Goal: Information Seeking & Learning: Check status

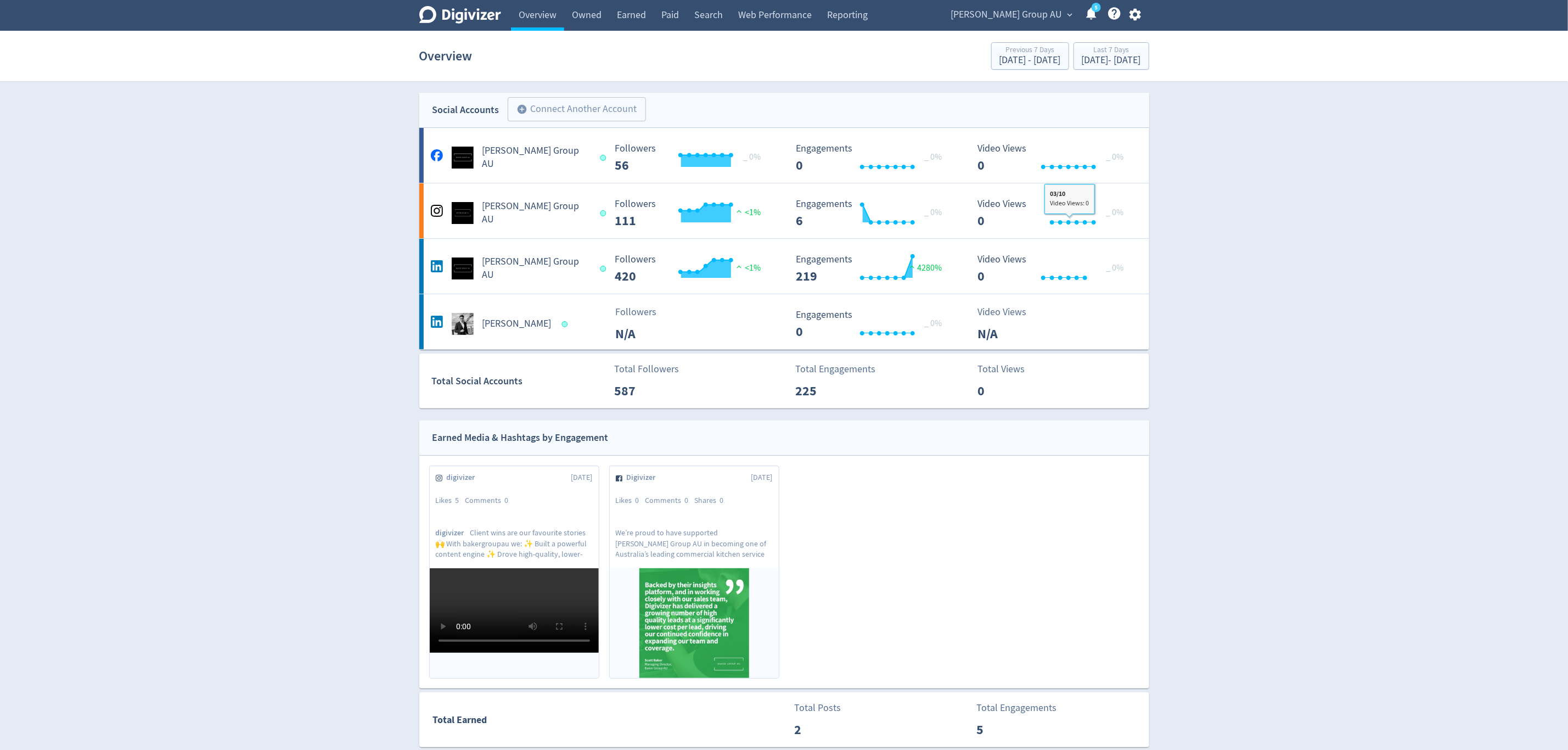
click at [1049, 12] on span "[PERSON_NAME] Group AU" at bounding box center [1007, 14] width 111 height 17
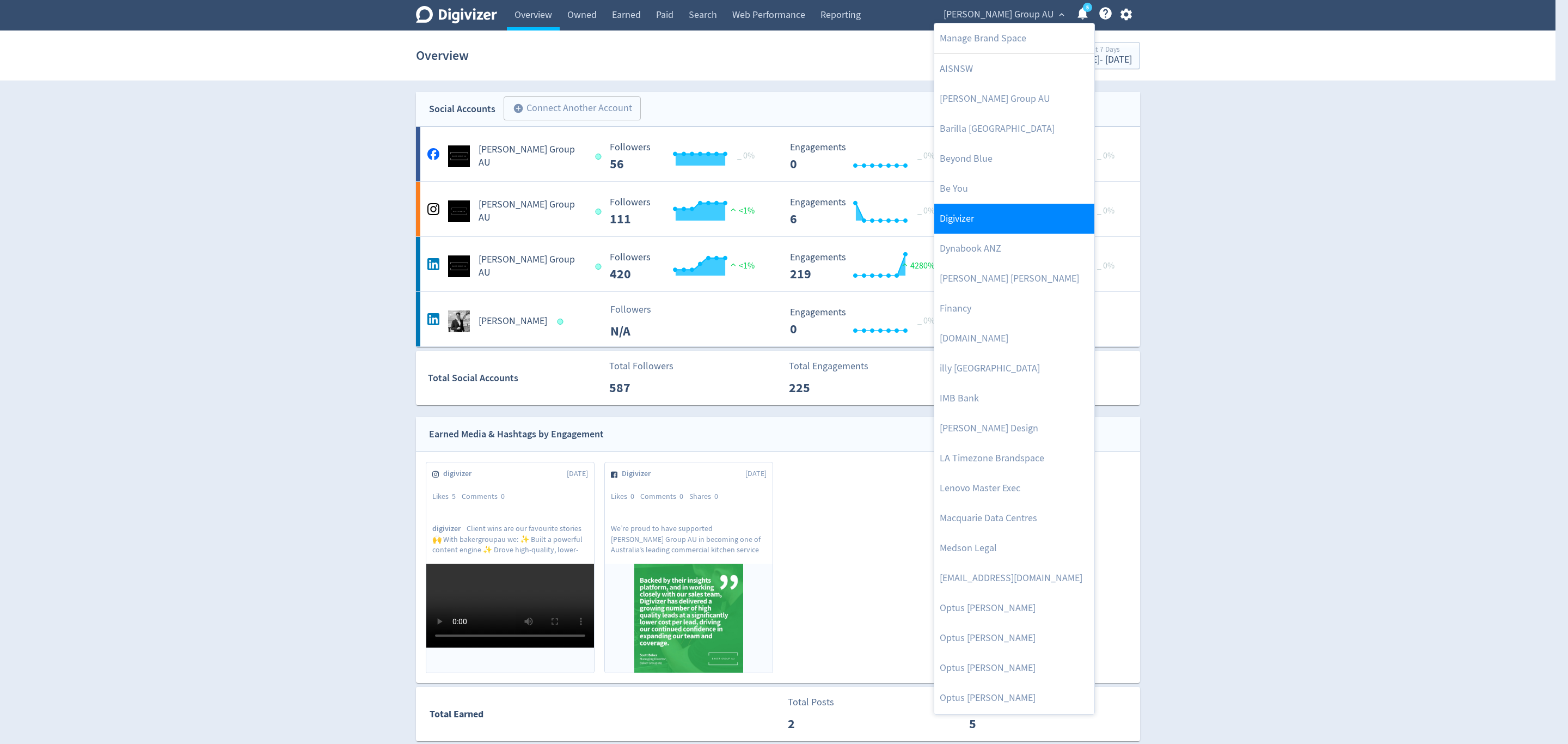
click at [979, 218] on link "Digivizer" at bounding box center [1015, 218] width 160 height 30
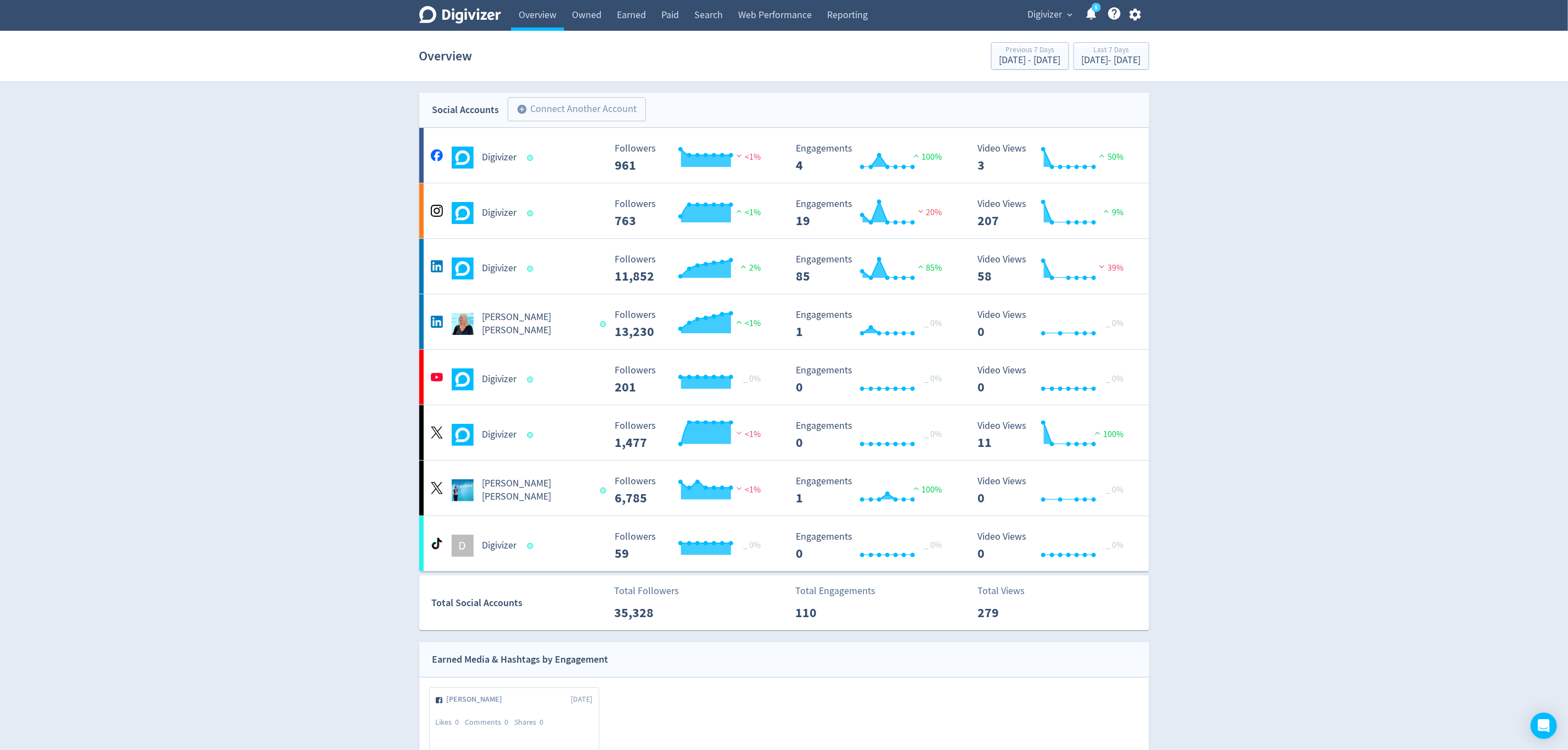
click at [1059, 12] on span "Digivizer" at bounding box center [1045, 14] width 35 height 17
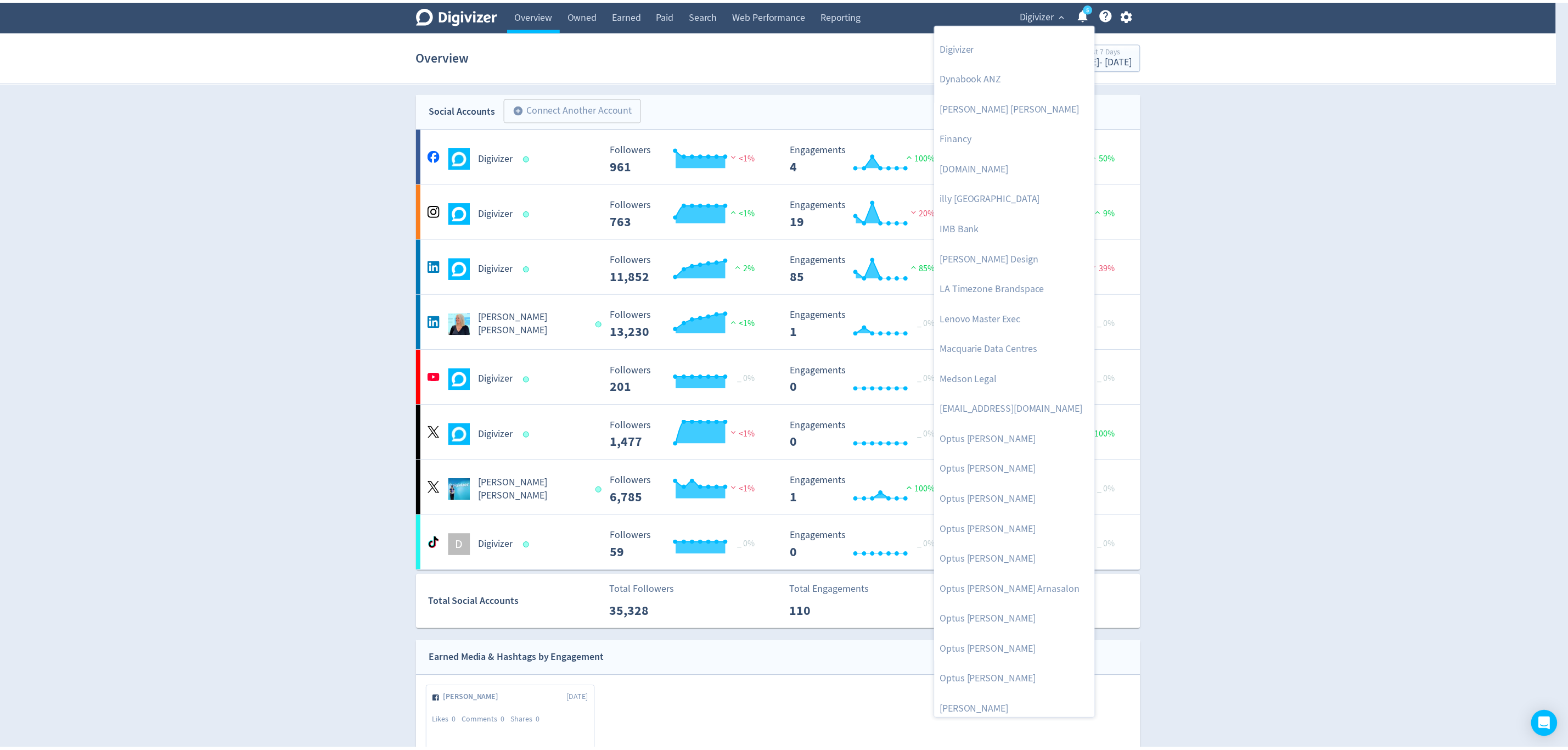
scroll to position [453, 0]
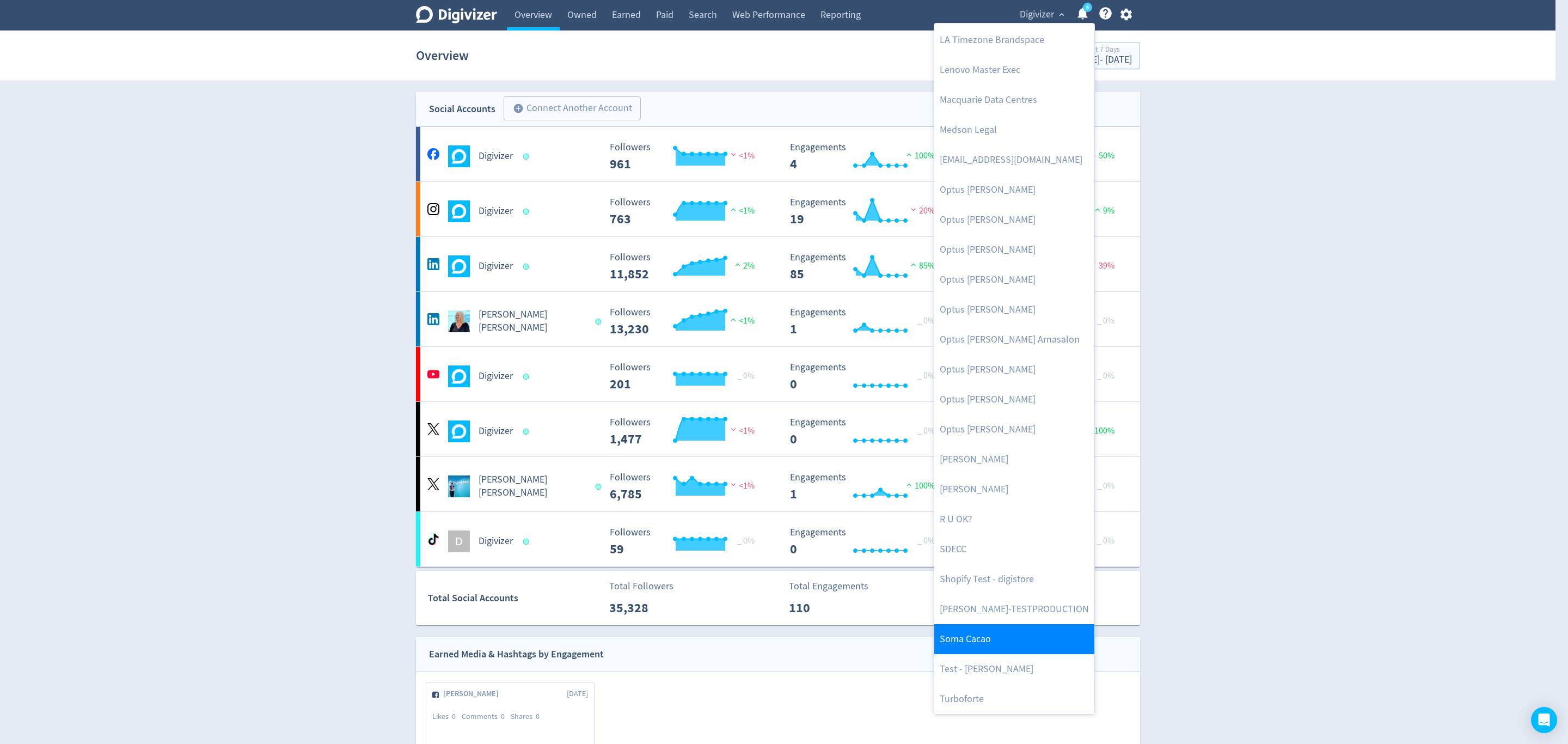
click at [1010, 648] on link "Soma Cacao" at bounding box center [1015, 639] width 160 height 30
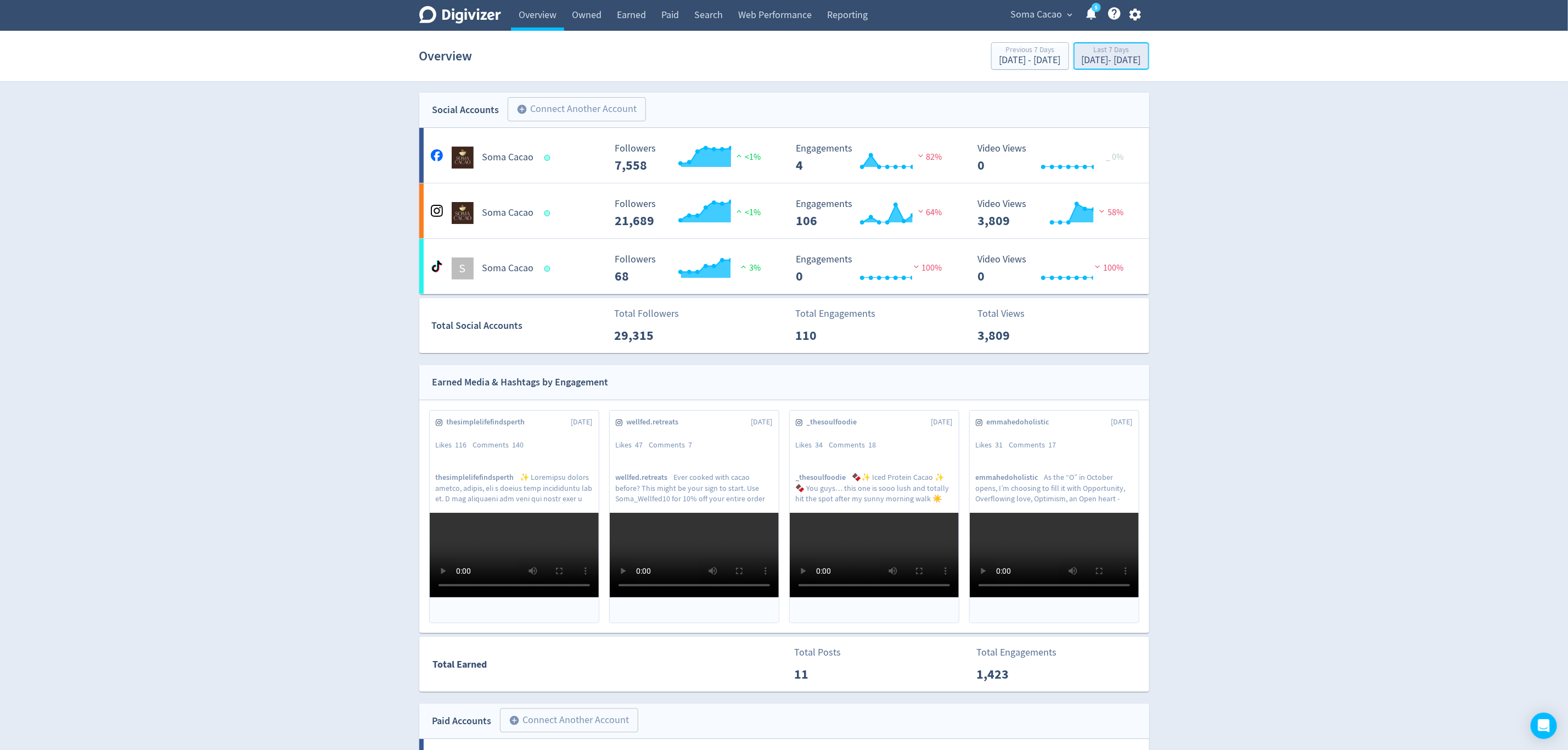
click at [1111, 65] on div "Sep 30, 2025 - Oct 6, 2025" at bounding box center [1111, 61] width 59 height 10
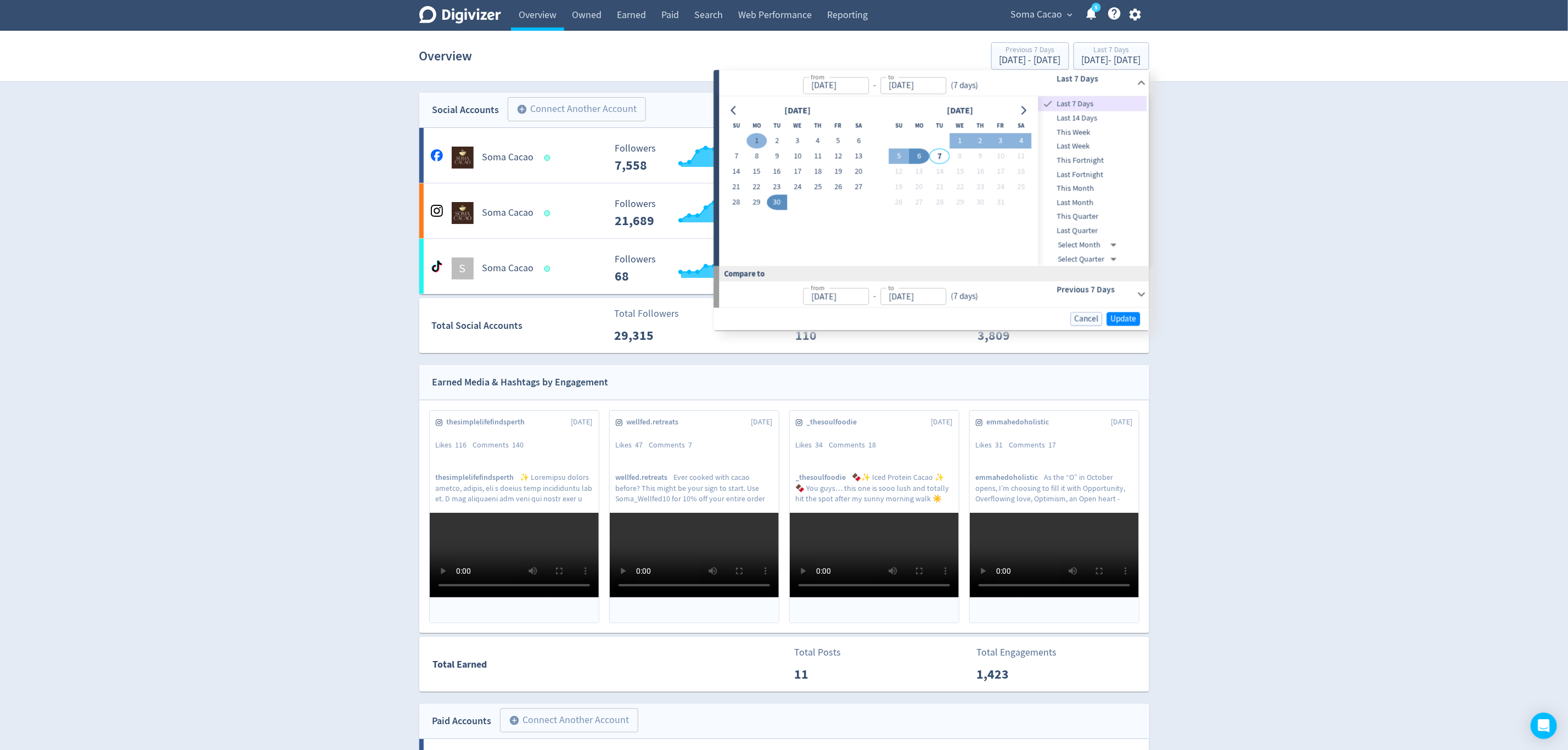
click at [765, 142] on button "1" at bounding box center [756, 141] width 20 height 16
type input "[DATE]"
click at [779, 199] on button "30" at bounding box center [777, 203] width 20 height 16
type input "[DATE]"
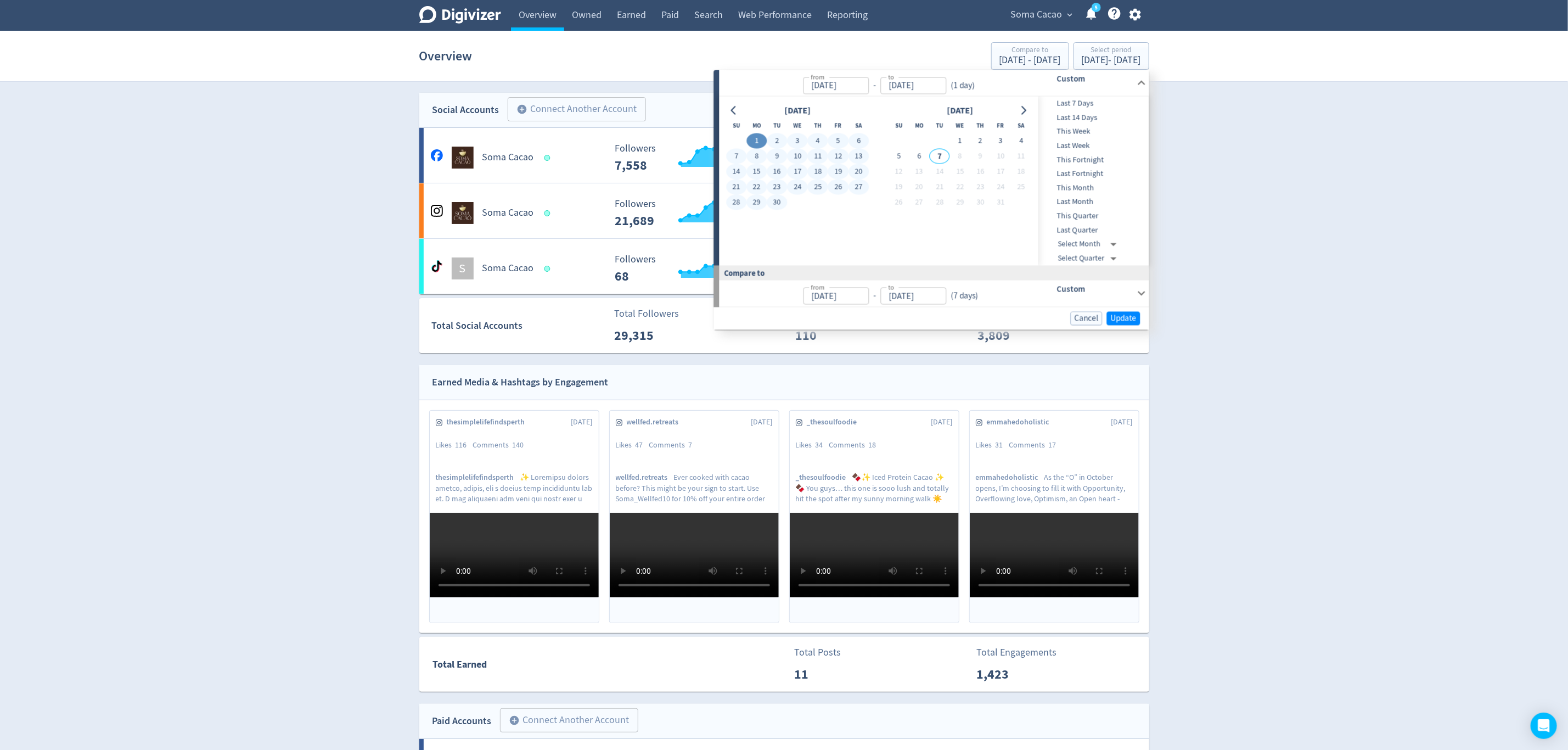
type input "[DATE]"
click at [1121, 320] on span "Update" at bounding box center [1123, 318] width 26 height 8
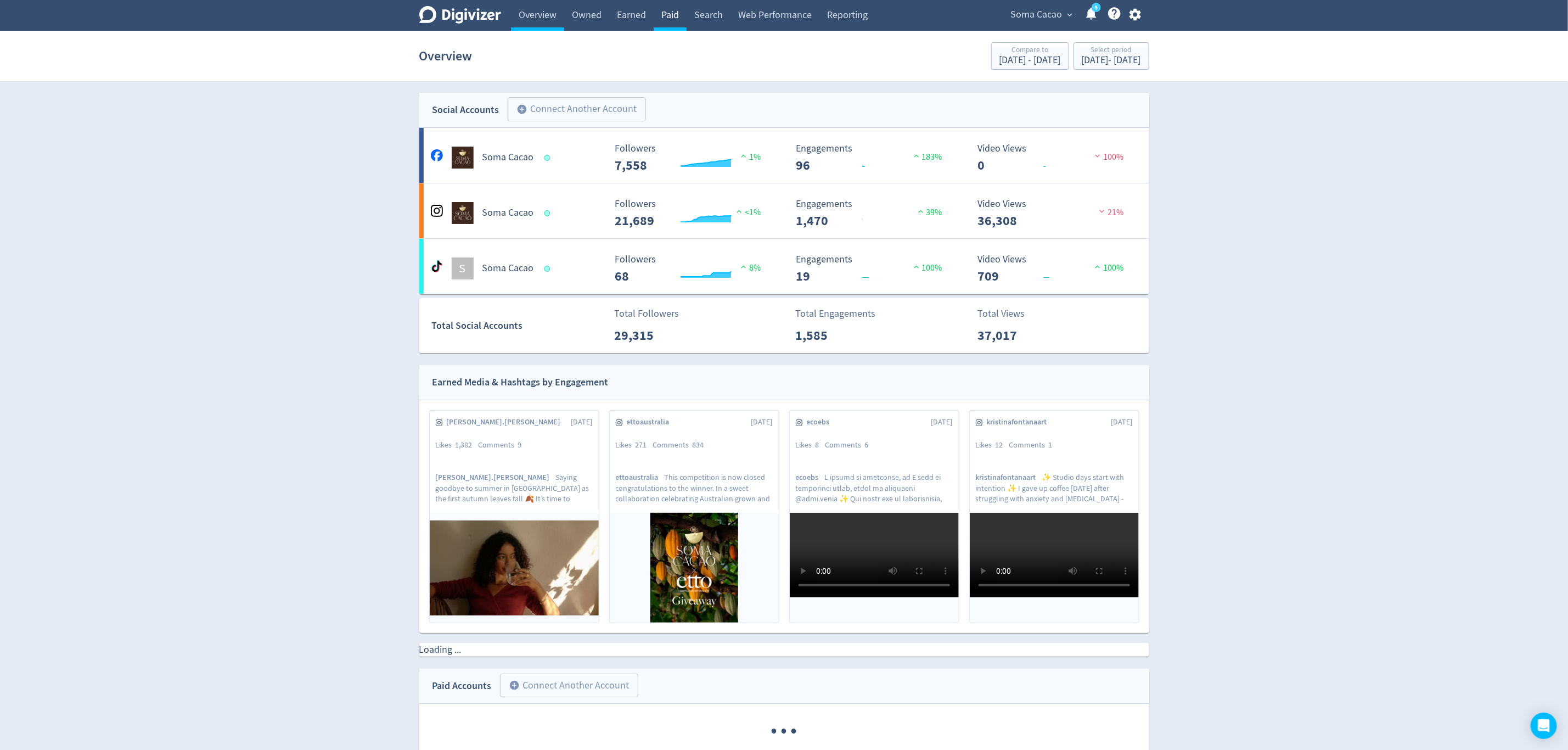
click at [668, 12] on link "Paid" at bounding box center [671, 15] width 33 height 31
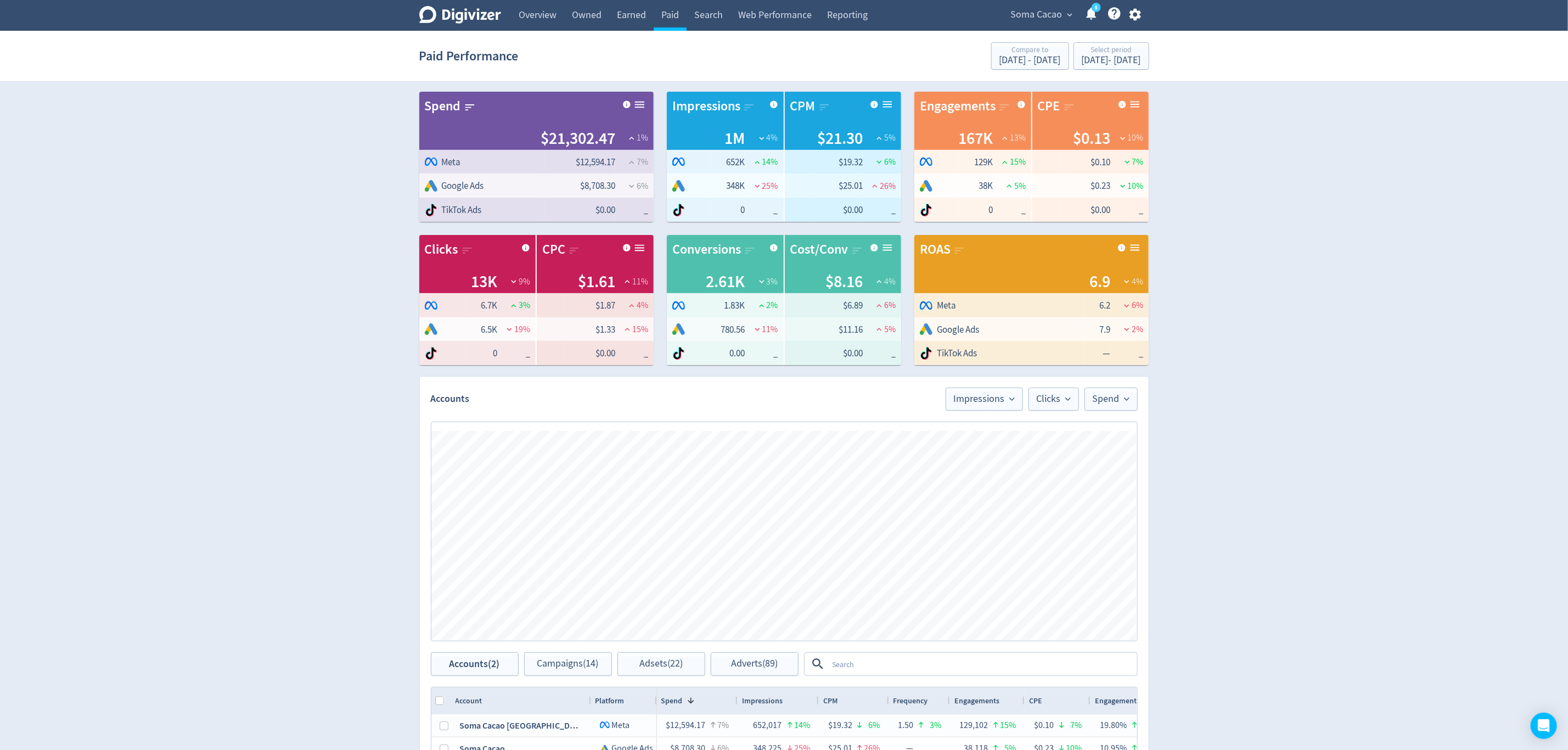
scroll to position [248, 0]
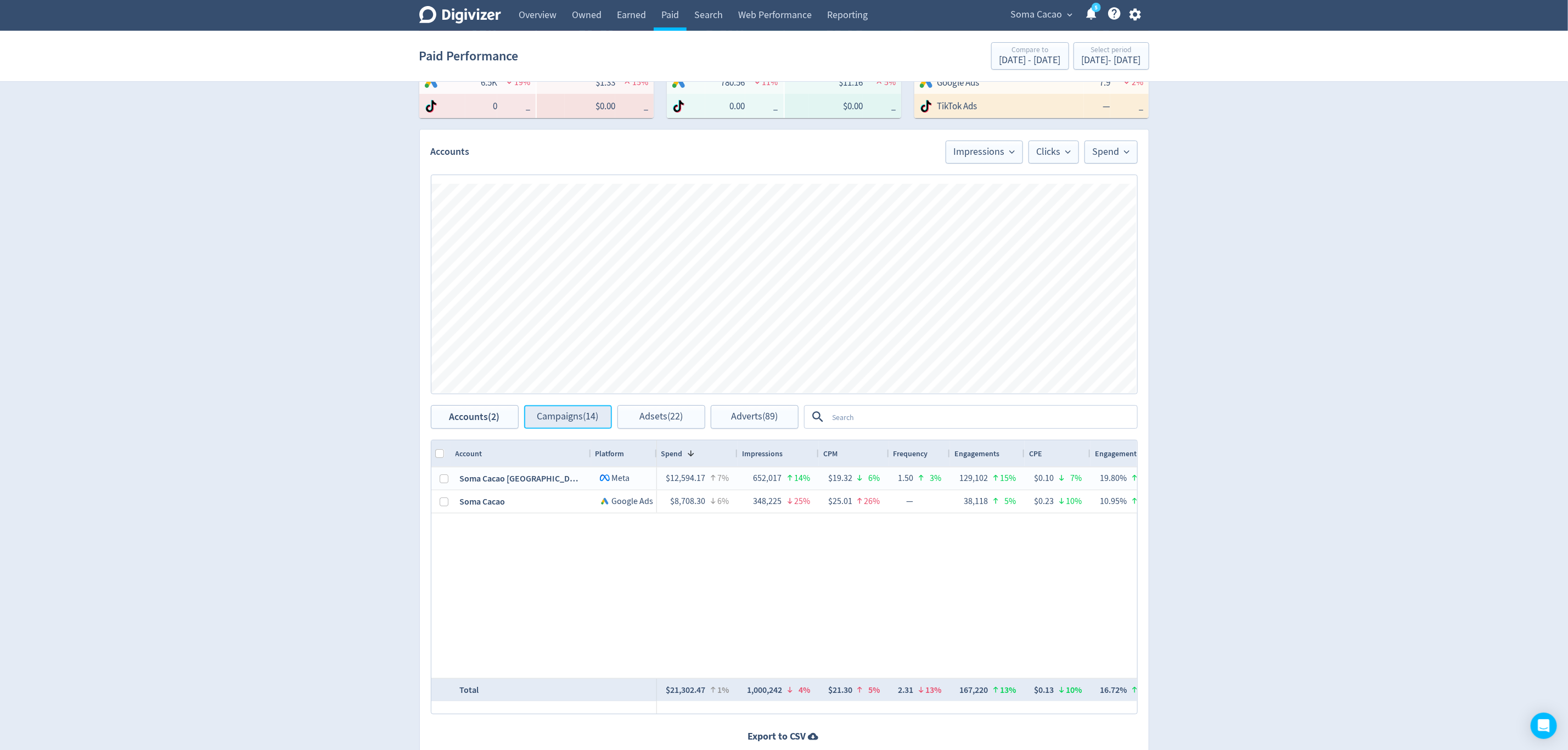
click at [576, 414] on span "Campaigns (14)" at bounding box center [568, 417] width 61 height 11
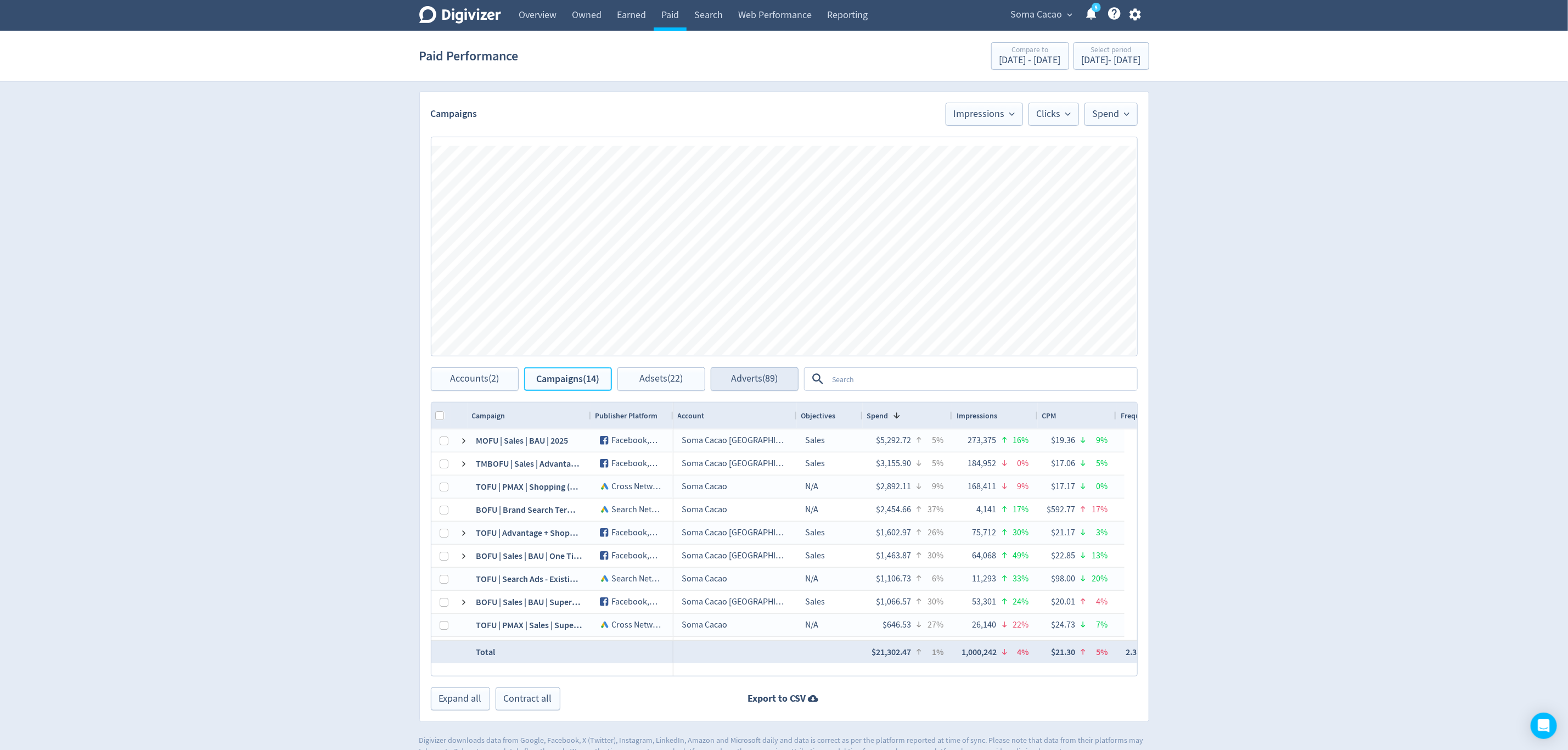
scroll to position [306, 0]
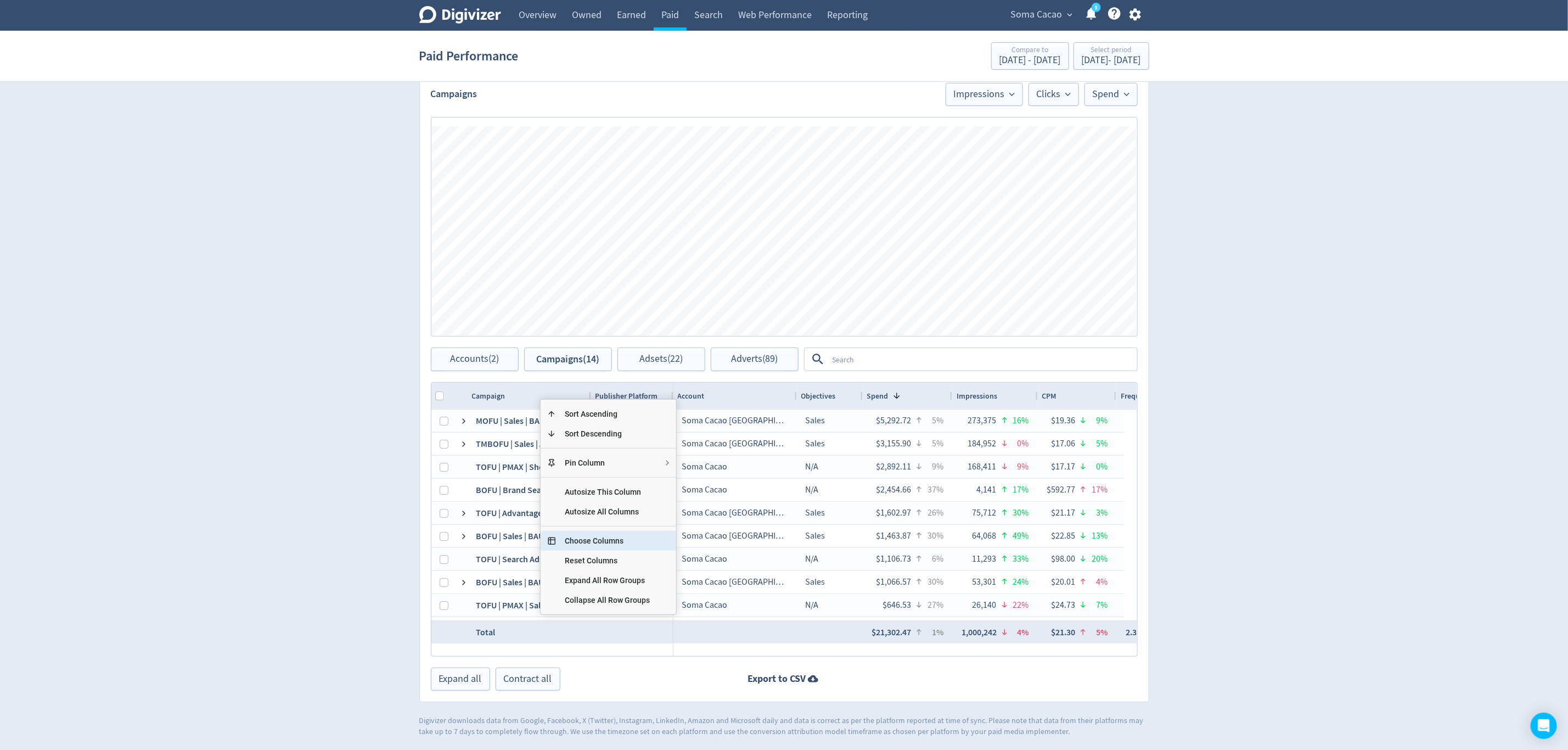
click at [606, 537] on span "Choose Columns" at bounding box center [608, 541] width 103 height 20
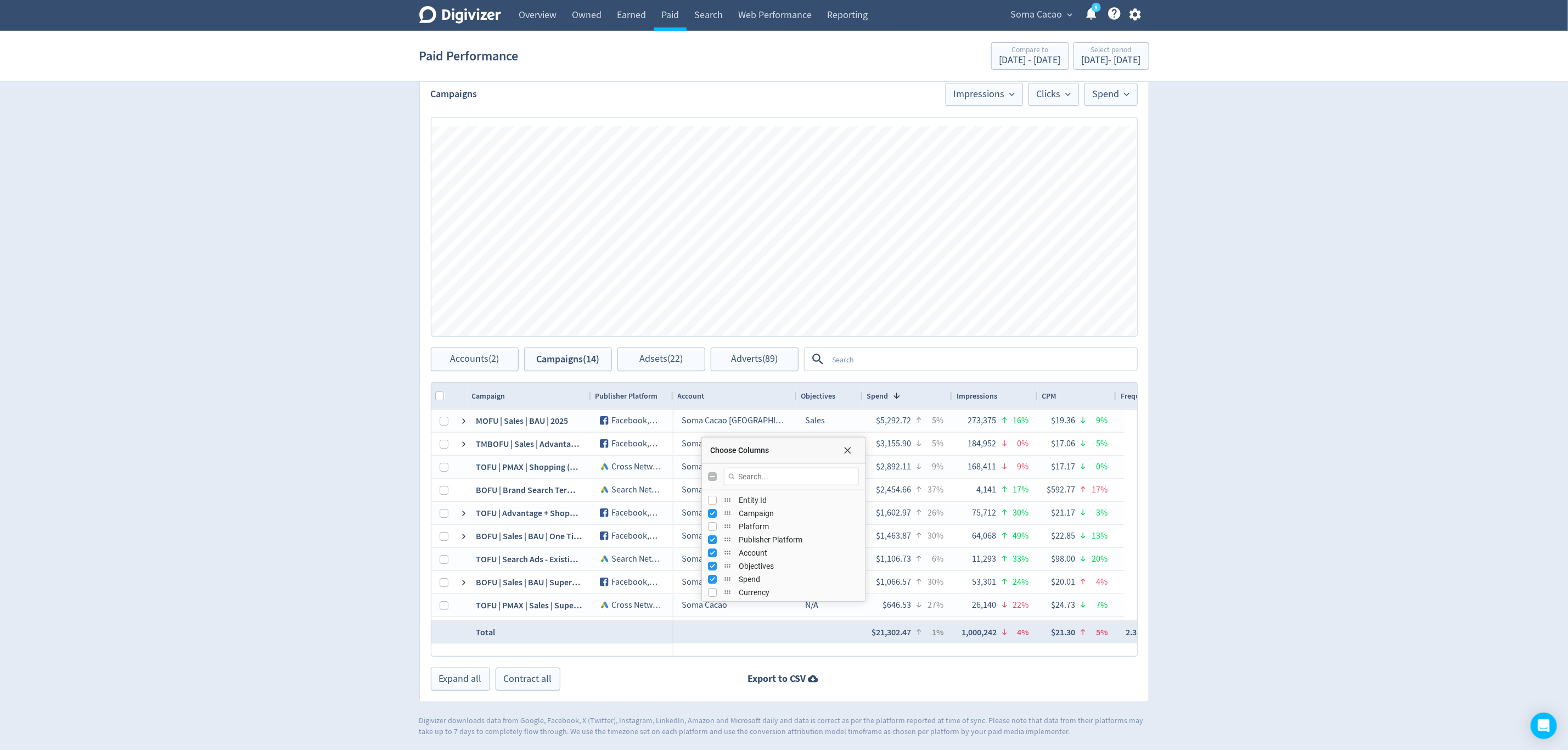
click at [716, 477] on input "Toggle All Columns Visibility" at bounding box center [713, 477] width 9 height 9
checkbox input "true"
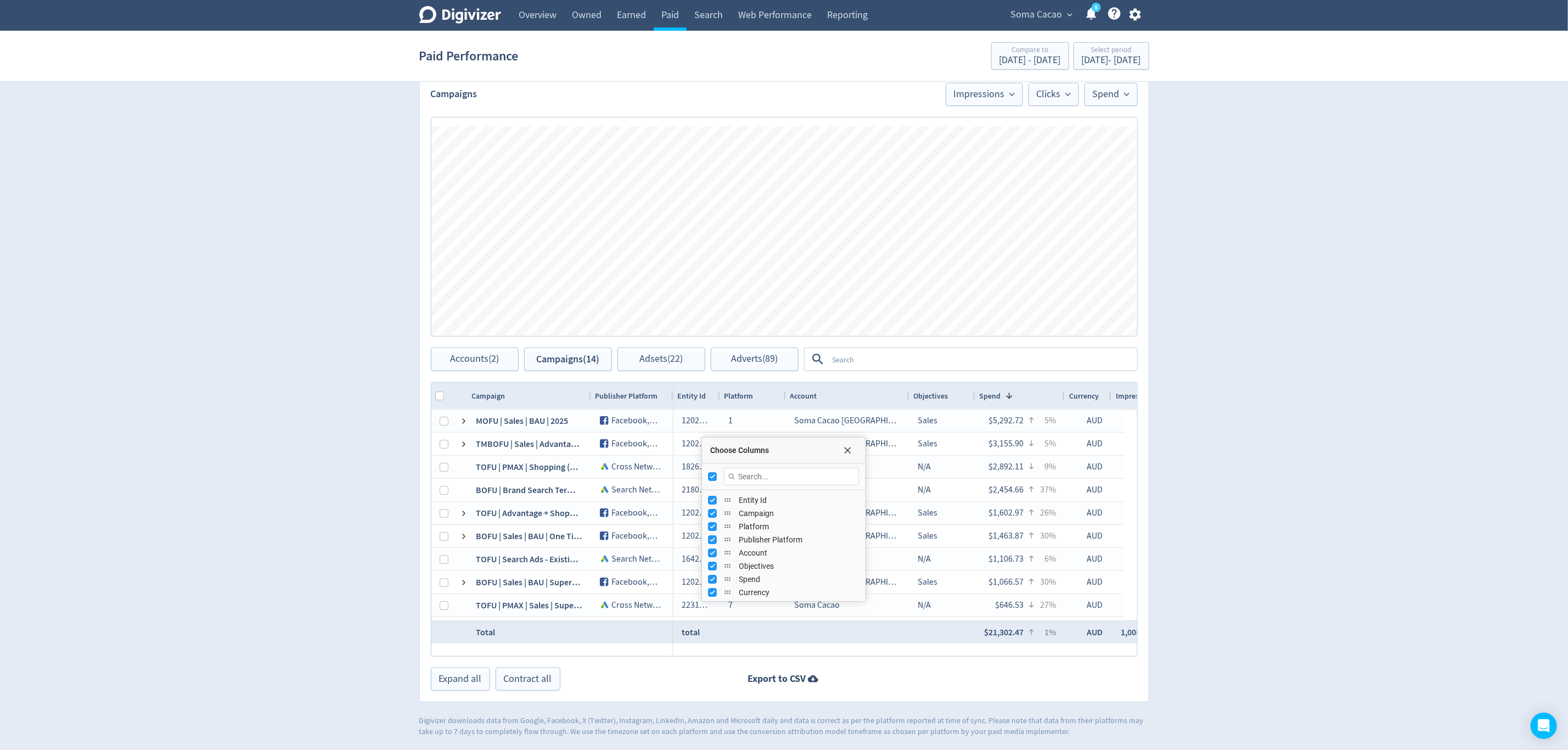
checkbox input "false"
click at [716, 477] on input "Toggle All Columns Visibility" at bounding box center [713, 477] width 9 height 9
checkbox input "true"
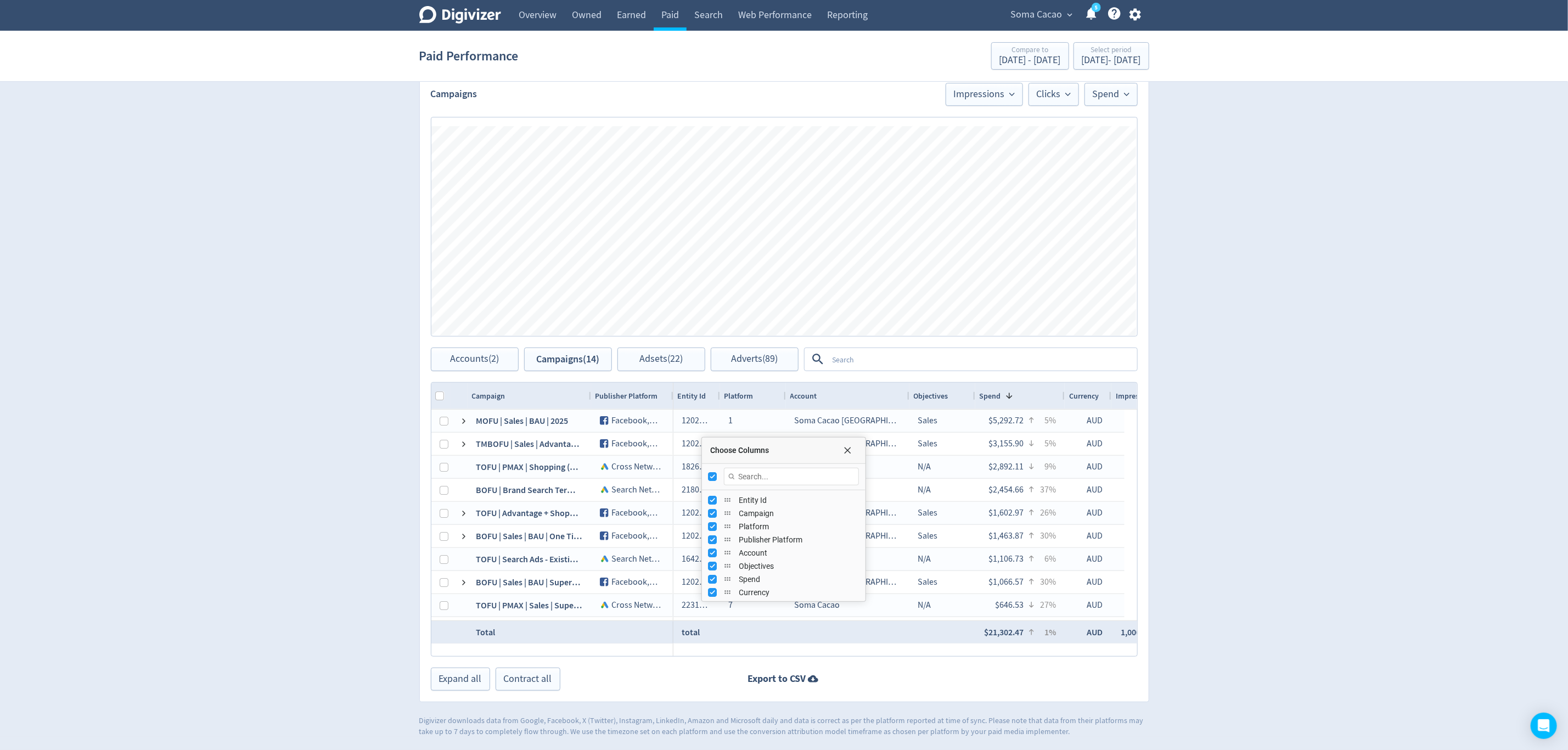
checkbox input "false"
click at [716, 477] on input "Toggle All Columns Visibility" at bounding box center [713, 477] width 9 height 9
checkbox input "true"
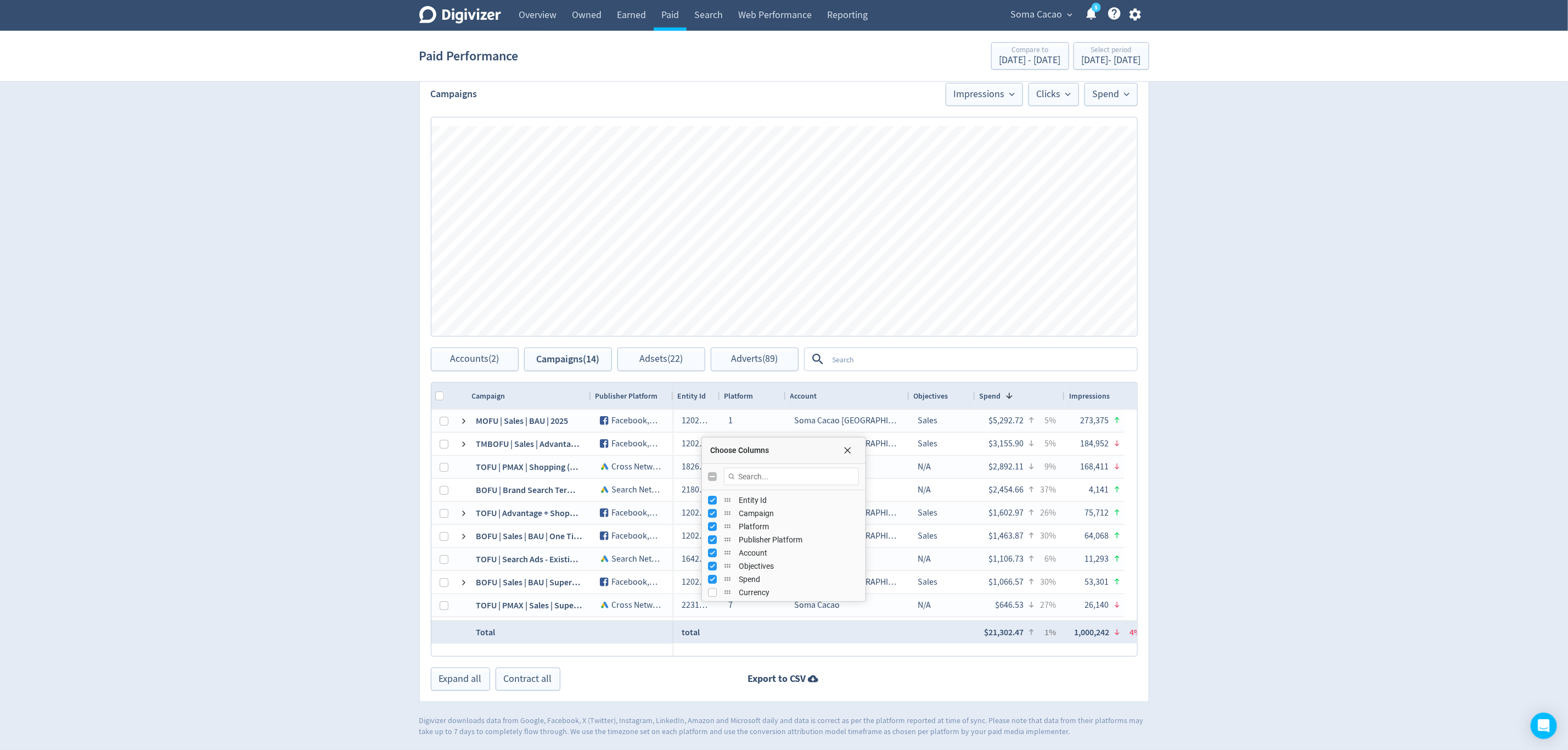
checkbox input "false"
click at [716, 477] on input "Toggle All Columns Visibility" at bounding box center [713, 477] width 9 height 9
checkbox input "true"
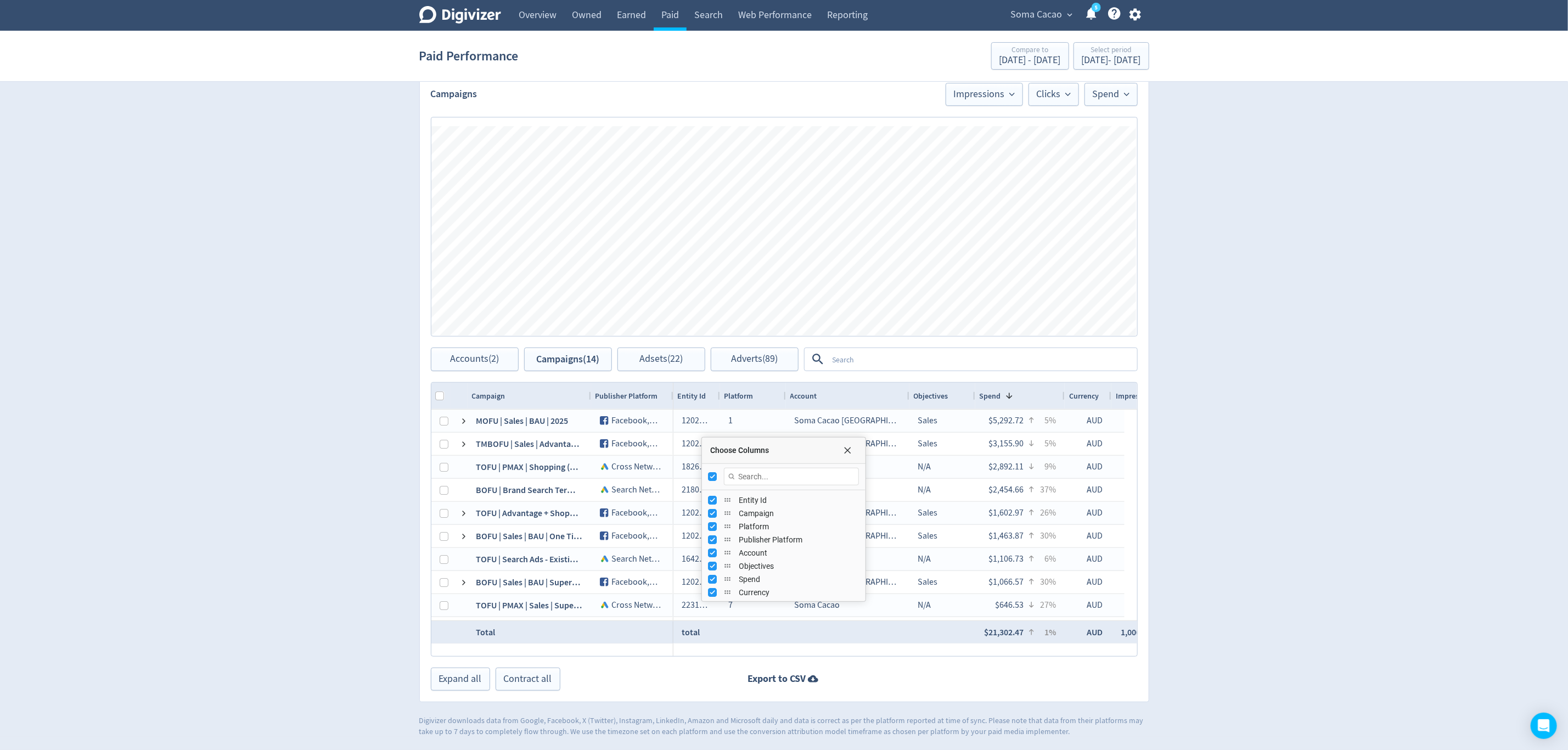
checkbox input "false"
click at [716, 477] on input "Toggle All Columns Visibility" at bounding box center [713, 477] width 9 height 9
checkbox input "true"
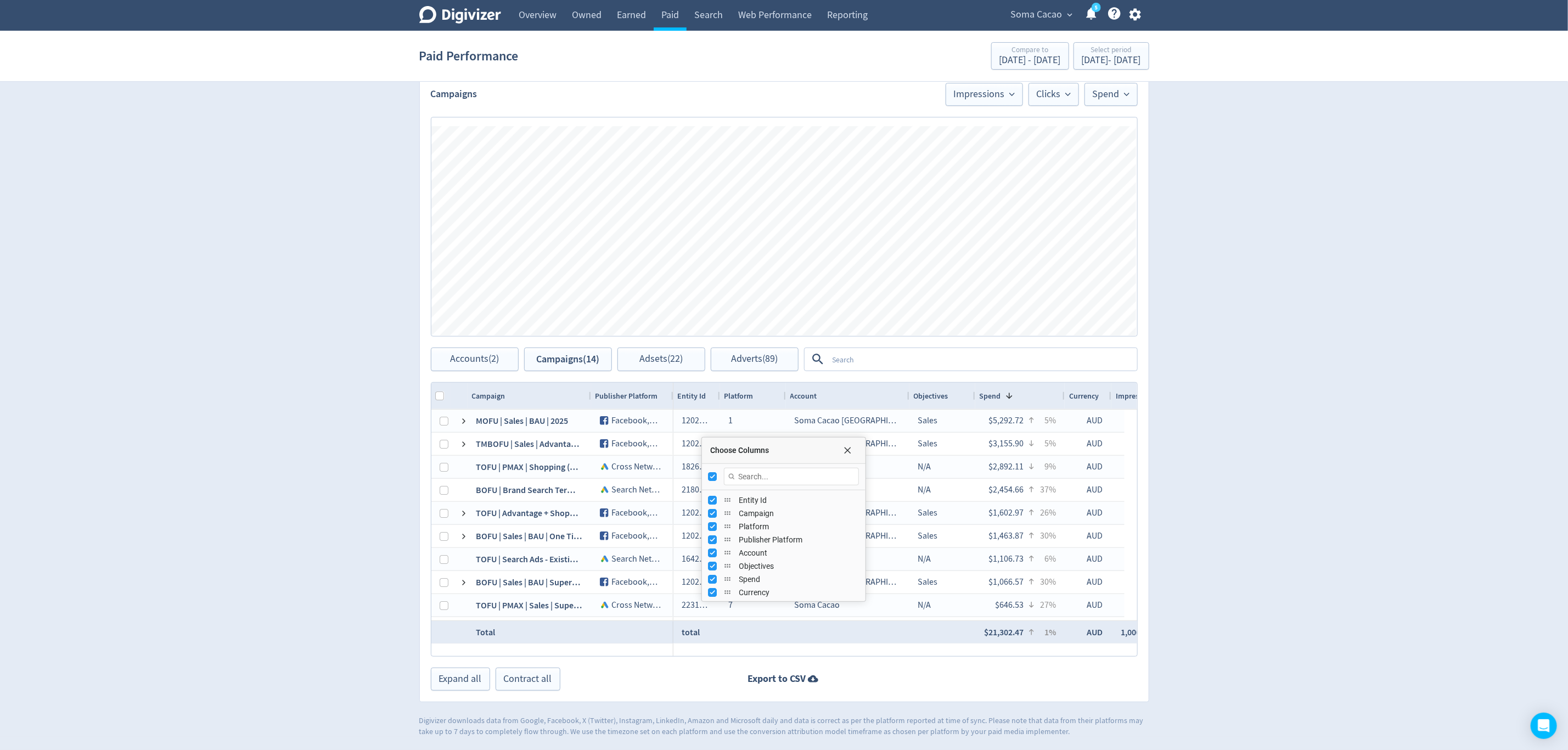
checkbox input "false"
click at [716, 499] on input "Press SPACE to toggle visibility (visible)" at bounding box center [713, 500] width 9 height 9
checkbox input "false"
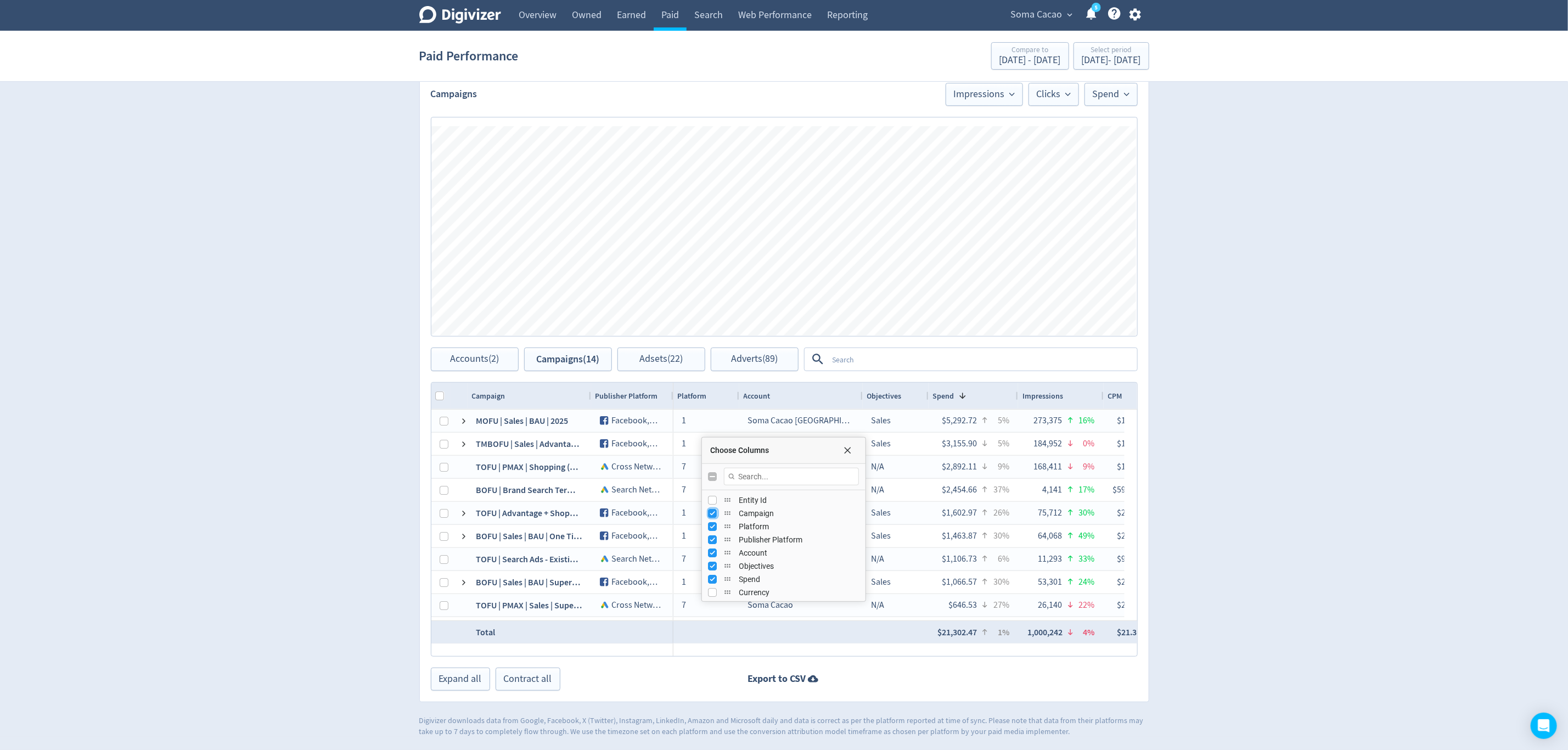
click at [714, 510] on input "Press SPACE to toggle visibility (visible)" at bounding box center [713, 513] width 9 height 9
checkbox input "false"
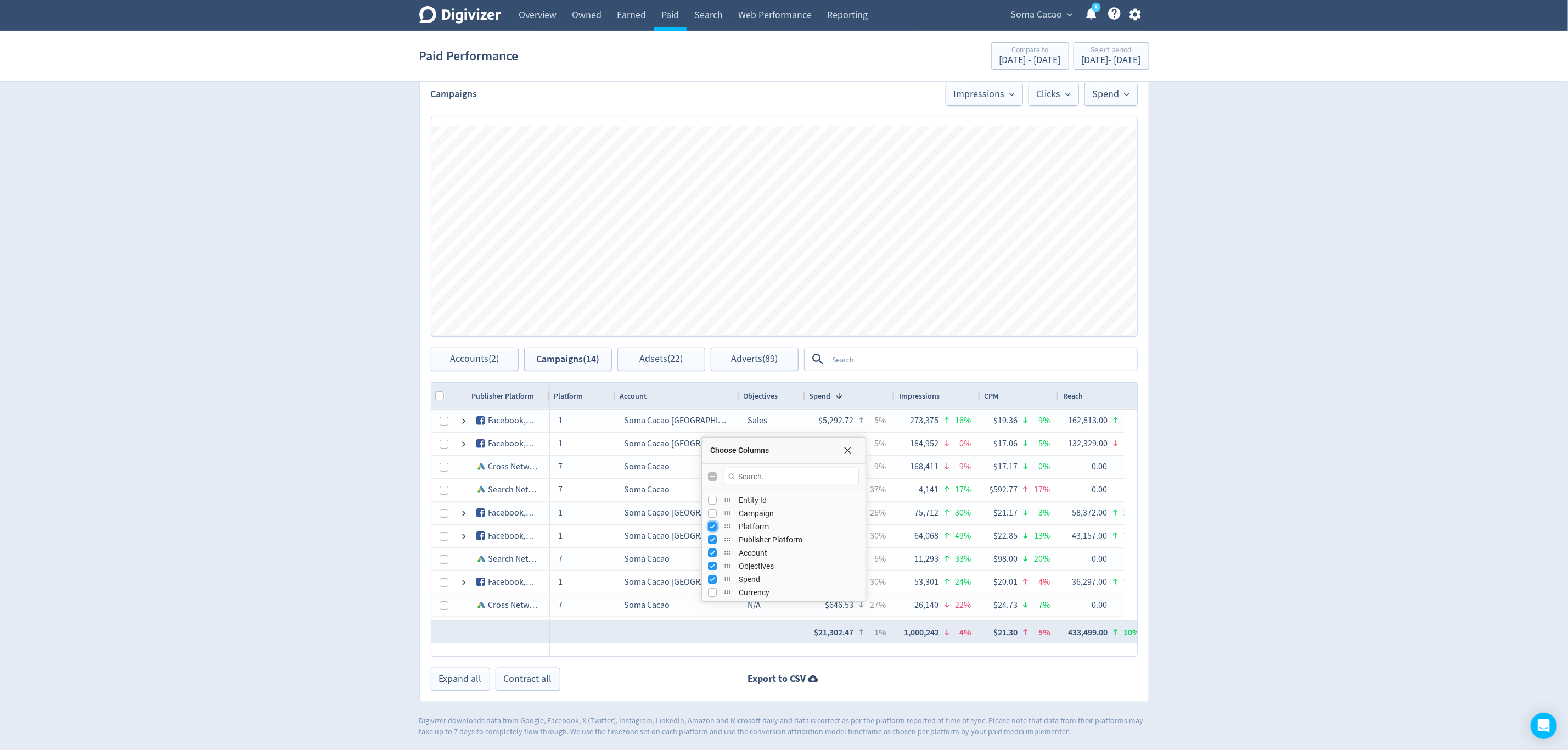
click at [713, 527] on input "Press SPACE to toggle visibility (visible)" at bounding box center [713, 527] width 9 height 9
checkbox input "false"
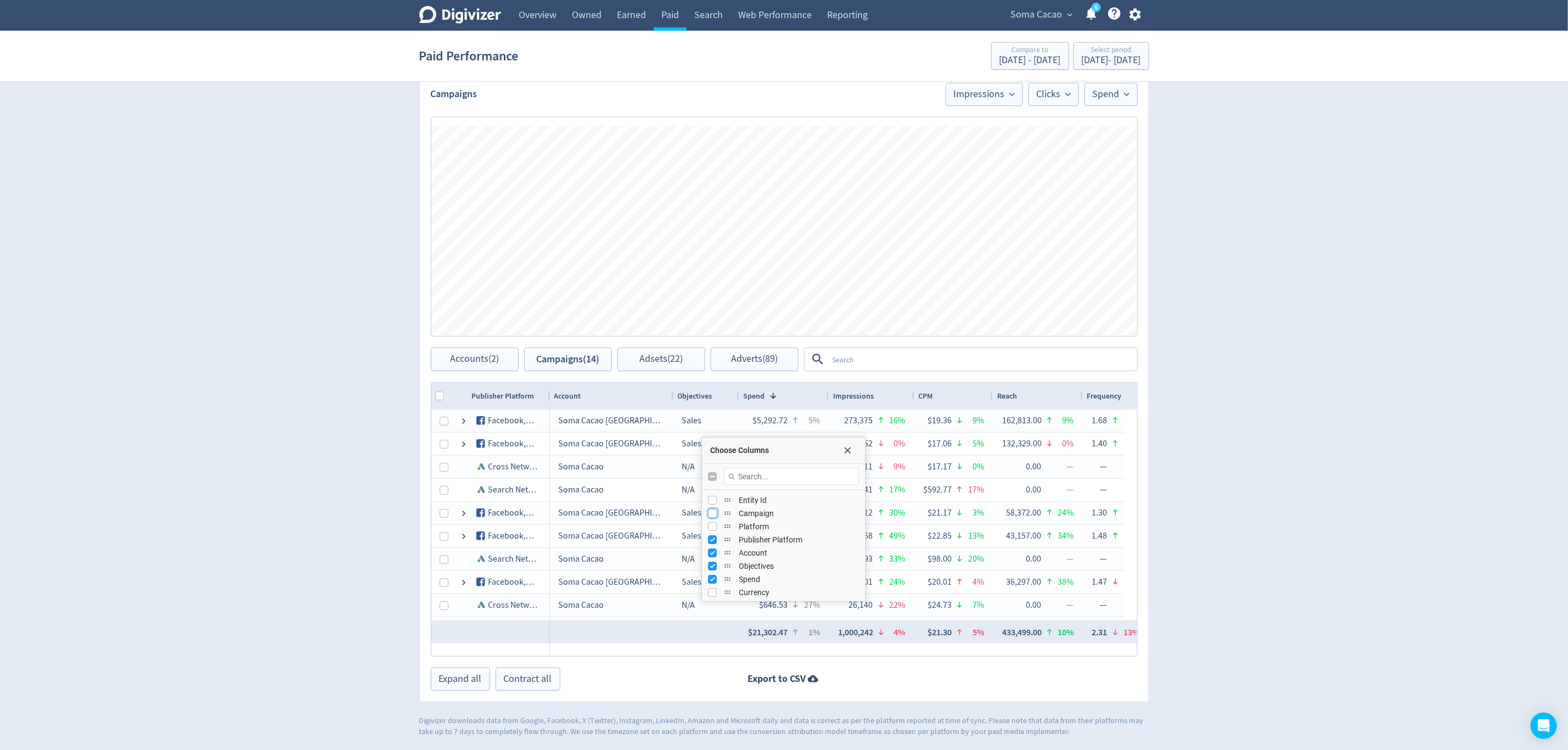
click at [714, 514] on input "Press SPACE to toggle visibility (hidden)" at bounding box center [713, 513] width 9 height 9
checkbox input "true"
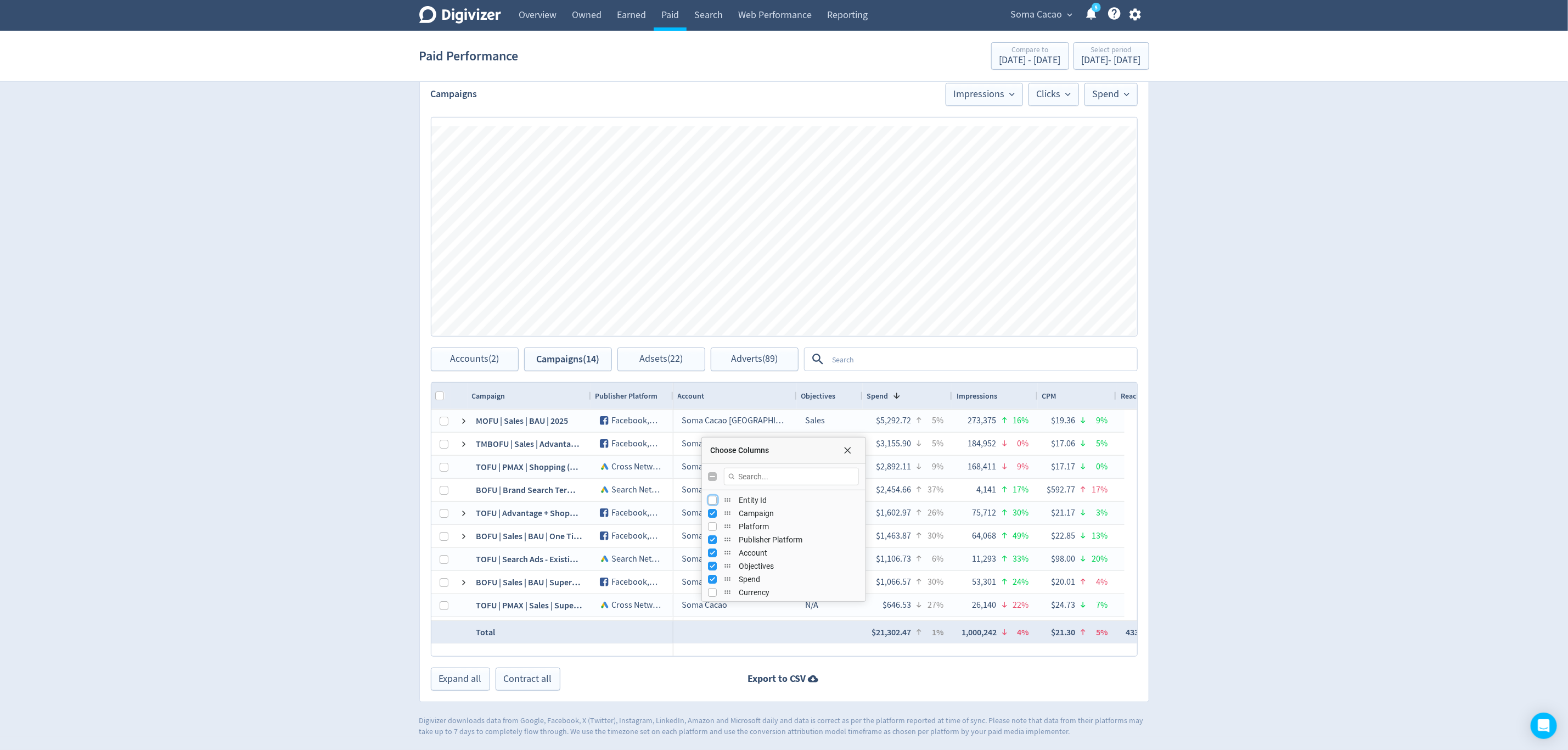
click at [714, 501] on input "Press SPACE to toggle visibility (hidden)" at bounding box center [713, 500] width 9 height 9
checkbox input "true"
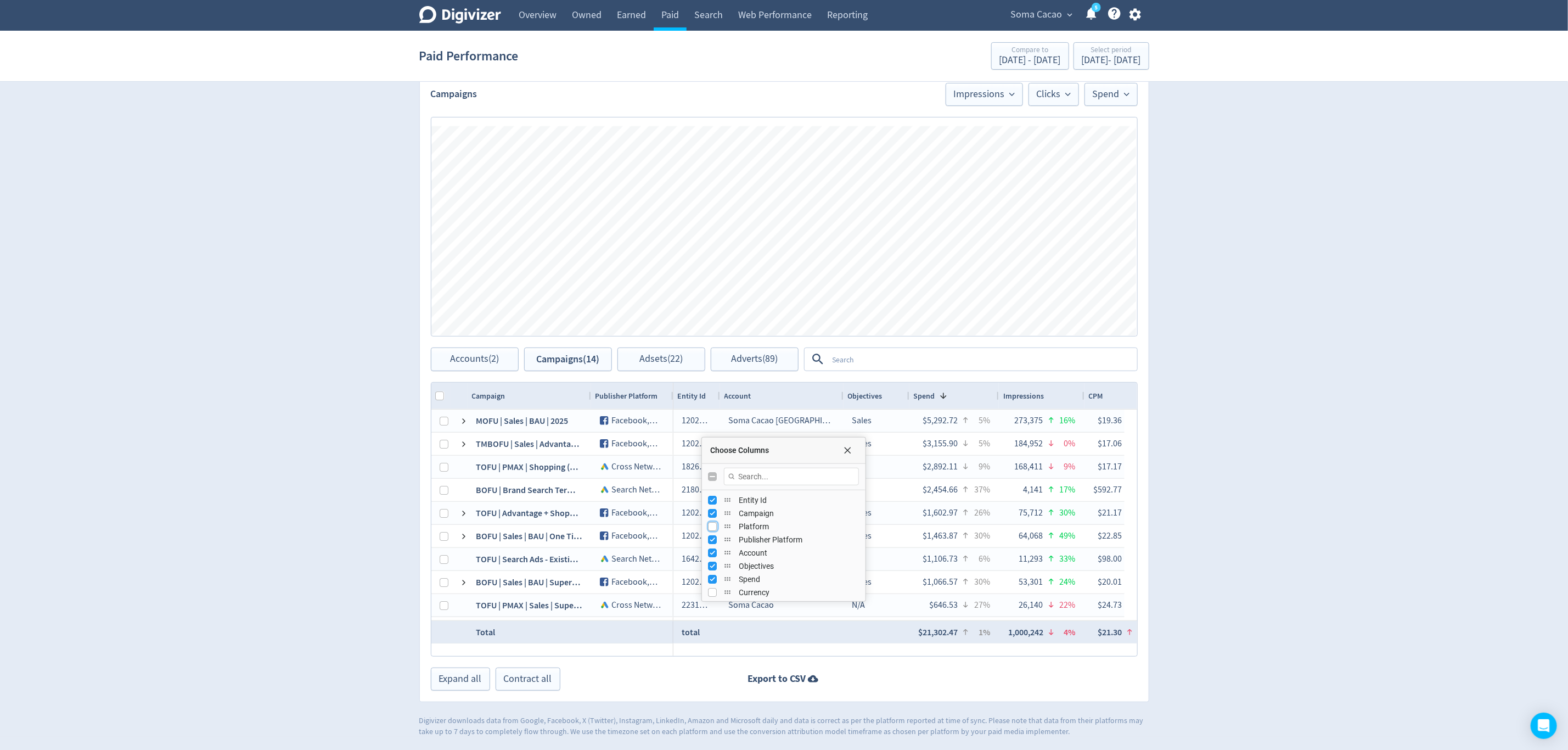
click at [716, 526] on input "Press SPACE to toggle visibility (hidden)" at bounding box center [713, 527] width 9 height 9
checkbox input "true"
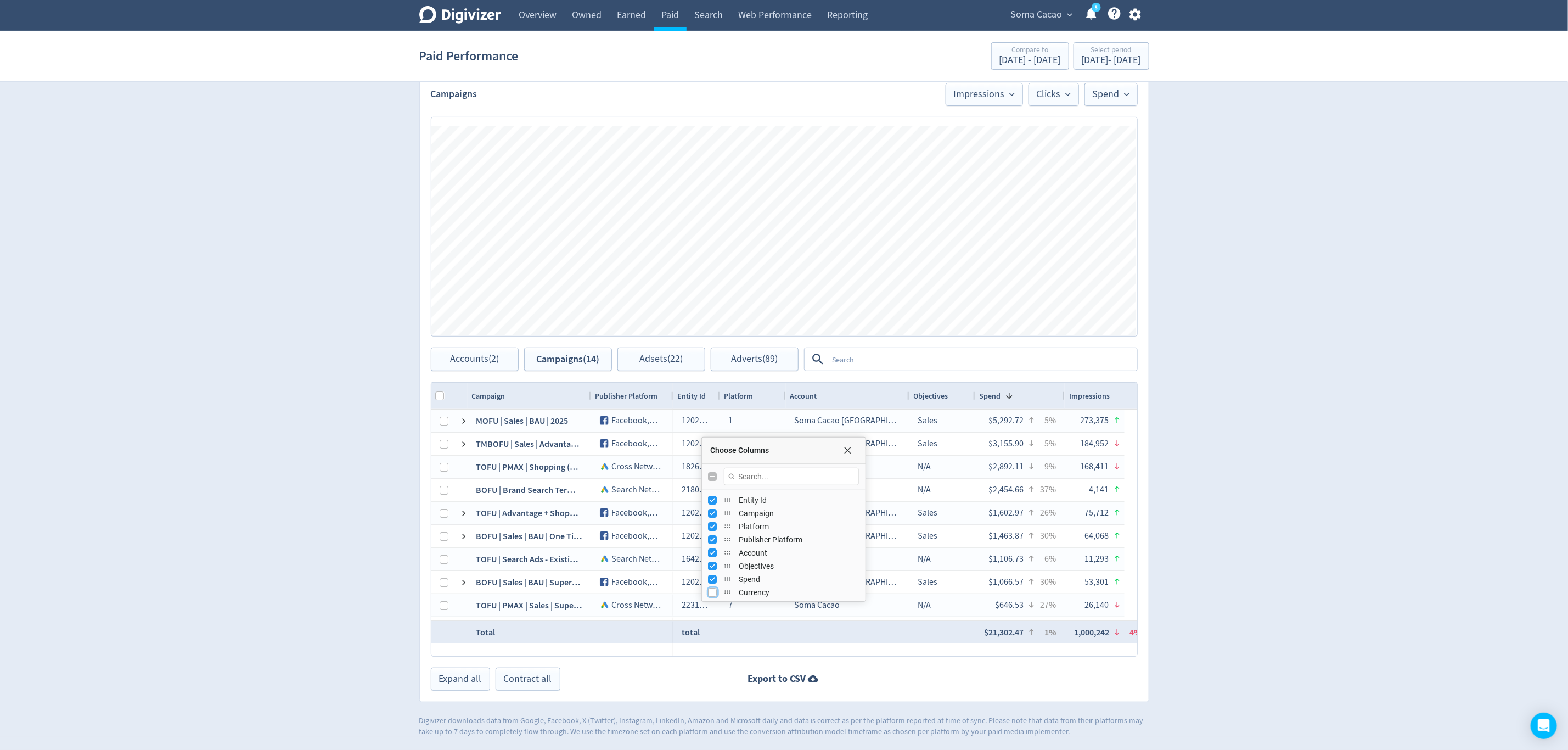
click at [715, 592] on input "Press SPACE to toggle visibility (hidden)" at bounding box center [713, 592] width 9 height 9
checkbox input "true"
checkbox input "false"
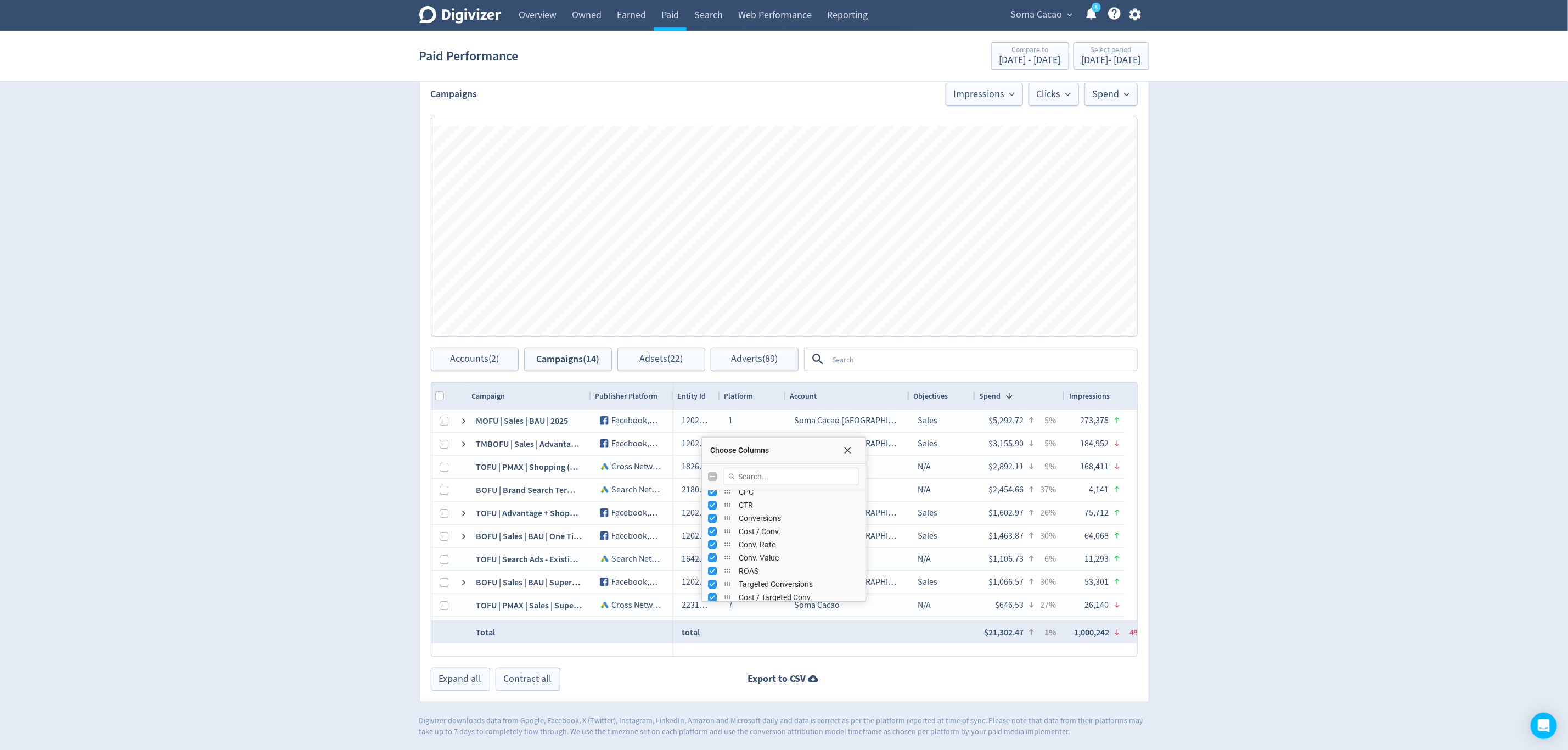
click at [708, 473] on div "Choose Columns" at bounding box center [784, 478] width 164 height 27
click at [716, 477] on input "Toggle All Columns Visibility" at bounding box center [713, 477] width 9 height 9
checkbox input "true"
checkbox input "false"
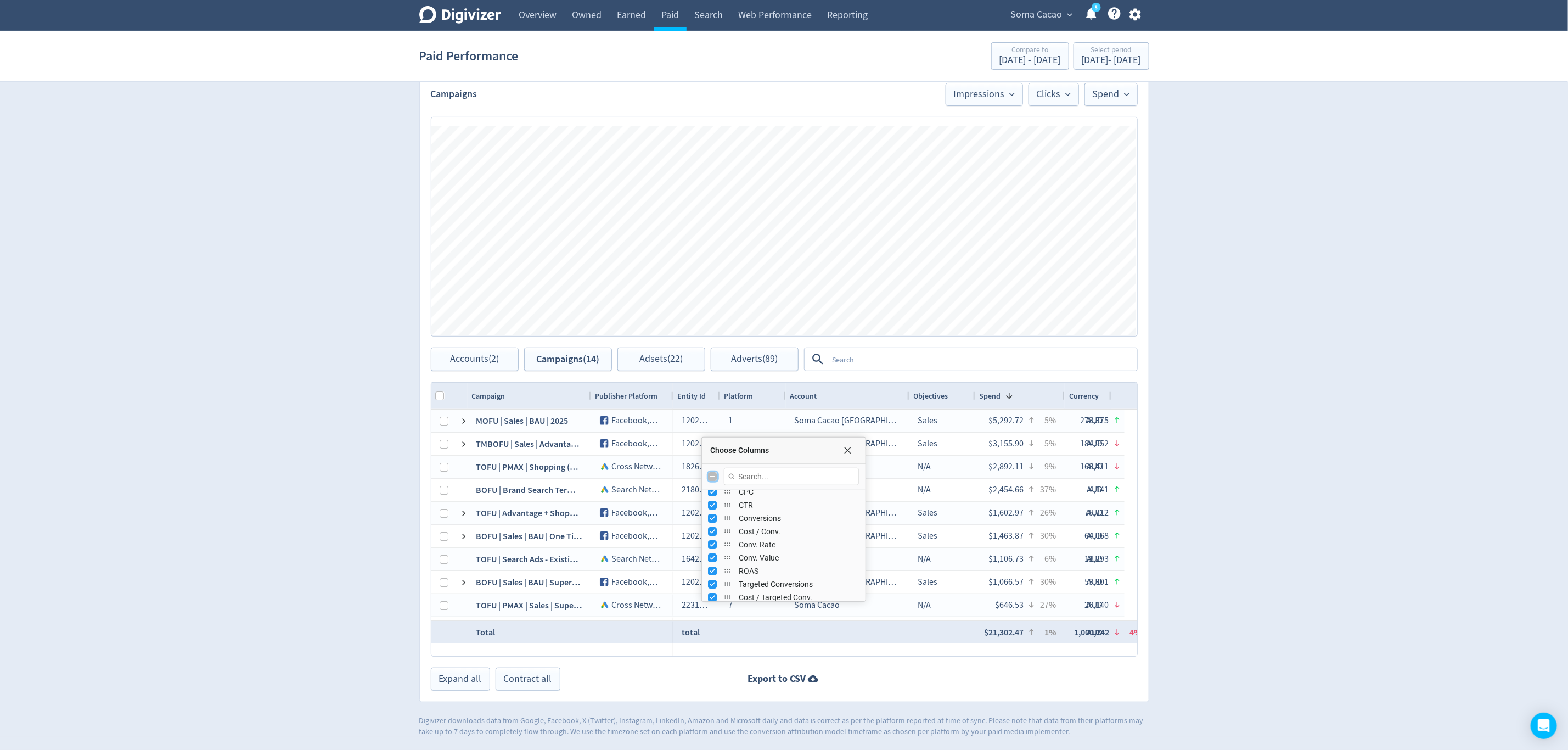
checkbox input "false"
click at [711, 594] on input "Press SPACE to toggle visibility (hidden)" at bounding box center [713, 592] width 9 height 9
checkbox input "true"
checkbox input "false"
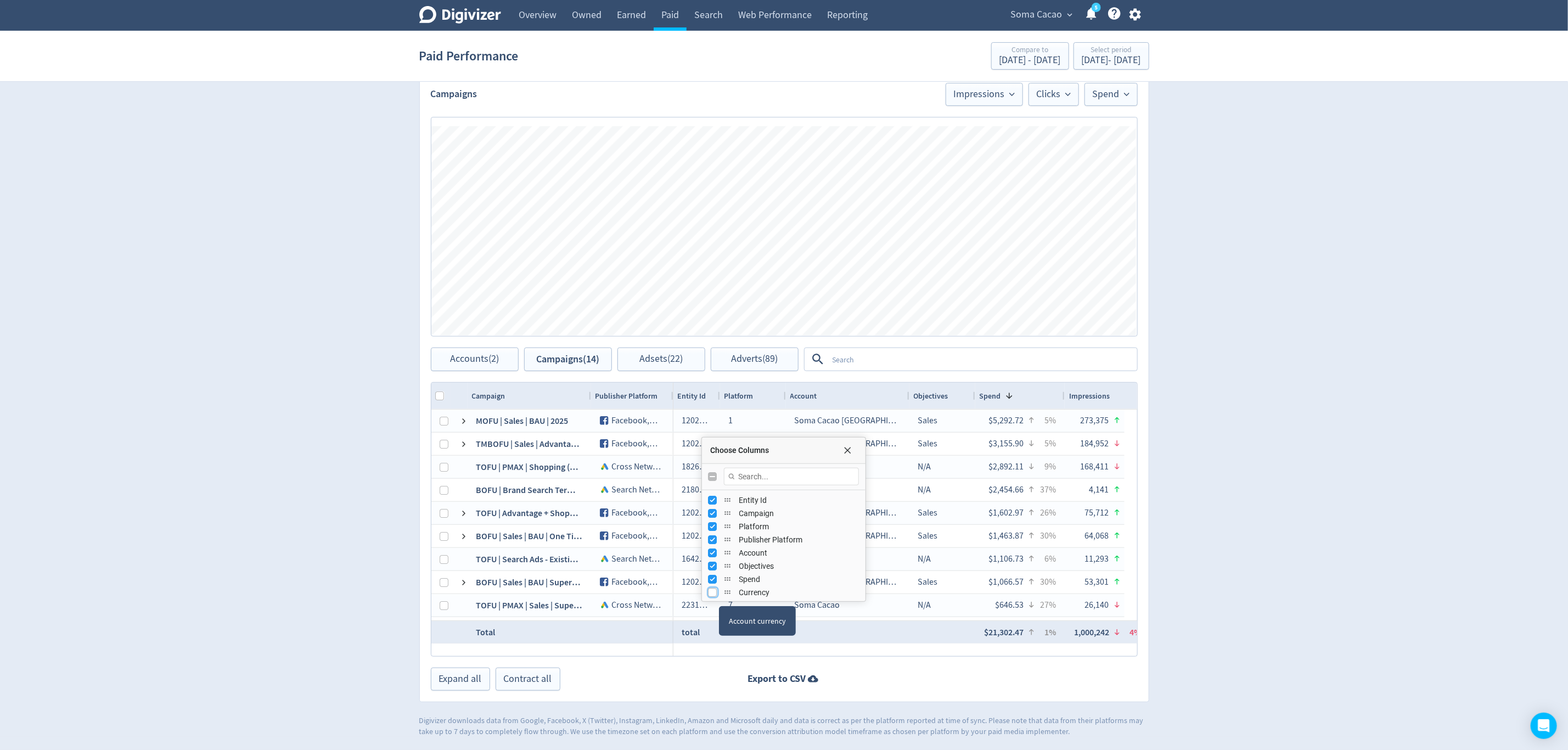
checkbox input "false"
drag, startPoint x: 862, startPoint y: 511, endPoint x: 858, endPoint y: 529, distance: 18.4
click at [859, 529] on div "Choose Columns" at bounding box center [860, 519] width 2 height 158
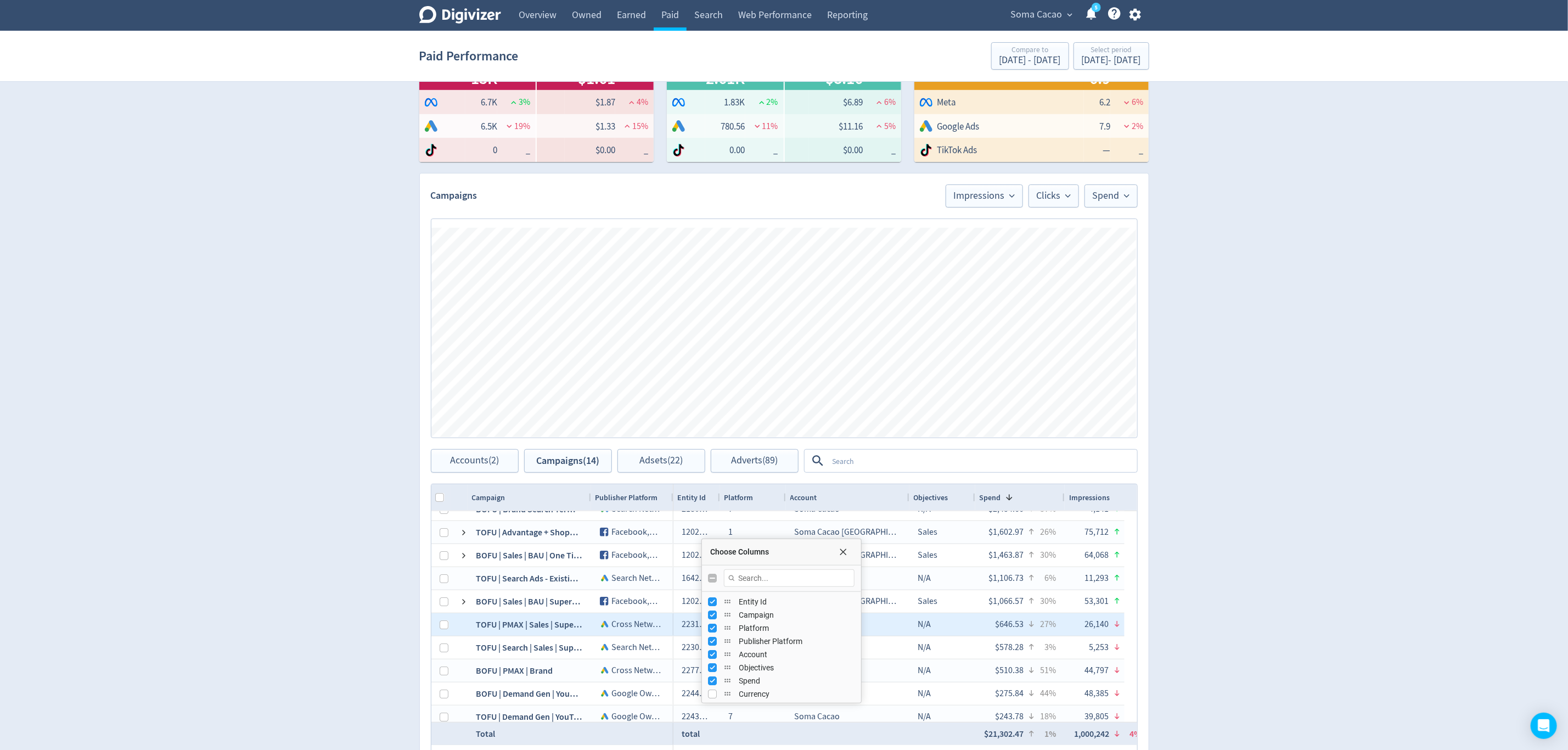
scroll to position [306, 0]
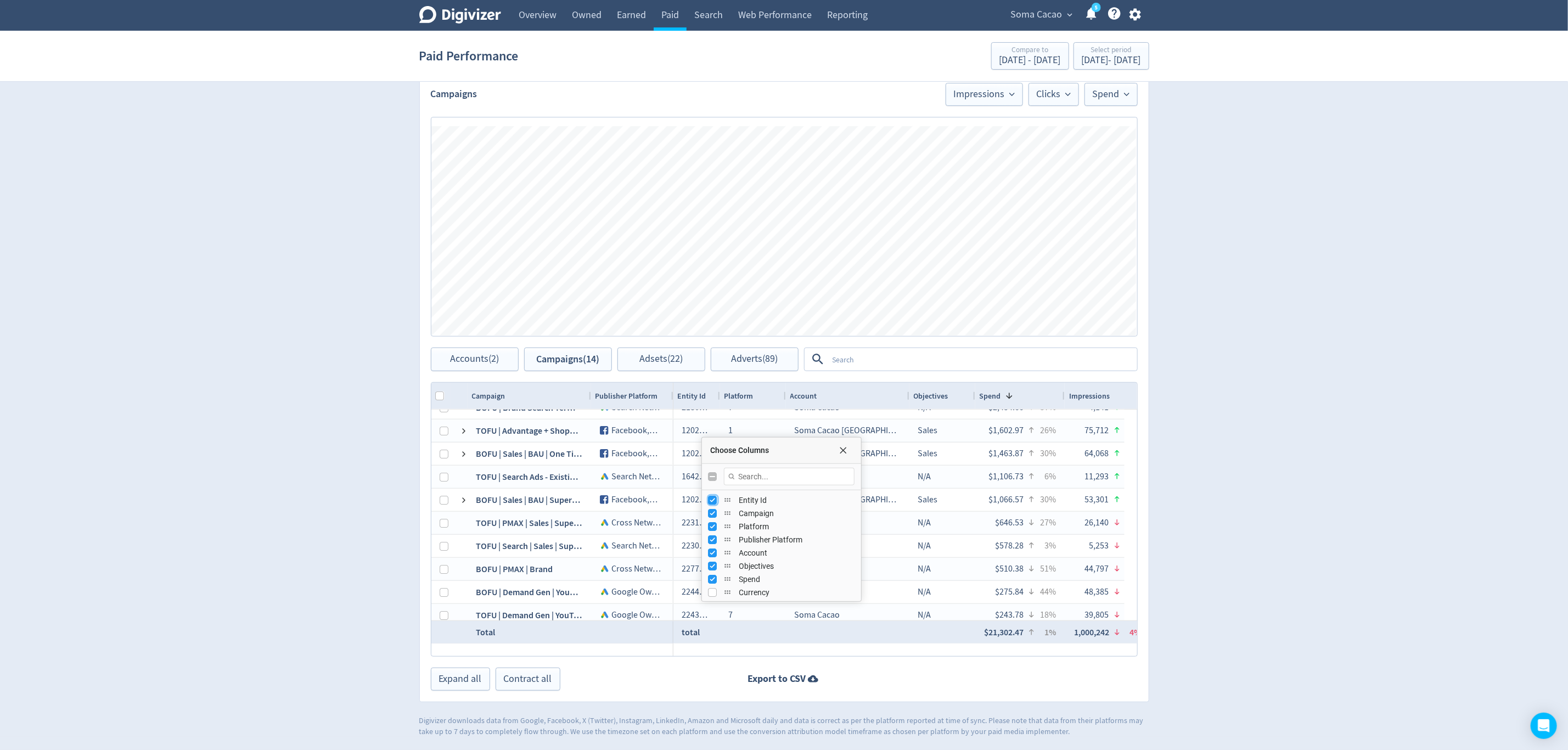
click at [714, 501] on input "Press SPACE to toggle visibility (visible)" at bounding box center [713, 500] width 9 height 9
checkbox input "false"
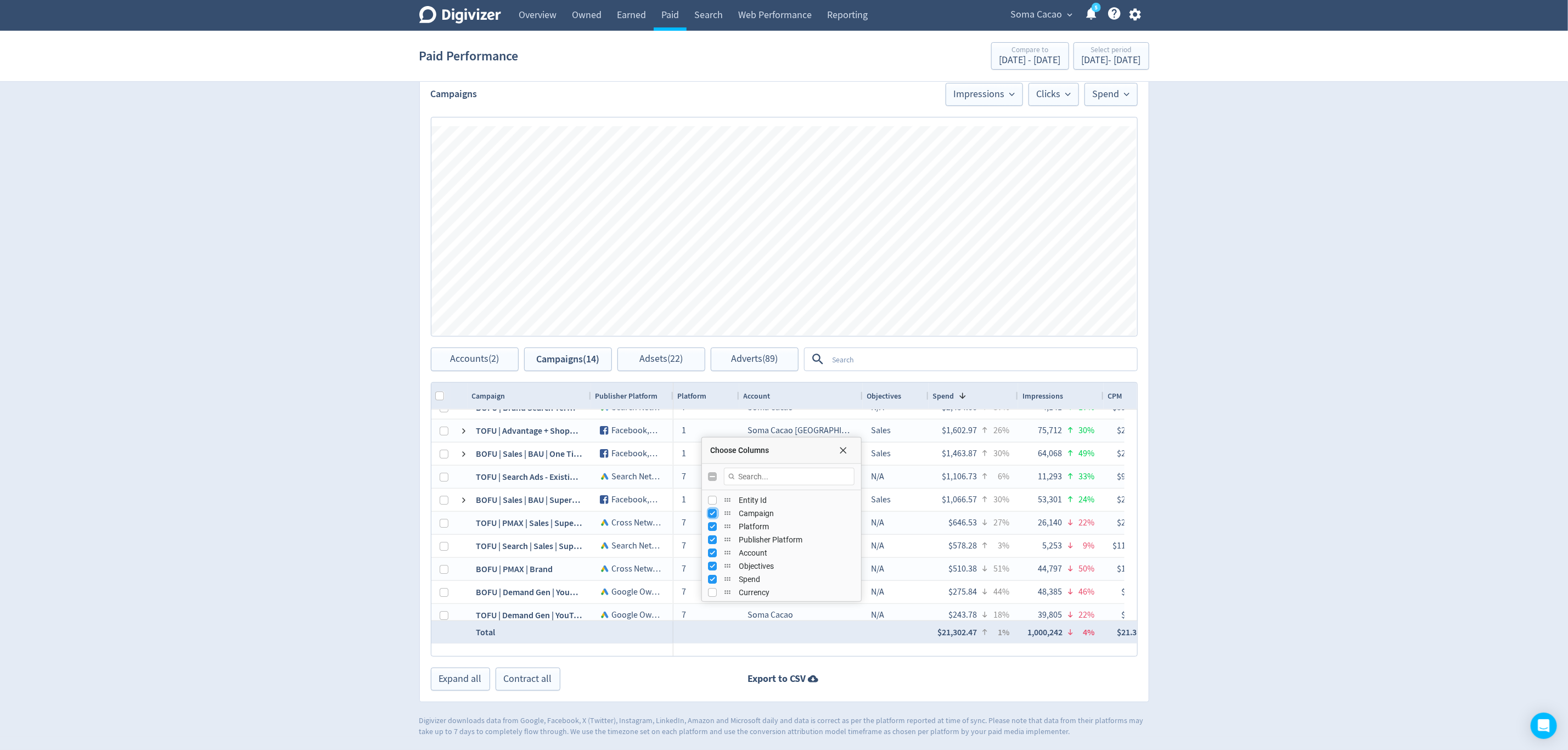
click at [715, 516] on input "Press SPACE to toggle visibility (visible)" at bounding box center [713, 513] width 9 height 9
checkbox input "false"
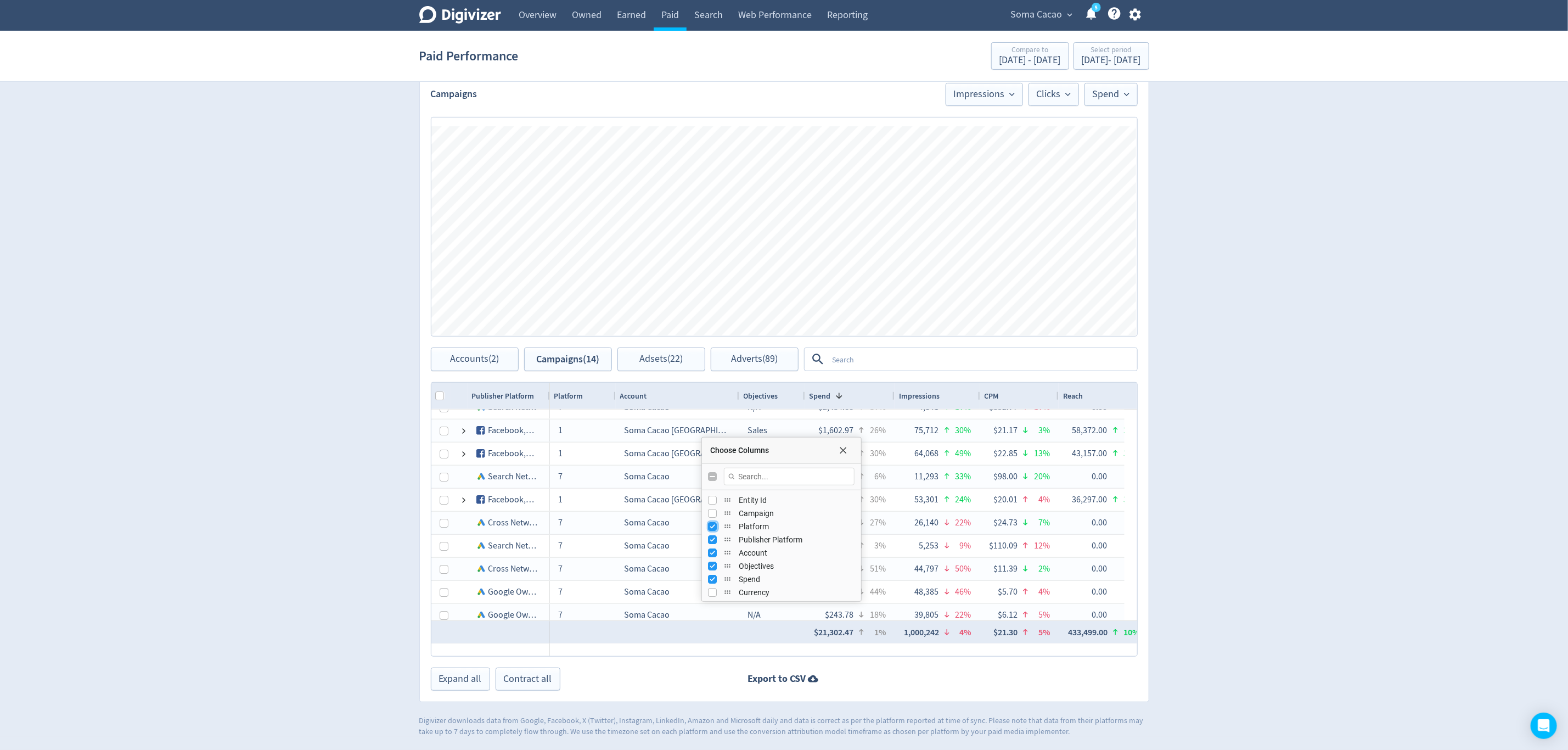
click at [715, 522] on input "Press SPACE to toggle visibility (visible)" at bounding box center [713, 527] width 9 height 9
checkbox input "false"
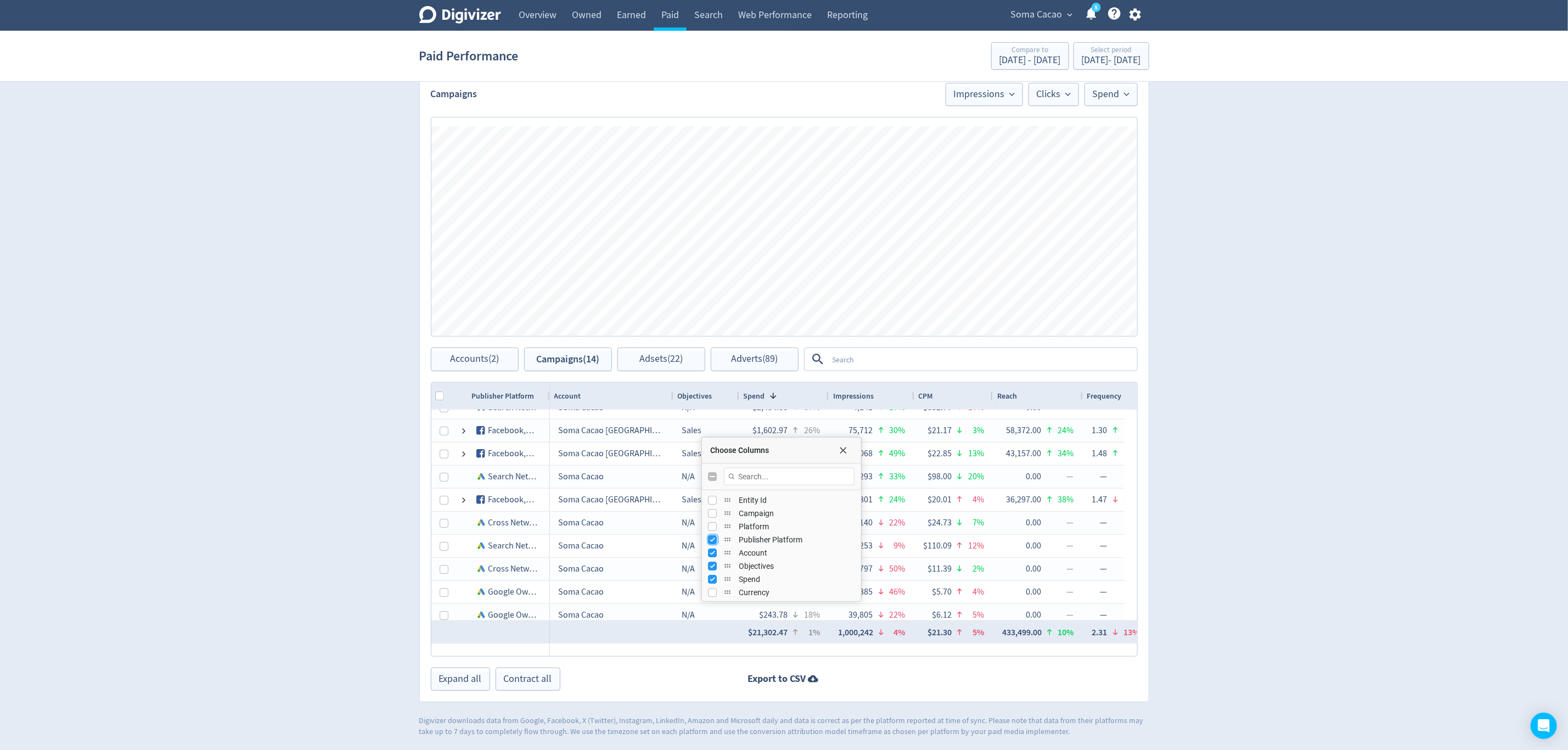
click at [715, 541] on input "Press SPACE to toggle visibility (visible)" at bounding box center [713, 540] width 9 height 9
checkbox input "false"
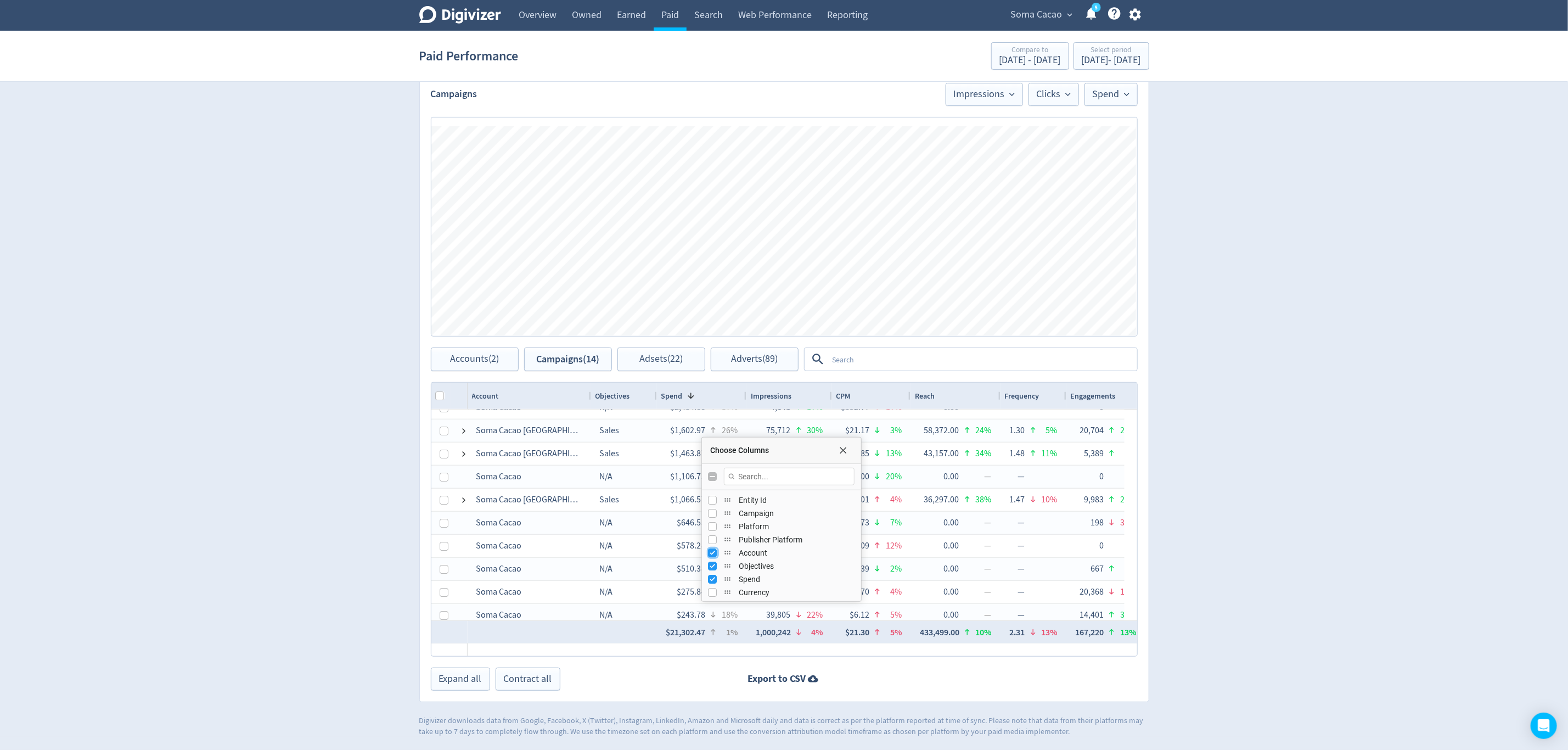
click at [715, 549] on input "Press SPACE to toggle visibility (visible)" at bounding box center [713, 553] width 9 height 9
checkbox input "false"
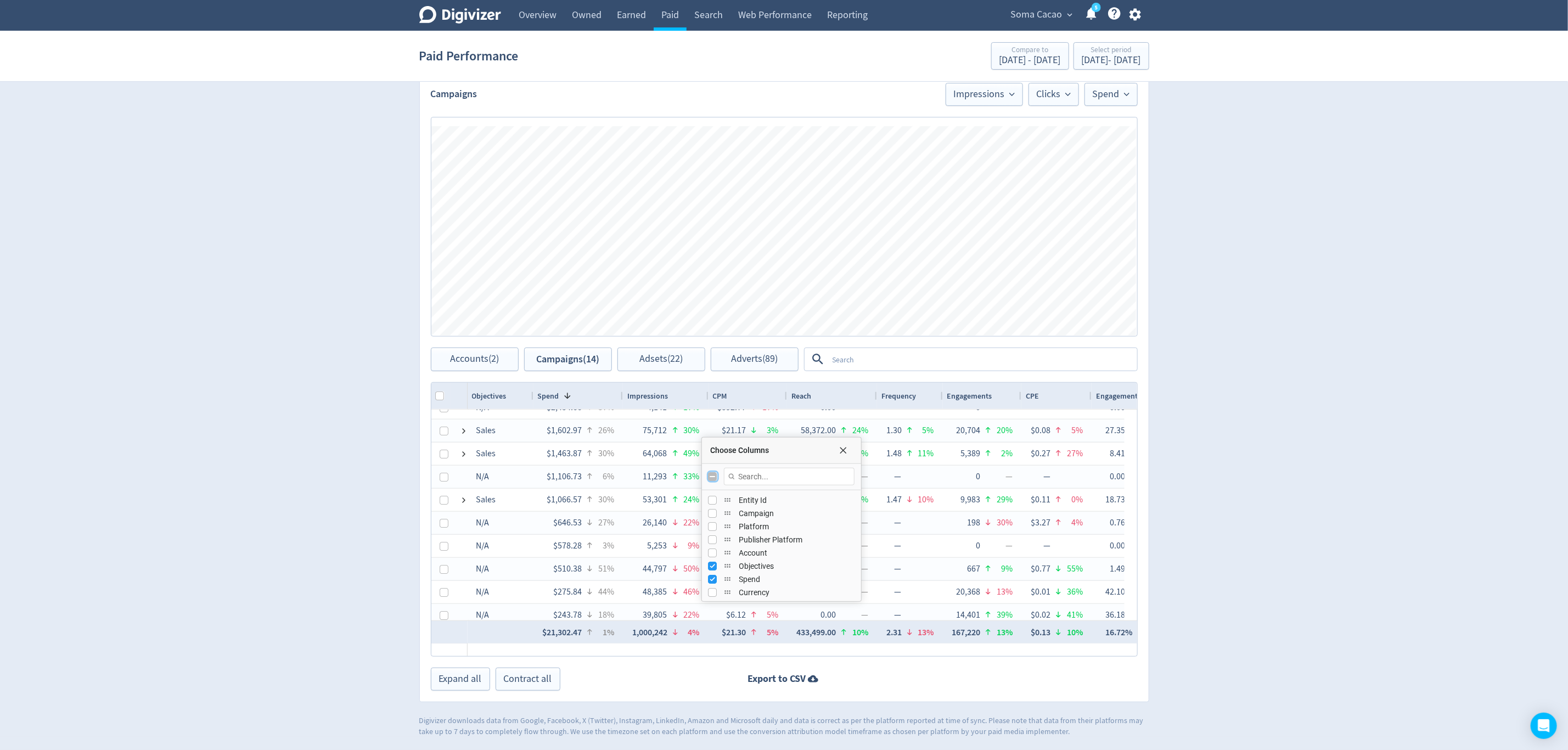
click at [713, 476] on input "Toggle All Columns Visibility" at bounding box center [713, 477] width 9 height 9
checkbox input "true"
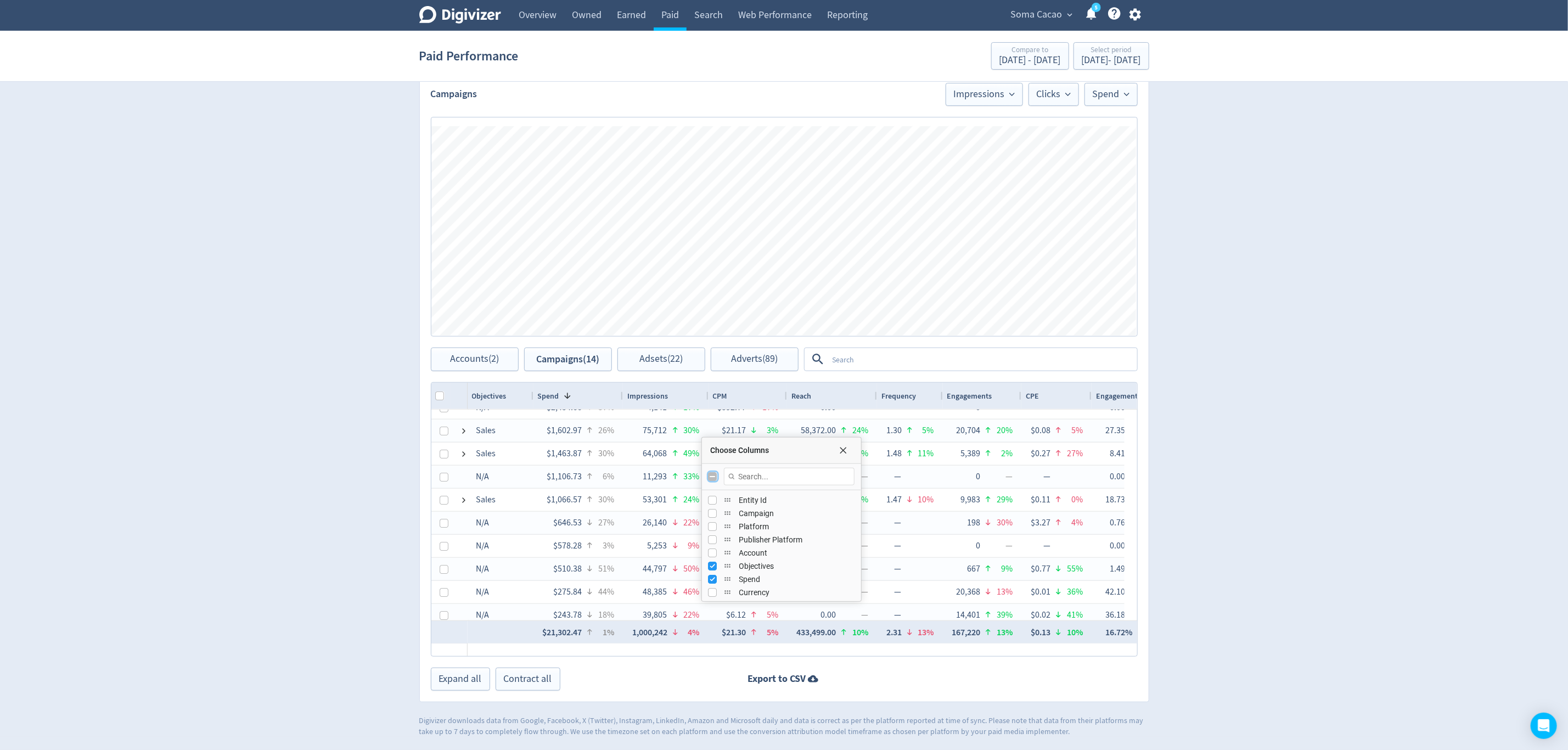
checkbox input "true"
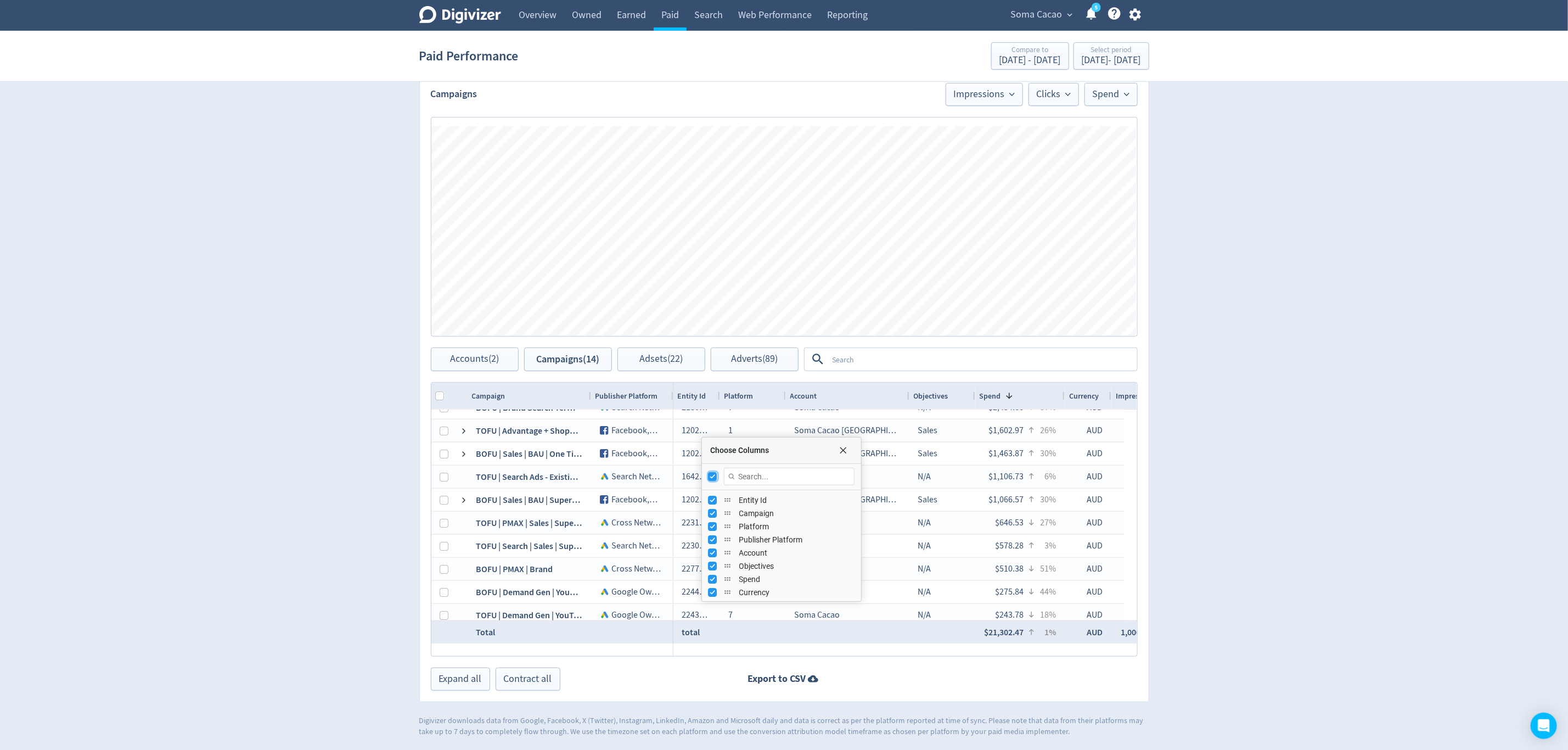
checkbox input "false"
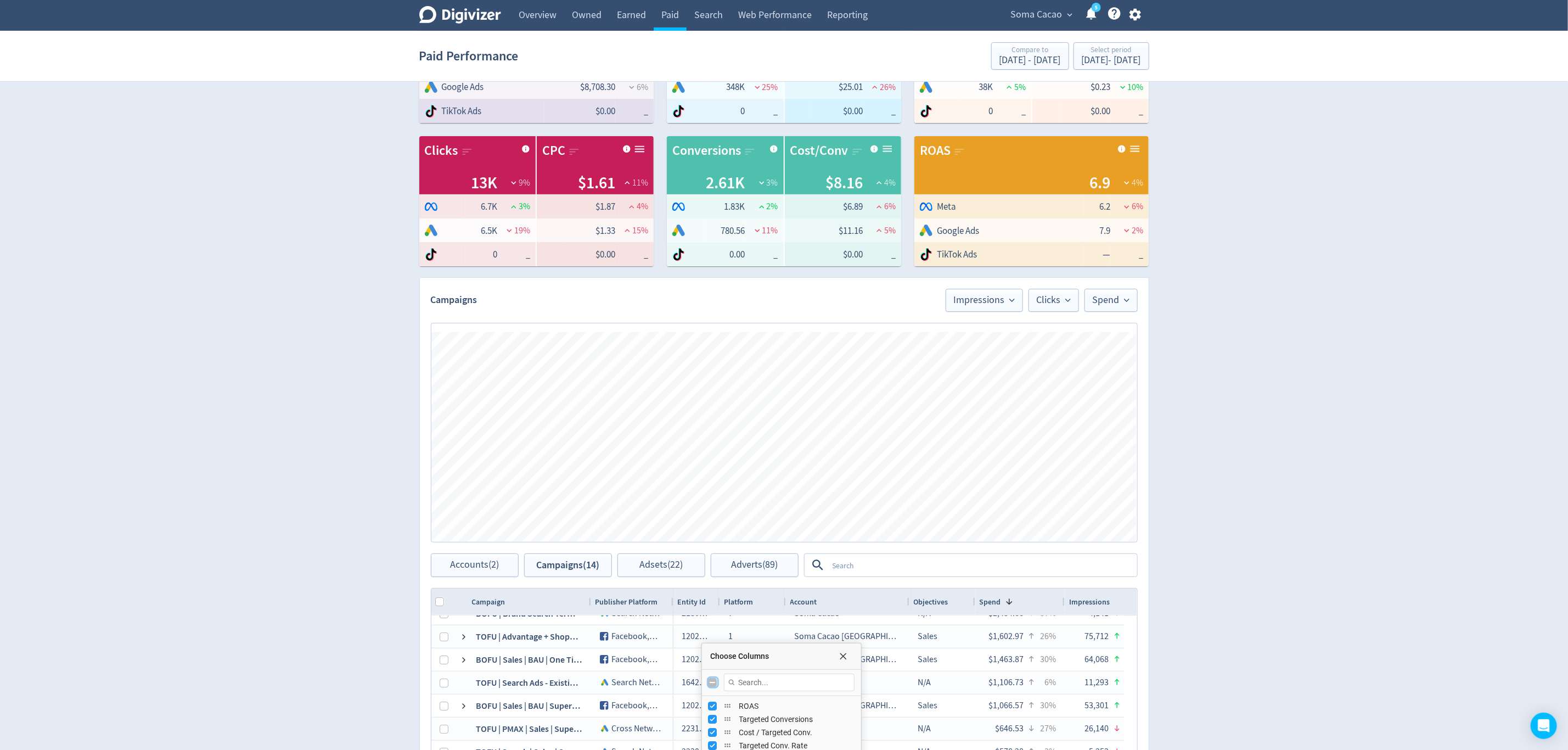
scroll to position [59, 0]
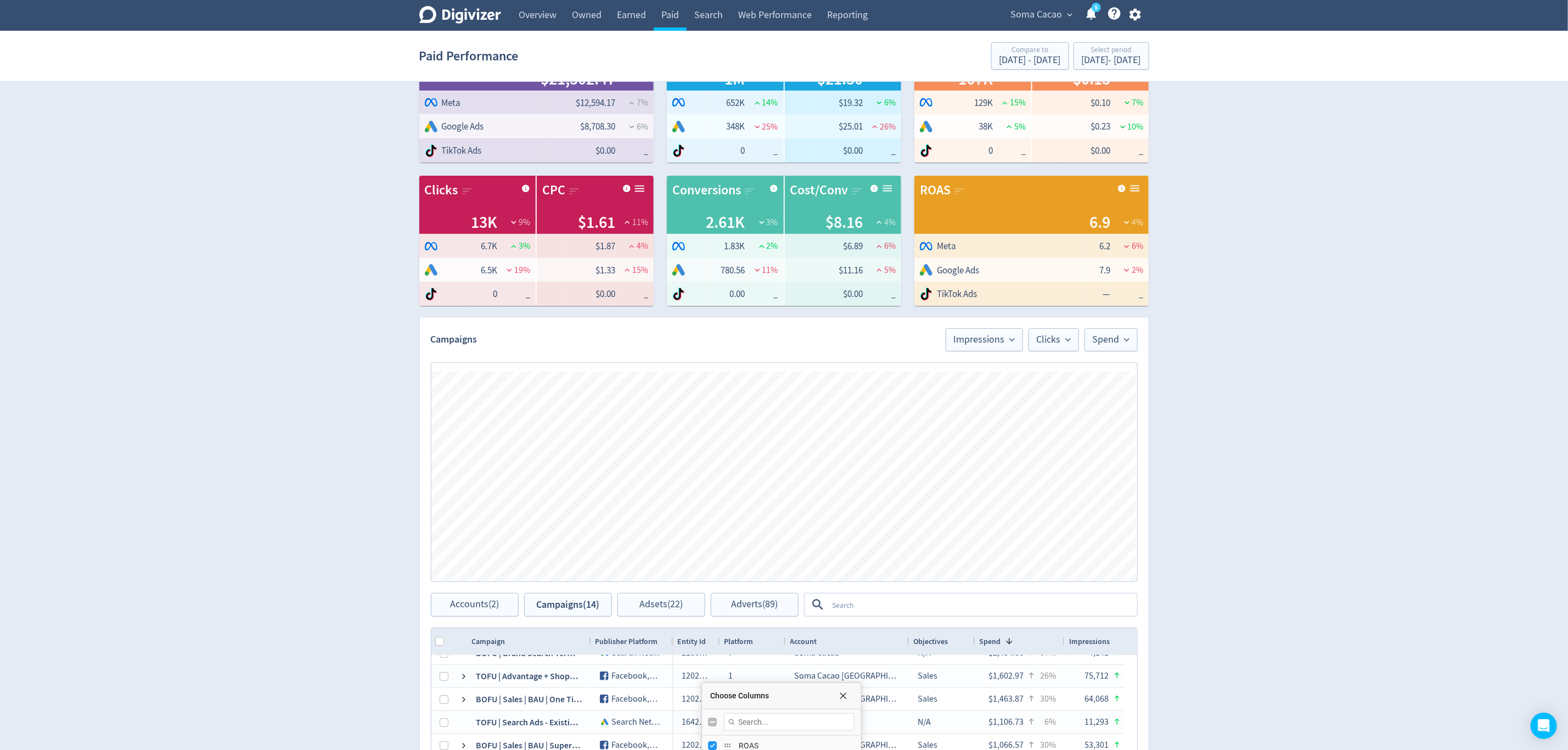
click at [1029, 12] on span "Soma Cacao" at bounding box center [1037, 14] width 51 height 17
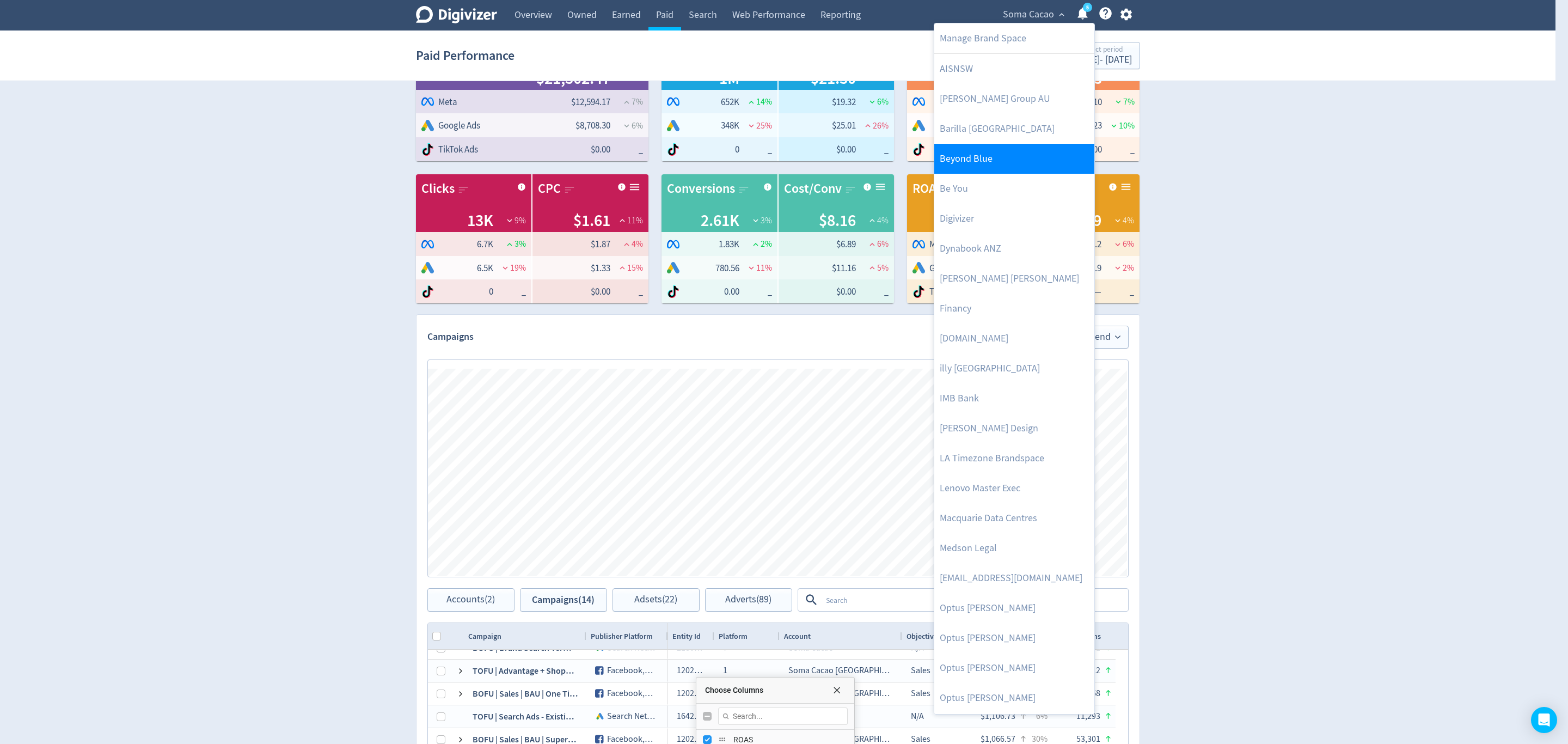
click at [998, 152] on link "Beyond Blue" at bounding box center [1015, 159] width 160 height 30
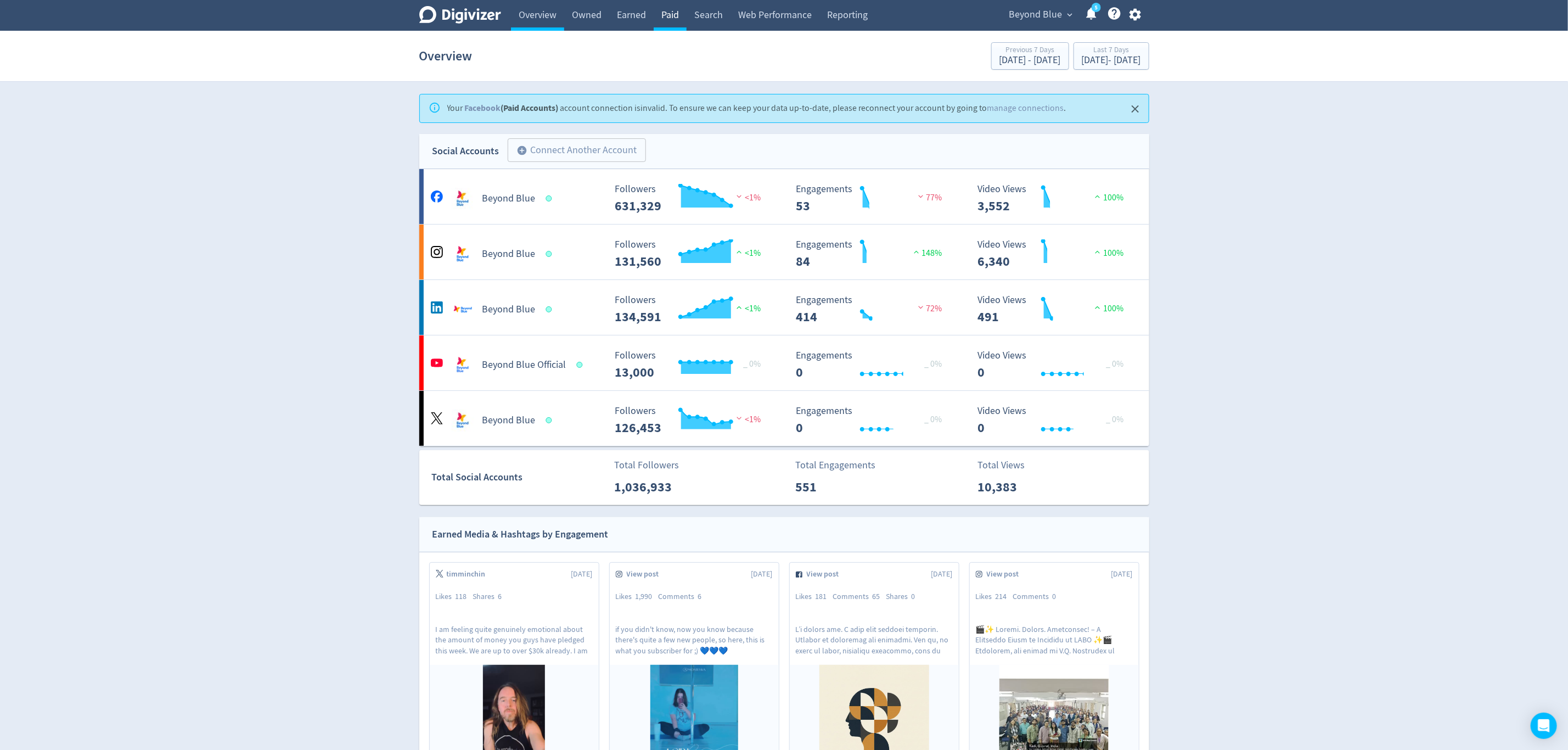
click at [675, 13] on link "Paid" at bounding box center [671, 15] width 33 height 31
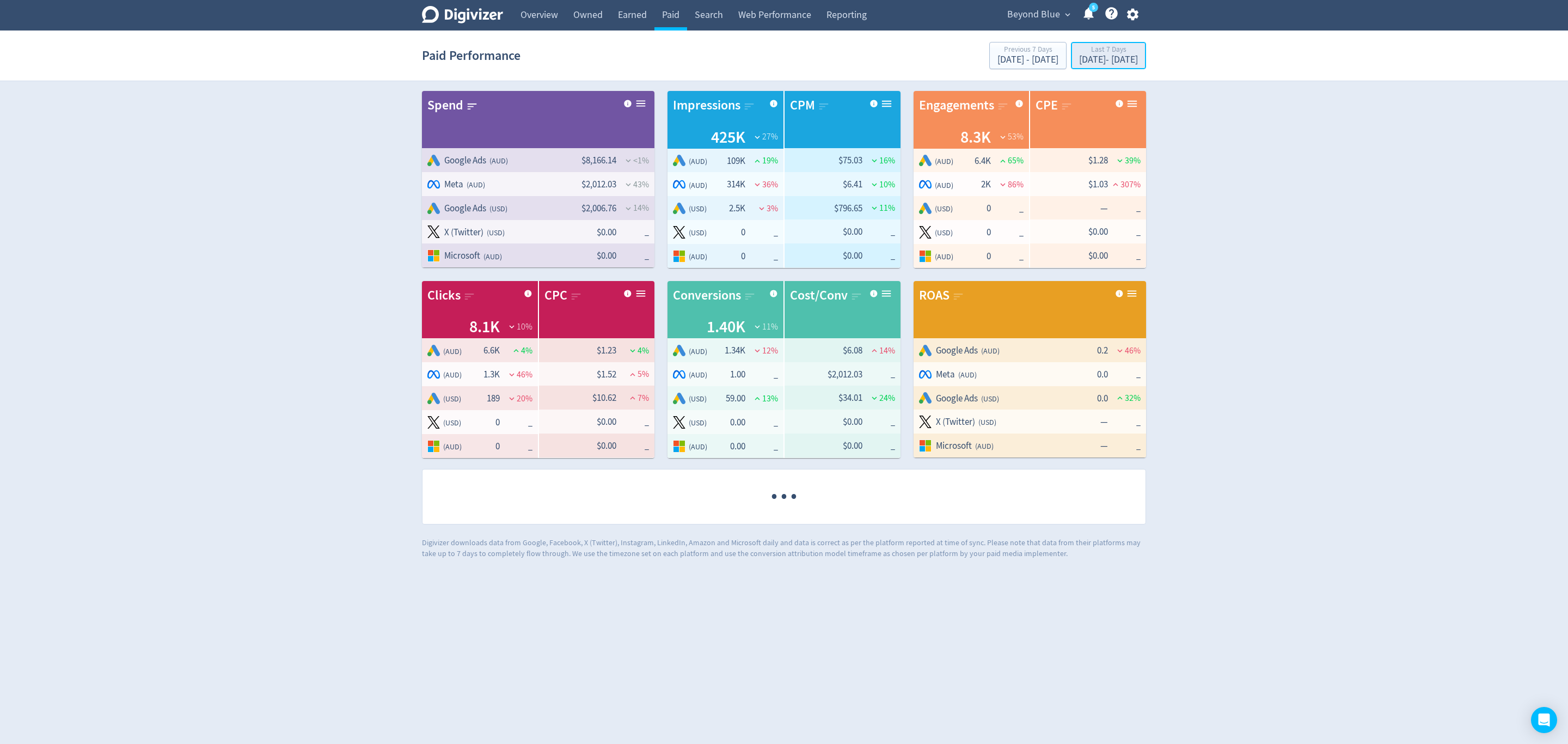
click at [1080, 65] on div "Sep 30, 2025 - Oct 6, 2025" at bounding box center [1108, 60] width 58 height 10
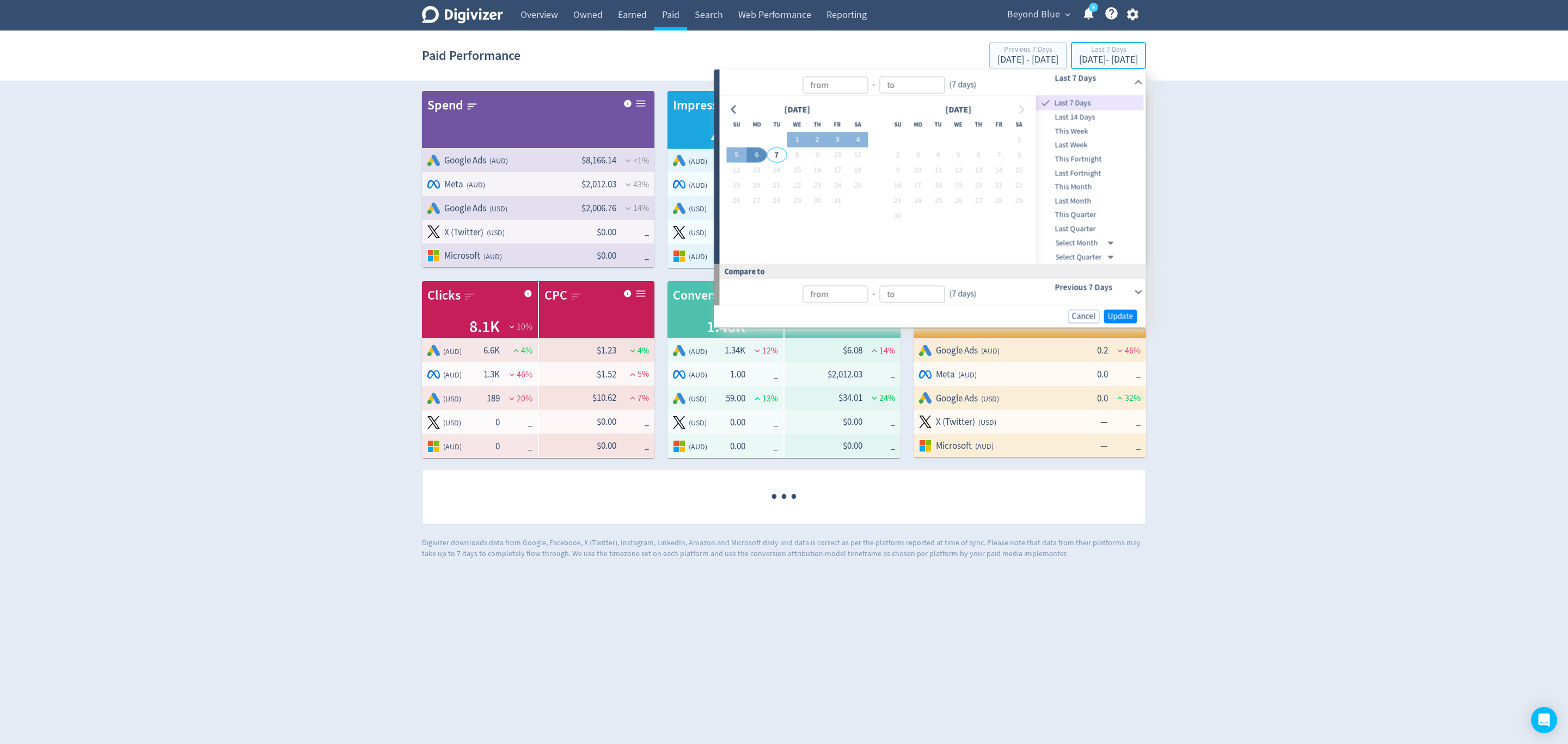
type input "[DATE]"
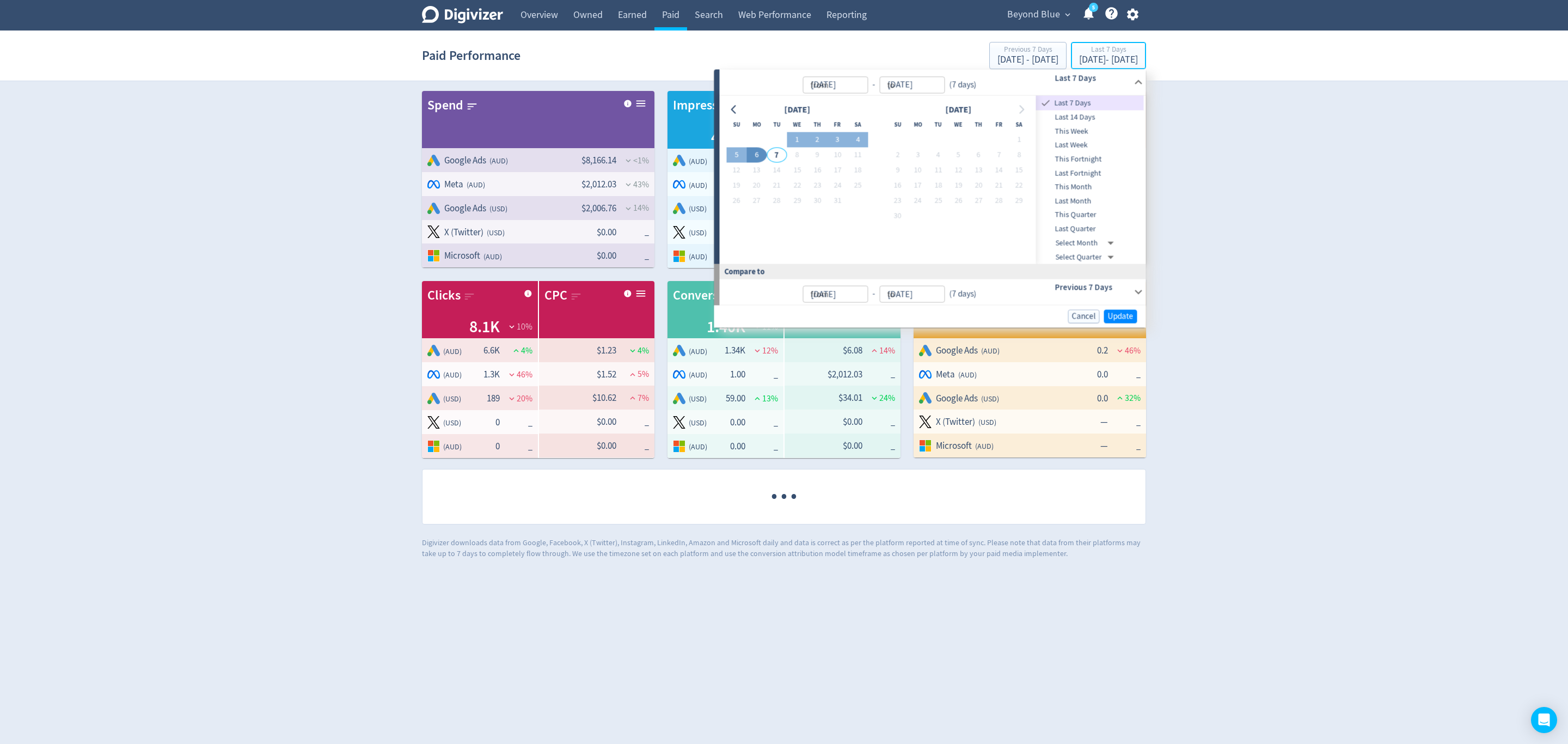
type input "[DATE]"
click at [758, 136] on button "1" at bounding box center [757, 140] width 20 height 16
type input "[DATE]"
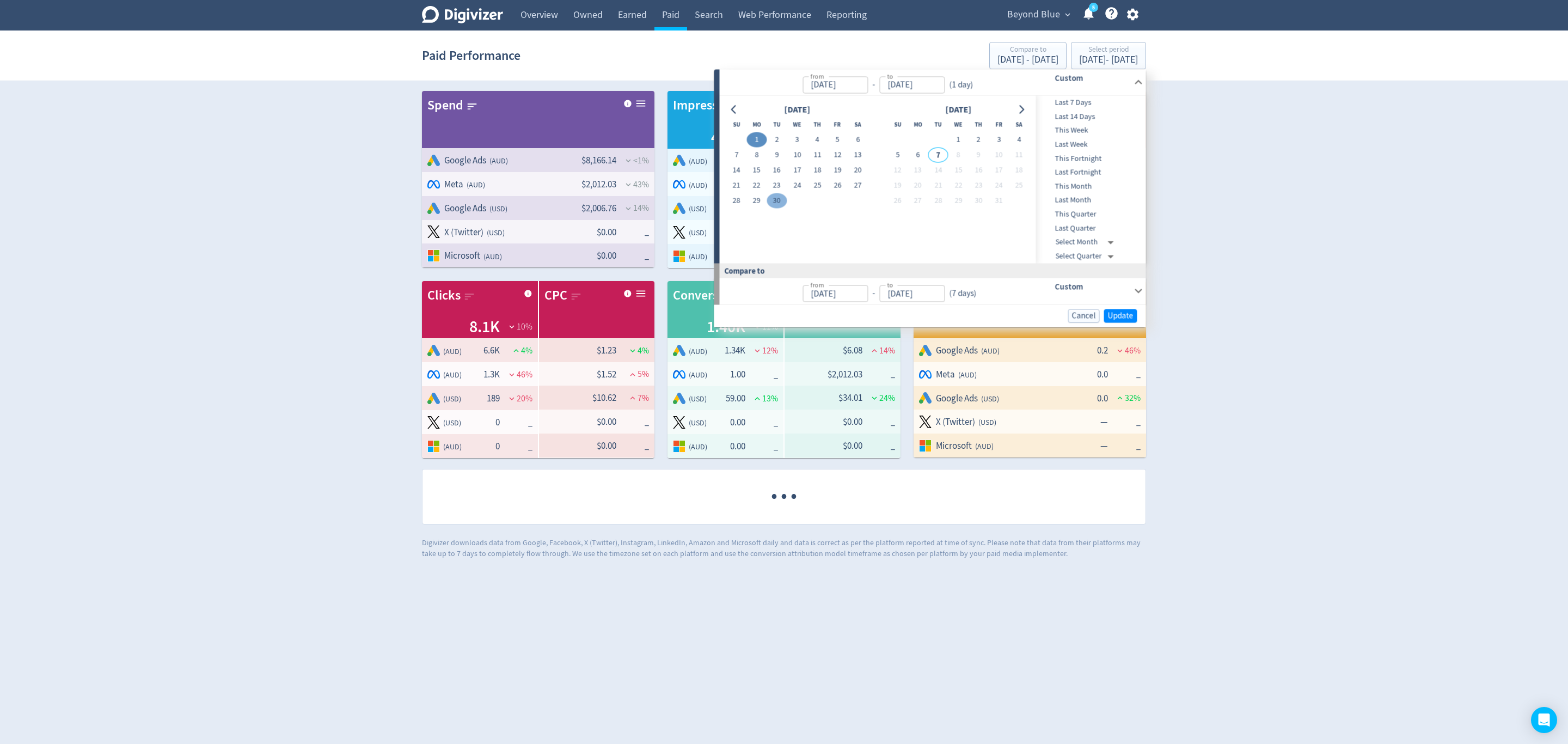
type input "[DATE]"
click at [767, 194] on td "30" at bounding box center [777, 201] width 20 height 16
click at [787, 203] on td at bounding box center [797, 201] width 20 height 16
click at [767, 141] on button "2" at bounding box center [777, 140] width 20 height 16
click at [775, 194] on button "30" at bounding box center [777, 201] width 20 height 16
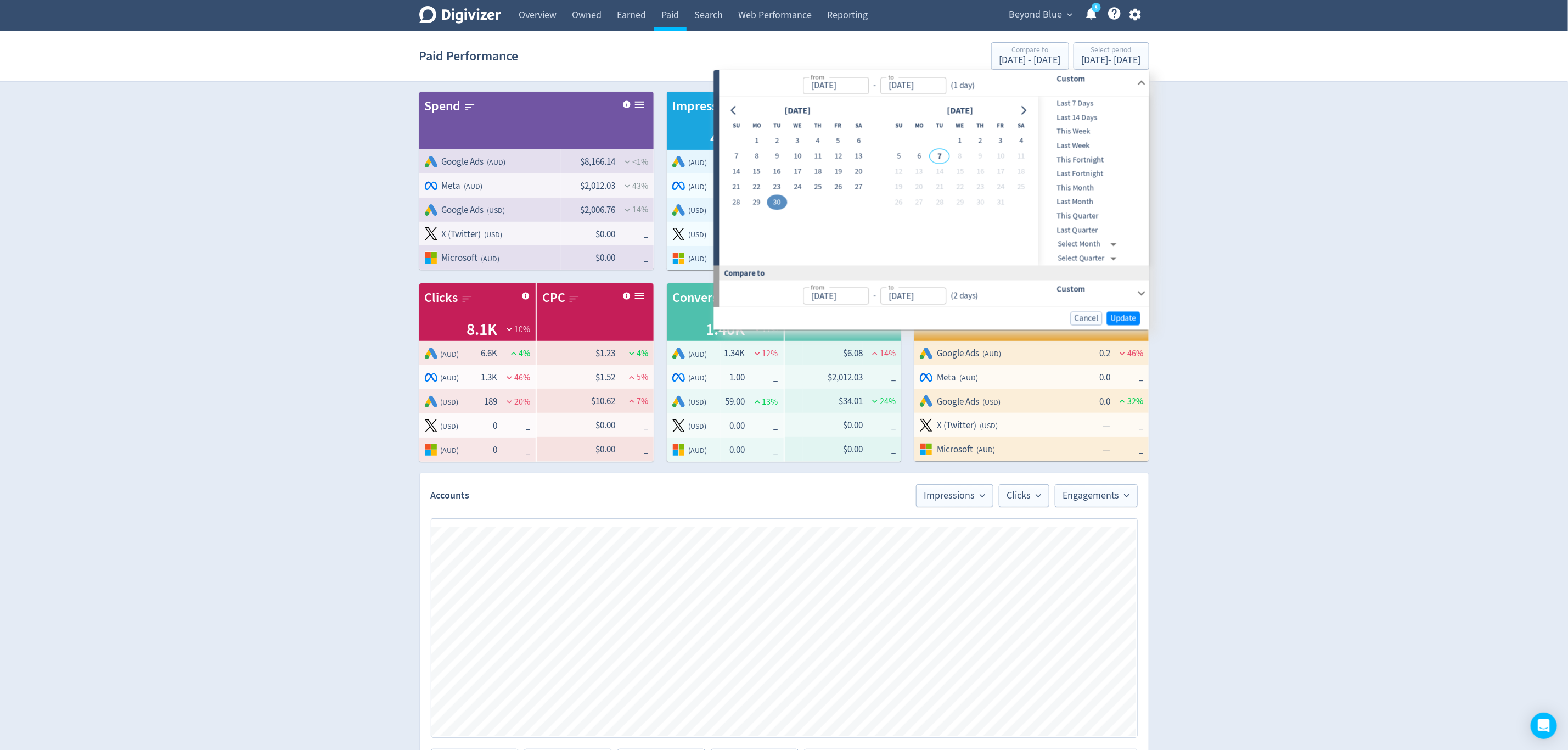
click at [784, 206] on button "30" at bounding box center [777, 203] width 20 height 16
type input "[DATE]"
type input "Aug 30, 2025"
type input "[DATE]"
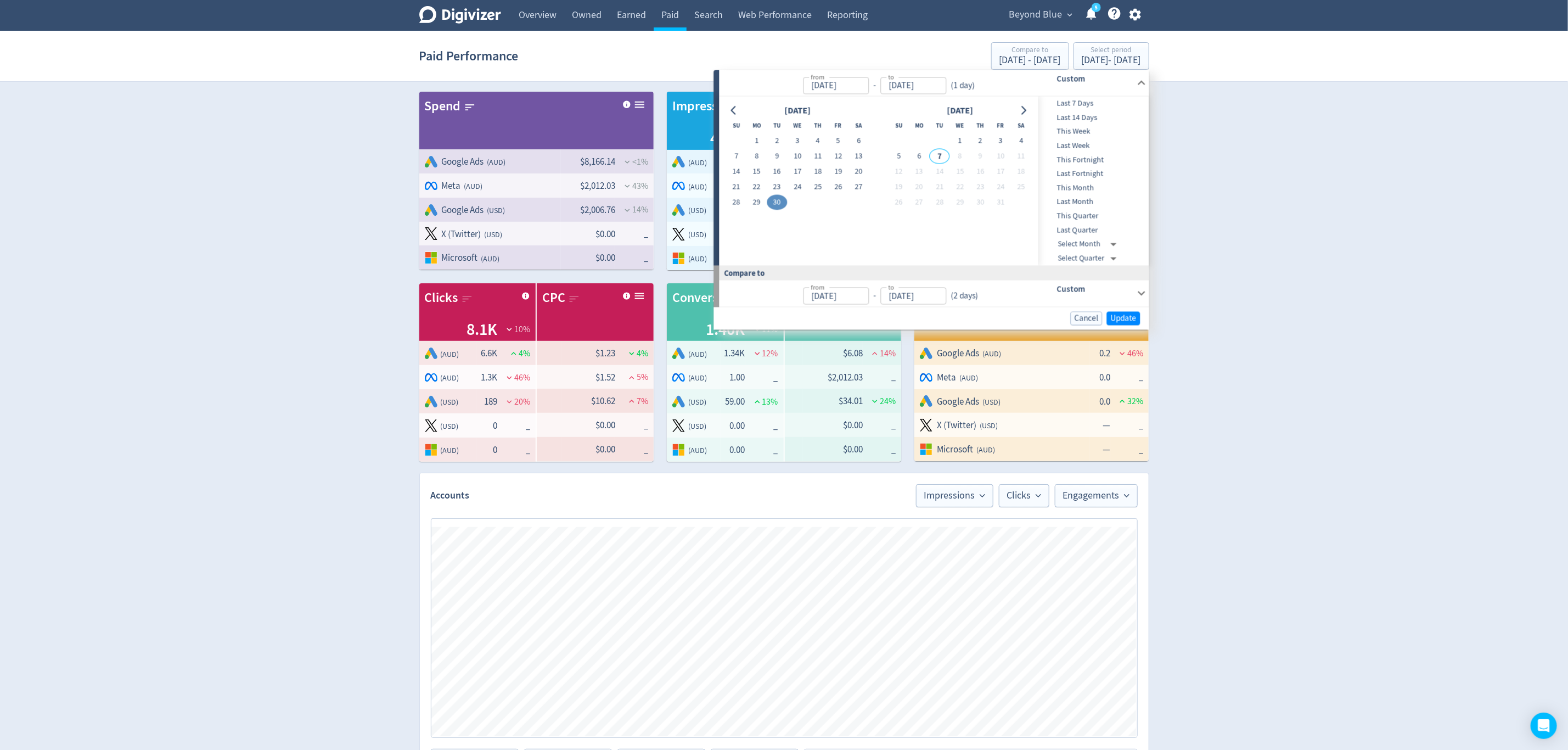
click at [753, 139] on button "1" at bounding box center [756, 141] width 20 height 16
type input "[DATE]"
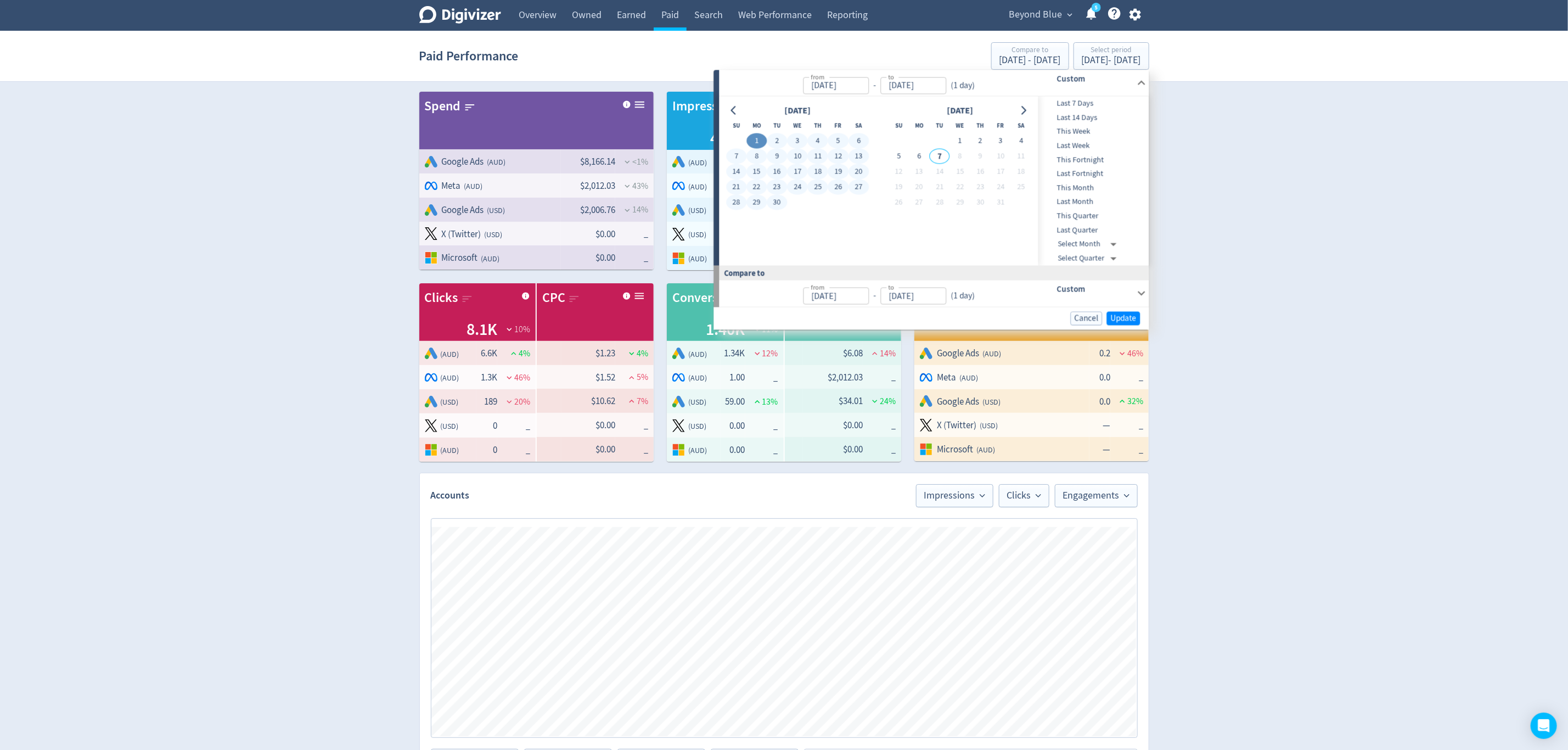
click at [780, 203] on button "30" at bounding box center [777, 203] width 20 height 16
type input "[DATE]"
click at [1125, 321] on span "Update" at bounding box center [1123, 318] width 26 height 8
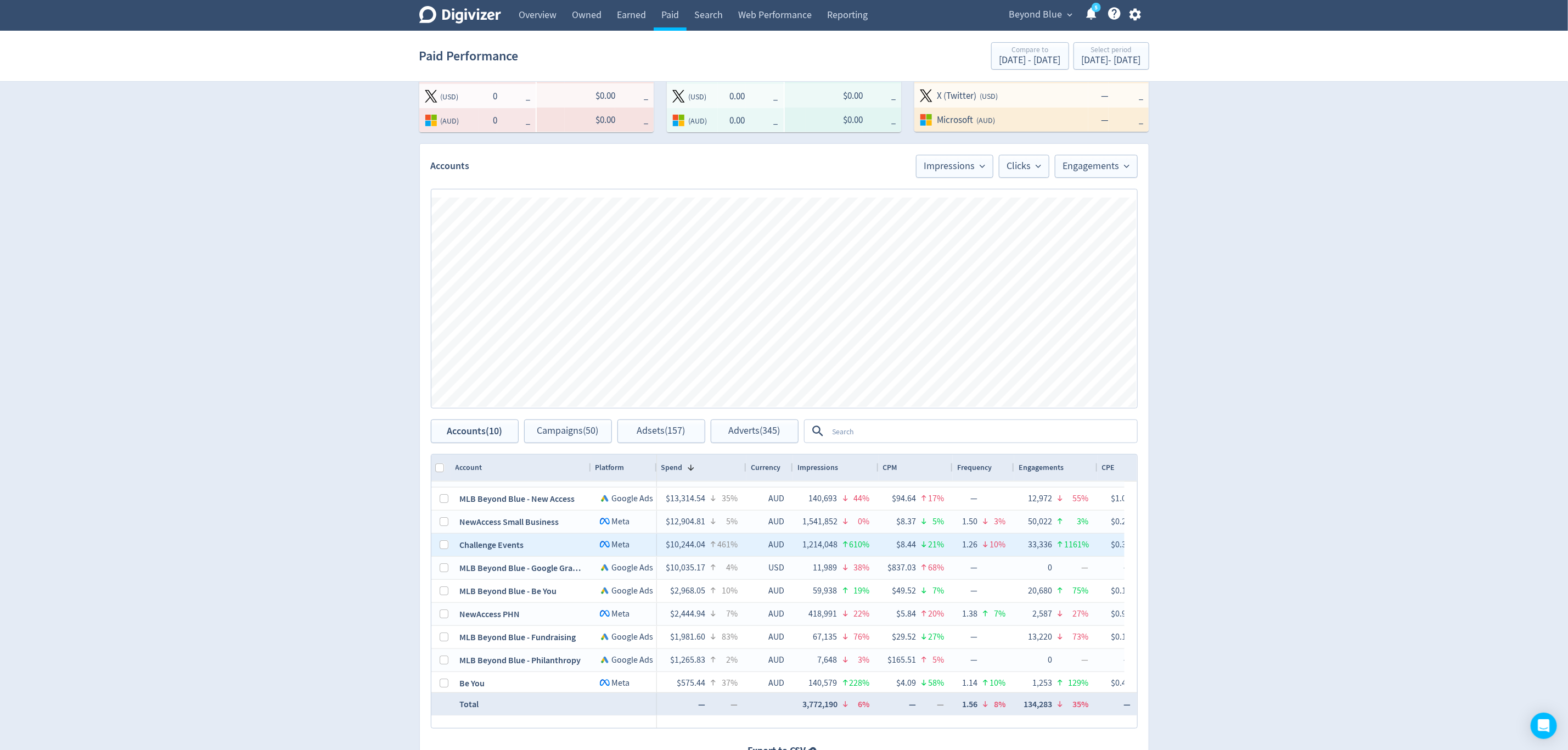
scroll to position [20, 0]
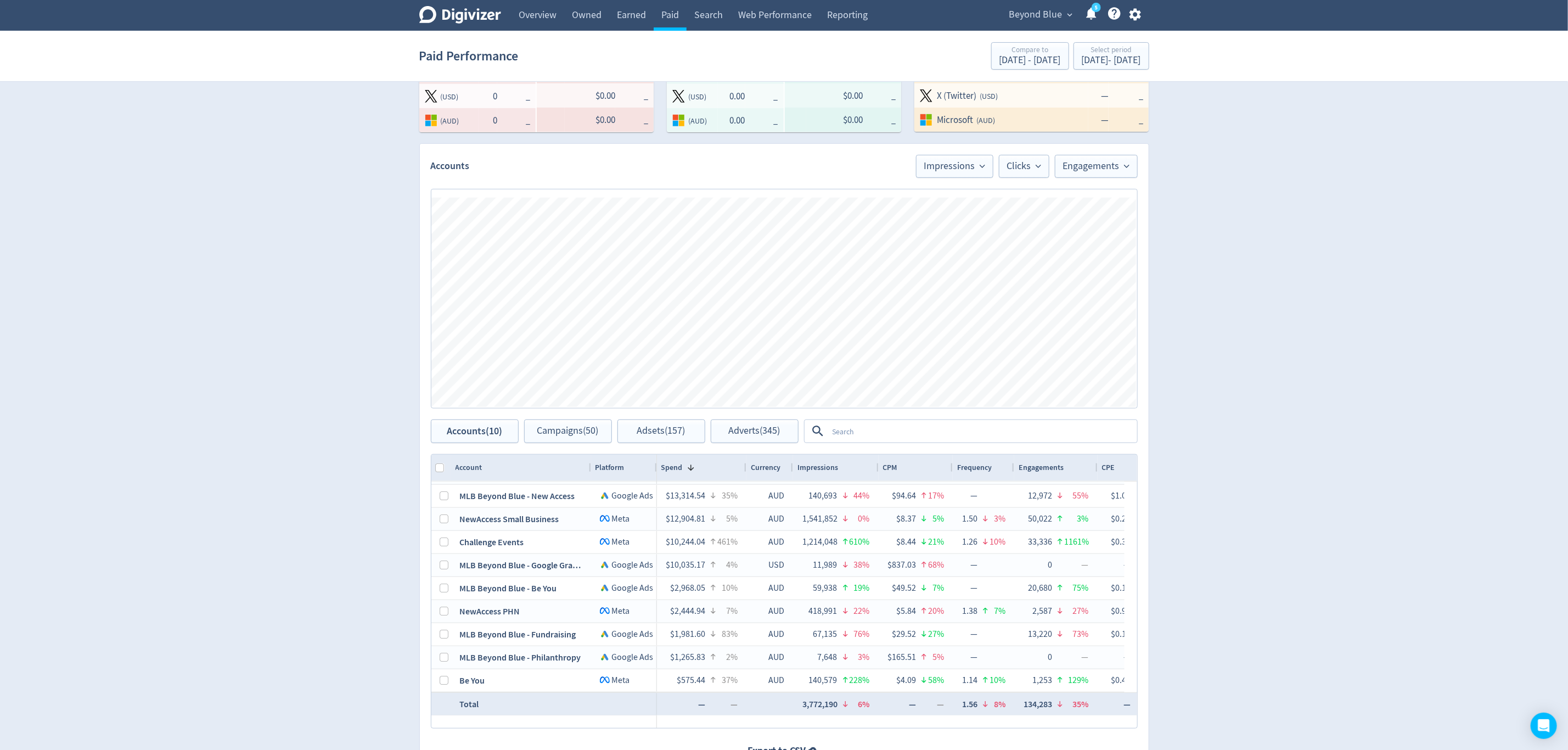
drag, startPoint x: 570, startPoint y: 439, endPoint x: 544, endPoint y: 468, distance: 38.9
click at [596, 609] on span "Choose Columns" at bounding box center [605, 609] width 94 height 20
click at [714, 549] on input "Toggle All Columns Visibility" at bounding box center [713, 548] width 9 height 9
checkbox input "true"
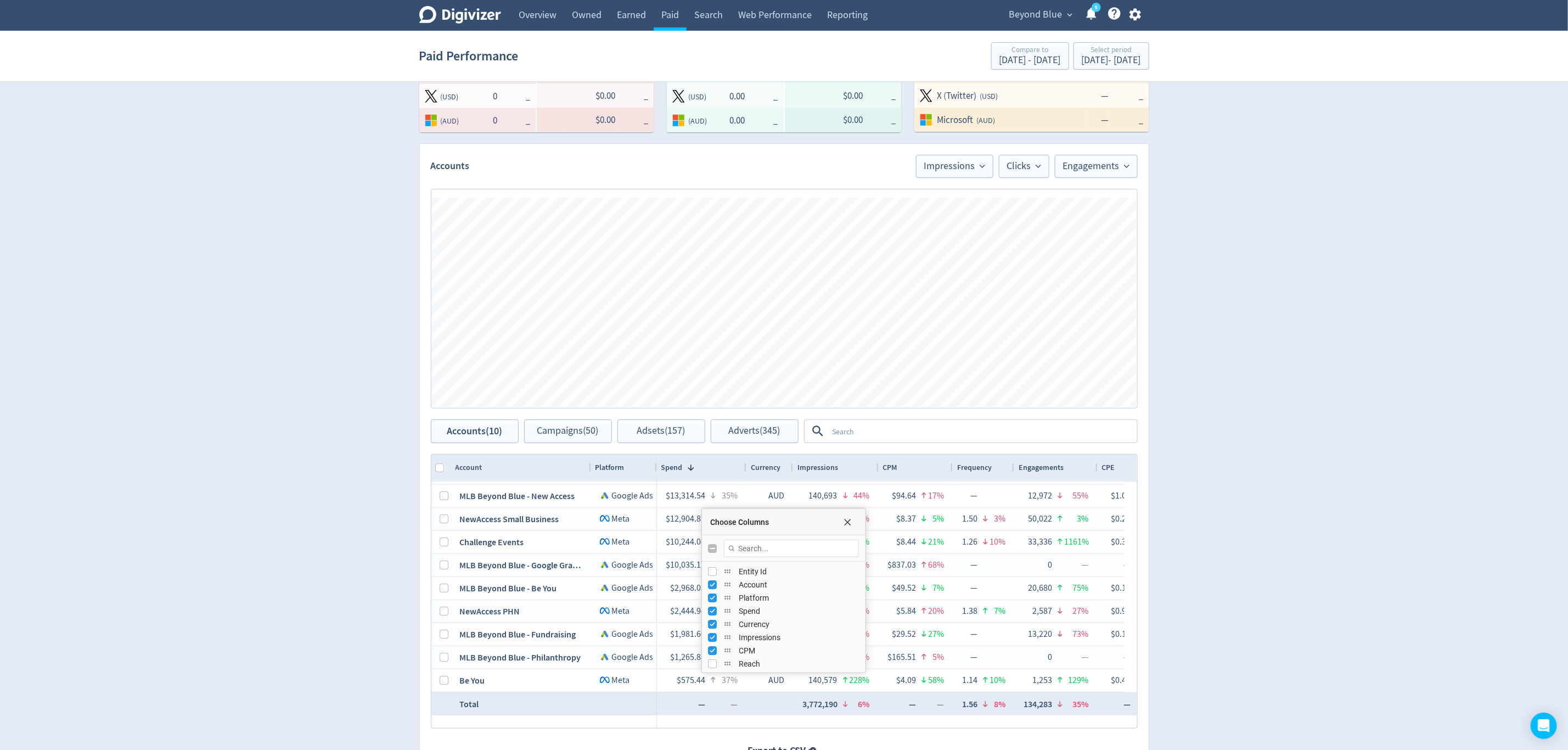
checkbox input "true"
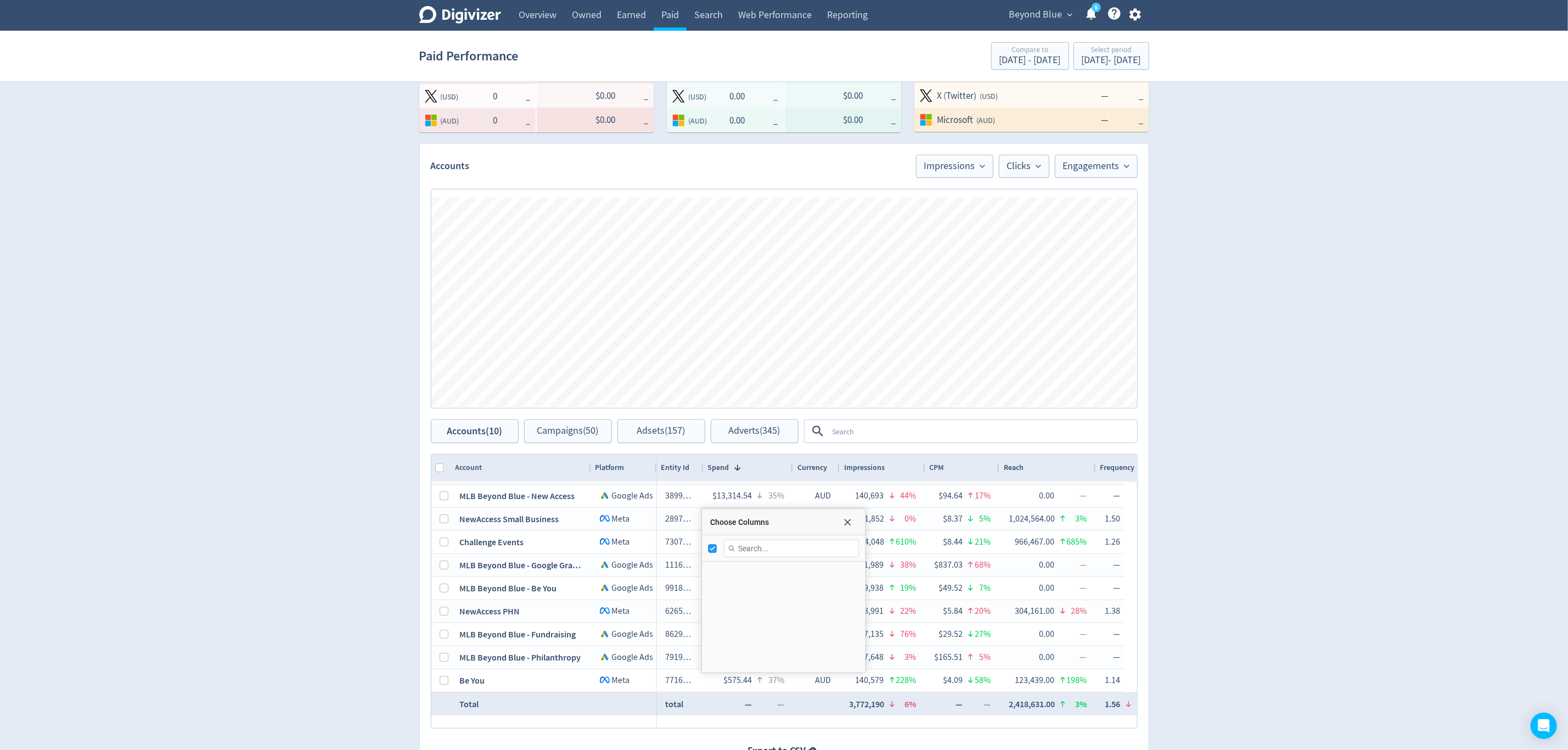
scroll to position [0, 0]
click at [709, 547] on input "Toggle All Columns Visibility" at bounding box center [713, 548] width 9 height 9
checkbox input "false"
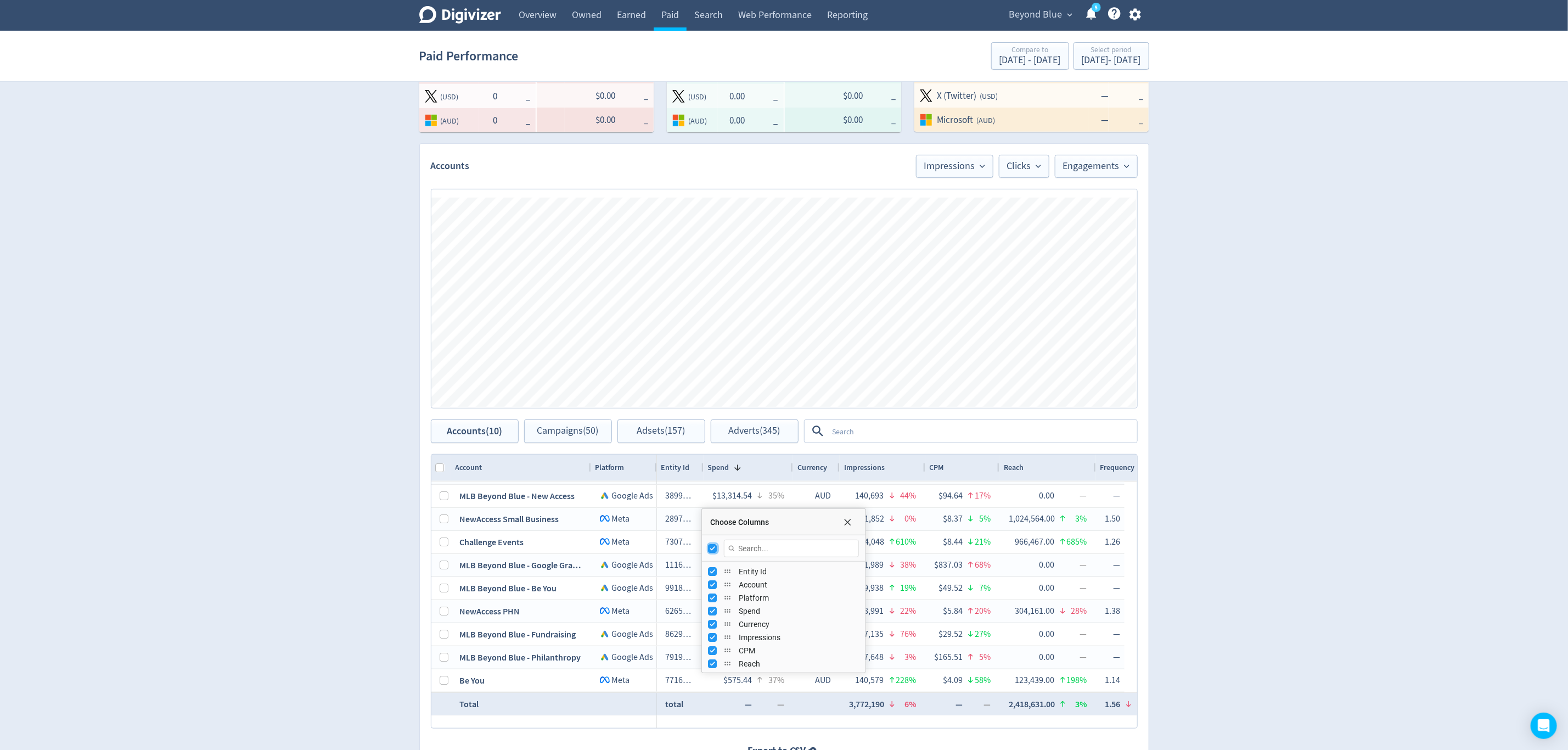
checkbox input "false"
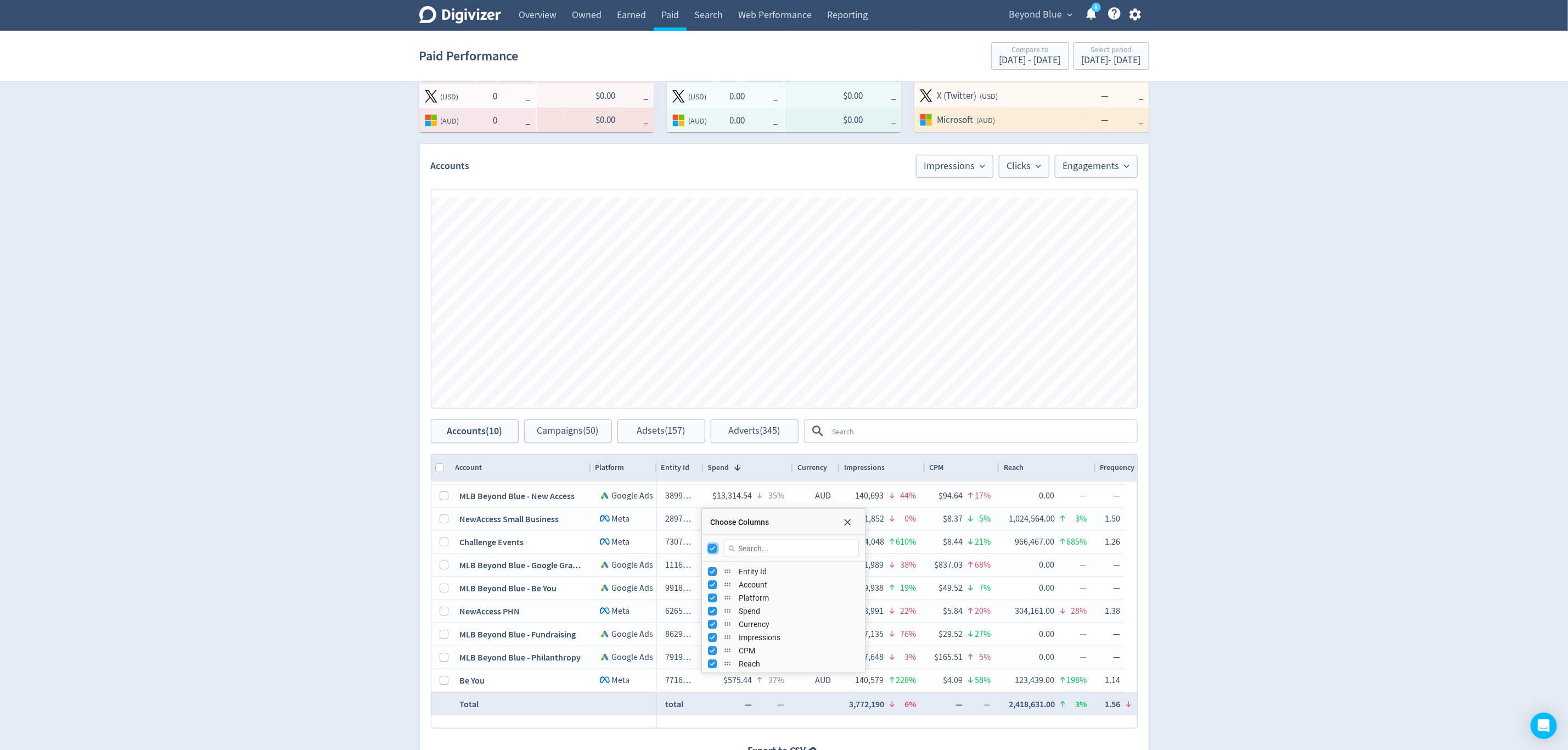
checkbox input "false"
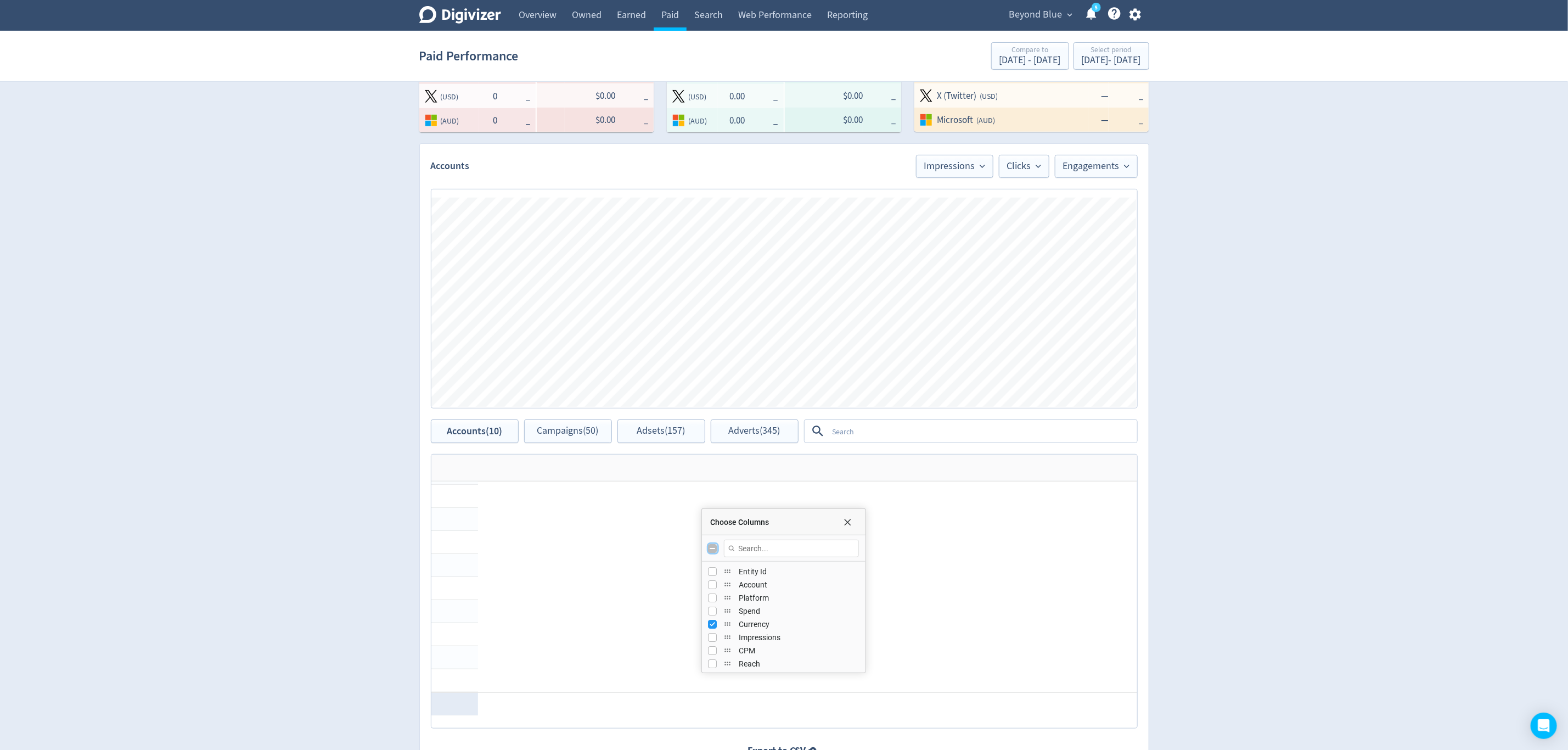
checkbox input "false"
checkbox input "true"
click at [714, 547] on input "Toggle All Columns Visibility" at bounding box center [713, 548] width 9 height 9
checkbox input "true"
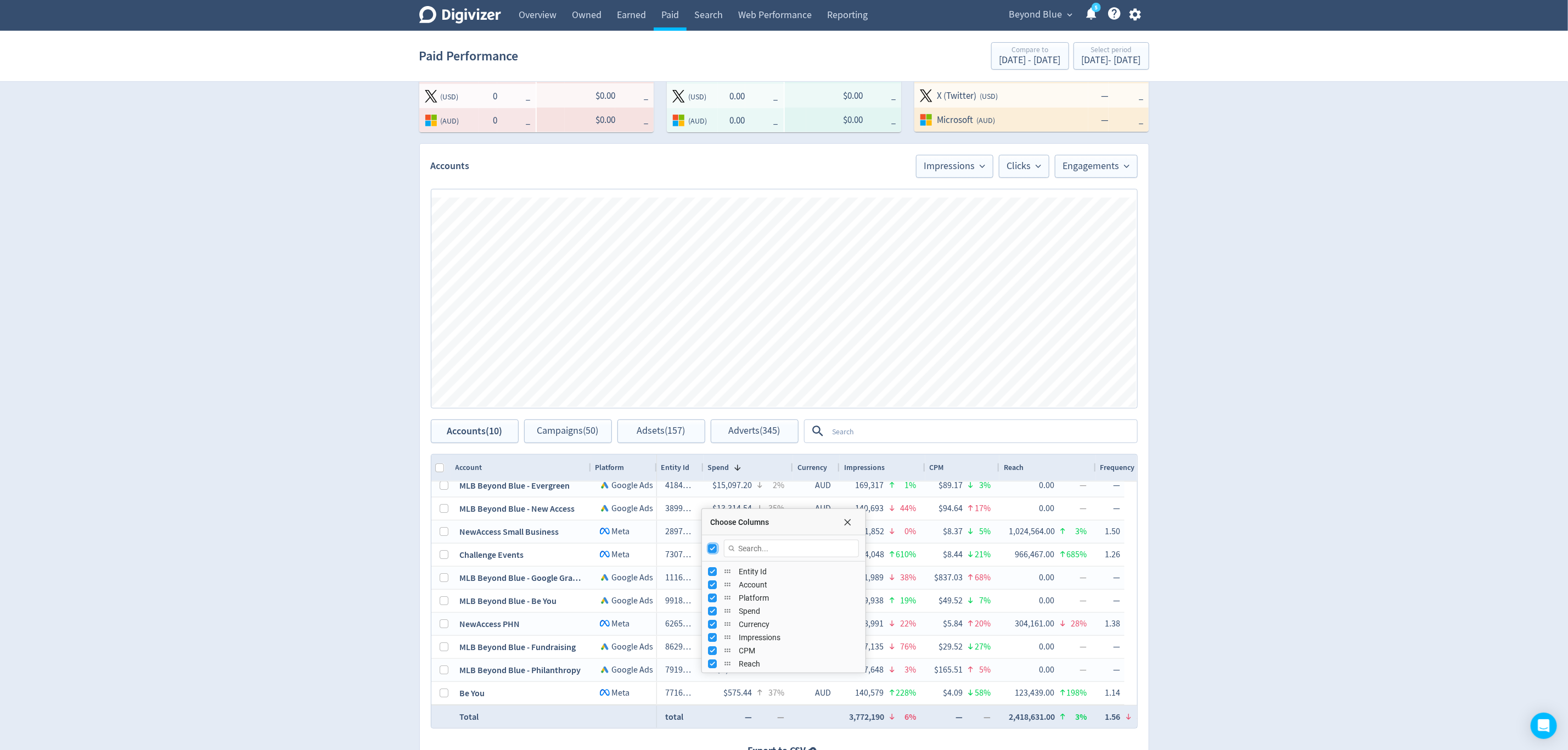
checkbox input "true"
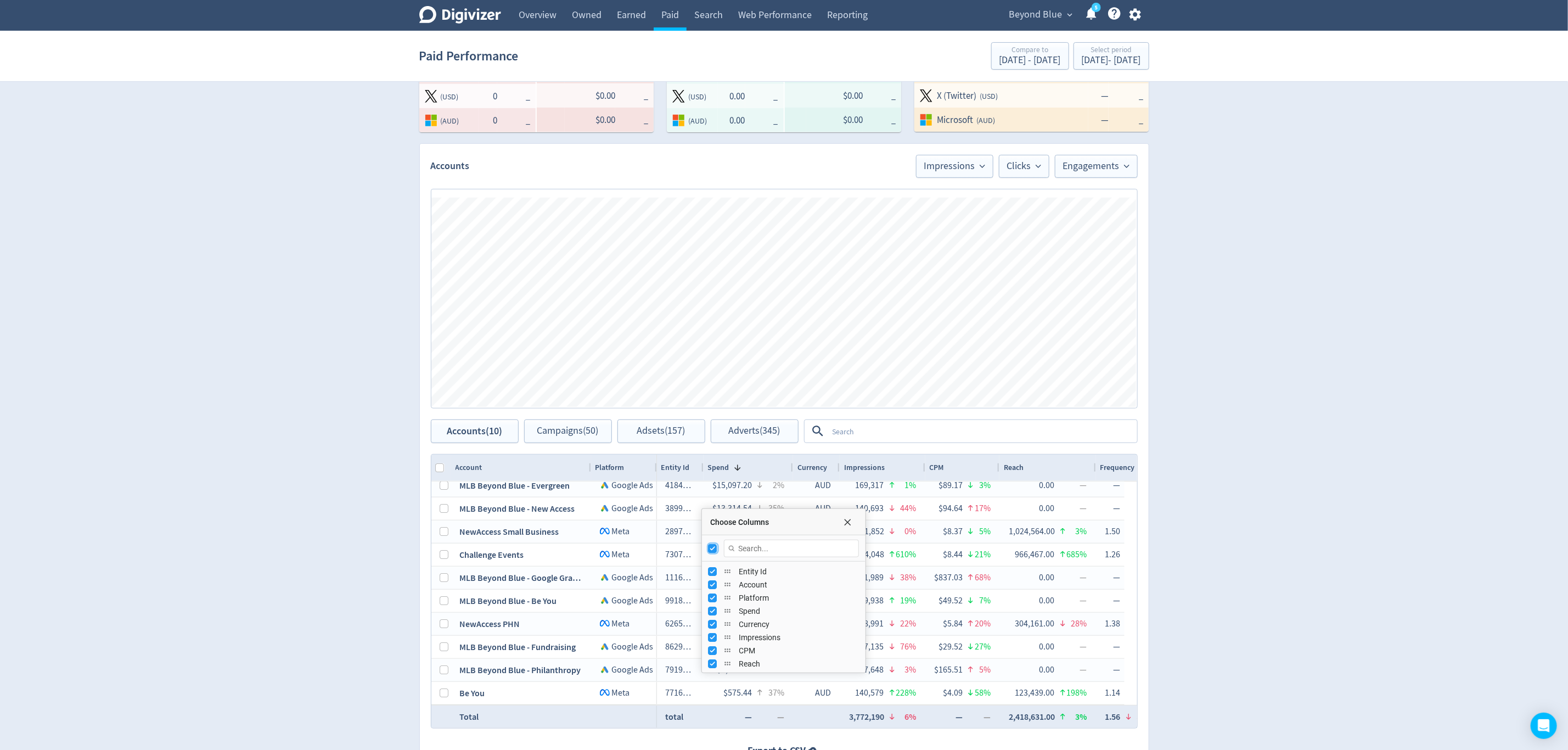
checkbox input "true"
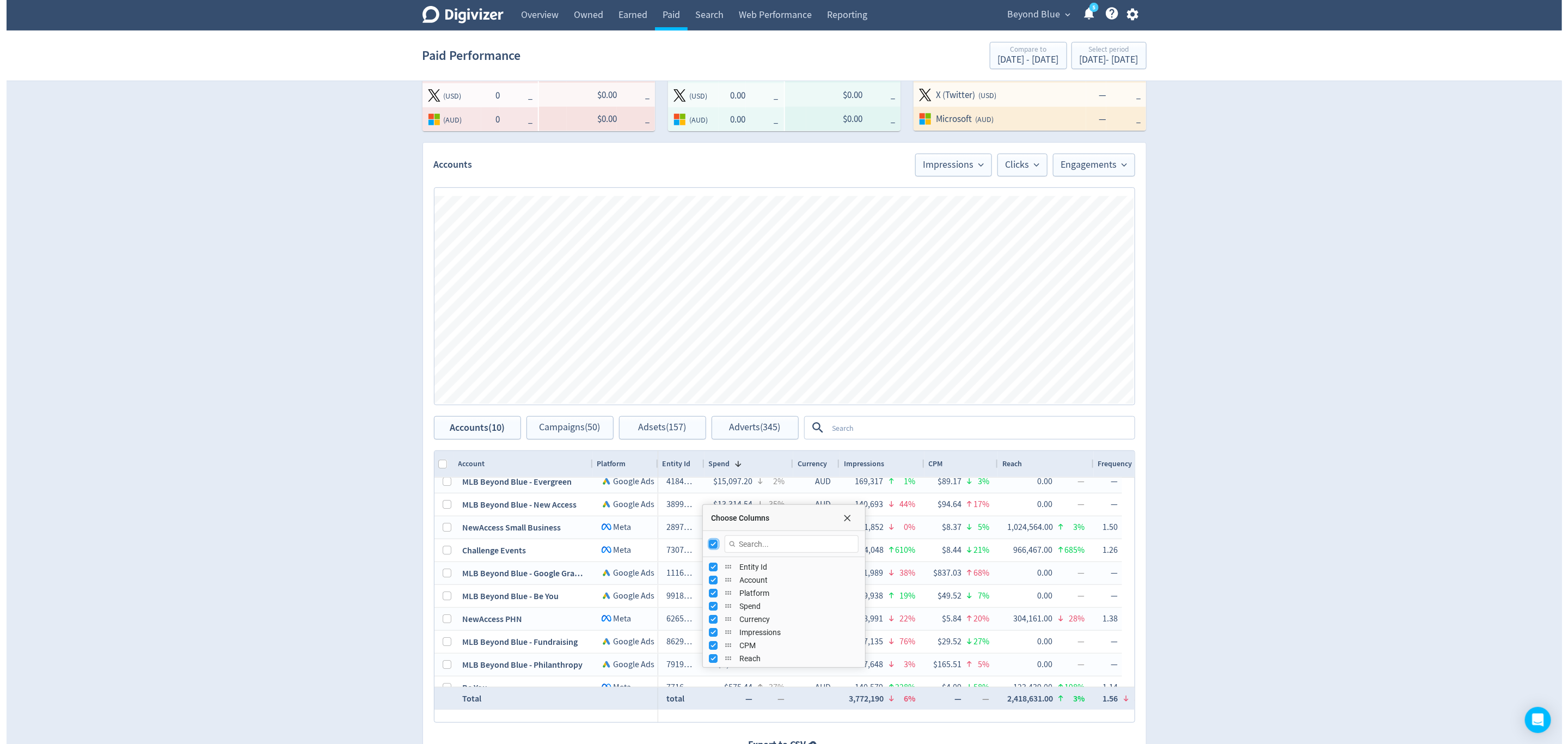
scroll to position [20, 0]
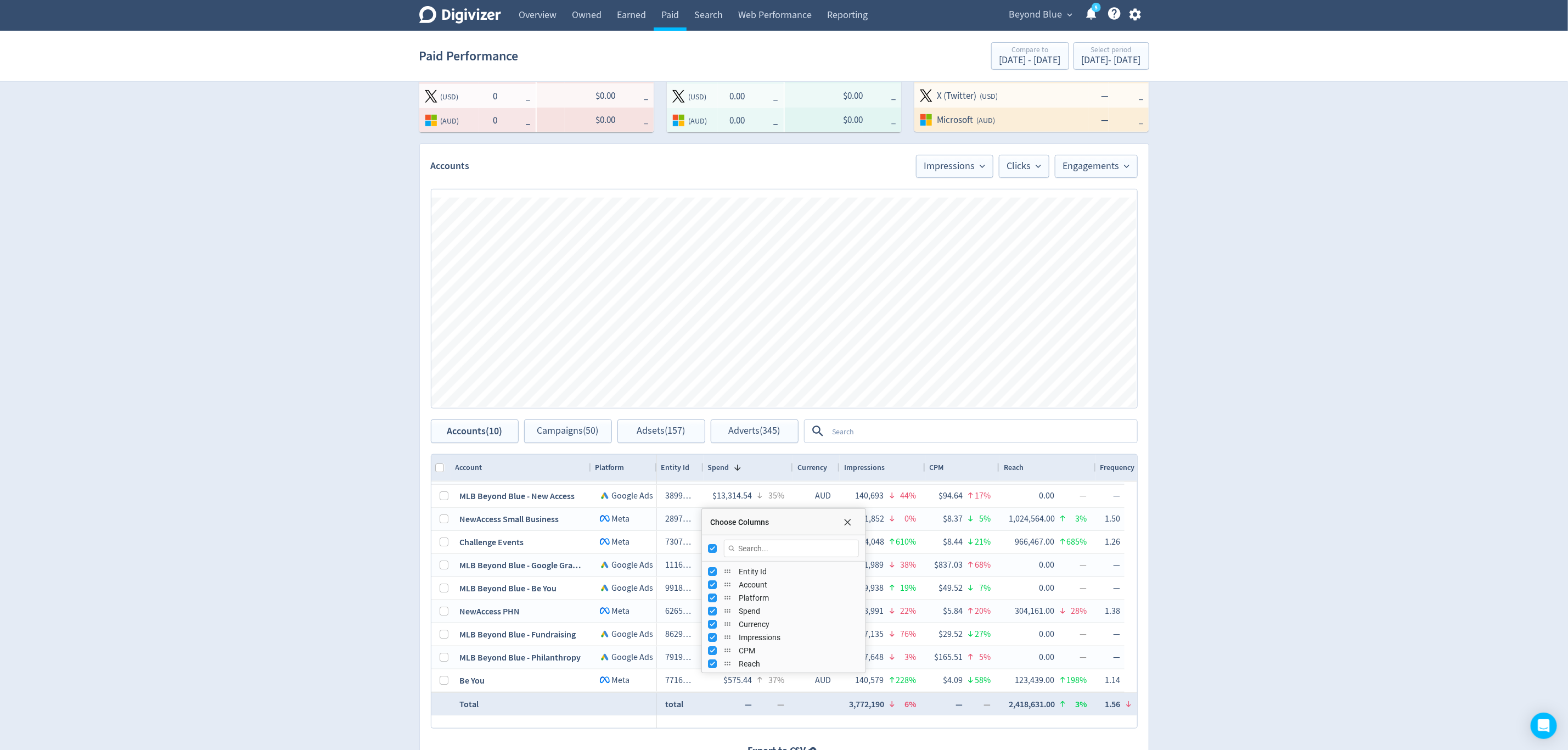
click at [1054, 12] on span "Beyond Blue" at bounding box center [1036, 14] width 53 height 17
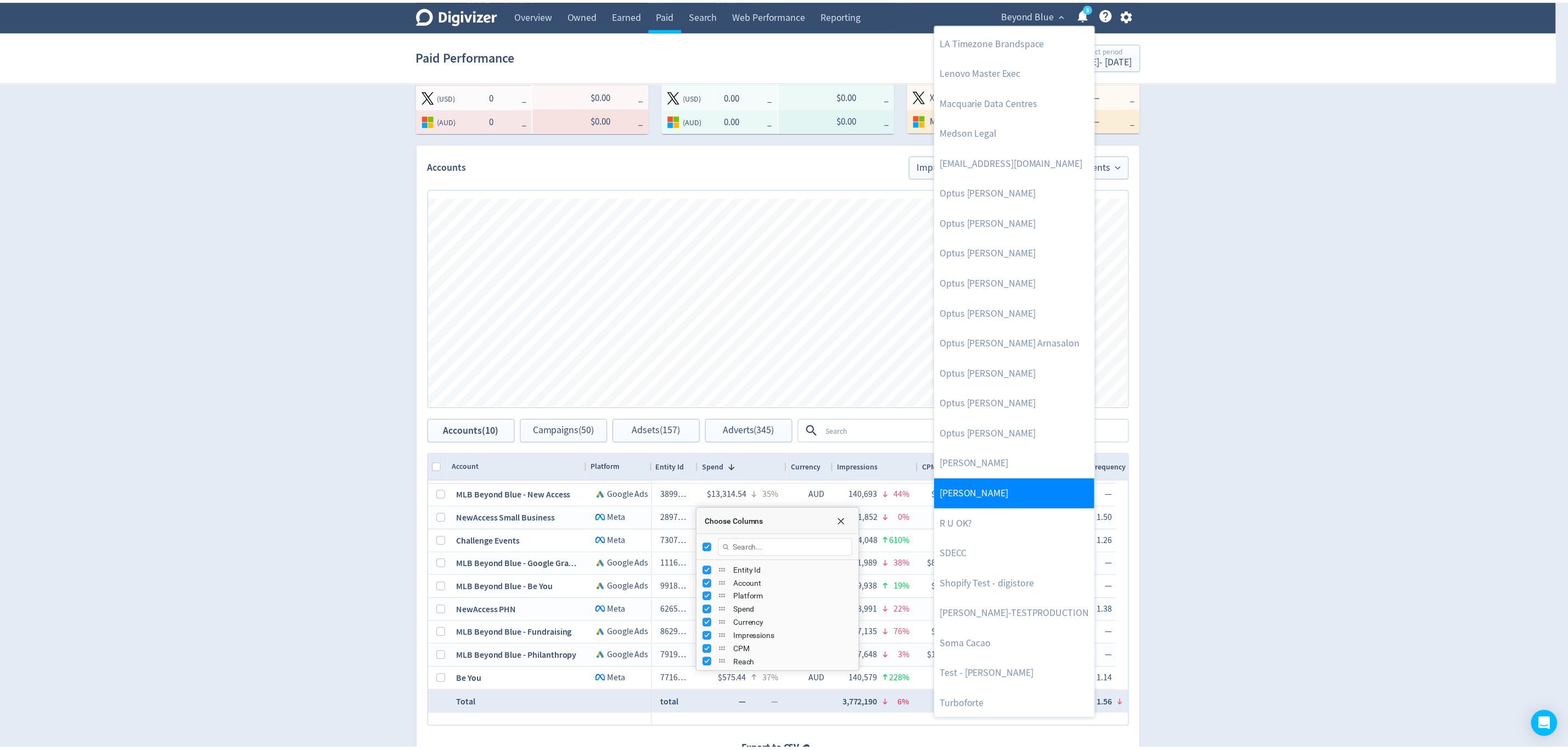
scroll to position [422, 0]
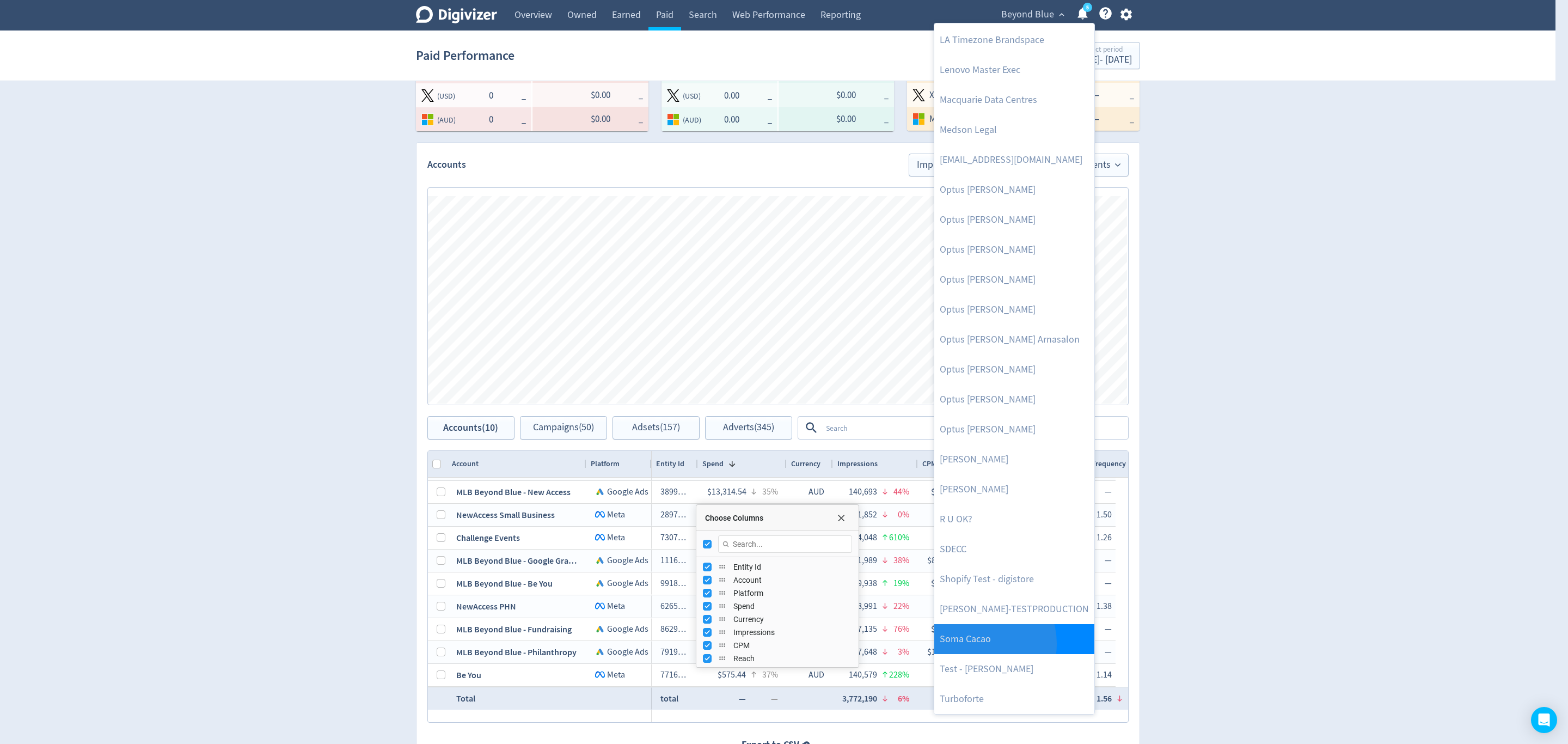
click at [977, 644] on link "Soma Cacao" at bounding box center [1015, 639] width 160 height 30
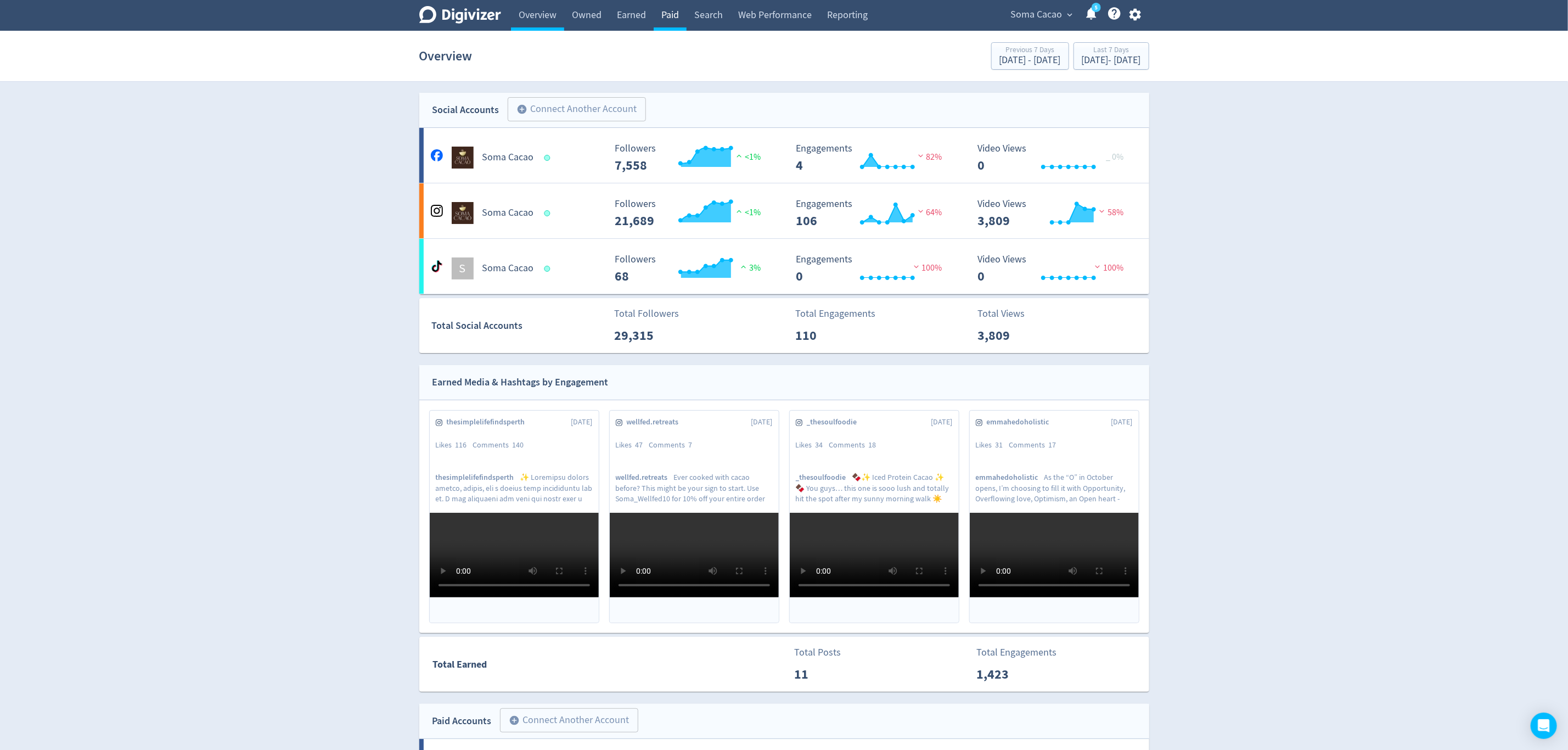
click at [674, 12] on link "Paid" at bounding box center [671, 15] width 33 height 31
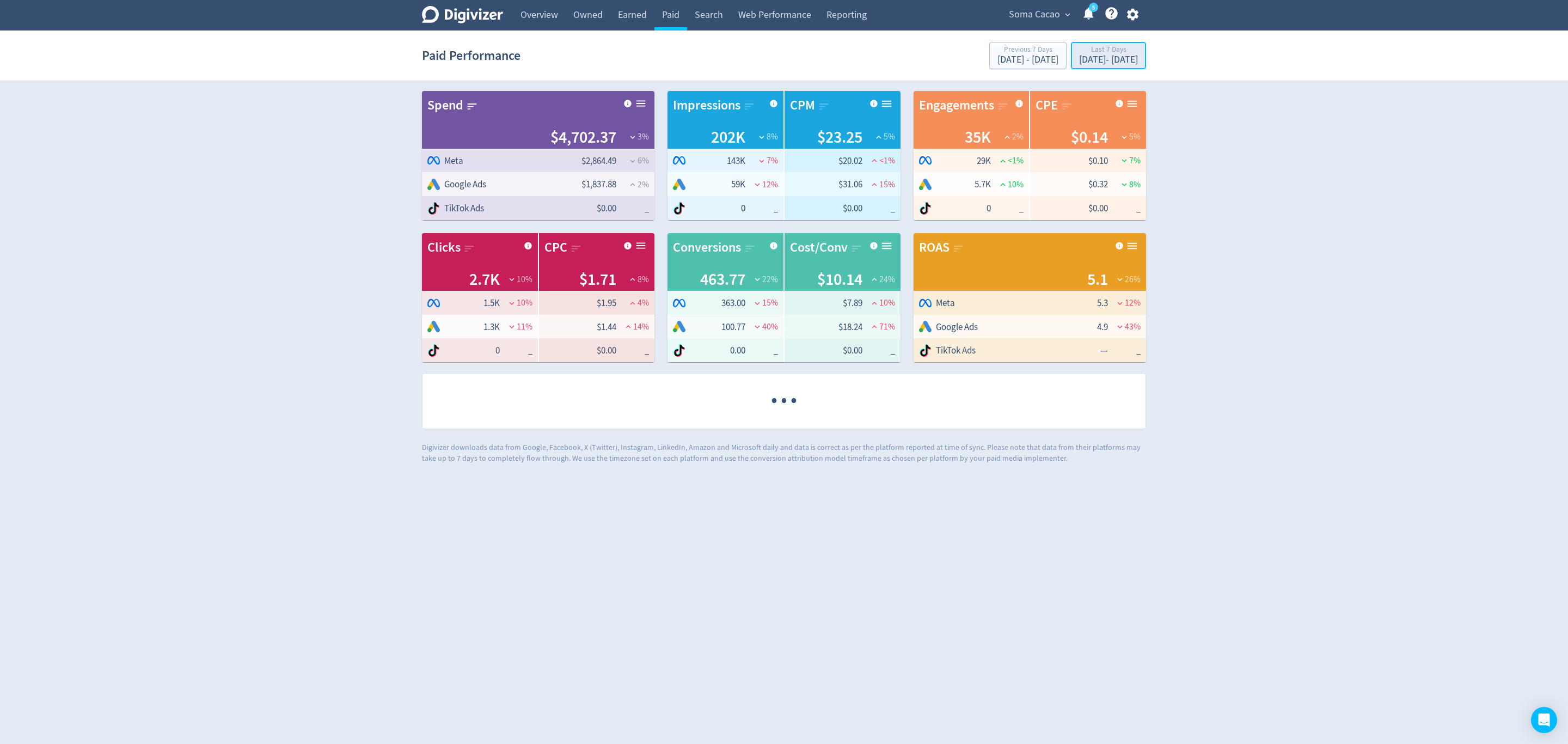
click at [1080, 50] on div "Last 7 Days" at bounding box center [1108, 50] width 58 height 9
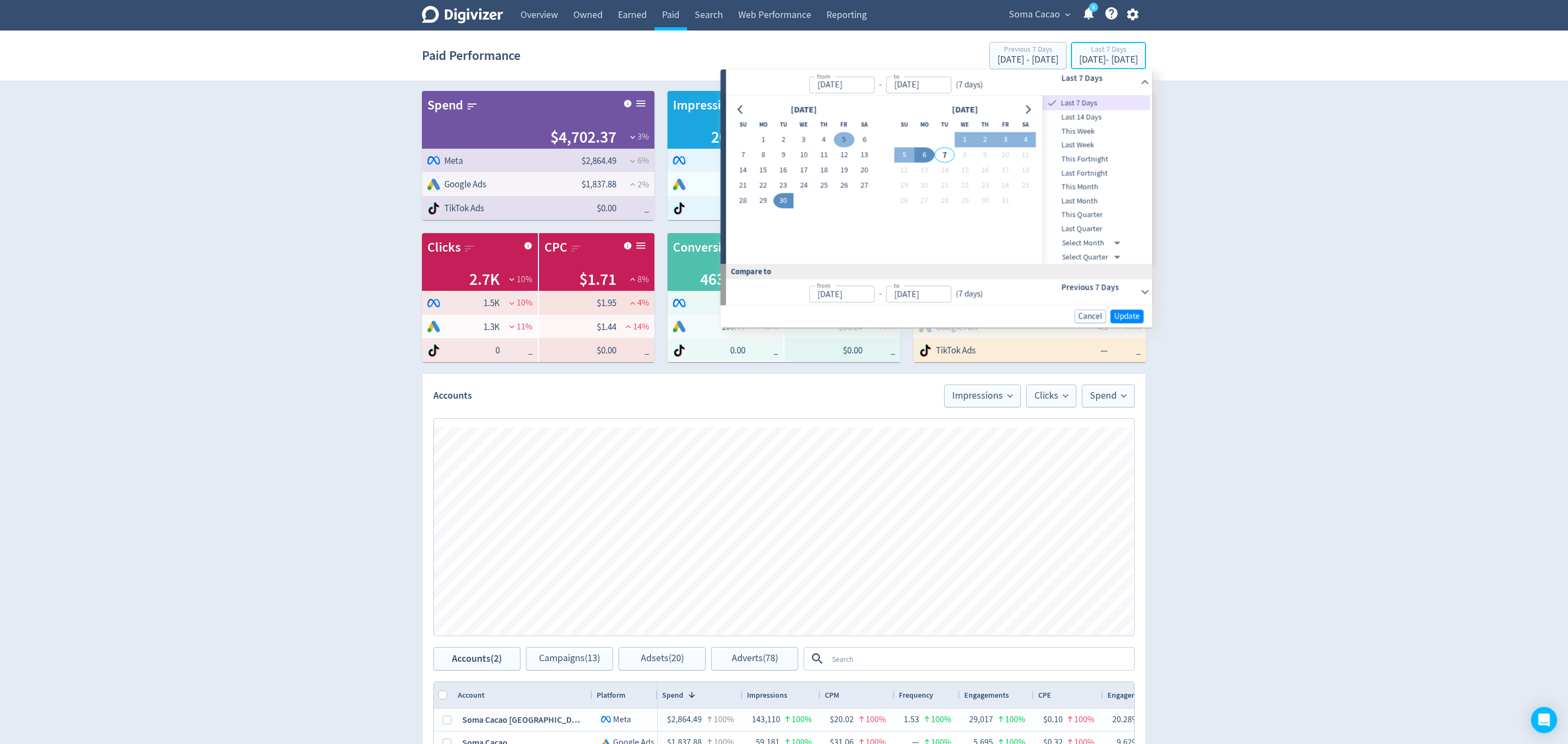
type input "[DATE]"
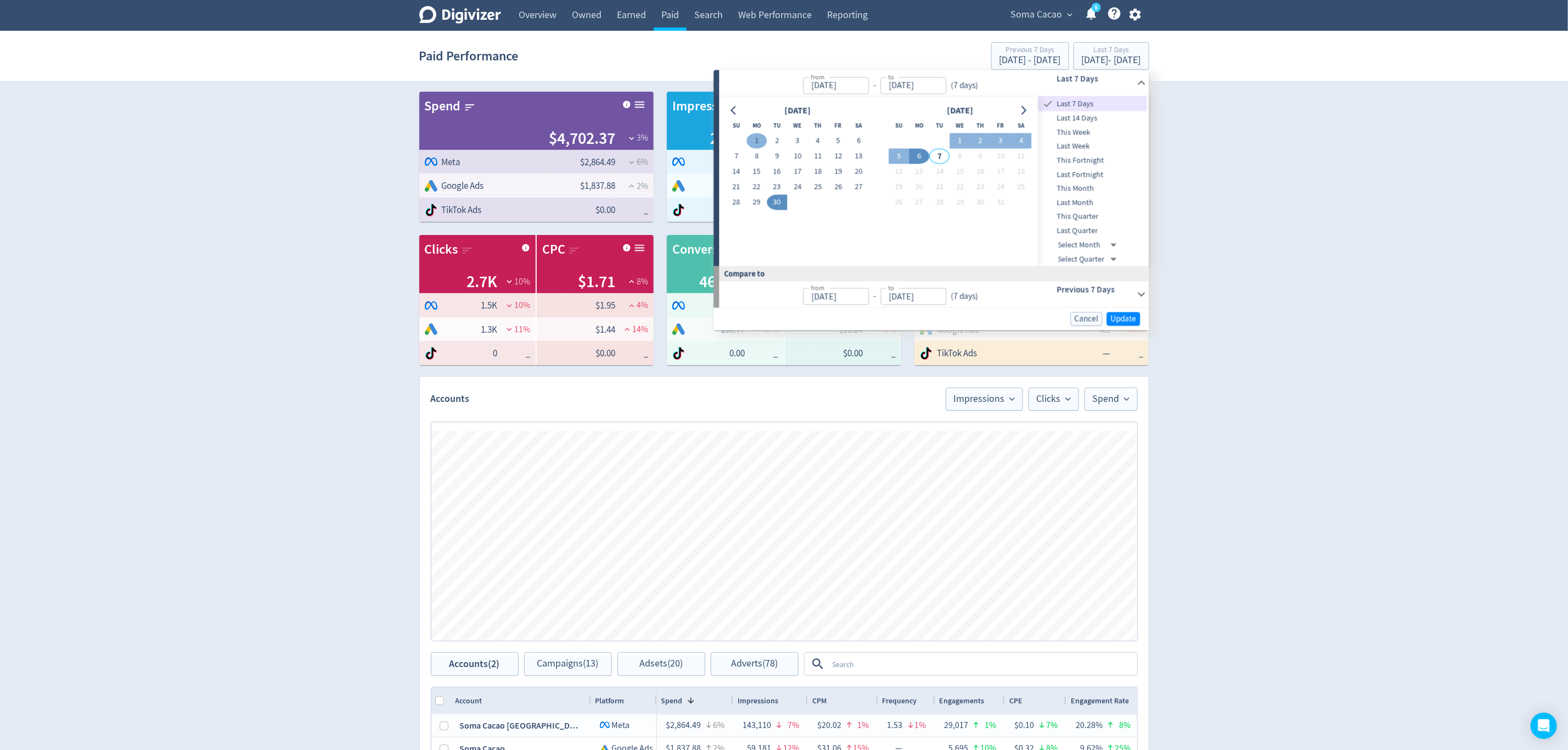
click at [764, 139] on button "1" at bounding box center [756, 141] width 20 height 16
type input "[DATE]"
click at [779, 199] on button "30" at bounding box center [777, 203] width 20 height 16
type input "[DATE]"
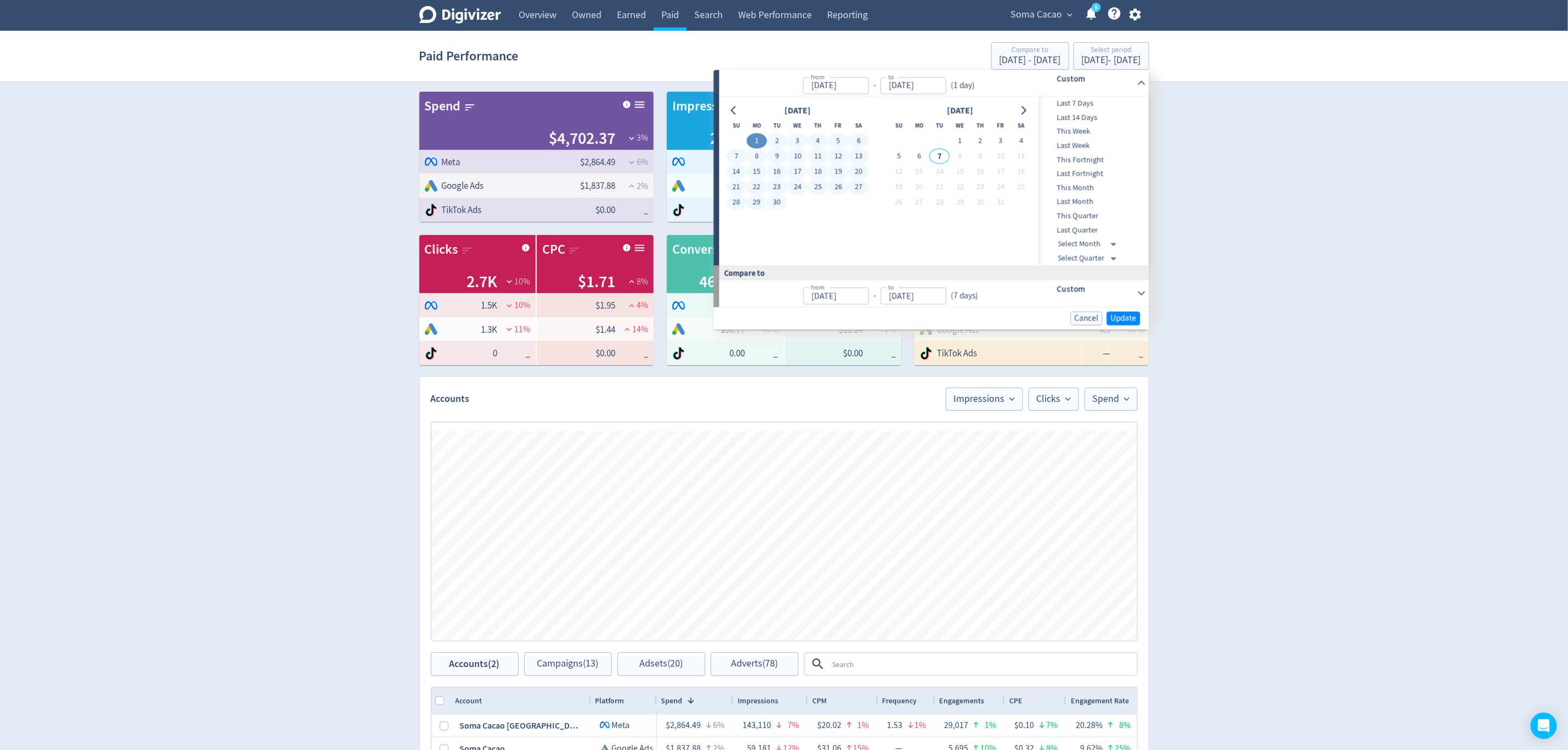
type input "[DATE]"
click at [1123, 316] on span "Update" at bounding box center [1123, 318] width 26 height 8
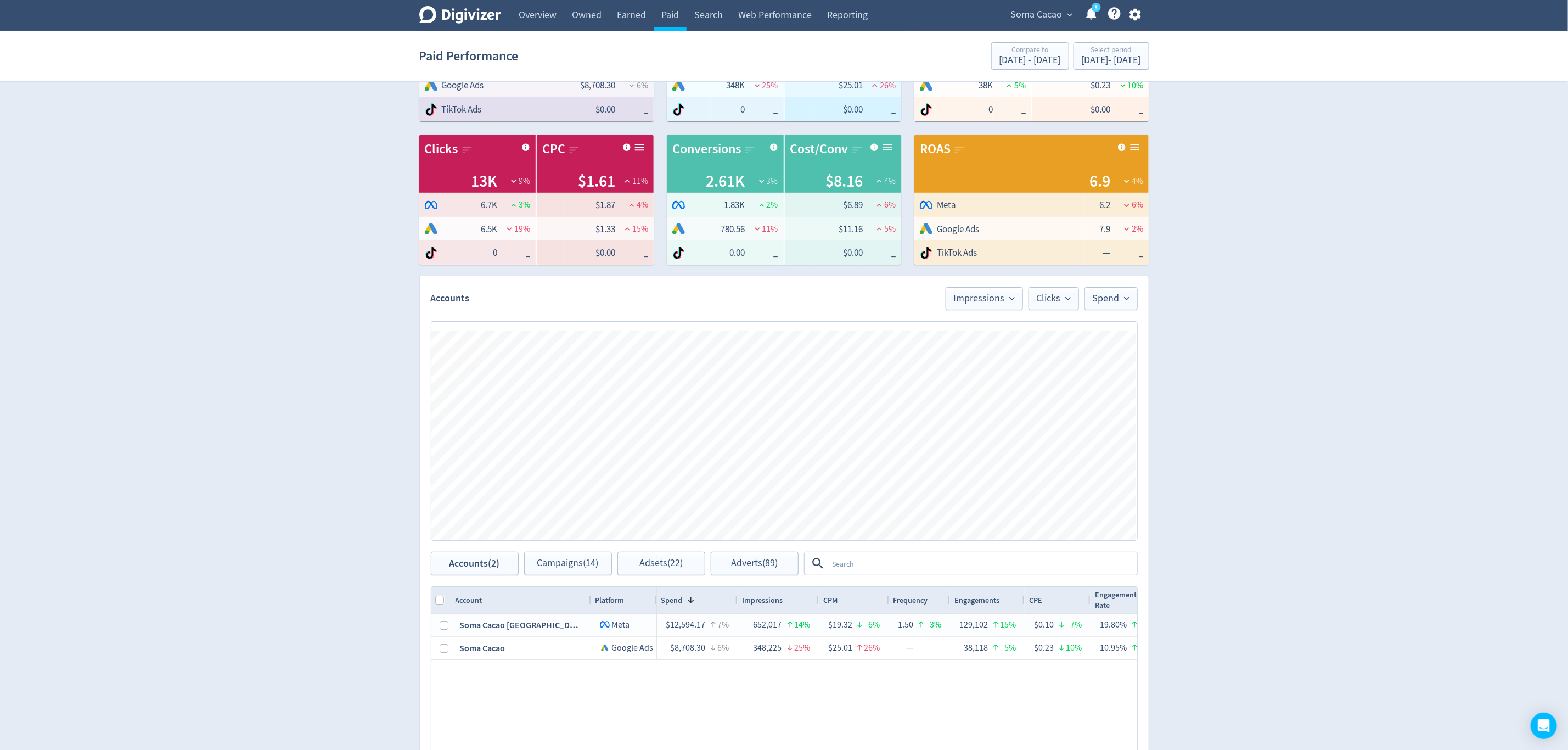
scroll to position [164, 0]
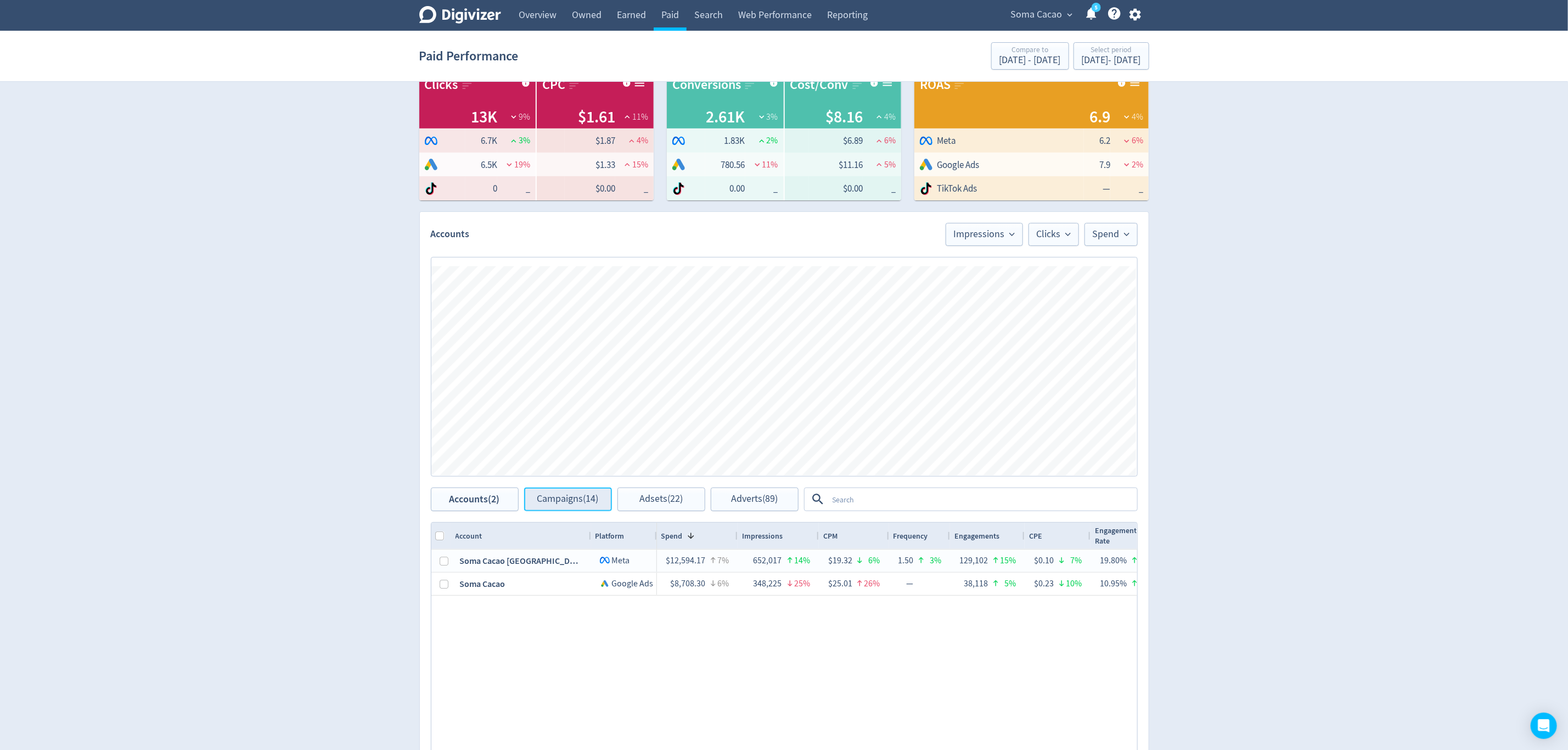
click at [591, 492] on button "Campaigns (14)" at bounding box center [568, 499] width 88 height 23
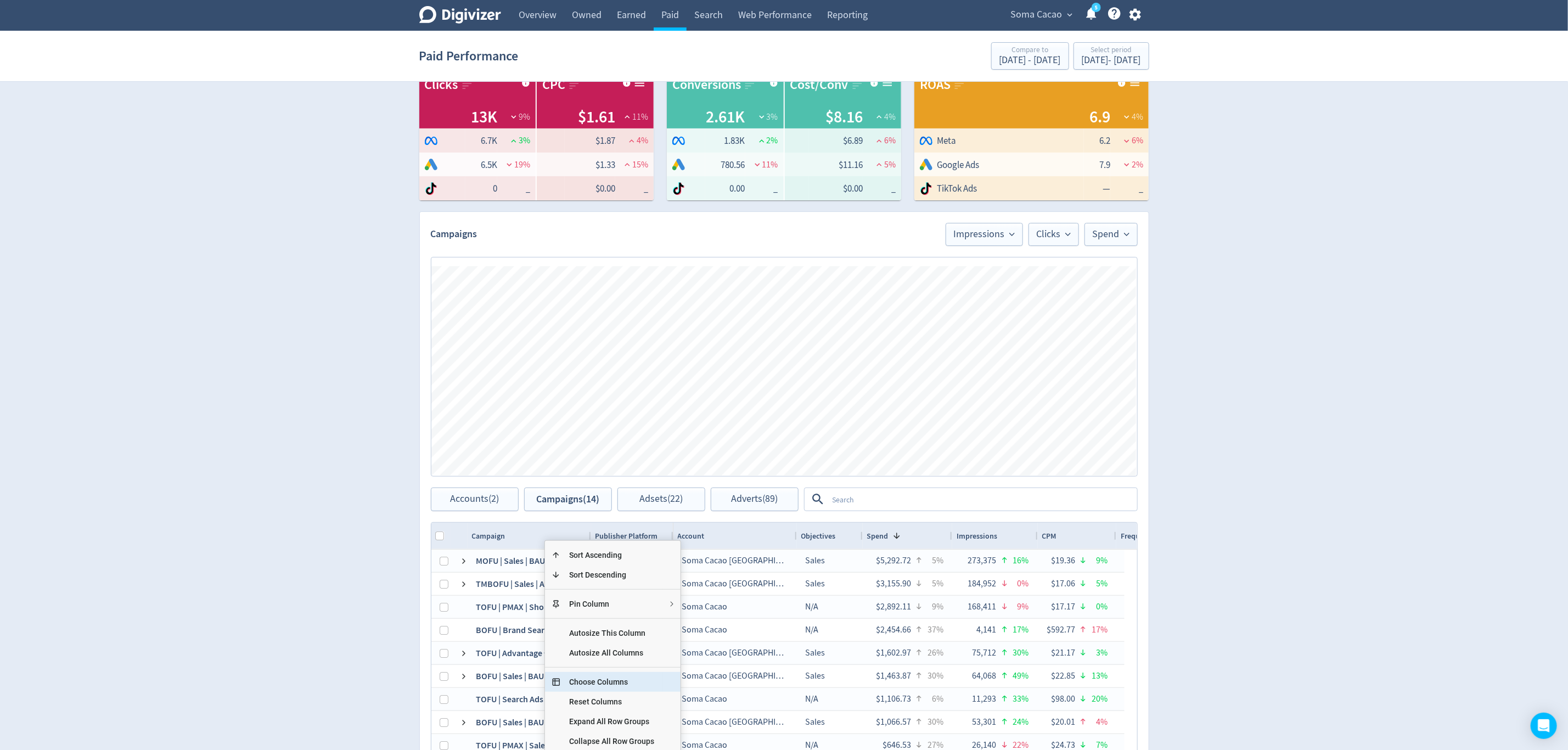
click at [587, 678] on span "Choose Columns" at bounding box center [612, 682] width 103 height 20
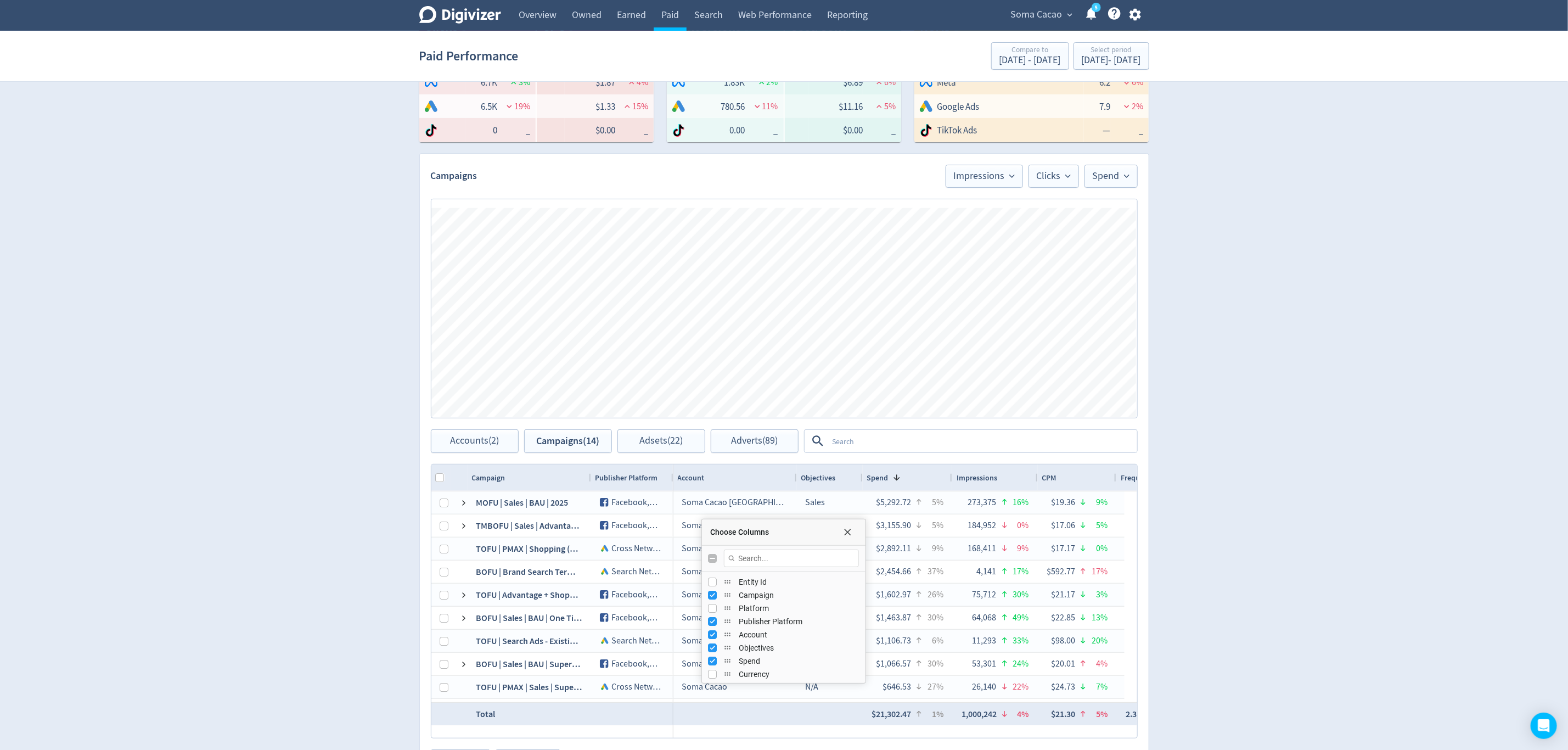
scroll to position [306, 0]
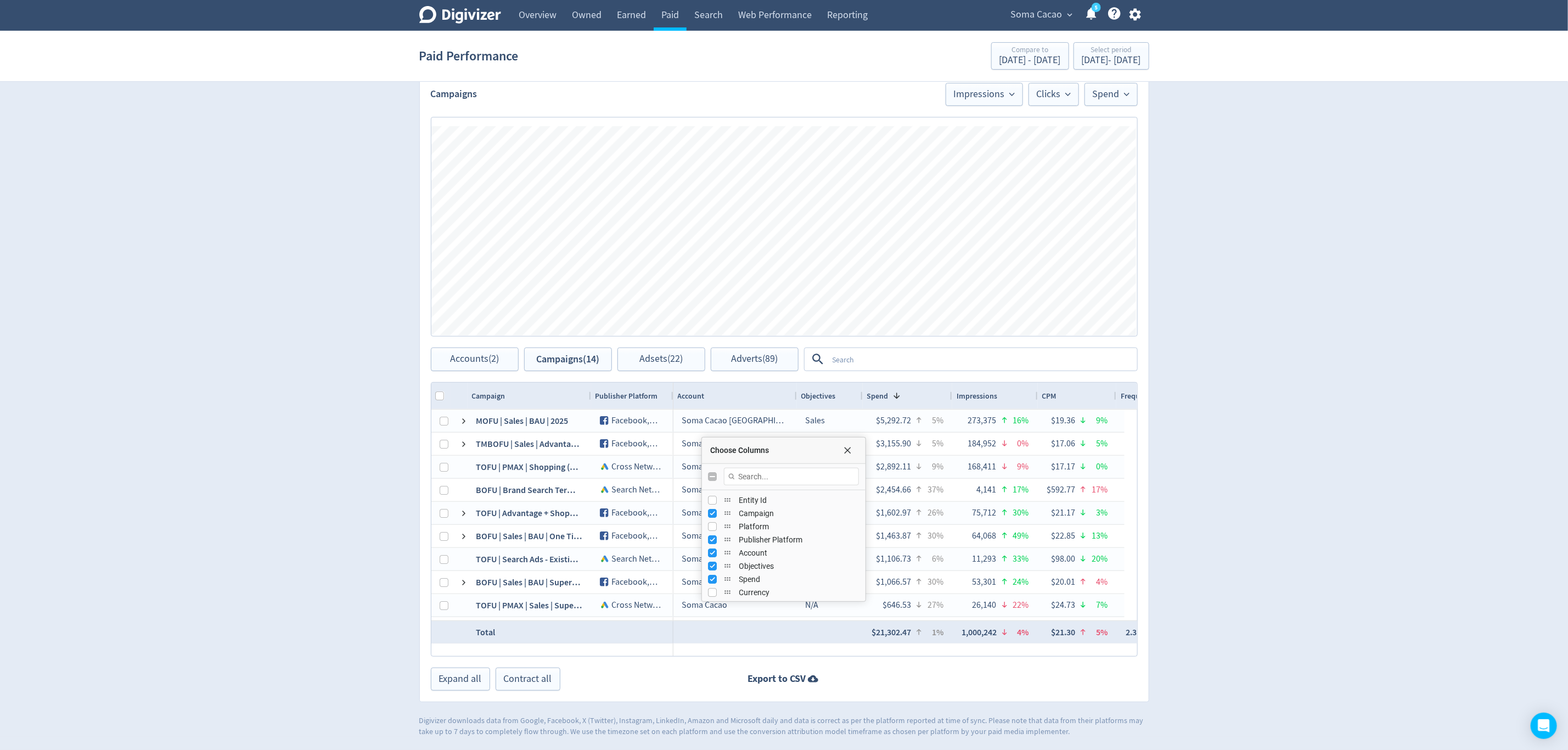
click at [712, 474] on input "Toggle All Columns Visibility" at bounding box center [713, 477] width 9 height 9
checkbox input "true"
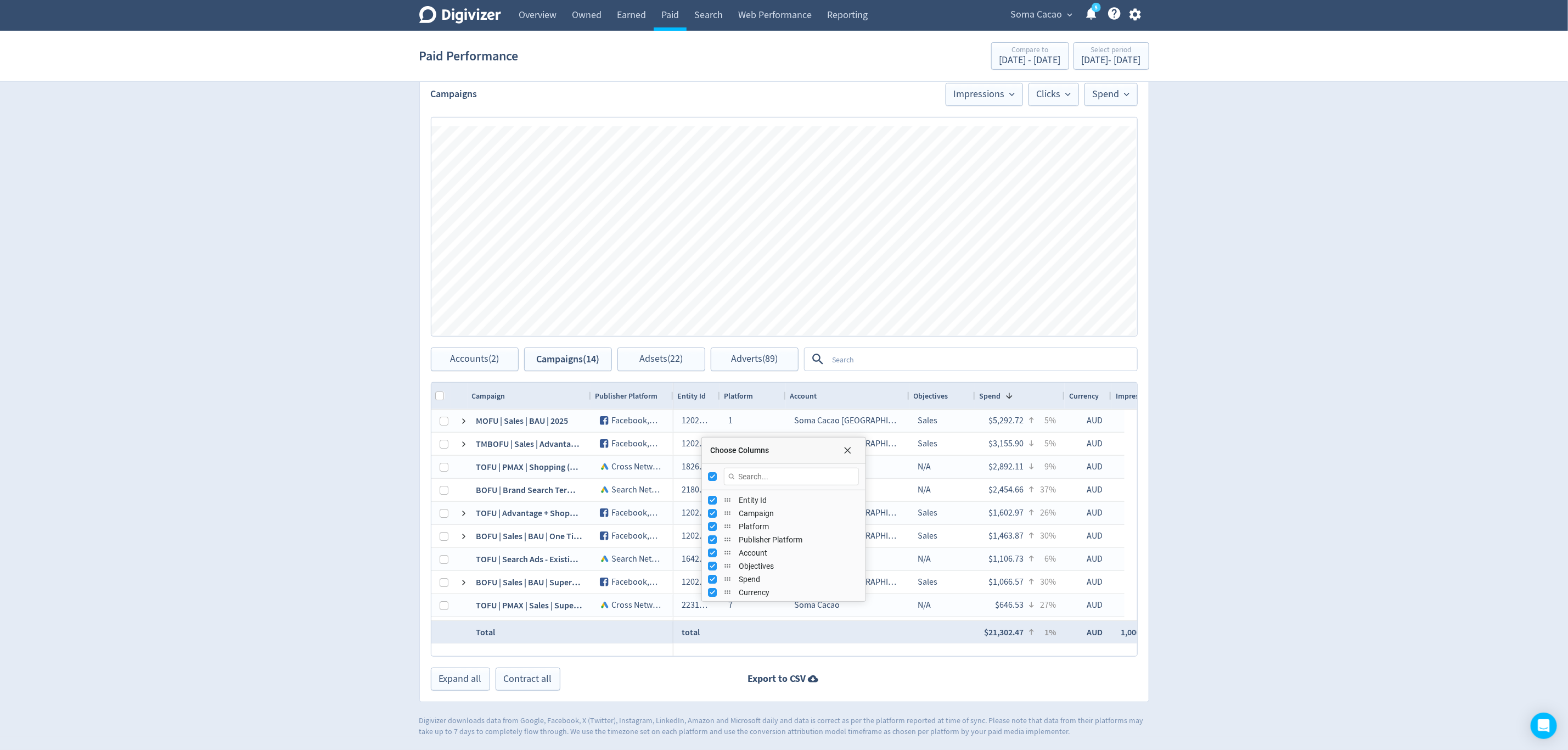
checkbox input "false"
click at [792, 476] on input "Filter Columns Input" at bounding box center [791, 476] width 135 height 17
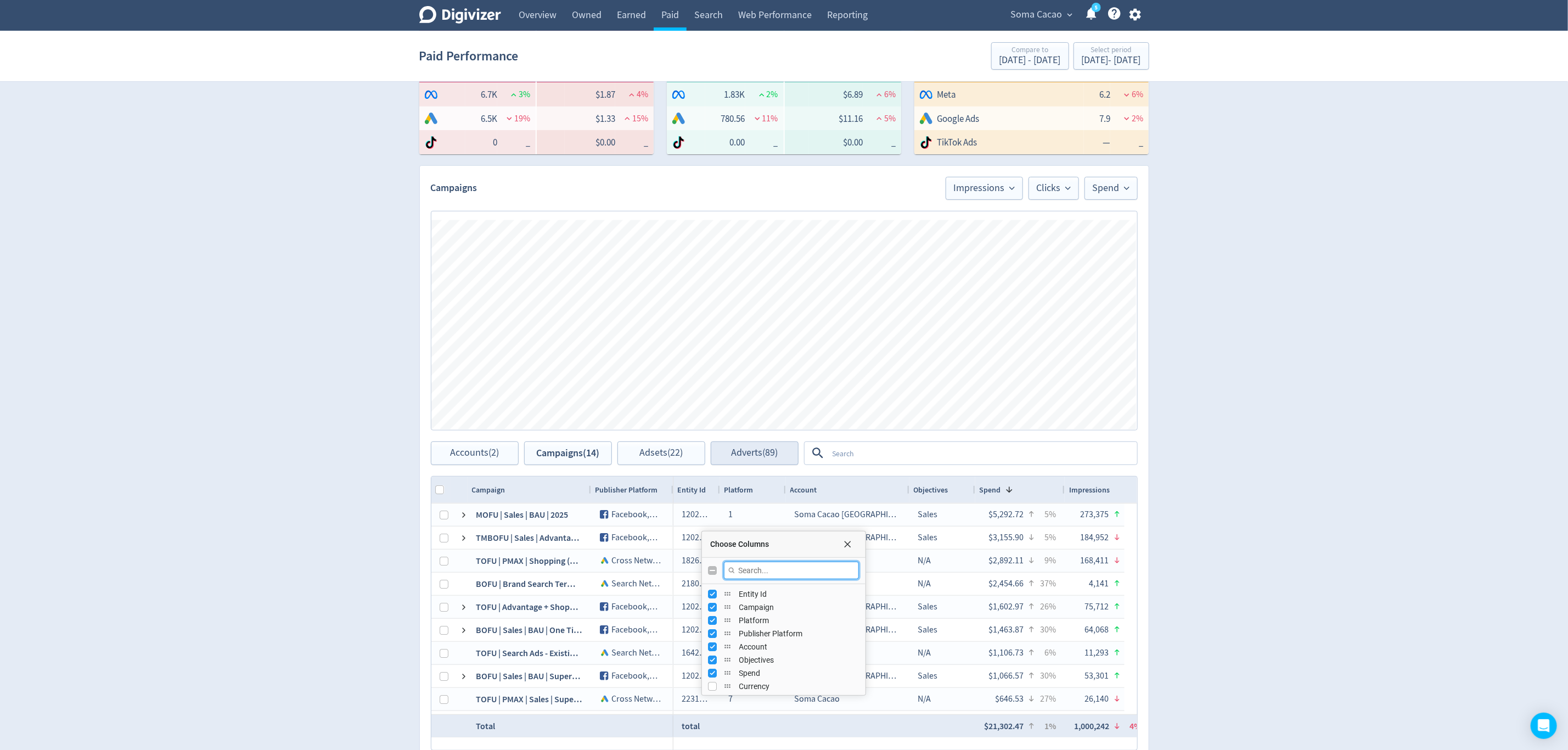
scroll to position [306, 0]
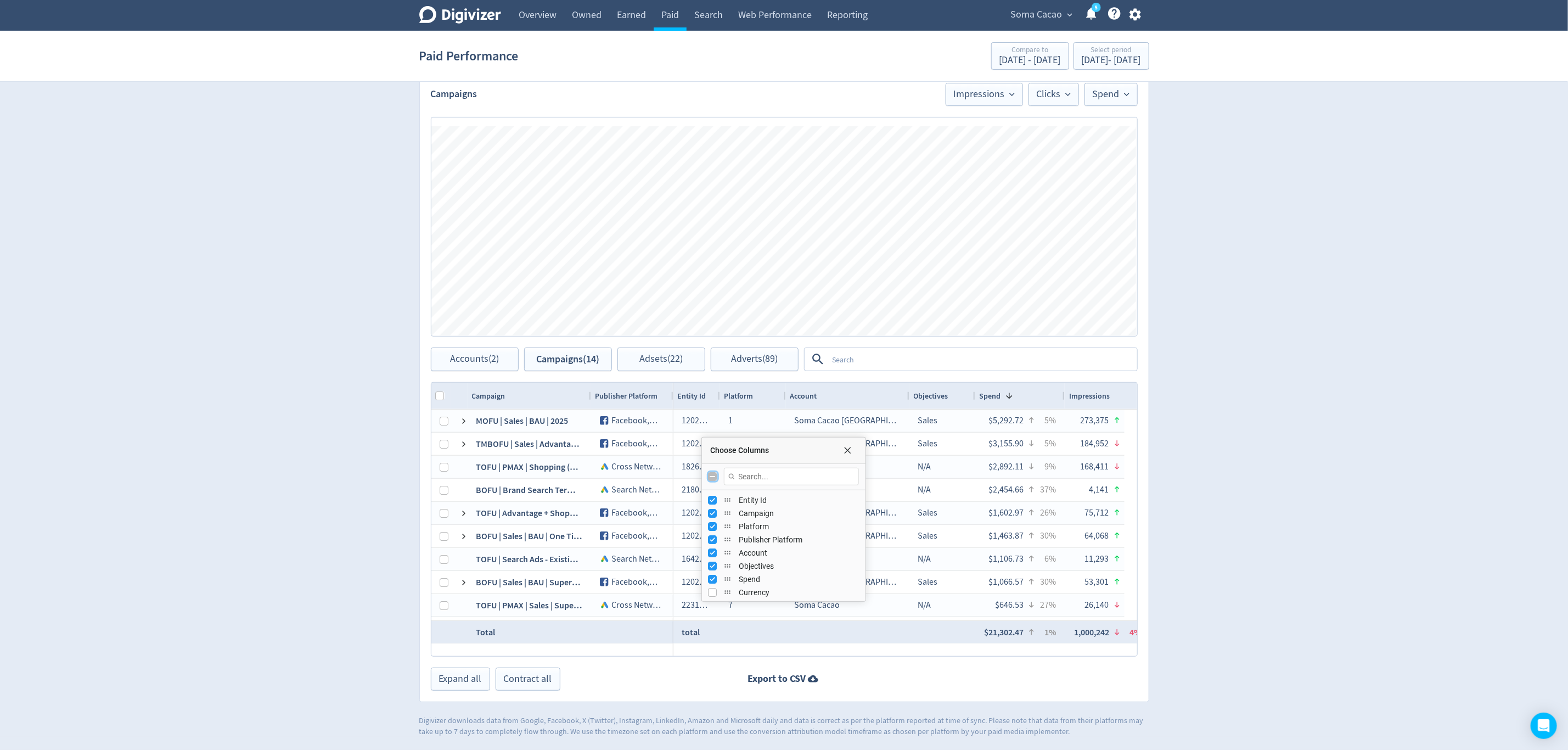
click at [712, 475] on input "Toggle All Columns Visibility" at bounding box center [713, 477] width 9 height 9
checkbox input "true"
checkbox input "false"
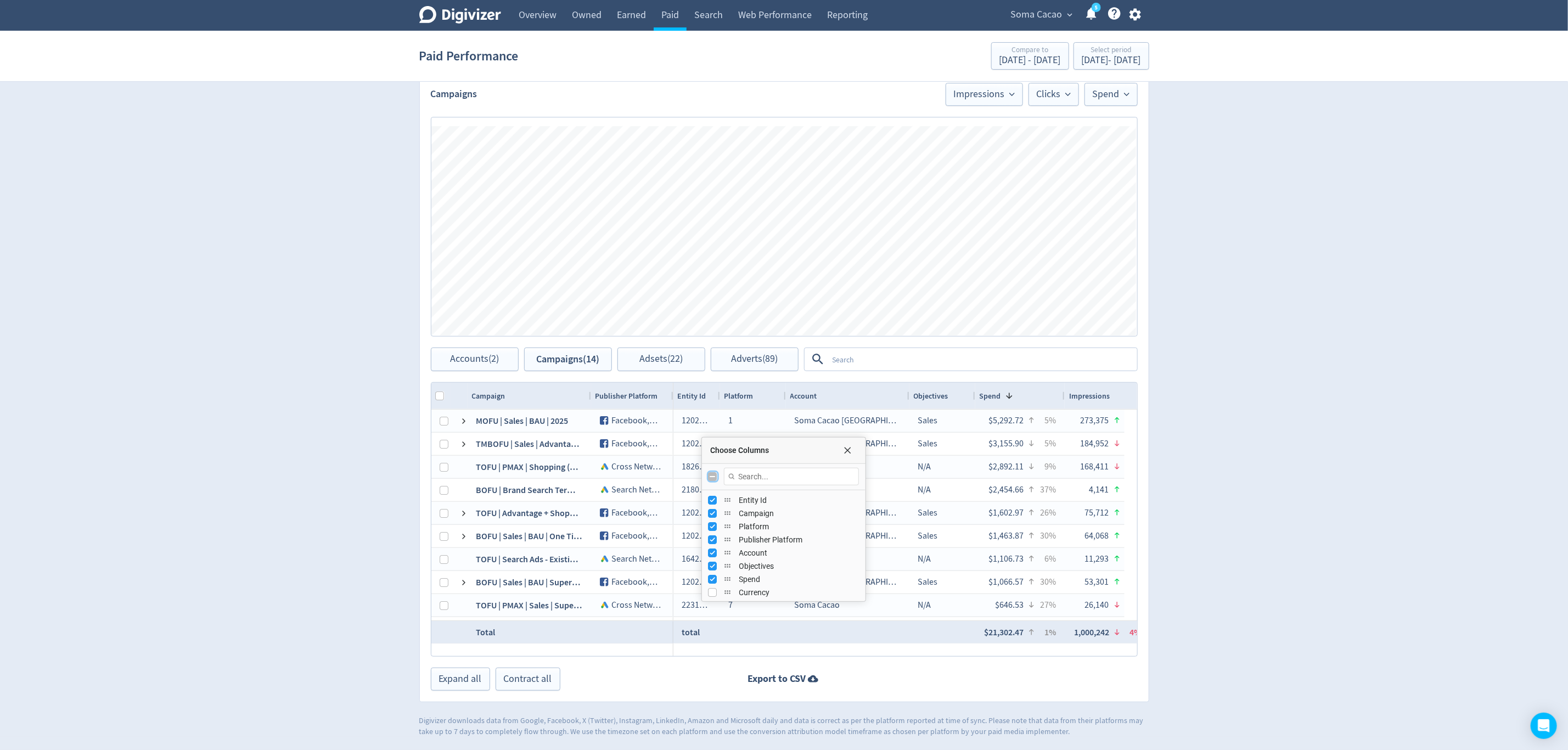
click at [712, 475] on input "Toggle All Columns Visibility" at bounding box center [713, 477] width 9 height 9
checkbox input "true"
checkbox input "false"
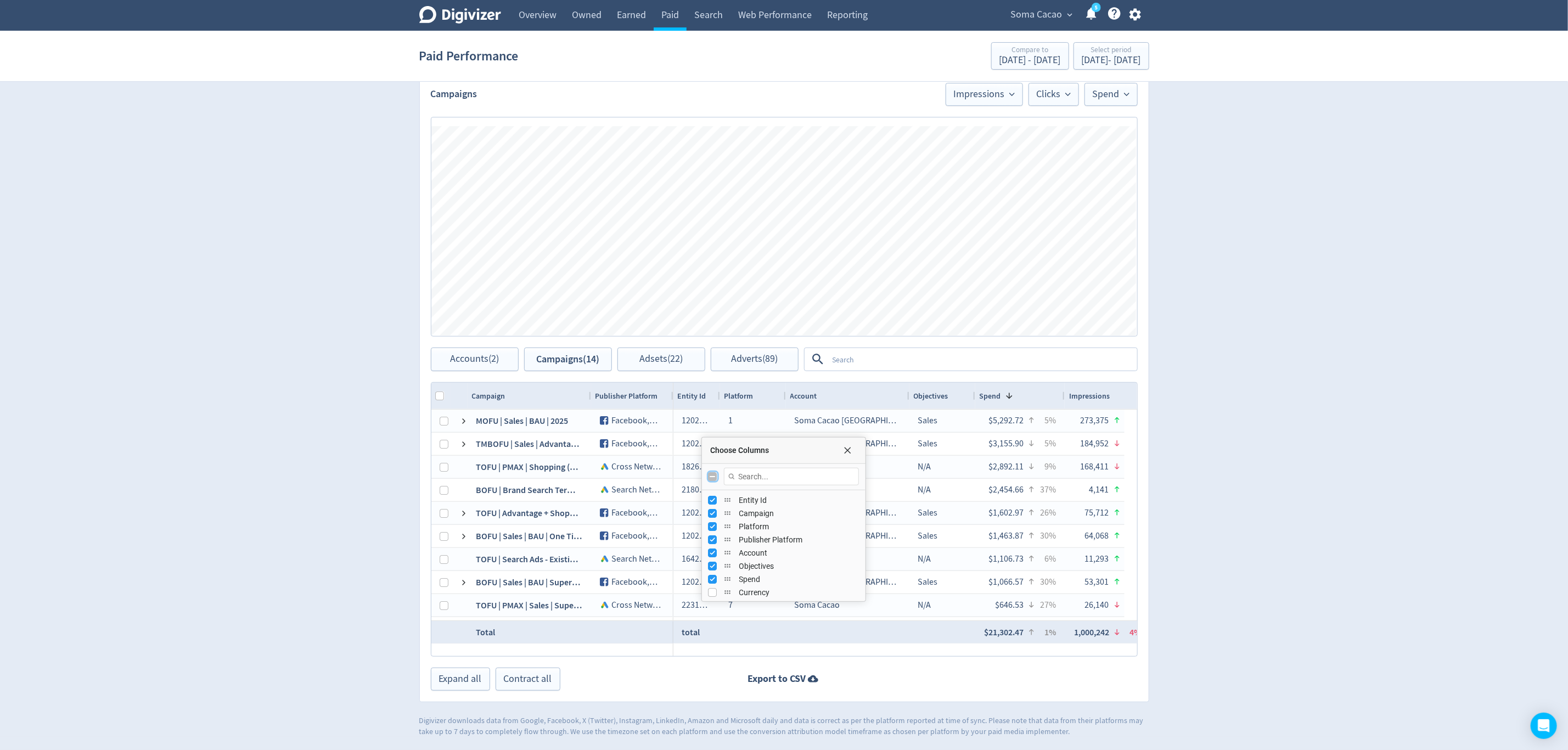
click at [712, 475] on input "Toggle All Columns Visibility" at bounding box center [713, 477] width 9 height 9
checkbox input "true"
checkbox input "false"
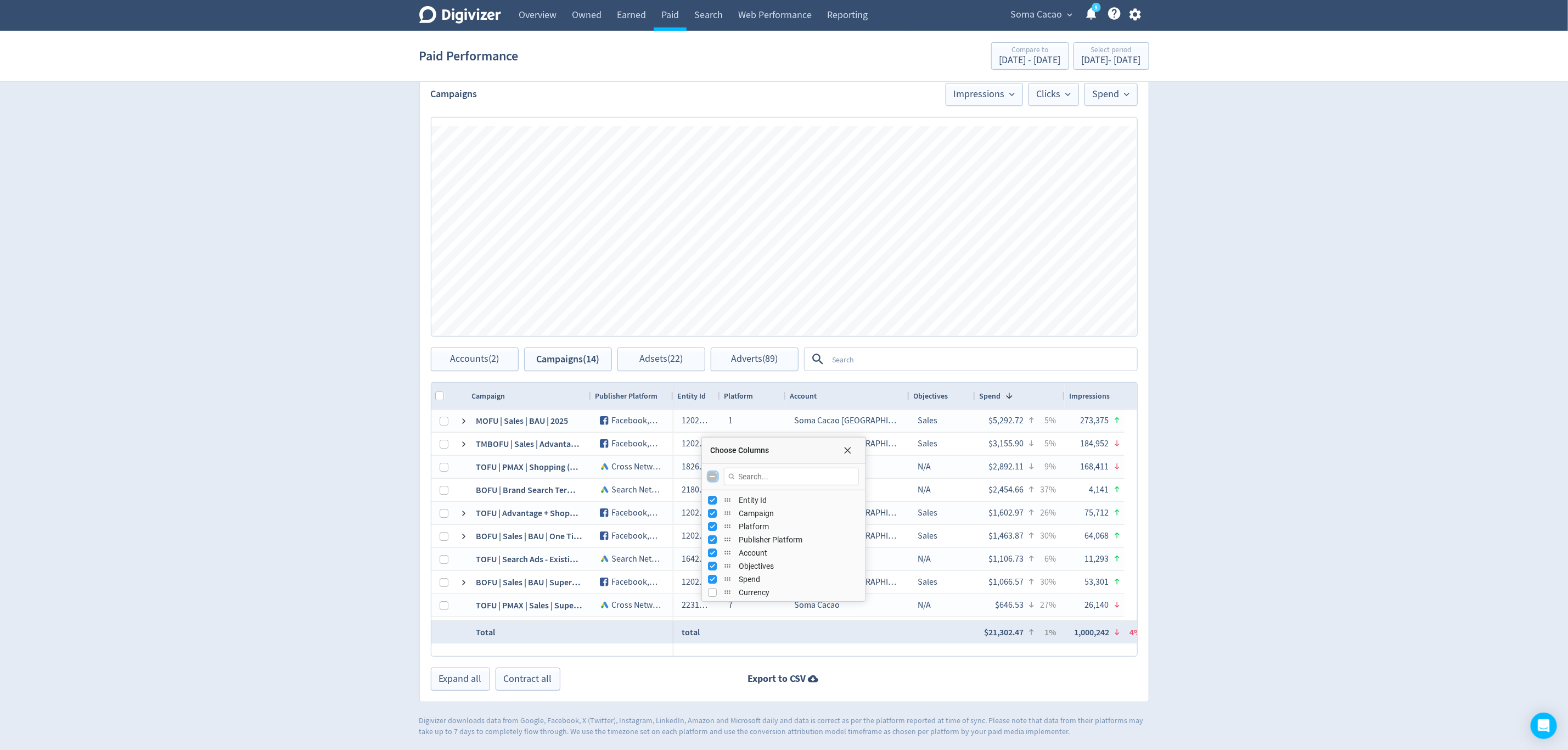
click at [712, 475] on input "Toggle All Columns Visibility" at bounding box center [713, 477] width 9 height 9
checkbox input "true"
checkbox input "false"
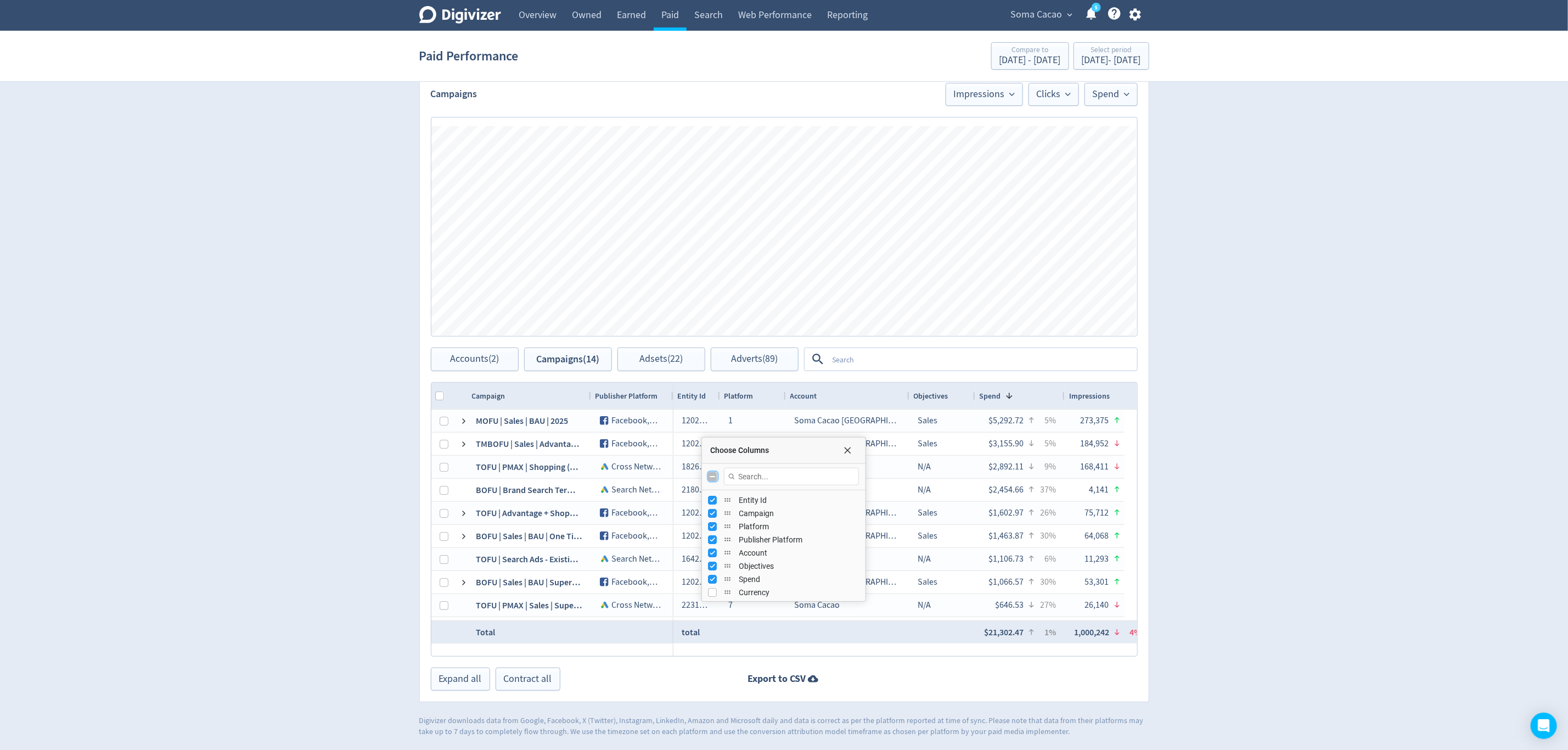
click at [712, 475] on input "Toggle All Columns Visibility" at bounding box center [713, 477] width 9 height 9
checkbox input "true"
checkbox input "false"
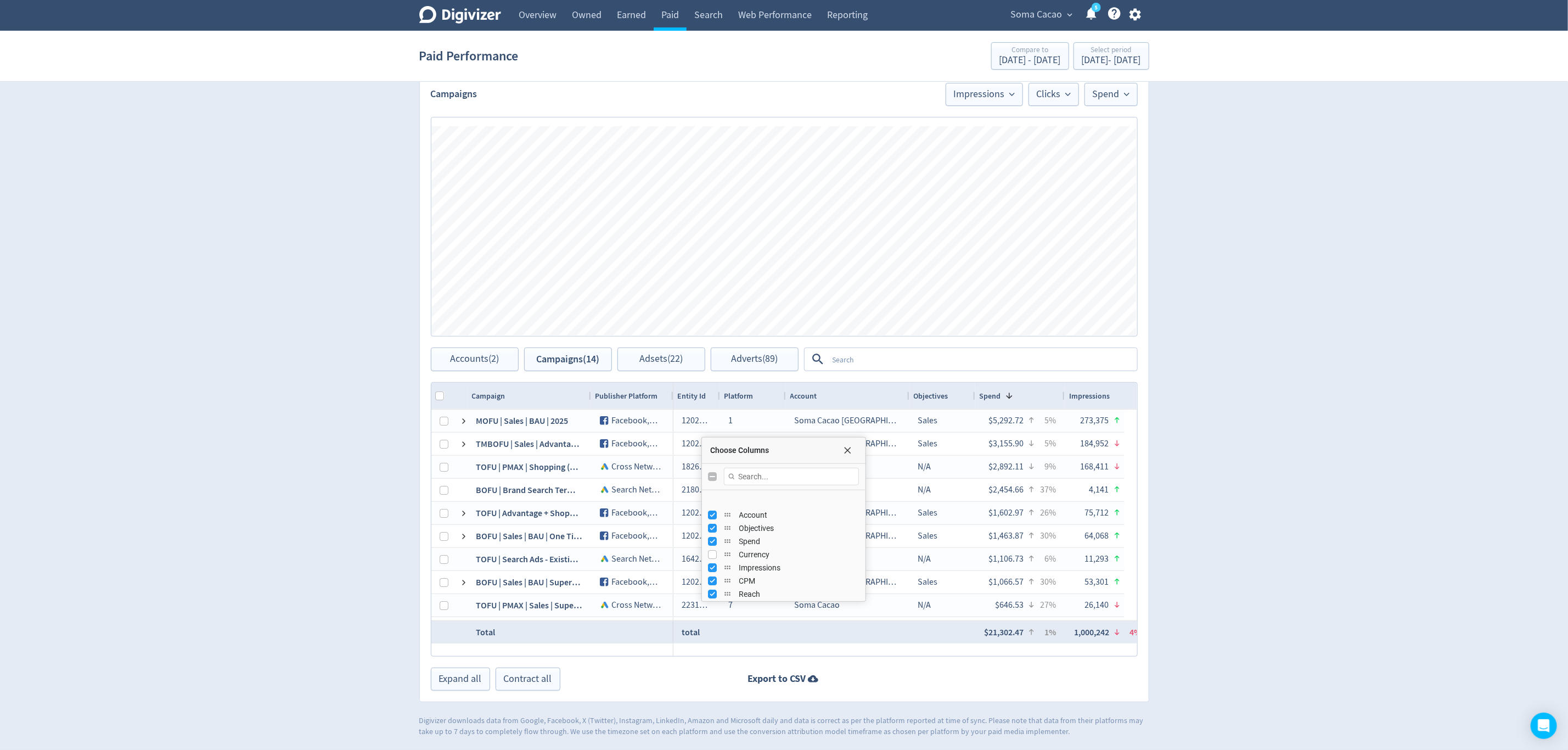
scroll to position [0, 0]
click at [1043, 12] on span "Soma Cacao" at bounding box center [1037, 14] width 51 height 17
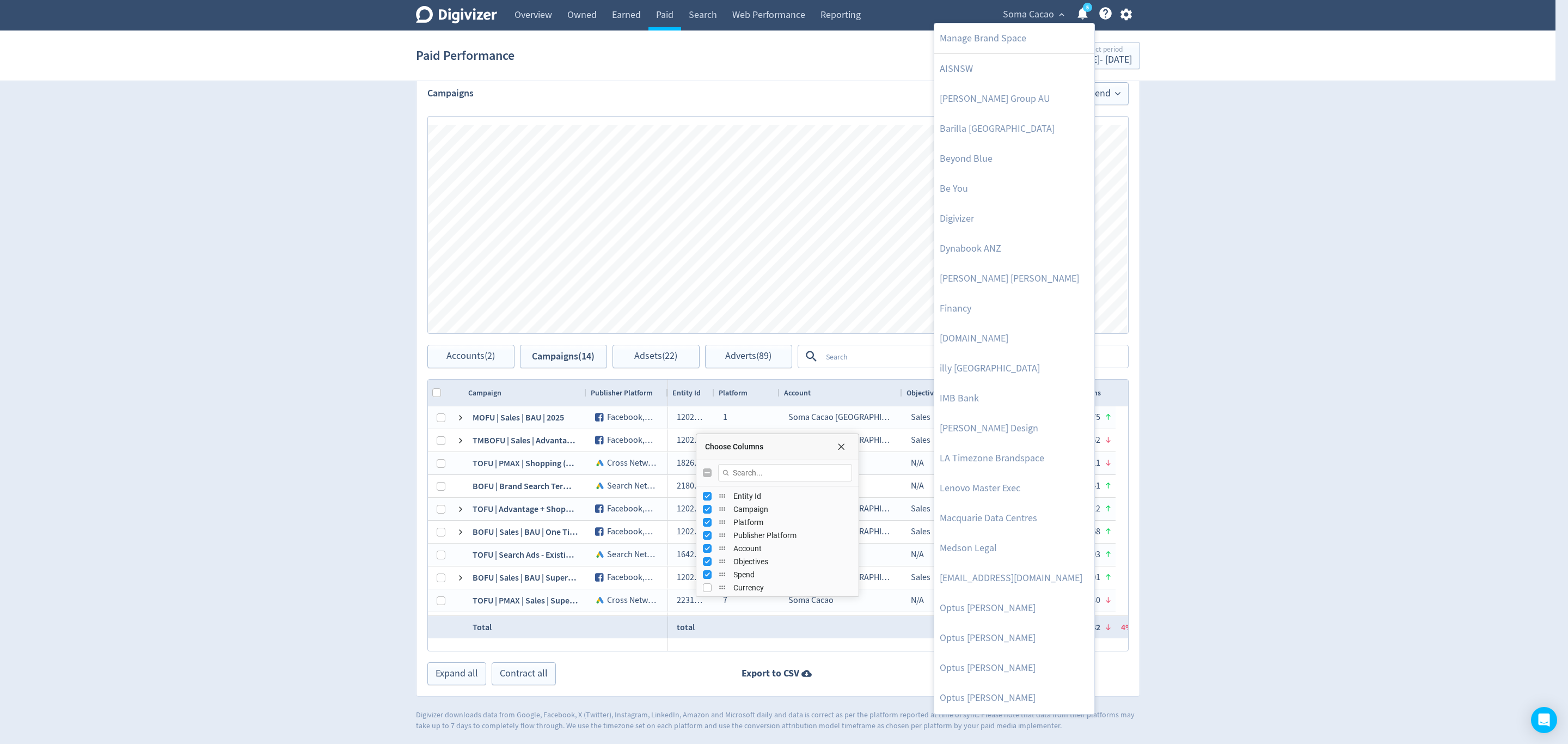
click at [701, 473] on div at bounding box center [784, 372] width 1568 height 744
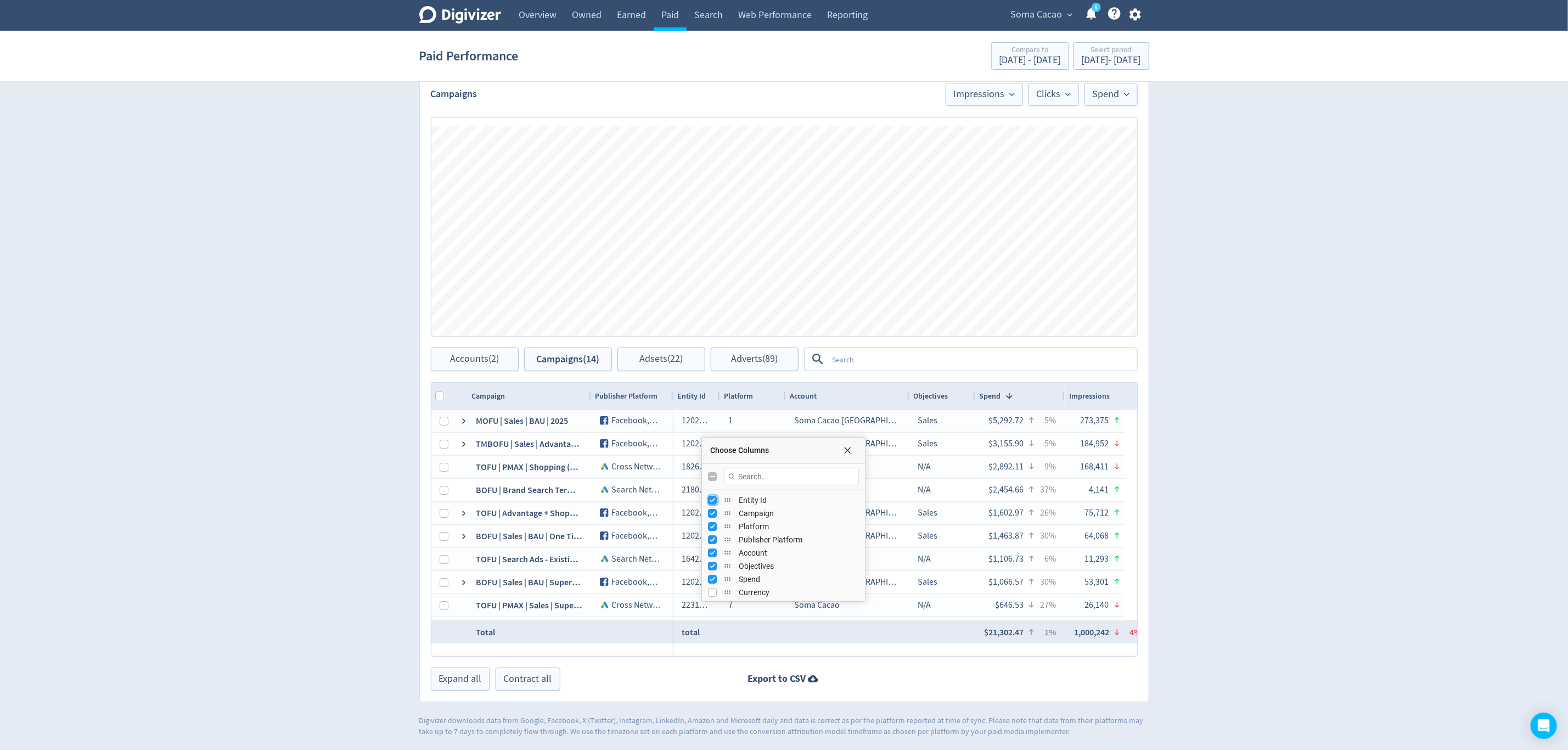
click at [715, 499] on input "Press SPACE to toggle visibility (visible)" at bounding box center [713, 500] width 9 height 9
checkbox input "false"
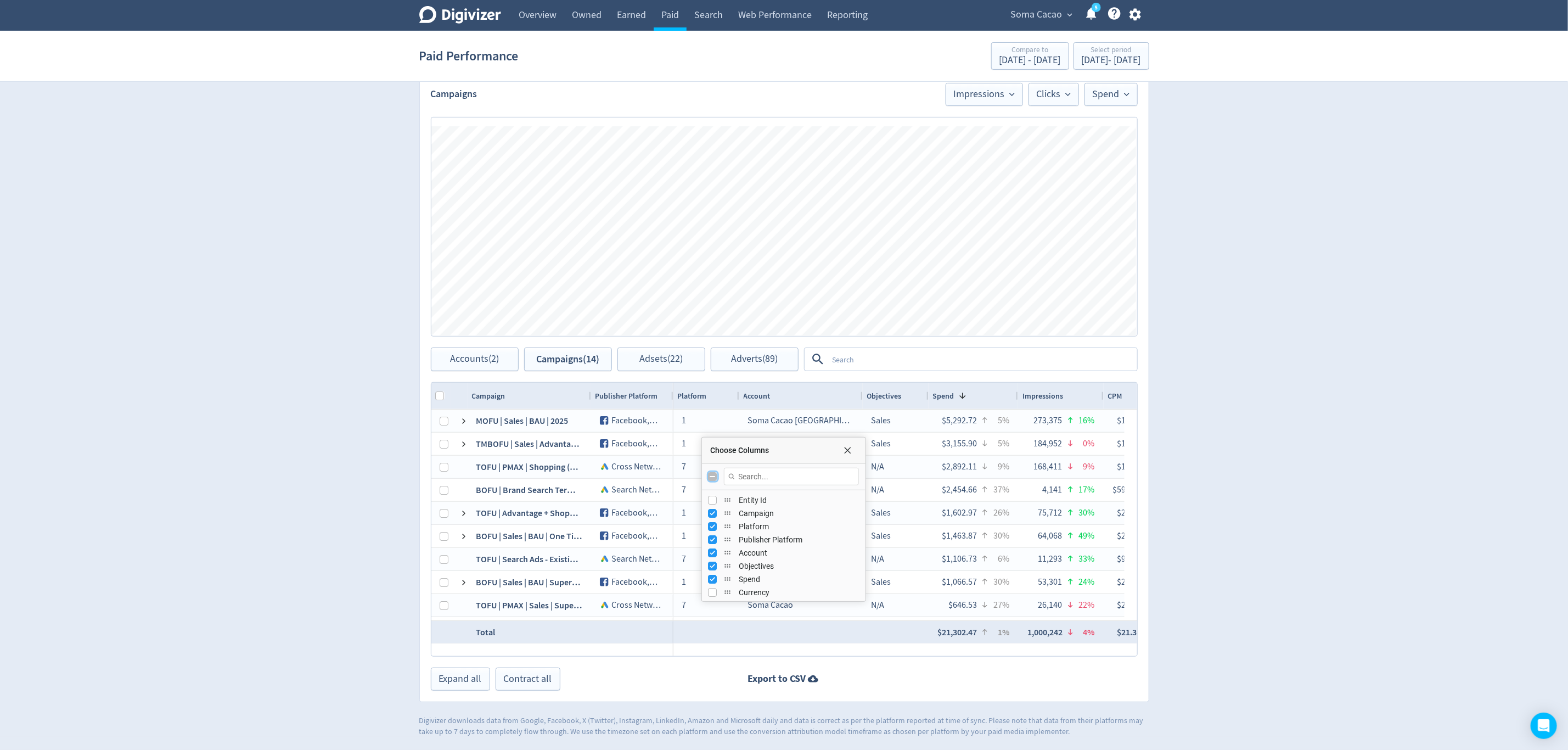
click at [716, 478] on input "Toggle All Columns Visibility" at bounding box center [713, 477] width 9 height 9
checkbox input "true"
checkbox input "false"
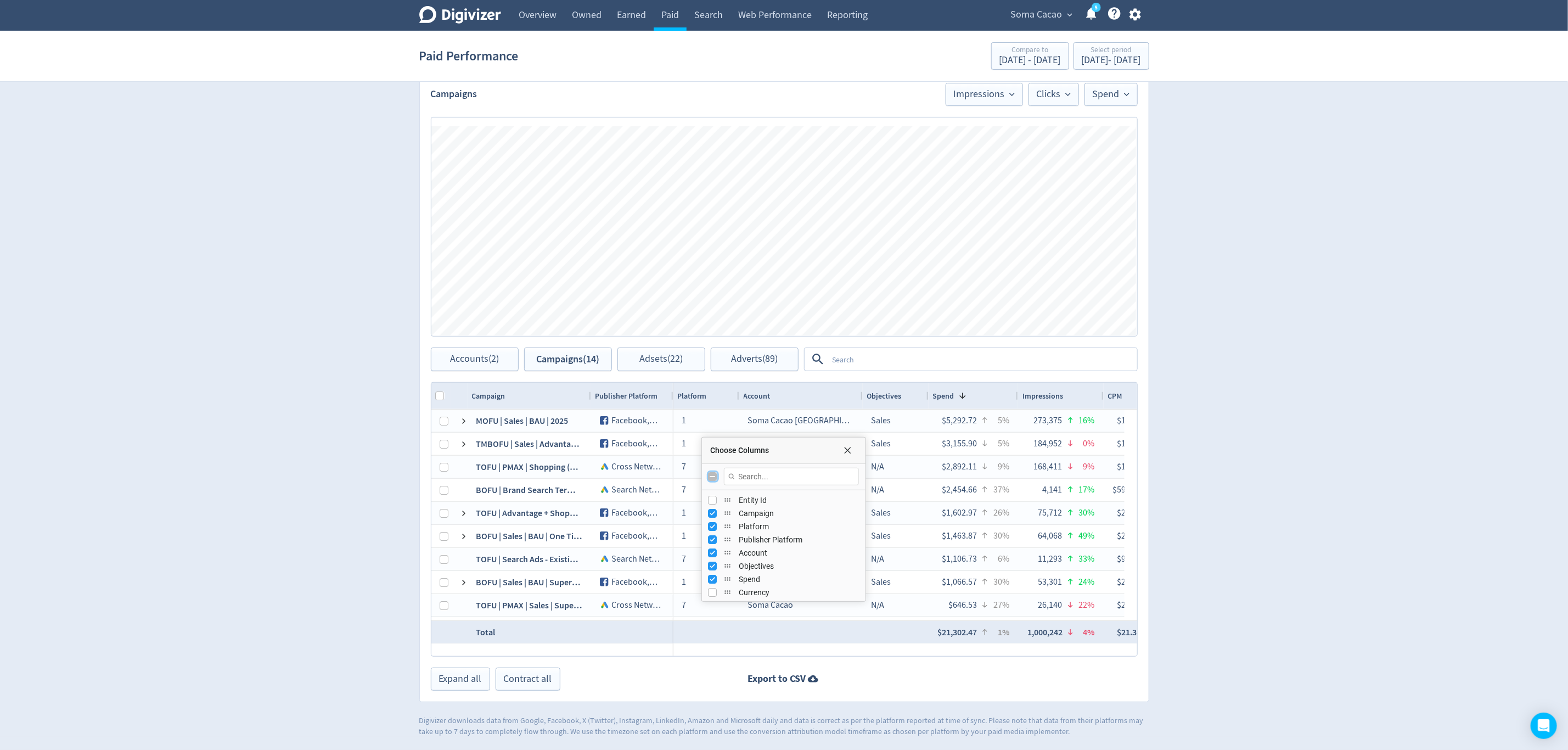
checkbox input "false"
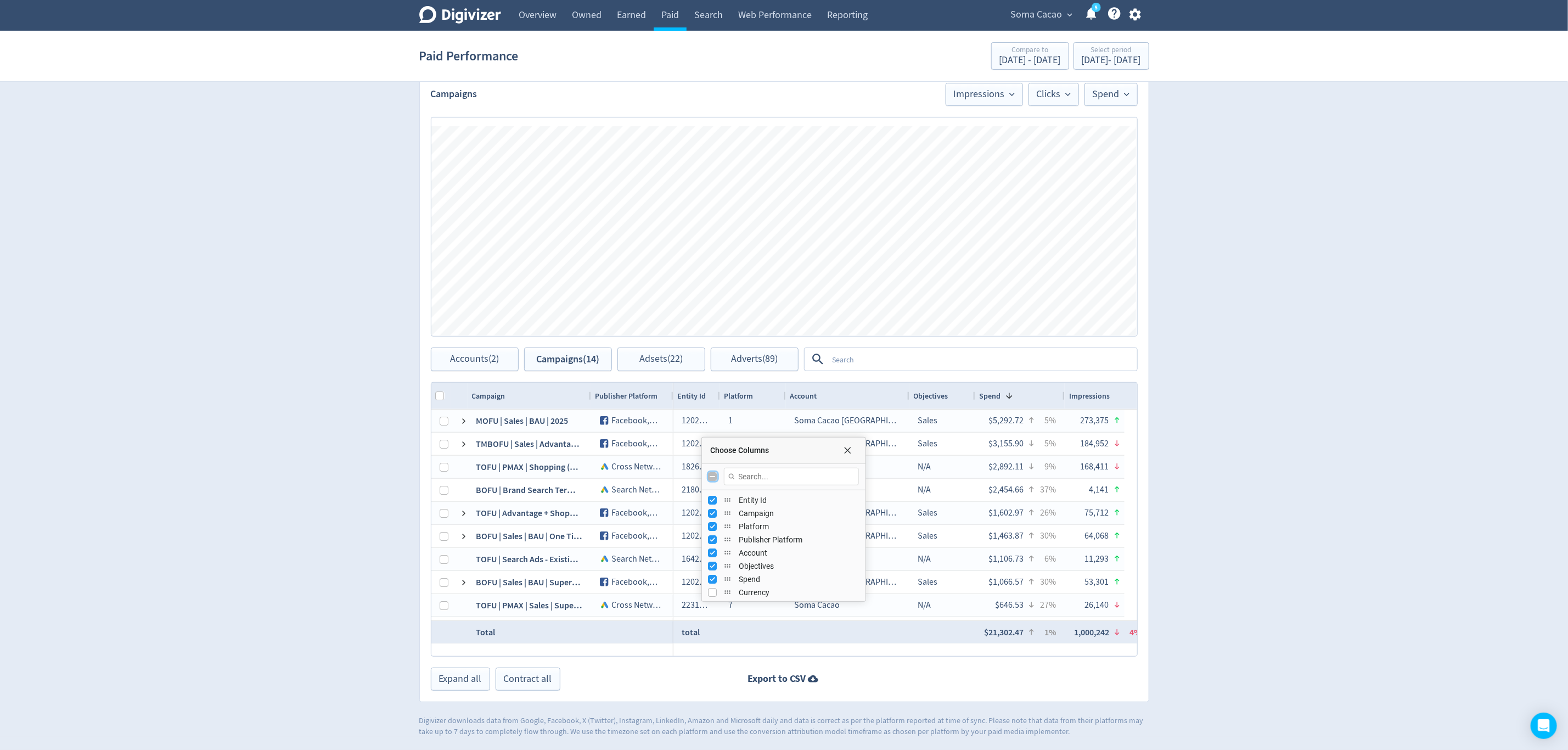
click at [716, 478] on input "Toggle All Columns Visibility" at bounding box center [713, 477] width 9 height 9
checkbox input "true"
checkbox input "false"
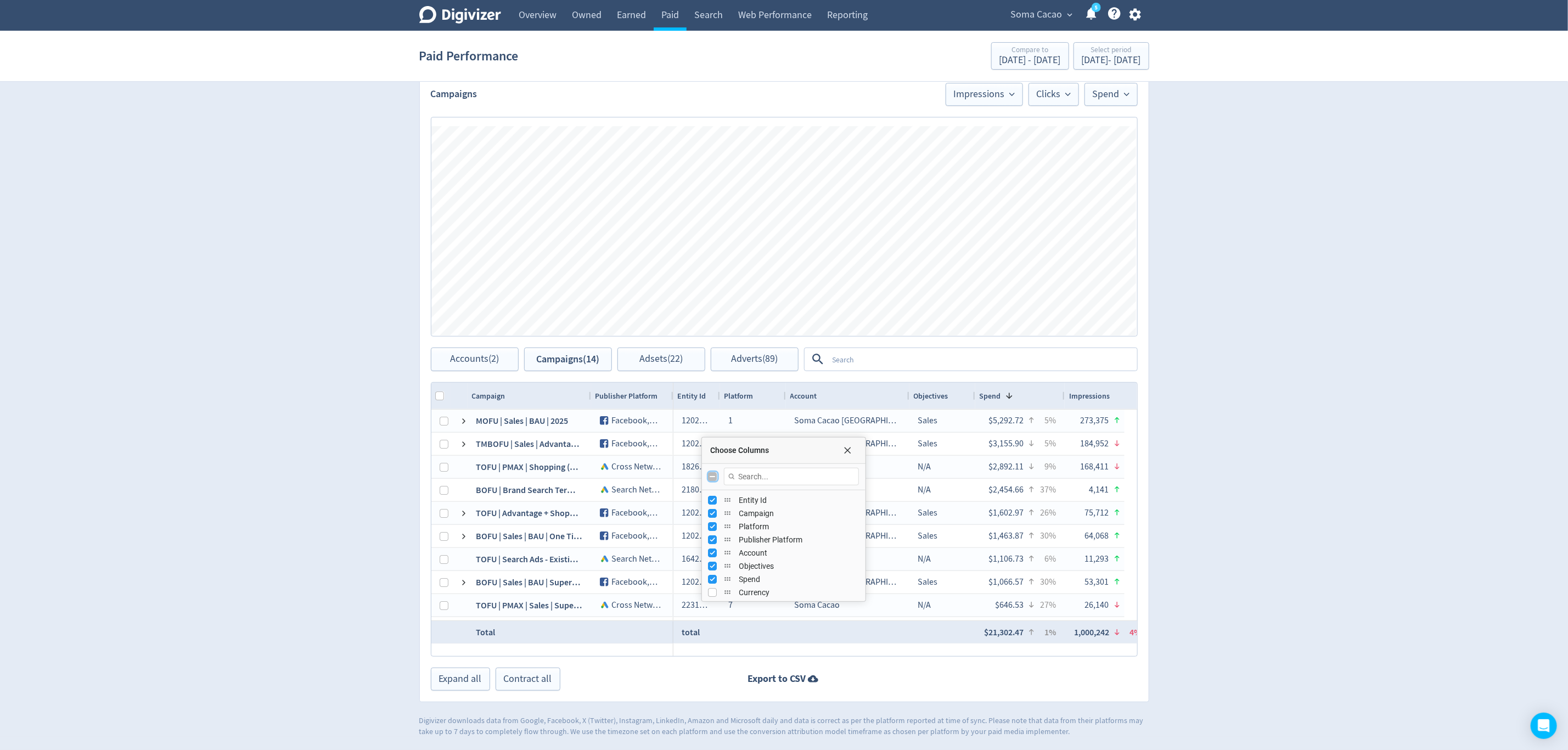
click at [716, 478] on input "Toggle All Columns Visibility" at bounding box center [713, 477] width 9 height 9
checkbox input "true"
checkbox input "false"
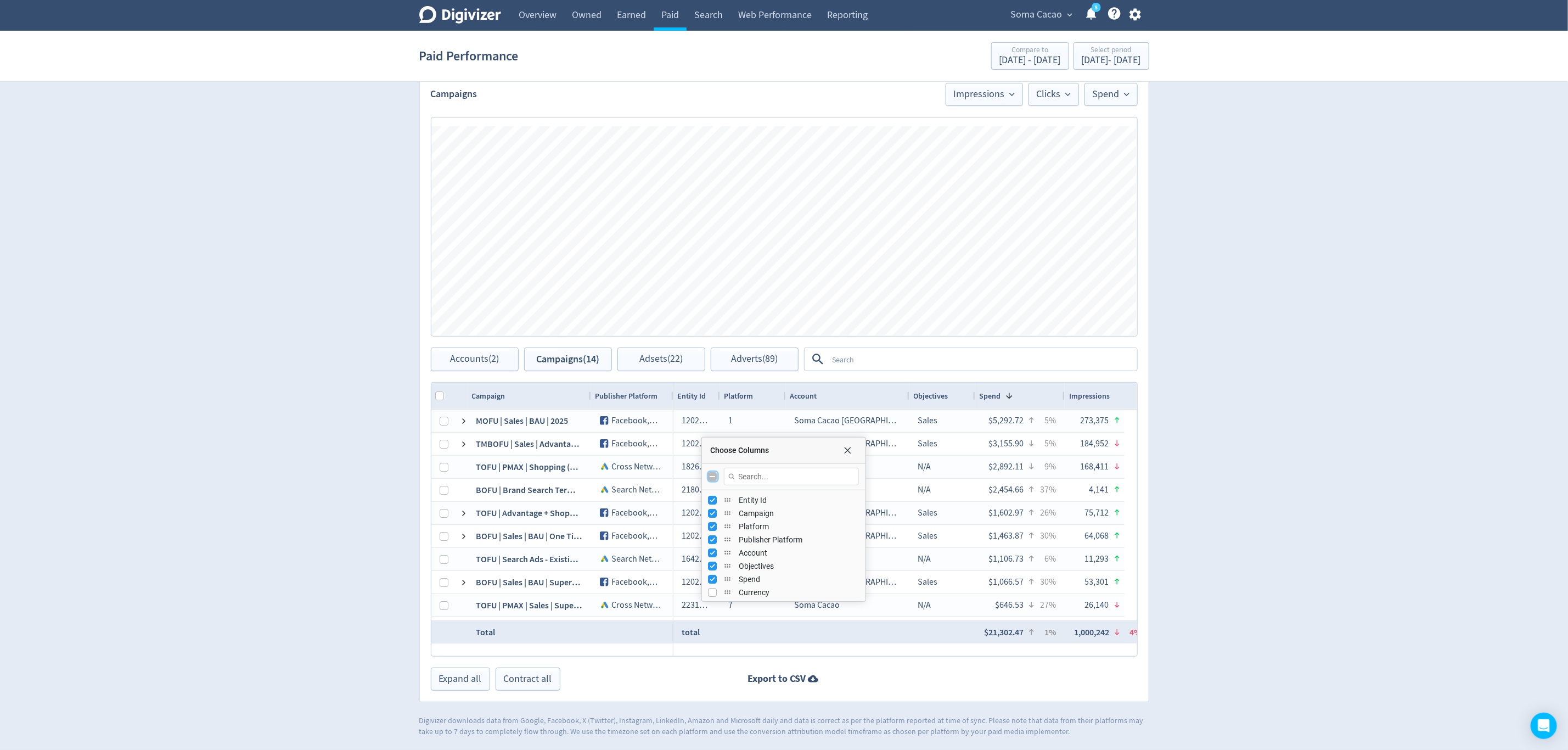
click at [716, 478] on input "Toggle All Columns Visibility" at bounding box center [713, 477] width 9 height 9
checkbox input "true"
checkbox input "false"
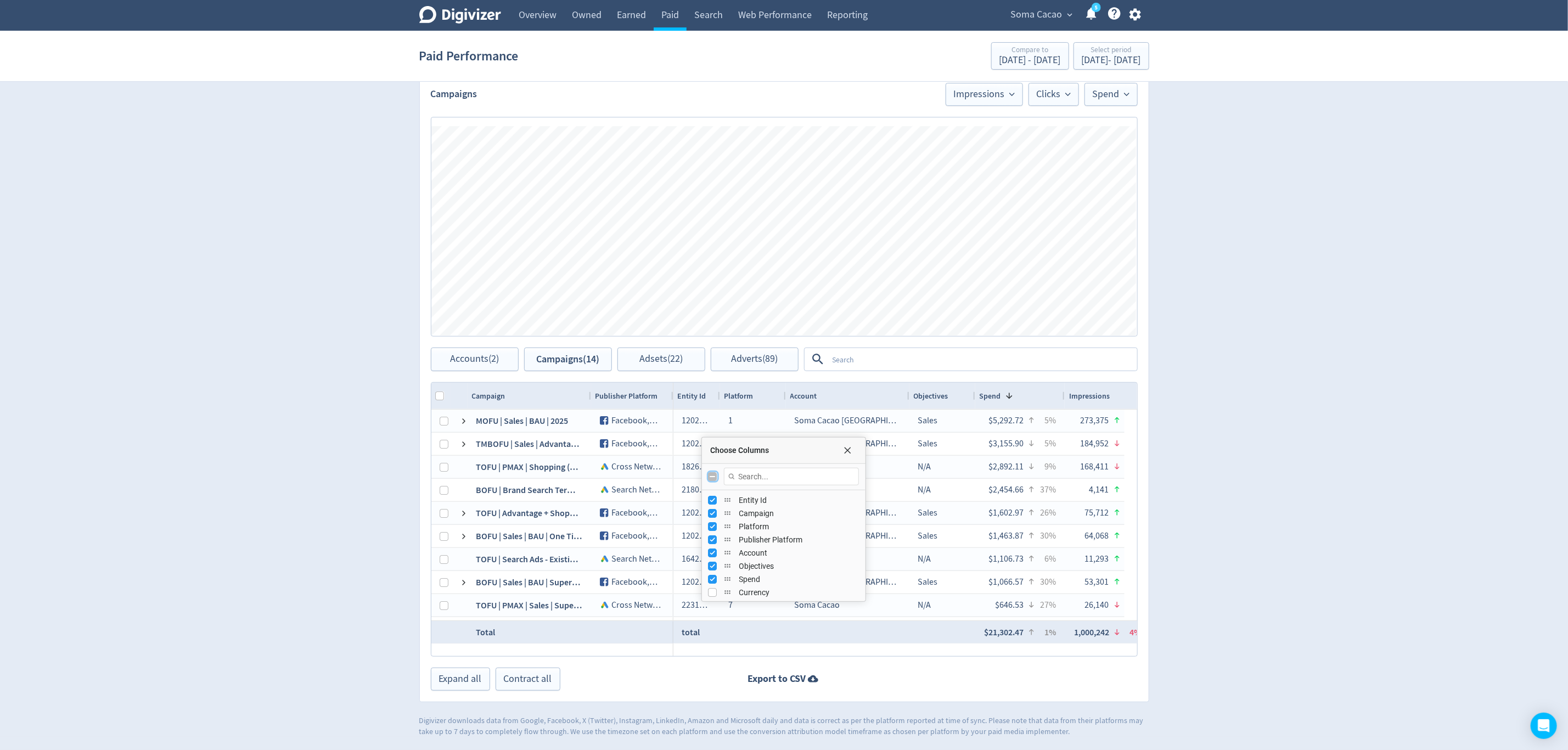
click at [716, 478] on input "Toggle All Columns Visibility" at bounding box center [713, 477] width 9 height 9
checkbox input "true"
checkbox input "false"
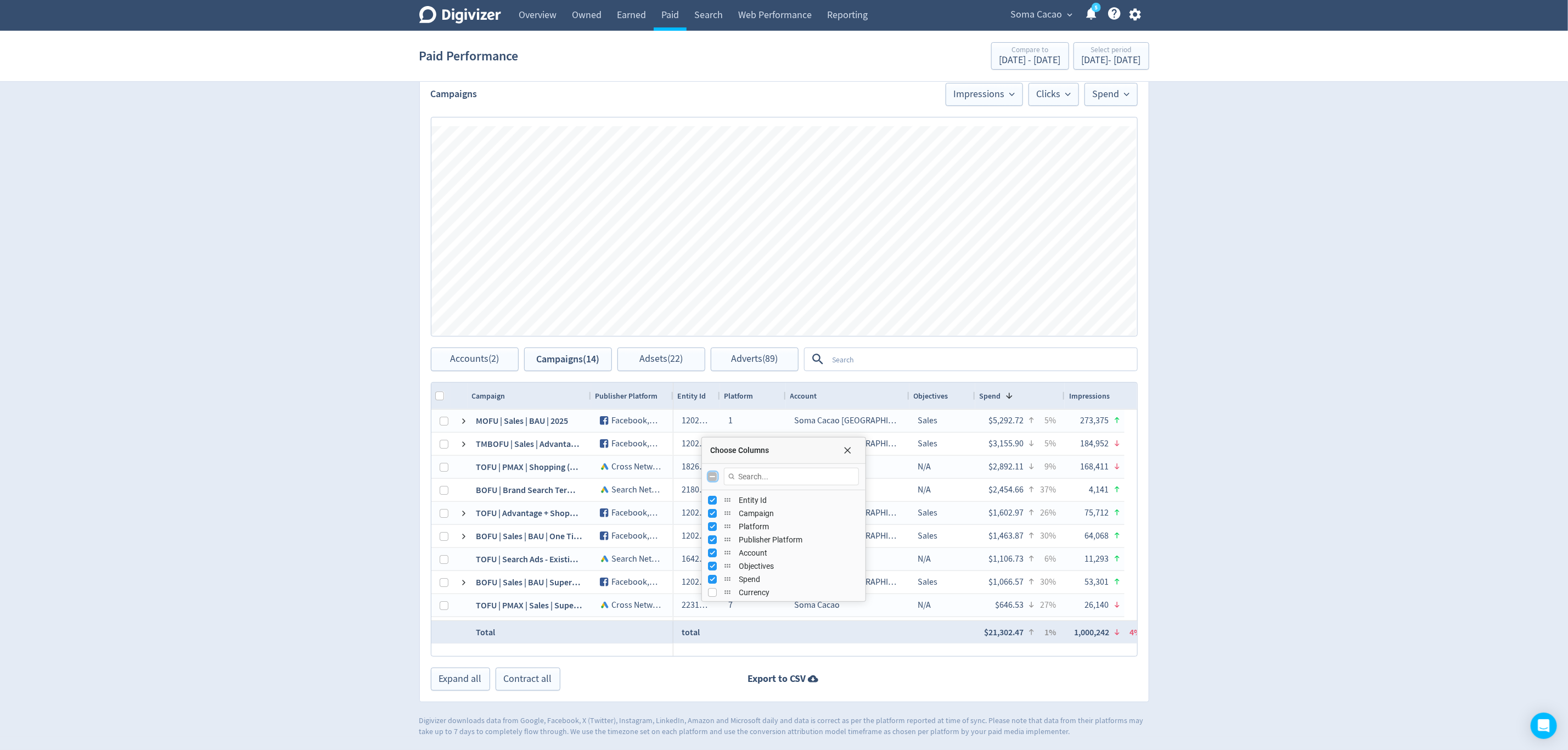
click at [716, 478] on input "Toggle All Columns Visibility" at bounding box center [713, 477] width 9 height 9
checkbox input "true"
checkbox input "false"
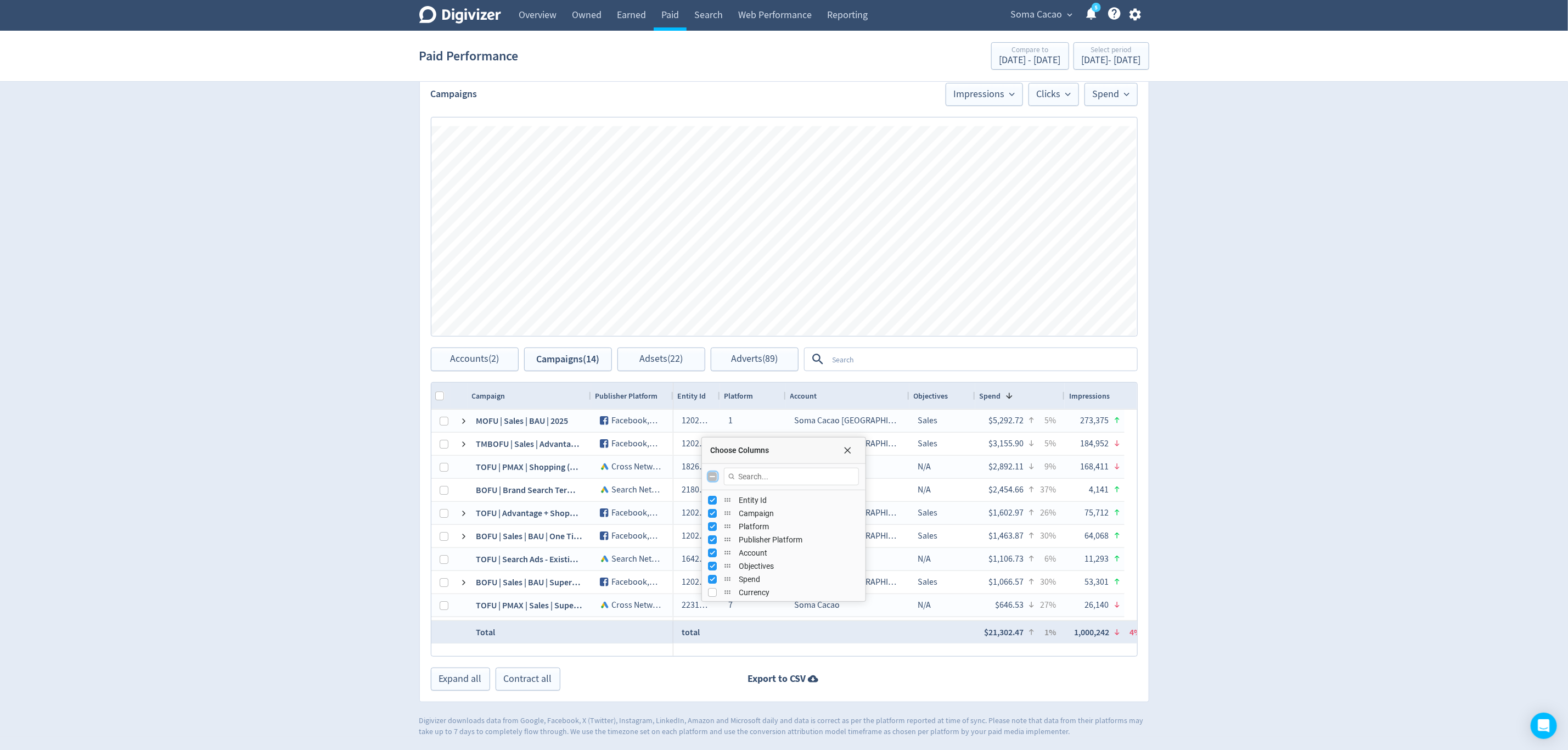
click at [855, 452] on div "Choose Columns" at bounding box center [846, 450] width 22 height 9
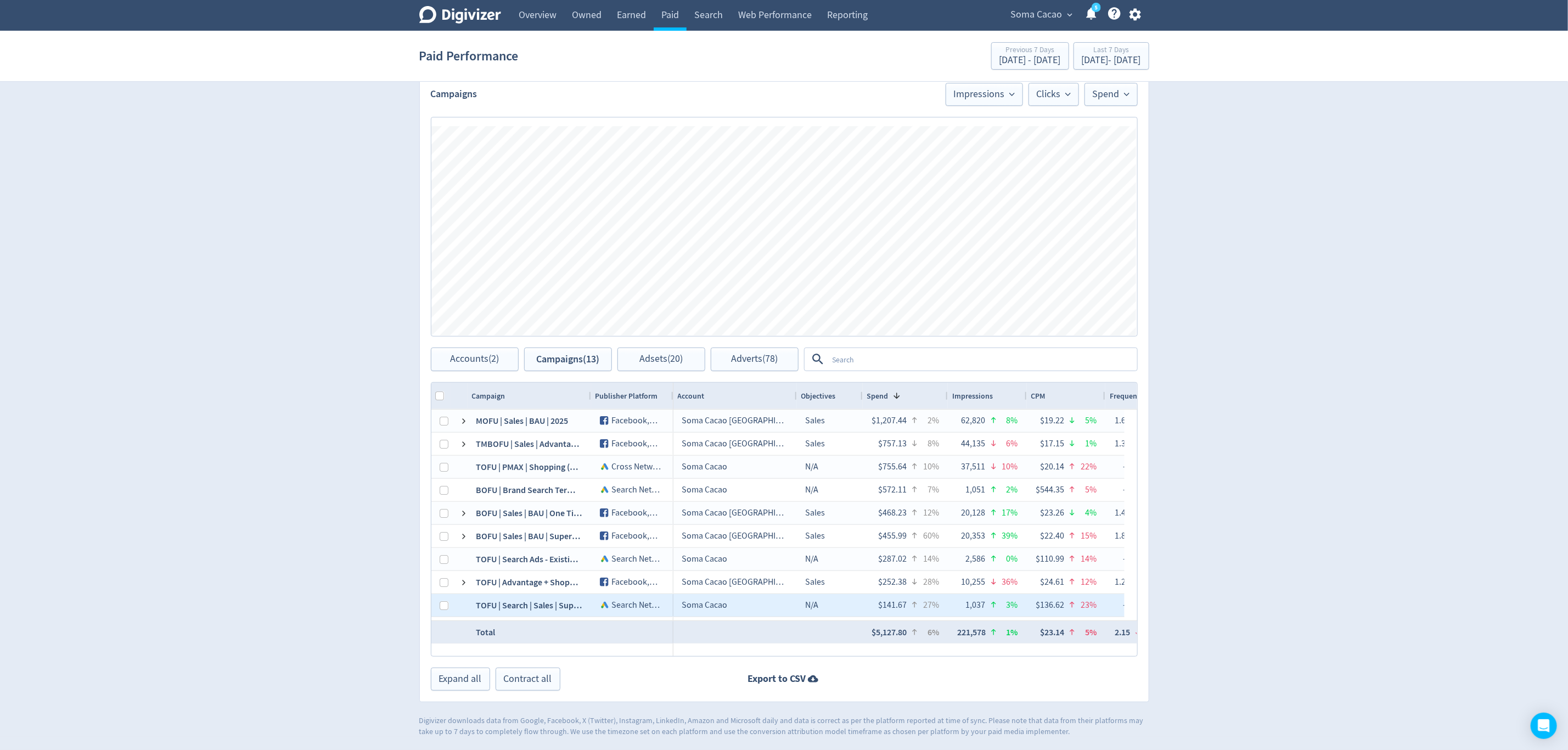
scroll to position [306, 0]
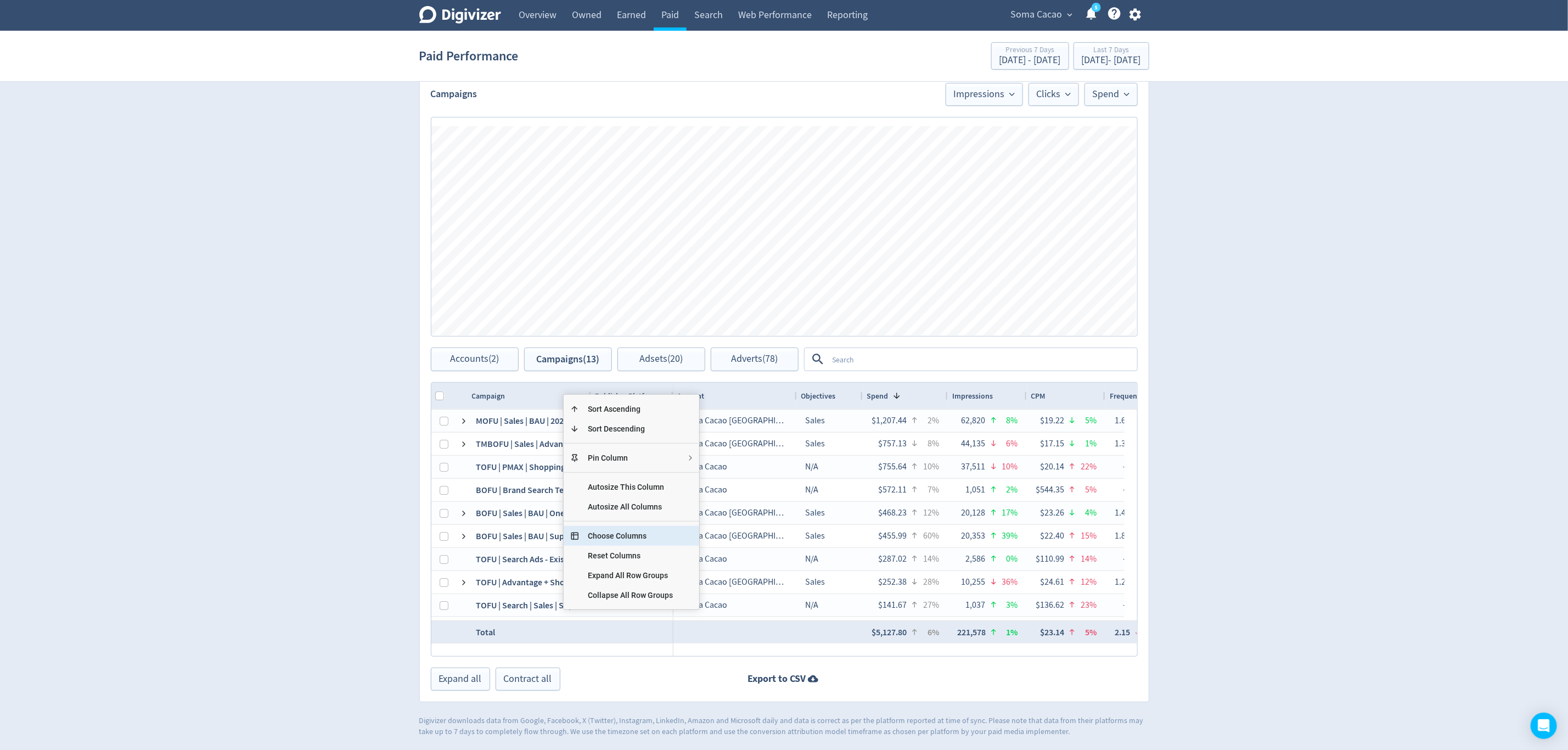
click at [608, 531] on span "Choose Columns" at bounding box center [631, 536] width 103 height 20
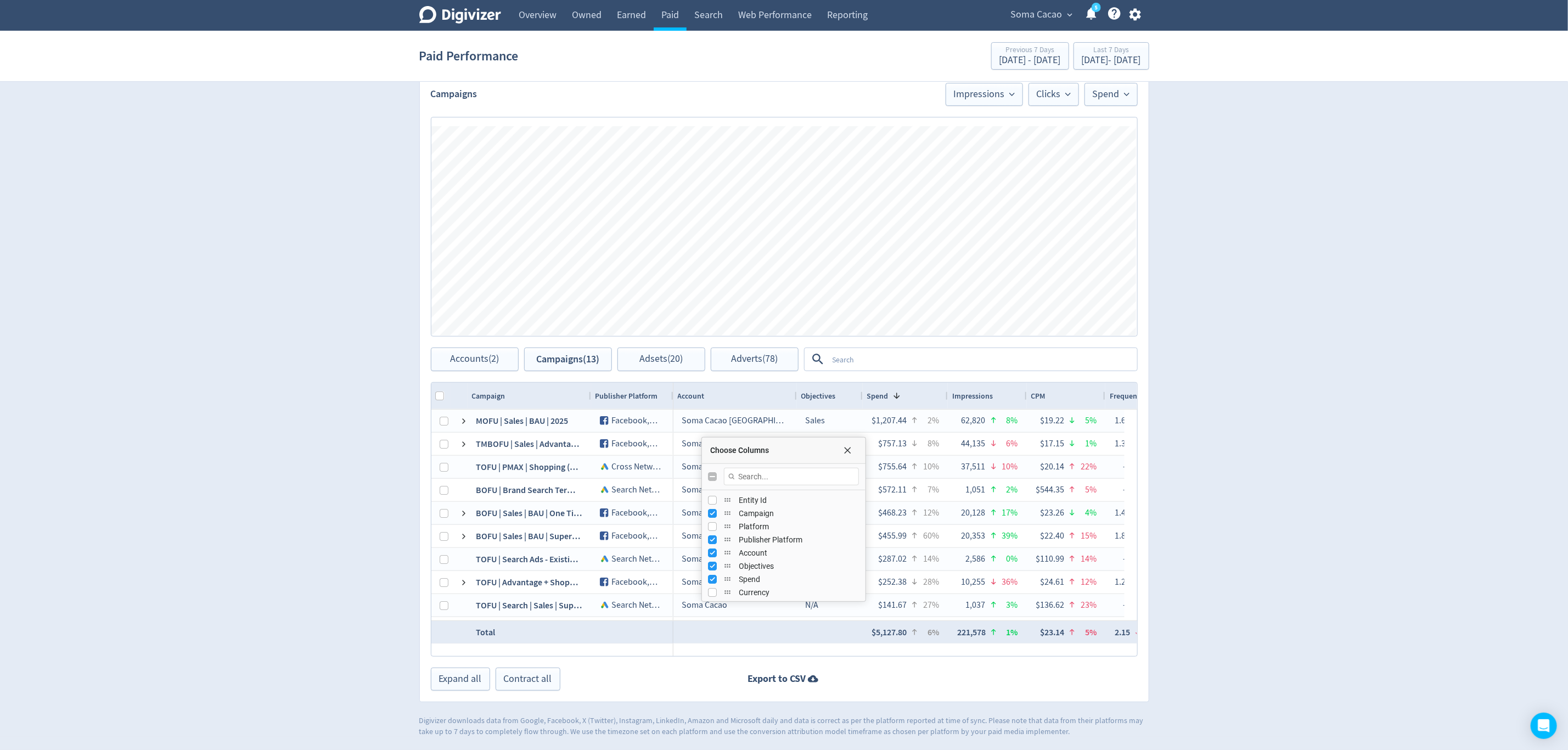
click at [716, 476] on input "Toggle All Columns Visibility" at bounding box center [713, 477] width 9 height 9
checkbox input "true"
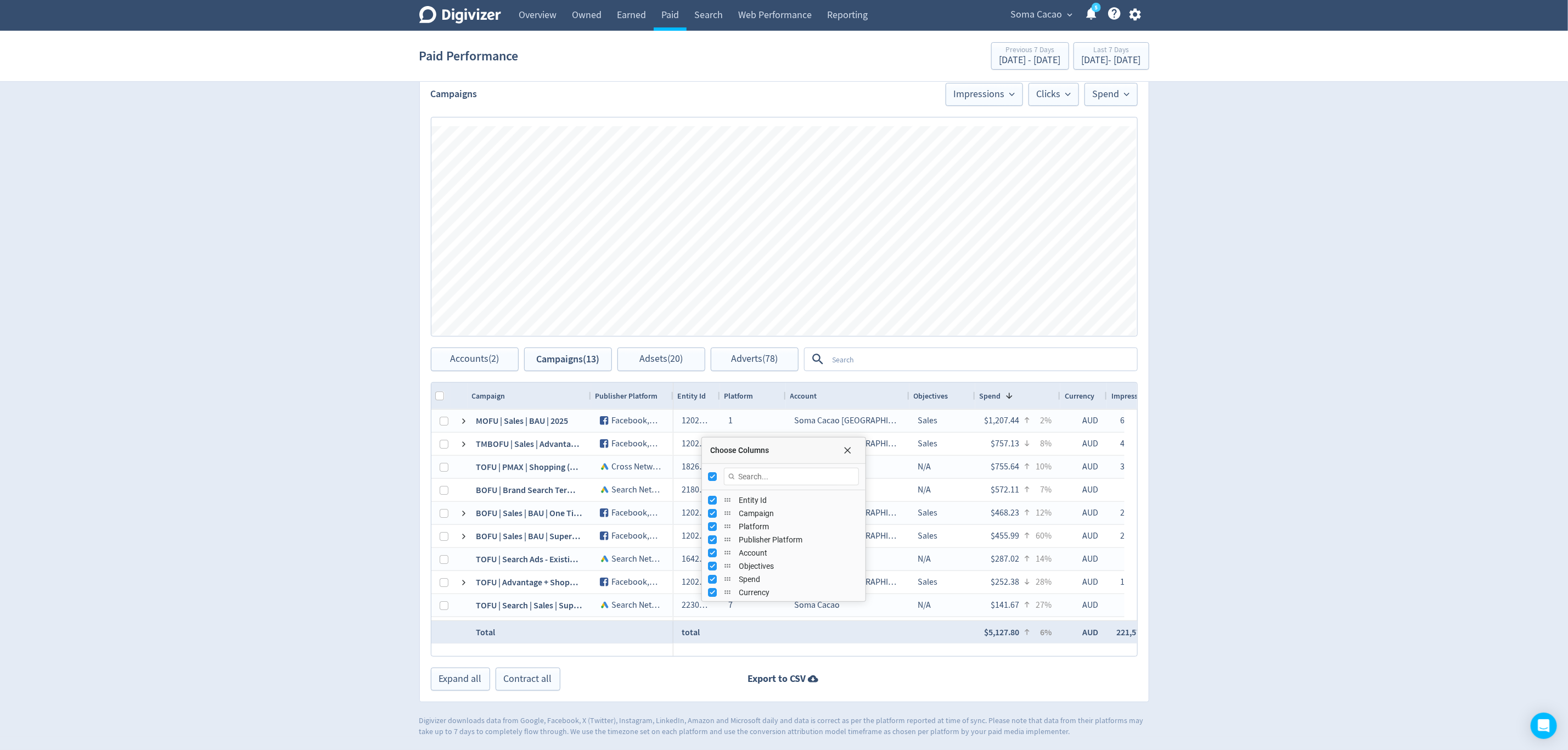
checkbox input "false"
click at [716, 476] on input "Toggle All Columns Visibility" at bounding box center [713, 477] width 9 height 9
checkbox input "true"
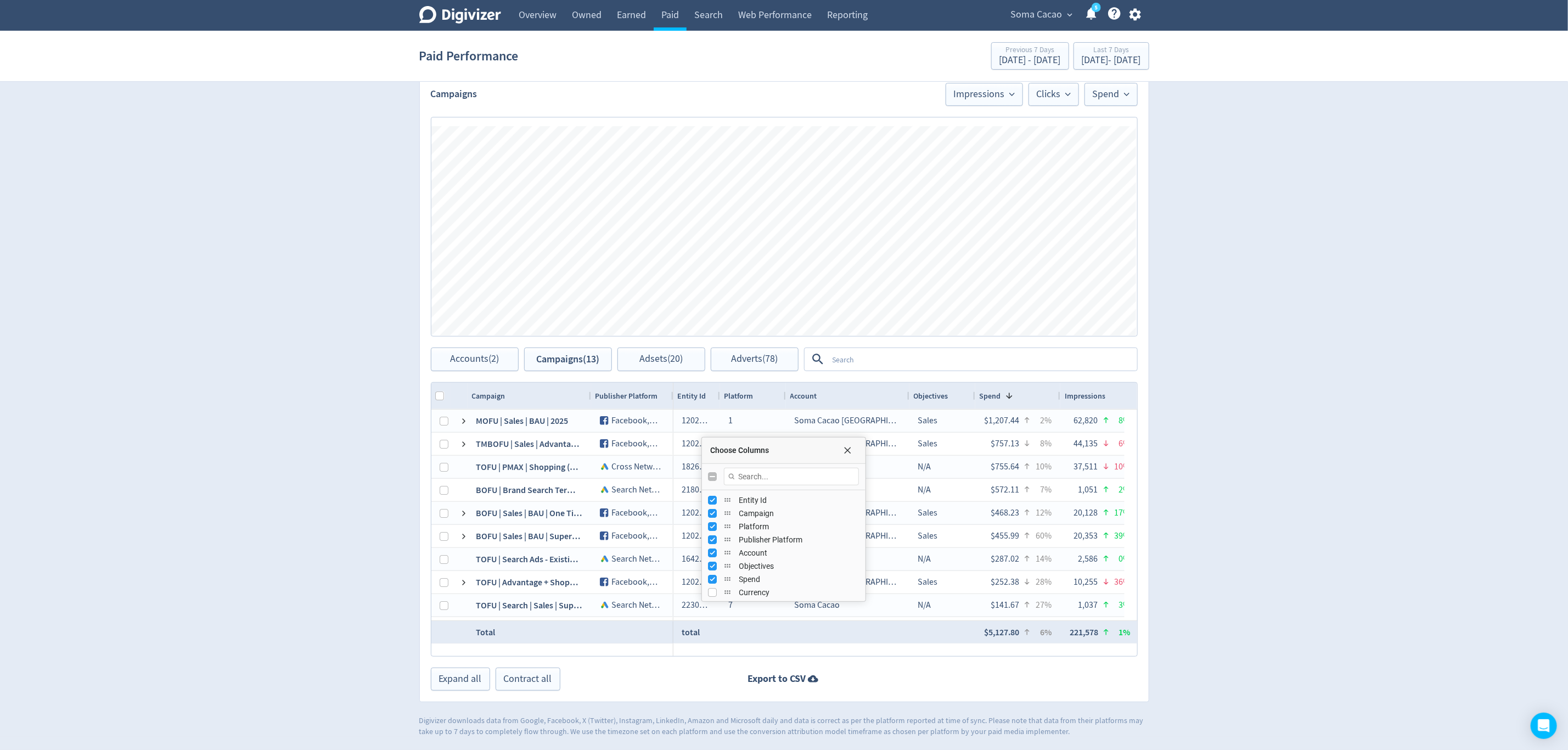
checkbox input "false"
click at [716, 476] on input "Toggle All Columns Visibility" at bounding box center [713, 477] width 9 height 9
checkbox input "true"
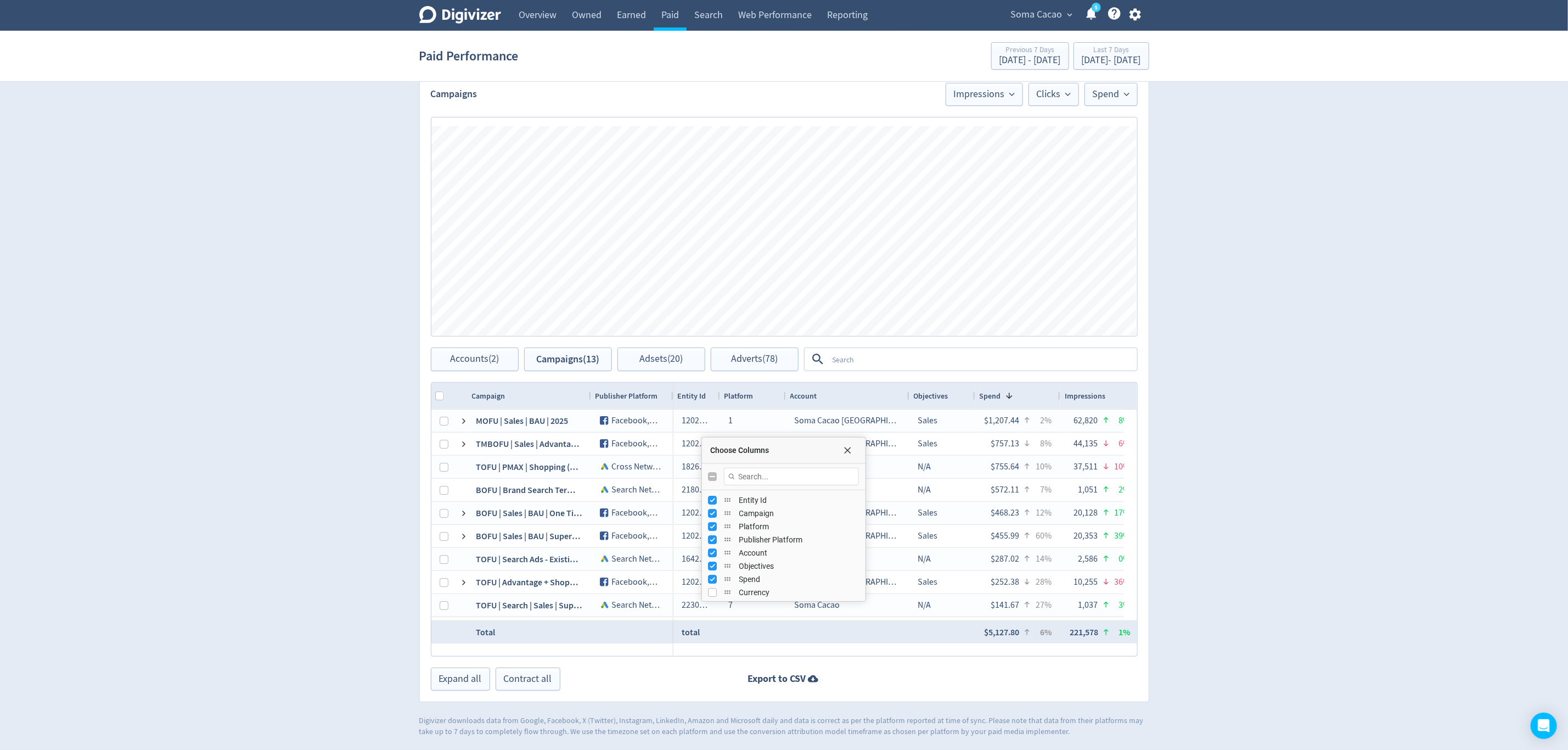
checkbox input "false"
click at [708, 476] on div "Choose Columns" at bounding box center [784, 478] width 164 height 27
click at [711, 477] on input "Toggle All Columns Visibility" at bounding box center [713, 477] width 9 height 9
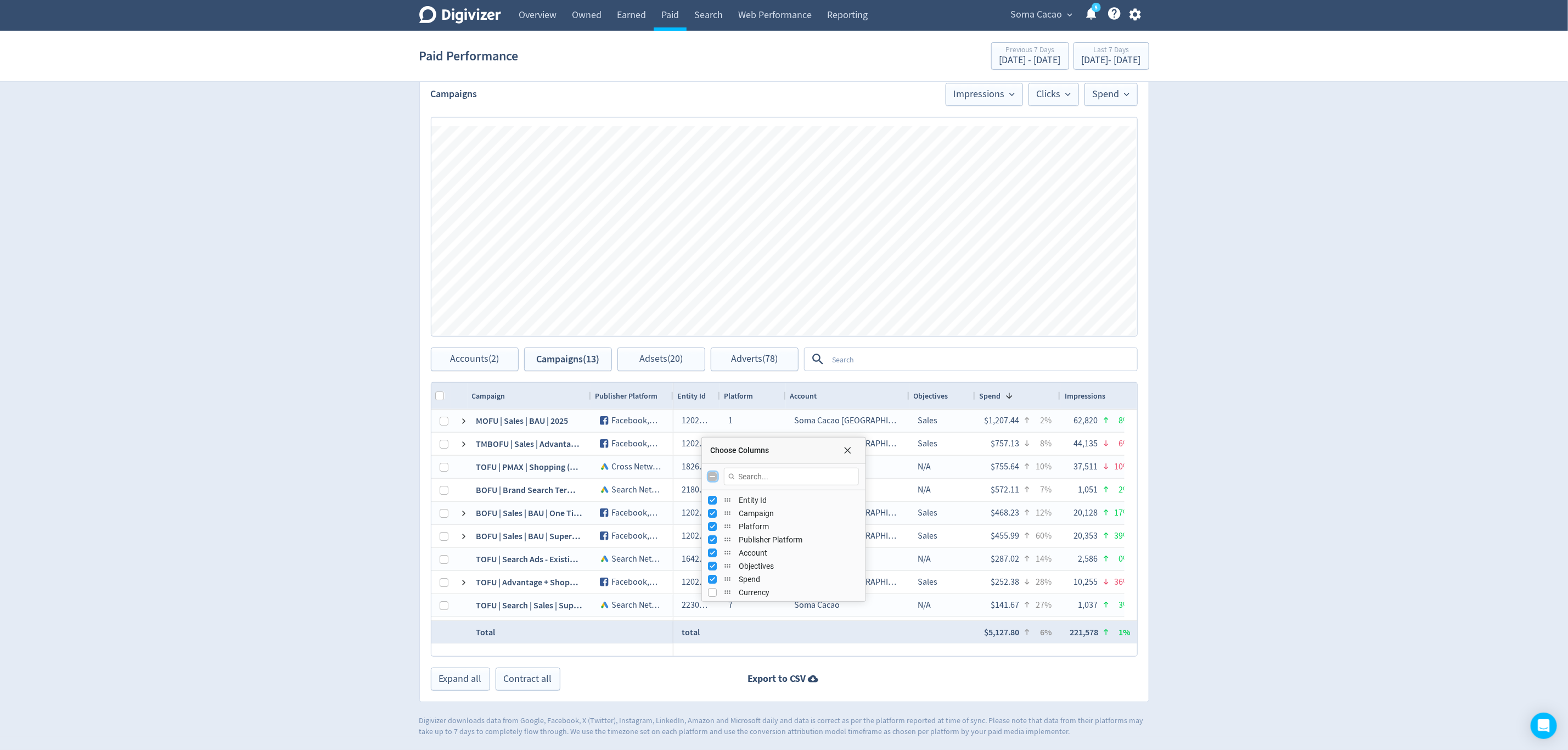
checkbox input "true"
checkbox input "false"
click at [1043, 9] on span "Soma Cacao" at bounding box center [1037, 14] width 51 height 17
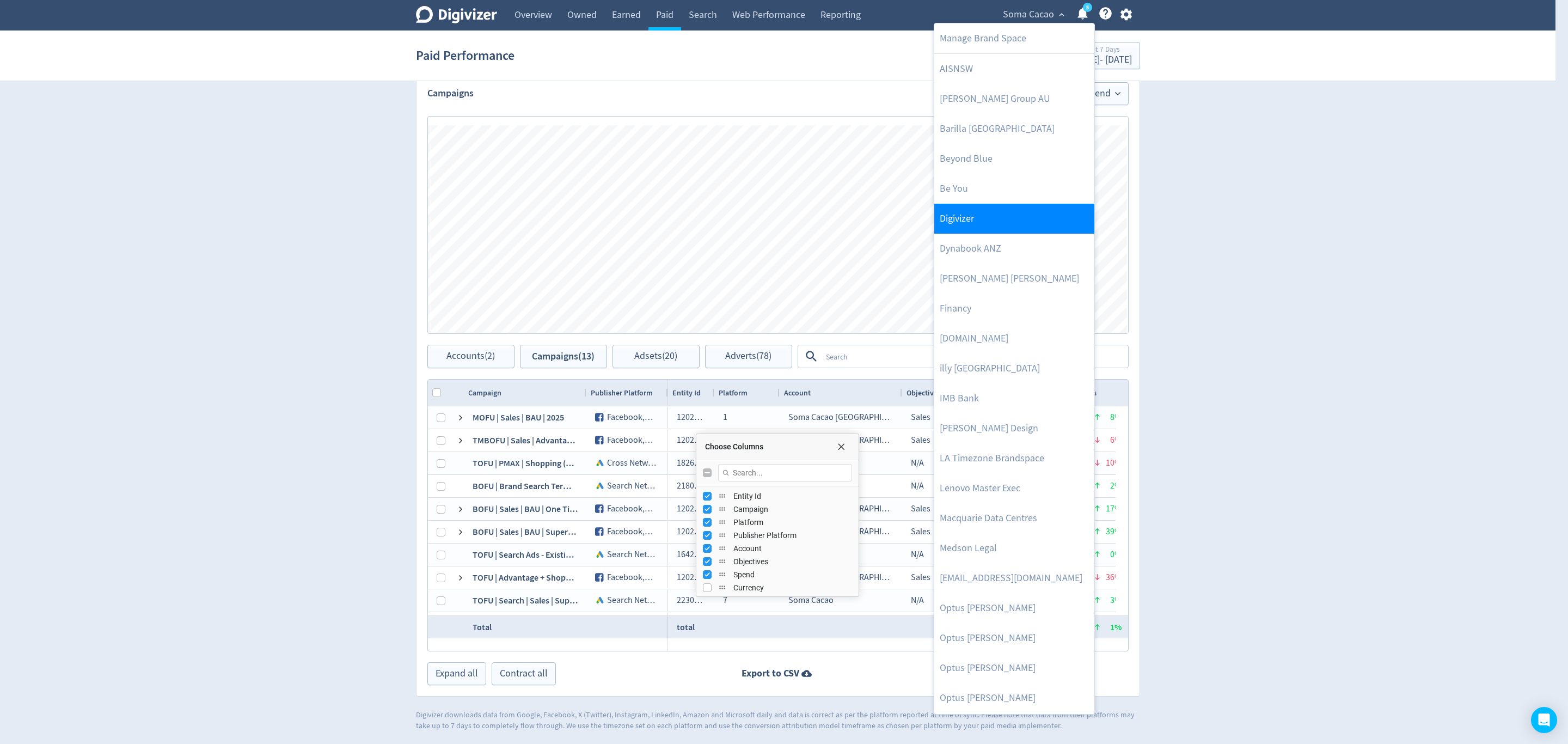
click at [964, 219] on link "Digivizer" at bounding box center [1015, 218] width 160 height 30
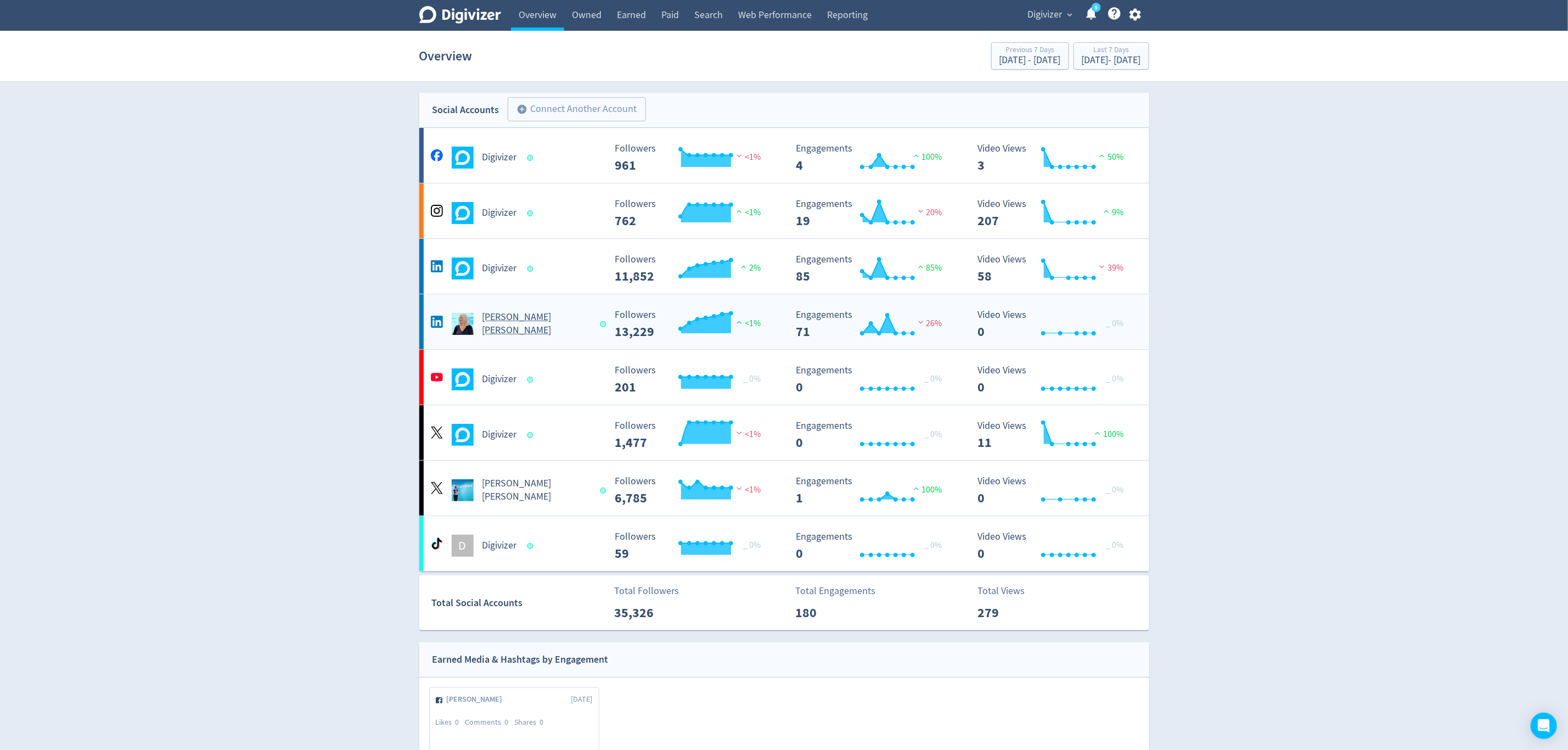
click at [601, 328] on div "[PERSON_NAME] [PERSON_NAME]" at bounding box center [517, 324] width 178 height 27
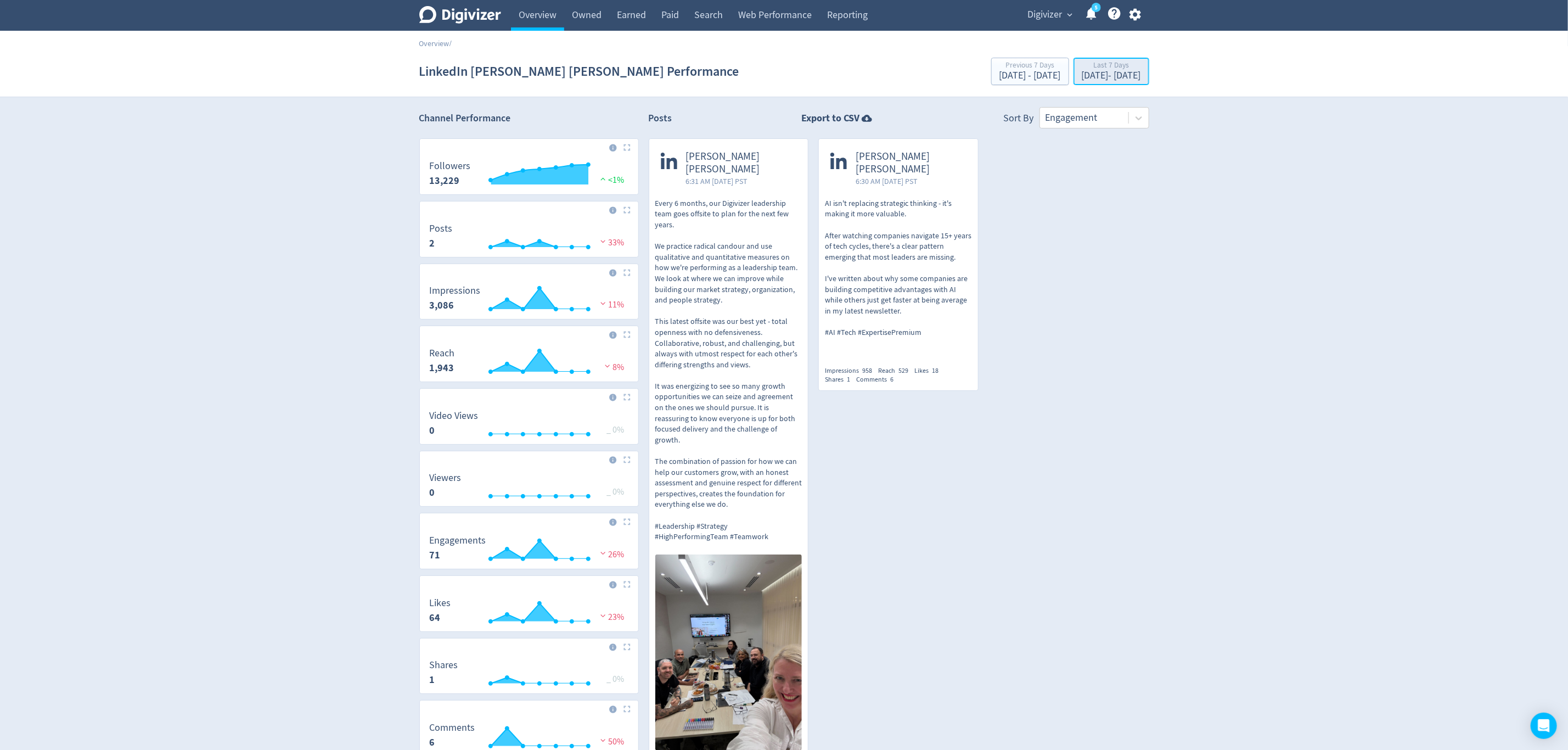
click at [1082, 76] on div "Sep 30, 2025 - Oct 6, 2025" at bounding box center [1111, 76] width 59 height 10
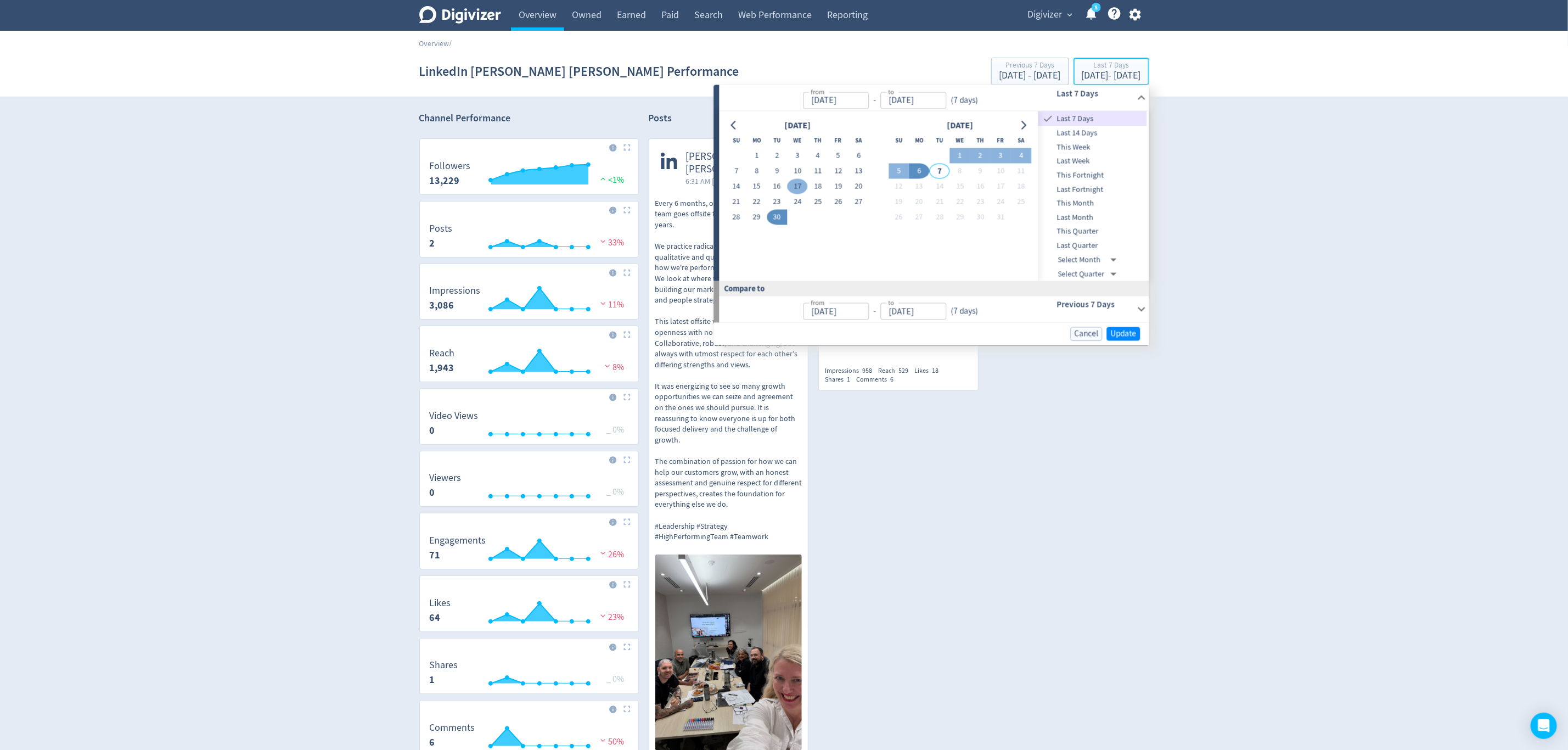
type input "[DATE]"
click at [755, 152] on button "1" at bounding box center [756, 156] width 20 height 16
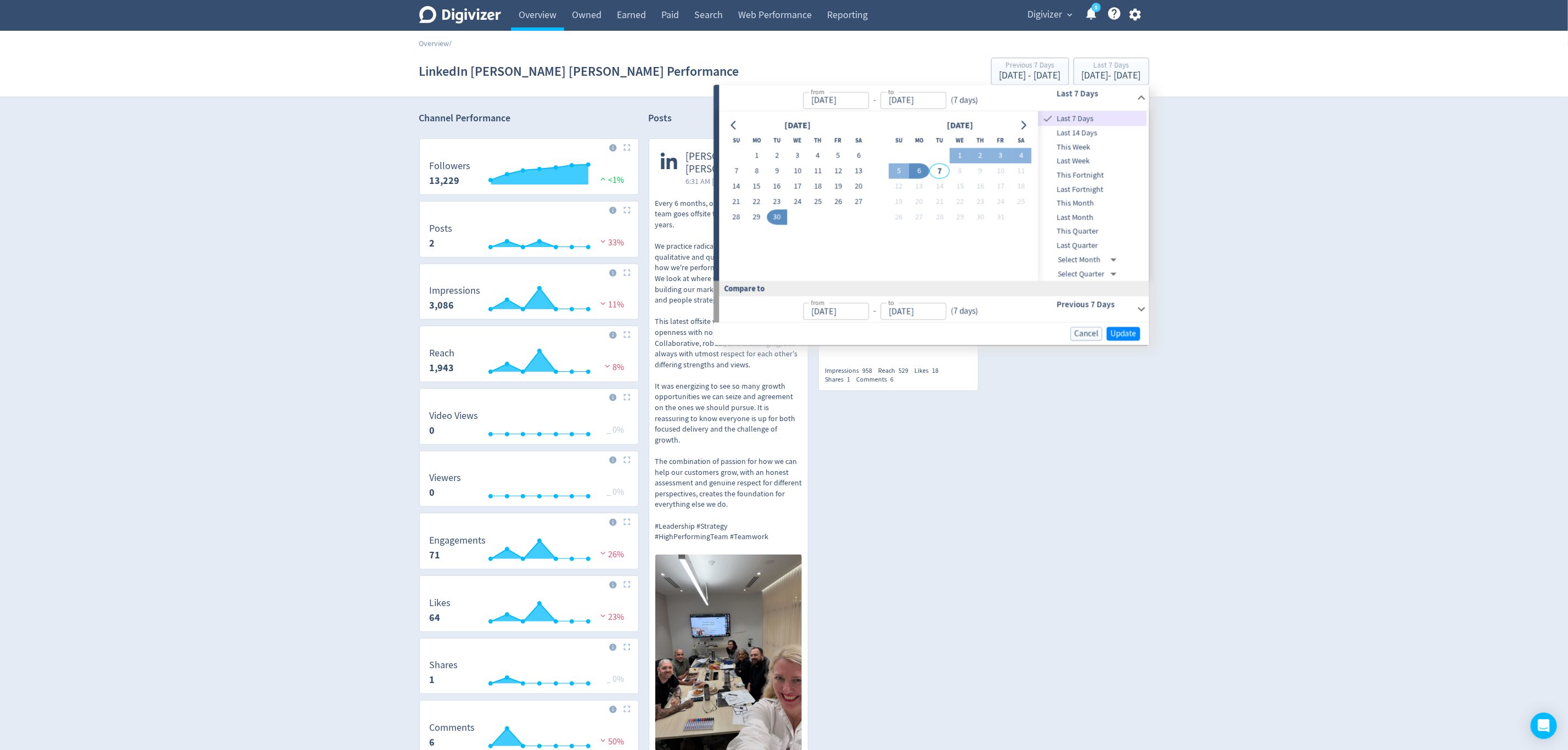
type input "[DATE]"
click at [926, 169] on button "6" at bounding box center [919, 171] width 20 height 16
type input "[DATE]"
type input "Jul 27, 2025"
type input "[DATE]"
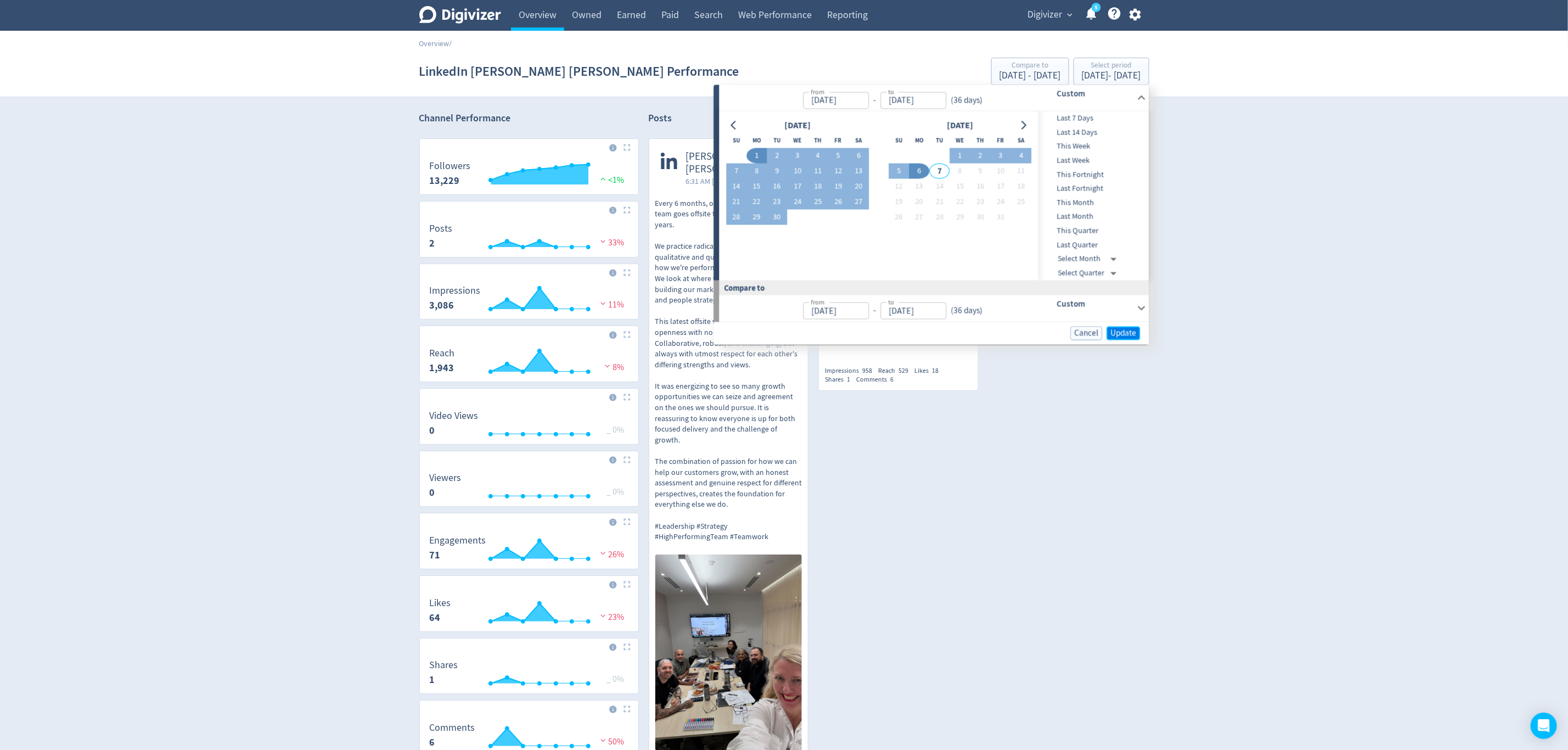
click at [1114, 330] on span "Update" at bounding box center [1123, 333] width 26 height 8
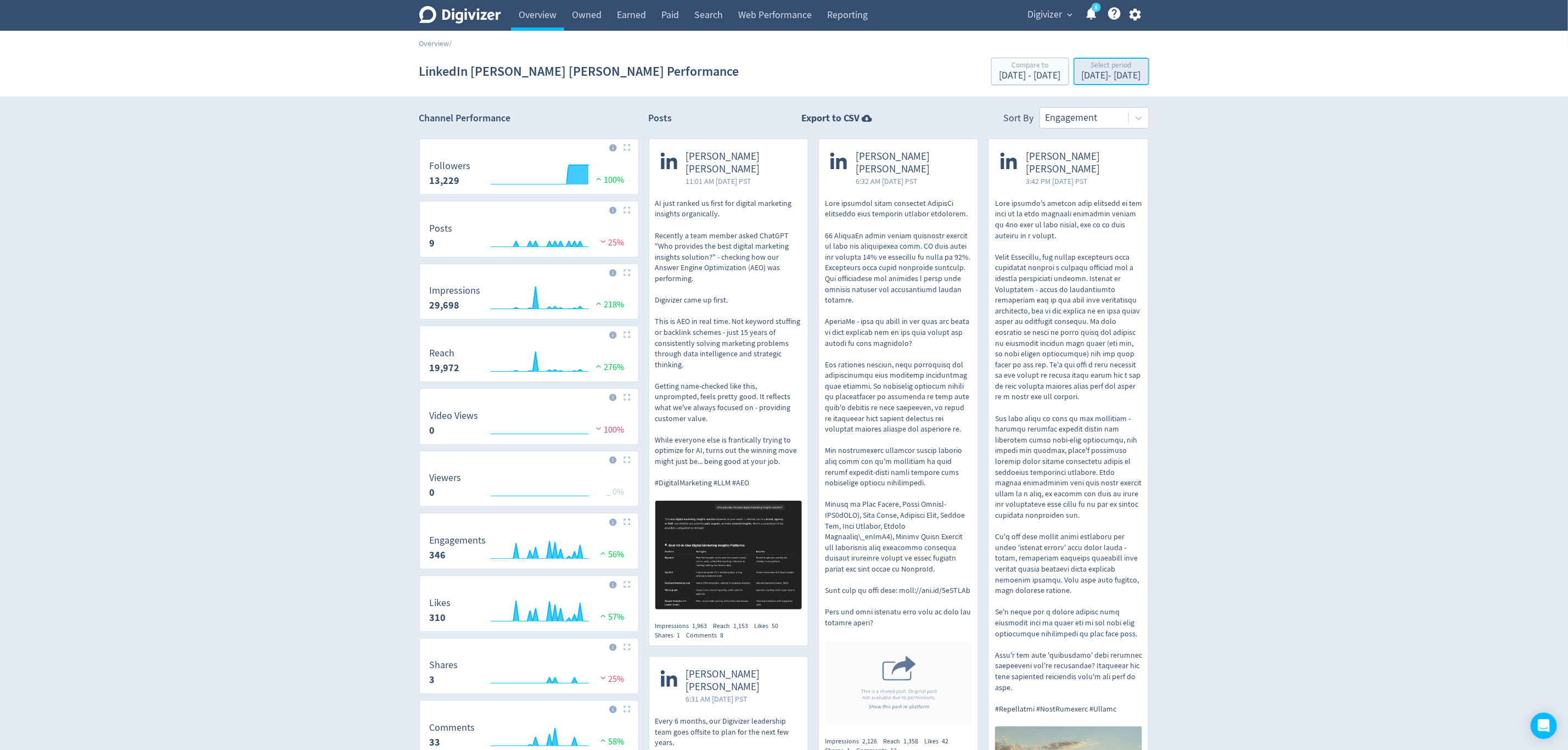
click at [1113, 81] on div "Sep 1, 2025 - Oct 6, 2025" at bounding box center [1111, 76] width 59 height 10
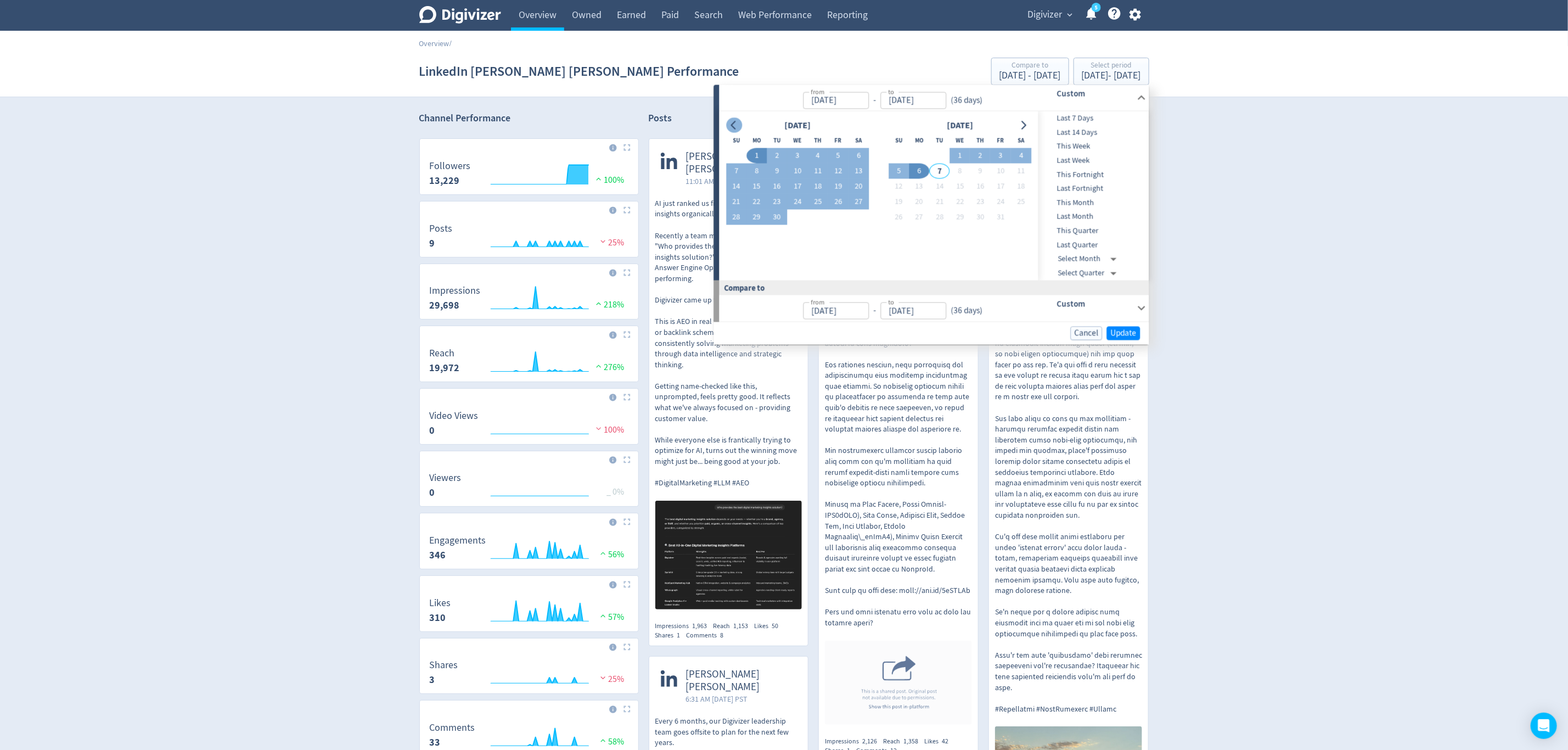
click at [738, 120] on icon "Go to previous month" at bounding box center [734, 125] width 9 height 9
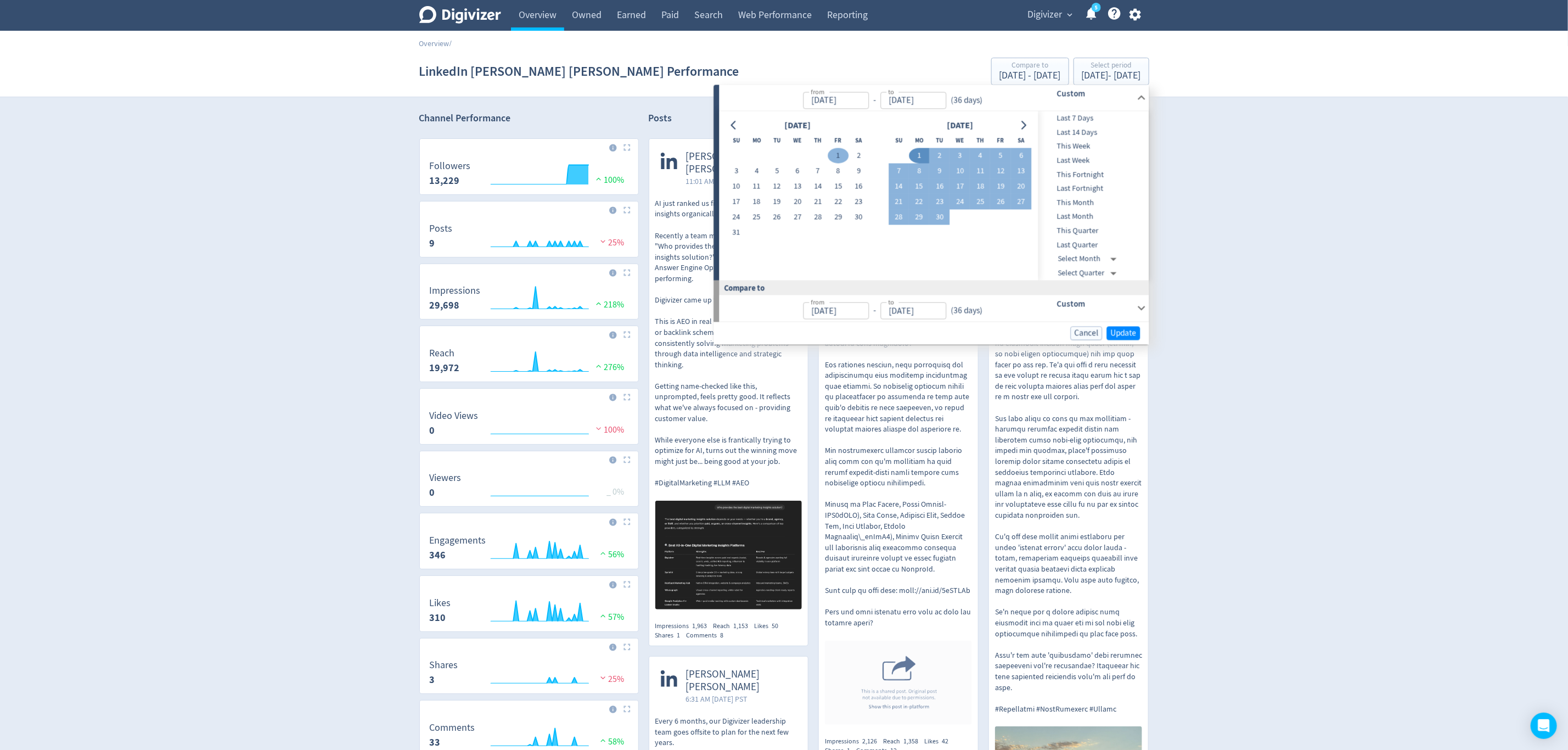
click at [842, 153] on button "1" at bounding box center [838, 156] width 20 height 16
type input "Aug 01, 2025"
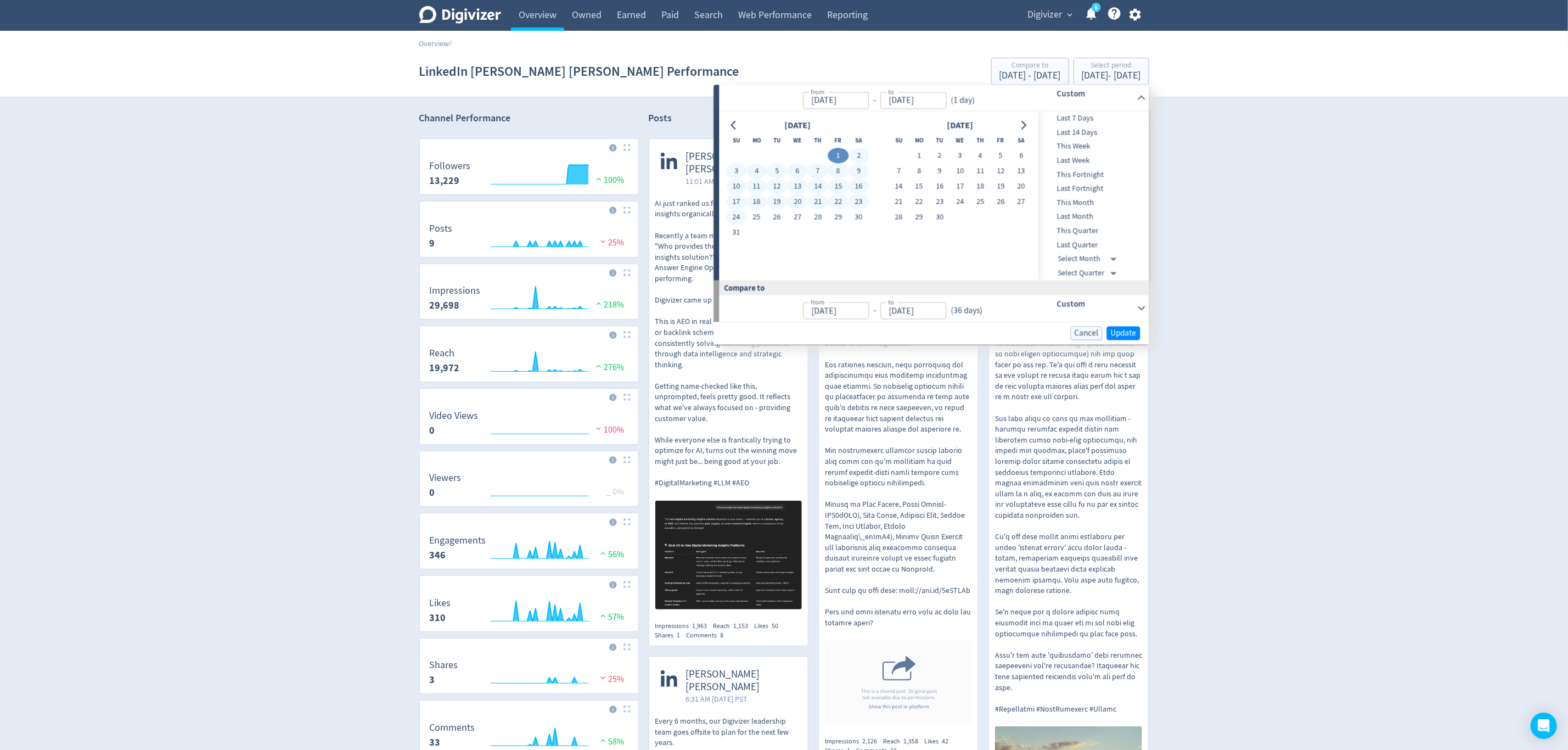
click at [738, 224] on button "24" at bounding box center [736, 218] width 20 height 16
type input "Aug 24, 2025"
type input "Jul 08, 2025"
type input "Jul 31, 2025"
click at [838, 149] on button "1" at bounding box center [838, 156] width 20 height 16
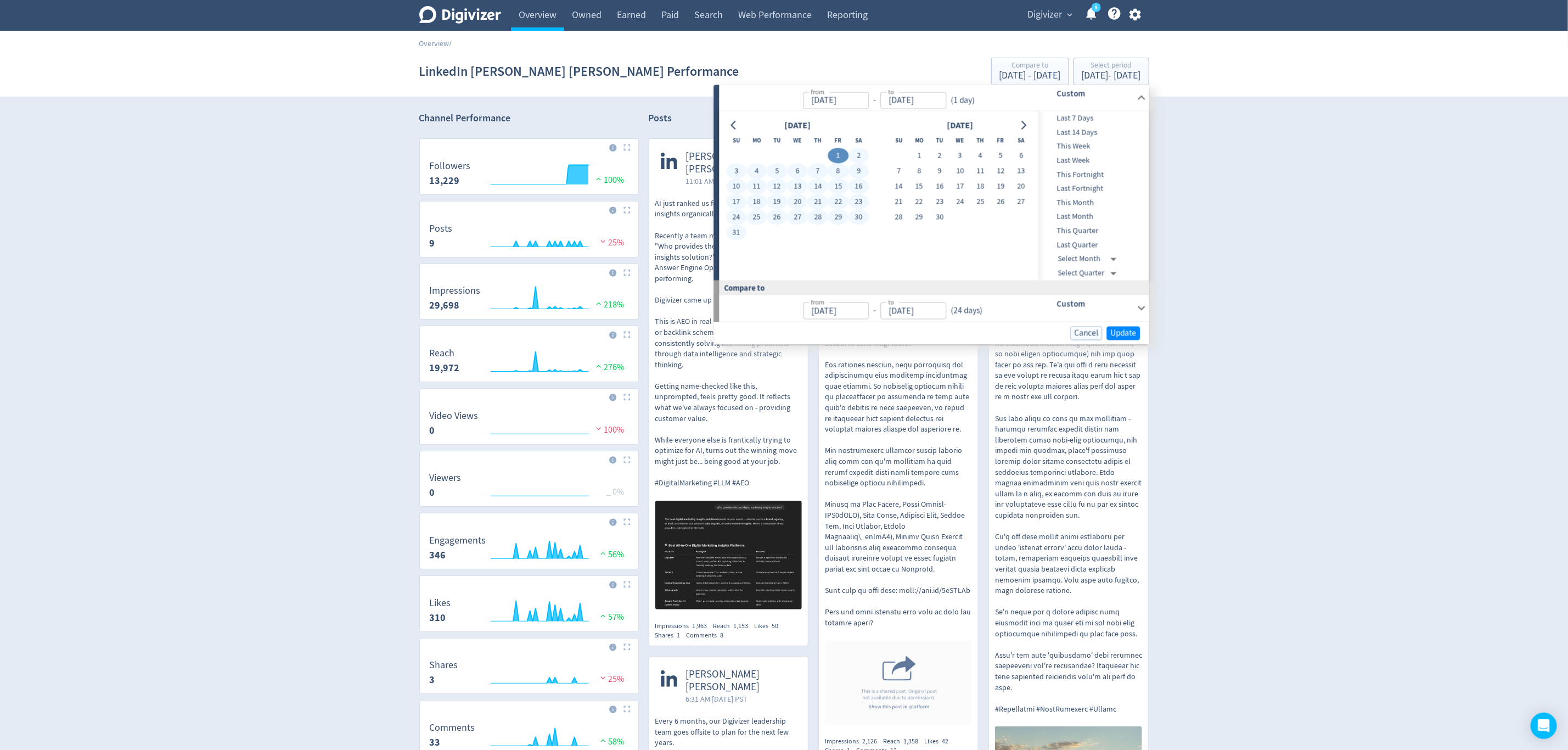
click at [743, 229] on button "31" at bounding box center [736, 233] width 20 height 16
type input "[DATE]"
type input "Jul 01, 2025"
click at [1124, 331] on span "Update" at bounding box center [1123, 333] width 26 height 8
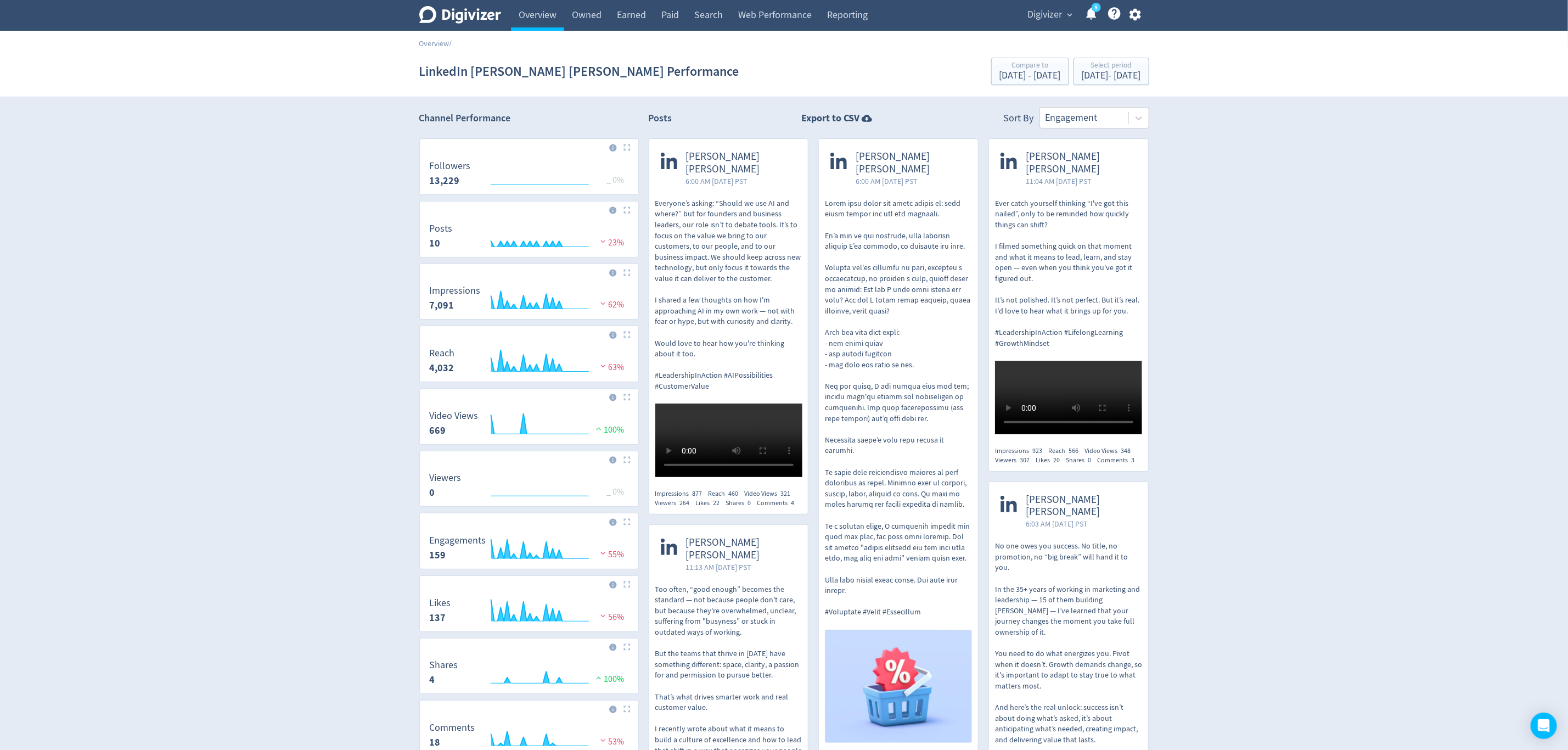
drag, startPoint x: 666, startPoint y: 2, endPoint x: 756, endPoint y: 241, distance: 255.4
click at [666, 2] on link "Paid" at bounding box center [671, 15] width 33 height 31
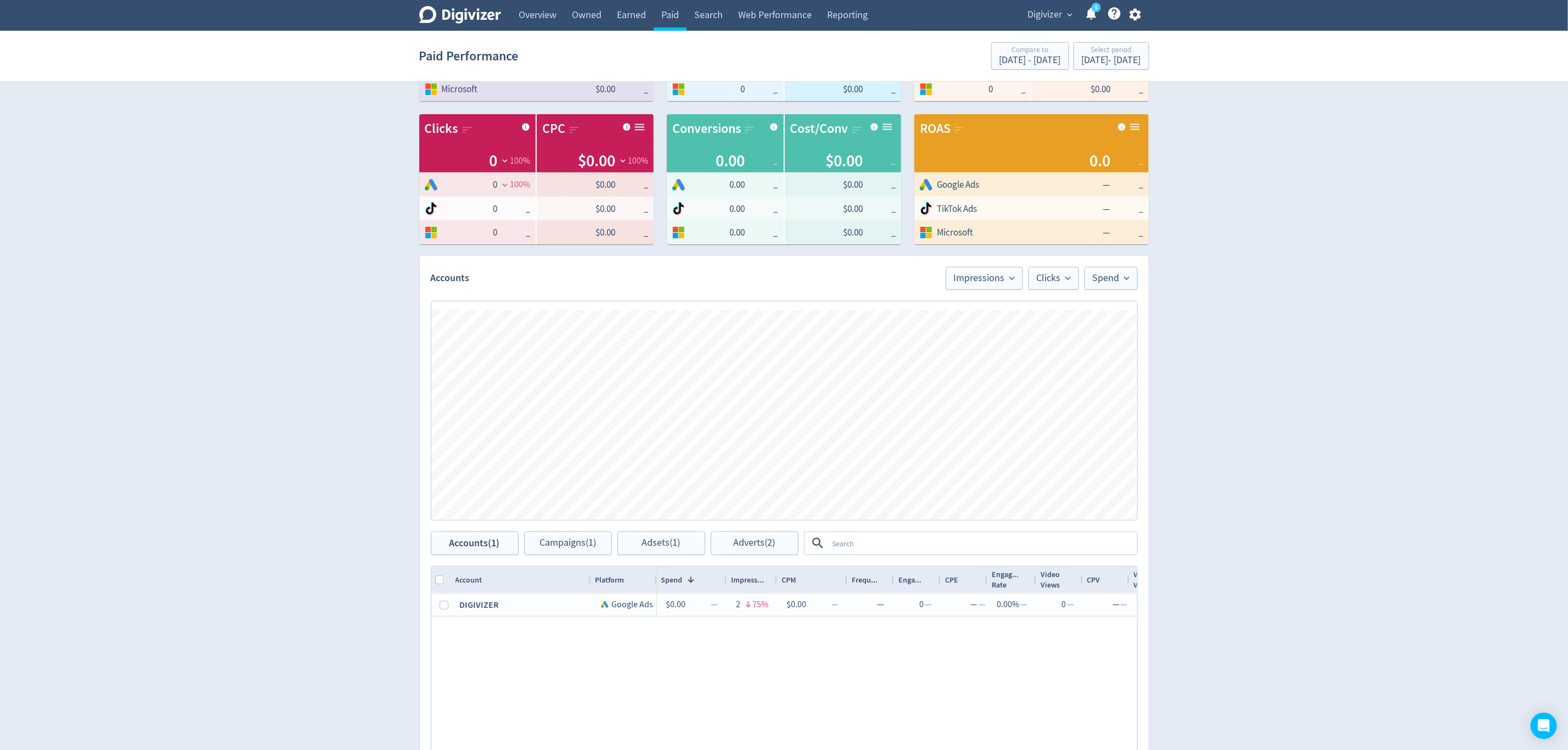
scroll to position [305, 0]
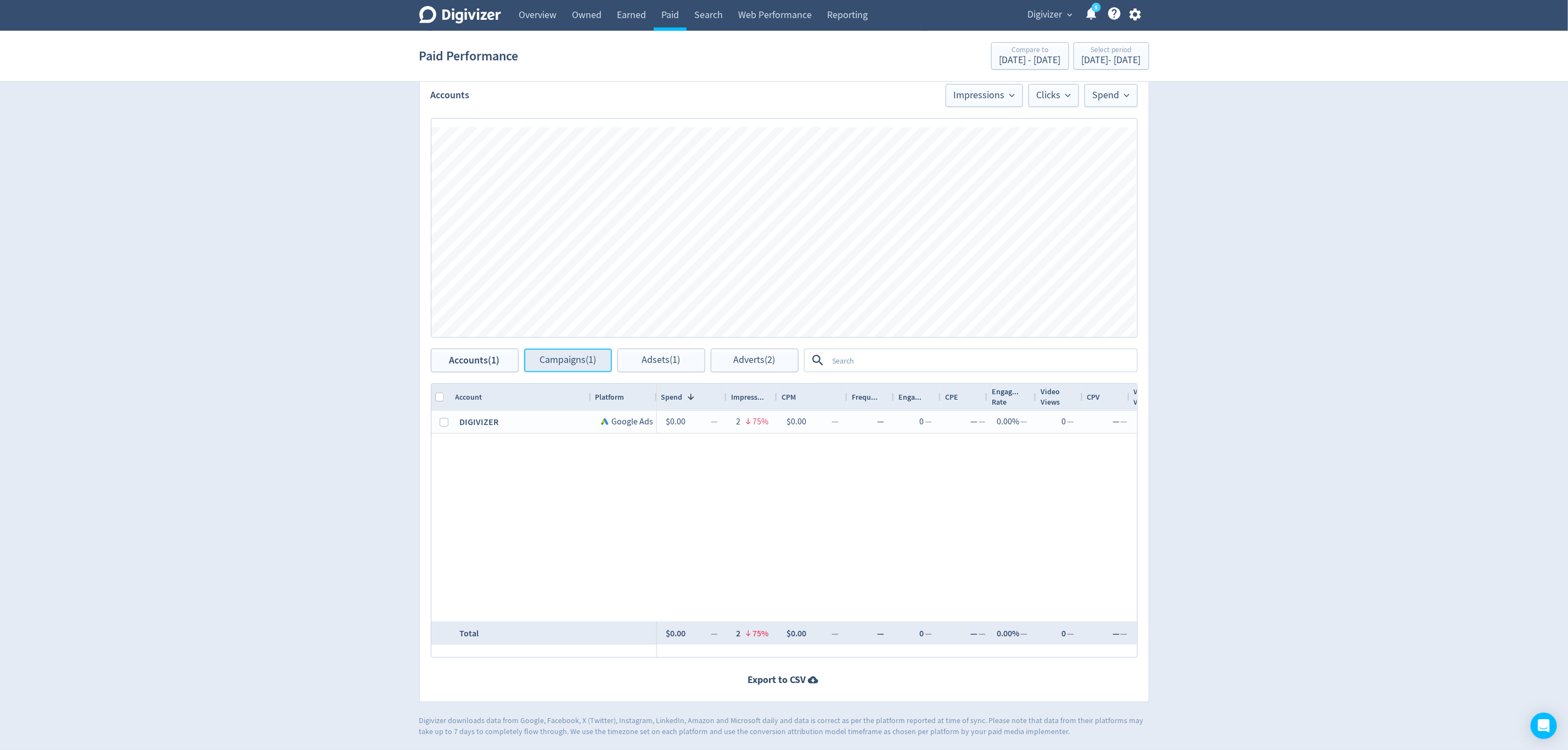
click at [554, 358] on span "Campaigns (1)" at bounding box center [568, 360] width 56 height 11
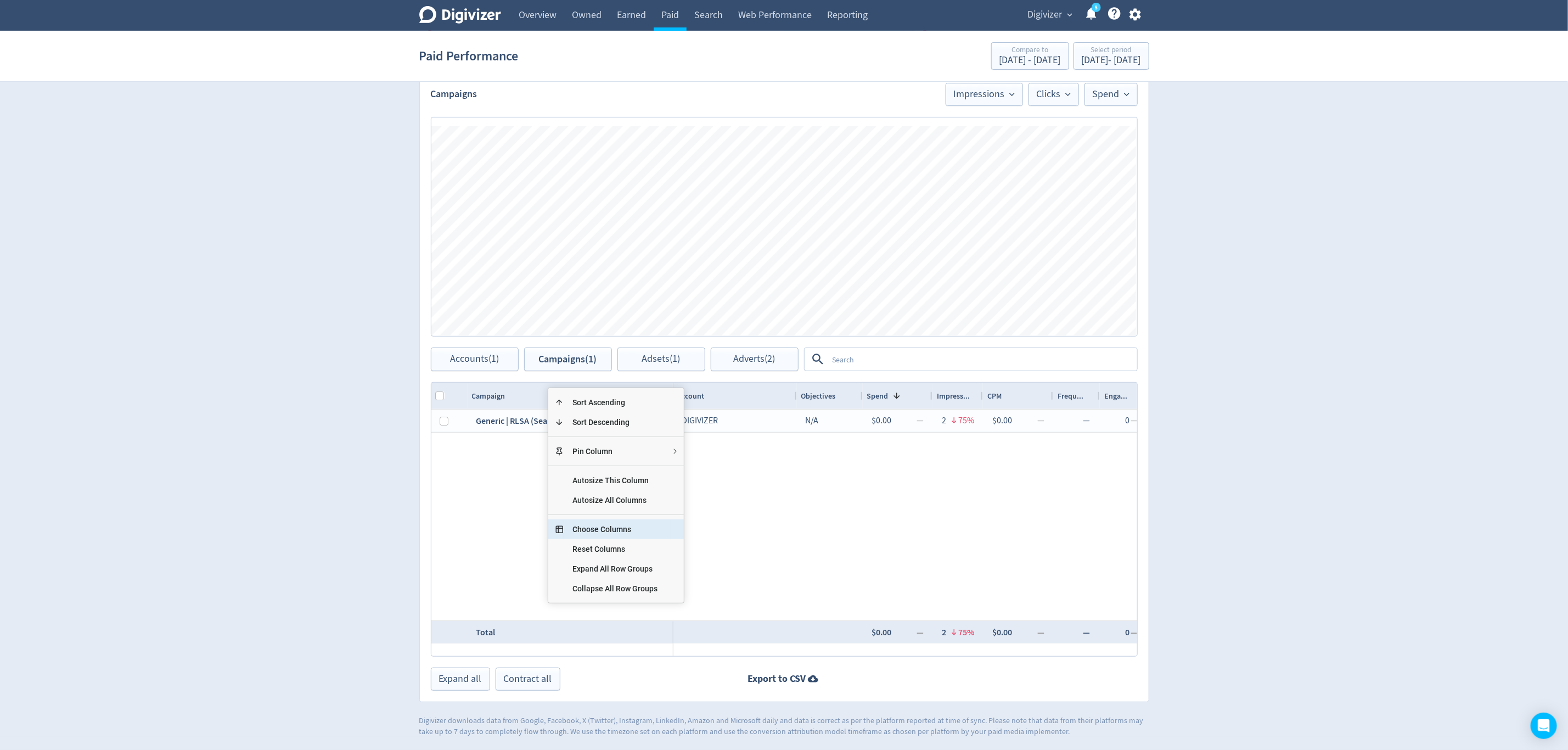
click at [612, 531] on span "Choose Columns" at bounding box center [615, 530] width 103 height 20
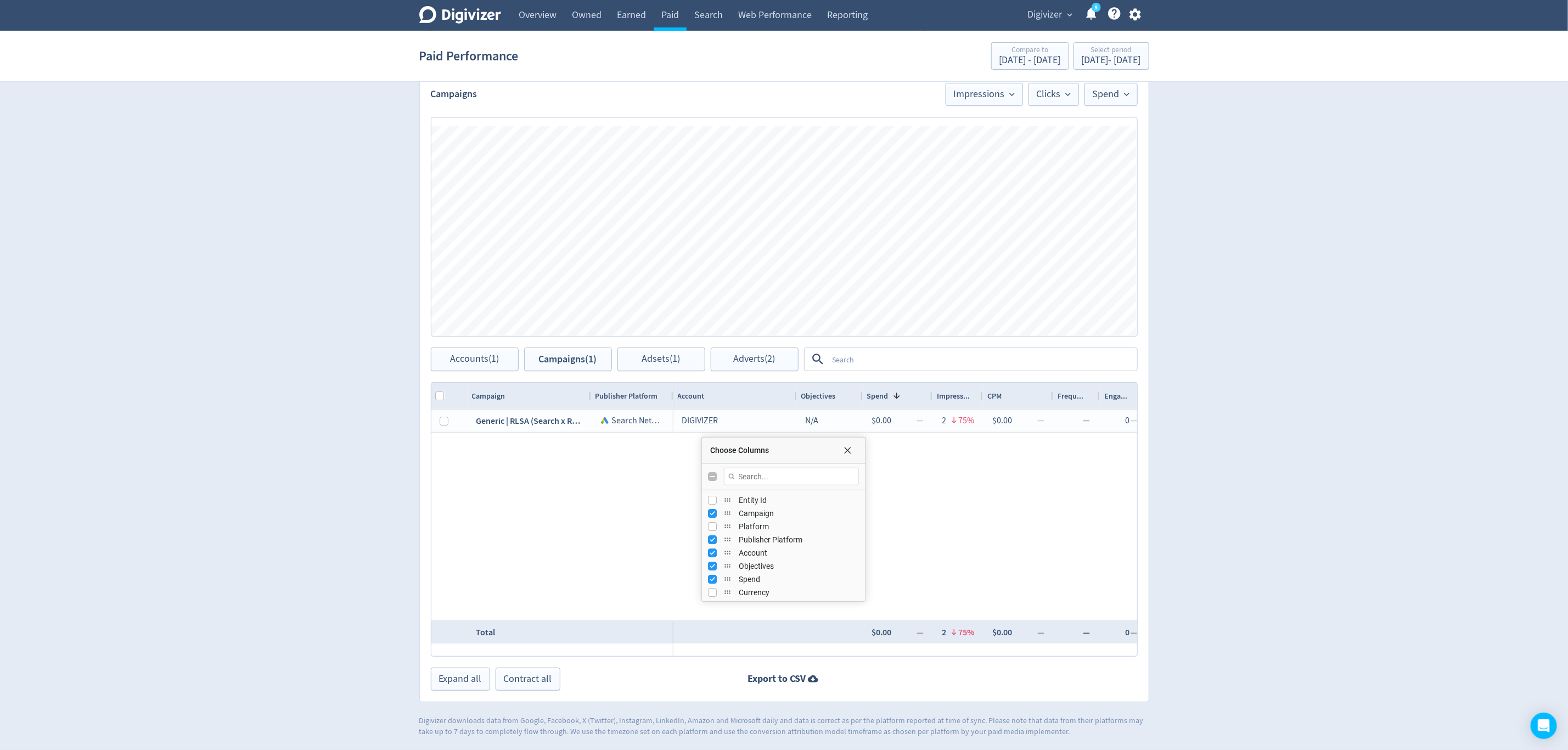
click at [716, 478] on input "Toggle All Columns Visibility" at bounding box center [713, 477] width 9 height 9
checkbox input "true"
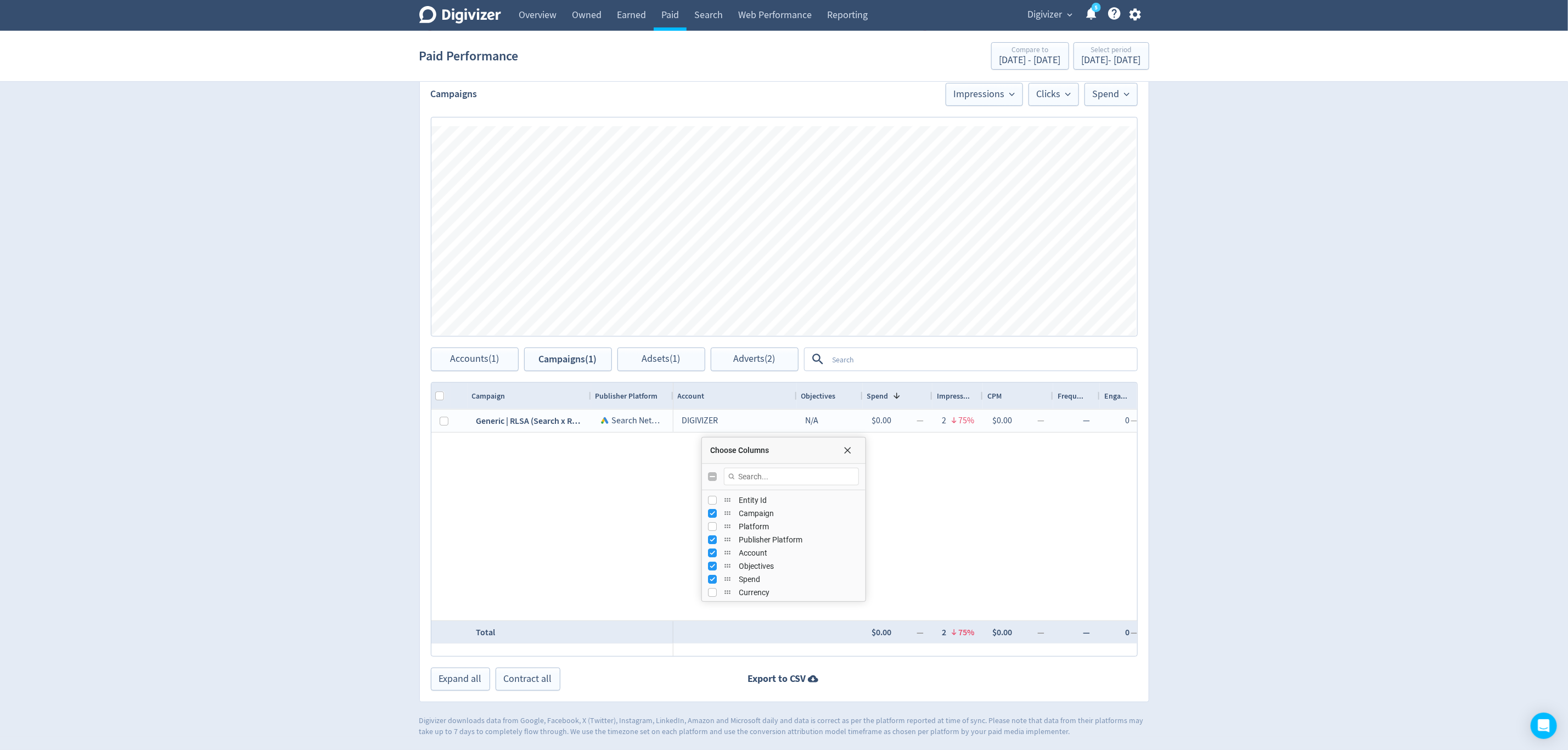
checkbox input "false"
click at [716, 478] on input "Toggle All Columns Visibility" at bounding box center [713, 477] width 9 height 9
checkbox input "true"
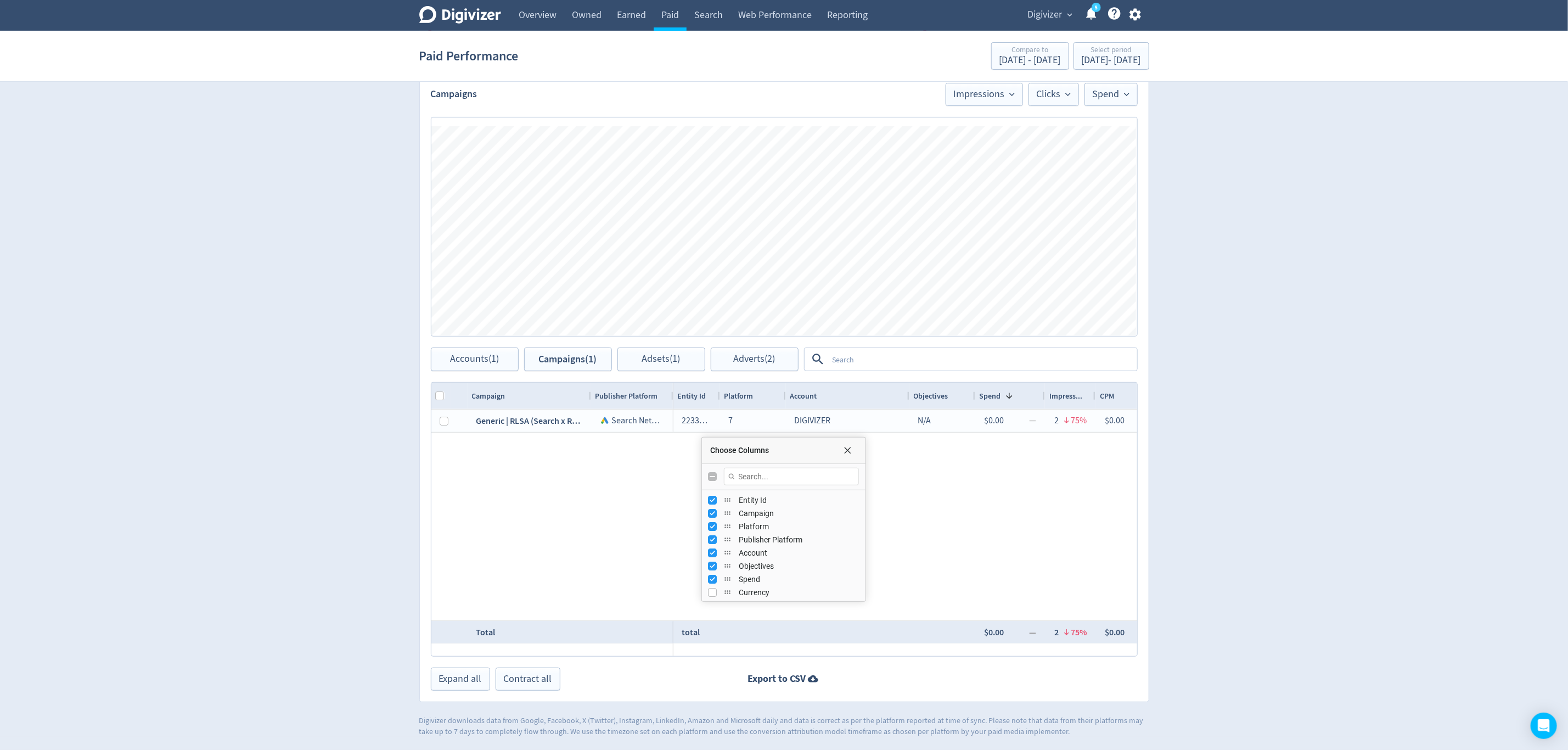
checkbox input "false"
click at [716, 478] on input "Toggle All Columns Visibility" at bounding box center [713, 477] width 9 height 9
checkbox input "true"
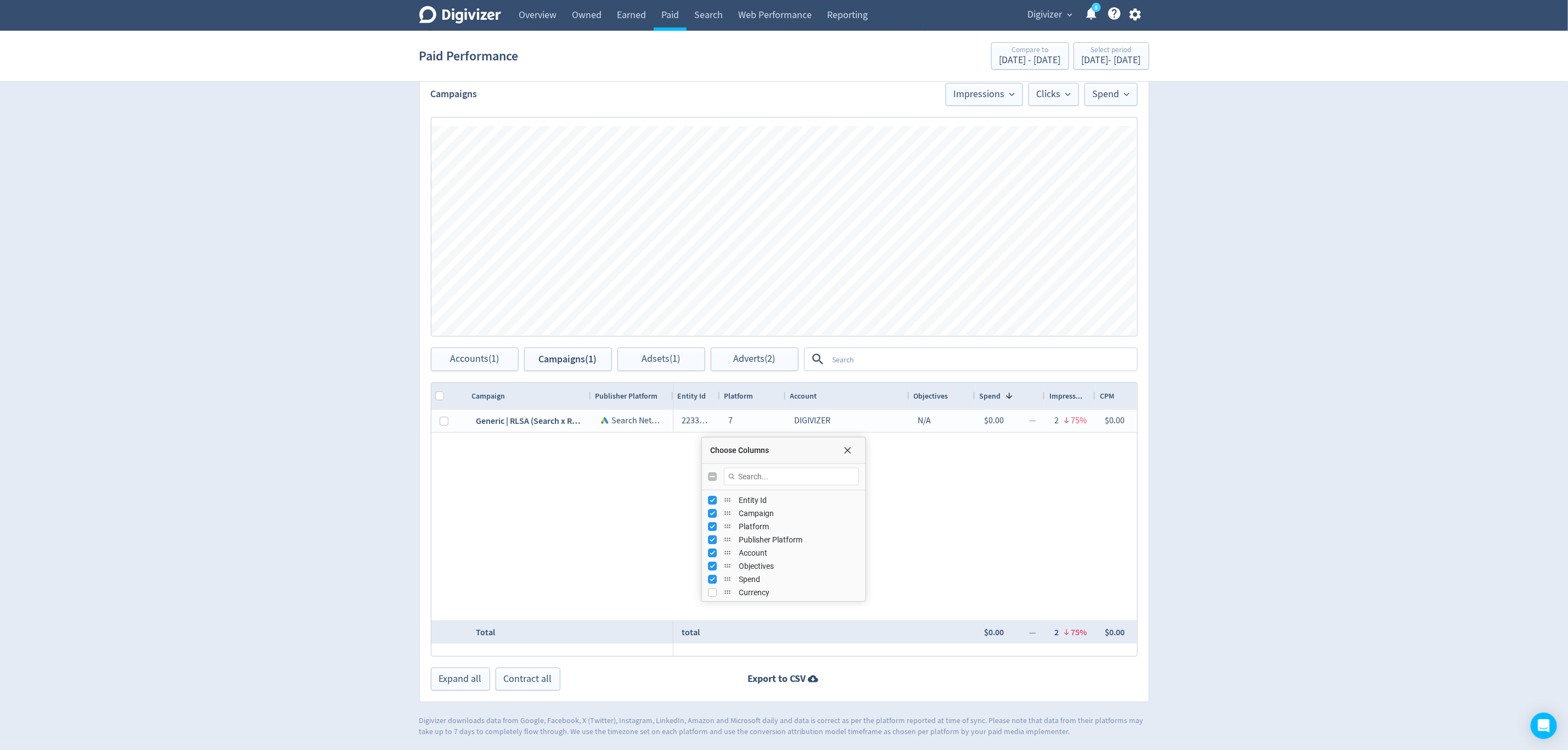
checkbox input "false"
click at [716, 478] on input "Toggle All Columns Visibility" at bounding box center [713, 477] width 9 height 9
checkbox input "true"
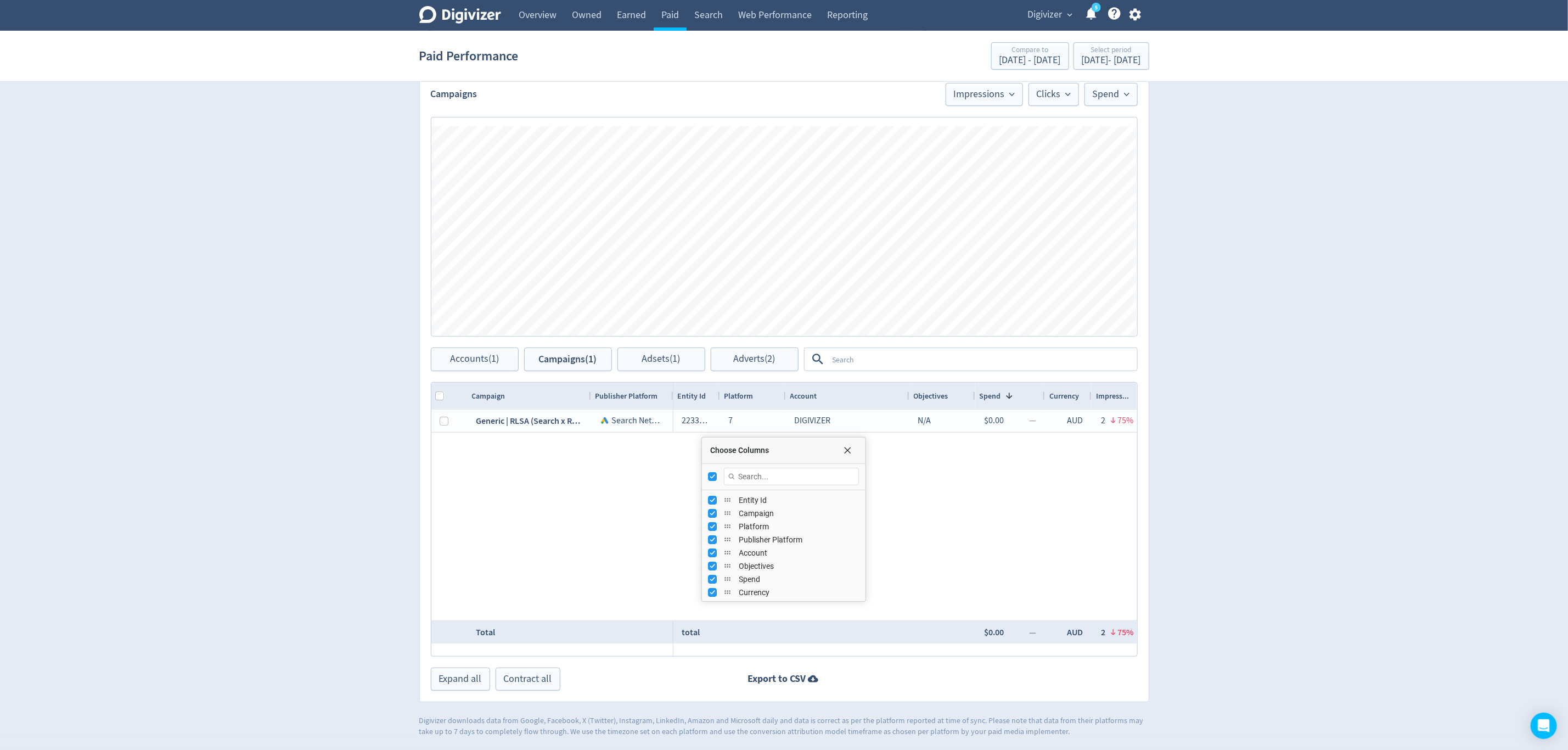
checkbox input "false"
click at [716, 478] on input "Toggle All Columns Visibility" at bounding box center [713, 477] width 9 height 9
checkbox input "true"
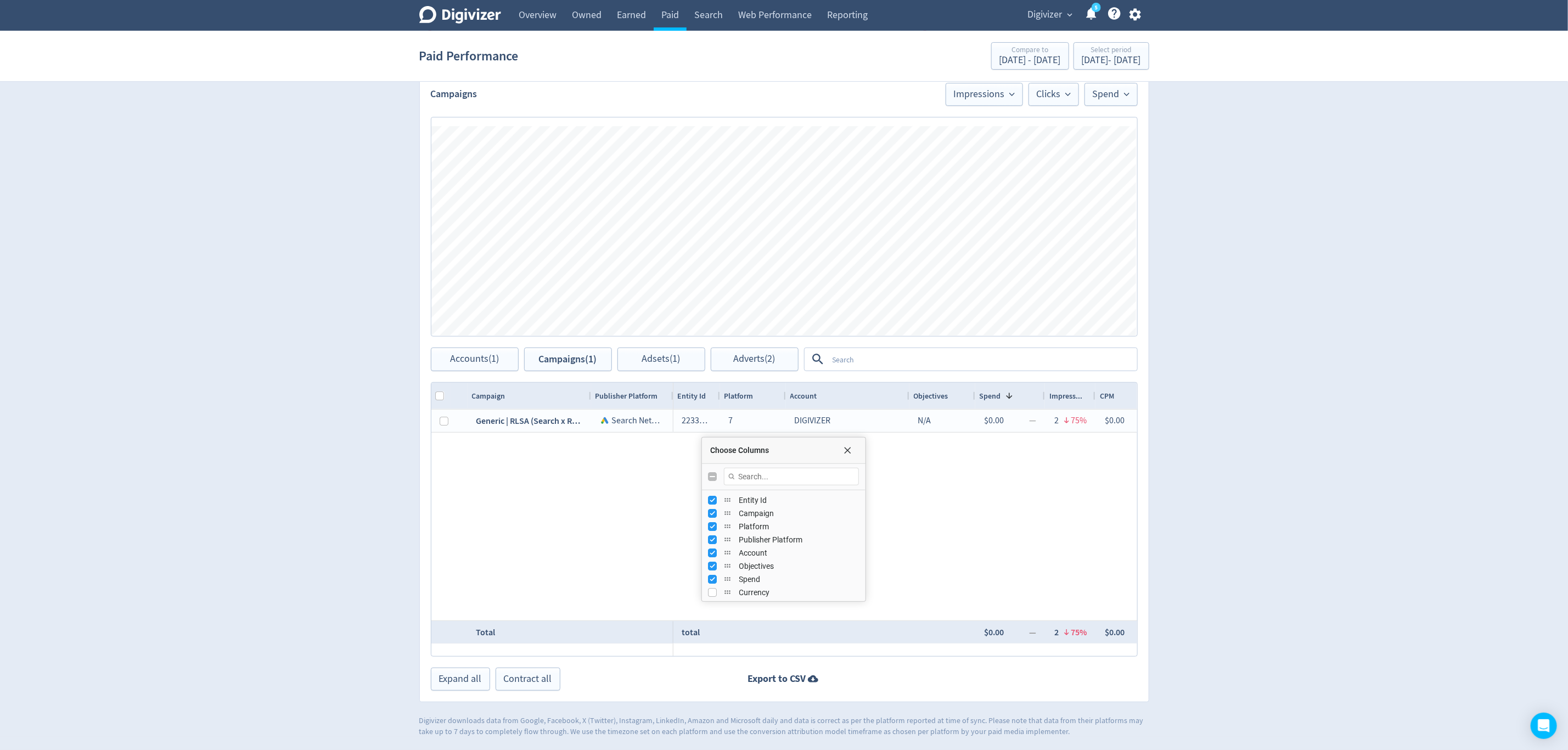
checkbox input "false"
click at [716, 478] on input "Toggle All Columns Visibility" at bounding box center [713, 477] width 9 height 9
checkbox input "true"
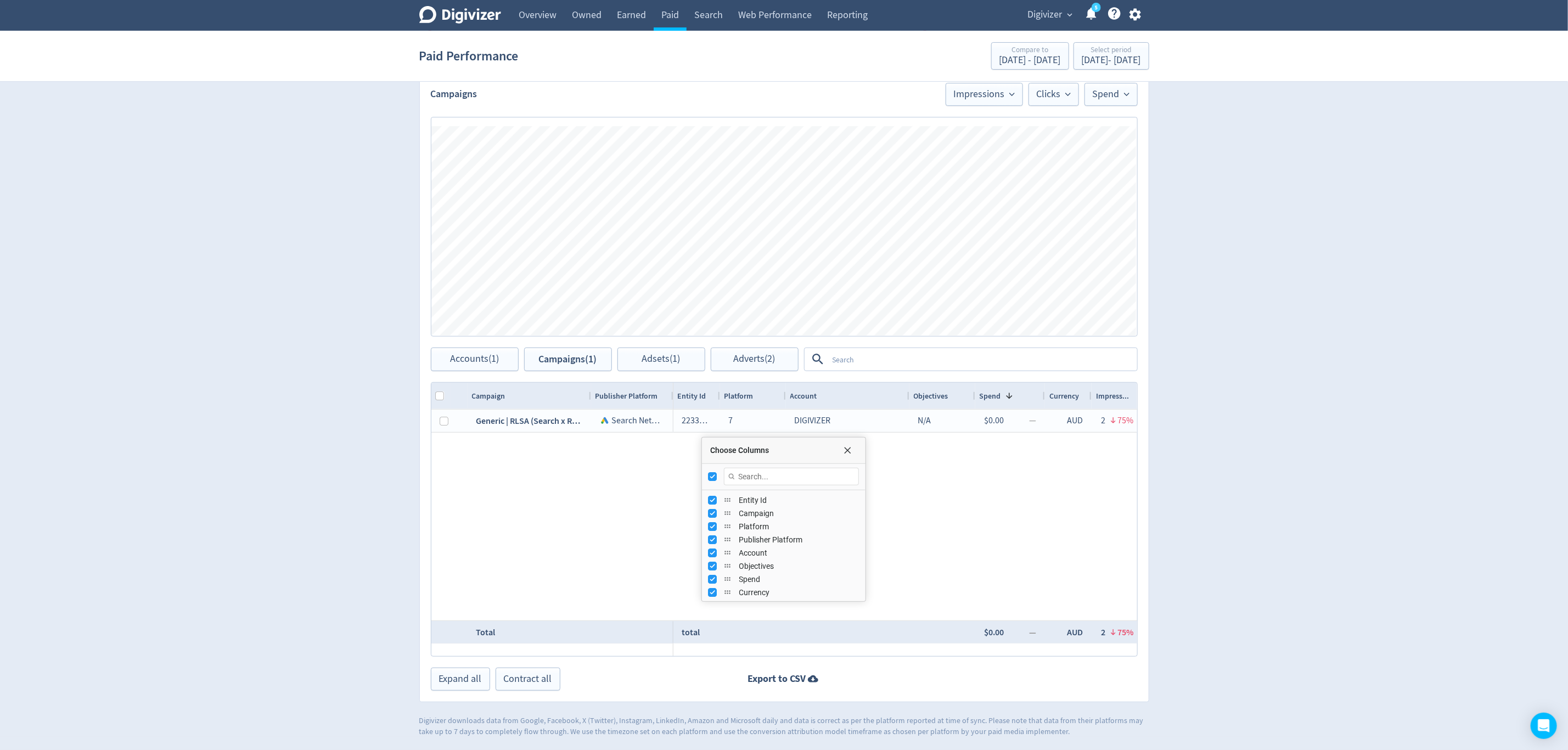
checkbox input "false"
click at [578, 541] on div "Generic | RLSA (Search x Retargeting) | Platform Sales | Australia Search Netwo…" at bounding box center [784, 515] width 706 height 211
click at [716, 476] on input "Toggle All Columns Visibility" at bounding box center [713, 477] width 9 height 9
checkbox input "true"
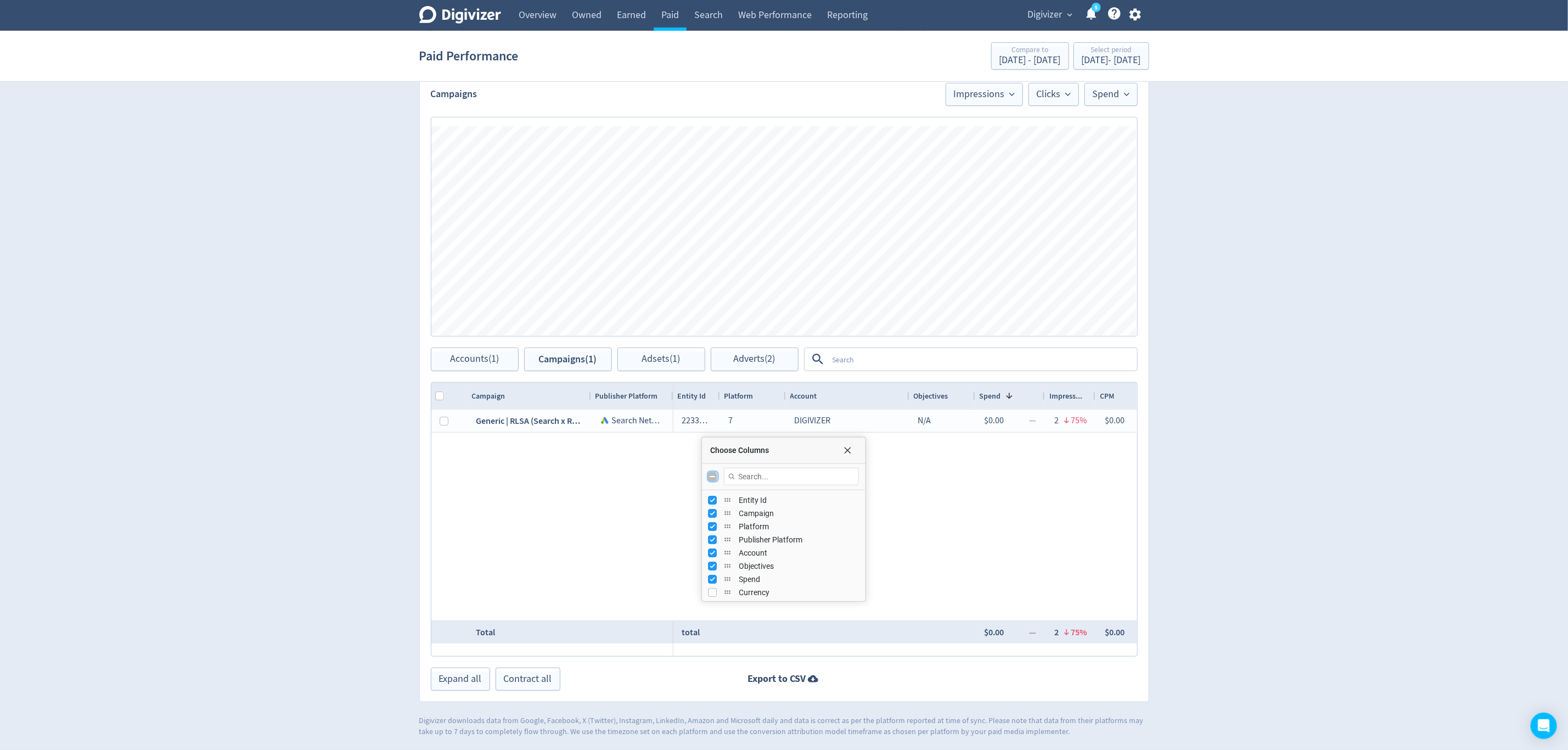
checkbox input "true"
checkbox input "false"
click at [716, 476] on input "Toggle All Columns Visibility" at bounding box center [713, 477] width 9 height 9
checkbox input "true"
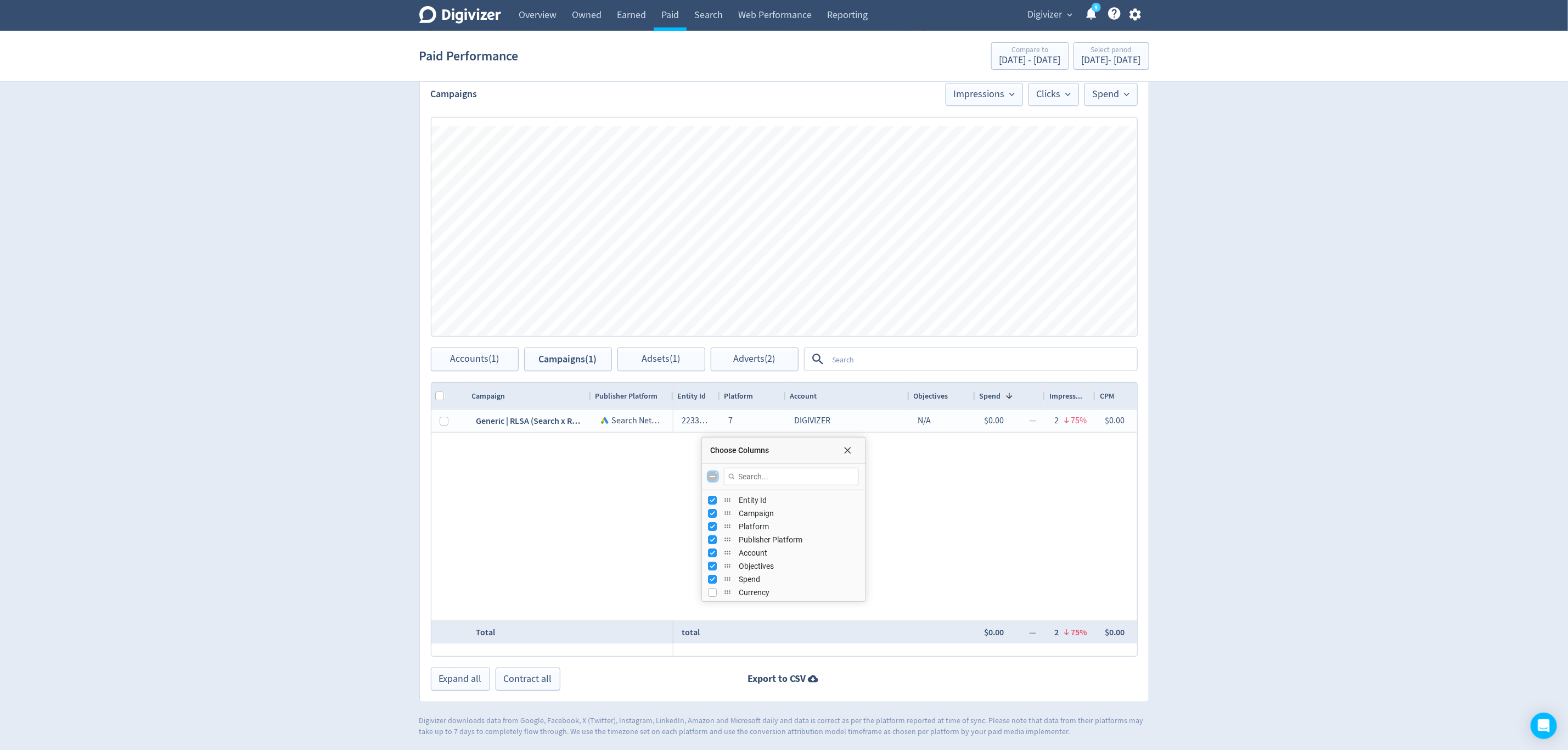
checkbox input "true"
checkbox input "false"
click at [717, 504] on input "Press SPACE to toggle visibility (visible)" at bounding box center [713, 500] width 9 height 9
click at [717, 504] on input "Press SPACE to toggle visibility (hidden)" at bounding box center [713, 500] width 9 height 9
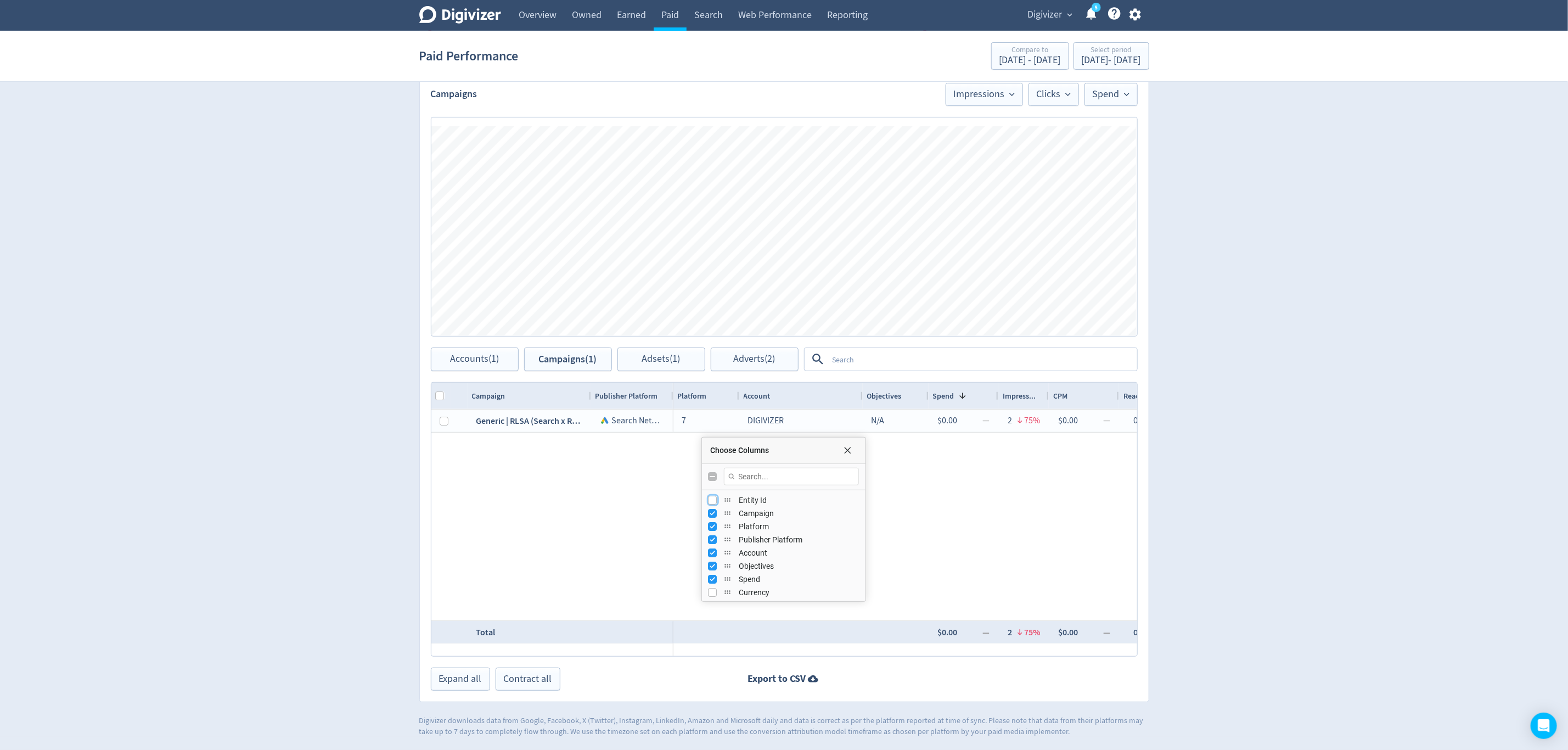
checkbox input "true"
click at [711, 480] on input "Toggle All Columns Visibility" at bounding box center [713, 477] width 9 height 9
checkbox input "true"
checkbox input "false"
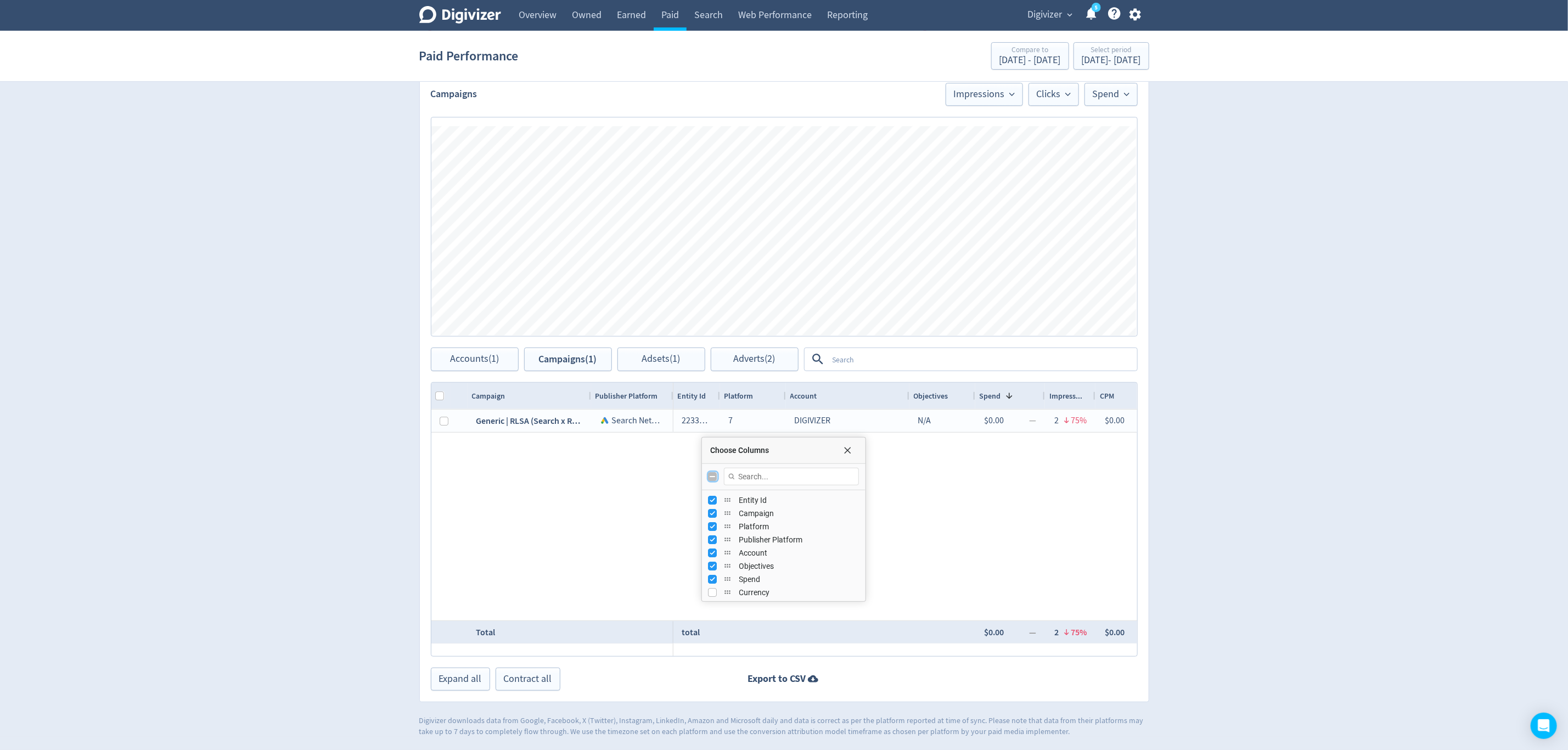
checkbox input "false"
click at [711, 480] on input "Toggle All Columns Visibility" at bounding box center [713, 477] width 9 height 9
checkbox input "true"
checkbox input "false"
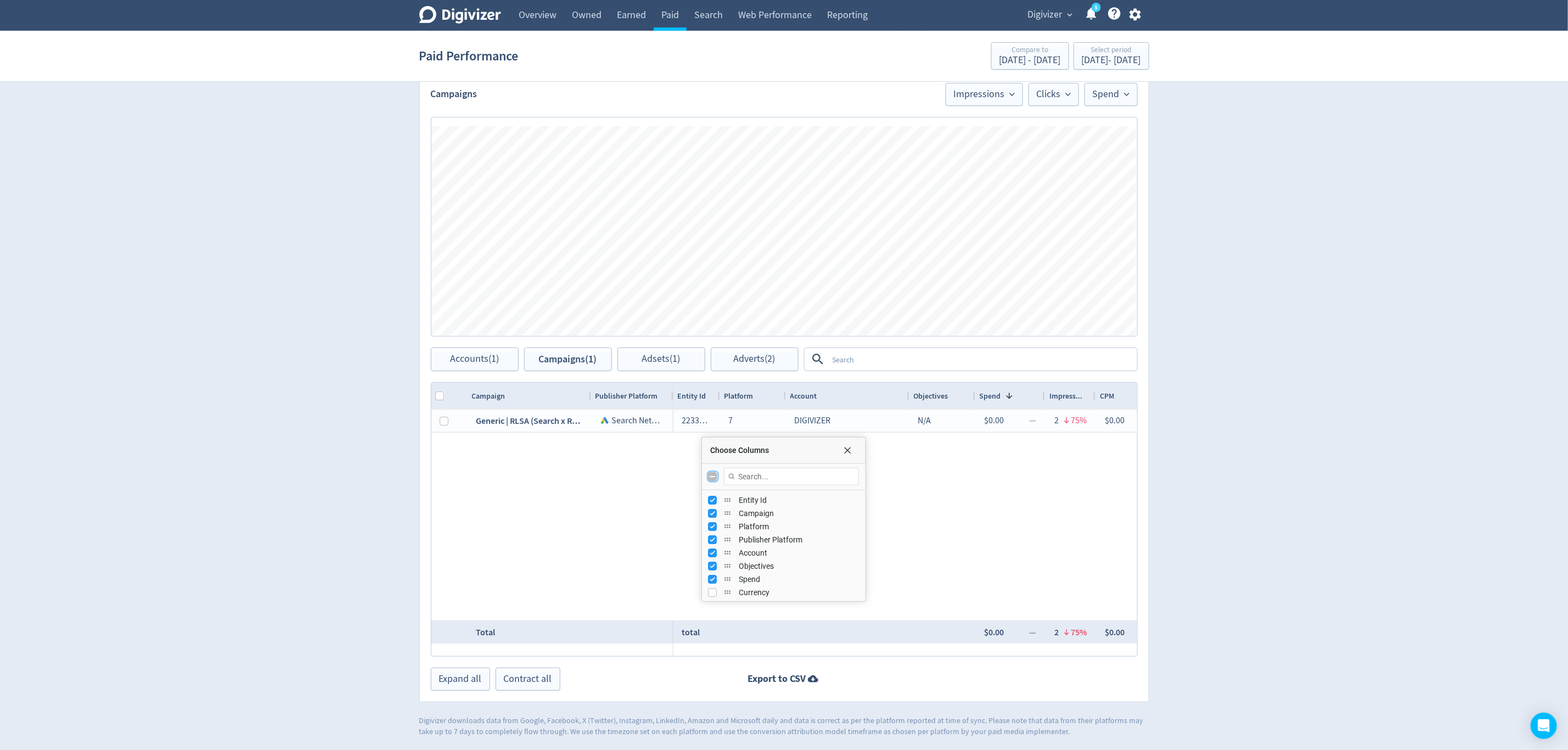
checkbox input "false"
click at [741, 478] on input "Filter Columns Input" at bounding box center [791, 476] width 135 height 17
click at [714, 478] on input "Toggle All Columns Visibility" at bounding box center [713, 477] width 9 height 9
checkbox input "true"
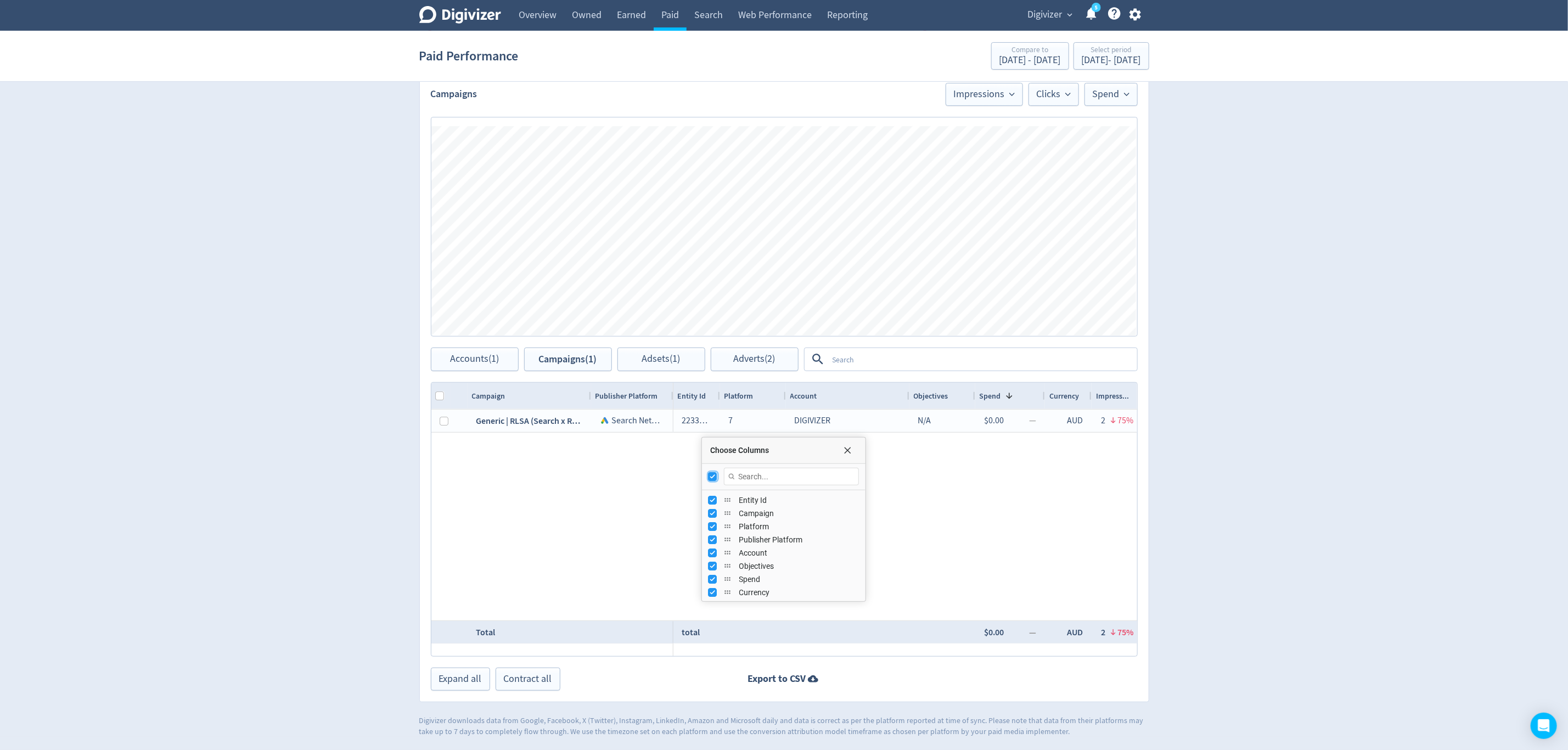
checkbox input "false"
click at [714, 478] on input "Toggle All Columns Visibility" at bounding box center [713, 477] width 9 height 9
checkbox input "true"
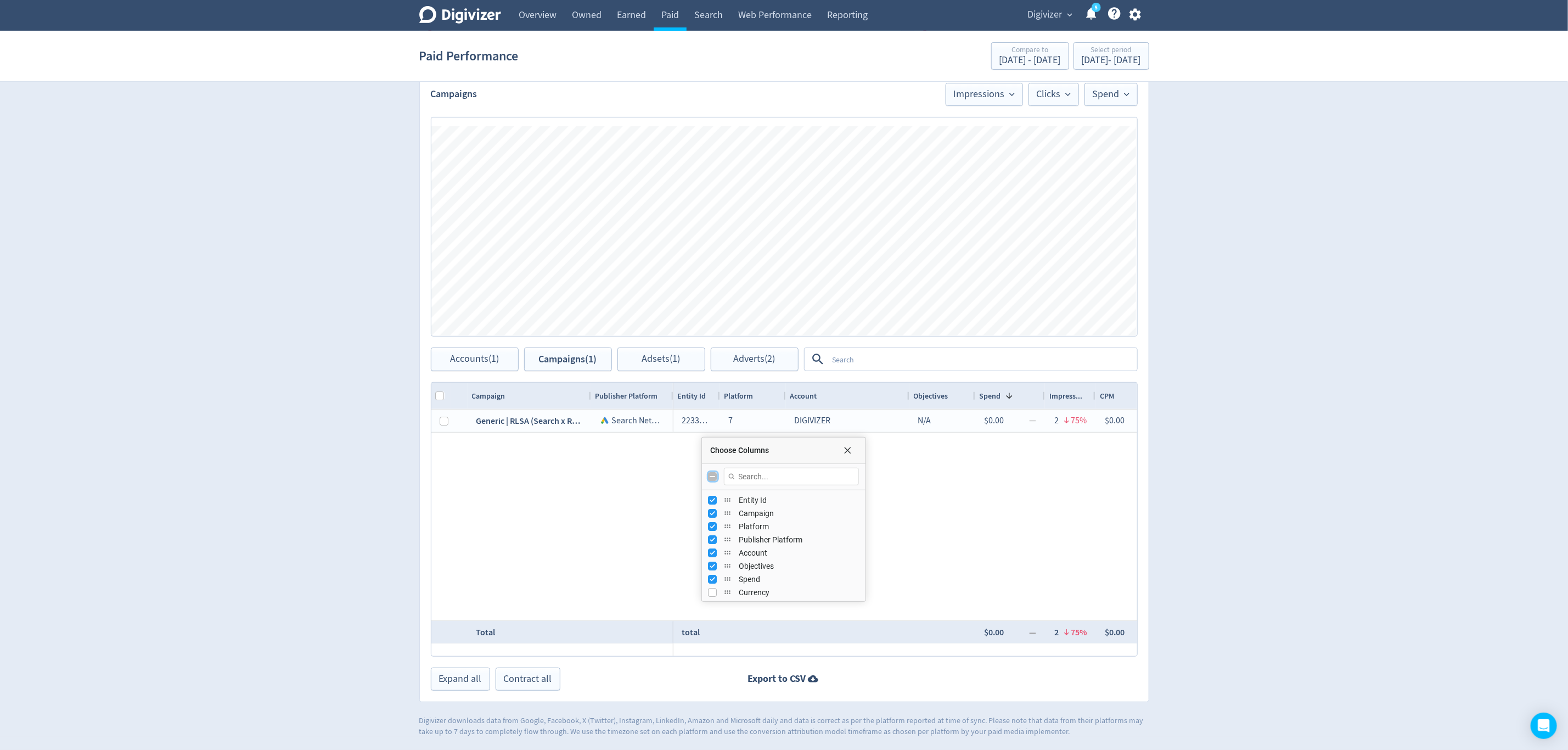
checkbox input "false"
click at [714, 478] on input "Toggle All Columns Visibility" at bounding box center [713, 477] width 9 height 9
checkbox input "true"
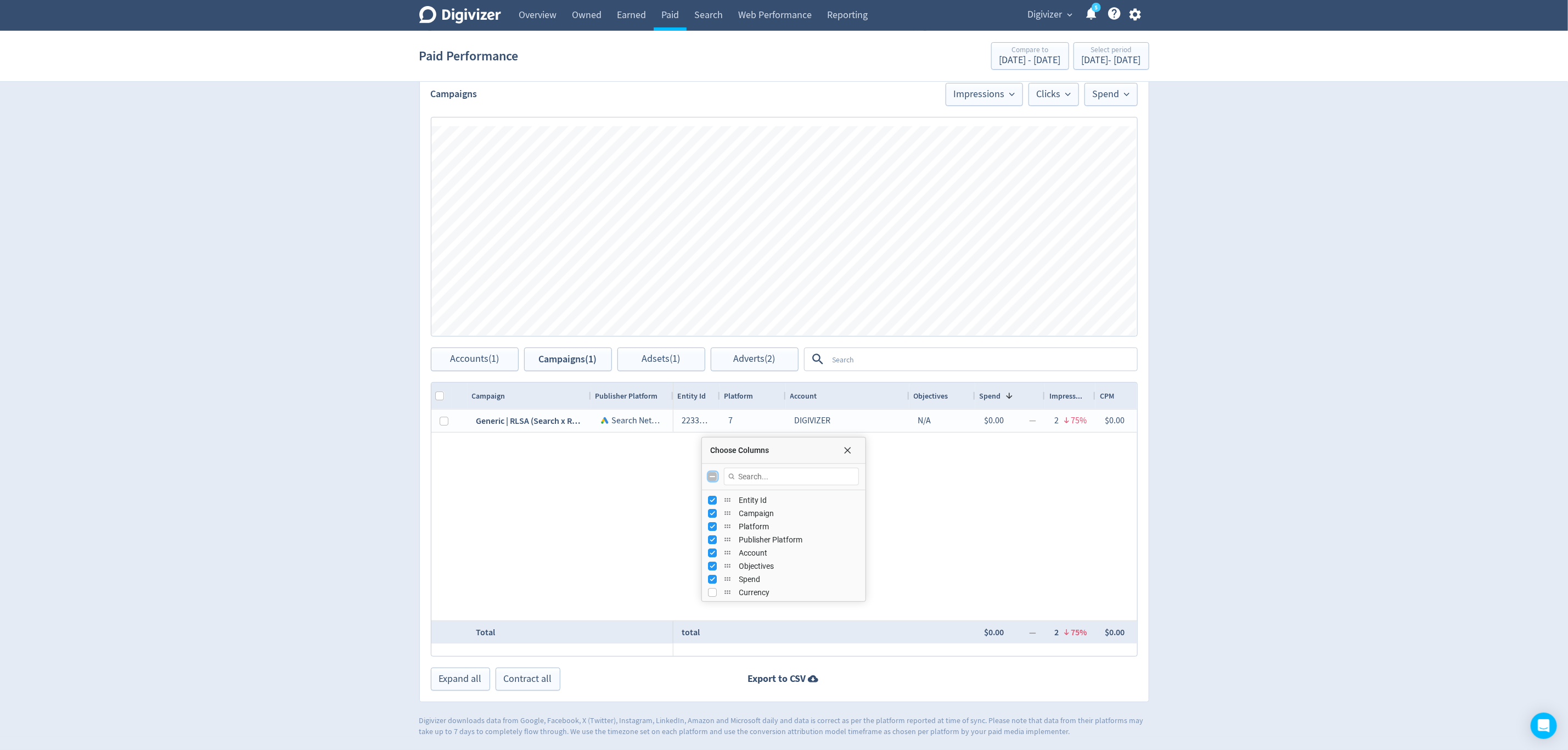
checkbox input "false"
click at [714, 478] on input "Toggle All Columns Visibility" at bounding box center [713, 477] width 9 height 9
checkbox input "true"
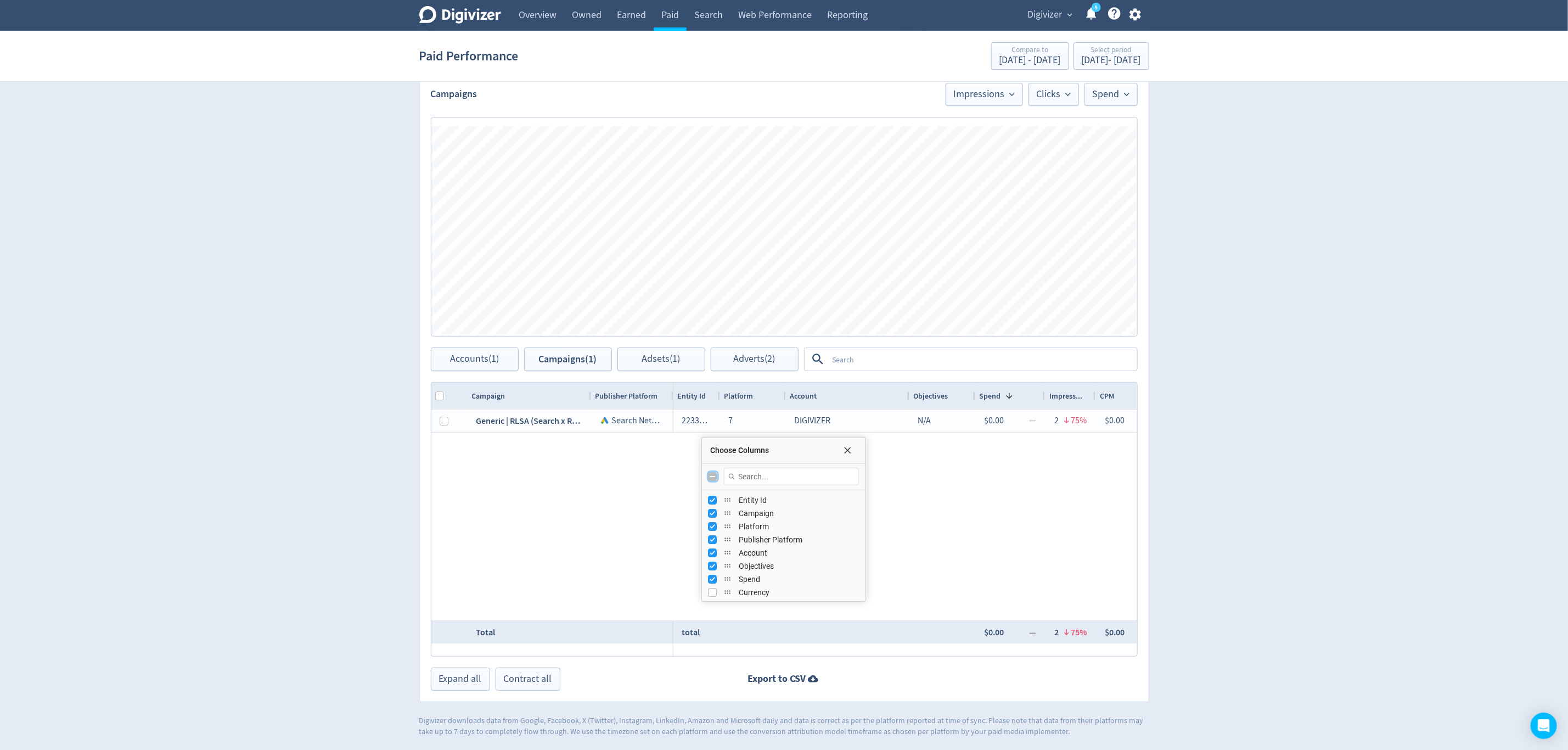
checkbox input "false"
click at [715, 477] on input "Toggle All Columns Visibility" at bounding box center [713, 477] width 9 height 9
checkbox input "true"
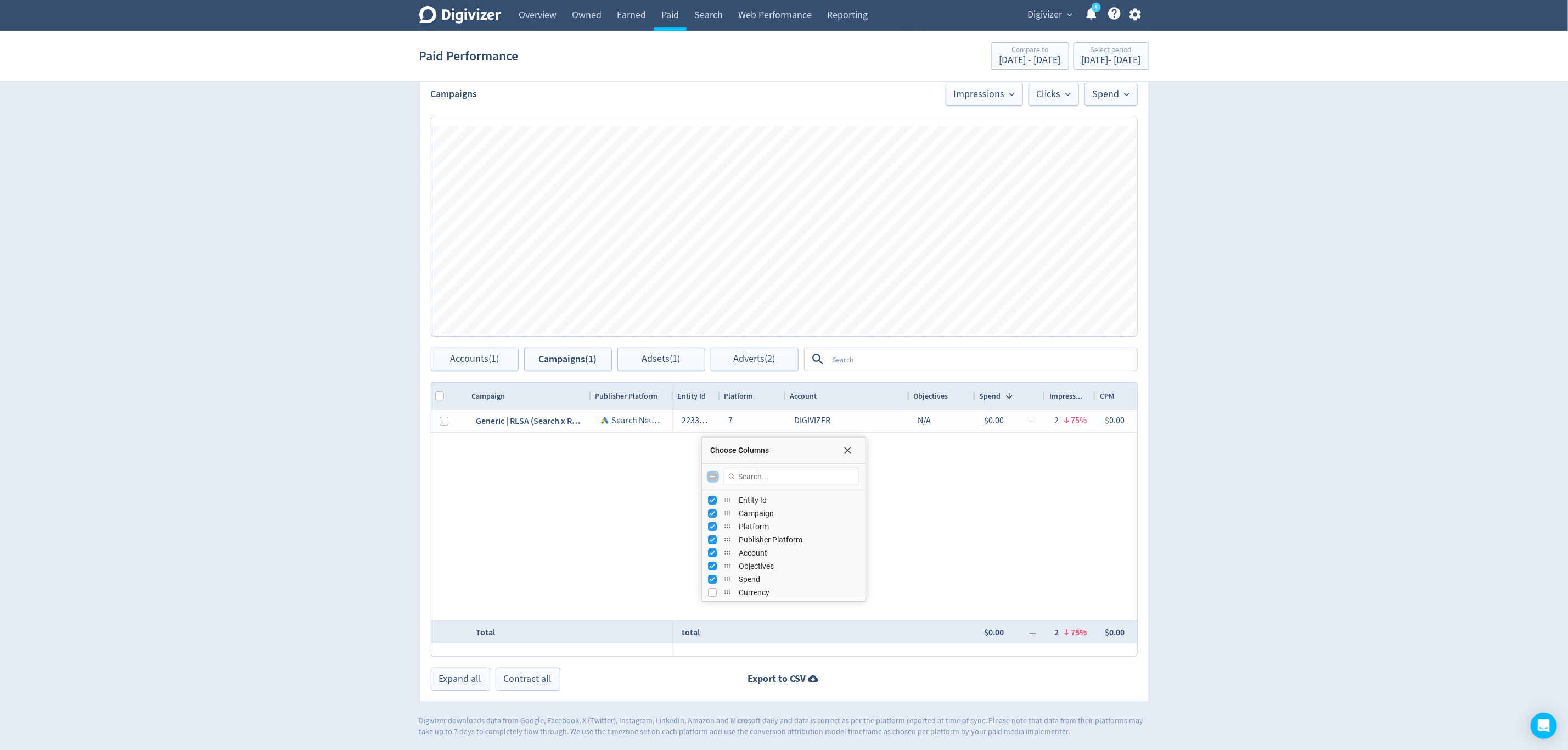
checkbox input "false"
click at [715, 477] on input "Toggle All Columns Visibility" at bounding box center [713, 477] width 9 height 9
checkbox input "true"
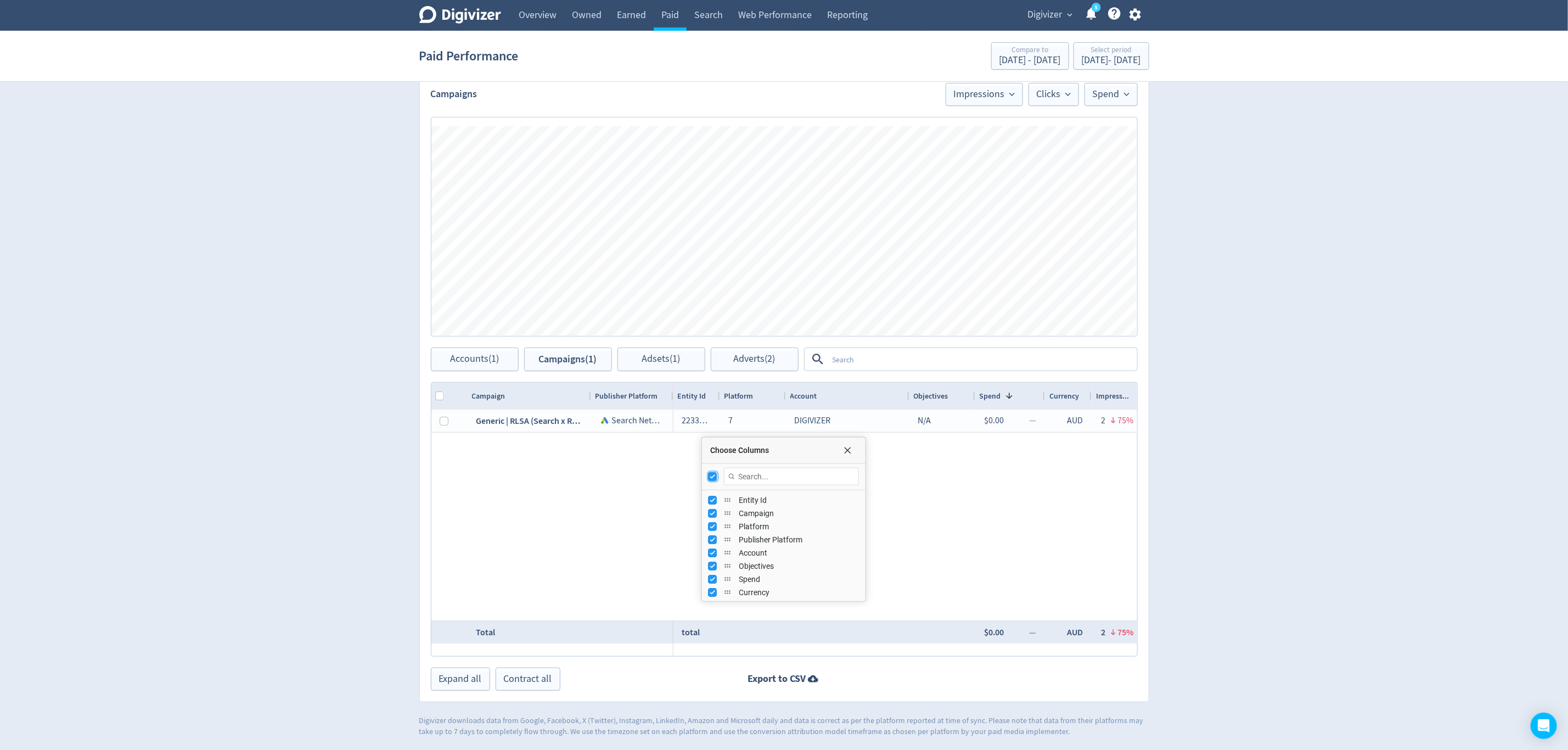
checkbox input "false"
click at [715, 477] on input "Toggle All Columns Visibility" at bounding box center [713, 477] width 9 height 9
checkbox input "true"
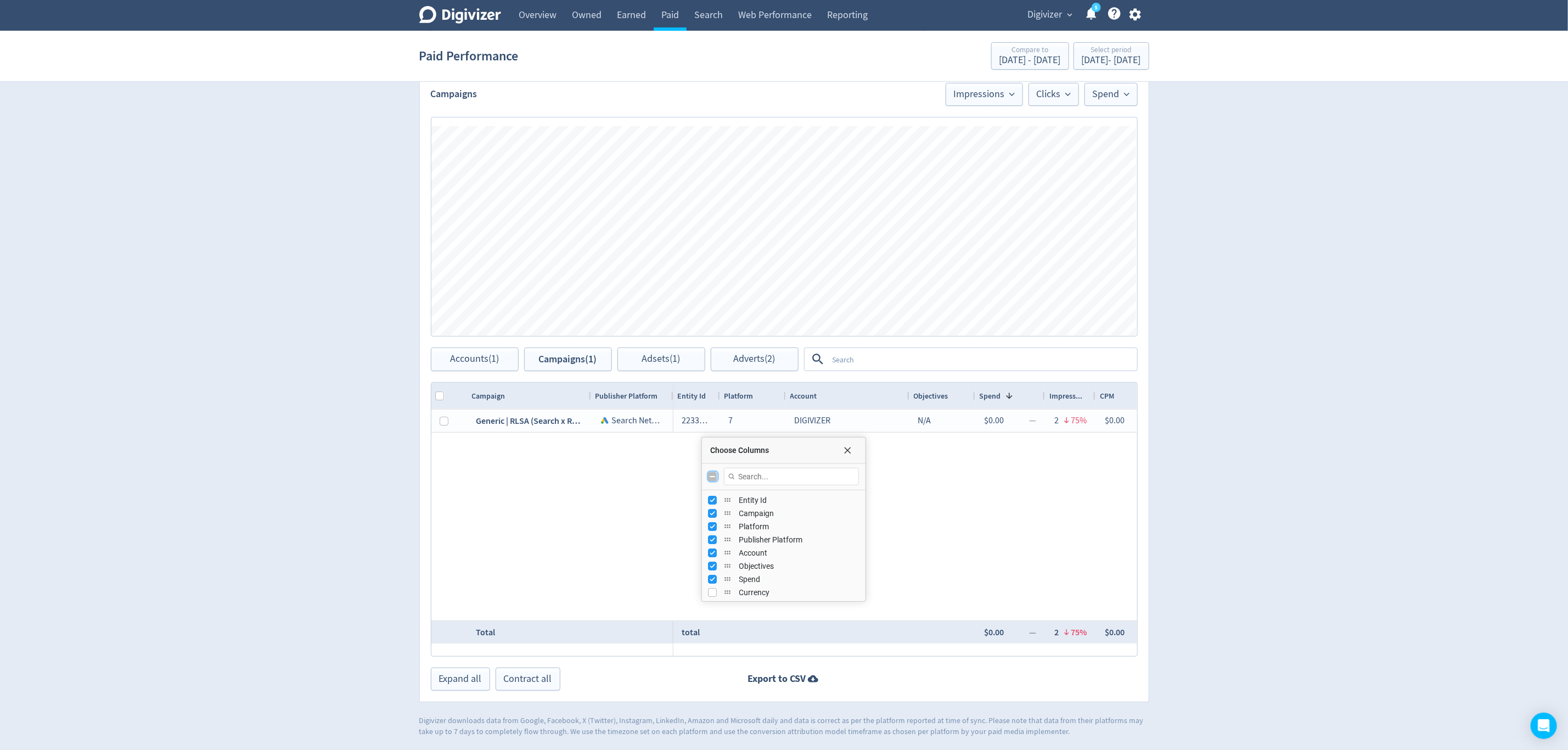
checkbox input "false"
click at [717, 499] on input "Press SPACE to toggle visibility (visible)" at bounding box center [713, 500] width 9 height 9
checkbox input "false"
click at [714, 513] on input "Press SPACE to toggle visibility (visible)" at bounding box center [713, 513] width 9 height 9
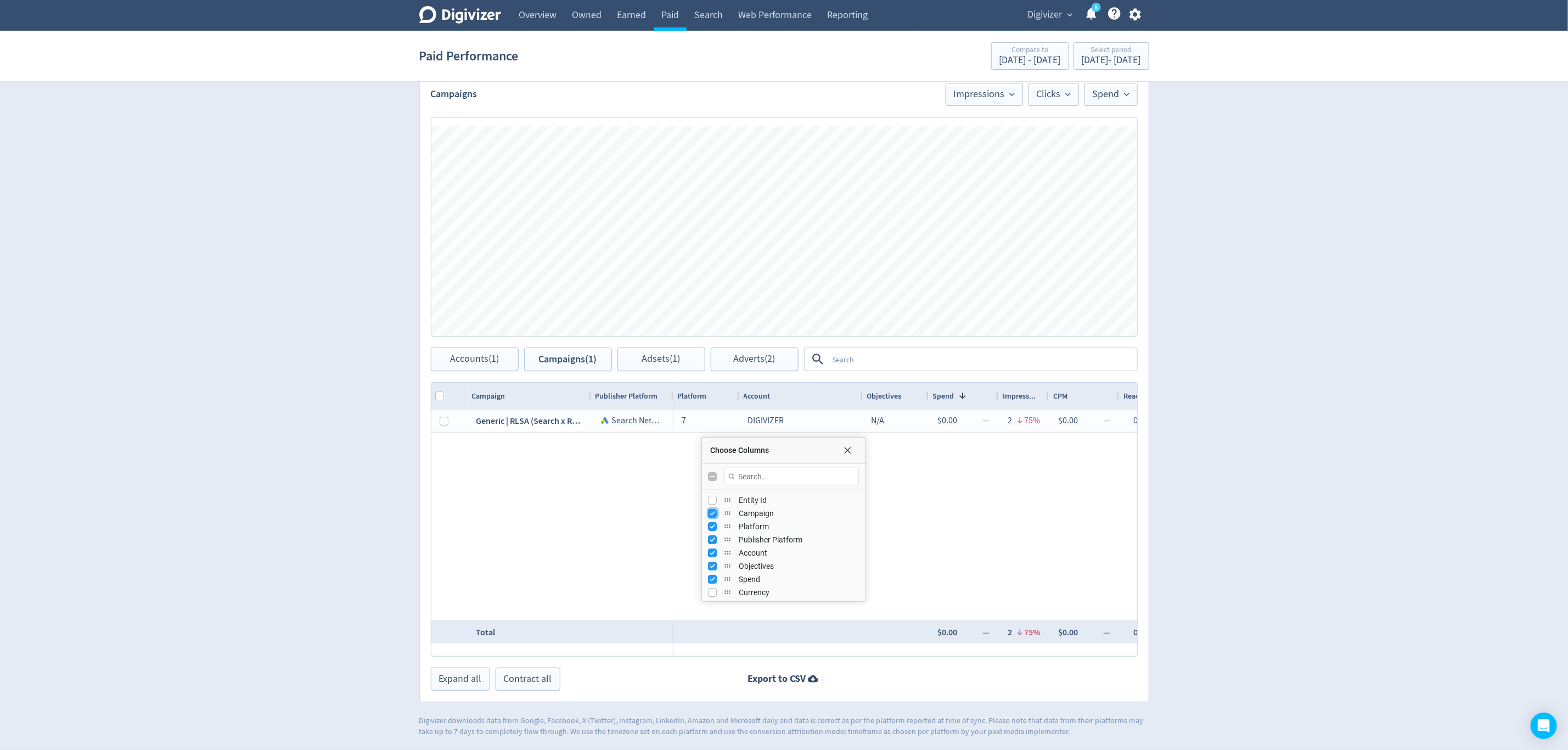
checkbox input "false"
click at [713, 531] on input "Press SPACE to toggle visibility (visible)" at bounding box center [713, 527] width 9 height 9
checkbox input "false"
click at [713, 544] on input "Press SPACE to toggle visibility (visible)" at bounding box center [713, 540] width 9 height 9
checkbox input "false"
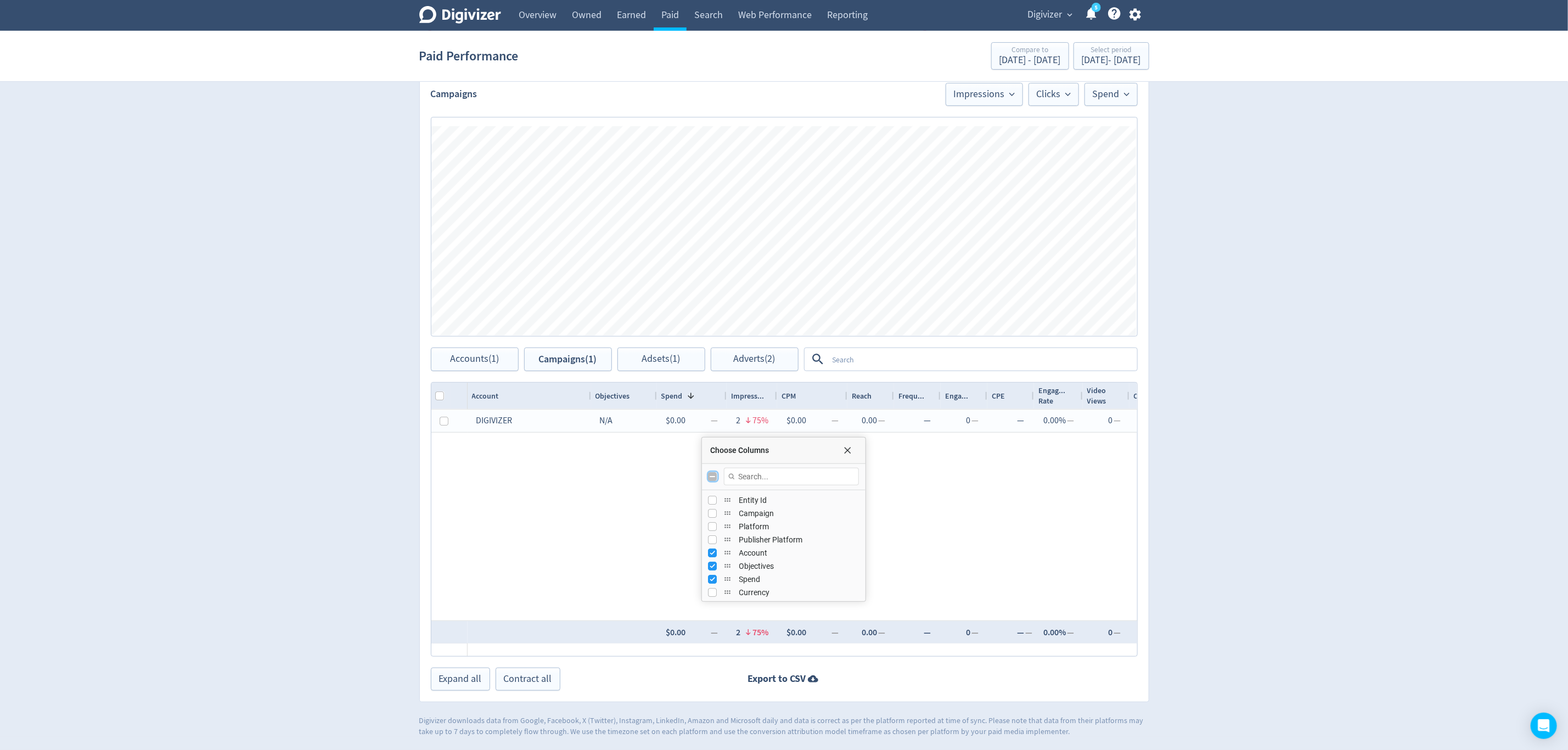
click at [711, 474] on input "Toggle All Columns Visibility" at bounding box center [713, 477] width 9 height 9
checkbox input "true"
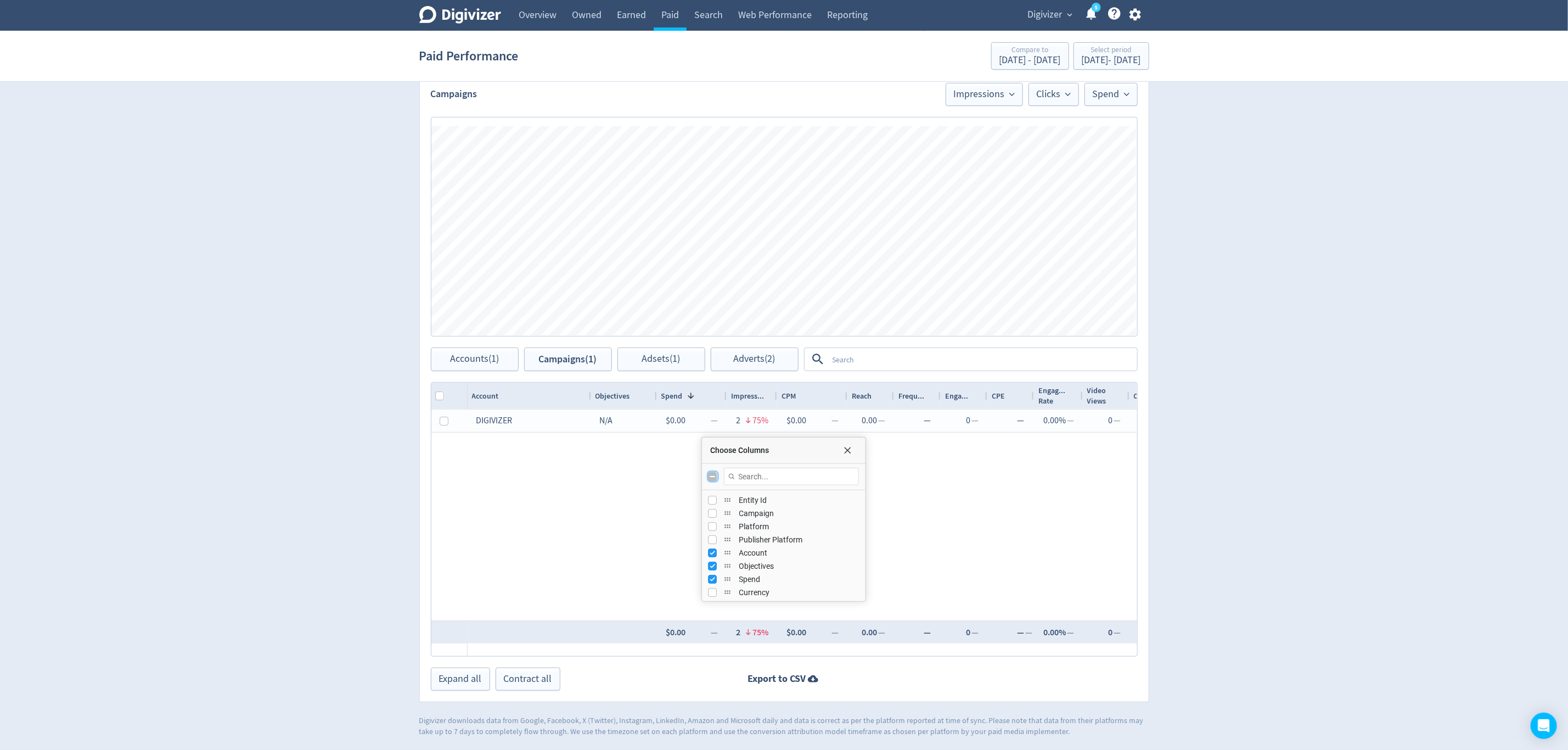
checkbox input "true"
checkbox input "false"
click at [711, 474] on input "Toggle All Columns Visibility" at bounding box center [713, 477] width 9 height 9
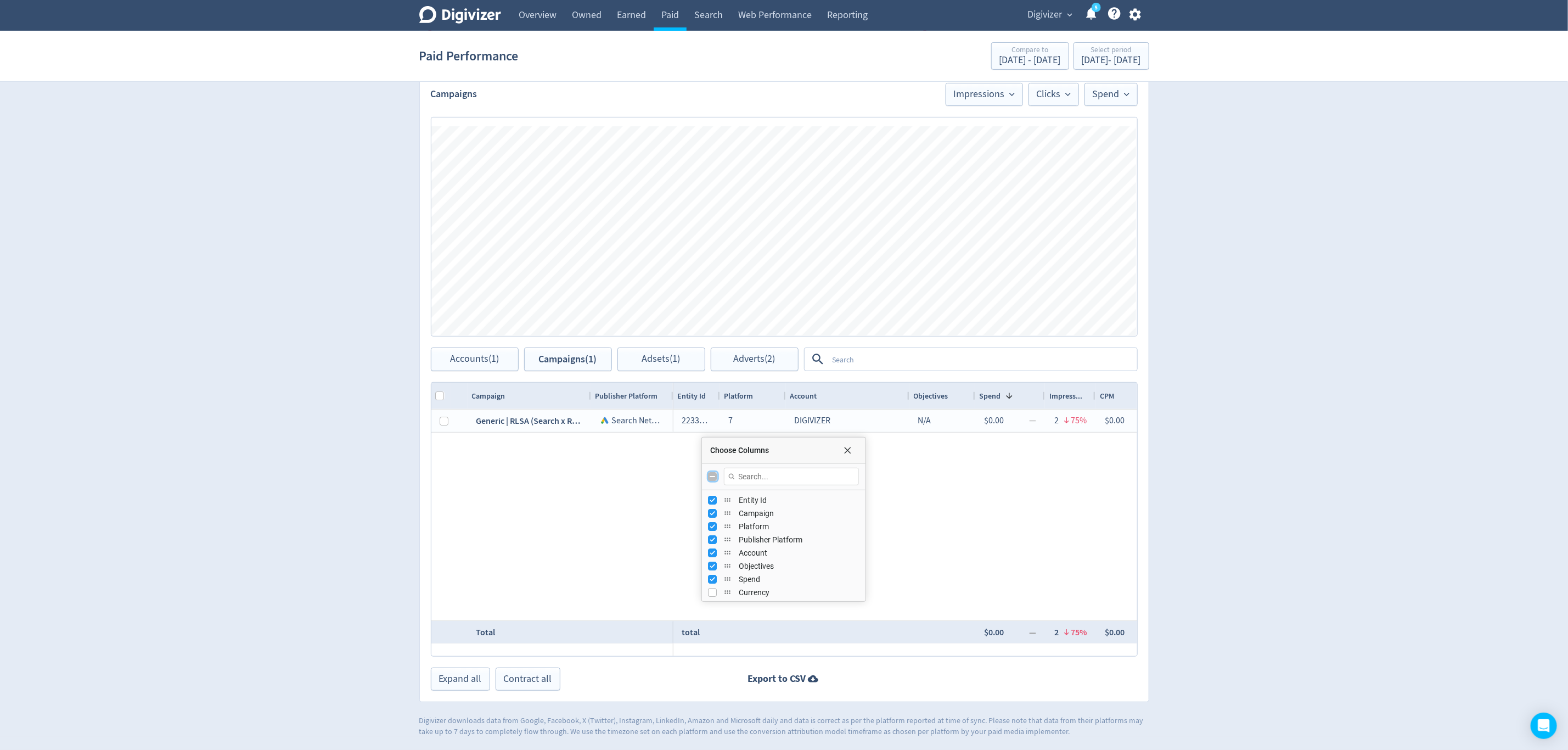
checkbox input "true"
checkbox input "false"
click at [711, 474] on input "Toggle All Columns Visibility" at bounding box center [713, 477] width 9 height 9
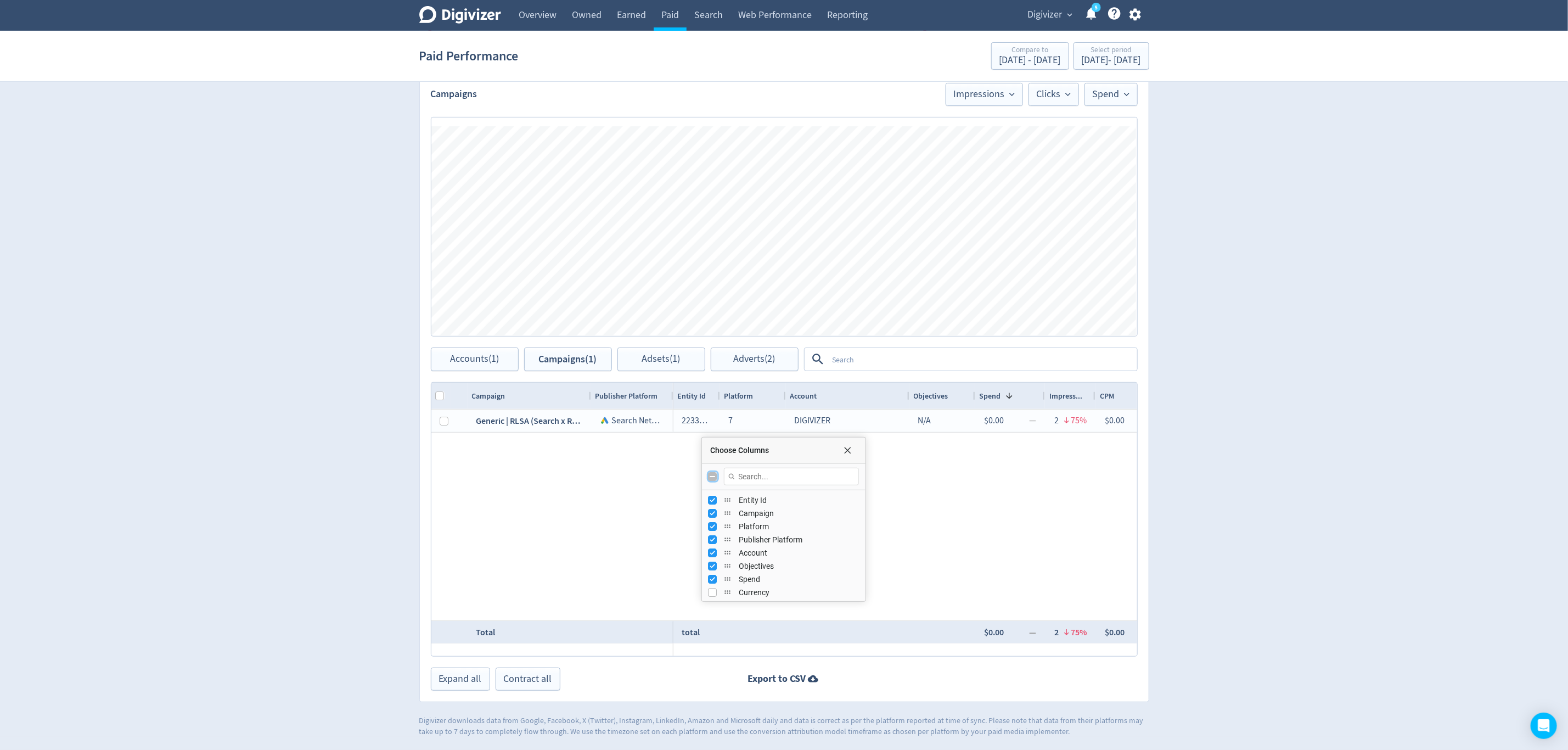
checkbox input "true"
checkbox input "false"
click at [843, 452] on span "Choose Columns" at bounding box center [848, 450] width 9 height 9
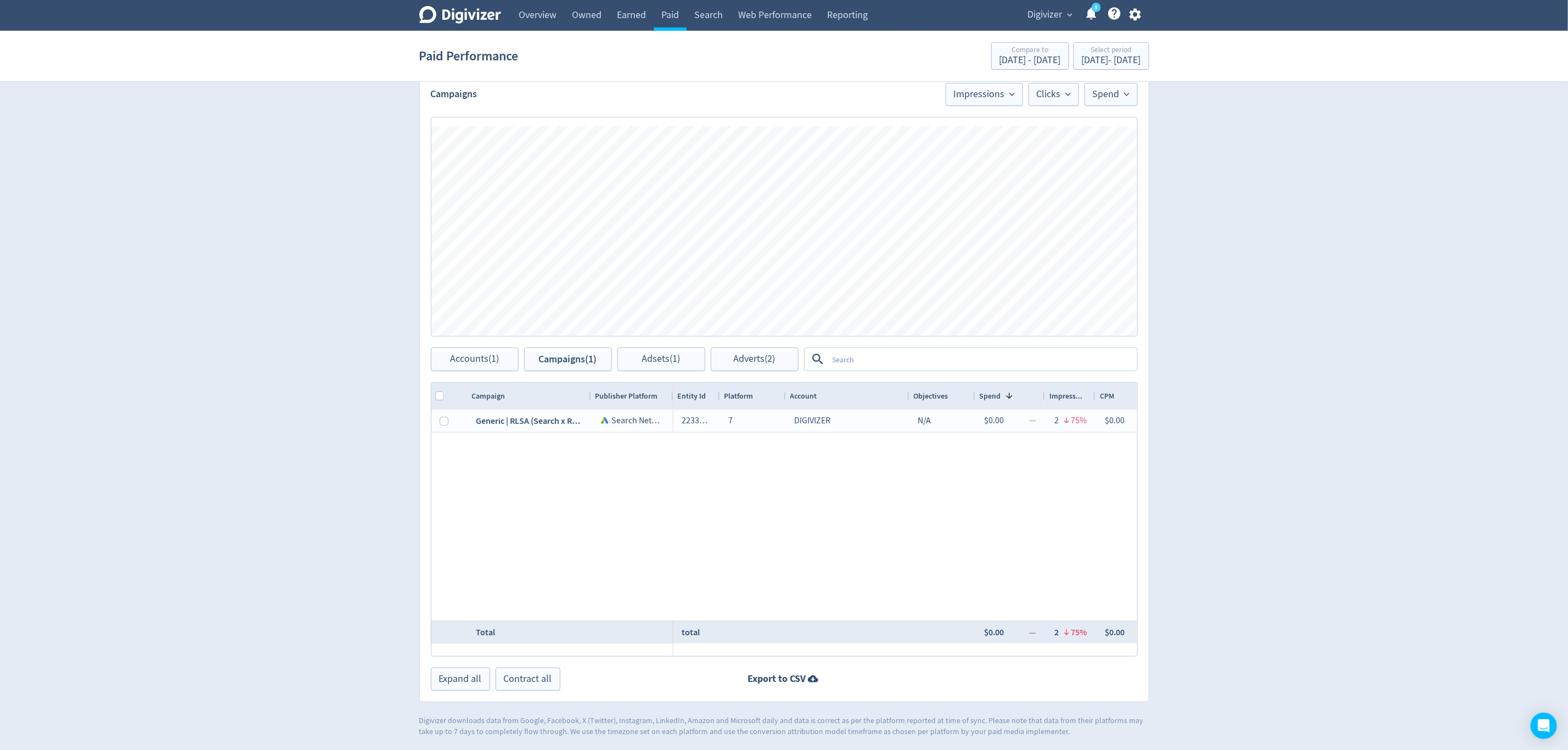
click at [791, 474] on div "22330500641 7 DIGIVIZER N/A $0.00 — 2 75% $0.00 — 0.00 — — 0 — — 0.00% — 0 — — …" at bounding box center [905, 515] width 464 height 211
click at [639, 361] on button "Adsets (1)" at bounding box center [662, 360] width 88 height 23
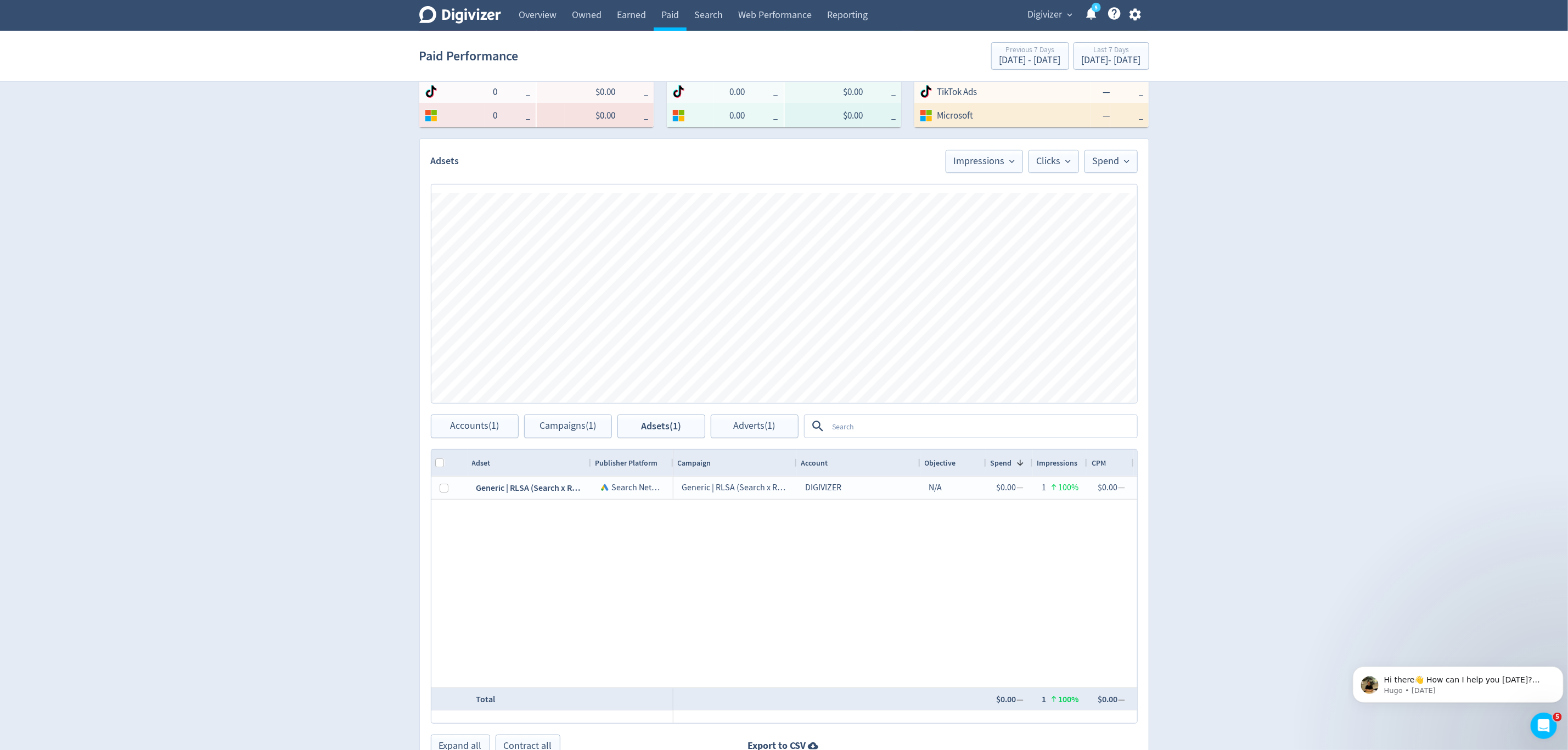
scroll to position [248, 0]
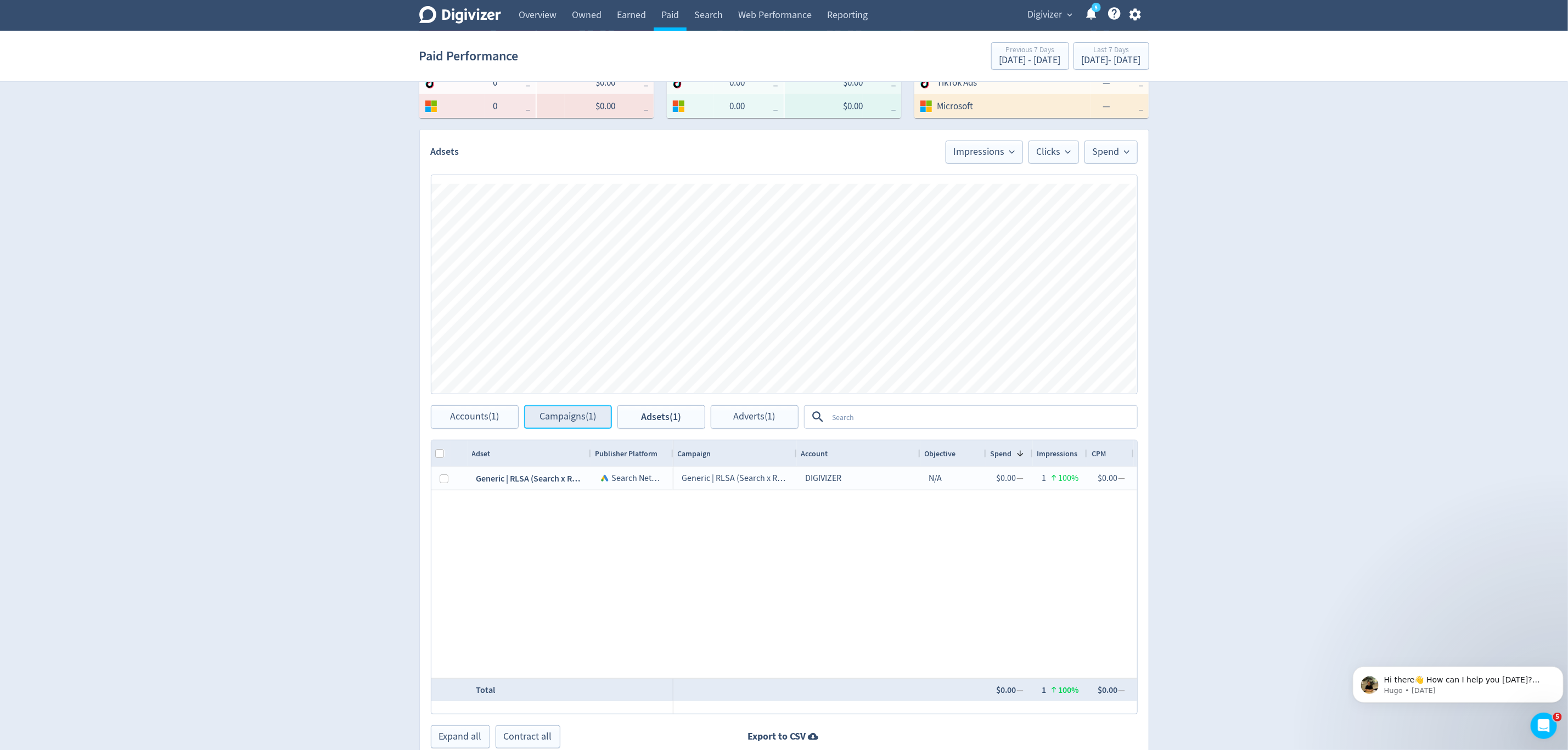
click at [566, 419] on span "Campaigns (1)" at bounding box center [568, 417] width 56 height 11
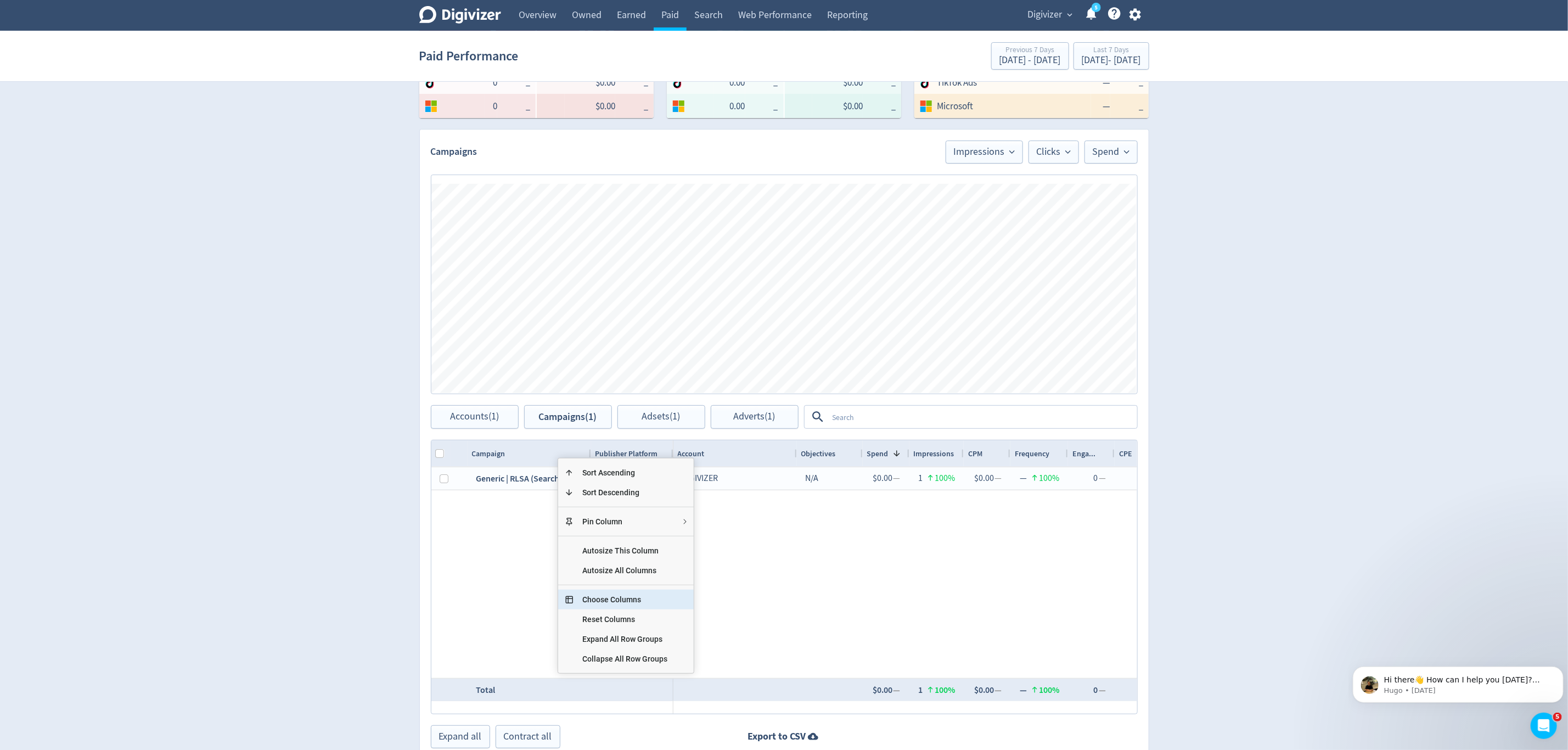
click at [612, 602] on span "Choose Columns" at bounding box center [625, 600] width 103 height 20
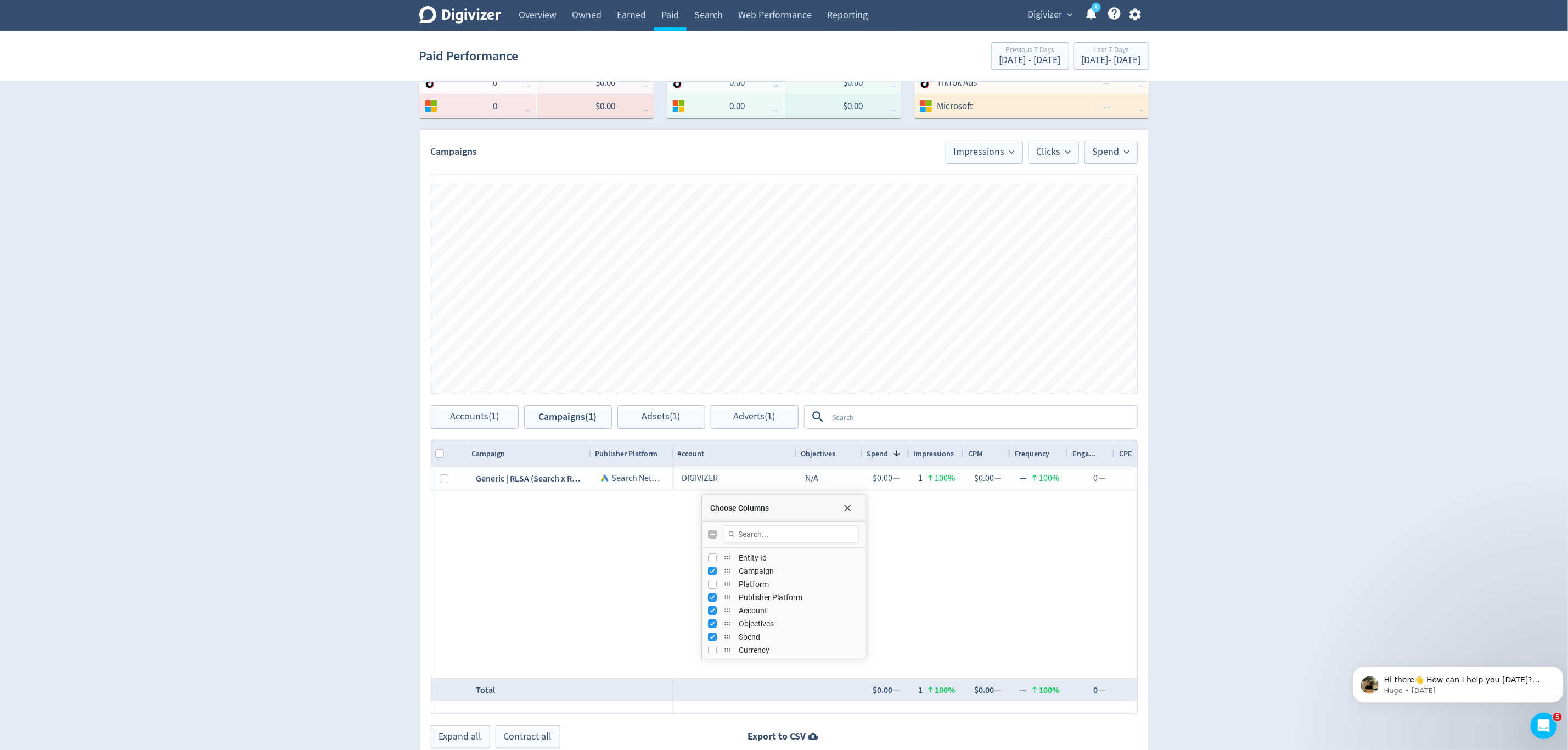
click at [711, 534] on input "Toggle All Columns Visibility" at bounding box center [713, 534] width 9 height 9
checkbox input "true"
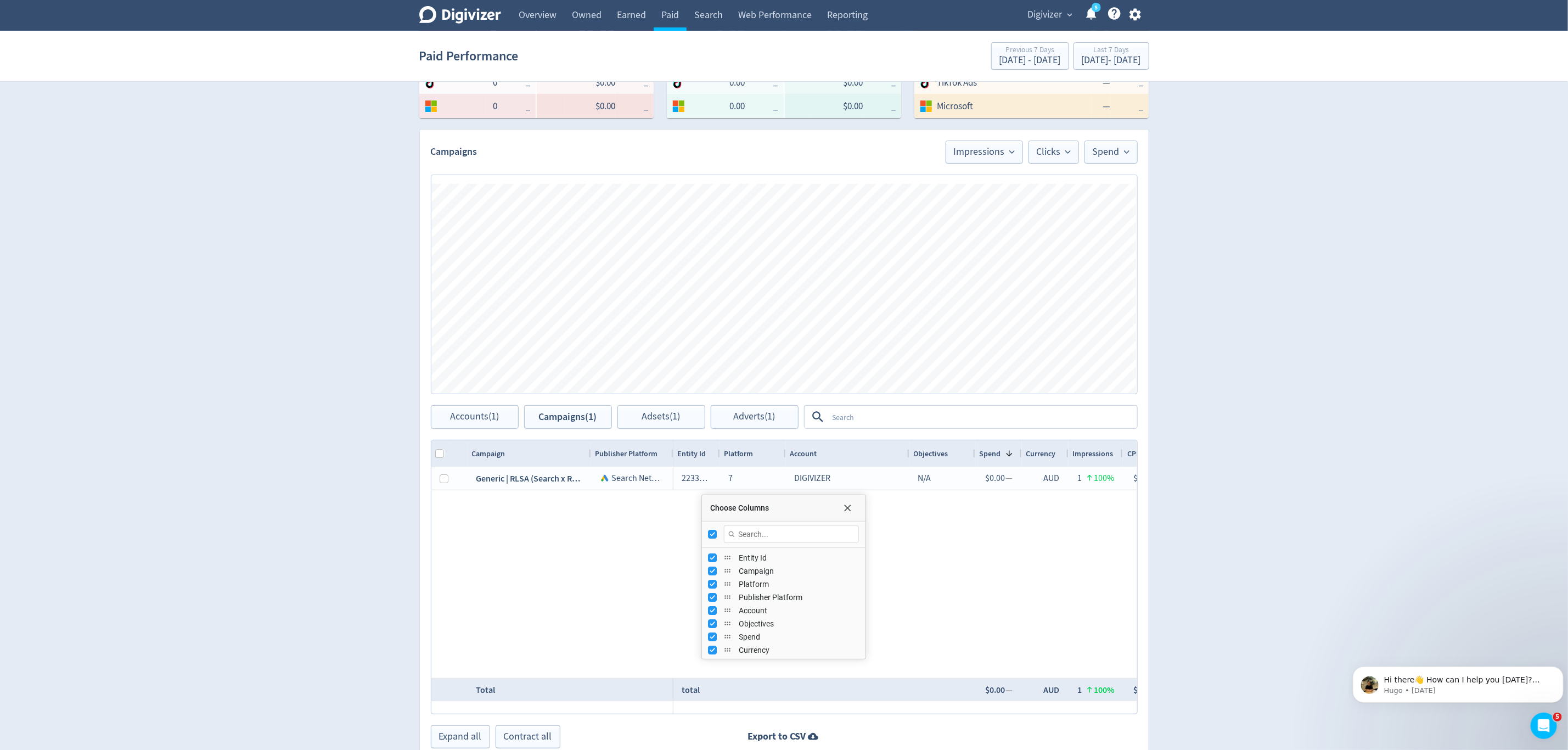
checkbox input "false"
click at [711, 534] on input "Toggle All Columns Visibility" at bounding box center [713, 534] width 9 height 9
checkbox input "true"
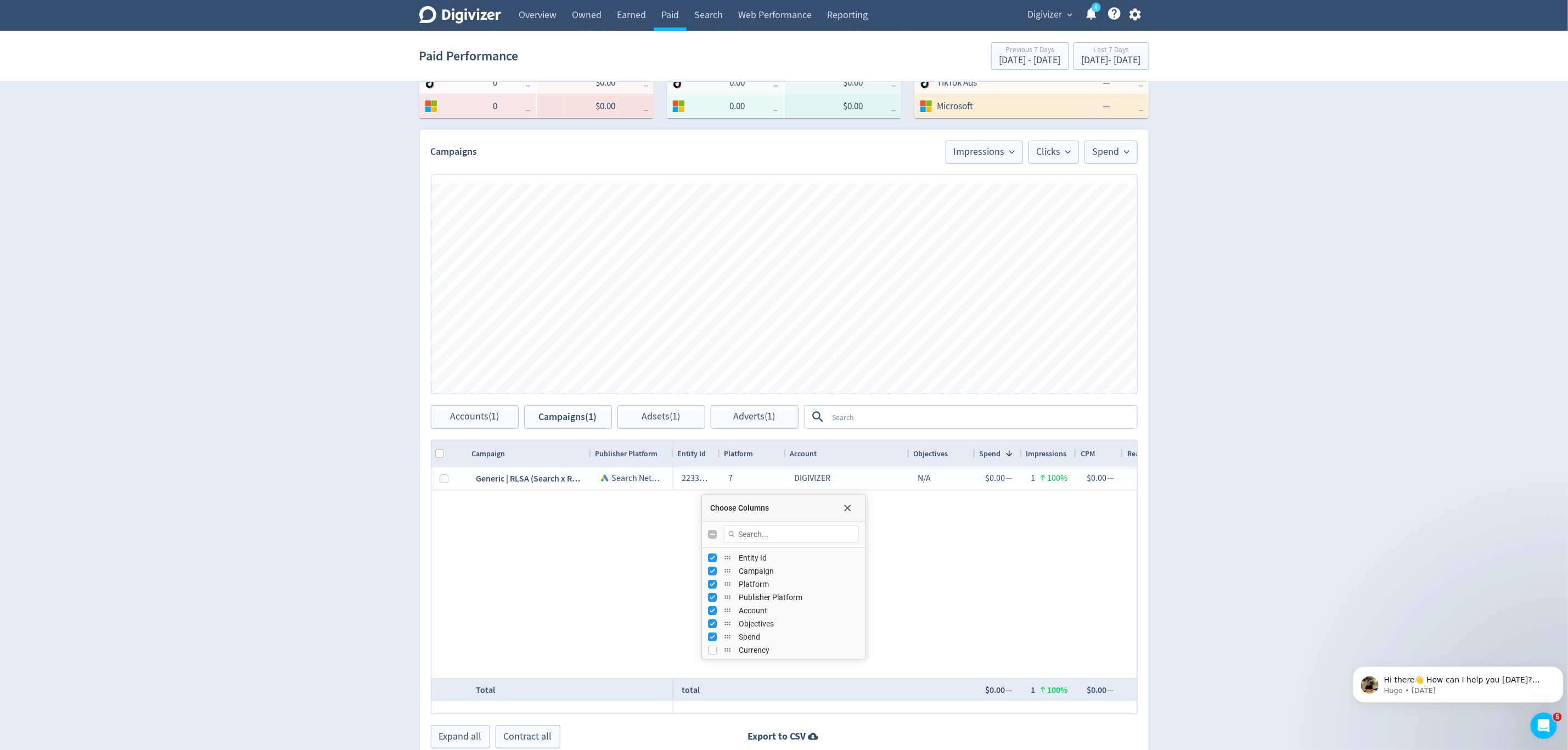
checkbox input "false"
click at [711, 534] on input "Toggle All Columns Visibility" at bounding box center [713, 534] width 9 height 9
checkbox input "true"
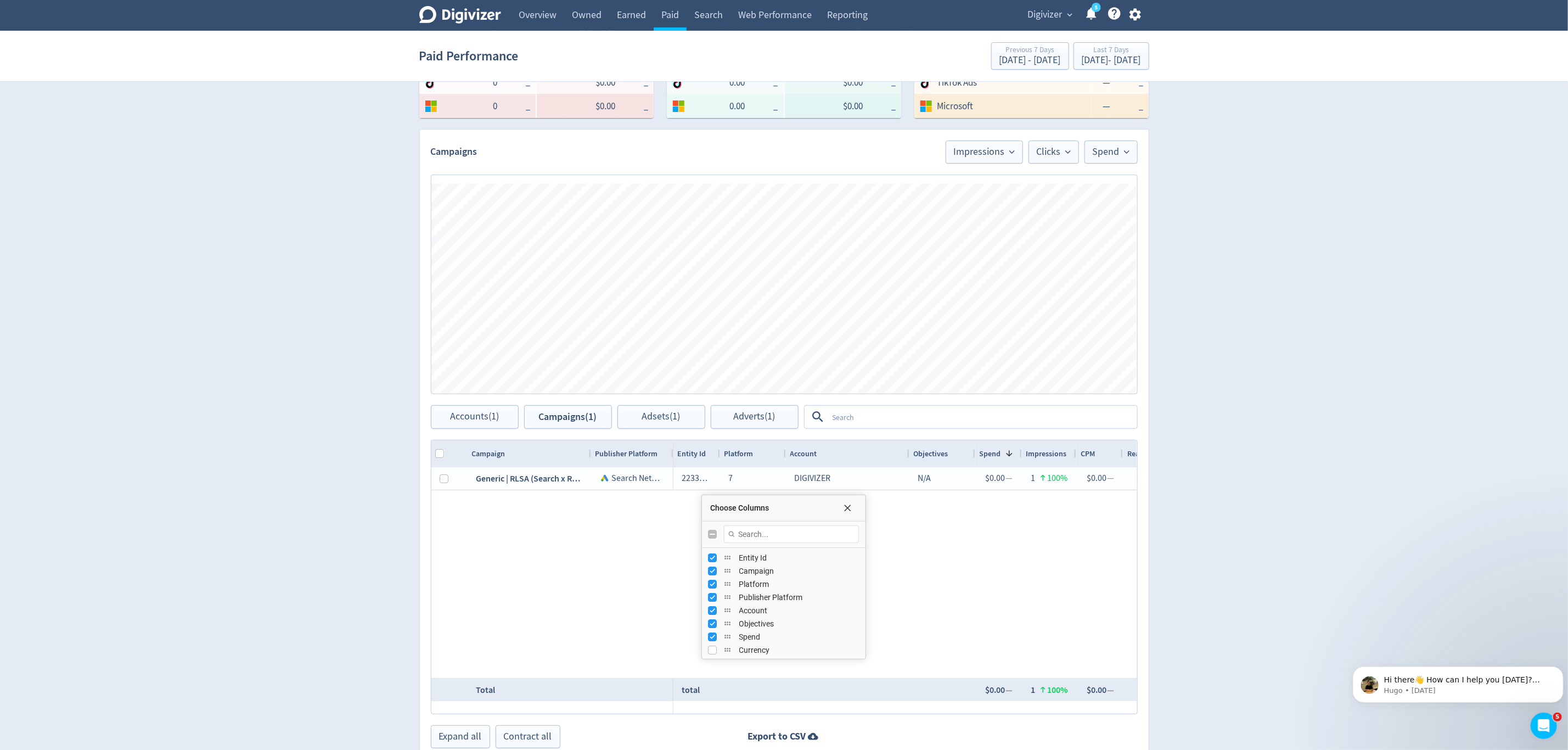
checkbox input "false"
click at [711, 534] on input "Toggle All Columns Visibility" at bounding box center [713, 534] width 9 height 9
checkbox input "true"
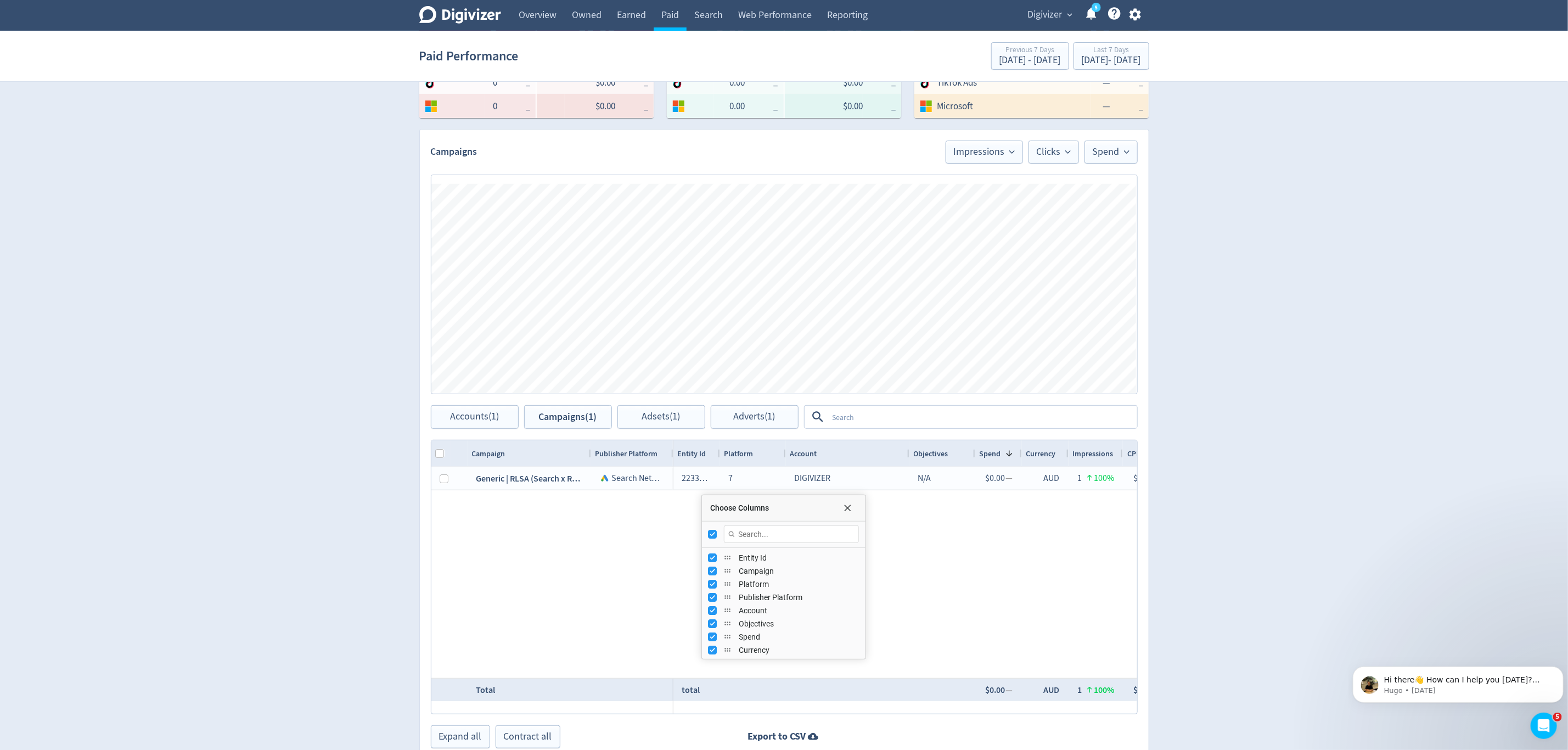
checkbox input "false"
click at [711, 534] on input "Toggle All Columns Visibility" at bounding box center [713, 534] width 9 height 9
checkbox input "true"
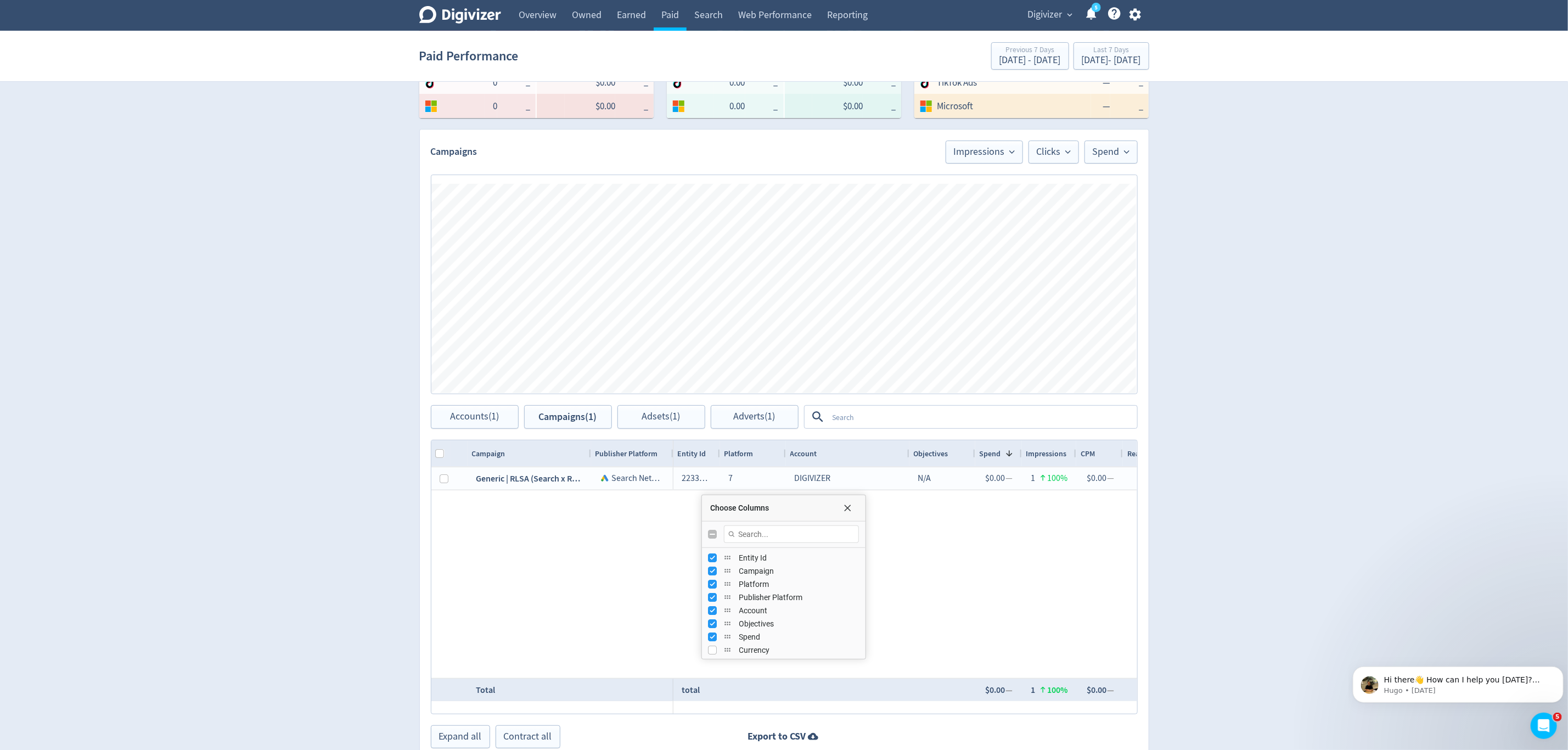
checkbox input "false"
click at [711, 534] on input "Toggle All Columns Visibility" at bounding box center [713, 534] width 9 height 9
checkbox input "true"
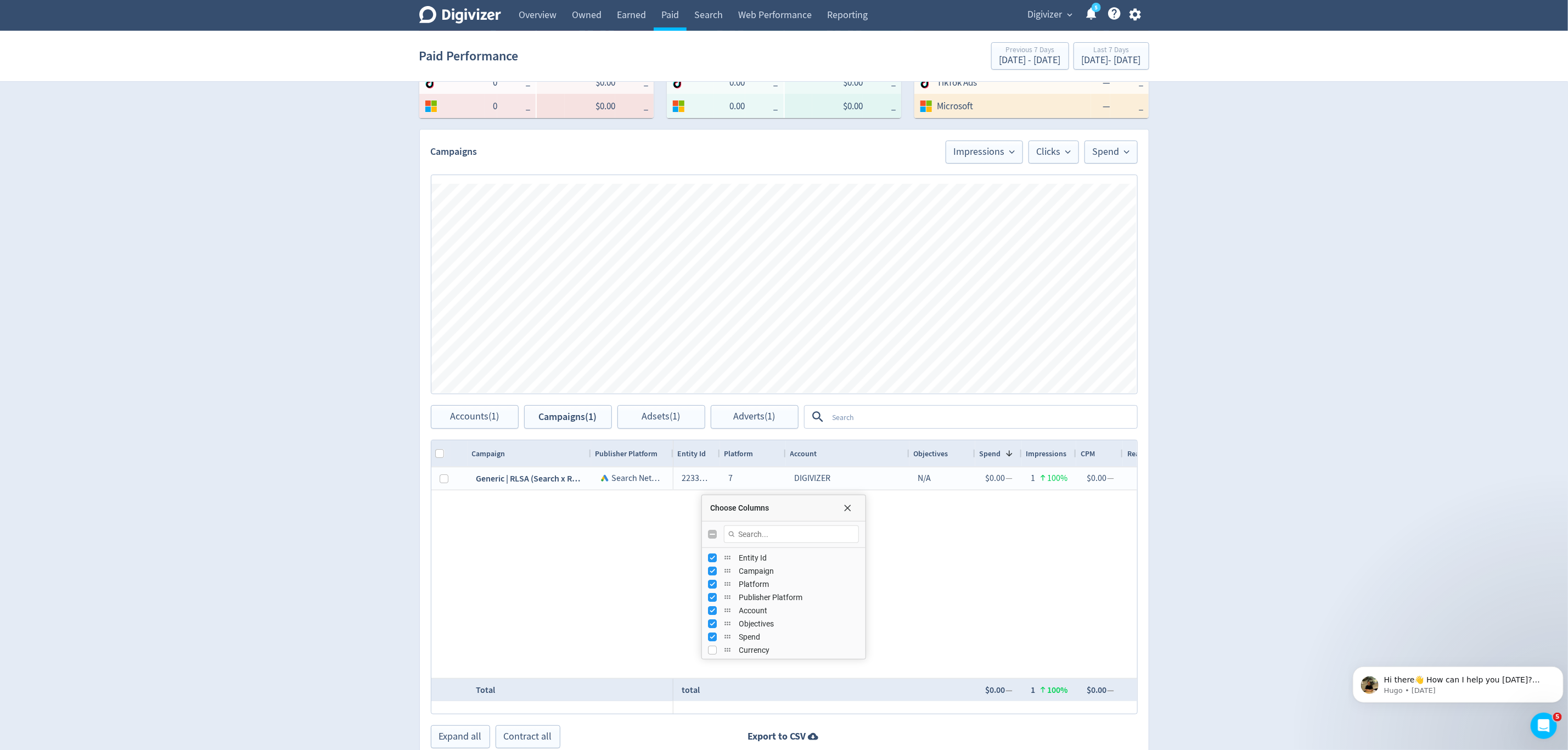
checkbox input "false"
click at [711, 534] on input "Toggle All Columns Visibility" at bounding box center [713, 534] width 9 height 9
checkbox input "true"
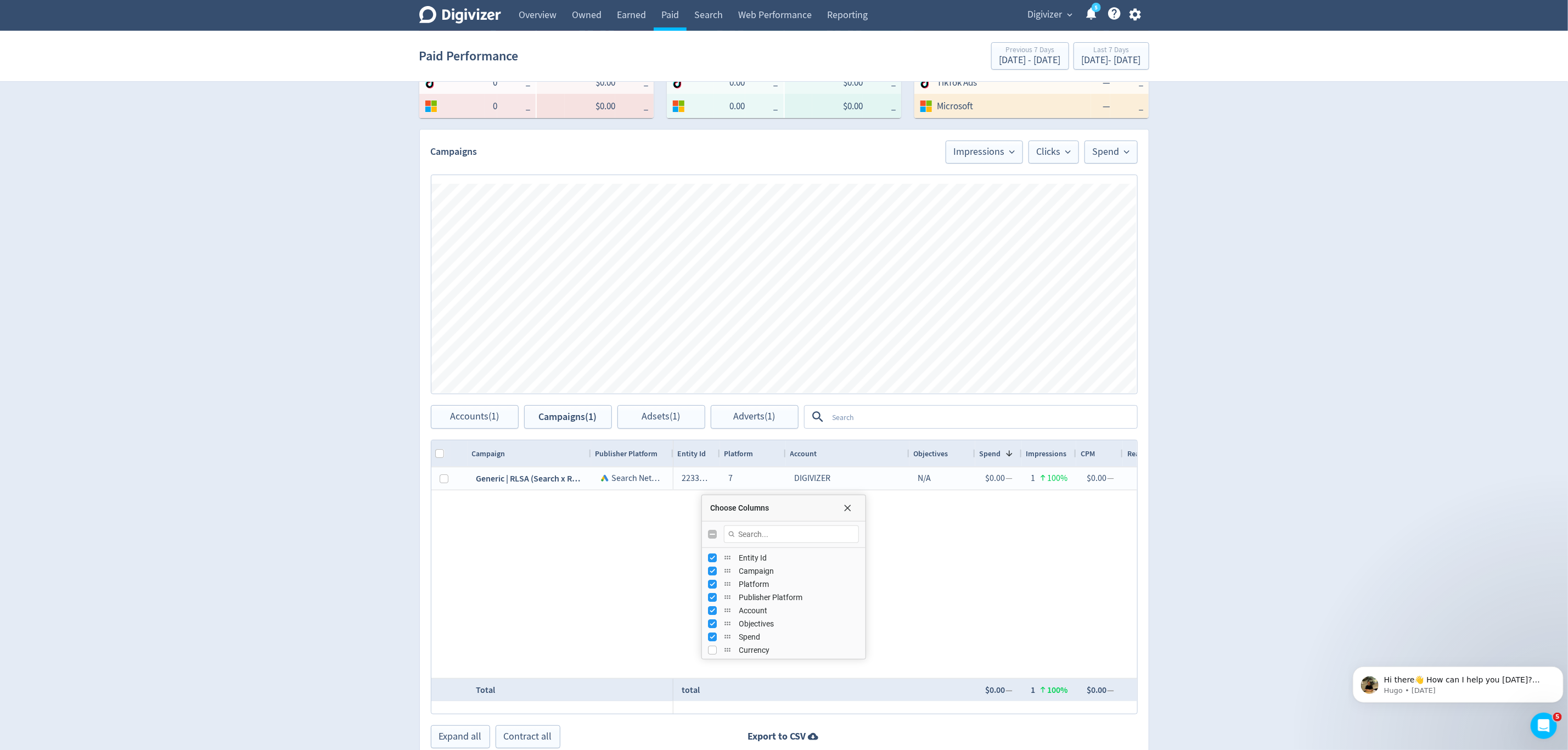
checkbox input "false"
click at [717, 574] on input "Press SPACE to toggle visibility (visible)" at bounding box center [713, 571] width 9 height 9
checkbox input "false"
click at [719, 599] on div "Publisher Platform" at bounding box center [784, 597] width 150 height 13
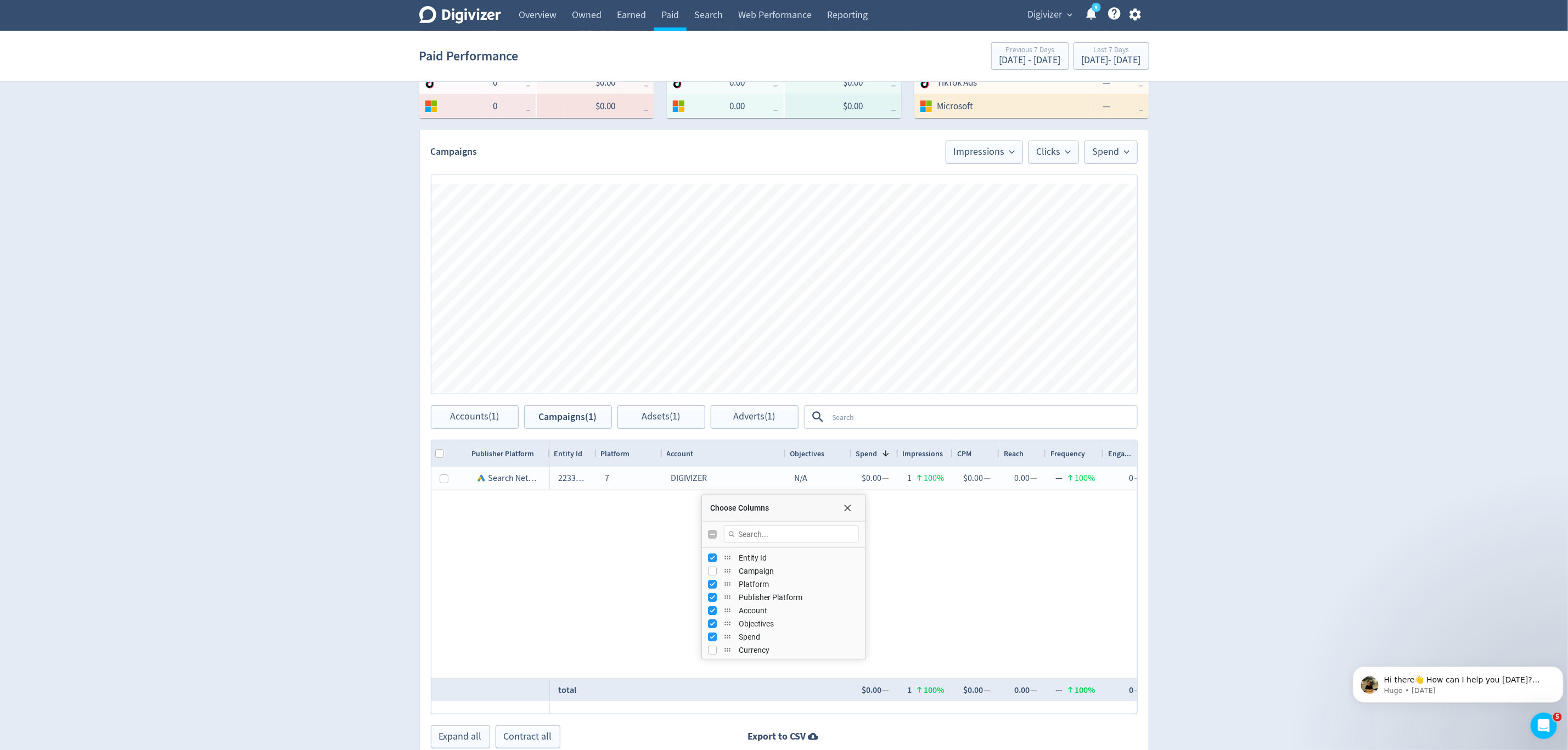
click at [718, 605] on div "Account" at bounding box center [784, 610] width 150 height 13
click at [711, 610] on input "Press SPACE to toggle visibility (visible)" at bounding box center [713, 610] width 9 height 9
checkbox input "false"
click at [714, 626] on input "Press SPACE to toggle visibility (visible)" at bounding box center [713, 624] width 9 height 9
checkbox input "false"
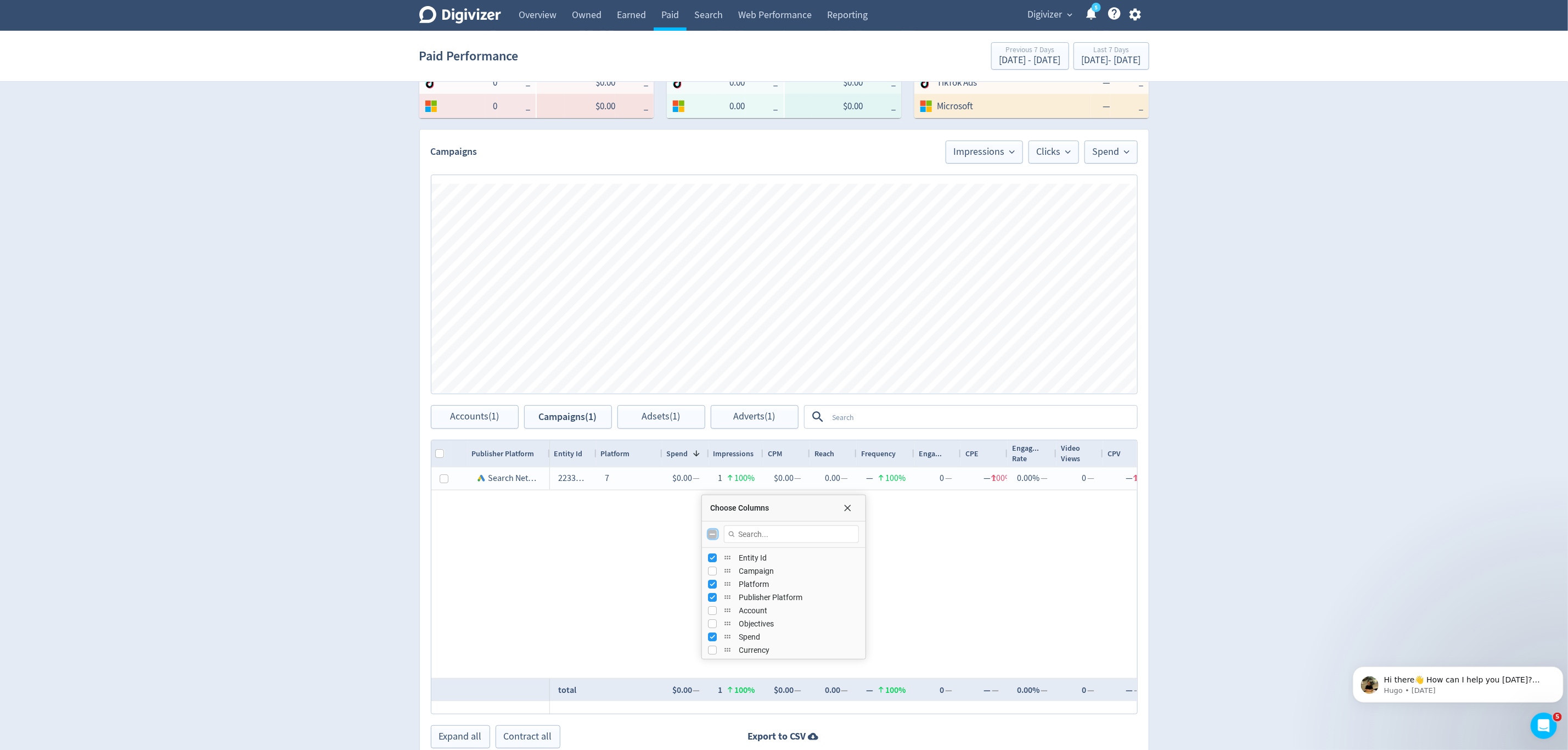
click at [712, 537] on input "Toggle All Columns Visibility" at bounding box center [713, 534] width 9 height 9
checkbox input "true"
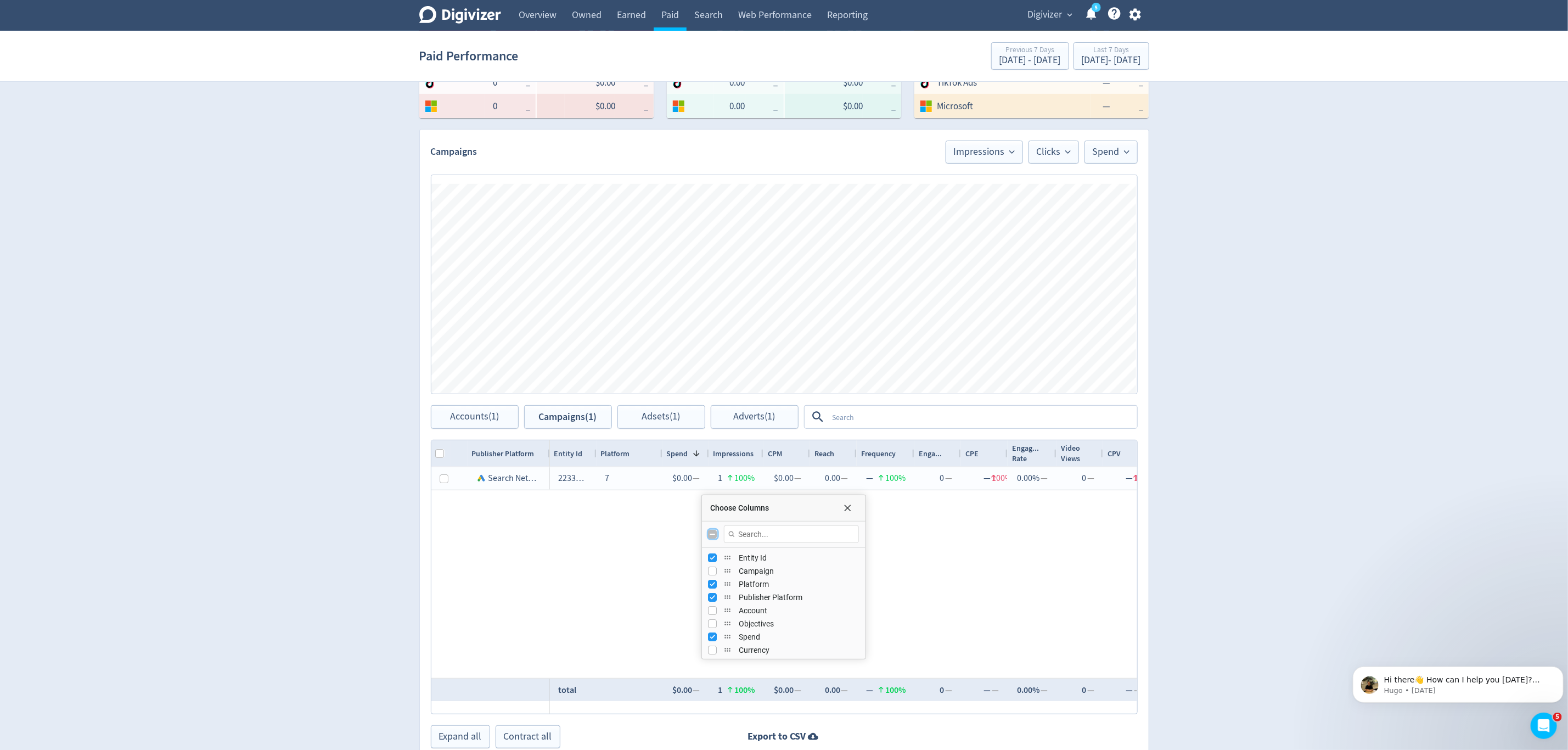
checkbox input "true"
checkbox input "false"
click at [712, 537] on input "Toggle All Columns Visibility" at bounding box center [713, 534] width 9 height 9
checkbox input "true"
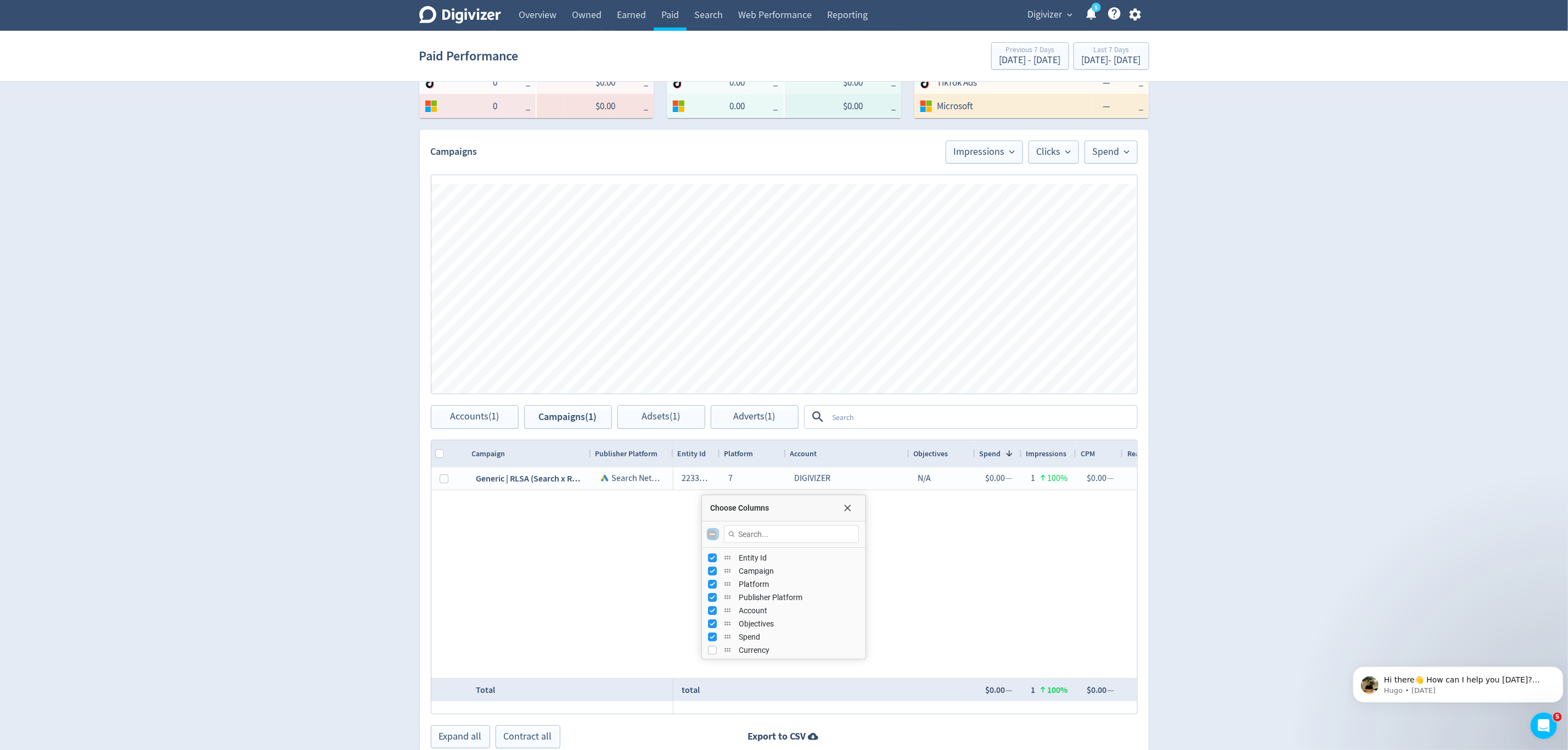
checkbox input "true"
checkbox input "false"
click at [712, 537] on input "Toggle All Columns Visibility" at bounding box center [713, 534] width 9 height 9
checkbox input "true"
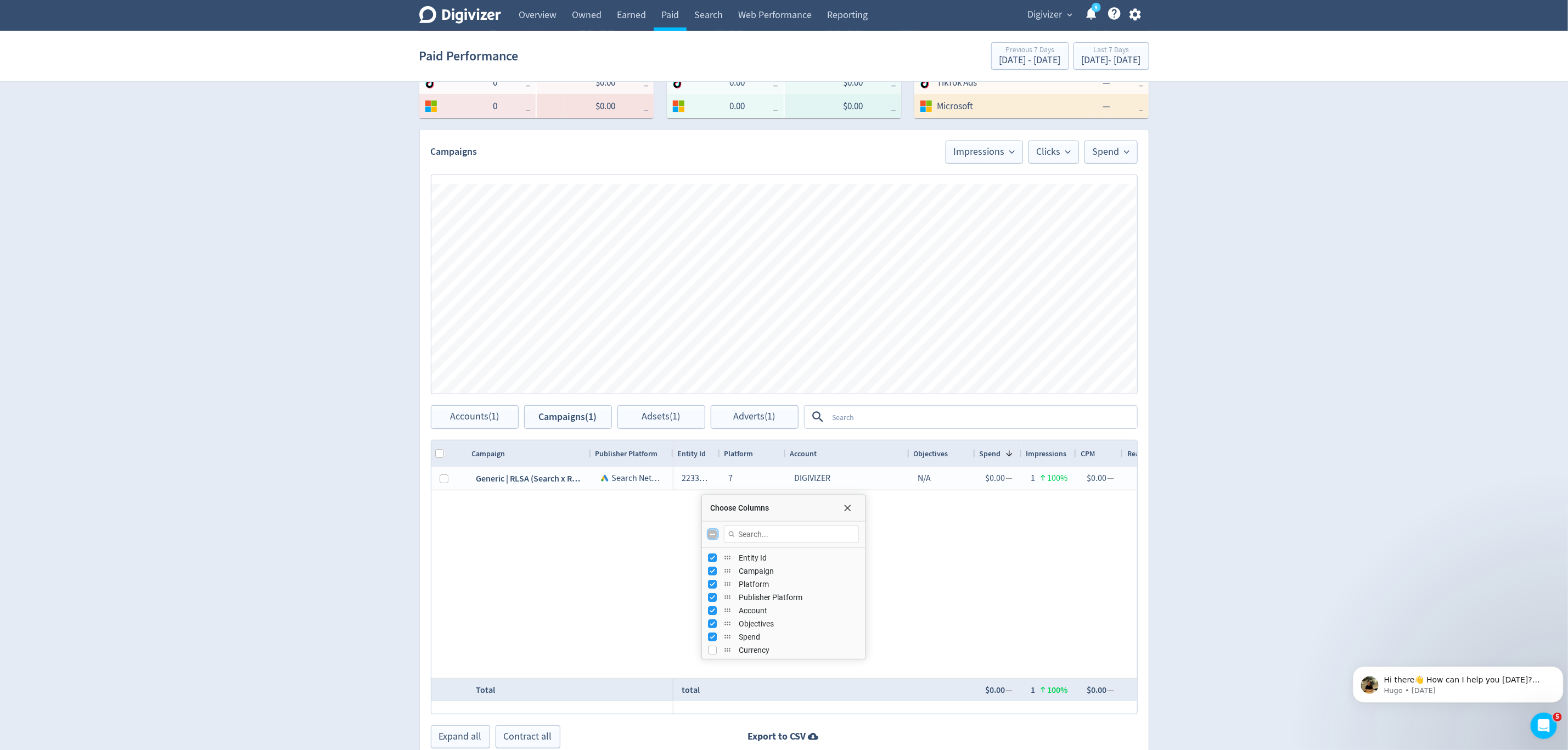
checkbox input "true"
checkbox input "false"
click at [712, 537] on input "Toggle All Columns Visibility" at bounding box center [713, 534] width 9 height 9
checkbox input "true"
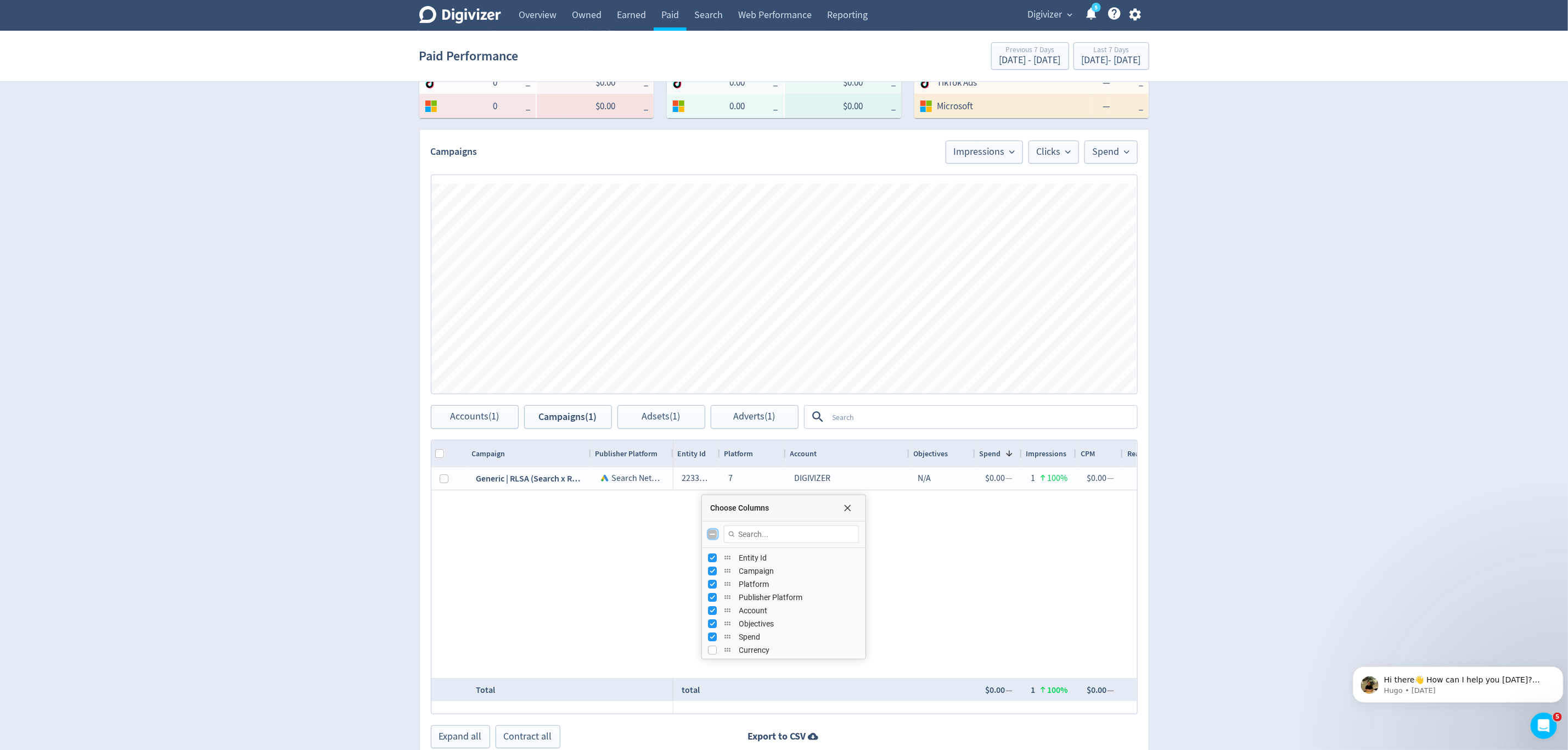
checkbox input "true"
checkbox input "false"
click at [712, 537] on input "Toggle All Columns Visibility" at bounding box center [713, 534] width 9 height 9
checkbox input "true"
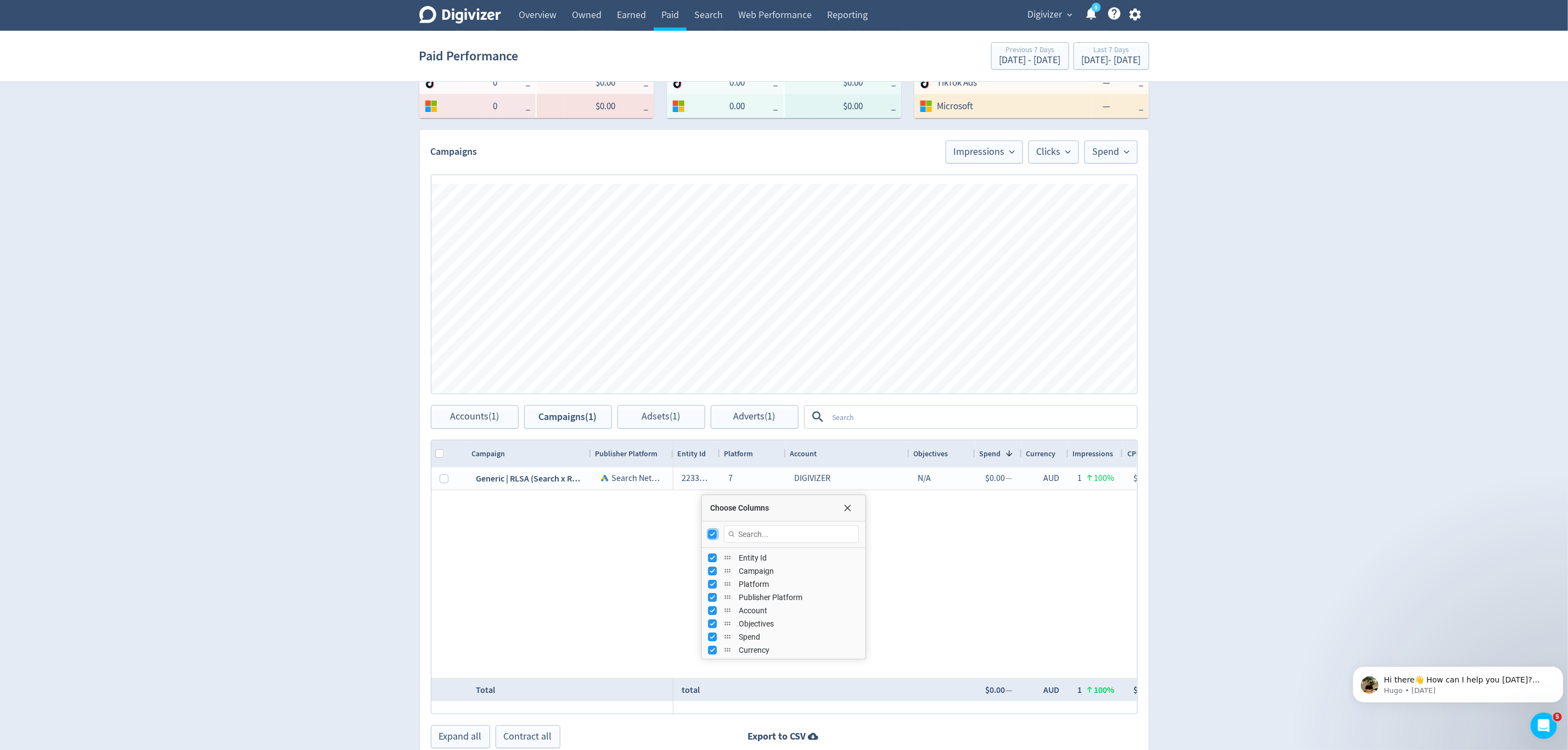
checkbox input "true"
checkbox input "false"
click at [712, 537] on input "Toggle All Columns Visibility" at bounding box center [713, 534] width 9 height 9
checkbox input "true"
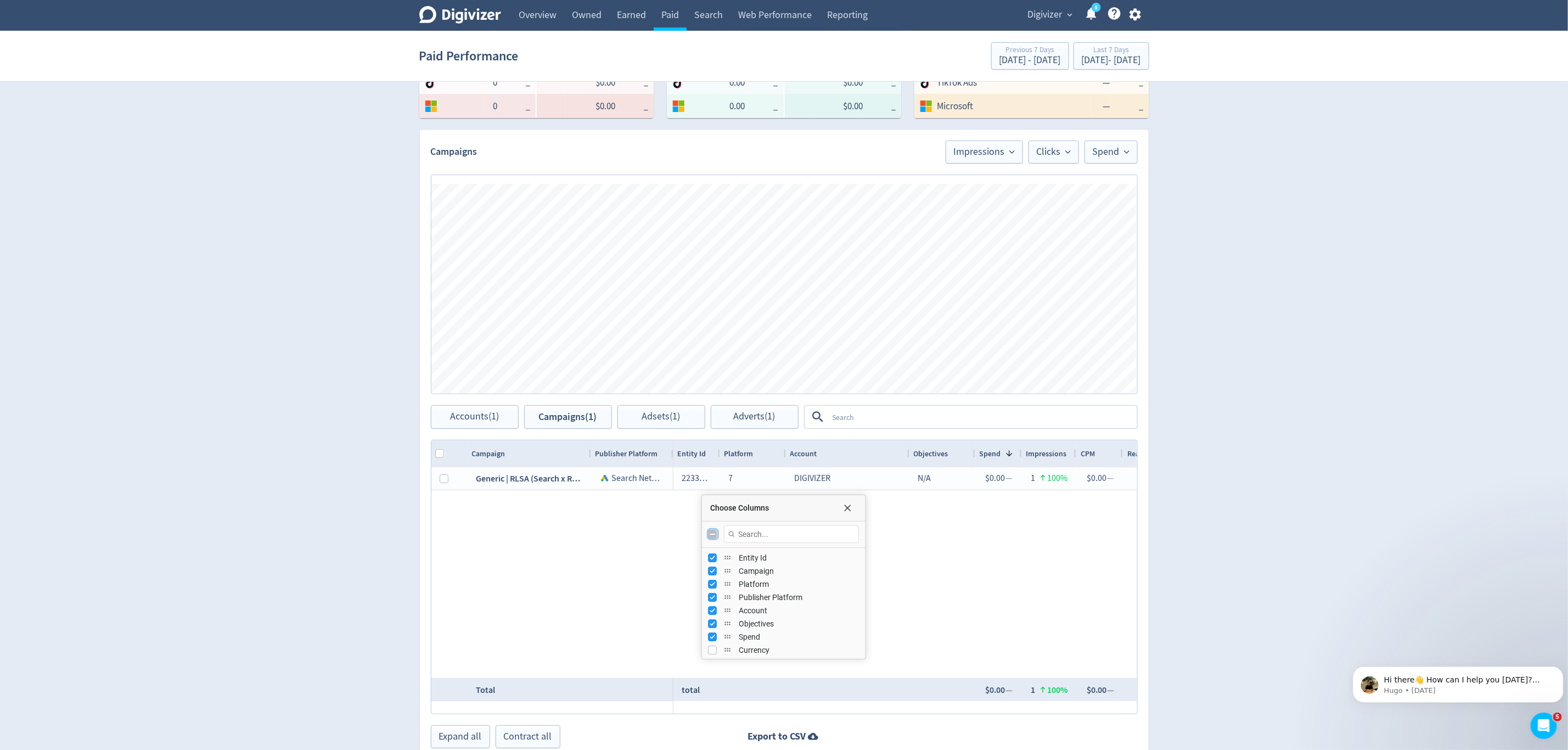
checkbox input "true"
checkbox input "false"
click at [712, 537] on input "Toggle All Columns Visibility" at bounding box center [713, 534] width 9 height 9
checkbox input "true"
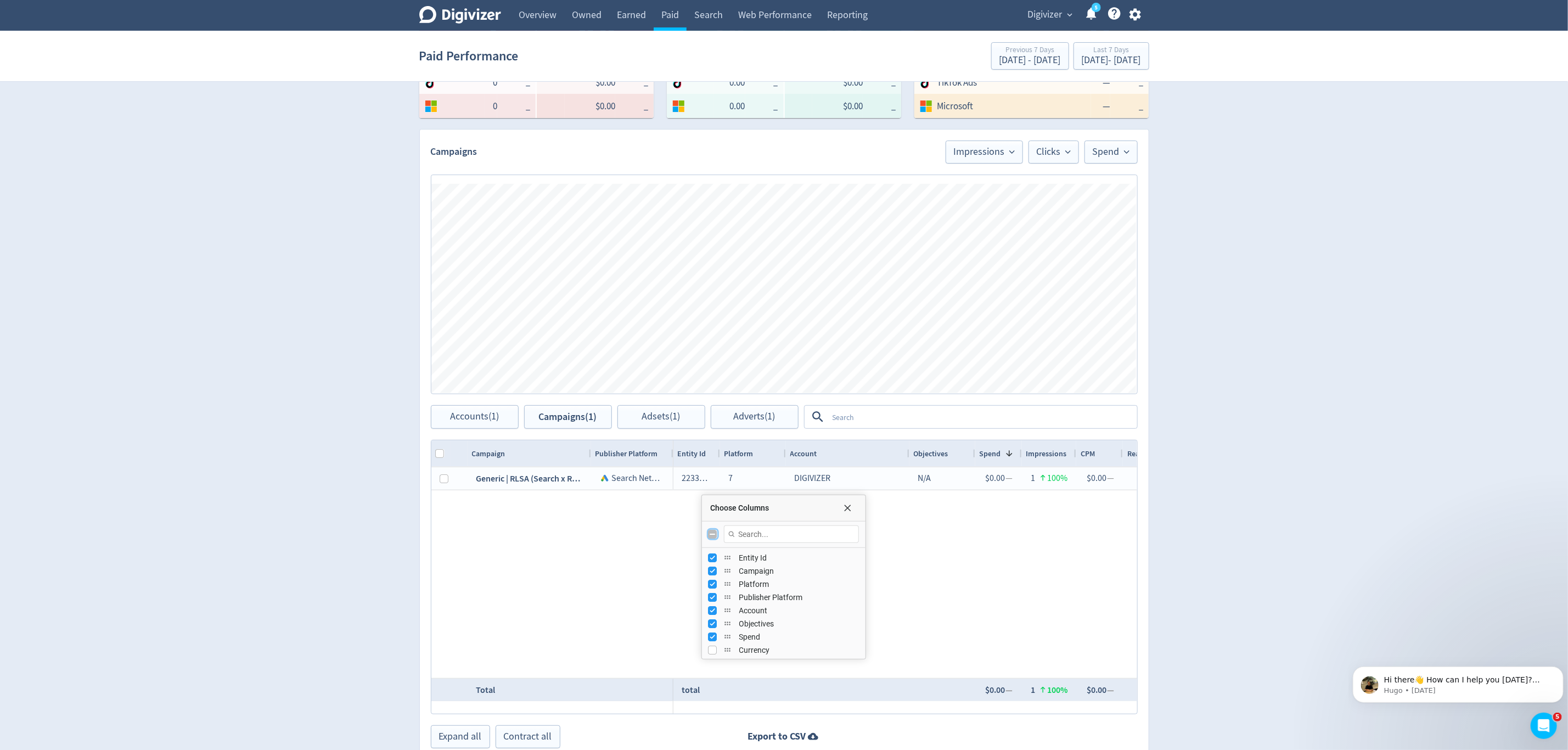
checkbox input "true"
checkbox input "false"
click at [712, 537] on input "Toggle All Columns Visibility" at bounding box center [713, 534] width 9 height 9
checkbox input "true"
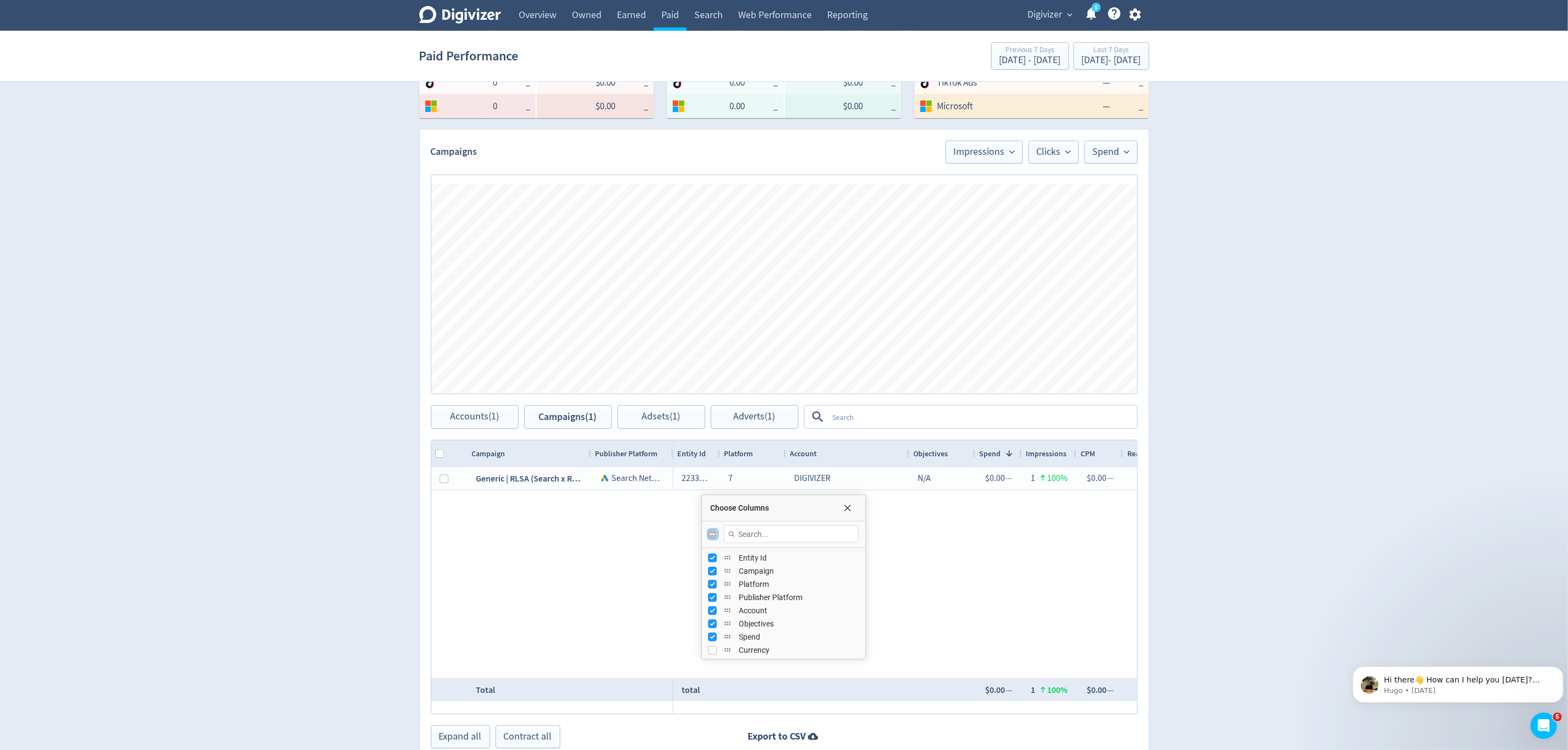
checkbox input "true"
checkbox input "false"
click at [712, 537] on input "Toggle All Columns Visibility" at bounding box center [713, 534] width 9 height 9
checkbox input "true"
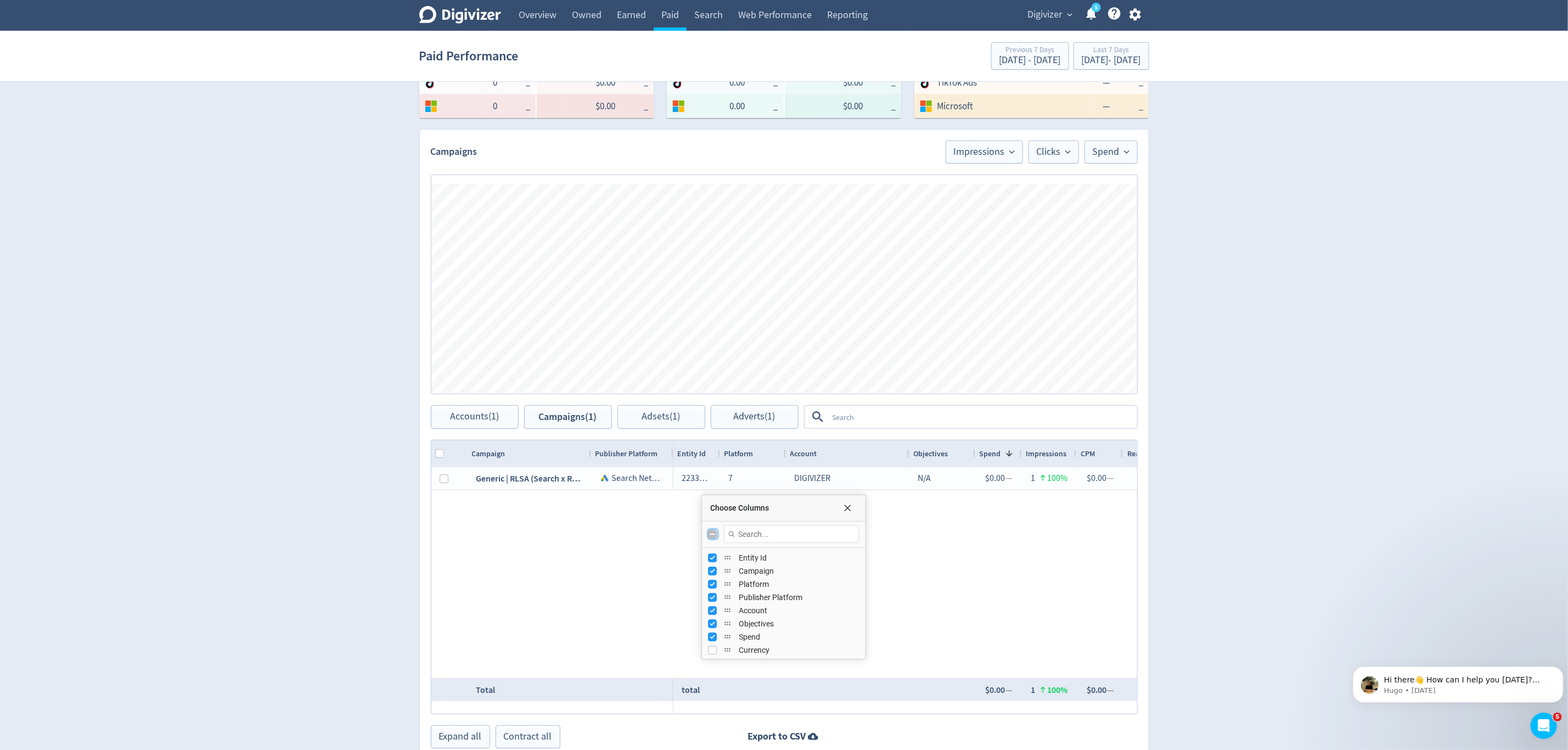
checkbox input "true"
checkbox input "false"
click at [712, 537] on input "Toggle All Columns Visibility" at bounding box center [713, 534] width 9 height 9
checkbox input "true"
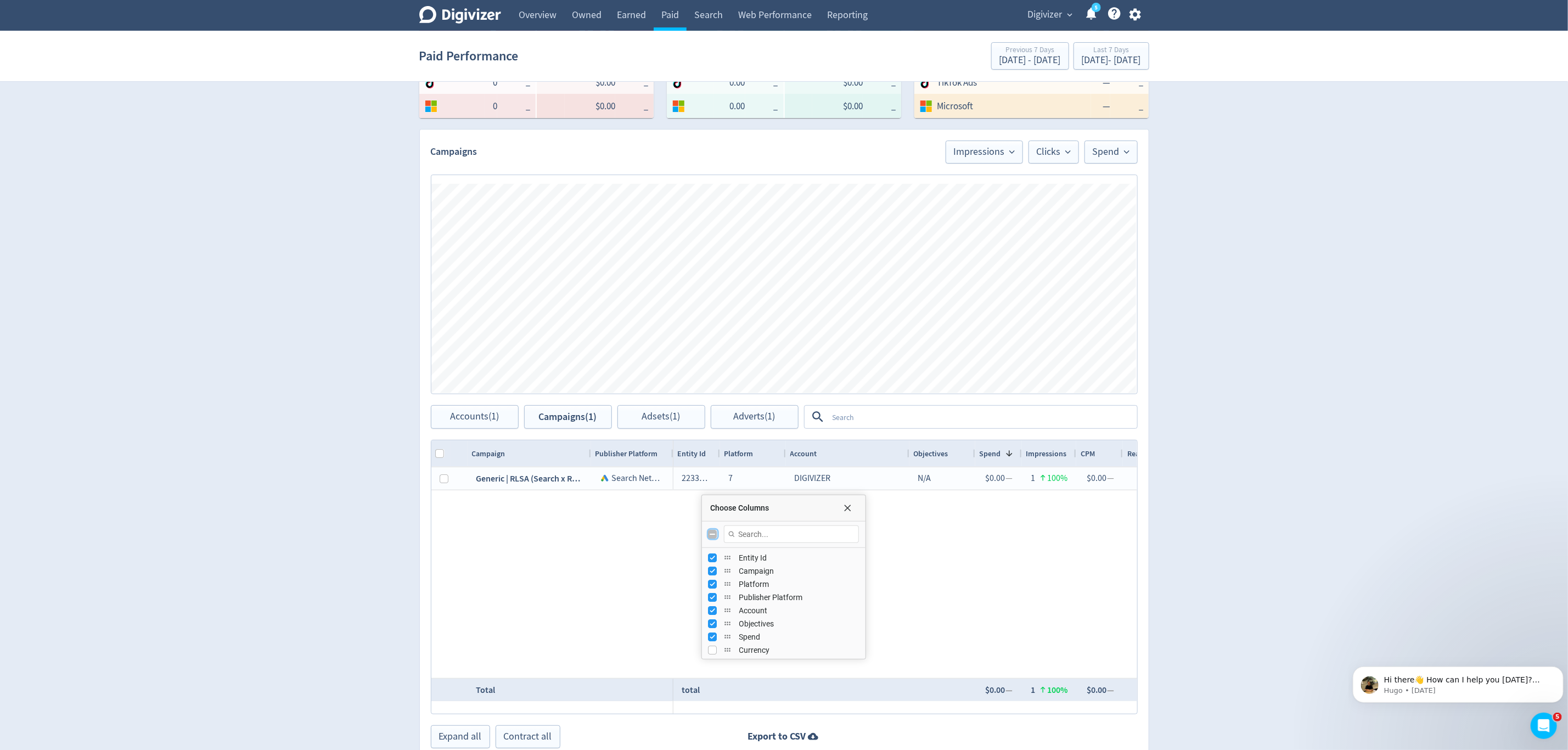
checkbox input "true"
checkbox input "false"
click at [712, 537] on input "Toggle All Columns Visibility" at bounding box center [713, 534] width 9 height 9
checkbox input "true"
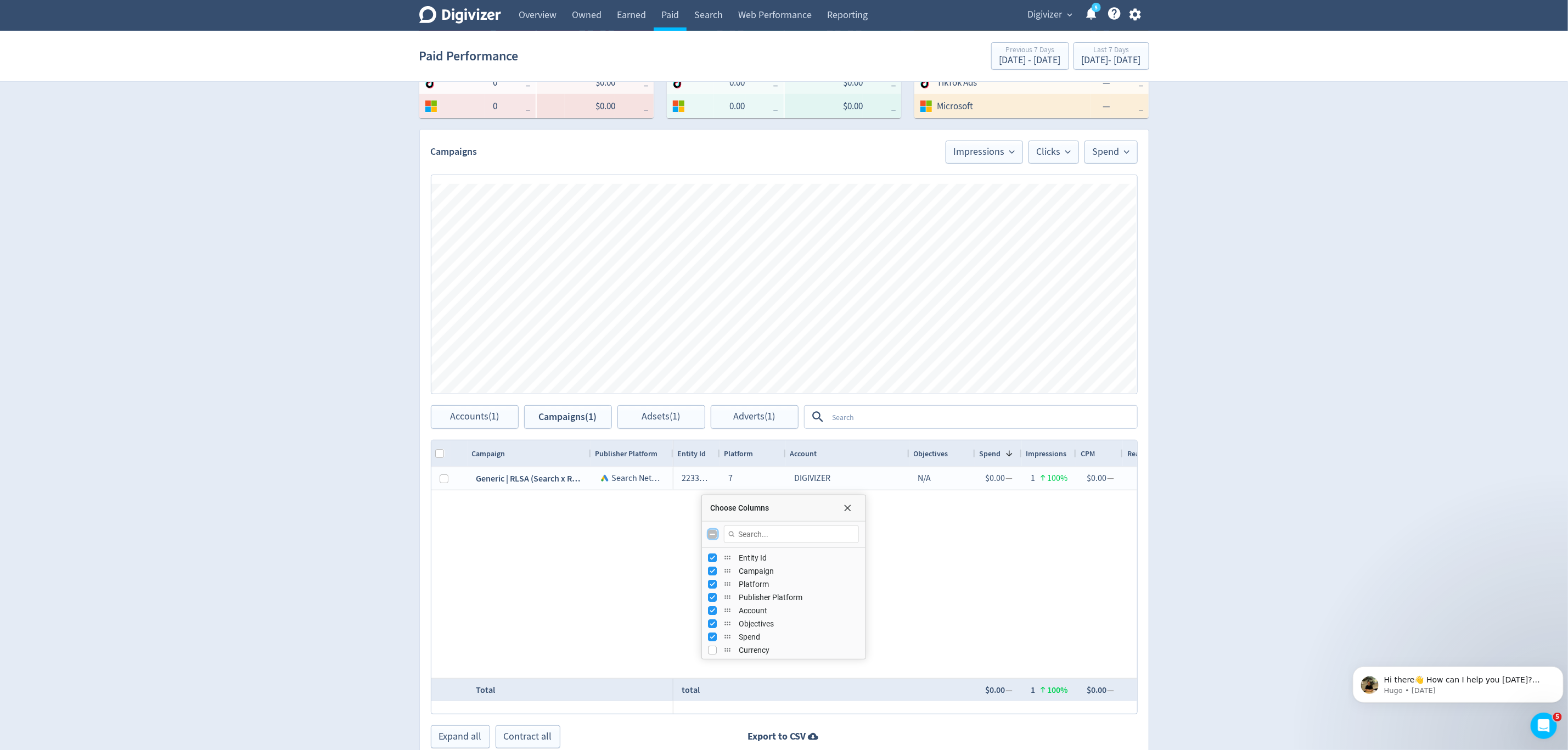
checkbox input "true"
checkbox input "false"
click at [712, 537] on input "Toggle All Columns Visibility" at bounding box center [713, 534] width 9 height 9
checkbox input "true"
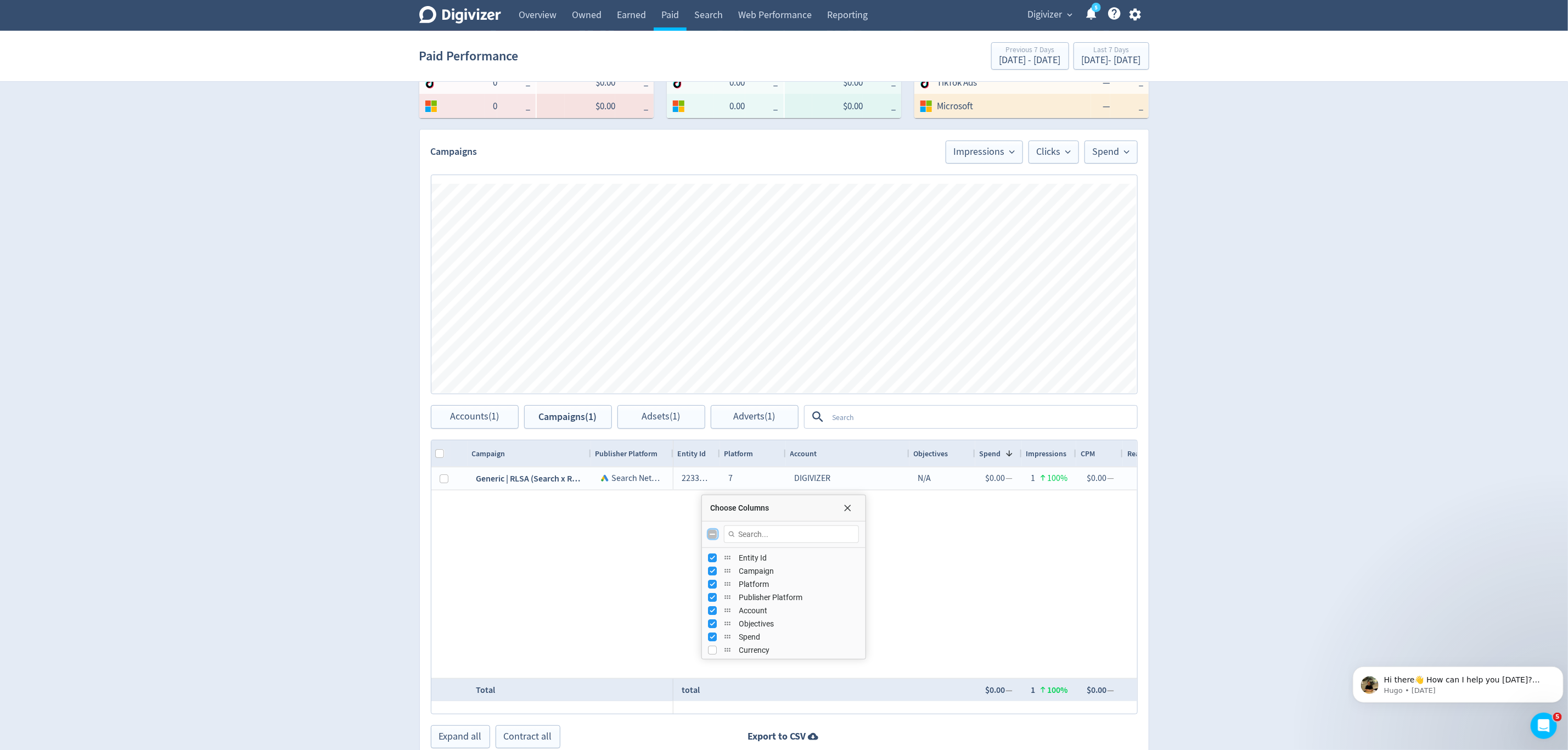
checkbox input "true"
checkbox input "false"
click at [712, 537] on input "Toggle All Columns Visibility" at bounding box center [713, 534] width 9 height 9
checkbox input "true"
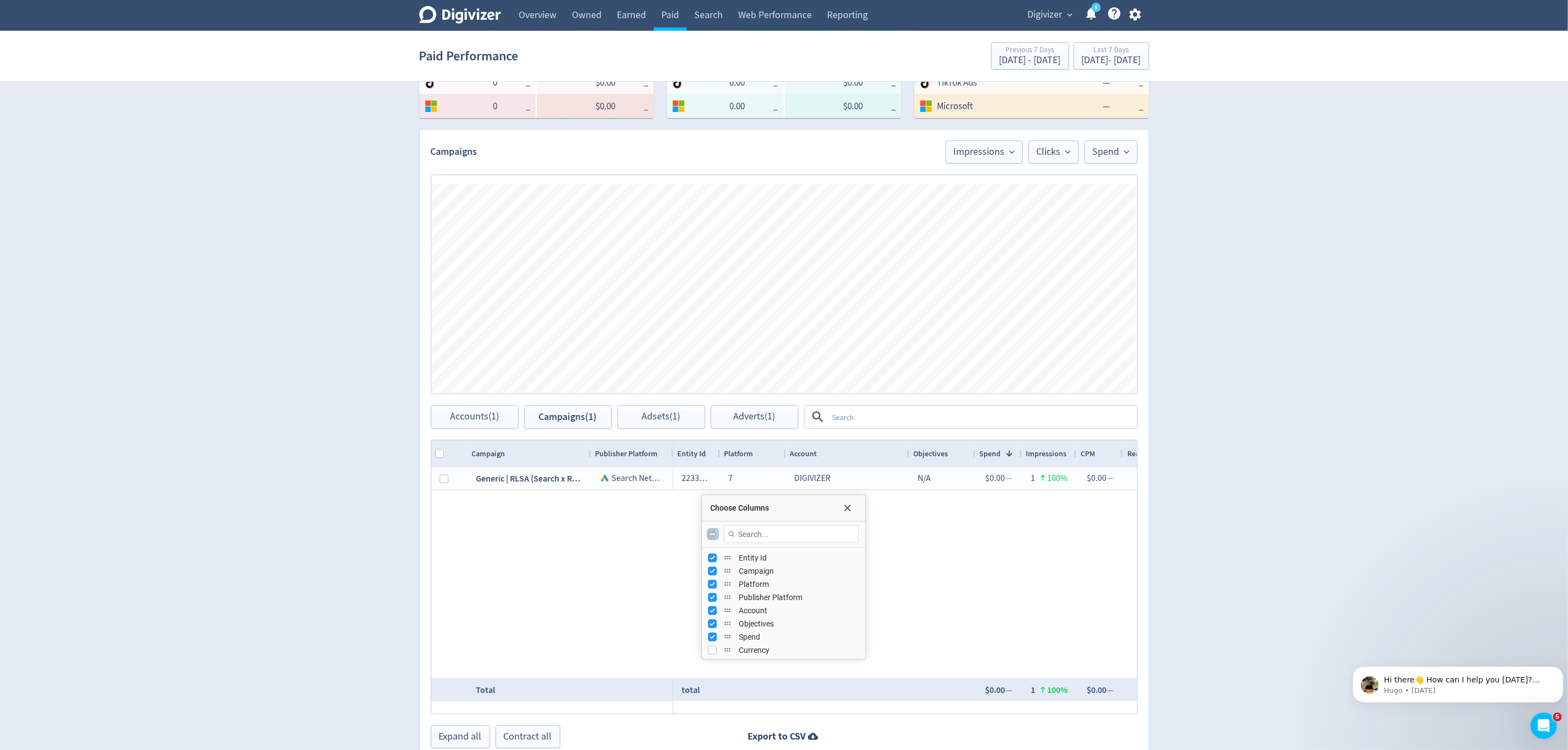
checkbox input "true"
checkbox input "false"
click at [712, 537] on input "Toggle All Columns Visibility" at bounding box center [713, 534] width 9 height 9
checkbox input "true"
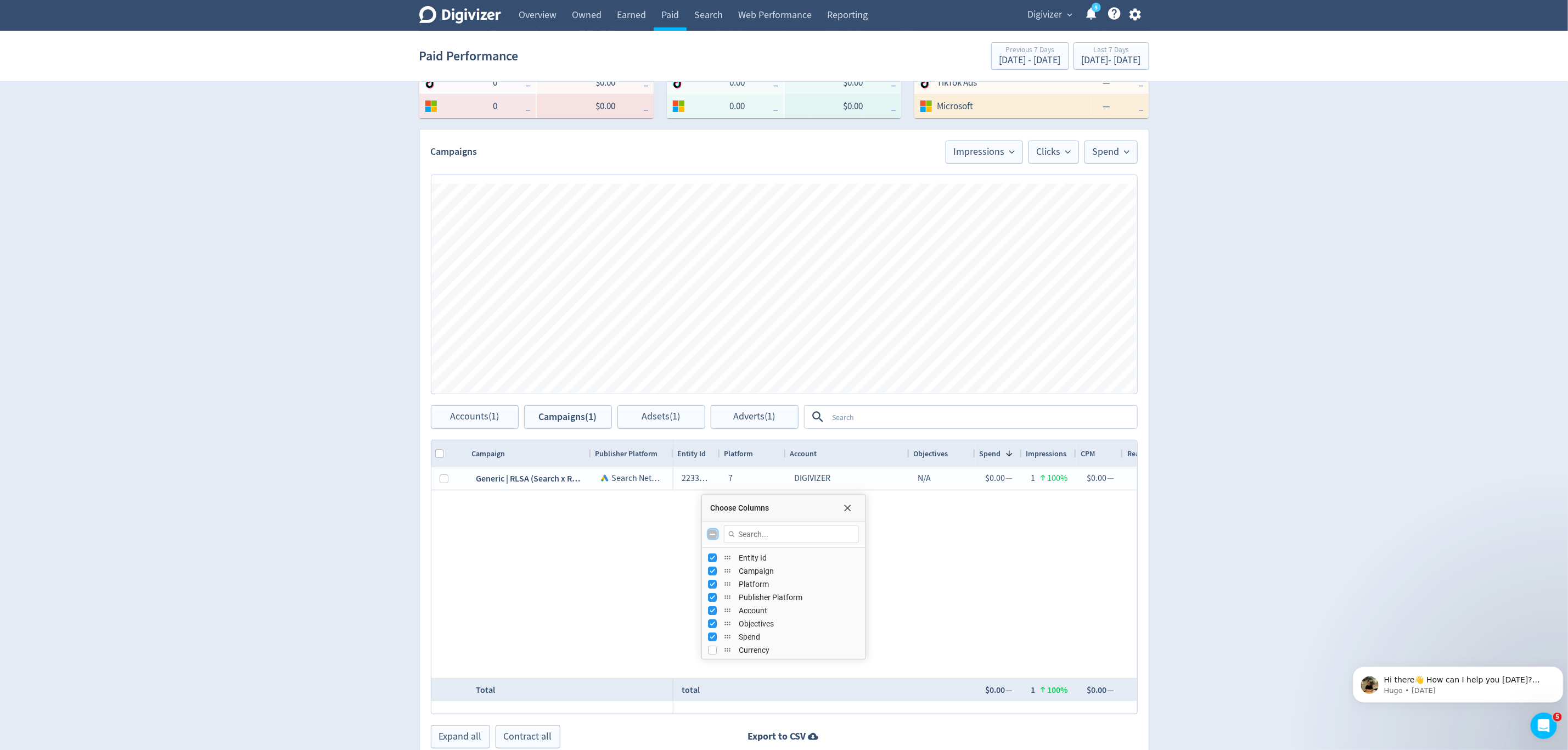
checkbox input "true"
checkbox input "false"
click at [712, 537] on input "Toggle All Columns Visibility" at bounding box center [713, 534] width 9 height 9
checkbox input "true"
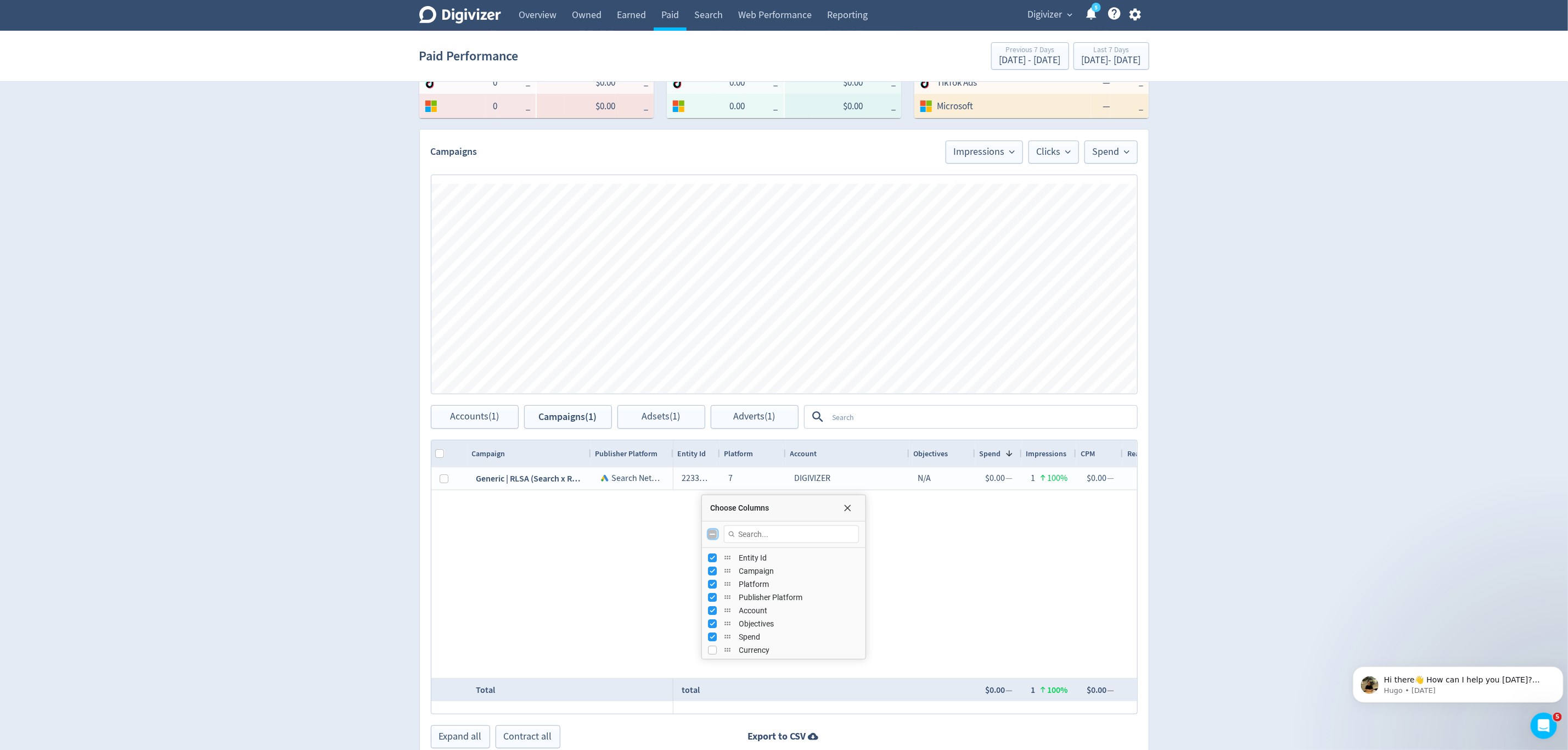
checkbox input "true"
checkbox input "false"
click at [712, 537] on input "Toggle All Columns Visibility" at bounding box center [713, 534] width 9 height 9
checkbox input "true"
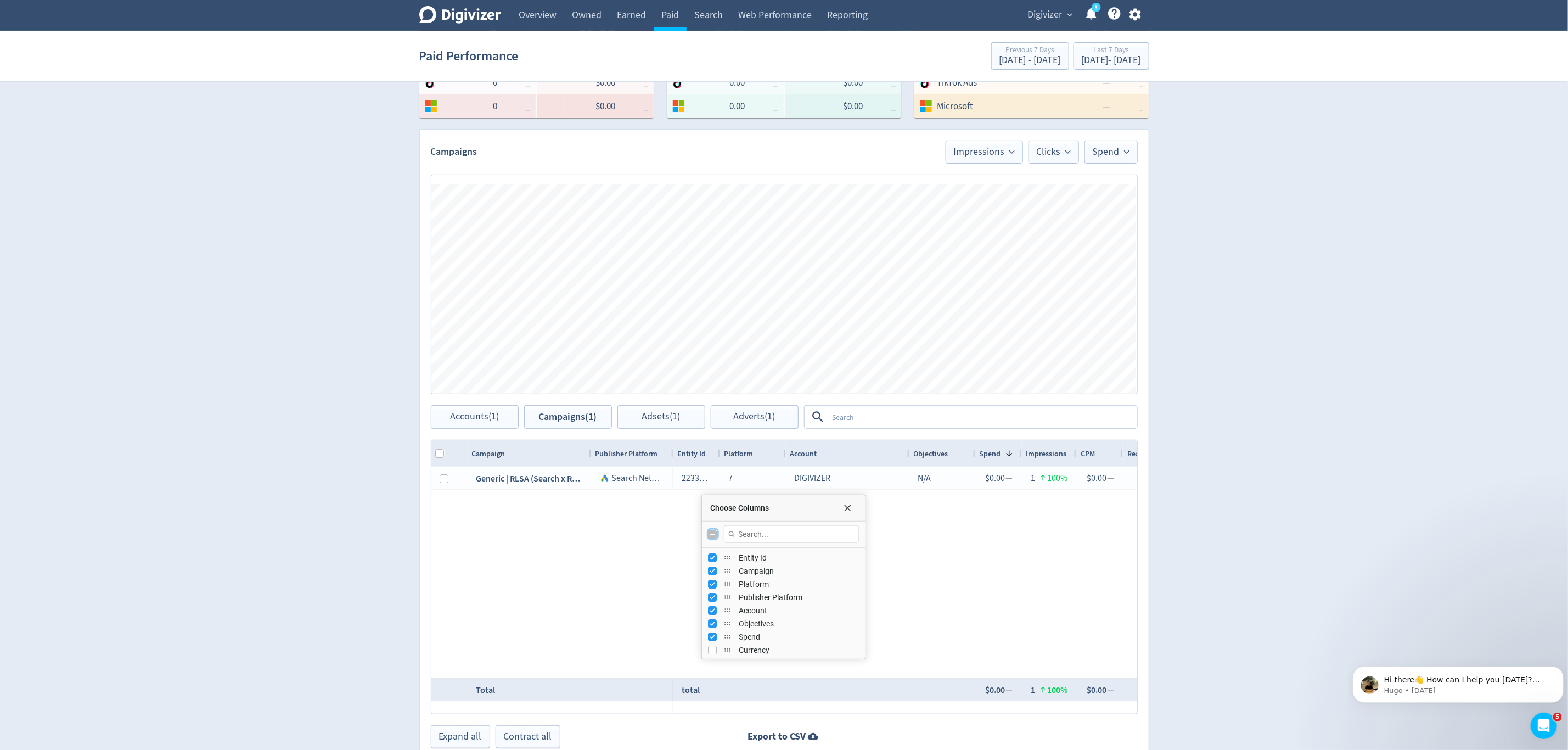
checkbox input "true"
checkbox input "false"
click at [712, 537] on input "Toggle All Columns Visibility" at bounding box center [713, 534] width 9 height 9
checkbox input "true"
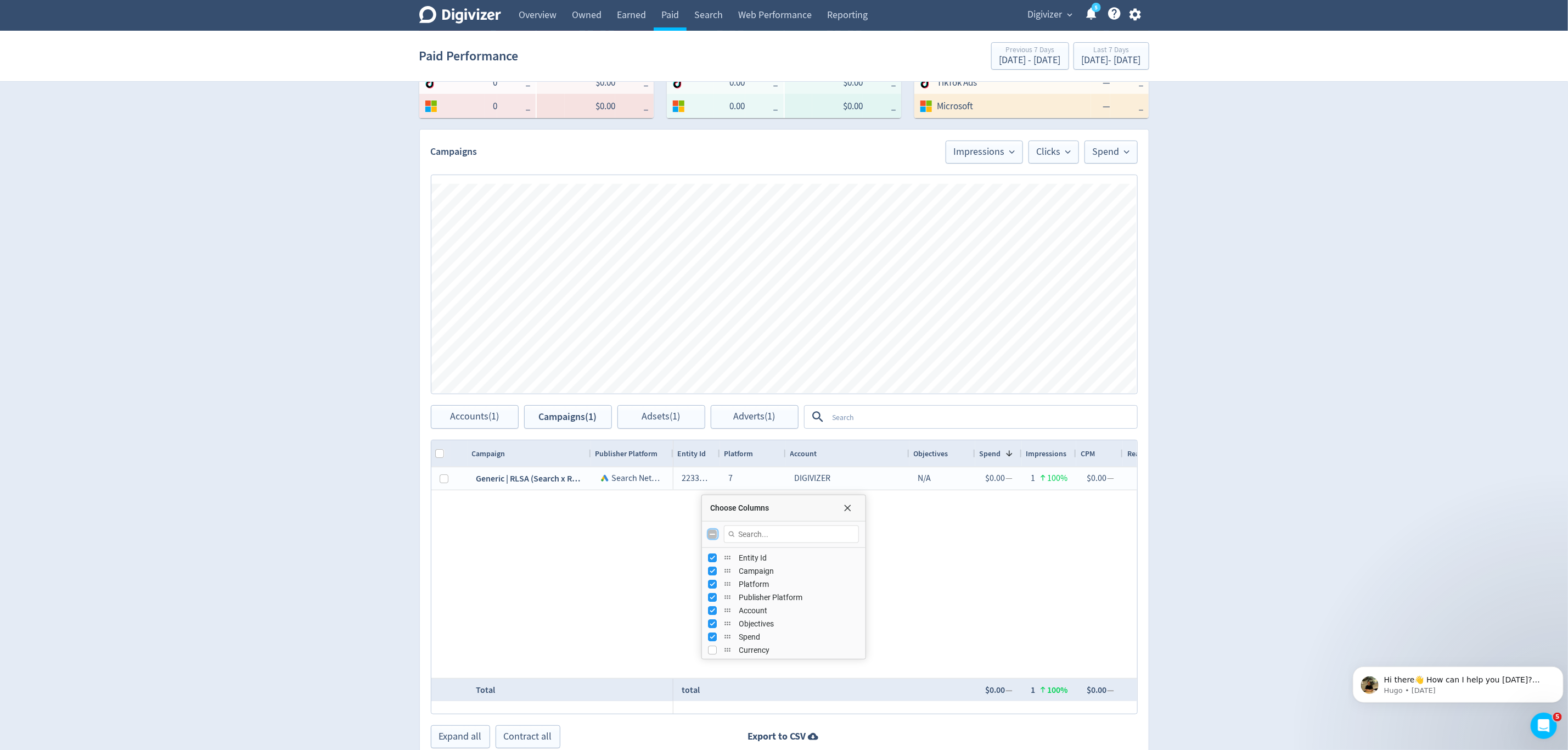
checkbox input "true"
checkbox input "false"
click at [712, 537] on input "Toggle All Columns Visibility" at bounding box center [713, 534] width 9 height 9
checkbox input "true"
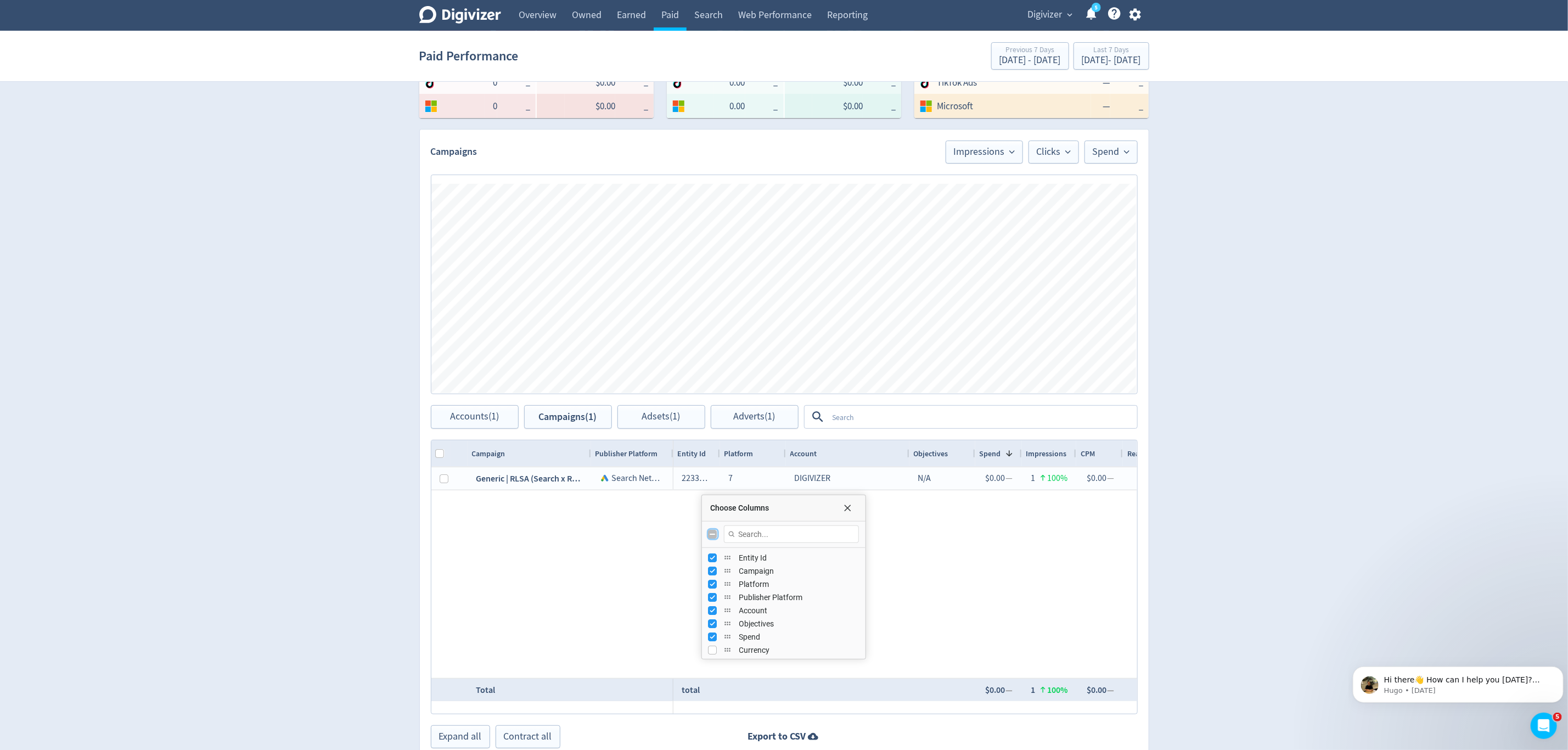
checkbox input "true"
checkbox input "false"
click at [712, 537] on input "Toggle All Columns Visibility" at bounding box center [713, 534] width 9 height 9
checkbox input "true"
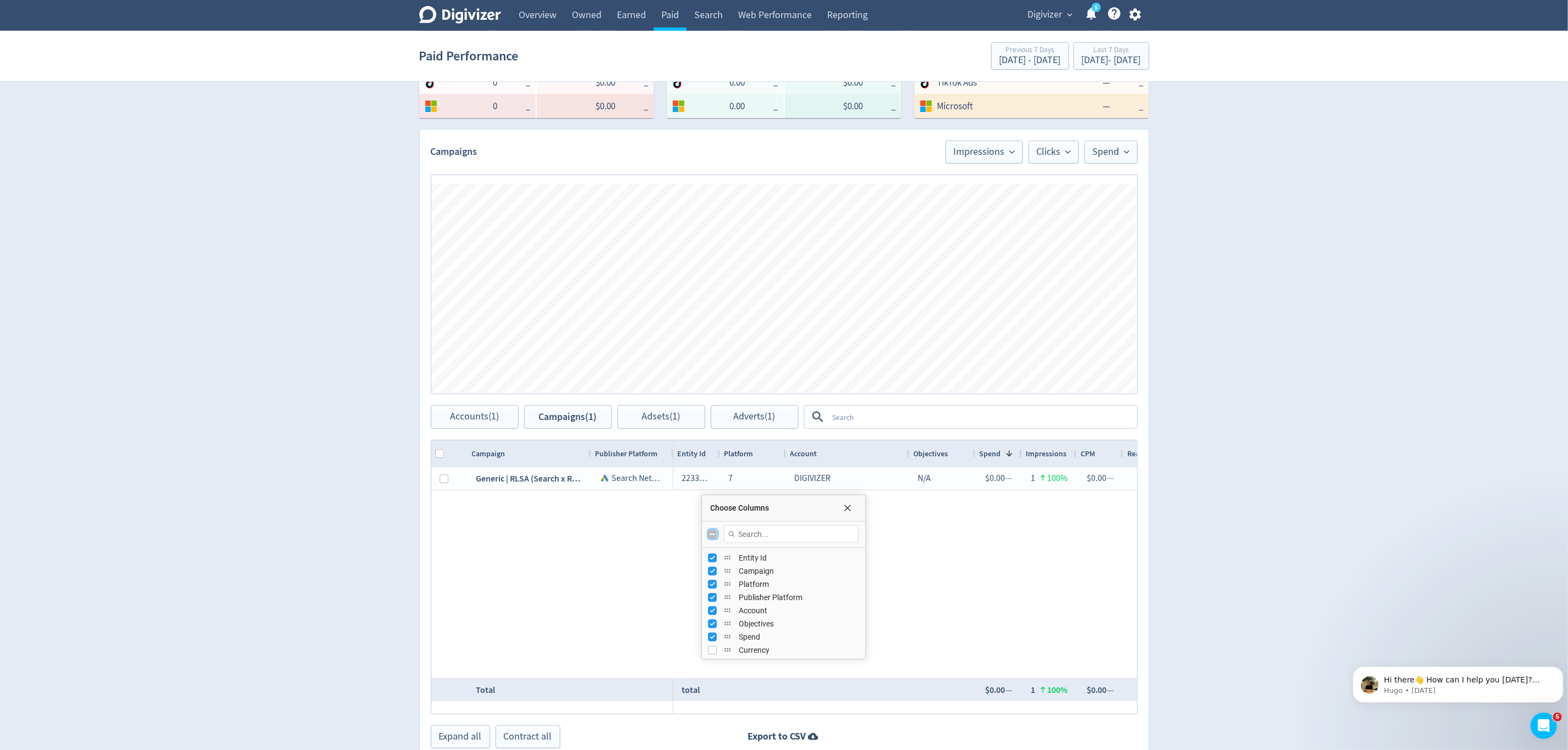
checkbox input "true"
checkbox input "false"
click at [712, 537] on input "Toggle All Columns Visibility" at bounding box center [713, 534] width 9 height 9
checkbox input "true"
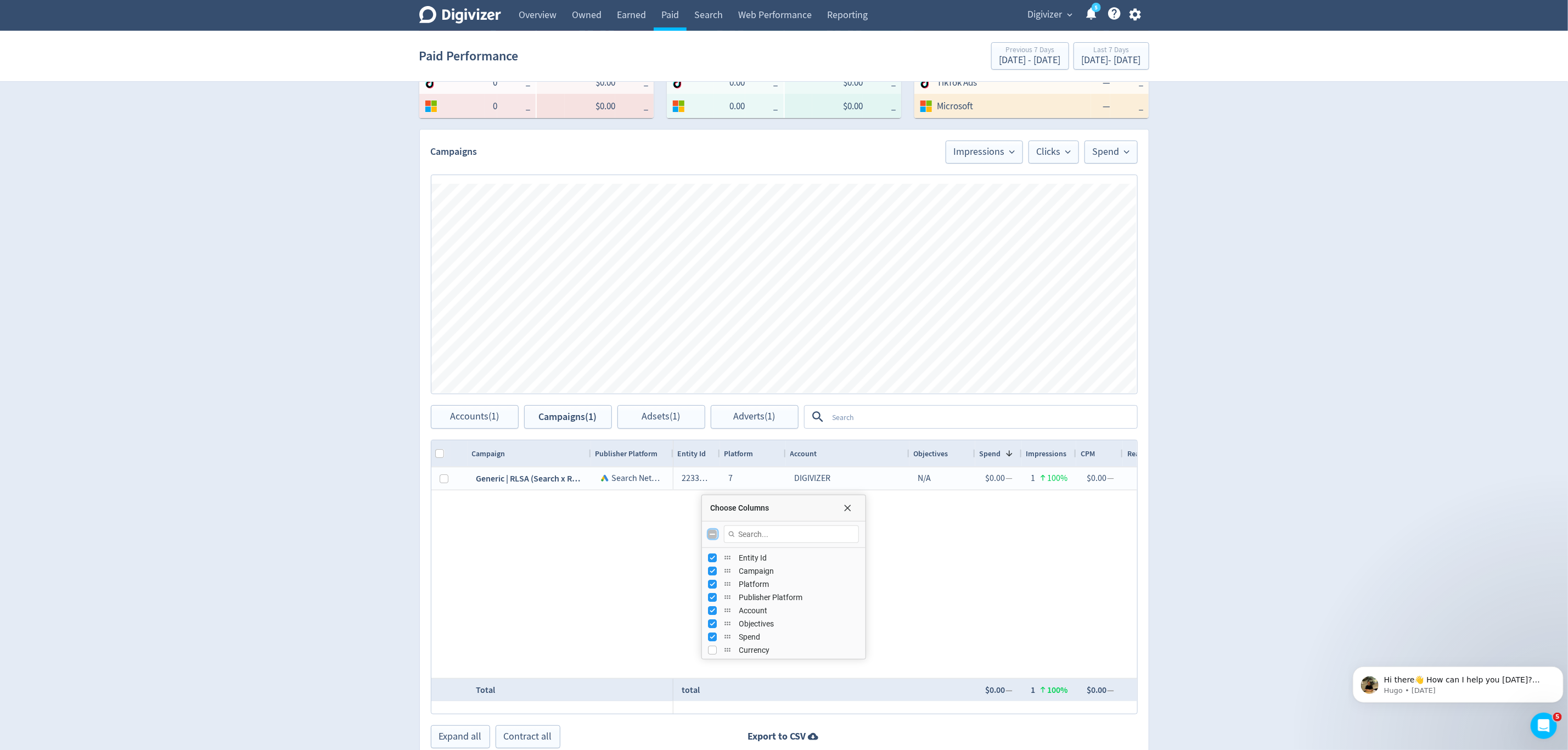
checkbox input "true"
checkbox input "false"
click at [712, 537] on input "Toggle All Columns Visibility" at bounding box center [713, 534] width 9 height 9
checkbox input "true"
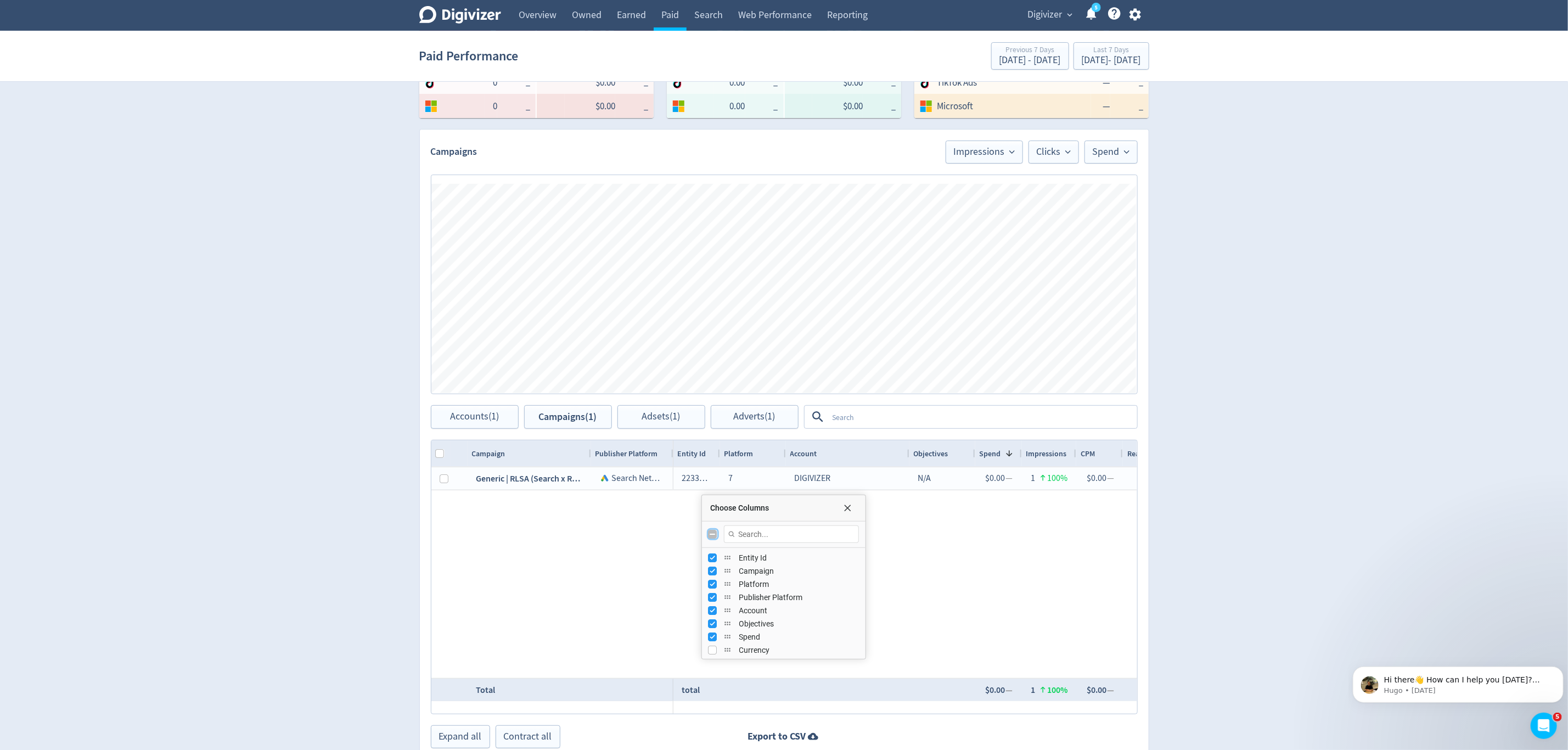
checkbox input "true"
checkbox input "false"
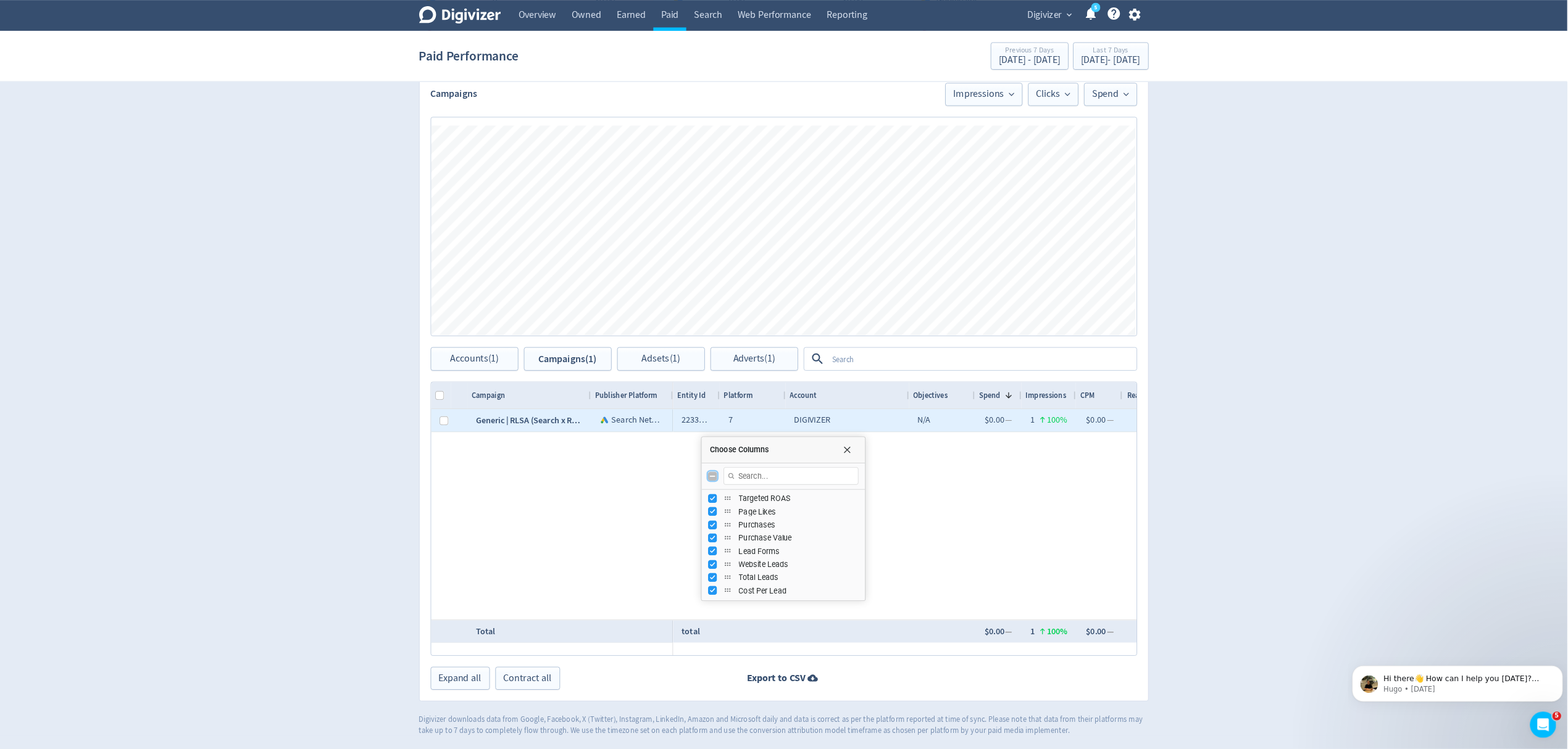
scroll to position [445, 0]
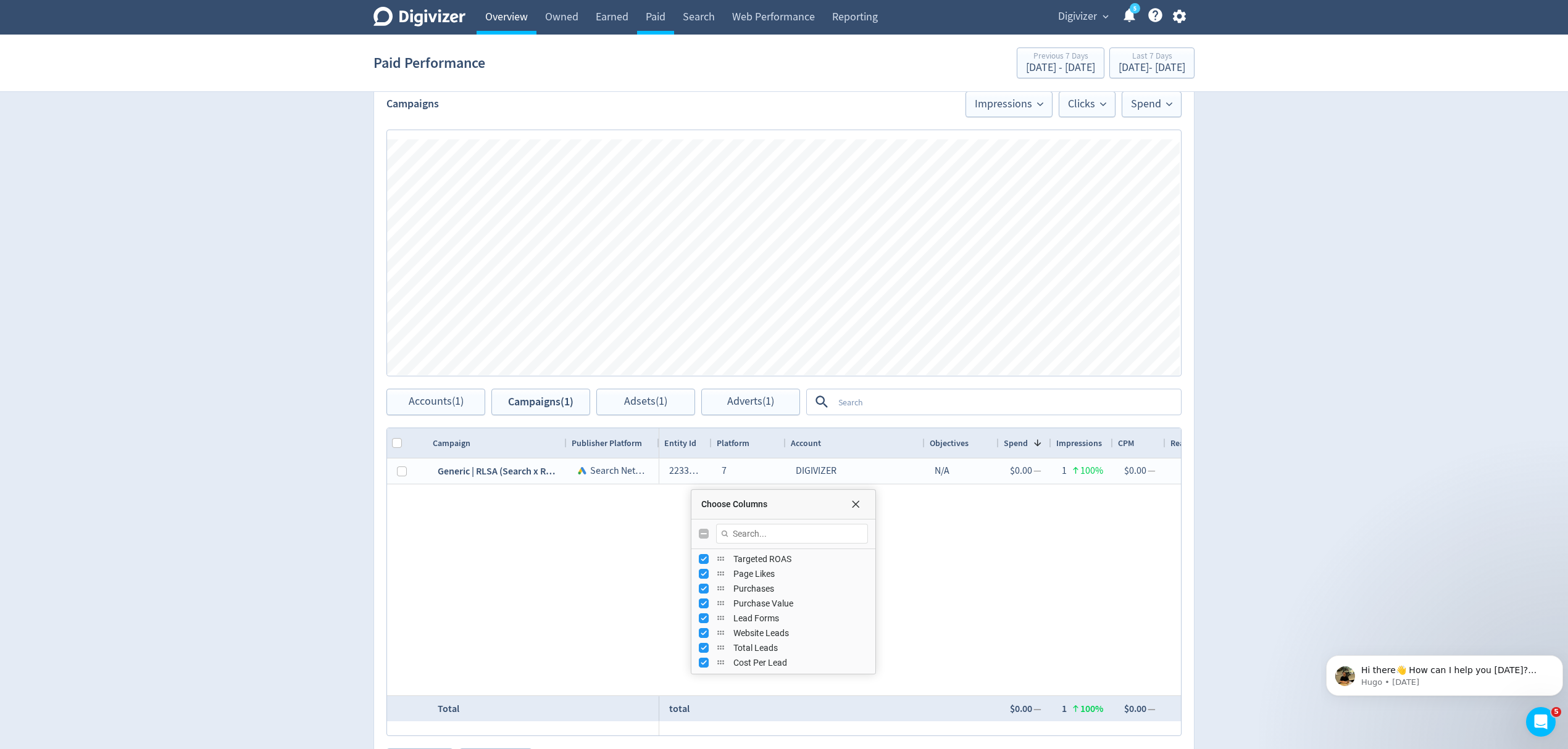
click at [498, 12] on link "Overview" at bounding box center [506, 17] width 60 height 35
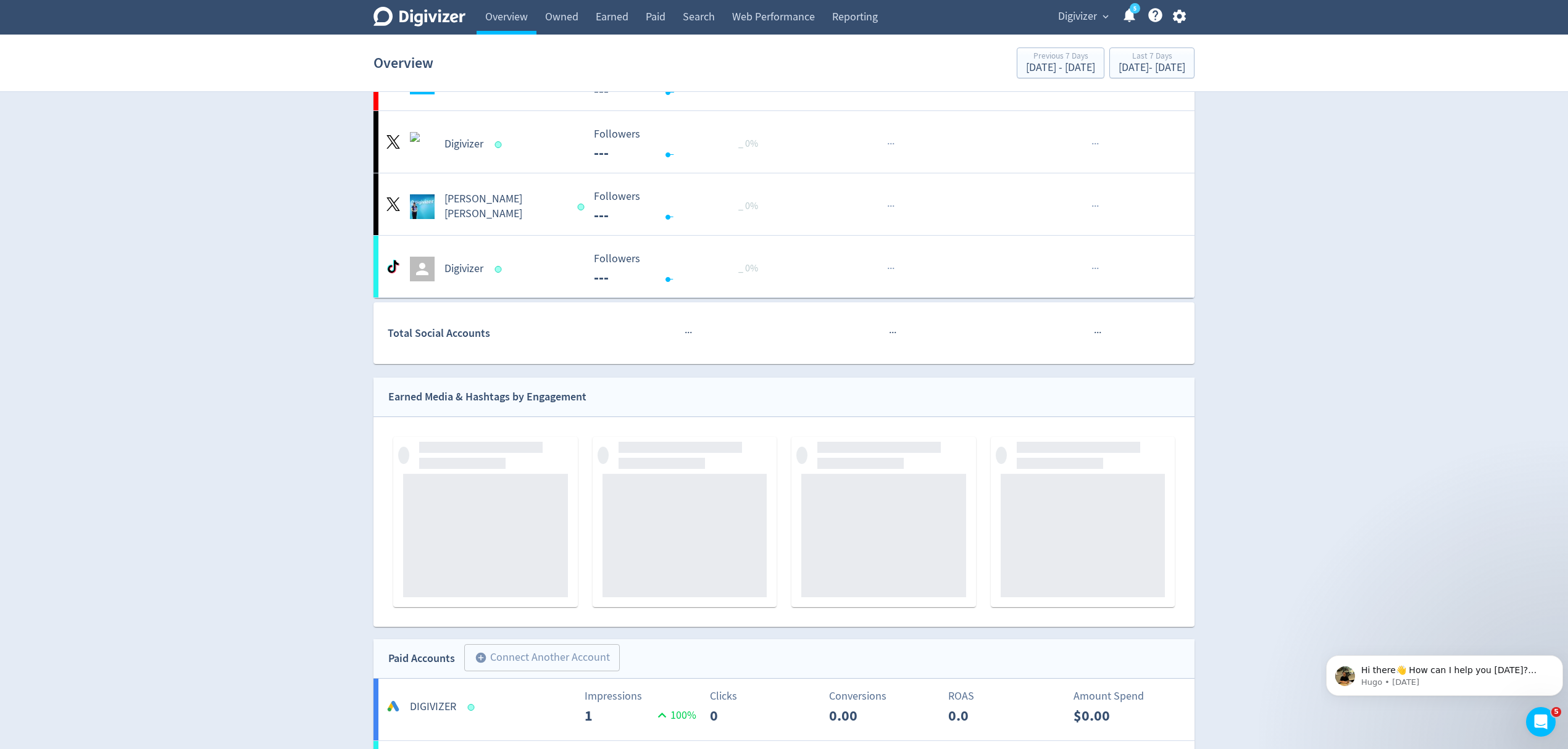
scroll to position [343, 0]
click at [843, 22] on link "Reporting" at bounding box center [854, 17] width 63 height 35
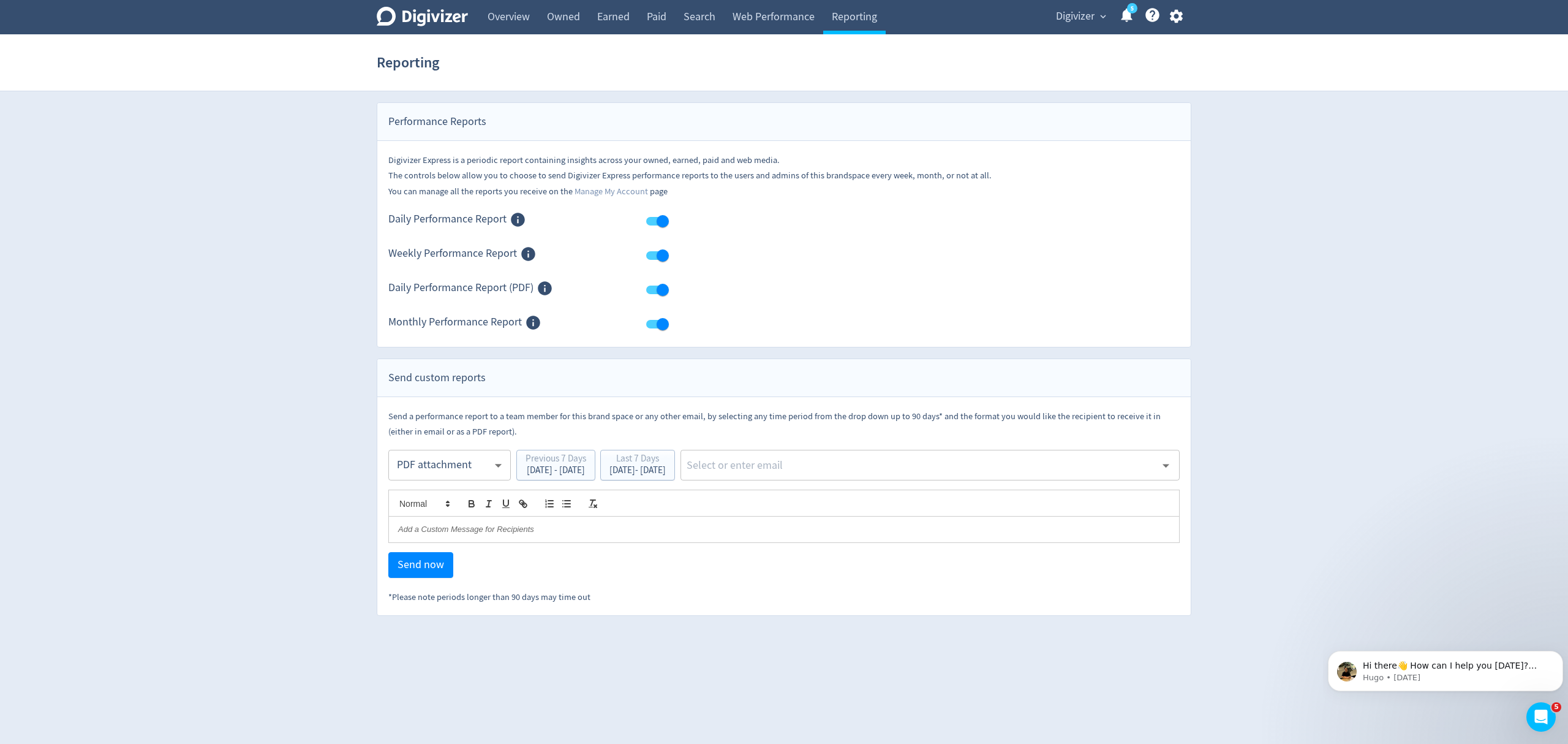
click at [457, 468] on body "Digivizer Logo Mark Digivizer Logo Overview Owned Earned Paid Search Web Perfor…" at bounding box center [784, 308] width 1568 height 616
click at [451, 500] on div "Email" at bounding box center [449, 496] width 102 height 28
type input "html"
click at [666, 472] on div "Sep 30, 2025 - Oct 6, 2025" at bounding box center [637, 471] width 56 height 9
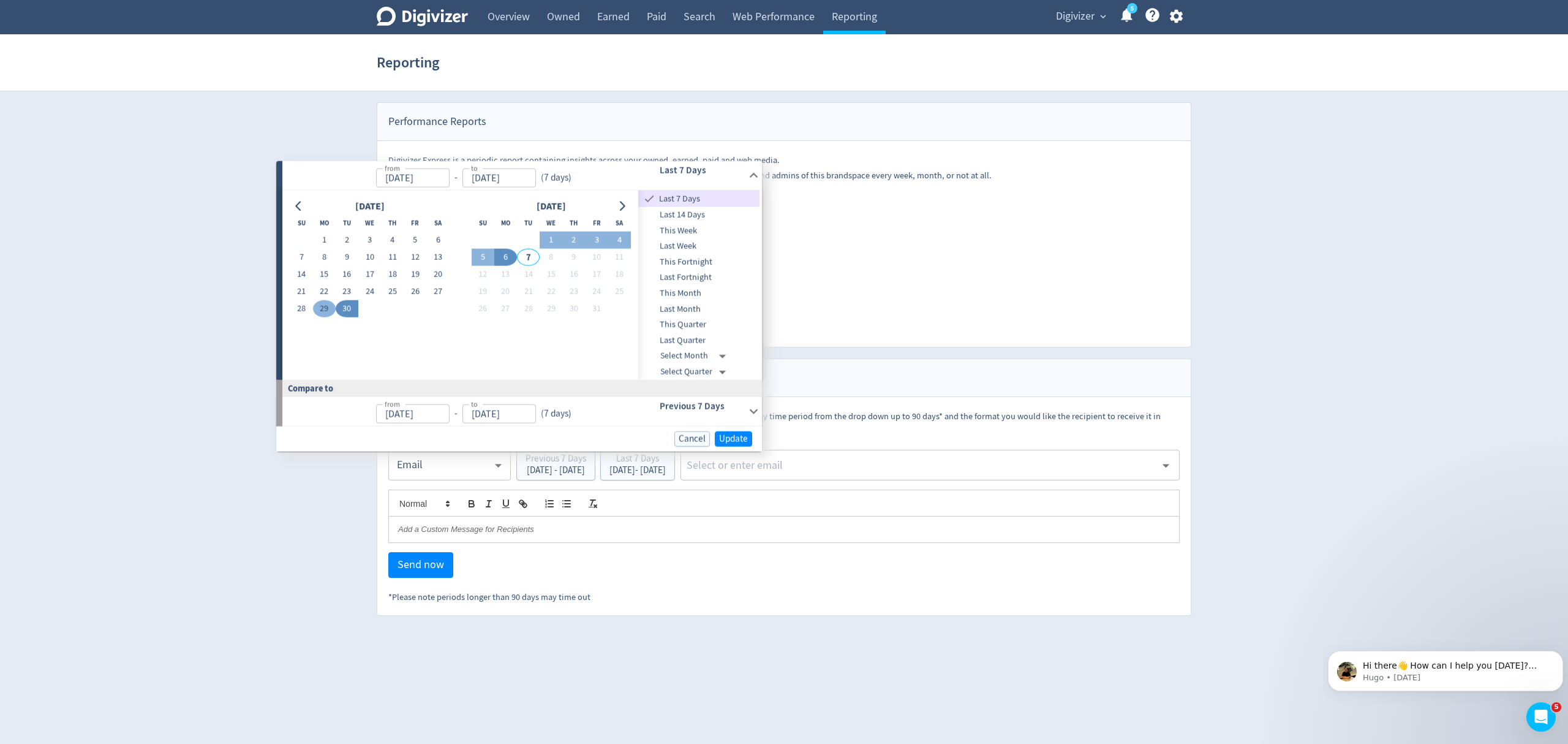
click at [322, 307] on button "29" at bounding box center [324, 309] width 22 height 18
type input "[DATE]"
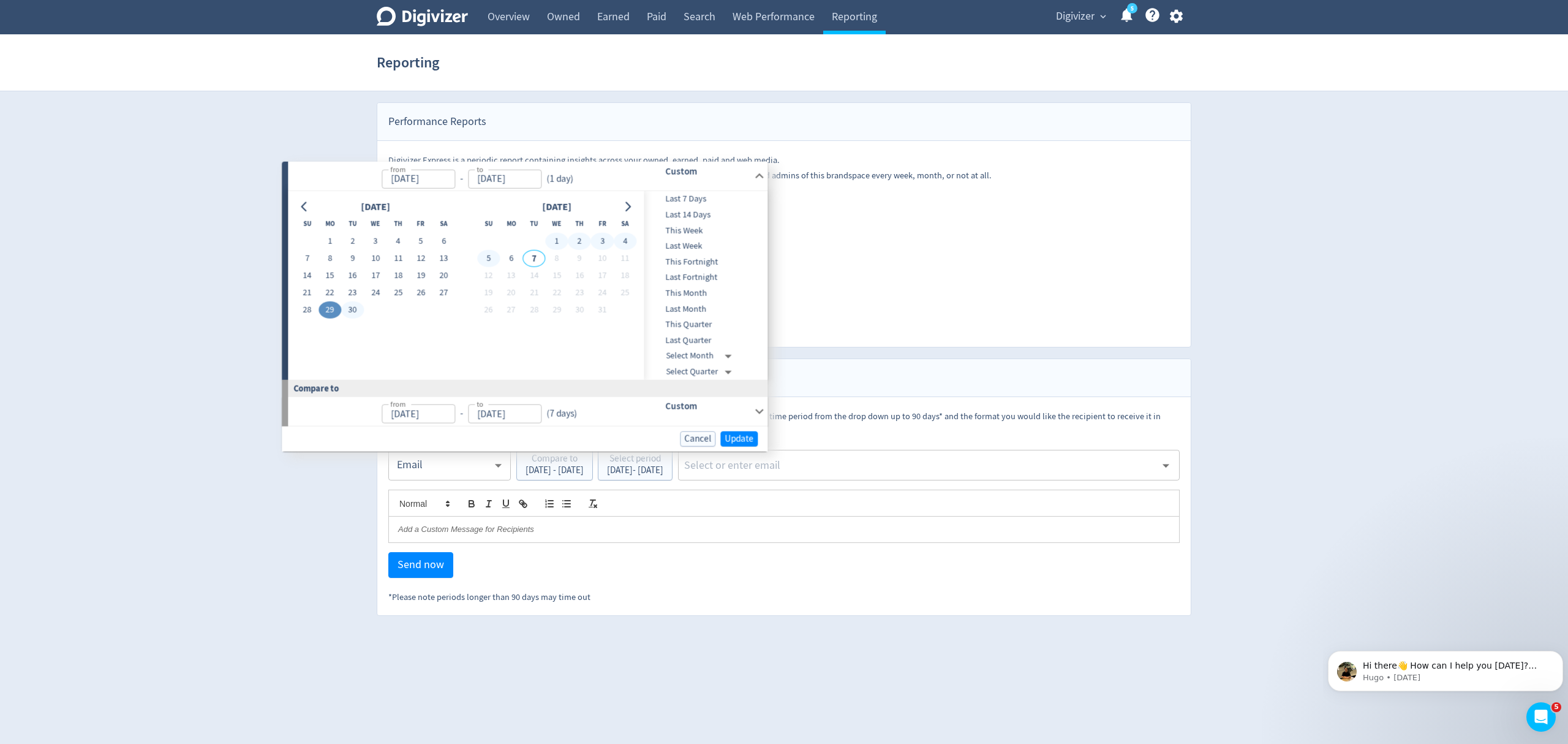
click at [483, 258] on button "5" at bounding box center [488, 258] width 22 height 18
type input "Oct 05, 2025"
type input "Sep 22, 2025"
type input "Sep 28, 2025"
click at [728, 436] on span "Update" at bounding box center [733, 438] width 29 height 9
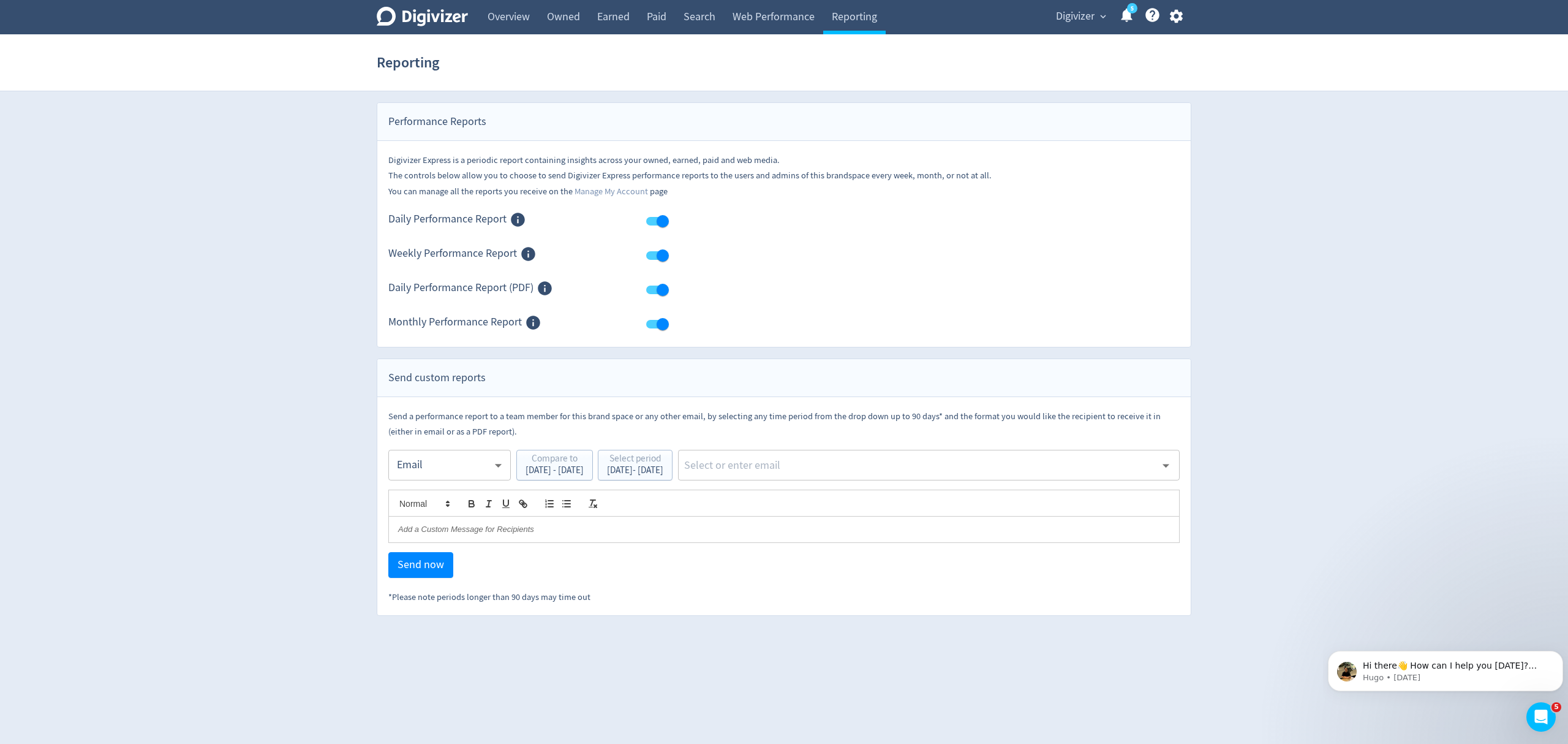
click at [805, 471] on input "text" at bounding box center [919, 465] width 472 height 19
type input "malyn"
click at [867, 495] on li "[EMAIL_ADDRESS][PERSON_NAME][DOMAIN_NAME]" at bounding box center [972, 499] width 412 height 24
click at [426, 565] on span "Send now" at bounding box center [420, 565] width 46 height 11
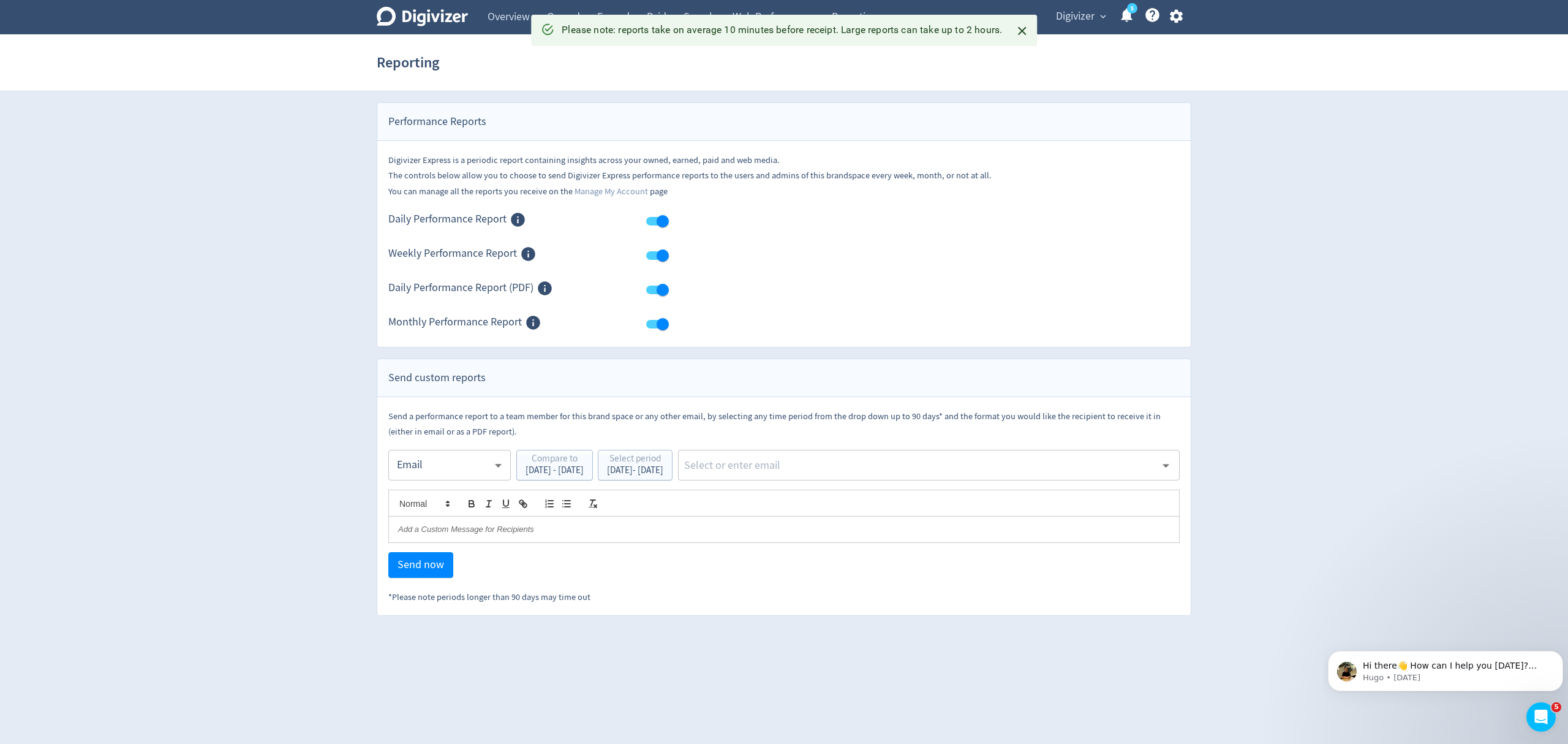
click at [405, 452] on body "Digivizer Logo Mark Digivizer Logo Overview Owned Earned Paid Search Web Perfor…" at bounding box center [784, 308] width 1568 height 616
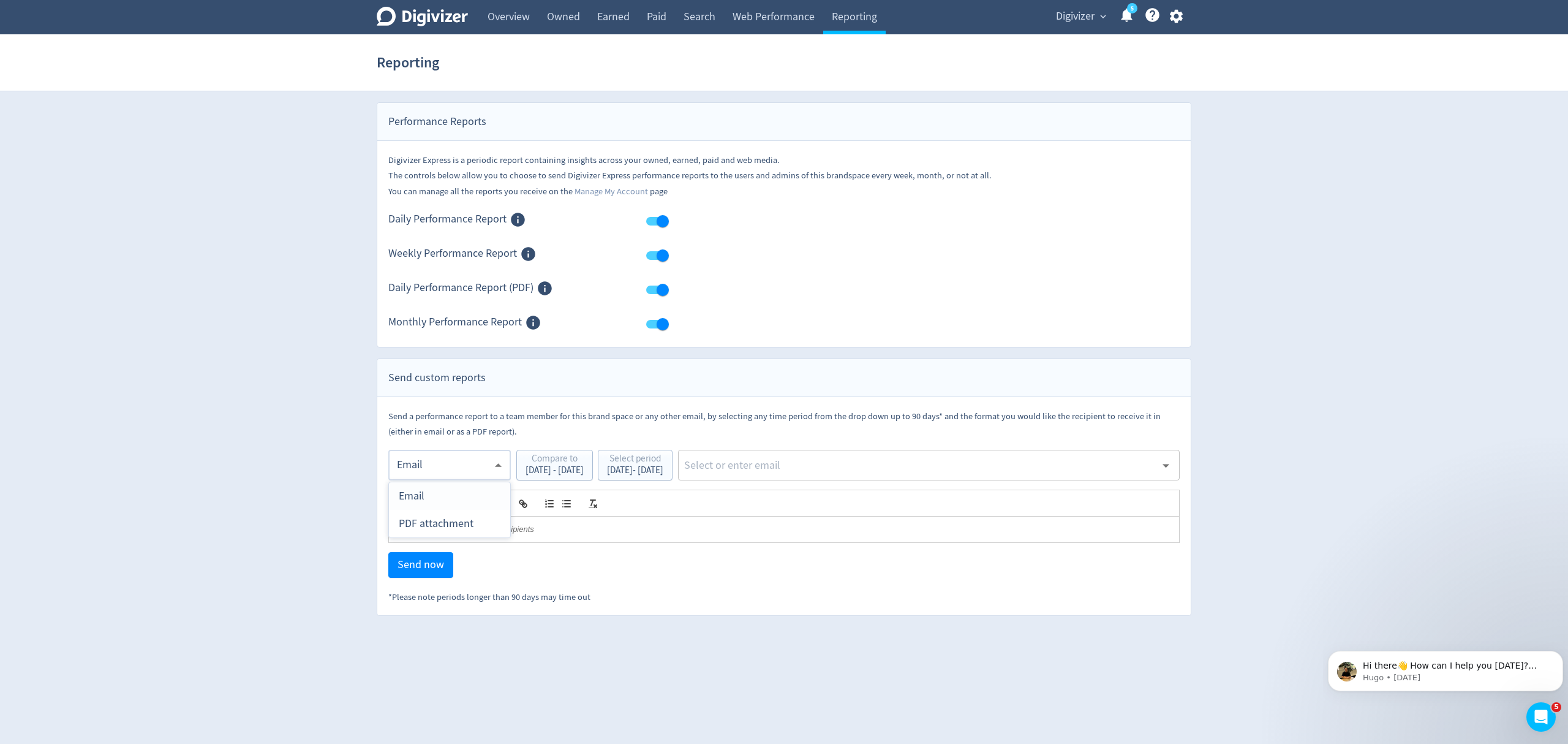
click at [424, 522] on div "PDF attachment" at bounding box center [449, 523] width 102 height 28
type input "pdf"
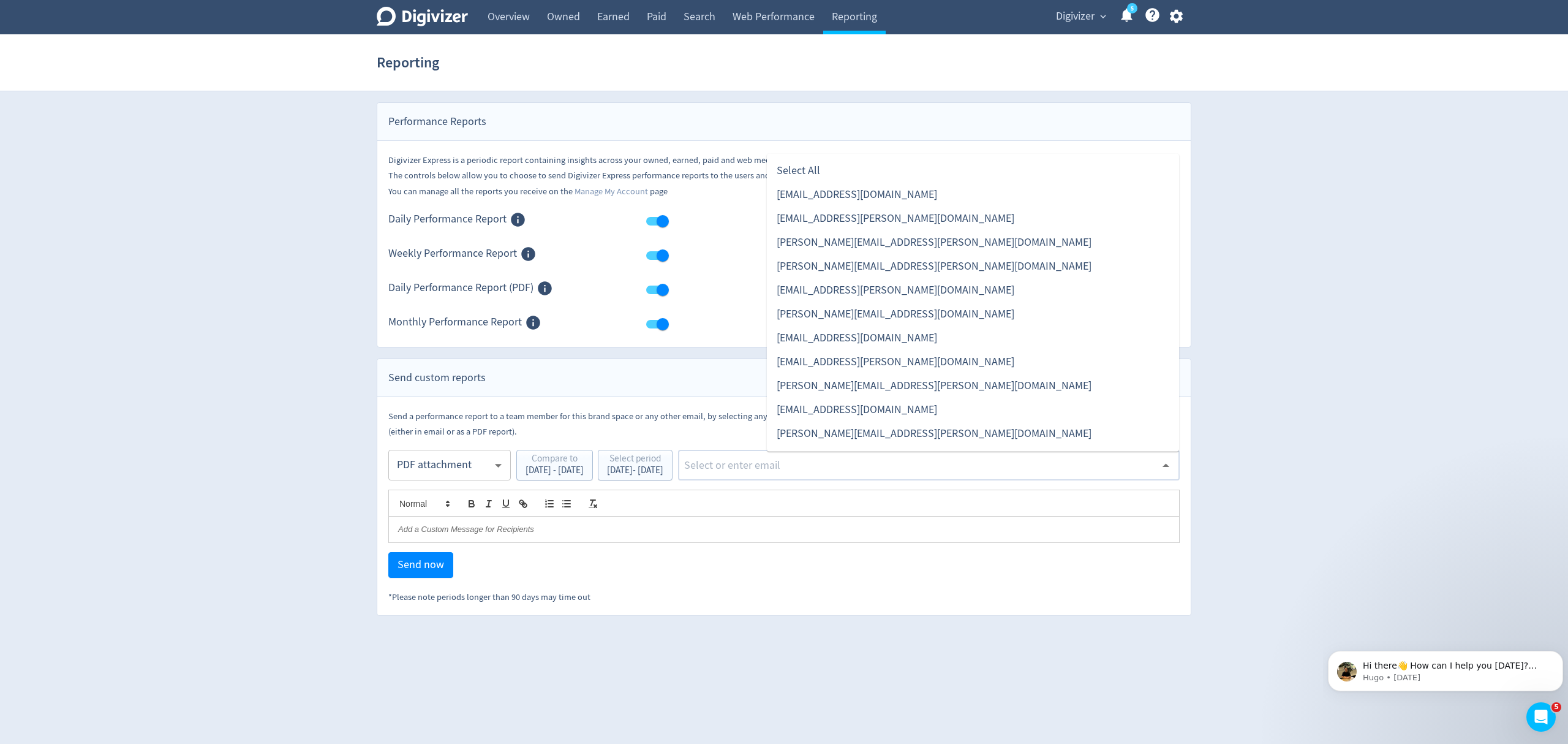
click at [914, 466] on input "text" at bounding box center [919, 465] width 472 height 19
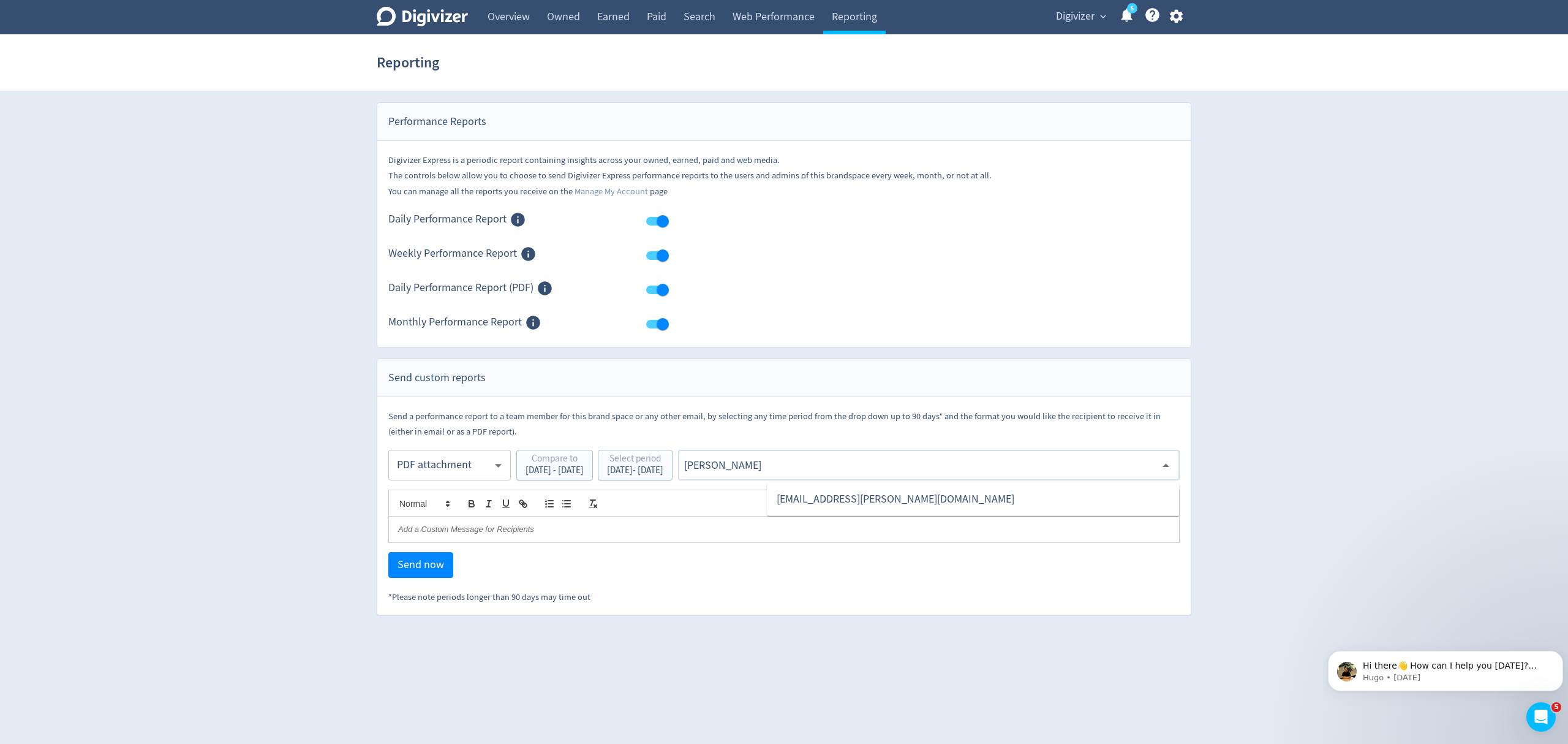
type input "malyn"
click at [880, 506] on li "[EMAIL_ADDRESS][PERSON_NAME][DOMAIN_NAME]" at bounding box center [972, 499] width 412 height 24
click at [420, 566] on span "Send now" at bounding box center [420, 565] width 46 height 11
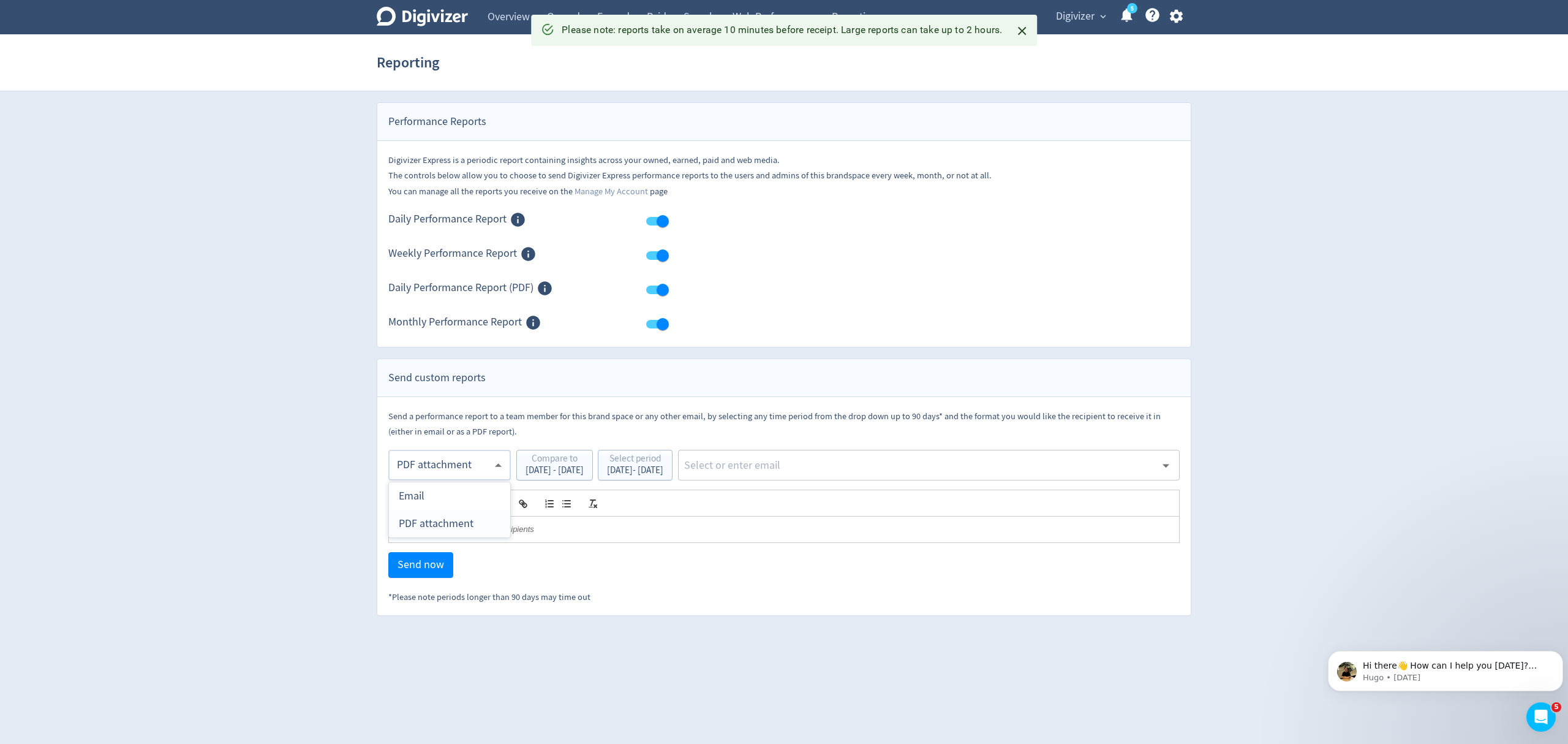
click at [432, 461] on body "Digivizer Logo Mark Digivizer Logo Overview Owned Earned Paid Search Web Perfor…" at bounding box center [784, 308] width 1568 height 616
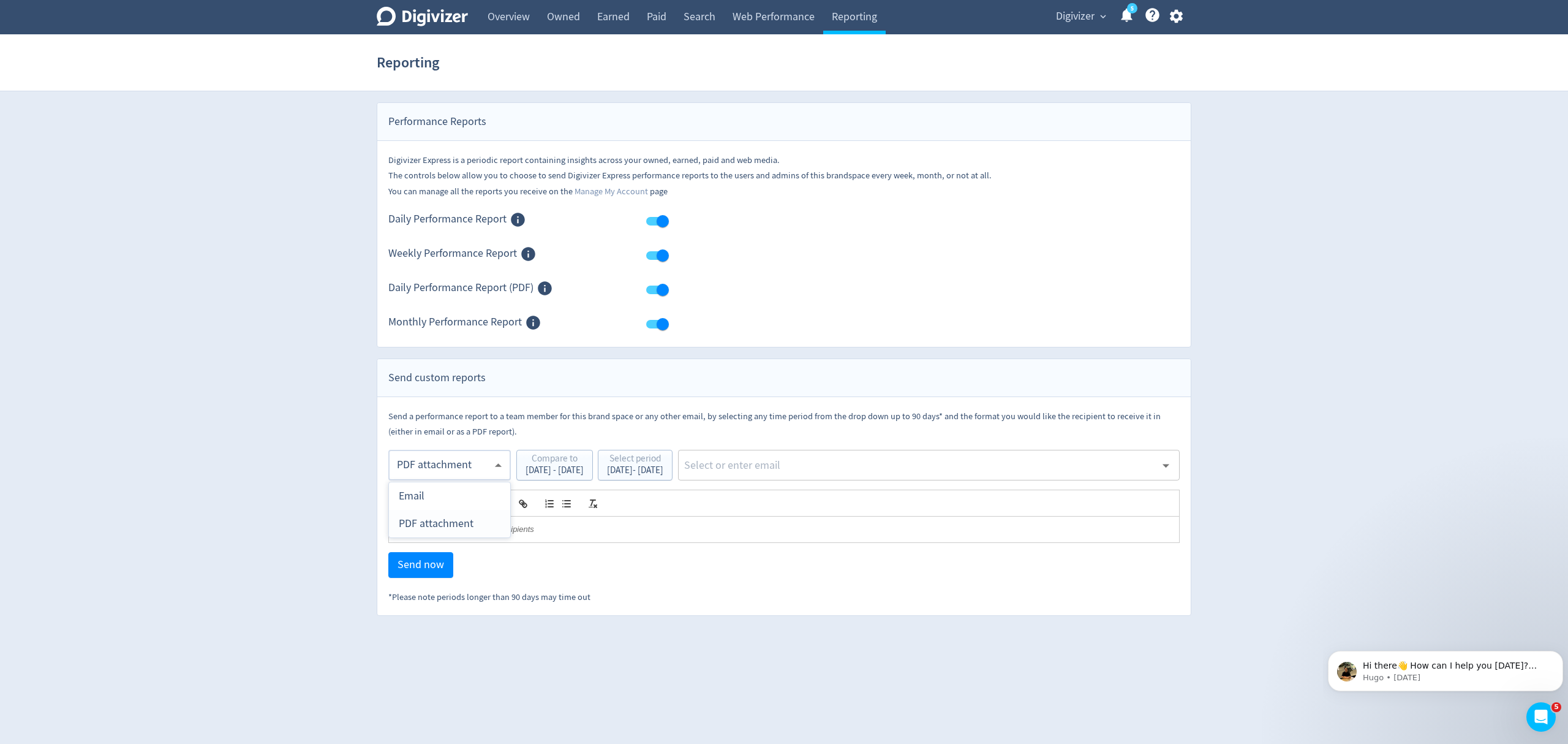
click at [444, 530] on div "PDF attachment" at bounding box center [449, 523] width 102 height 28
click at [805, 469] on input "text" at bounding box center [919, 465] width 472 height 19
type input "malyn"
click at [816, 498] on li "[EMAIL_ADDRESS][PERSON_NAME][DOMAIN_NAME]" at bounding box center [972, 499] width 412 height 24
click at [419, 560] on span "Send now" at bounding box center [420, 565] width 46 height 11
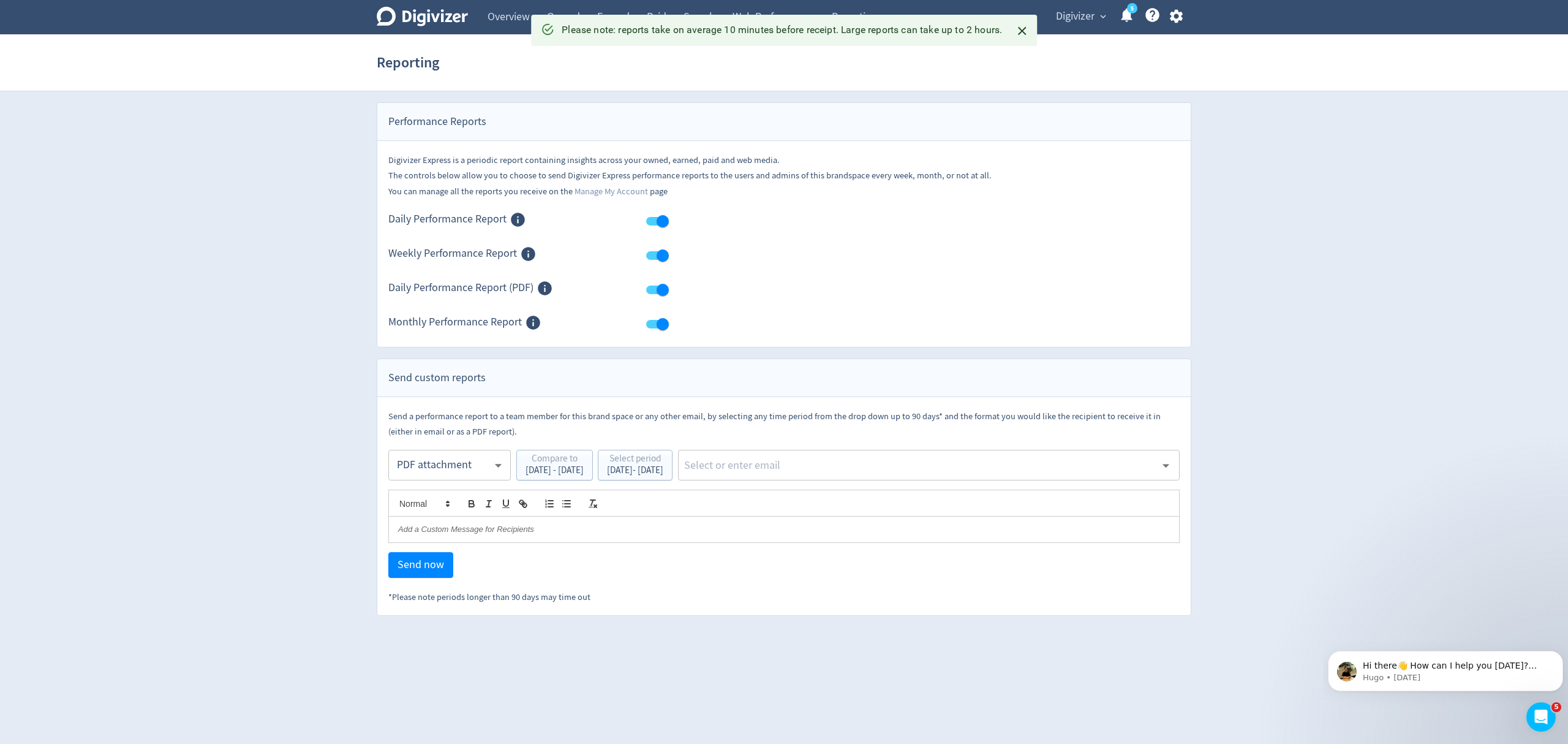
click at [1073, 18] on span "Digivizer" at bounding box center [1075, 16] width 39 height 19
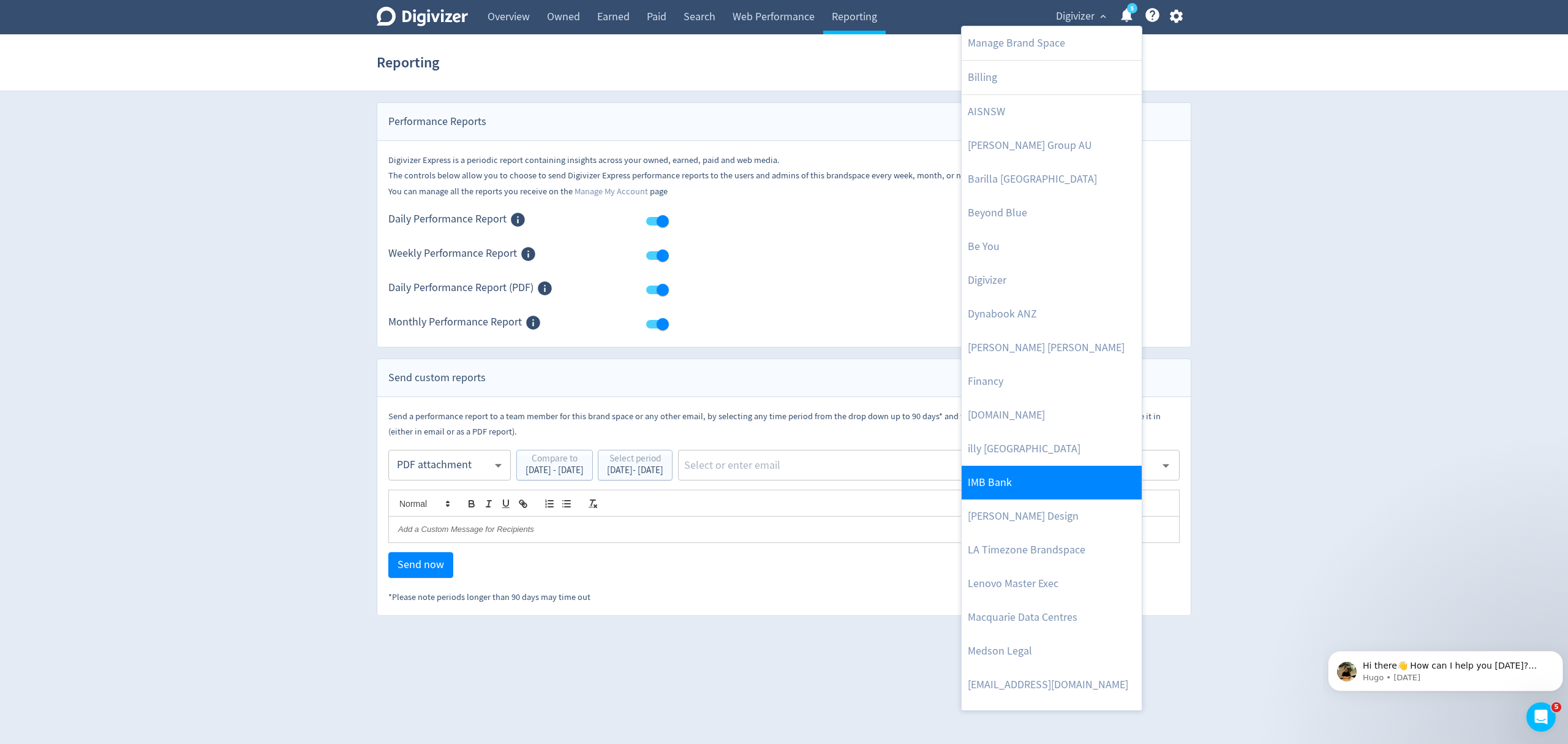
click at [1021, 475] on link "IMB Bank" at bounding box center [1051, 483] width 180 height 33
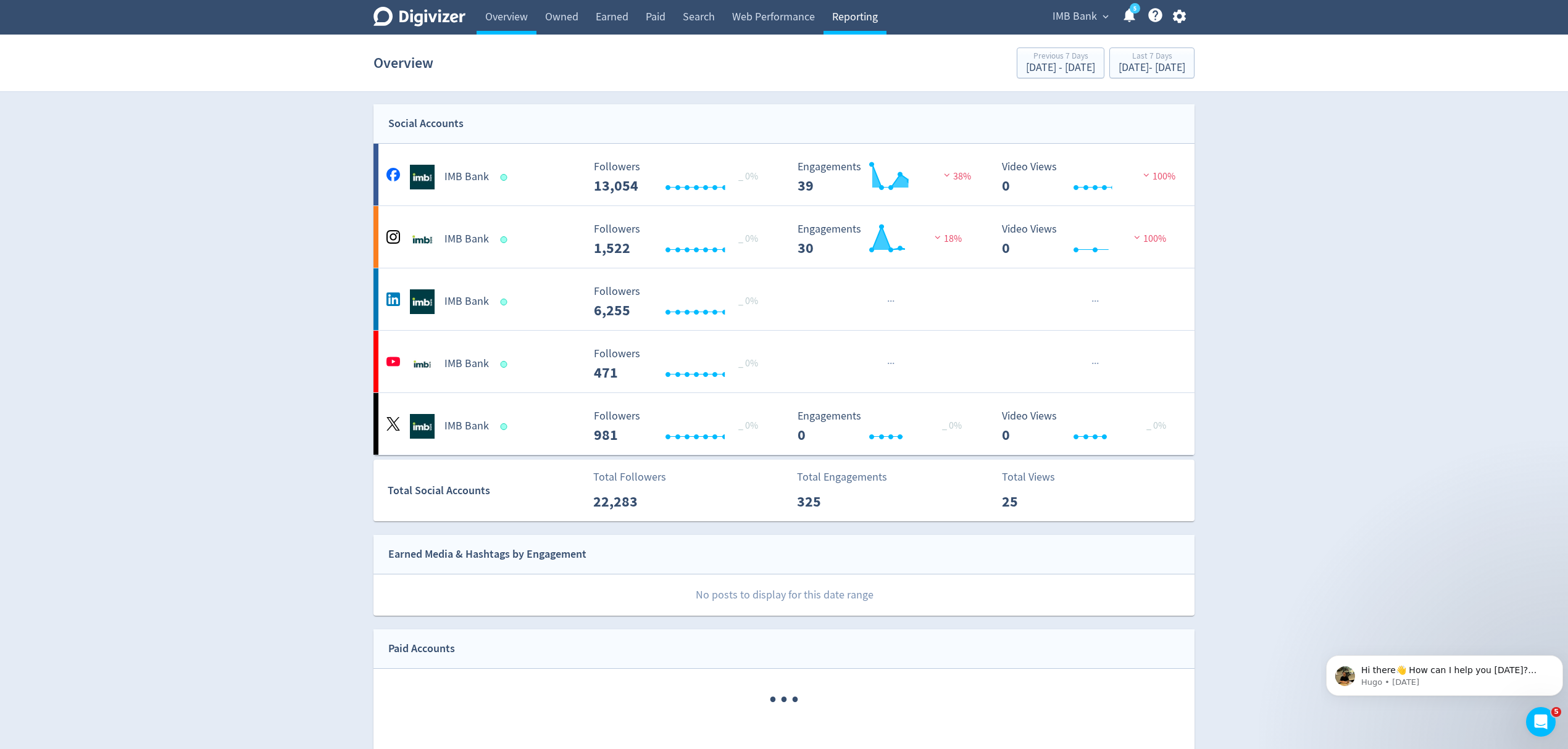
click at [850, 19] on link "Reporting" at bounding box center [854, 17] width 63 height 35
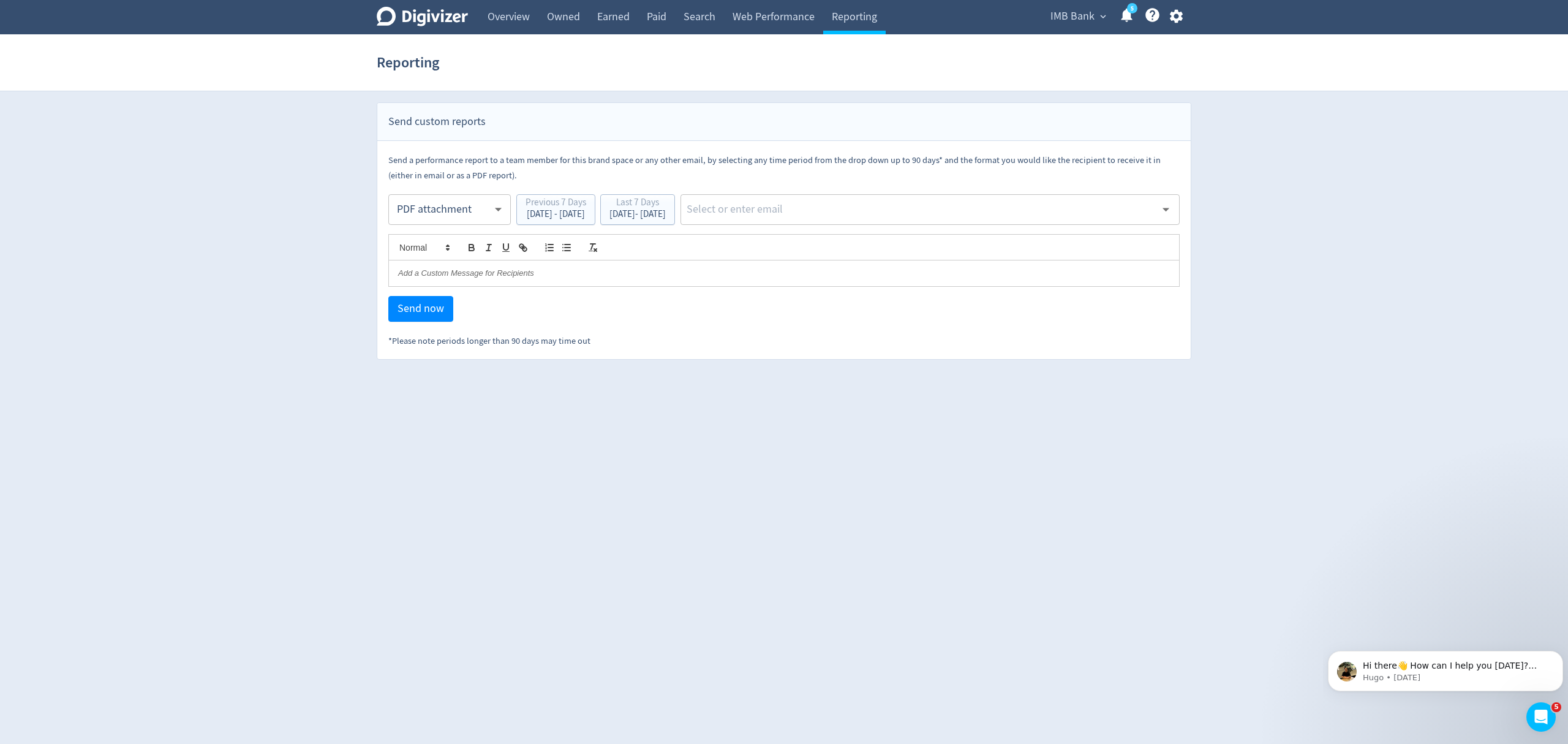
click at [466, 217] on body "Digivizer Logo Mark Digivizer Logo Overview Owned Earned Paid Search Web Perfor…" at bounding box center [784, 180] width 1568 height 359
click at [425, 243] on div "Email" at bounding box center [449, 240] width 102 height 28
type input "html"
click at [666, 216] on div "Sep 30, 2025 - Oct 6, 2025" at bounding box center [637, 214] width 56 height 9
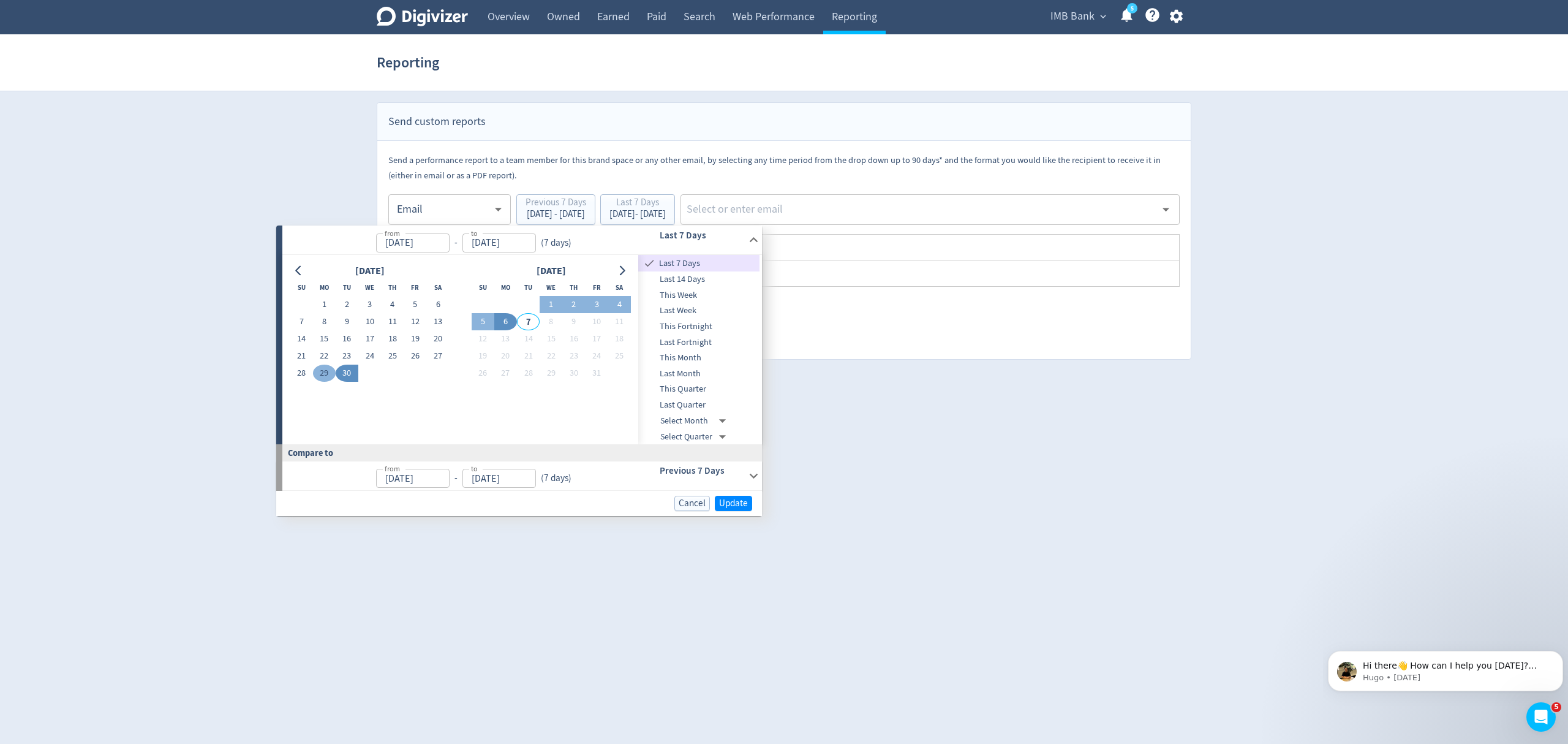
click at [322, 375] on button "29" at bounding box center [324, 372] width 22 height 18
type input "[DATE]"
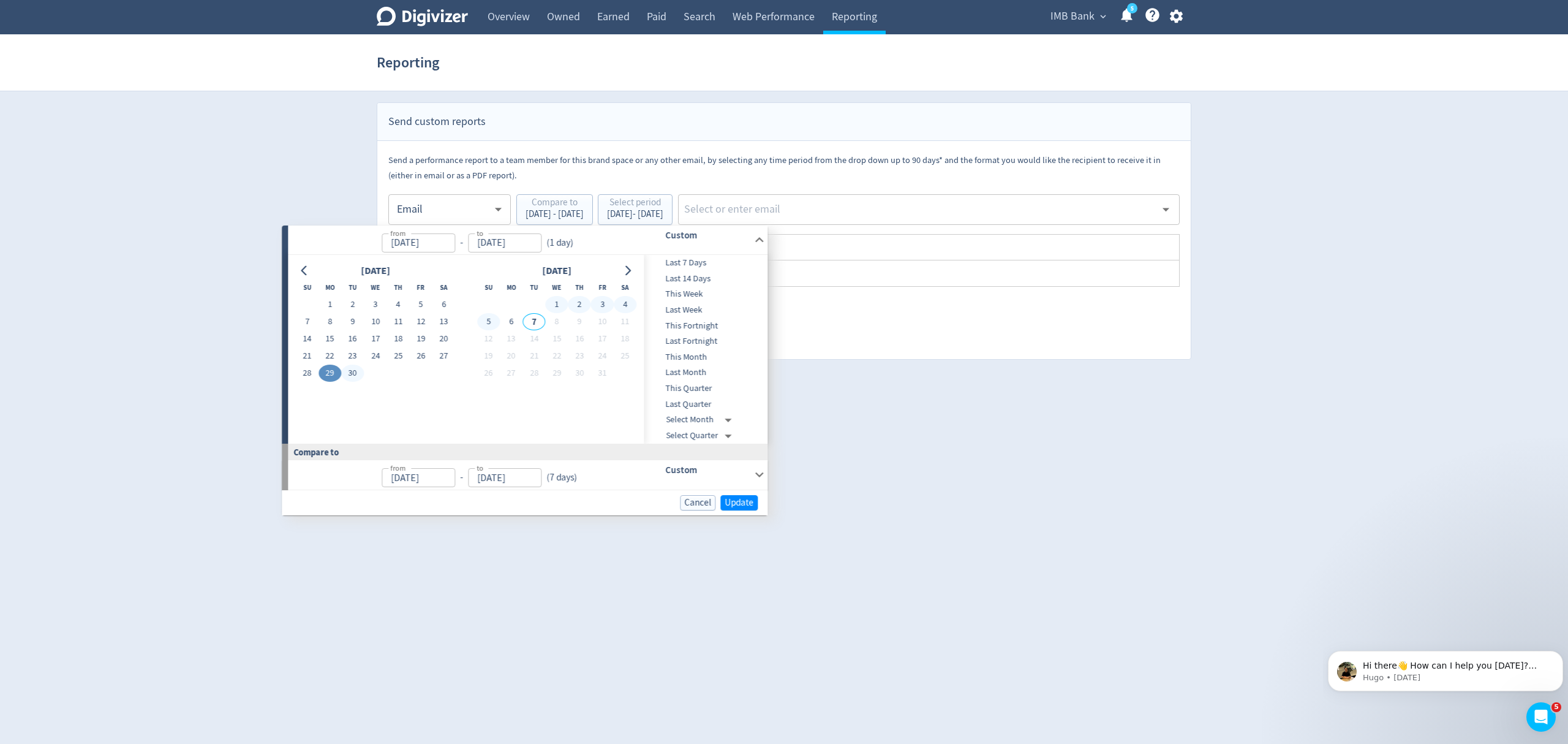
click at [488, 321] on button "5" at bounding box center [488, 322] width 22 height 18
type input "Oct 05, 2025"
type input "Sep 22, 2025"
type input "Sep 28, 2025"
click at [732, 500] on span "Update" at bounding box center [733, 503] width 29 height 9
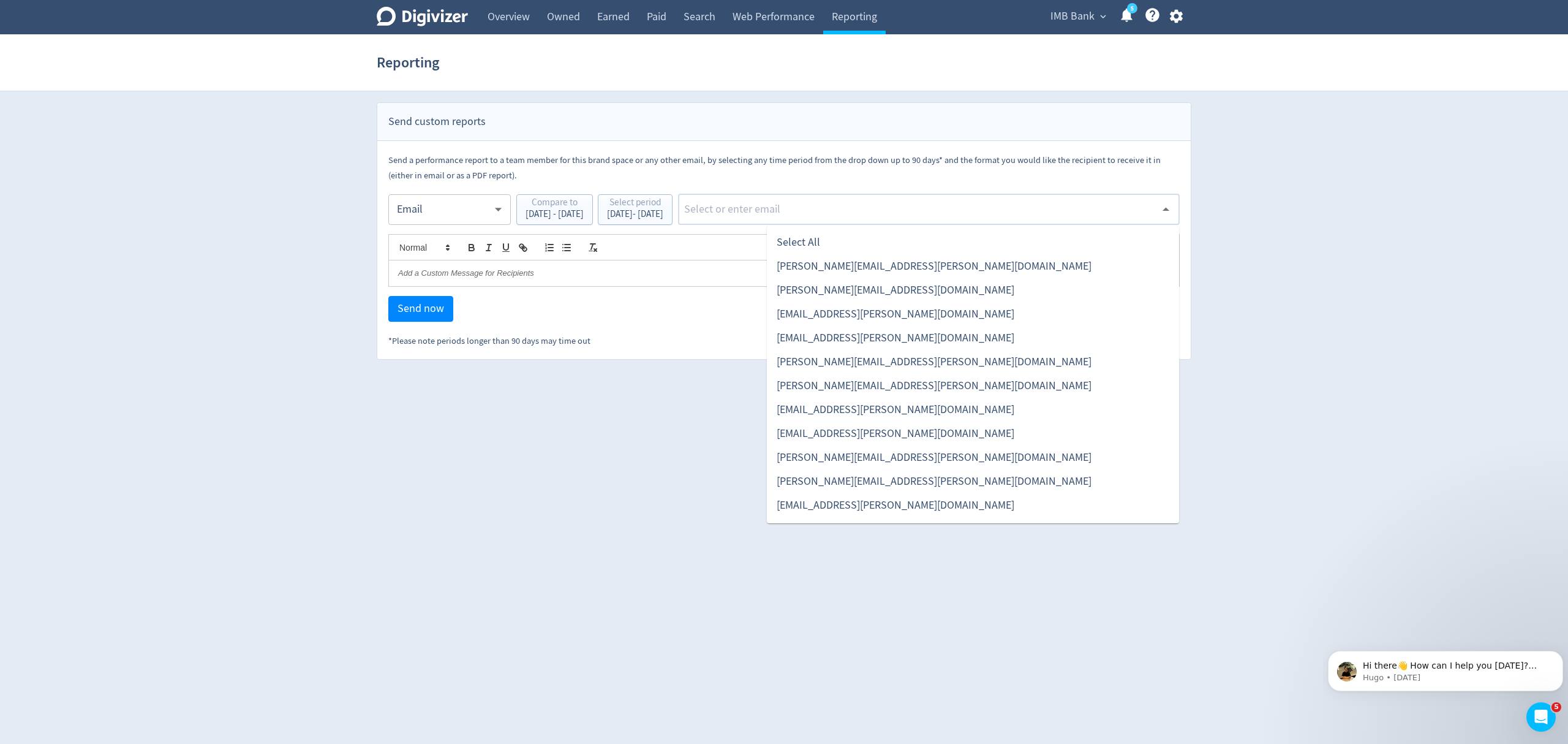
click at [808, 211] on input "text" at bounding box center [919, 209] width 472 height 19
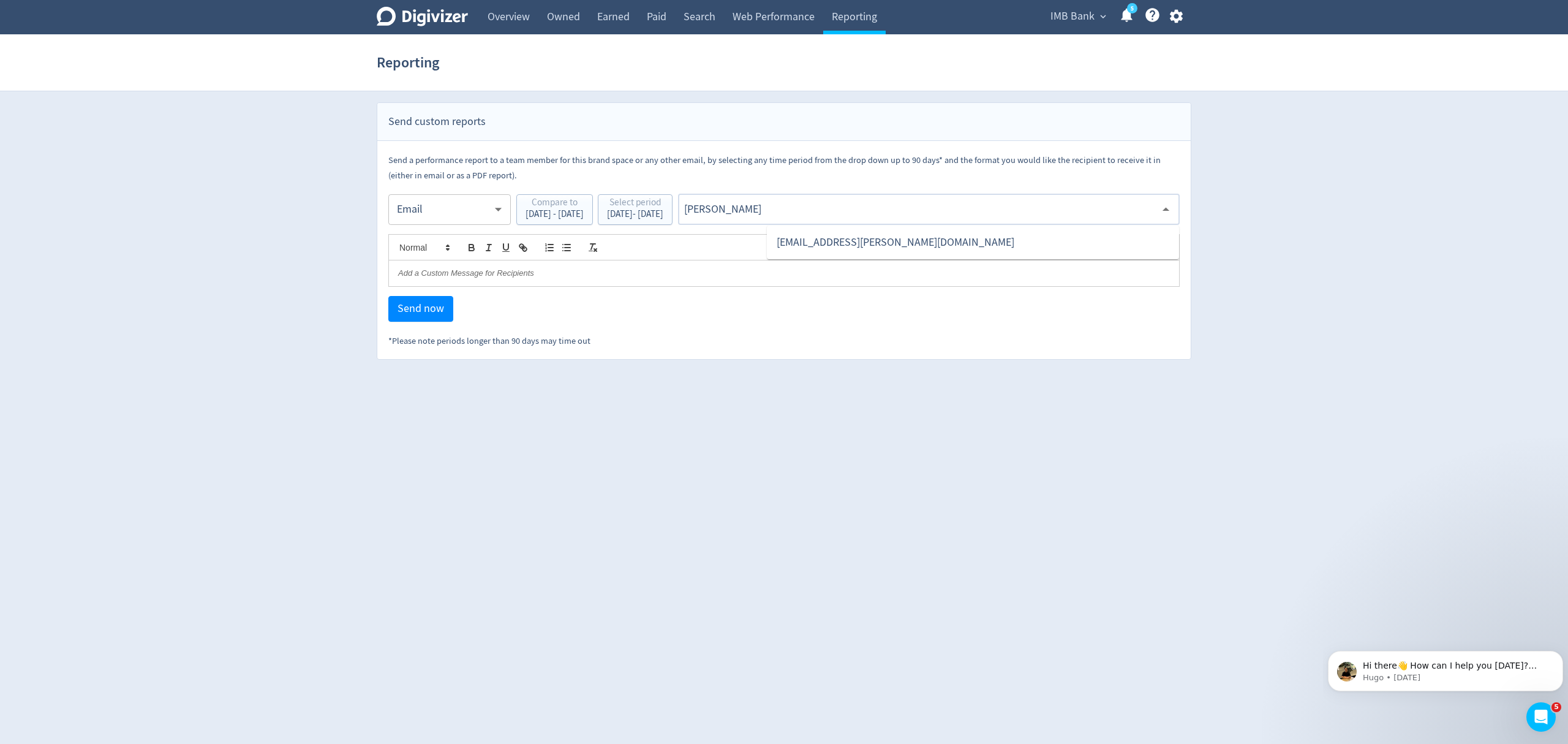
type input "malyn"
click at [816, 244] on li "[EMAIL_ADDRESS][PERSON_NAME][DOMAIN_NAME]" at bounding box center [972, 243] width 412 height 24
click at [444, 307] on button "Send now" at bounding box center [420, 309] width 65 height 26
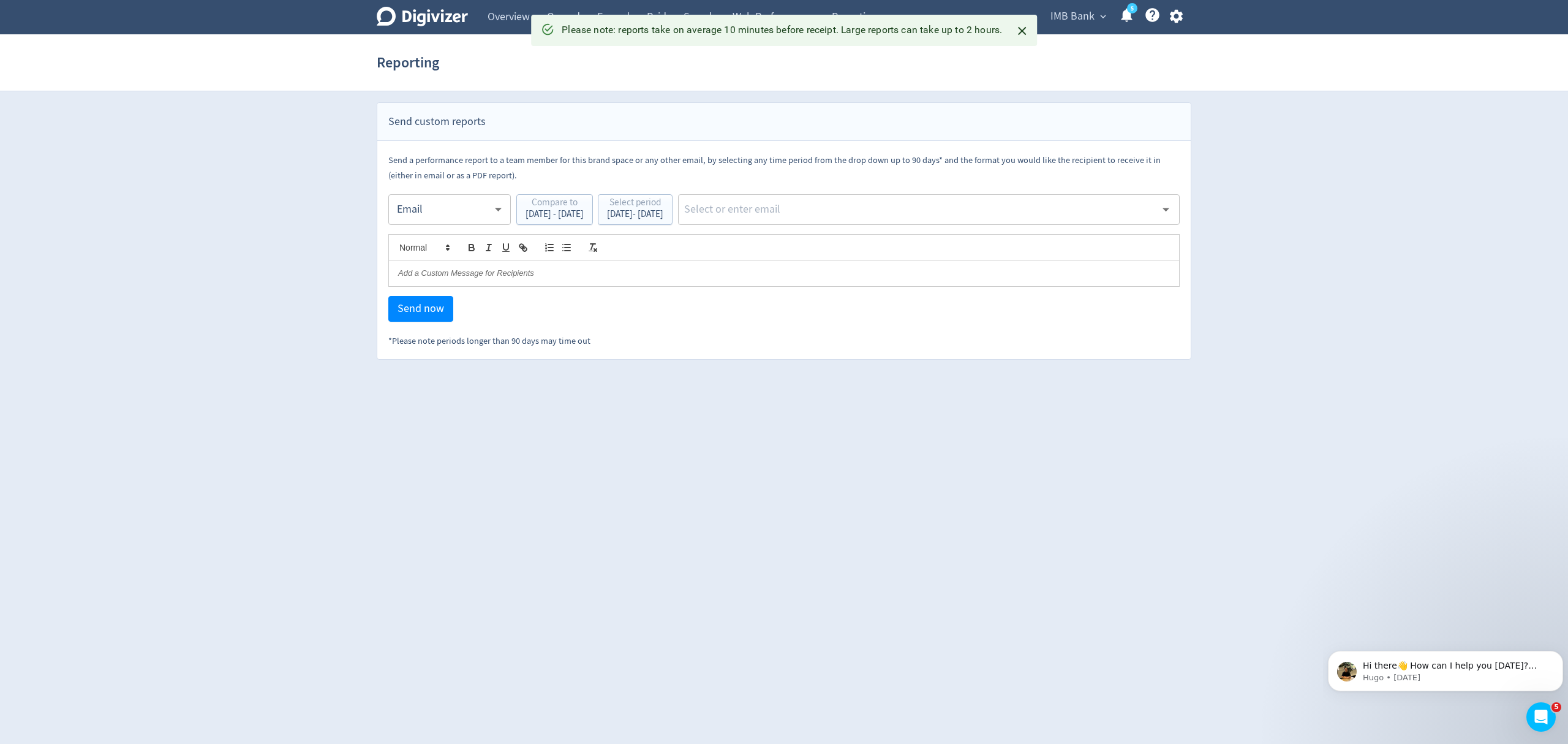
click at [444, 210] on body "Digivizer Logo Mark Digivizer Logo Overview Owned Earned Paid Search Web Perfor…" at bounding box center [784, 180] width 1568 height 359
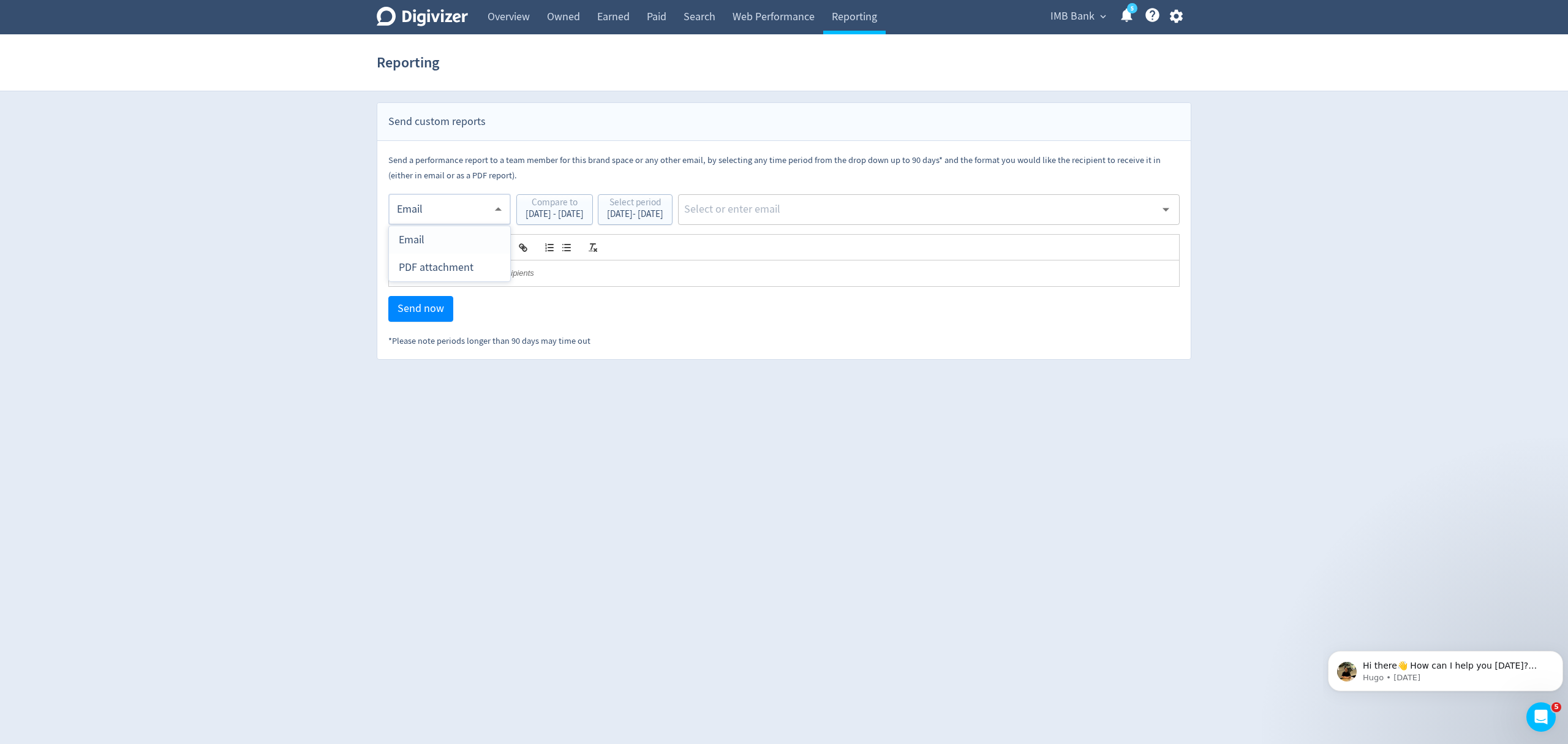
click at [420, 268] on div "PDF attachment" at bounding box center [449, 268] width 102 height 28
type input "pdf"
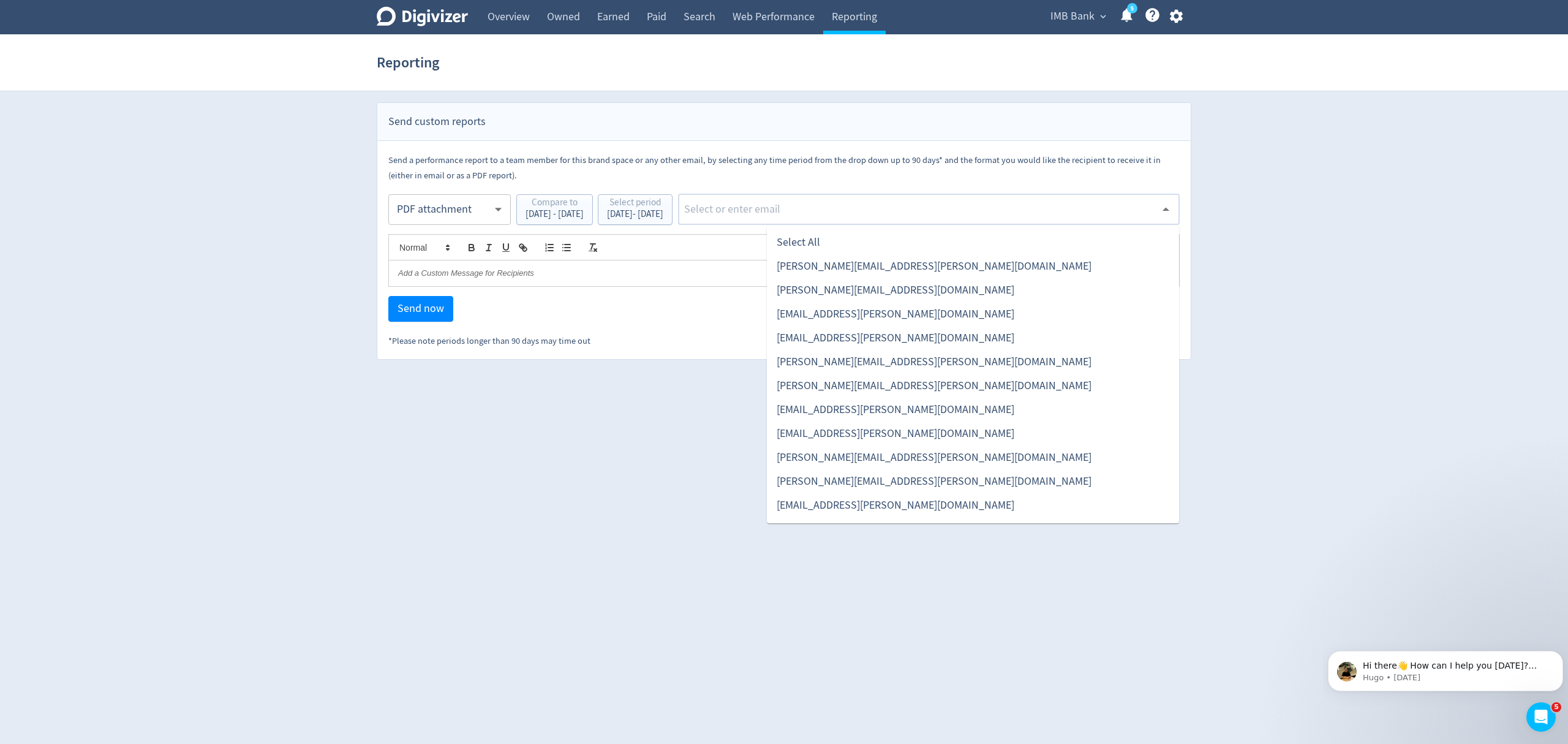
click at [784, 202] on input "text" at bounding box center [919, 209] width 472 height 19
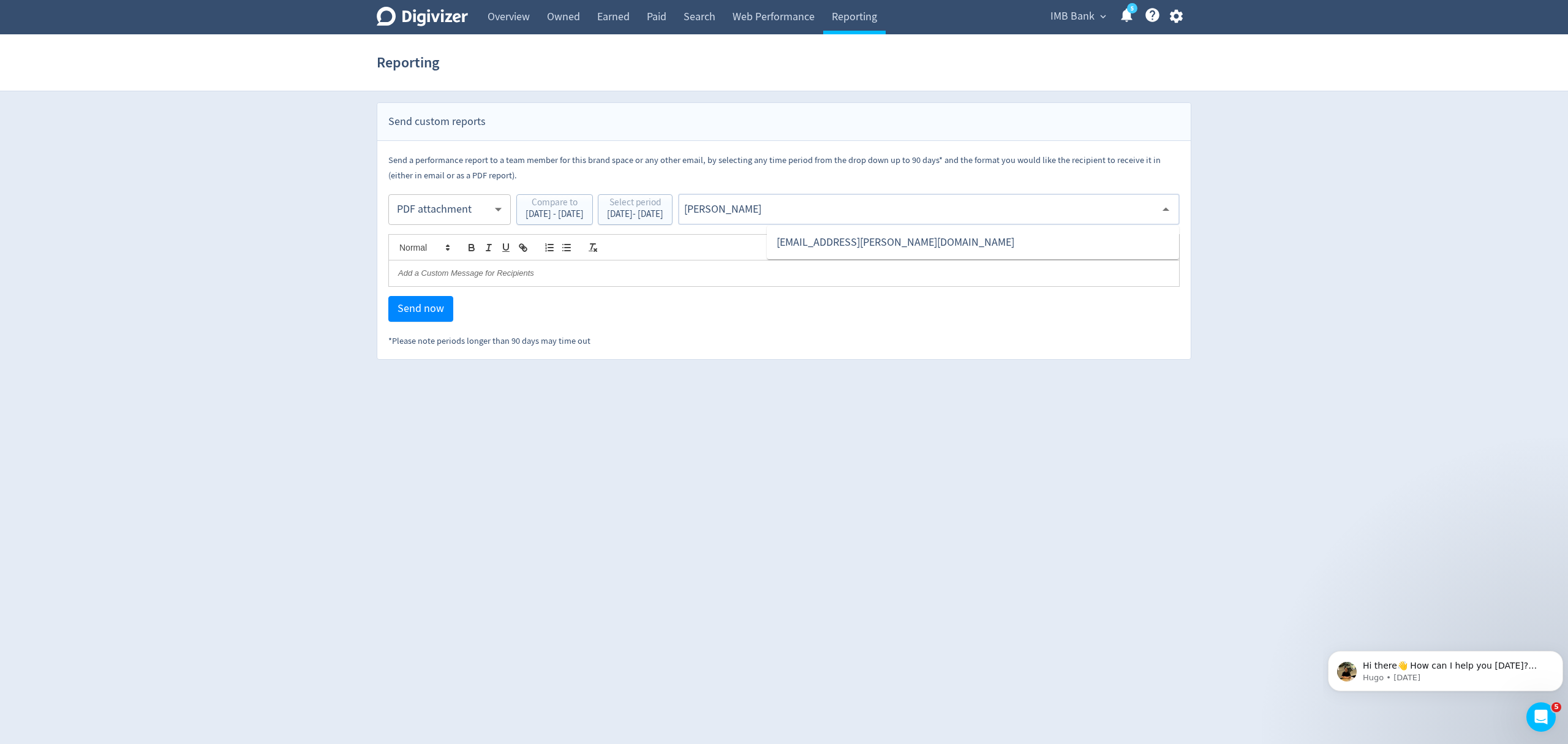
type input "malyn"
click at [806, 242] on li "[EMAIL_ADDRESS][PERSON_NAME][DOMAIN_NAME]" at bounding box center [972, 243] width 412 height 24
click at [417, 314] on span "Send now" at bounding box center [420, 309] width 46 height 11
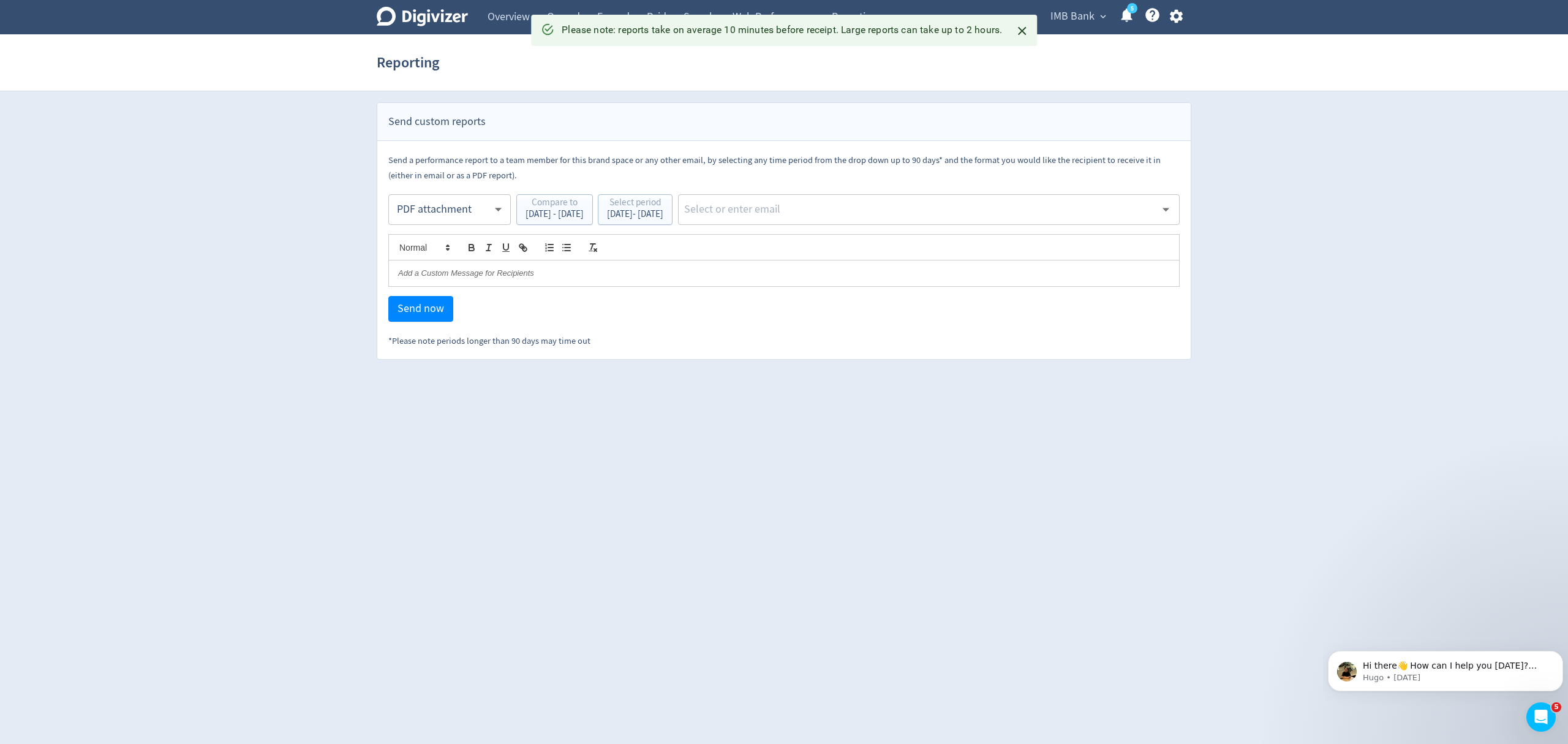
click at [432, 214] on body "Digivizer Logo Mark Digivizer Logo Overview Owned Earned Paid Search Web Perfor…" at bounding box center [784, 180] width 1568 height 359
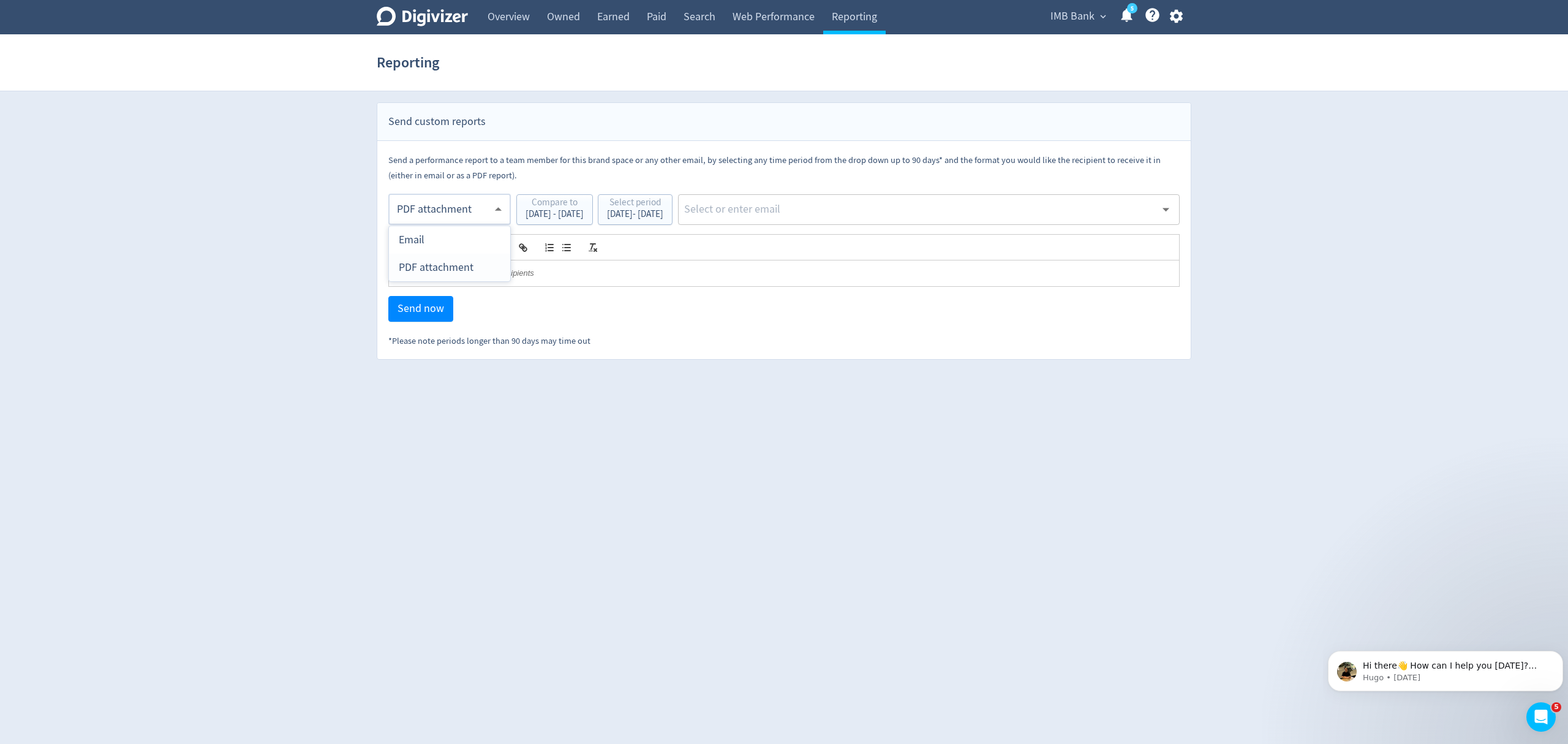
click at [445, 267] on div "PDF attachment" at bounding box center [449, 268] width 102 height 28
click at [943, 214] on input "text" at bounding box center [919, 209] width 472 height 19
type input "malyn"
click at [887, 245] on li "[EMAIL_ADDRESS][PERSON_NAME][DOMAIN_NAME]" at bounding box center [972, 243] width 412 height 24
click at [400, 308] on span "Send now" at bounding box center [420, 309] width 46 height 11
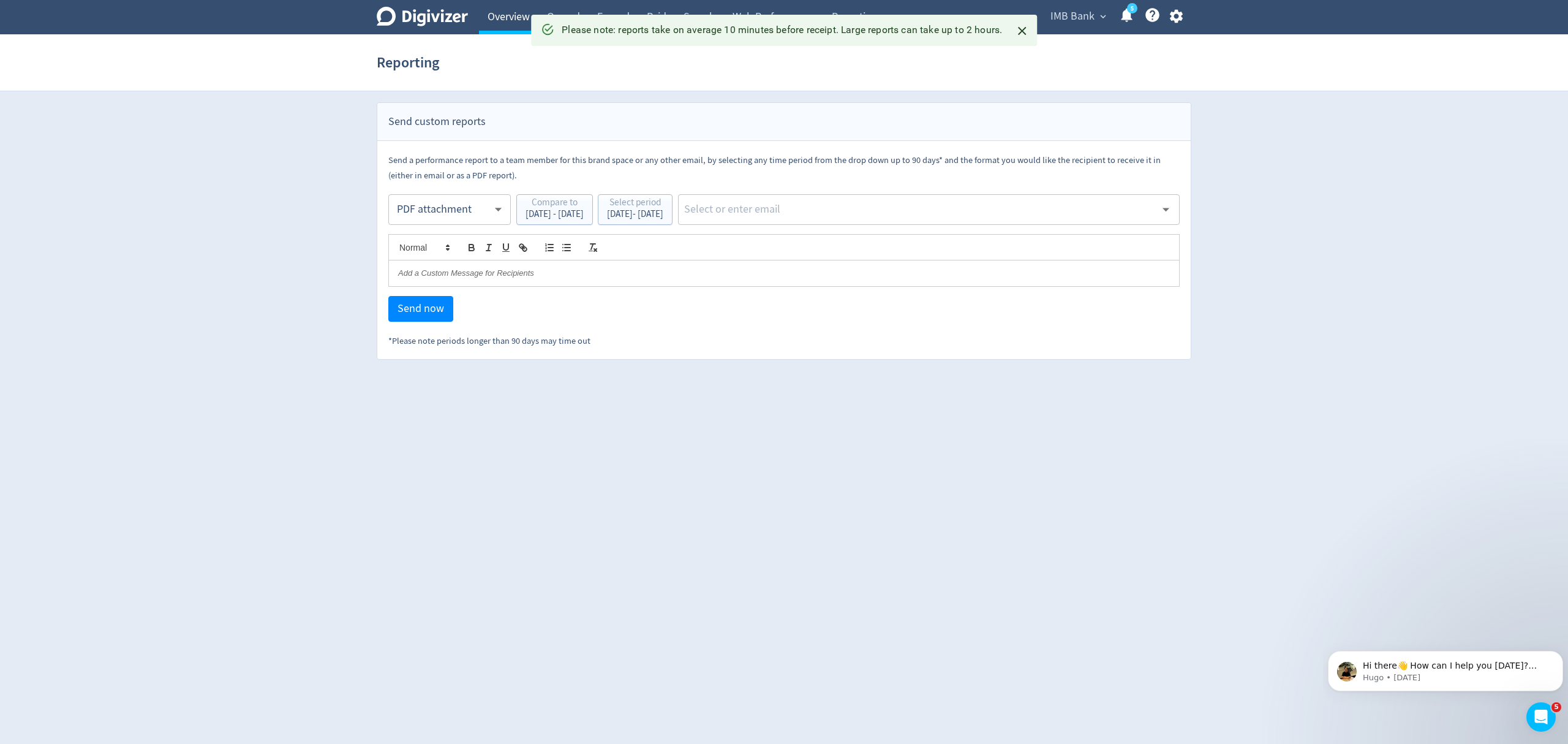
click at [505, 4] on link "Overview" at bounding box center [508, 17] width 59 height 34
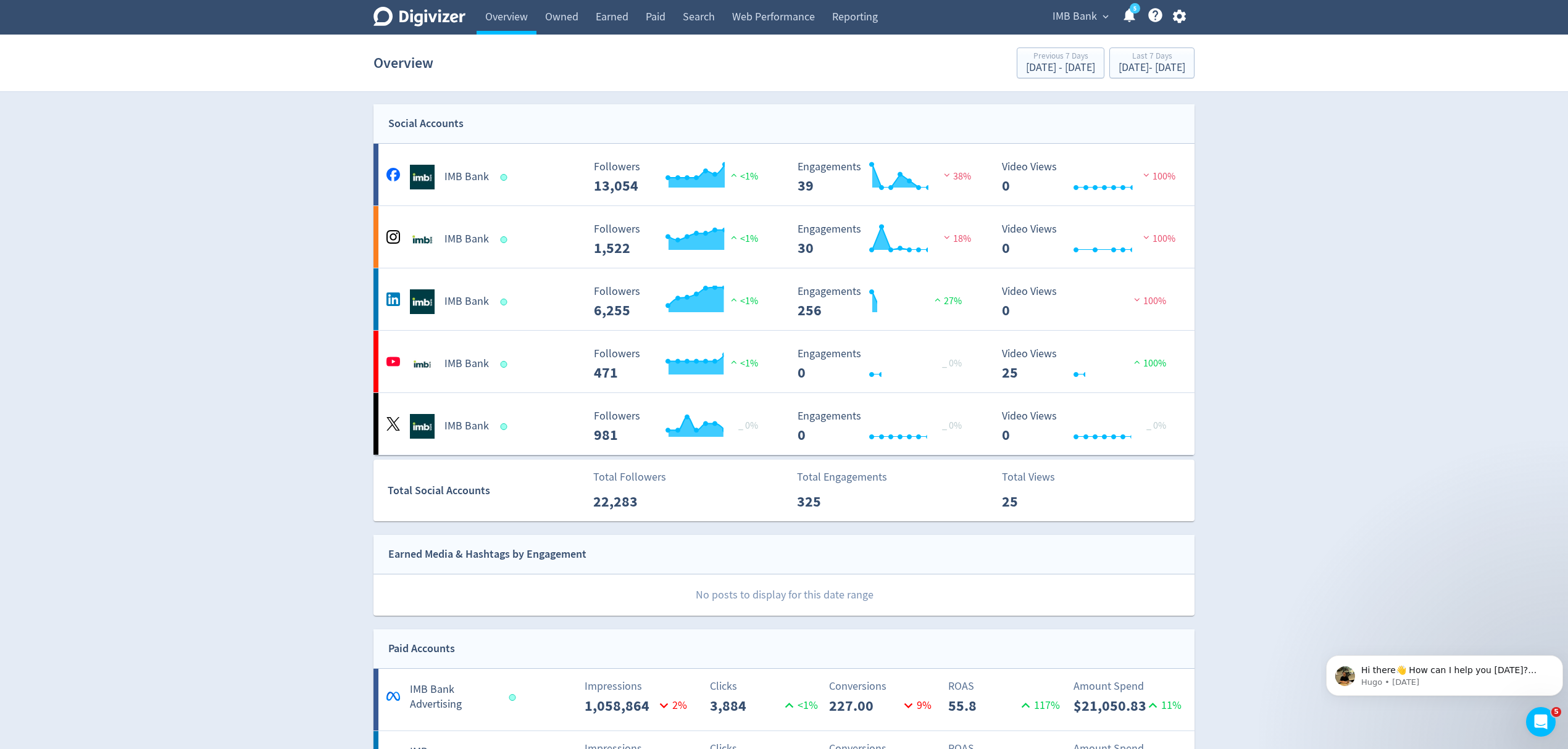
click at [1065, 8] on span "IMB Bank" at bounding box center [1074, 16] width 45 height 20
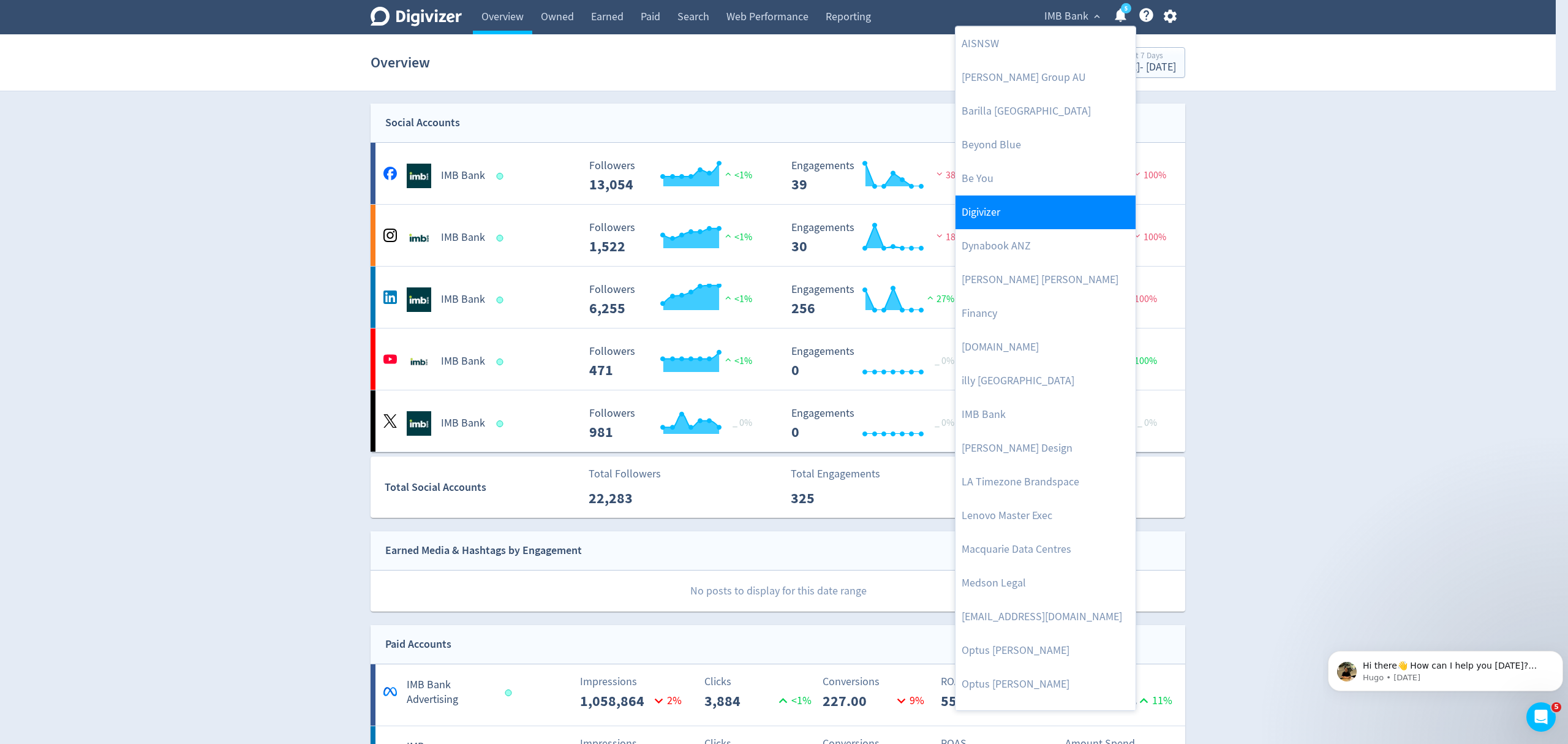
click at [1000, 219] on link "Digivizer" at bounding box center [1046, 212] width 180 height 33
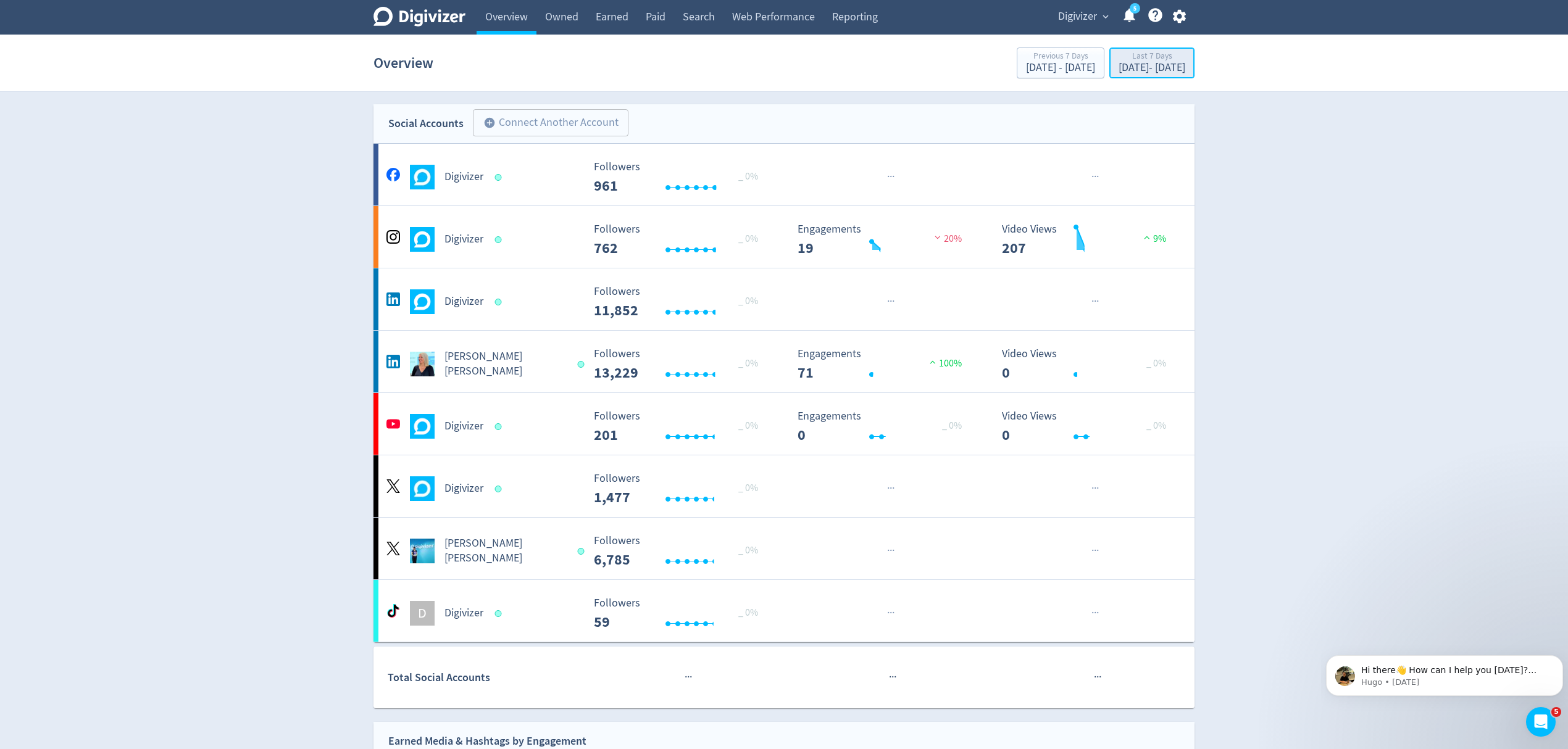
click at [1147, 62] on div "Sep 30, 2025 - Oct 6, 2025" at bounding box center [1151, 68] width 66 height 11
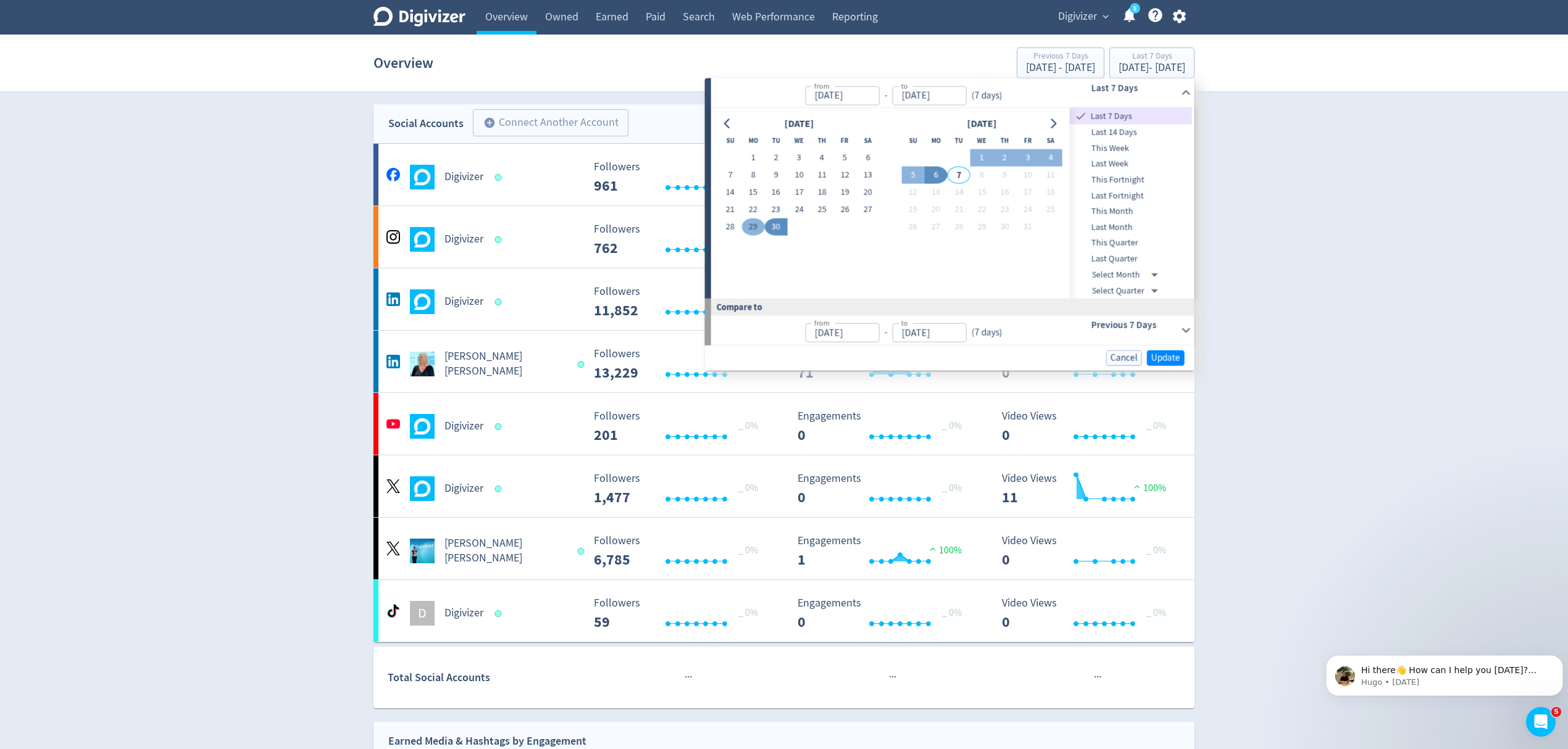
click at [750, 225] on button "29" at bounding box center [752, 227] width 22 height 18
type input "[DATE]"
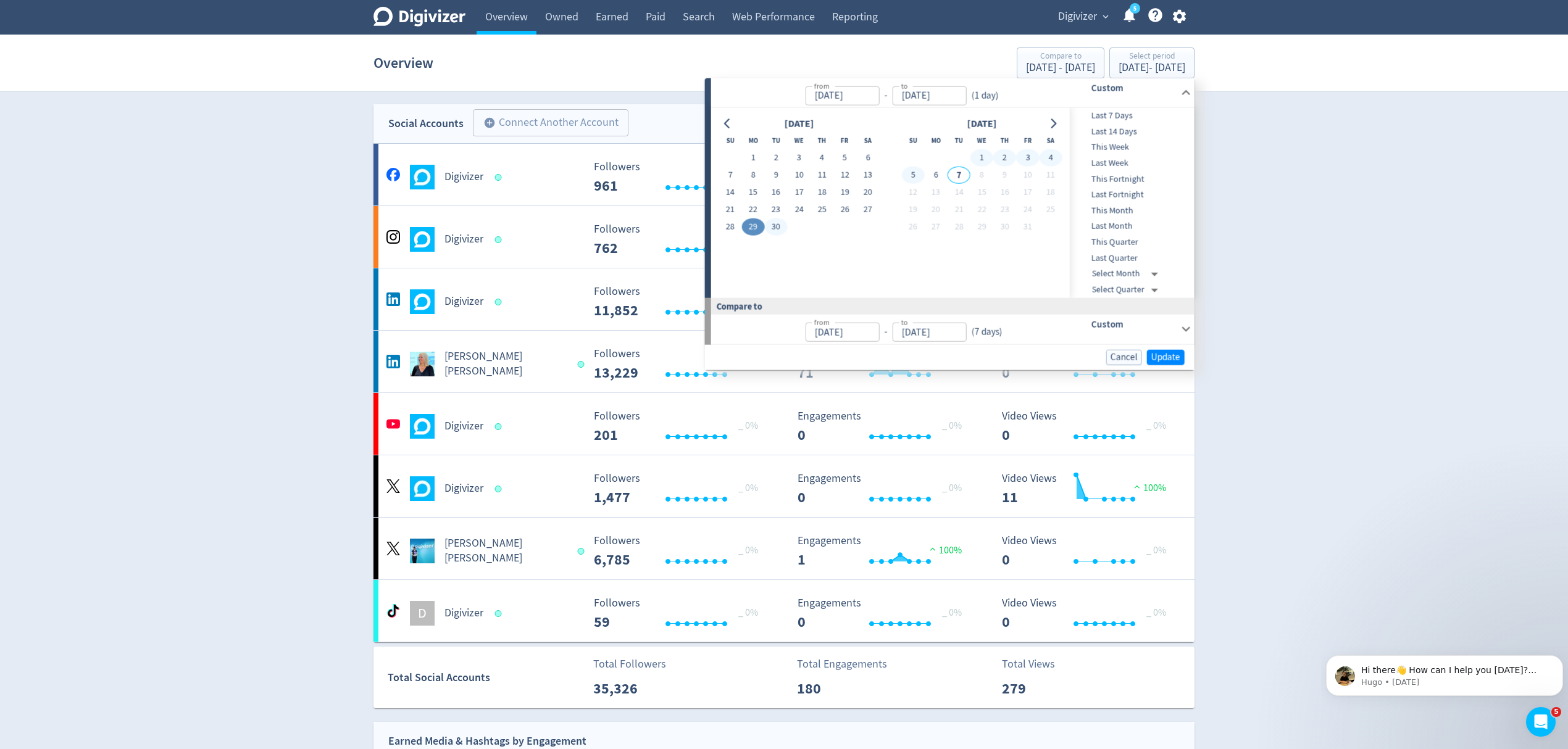
click at [914, 175] on button "5" at bounding box center [912, 175] width 22 height 18
type input "Oct 05, 2025"
type input "Sep 22, 2025"
type input "Sep 28, 2025"
click at [1167, 358] on span "Update" at bounding box center [1165, 357] width 29 height 9
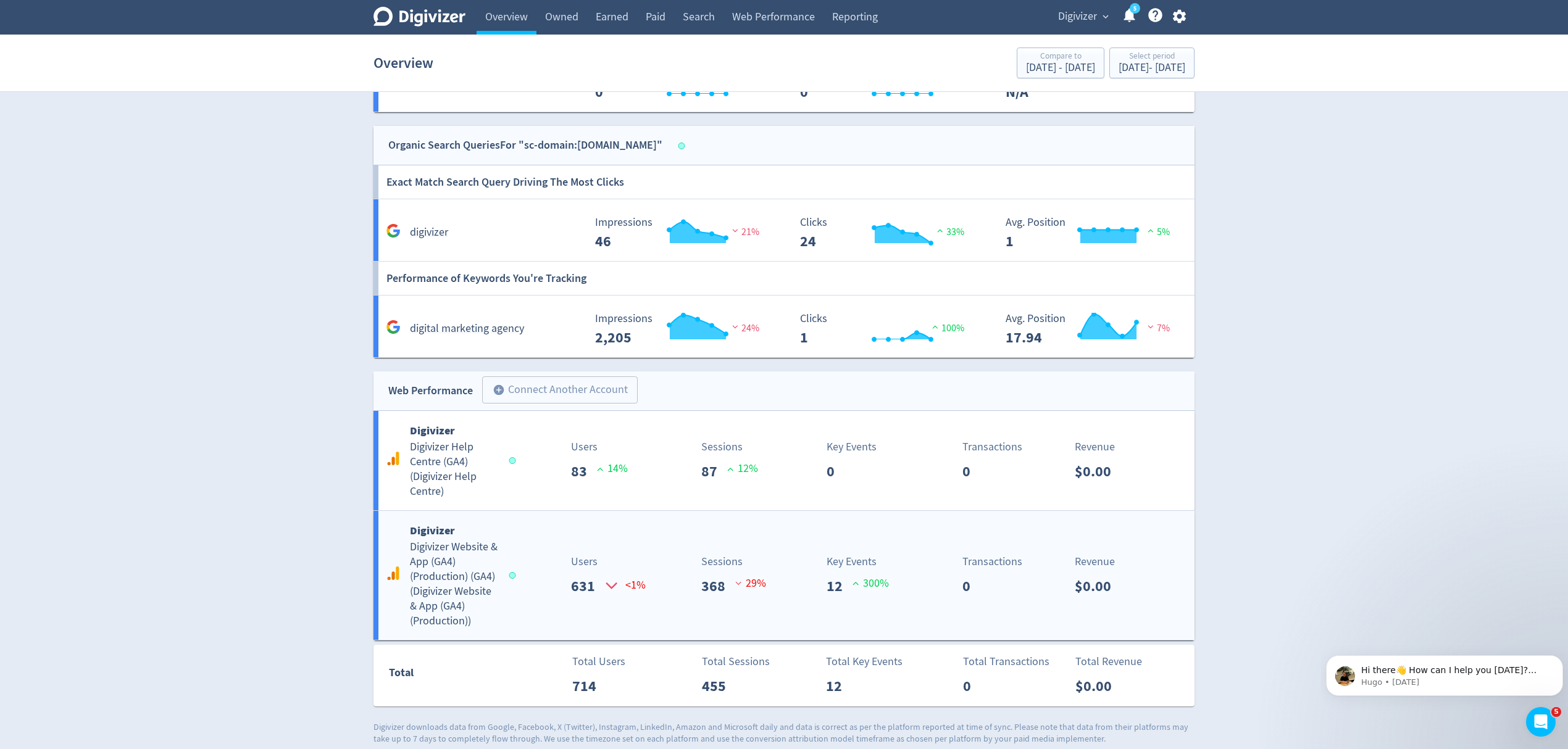
scroll to position [1606, 0]
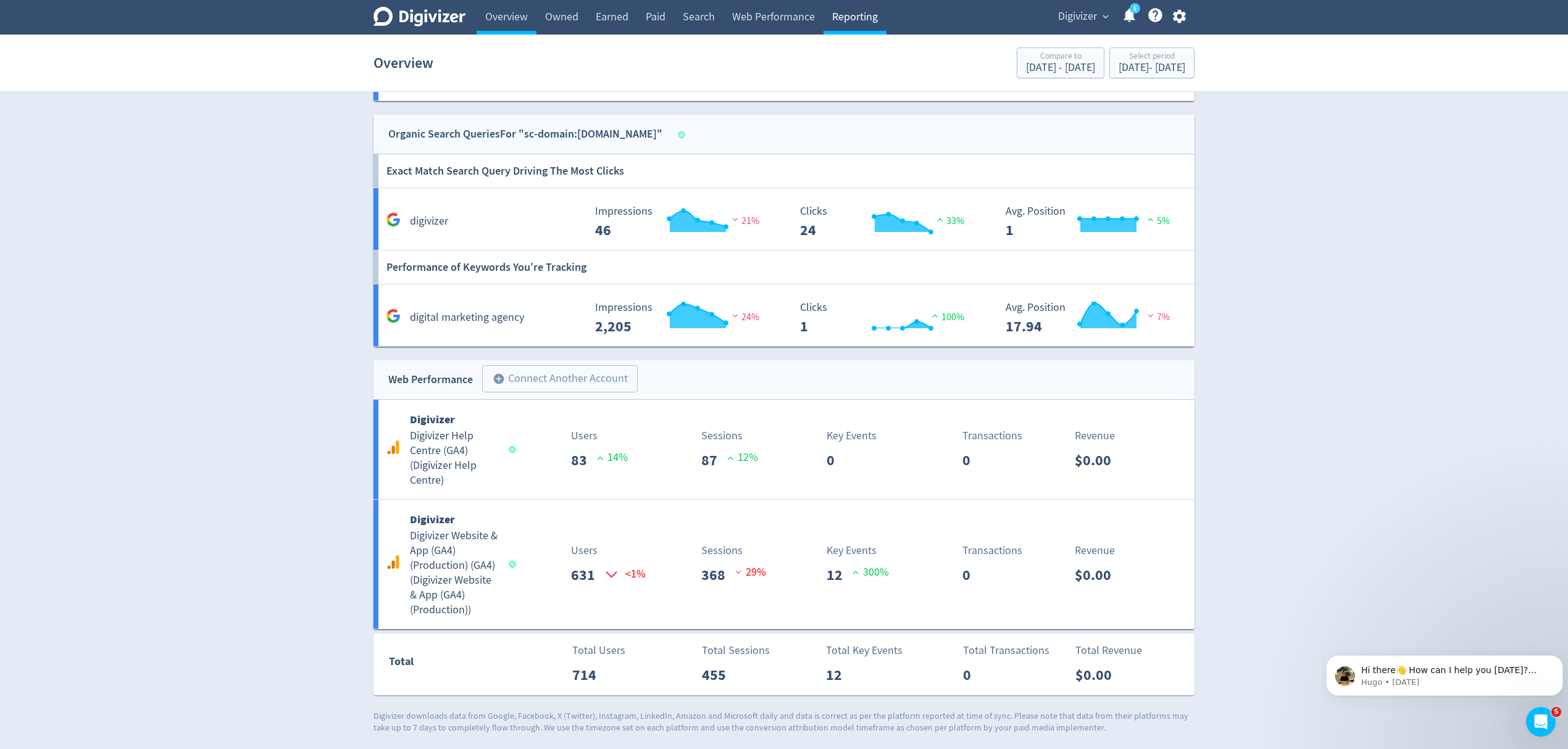
click at [884, 19] on link "Reporting" at bounding box center [854, 17] width 63 height 35
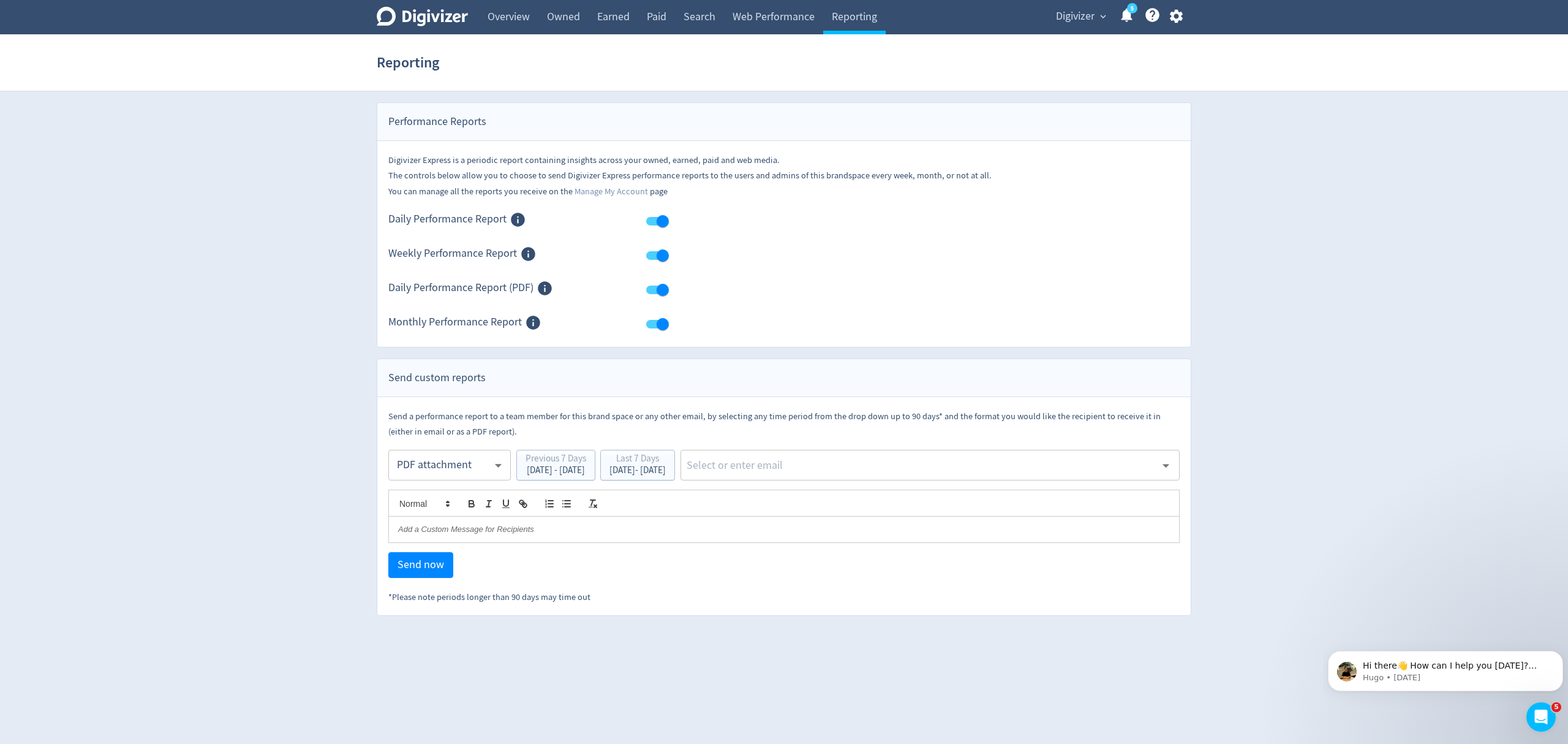
click at [442, 459] on body "Digivizer Logo Mark Digivizer Logo Overview Owned Earned Paid Search Web Perfor…" at bounding box center [784, 308] width 1568 height 616
click at [437, 520] on div "PDF attachment" at bounding box center [449, 523] width 102 height 28
click at [666, 466] on div "Last 7 Days" at bounding box center [637, 460] width 56 height 12
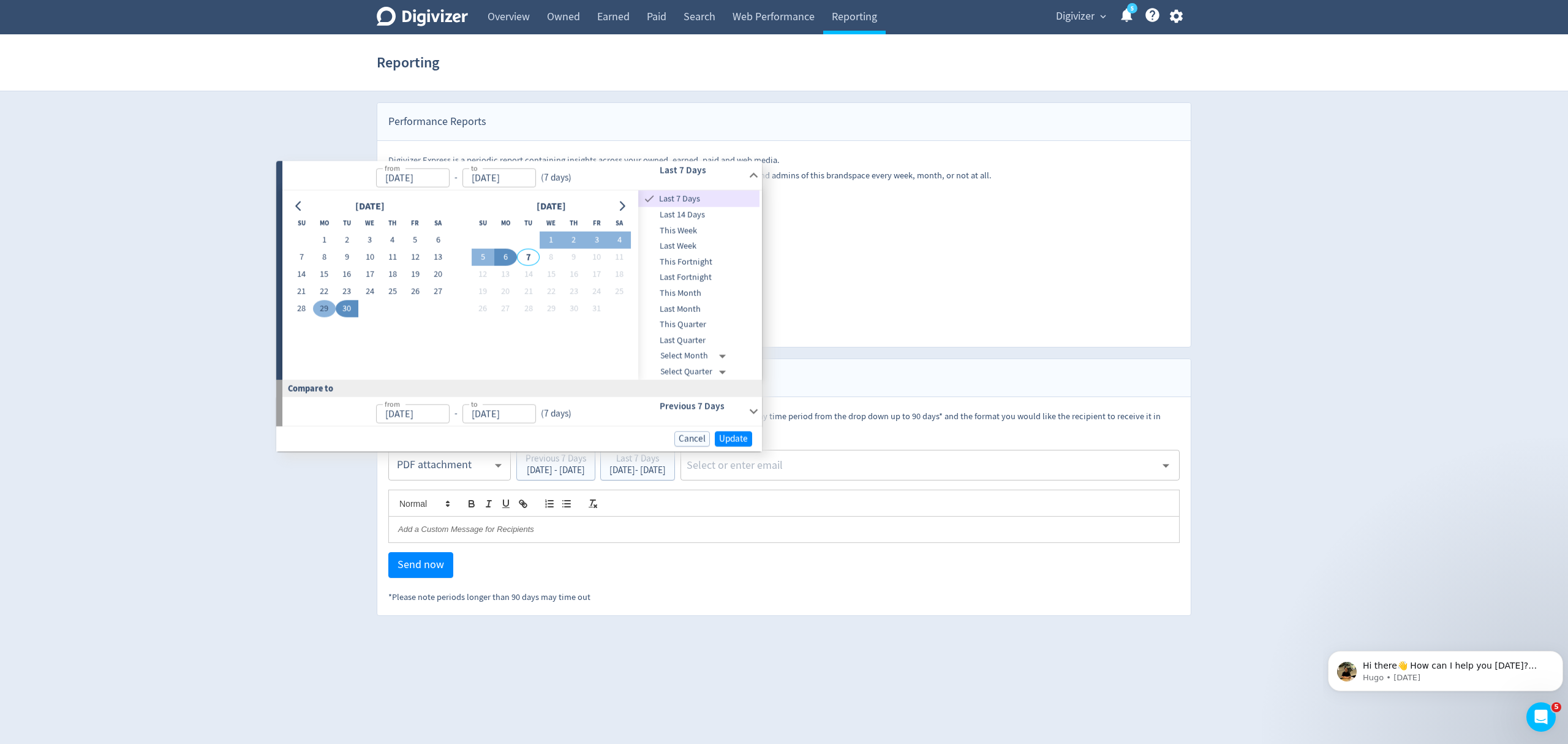
click at [324, 304] on button "29" at bounding box center [324, 309] width 22 height 18
type input "[DATE]"
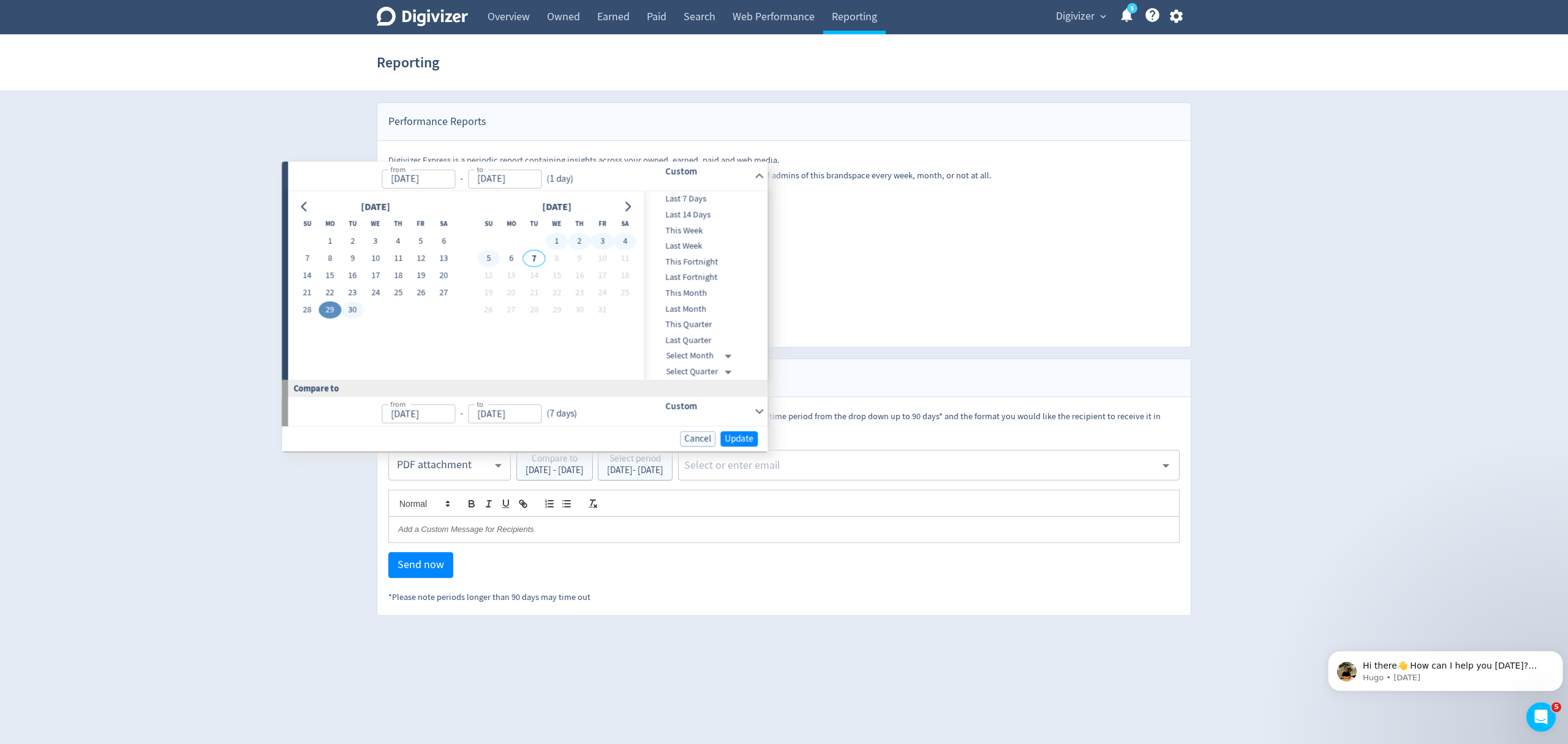
click at [494, 254] on button "5" at bounding box center [488, 258] width 22 height 18
type input "Oct 05, 2025"
type input "Sep 22, 2025"
type input "Sep 28, 2025"
click at [735, 436] on span "Update" at bounding box center [733, 438] width 29 height 9
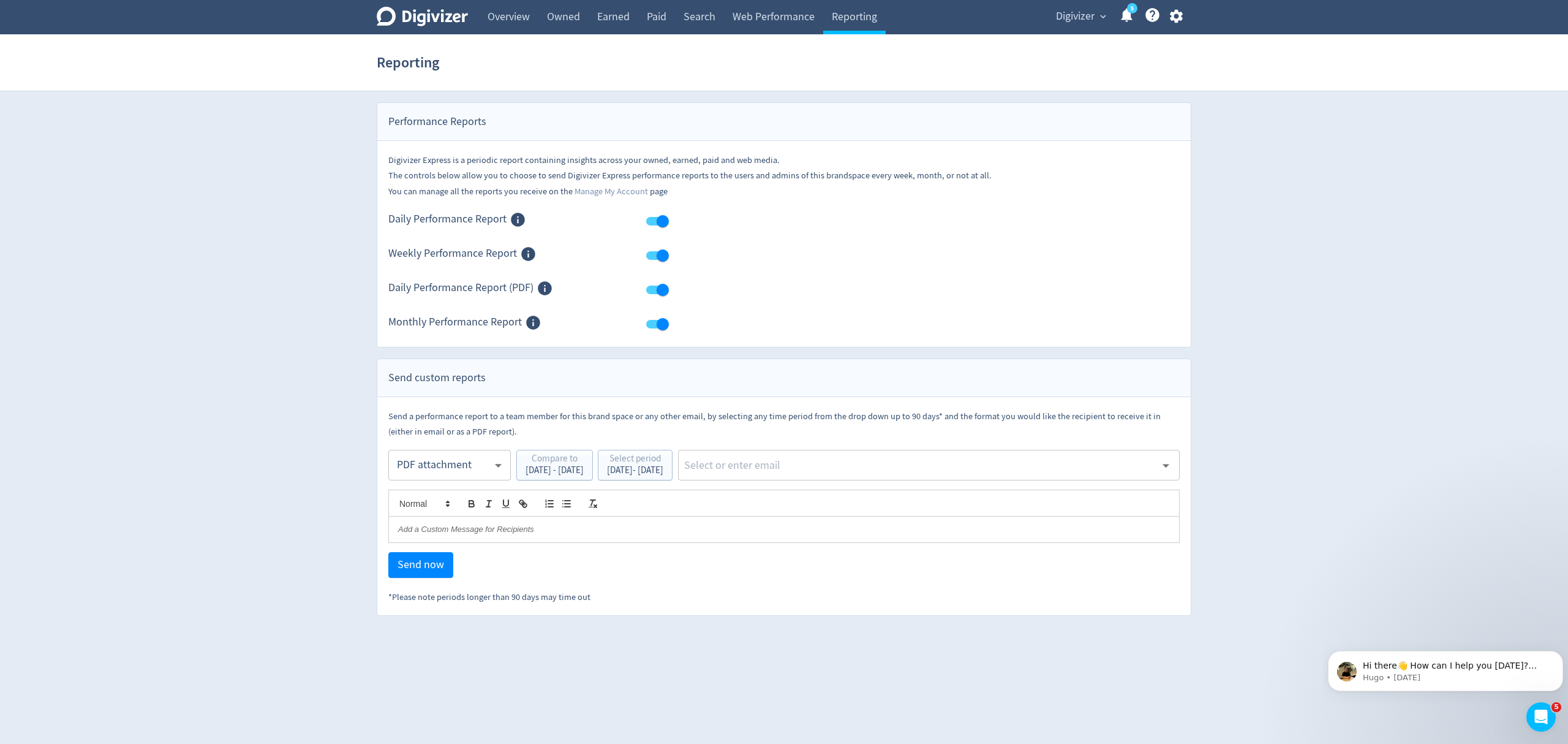
click at [821, 473] on input "text" at bounding box center [919, 465] width 472 height 19
type input "malyn"
click at [838, 500] on li "[EMAIL_ADDRESS][PERSON_NAME][DOMAIN_NAME]" at bounding box center [972, 499] width 412 height 24
click at [432, 565] on span "Send now" at bounding box center [420, 565] width 46 height 11
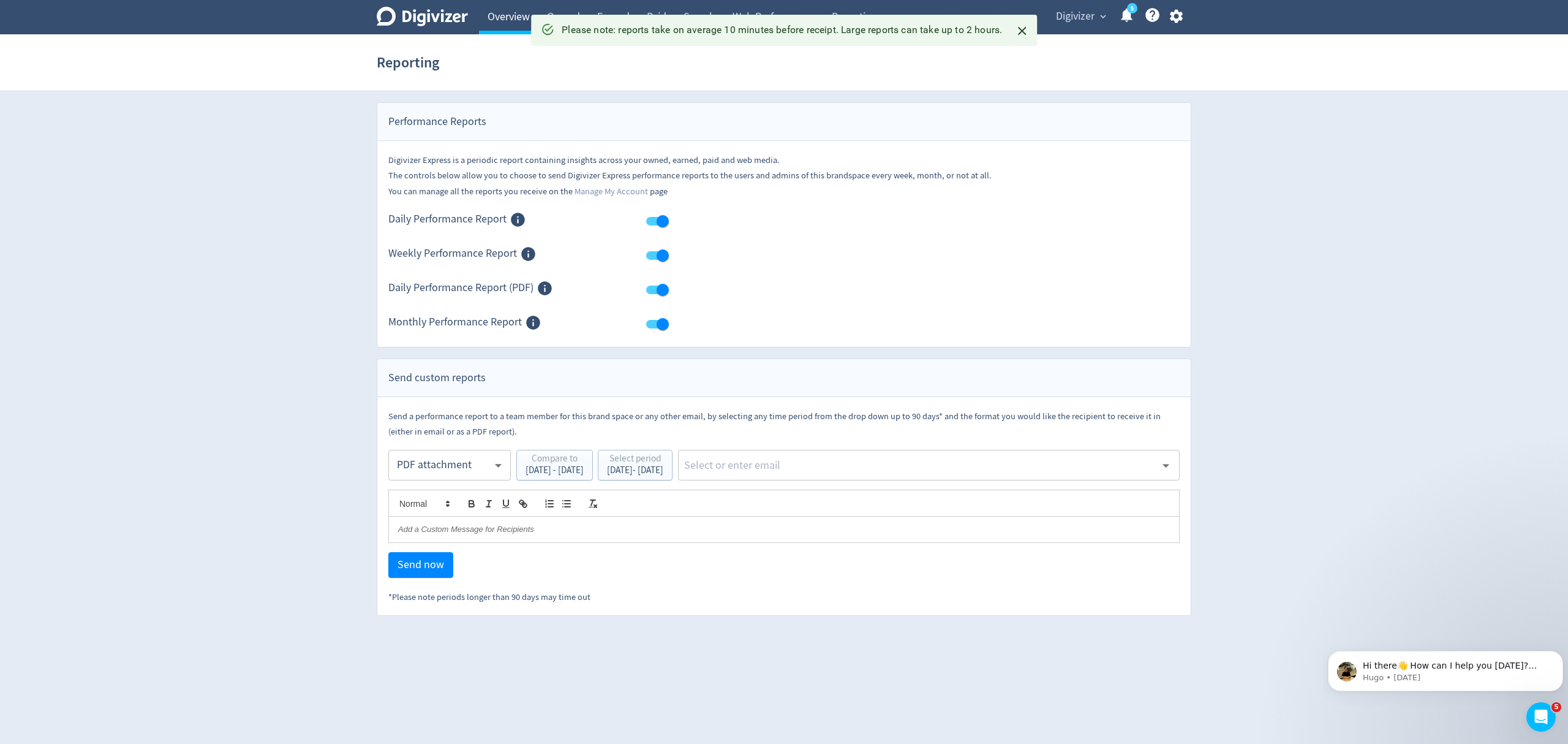
click at [500, 28] on link "Overview" at bounding box center [508, 17] width 59 height 34
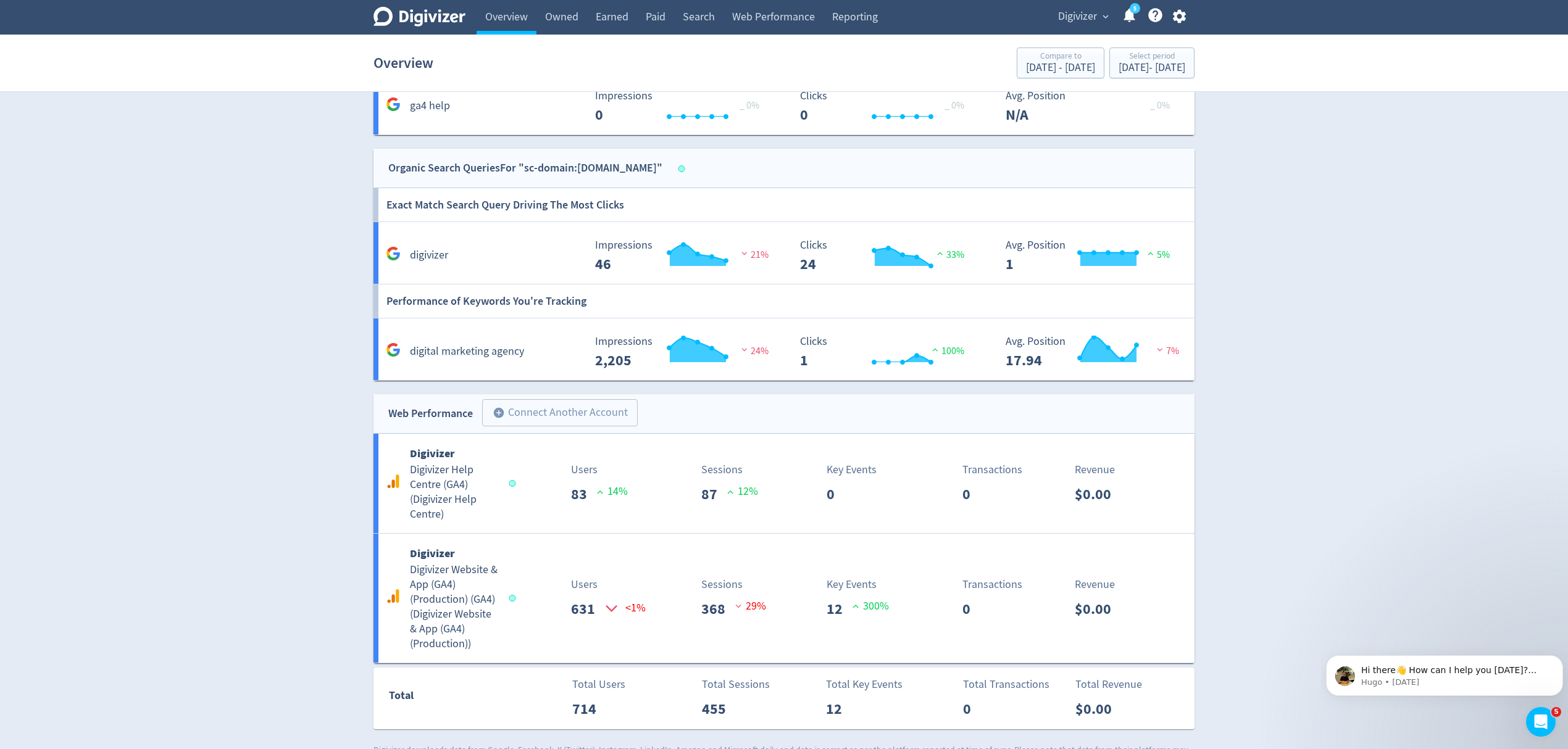
scroll to position [1606, 0]
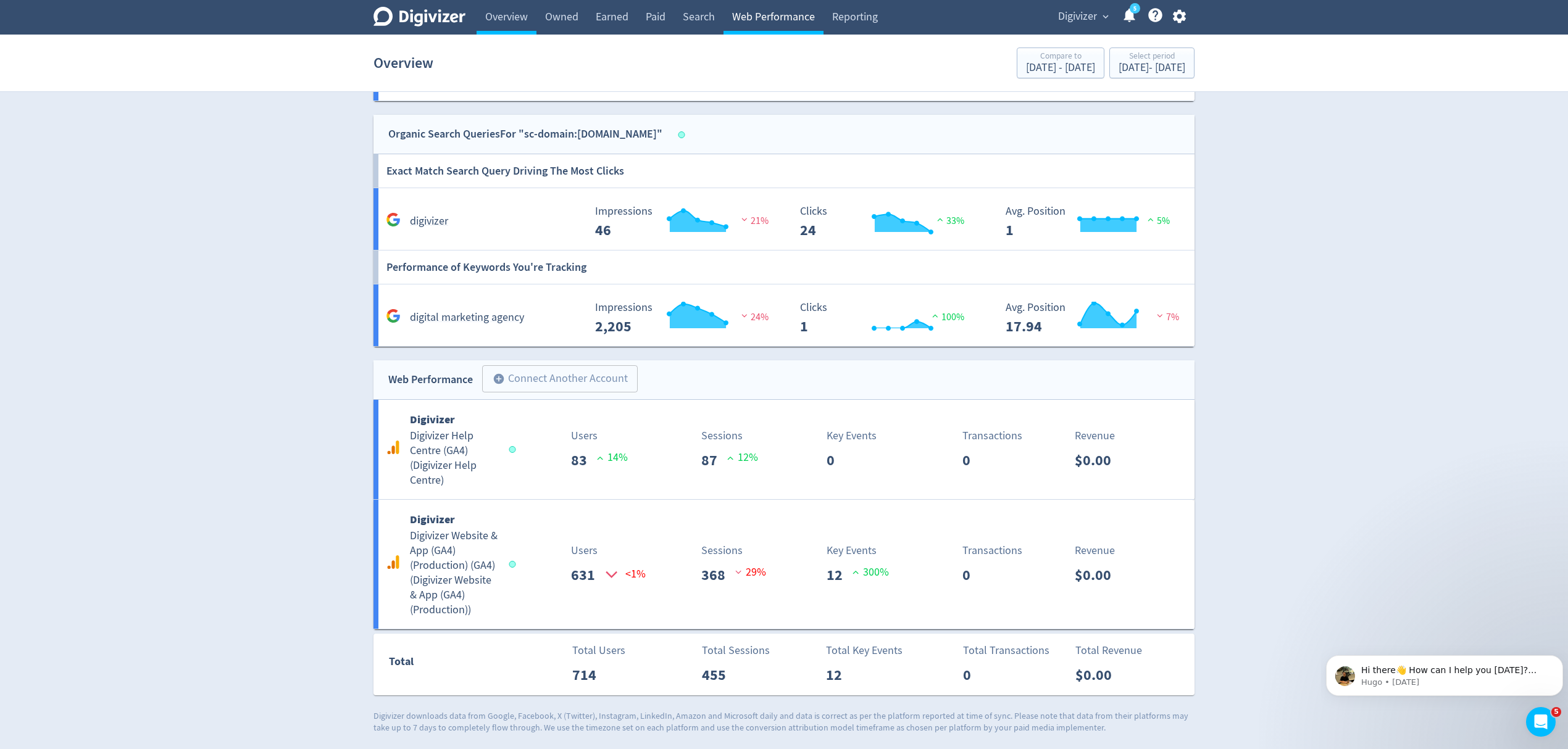
click at [762, 19] on link "Web Performance" at bounding box center [773, 17] width 100 height 35
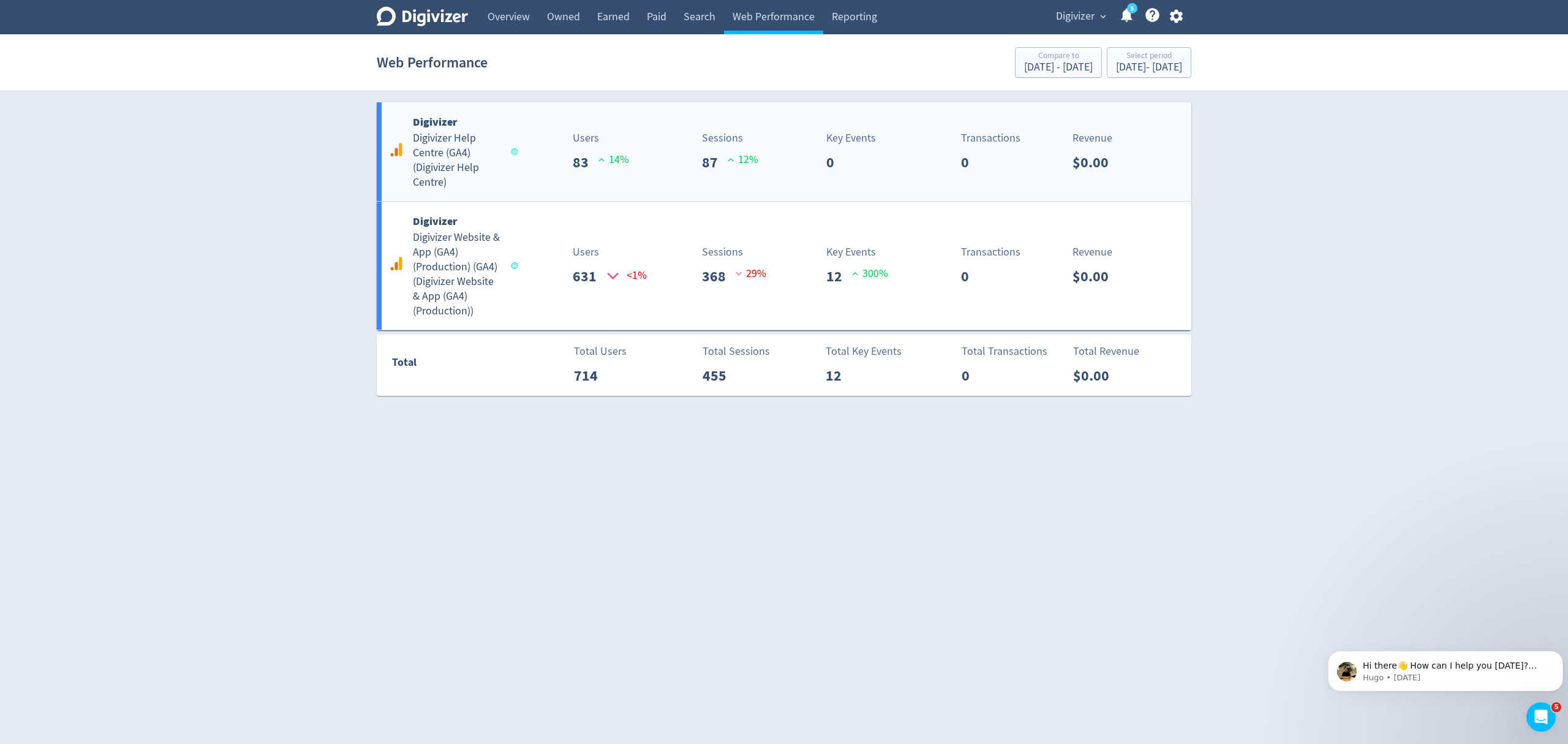
click at [529, 163] on div "Users 83 14 %" at bounding box center [583, 151] width 134 height 44
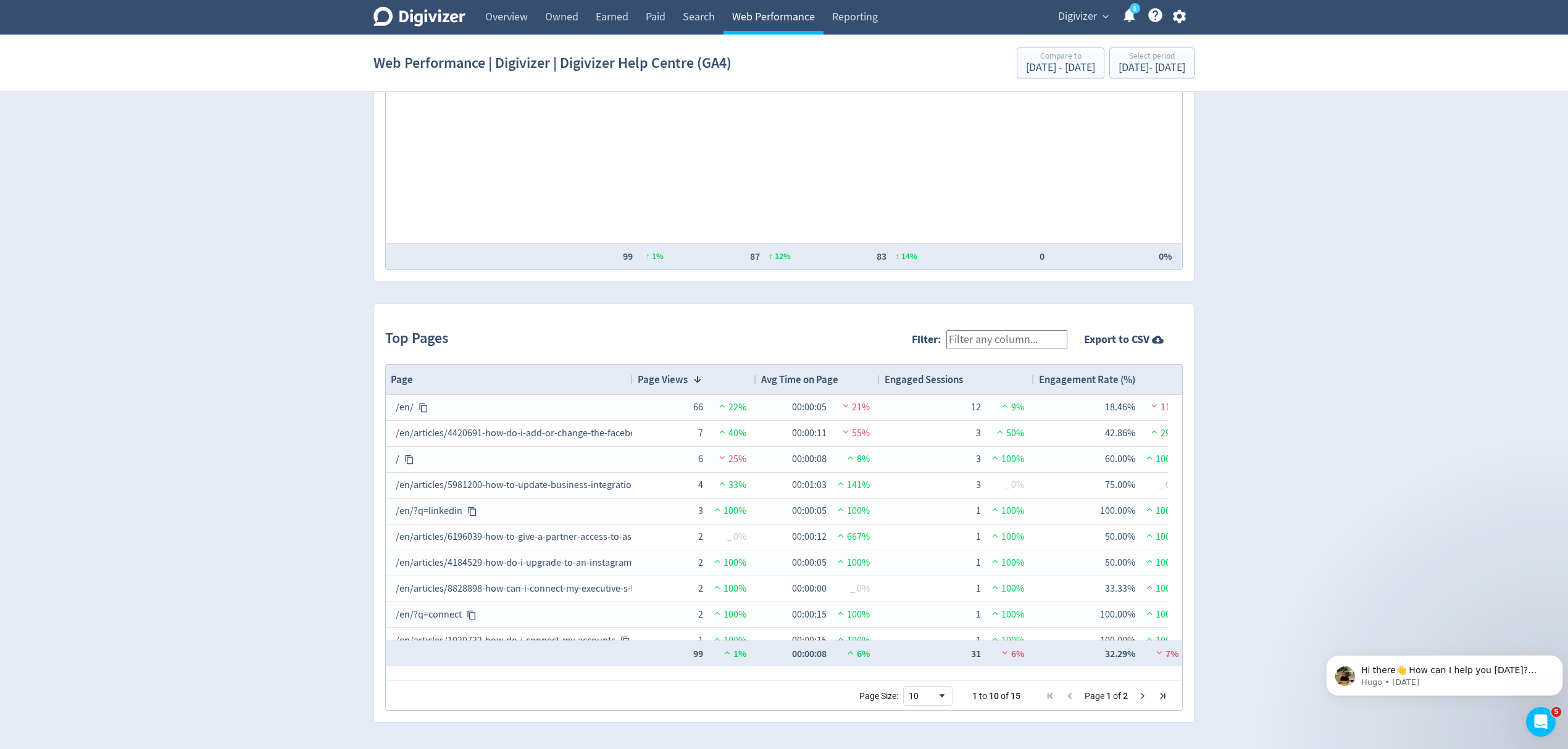
click at [769, 15] on link "Web Performance" at bounding box center [773, 17] width 100 height 35
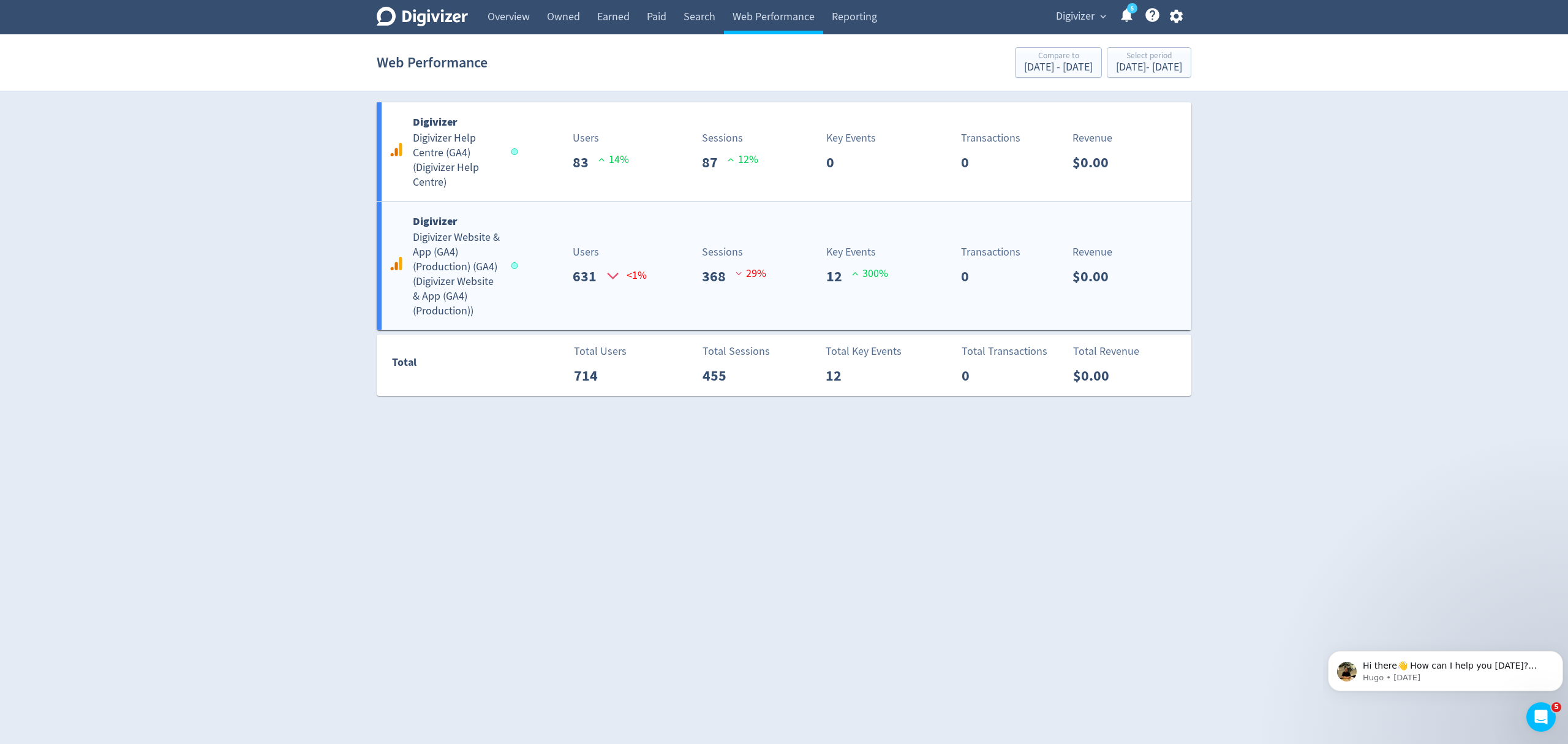
click at [527, 307] on div "Digivizer Digivizer Website & App (GA4) (Production) (GA4) ( Digivizer Website …" at bounding box center [784, 266] width 814 height 128
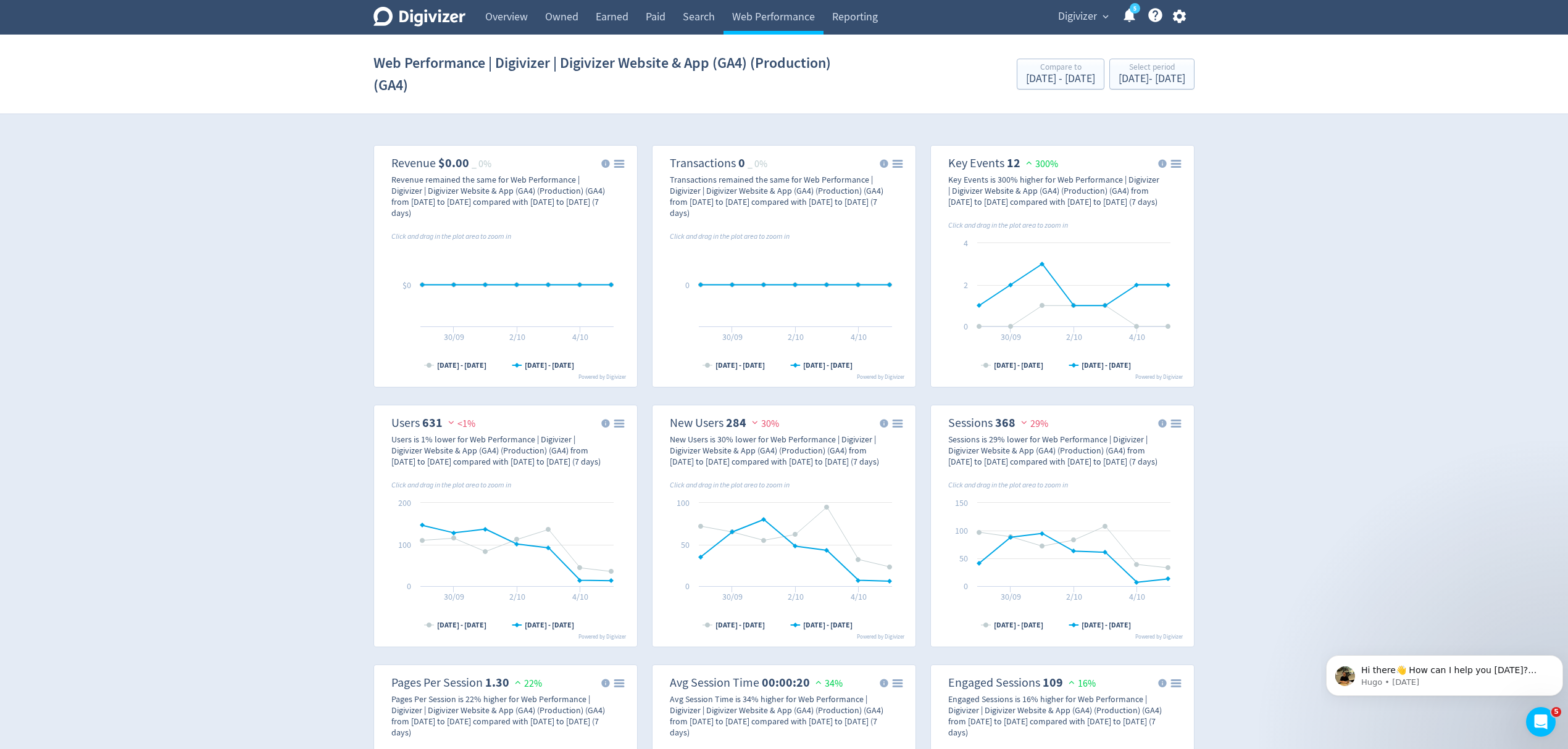
click at [1062, 22] on span "Digivizer" at bounding box center [1077, 16] width 39 height 20
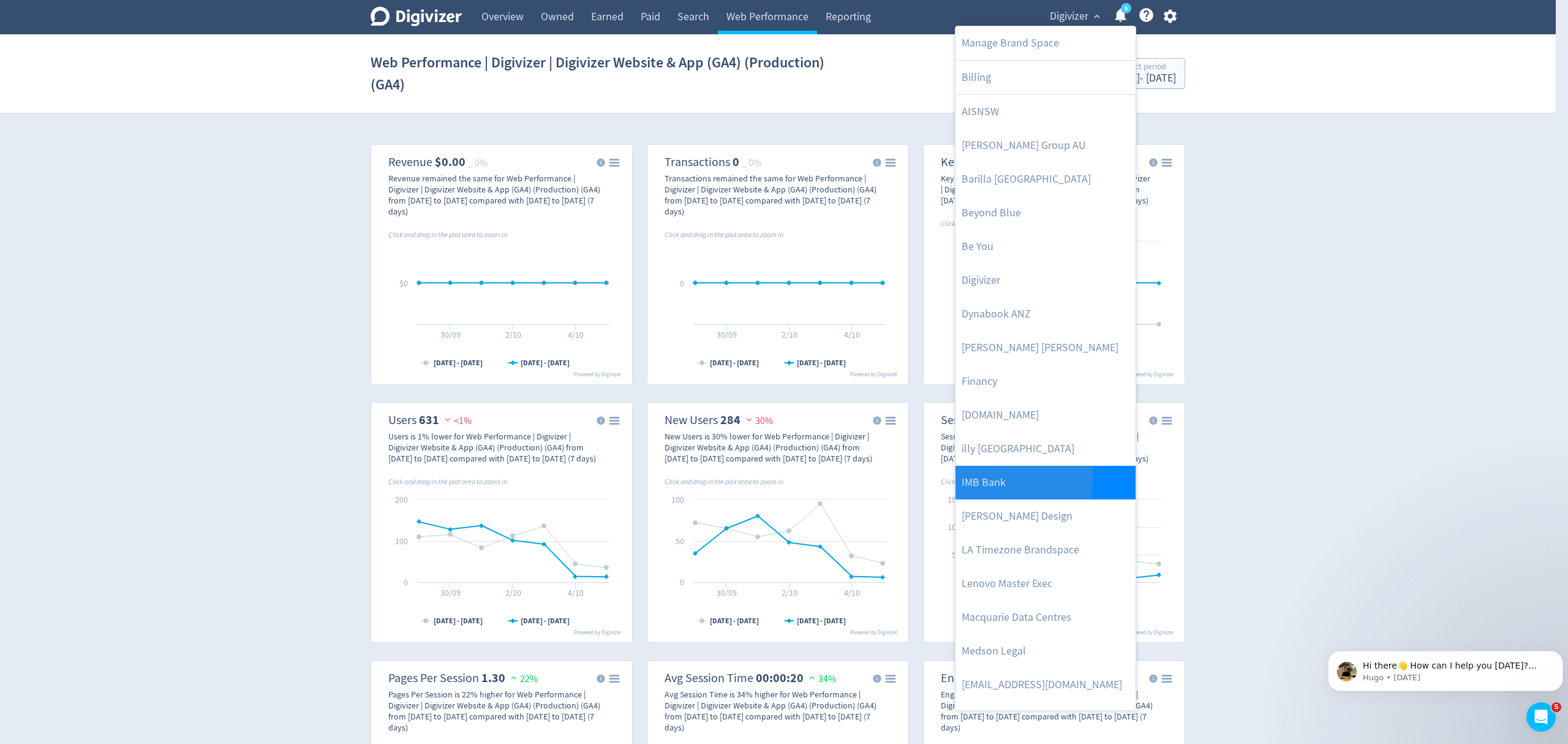
click at [975, 473] on link "IMB Bank" at bounding box center [1046, 483] width 180 height 33
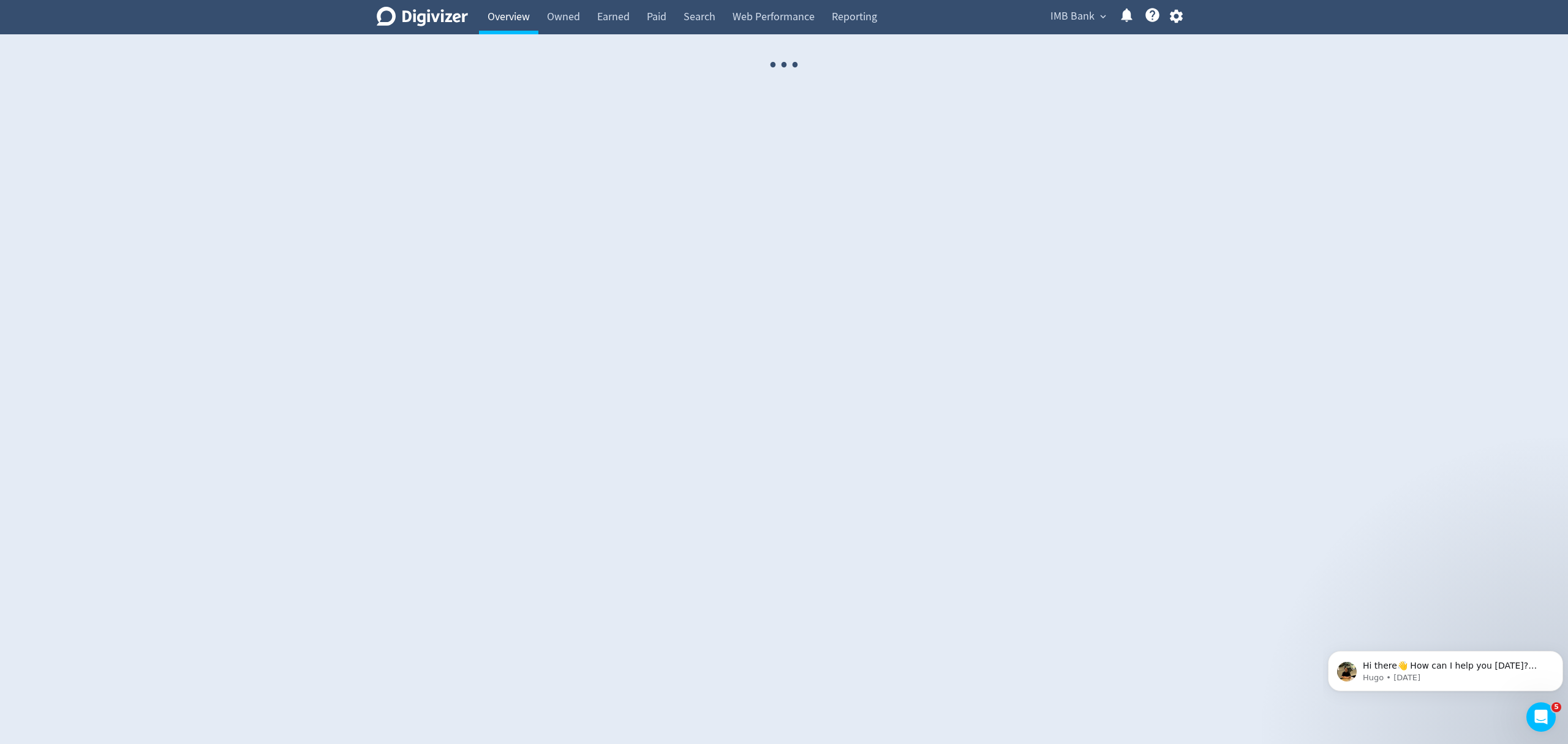
click at [510, 19] on link "Overview" at bounding box center [508, 17] width 59 height 34
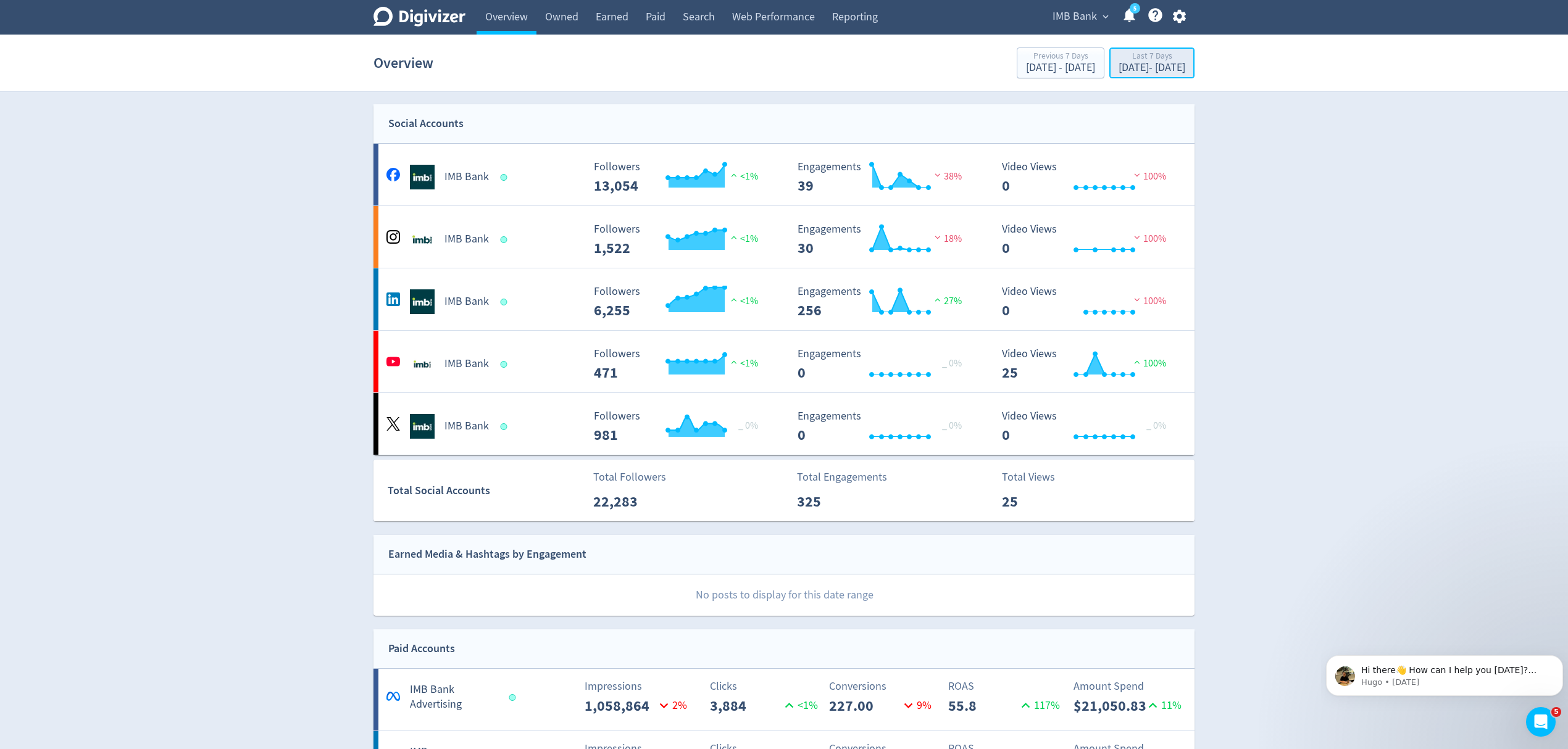
click at [1118, 62] on div "Last 7 Days" at bounding box center [1151, 57] width 66 height 10
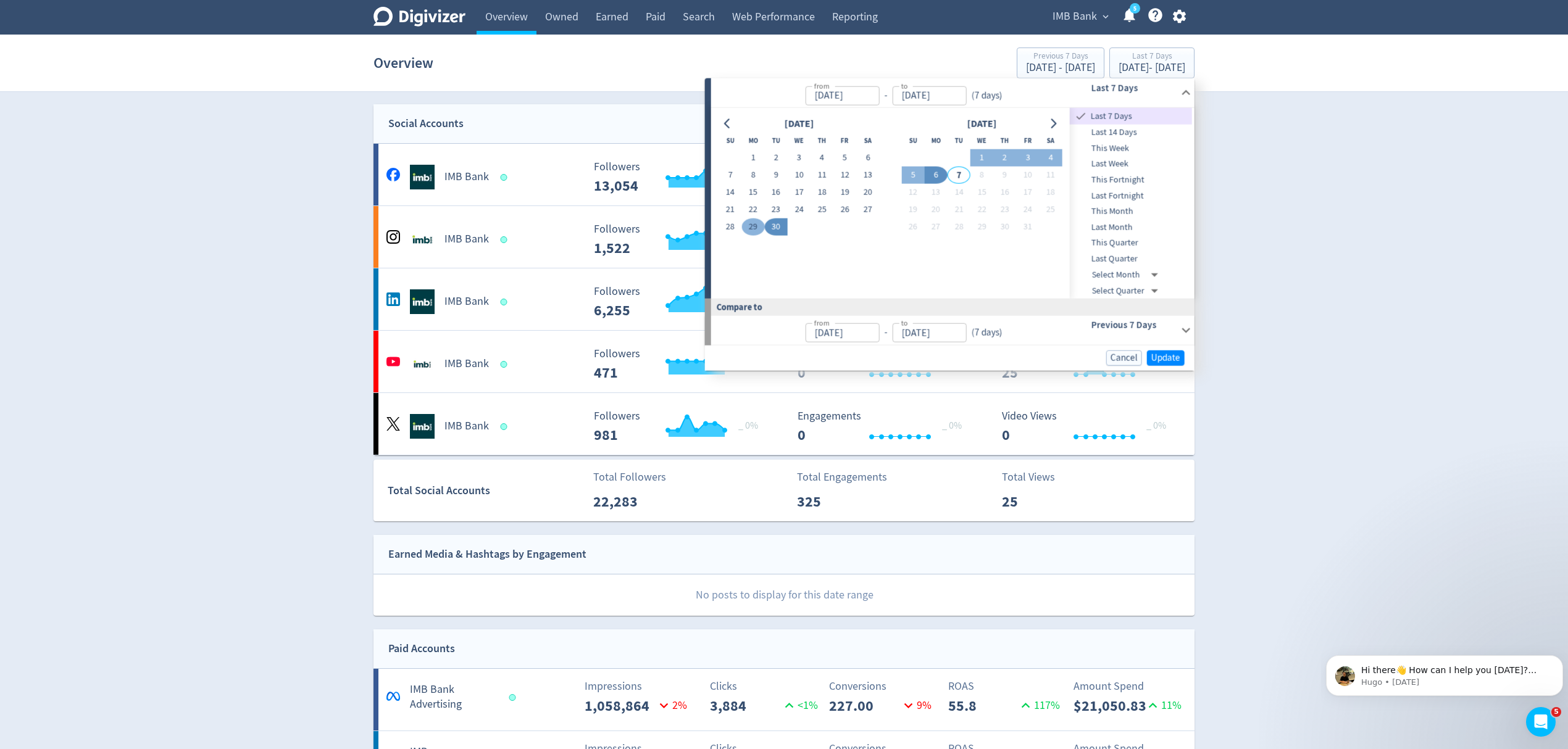
click at [751, 225] on button "29" at bounding box center [752, 227] width 22 height 18
type input "[DATE]"
click at [912, 175] on button "5" at bounding box center [912, 175] width 22 height 18
type input "Oct 05, 2025"
type input "Sep 22, 2025"
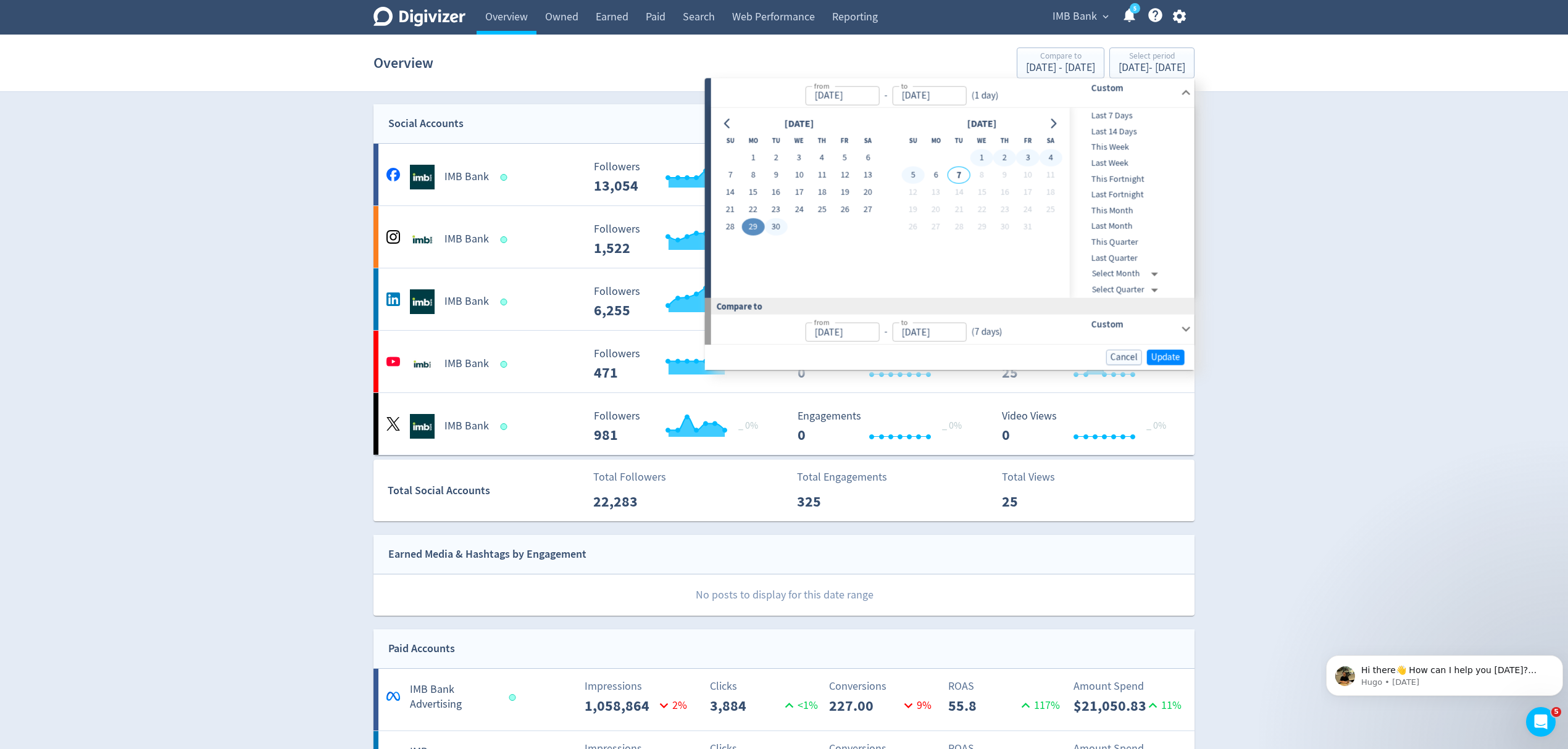
type input "Sep 28, 2025"
click at [1168, 358] on span "Update" at bounding box center [1165, 357] width 29 height 9
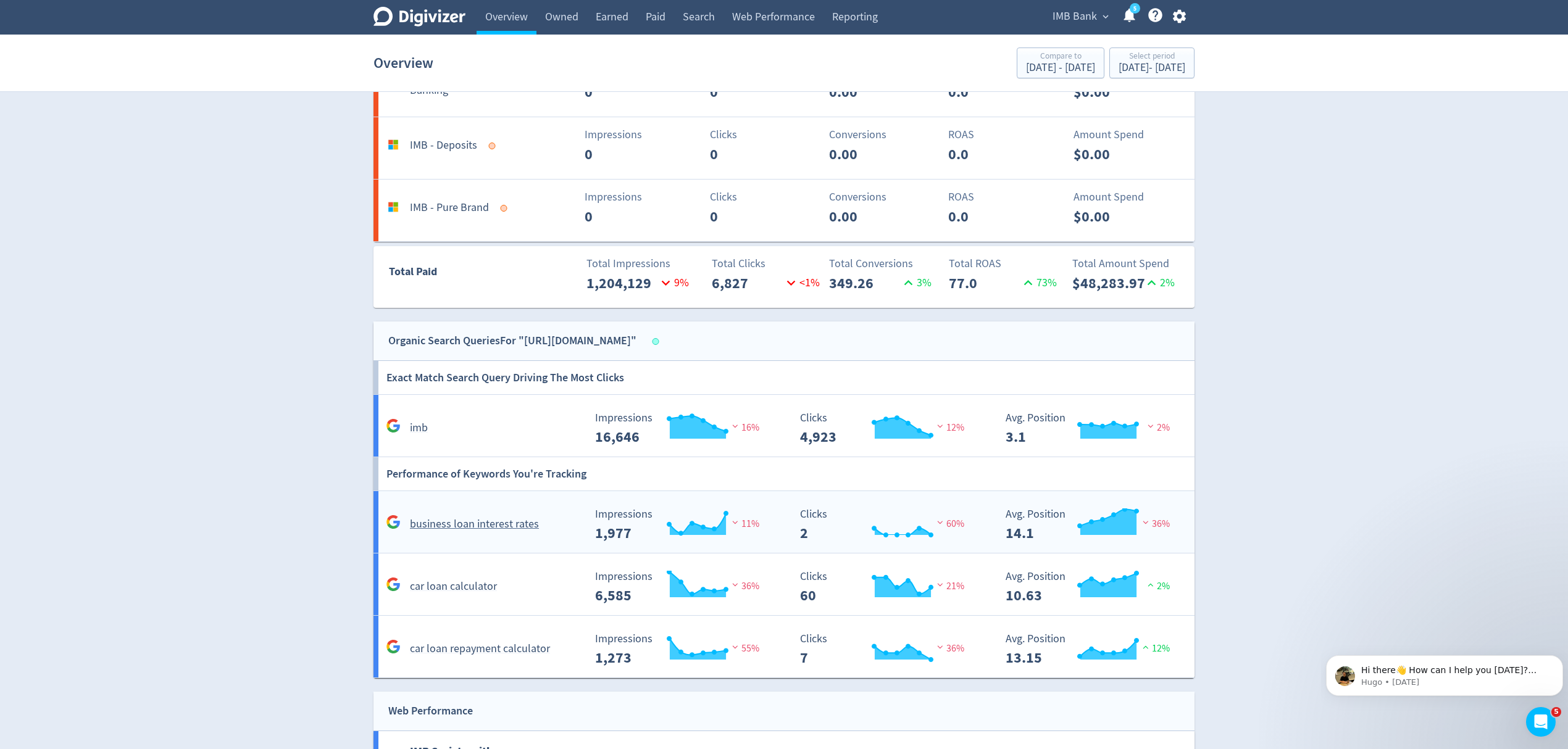
scroll to position [1215, 0]
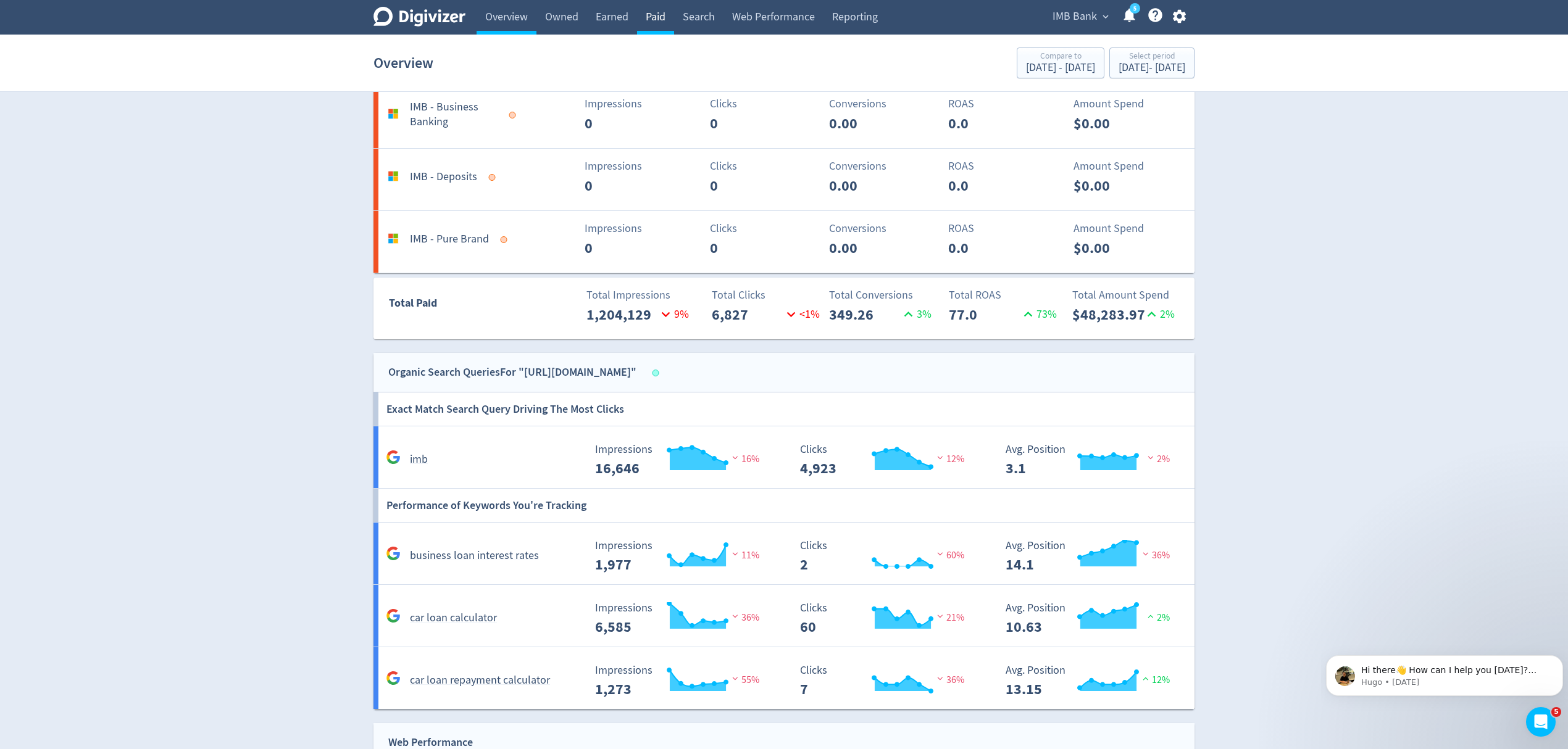
click at [653, 8] on link "Paid" at bounding box center [655, 17] width 37 height 35
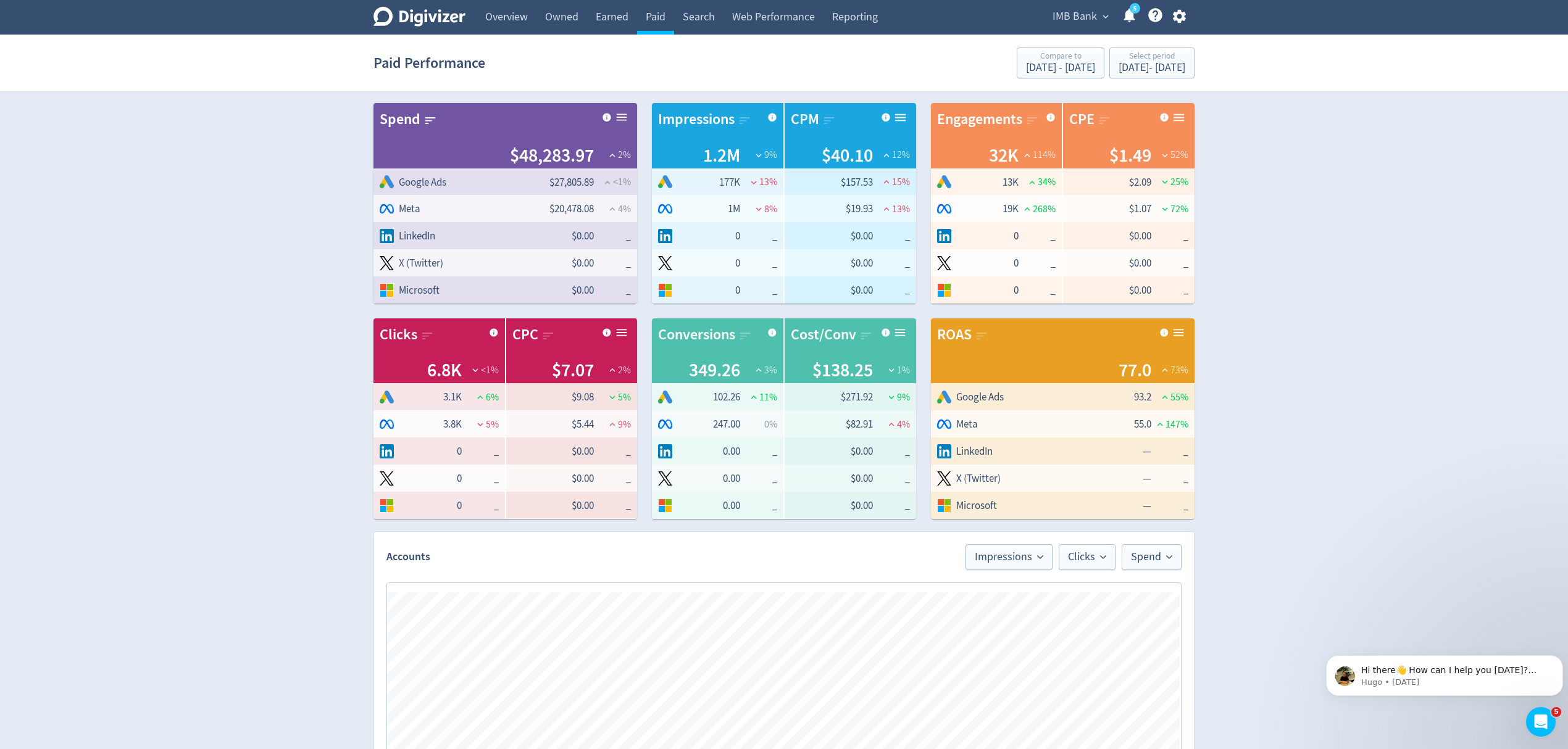
scroll to position [410, 0]
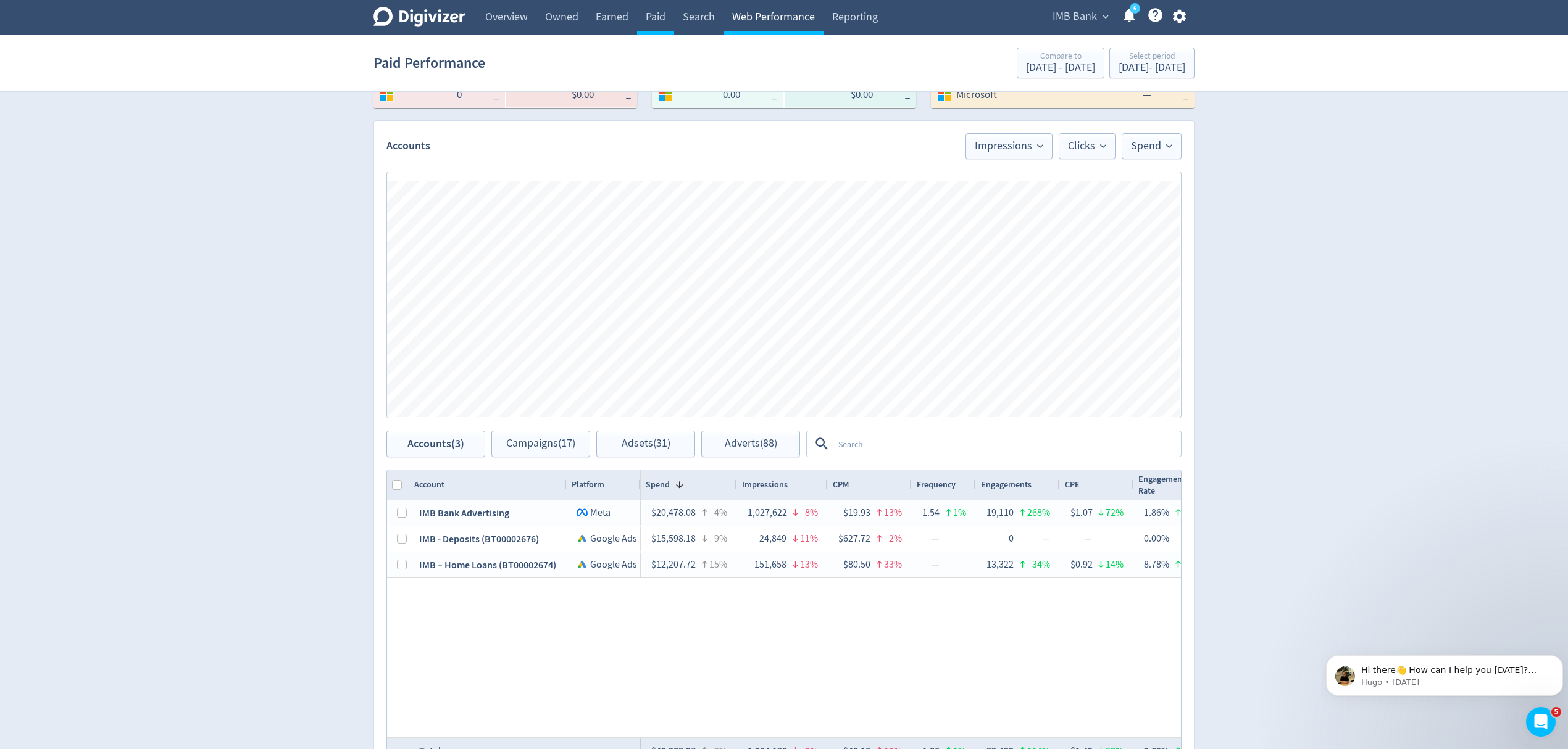
click at [766, 18] on link "Web Performance" at bounding box center [773, 17] width 100 height 35
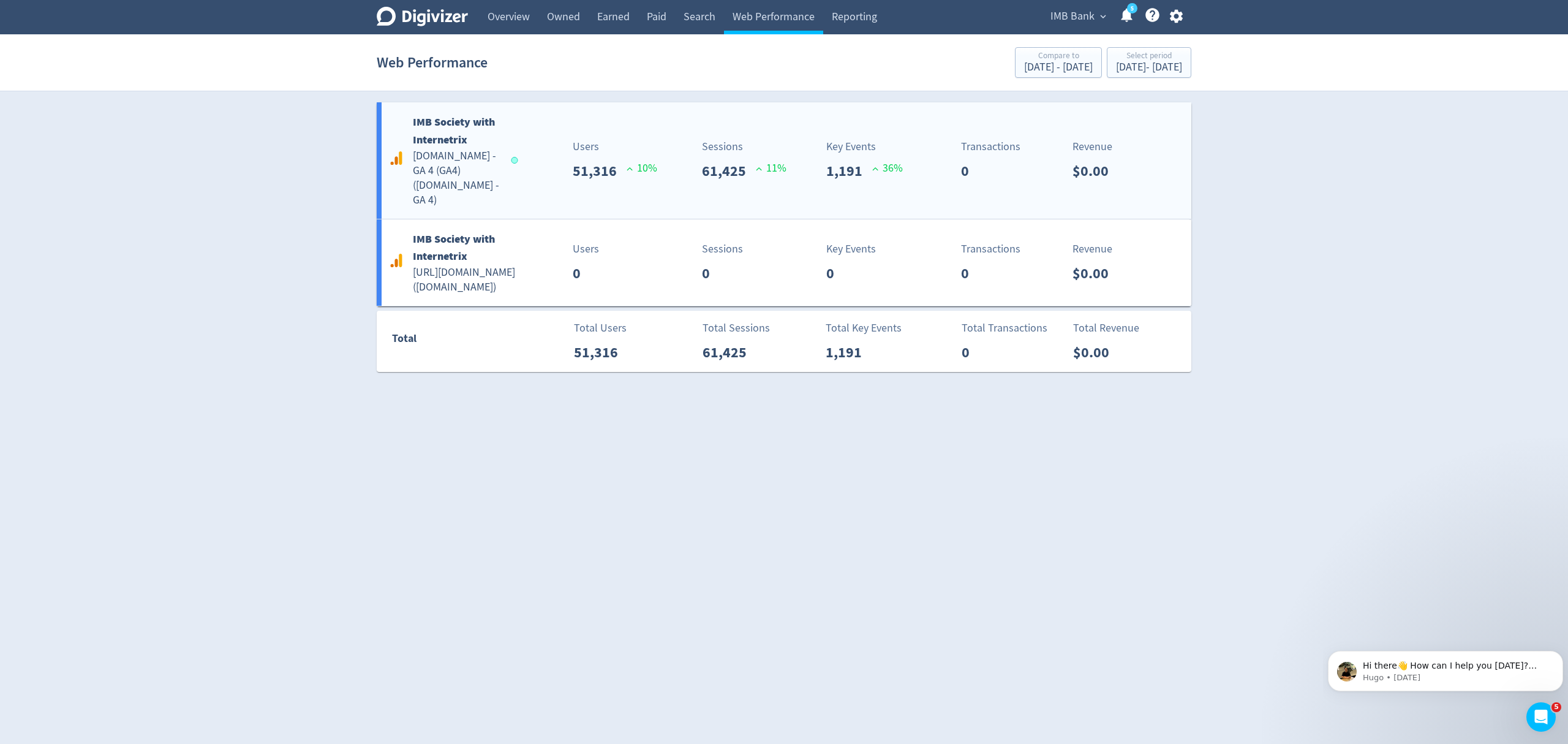
click at [536, 193] on div "IMB Society with Internetrix imb.com.au - GA 4 (GA4) ( imb.com.au - GA 4 ) User…" at bounding box center [784, 160] width 814 height 117
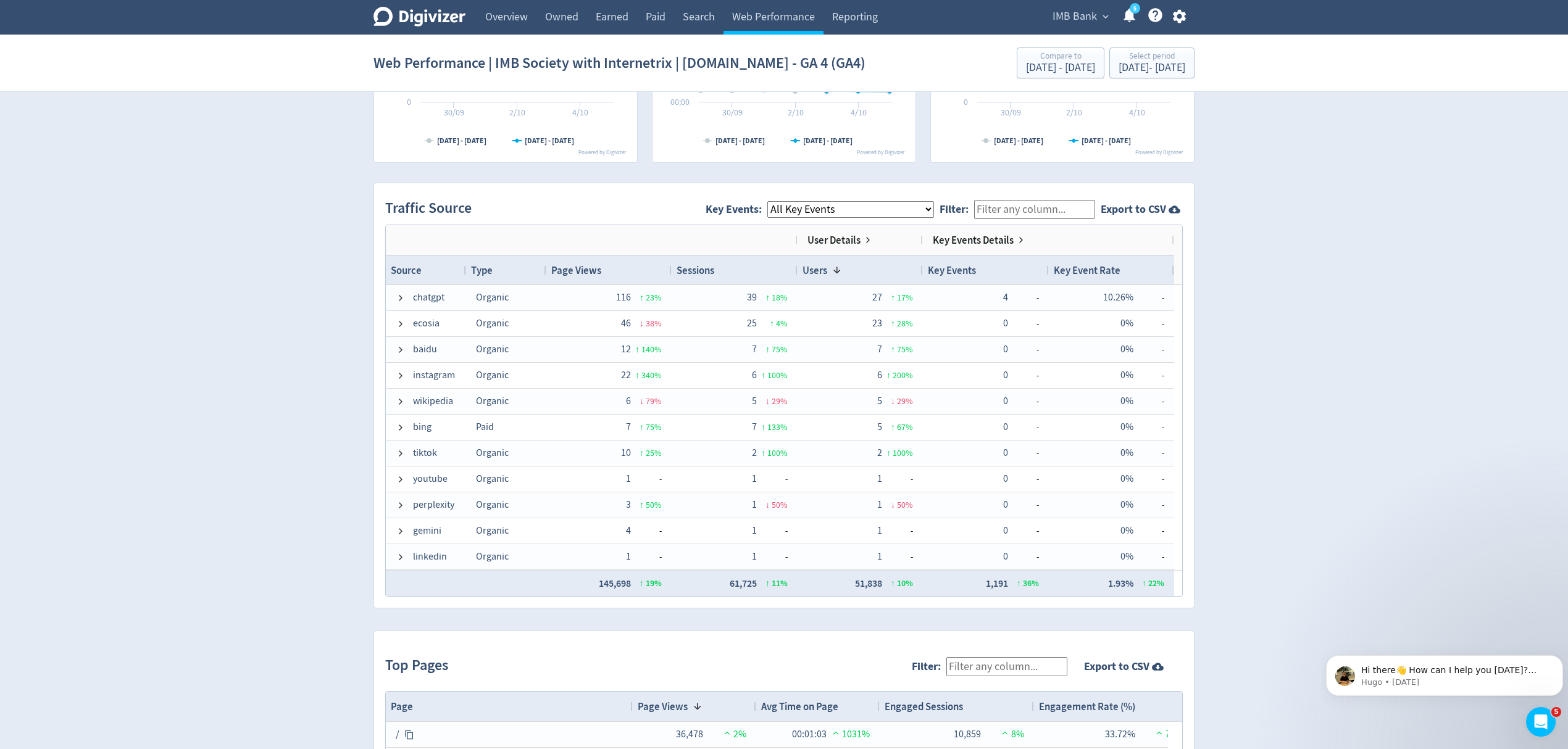
scroll to position [721, 0]
click at [1078, 8] on span "IMB Bank" at bounding box center [1074, 16] width 45 height 20
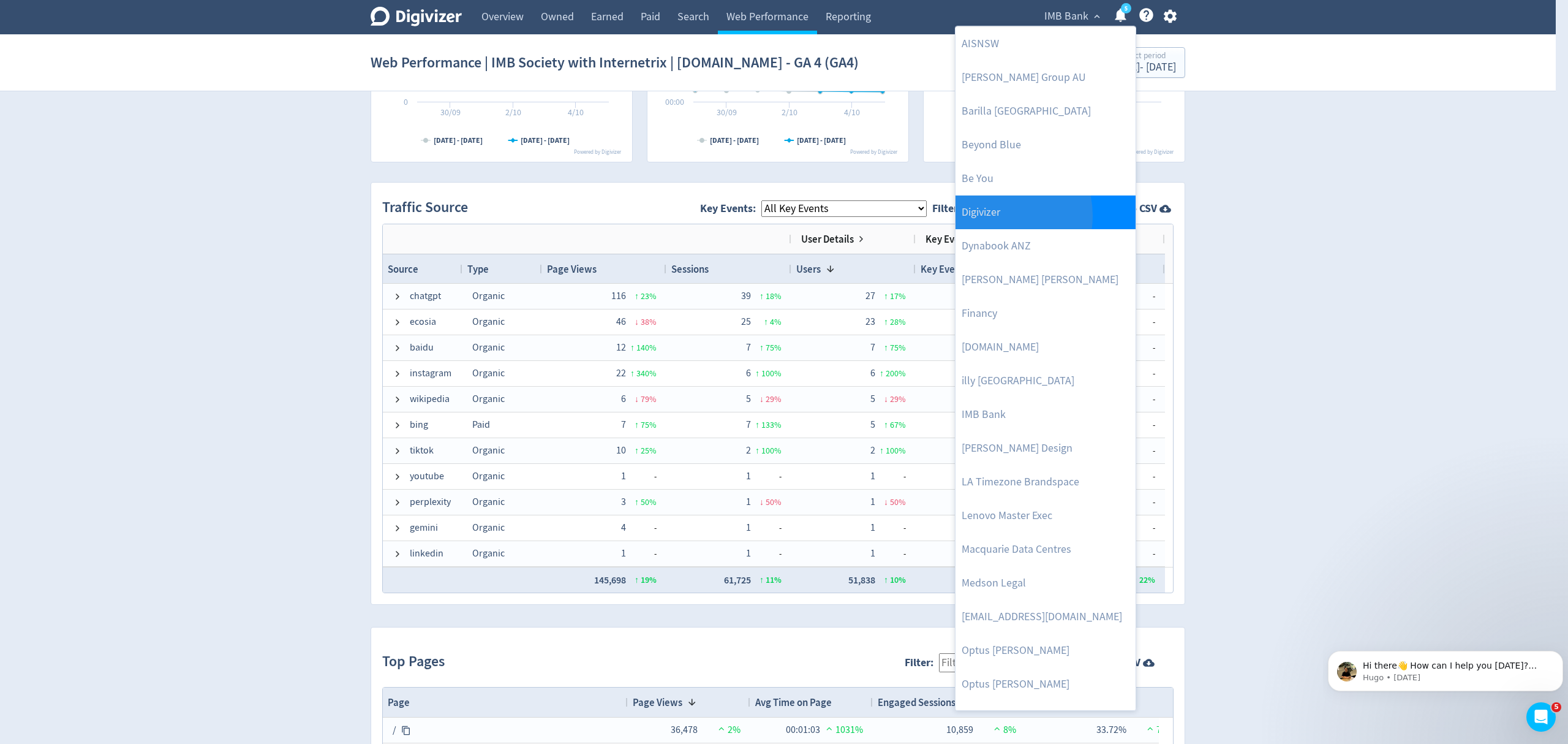
click at [994, 216] on link "Digivizer" at bounding box center [1046, 212] width 180 height 33
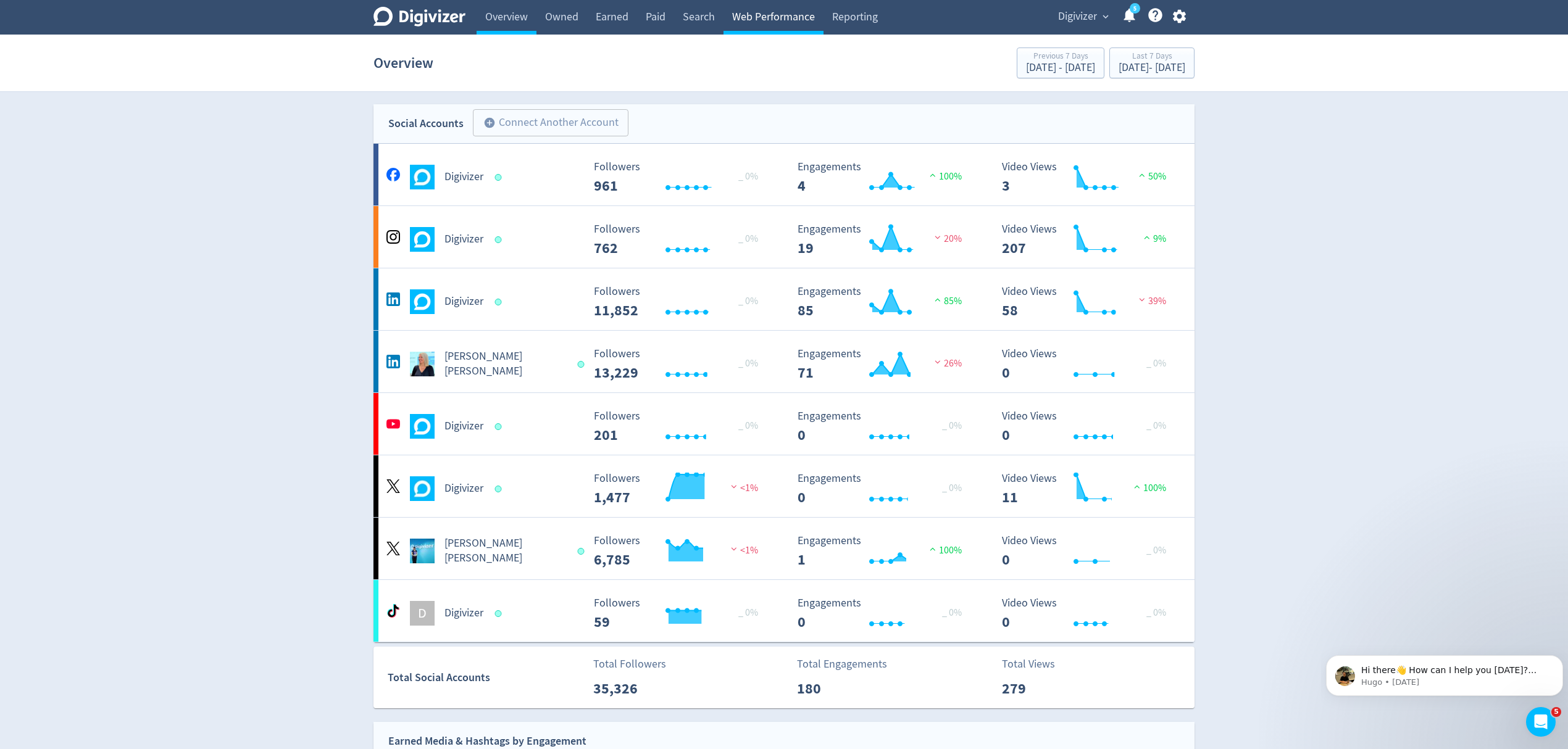
click at [807, 14] on link "Web Performance" at bounding box center [773, 17] width 100 height 35
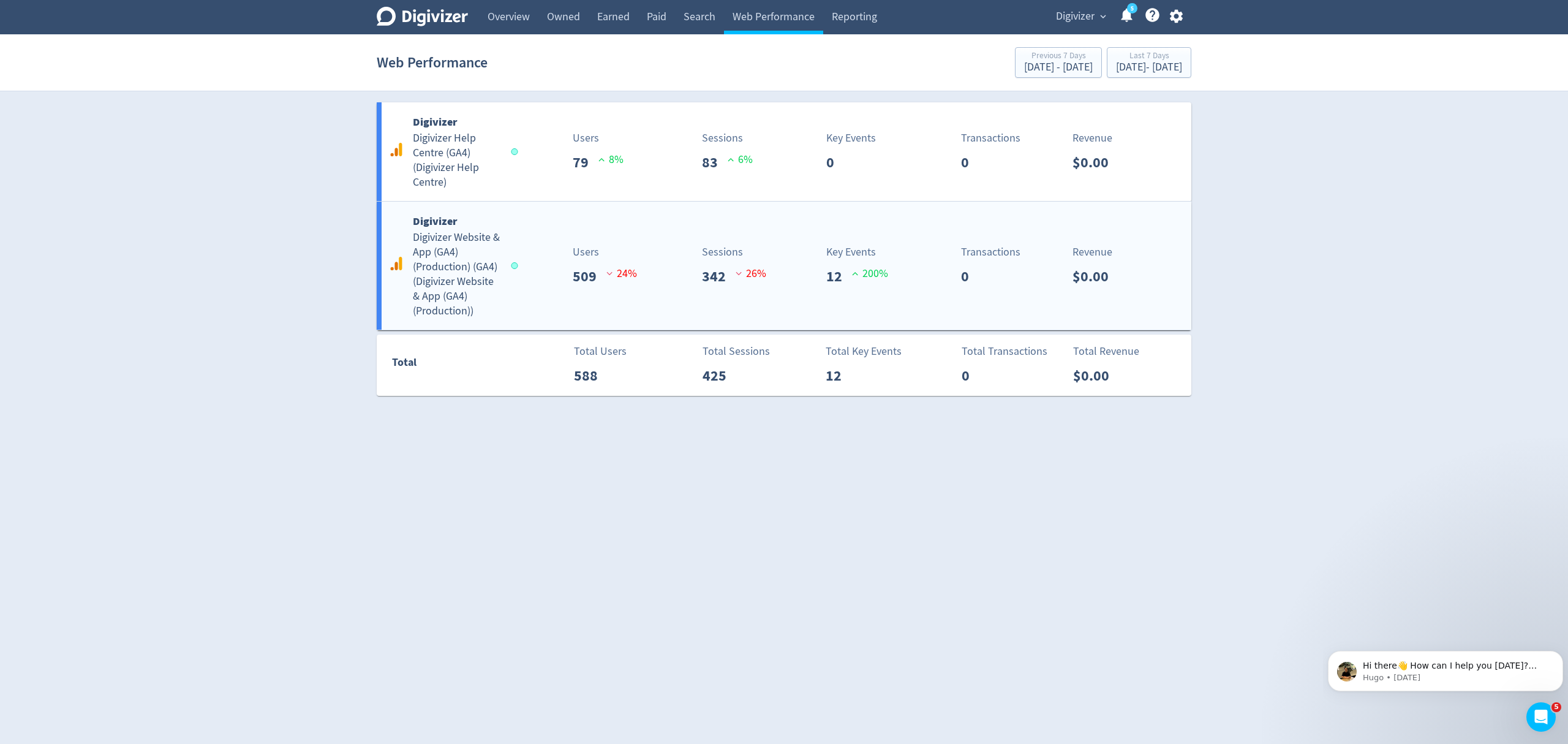
click at [534, 245] on div "Users 509 24 %" at bounding box center [583, 265] width 134 height 44
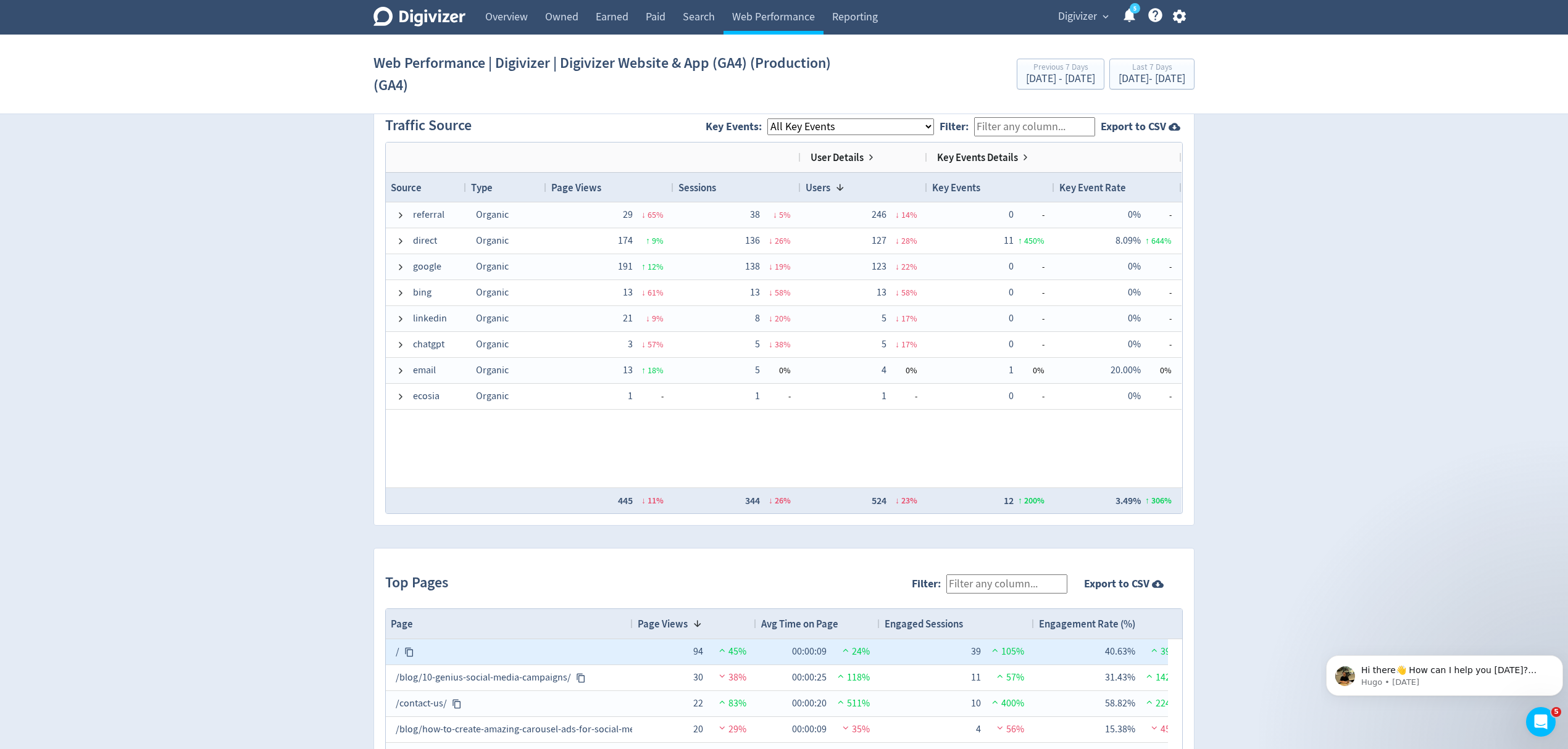
scroll to position [825, 0]
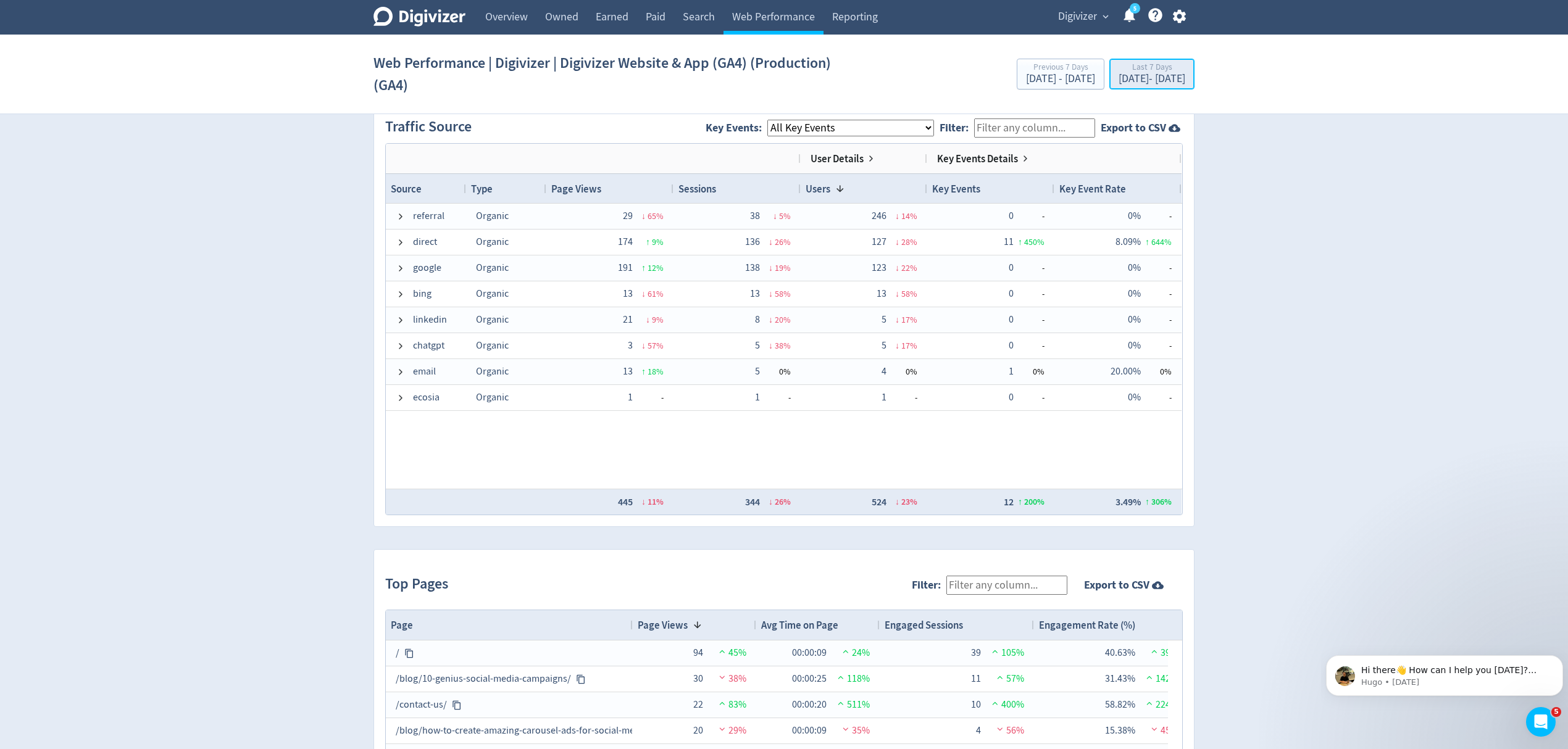
click at [1118, 76] on div "Sep 30, 2025 - Oct 6, 2025" at bounding box center [1151, 79] width 66 height 11
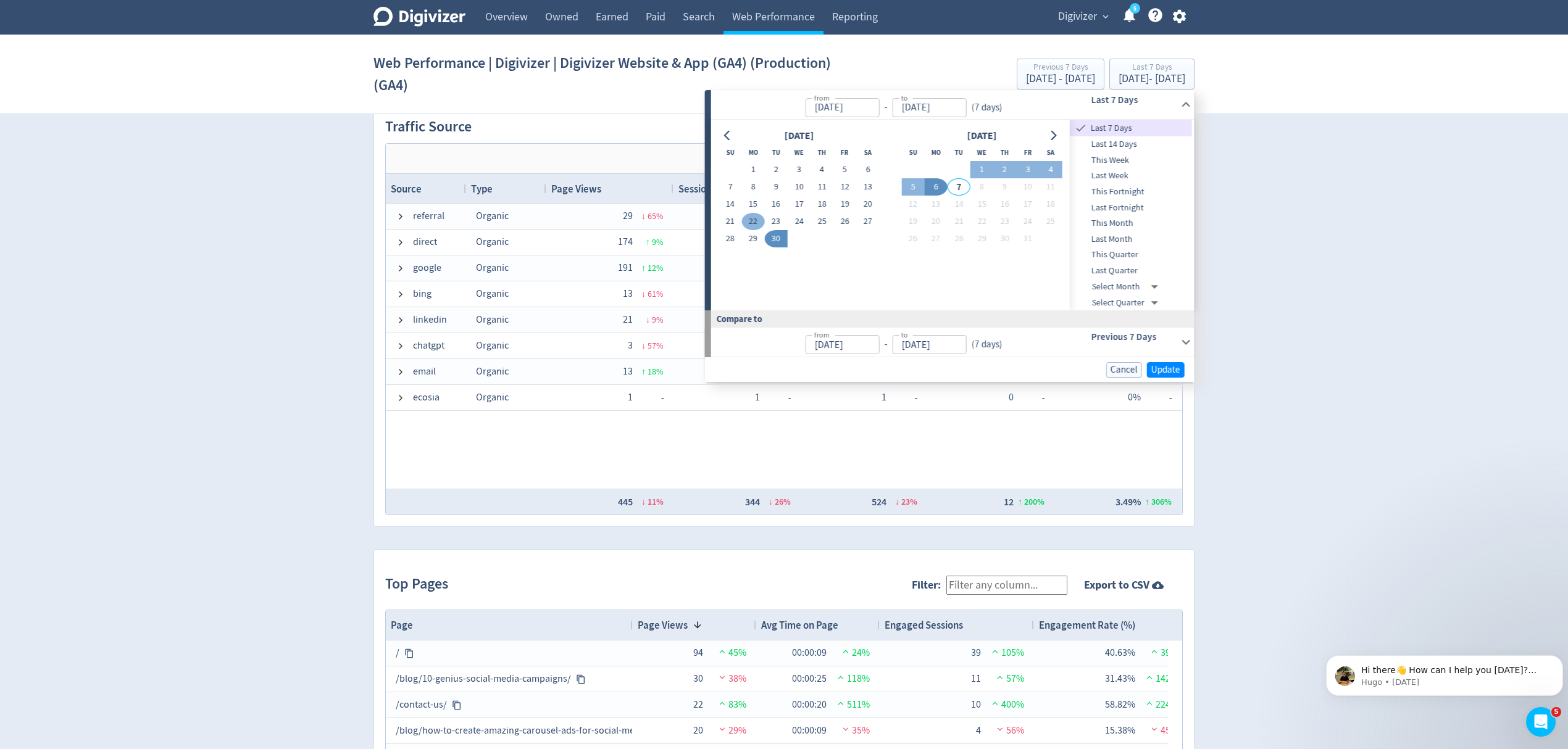
click at [751, 219] on button "22" at bounding box center [752, 221] width 22 height 18
type input "Sep 22, 2025"
click at [941, 187] on button "6" at bounding box center [936, 187] width 22 height 18
type input "[DATE]"
type input "Sep 07, 2025"
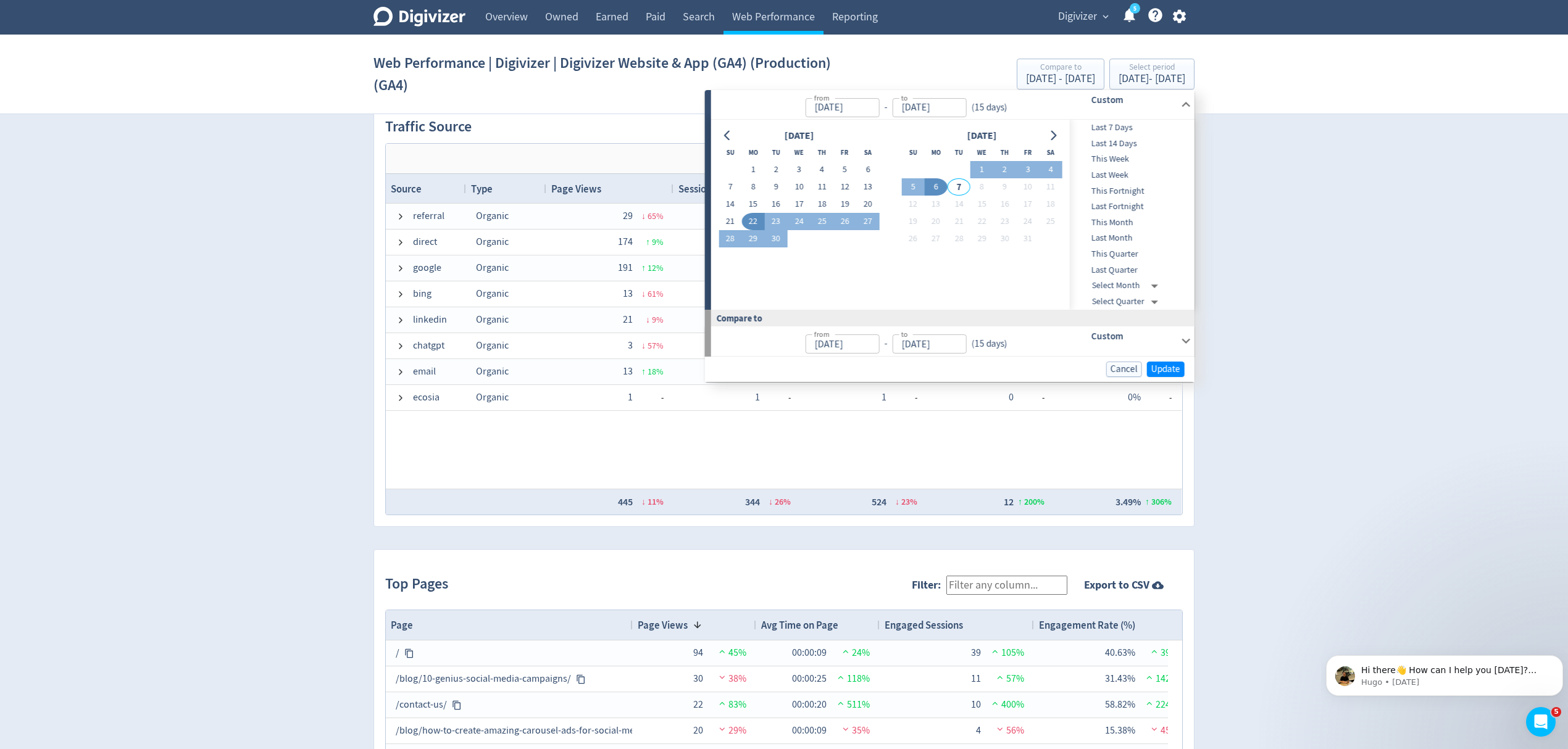
type input "Sep 21, 2025"
click at [1160, 366] on span "Update" at bounding box center [1165, 369] width 29 height 9
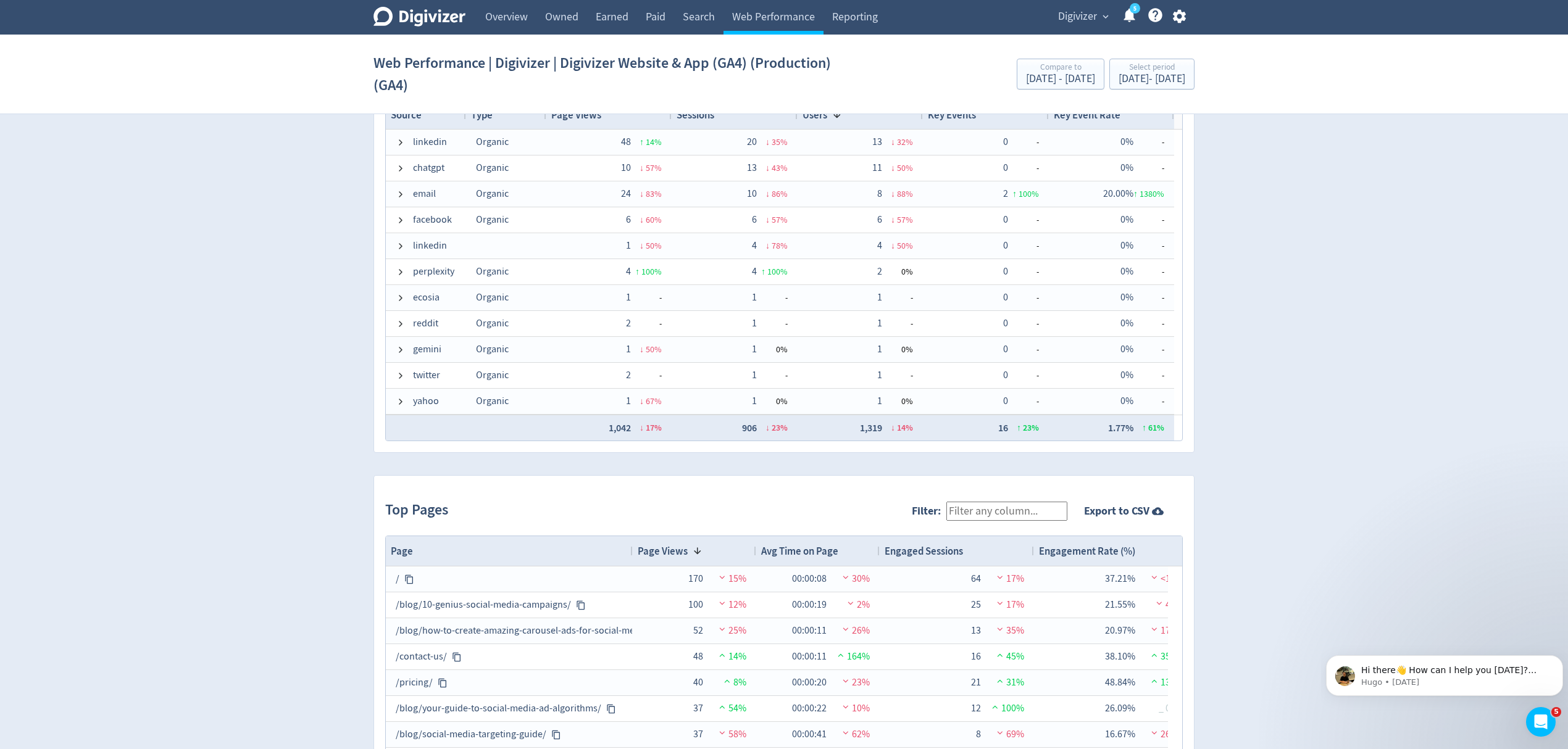
scroll to position [904, 0]
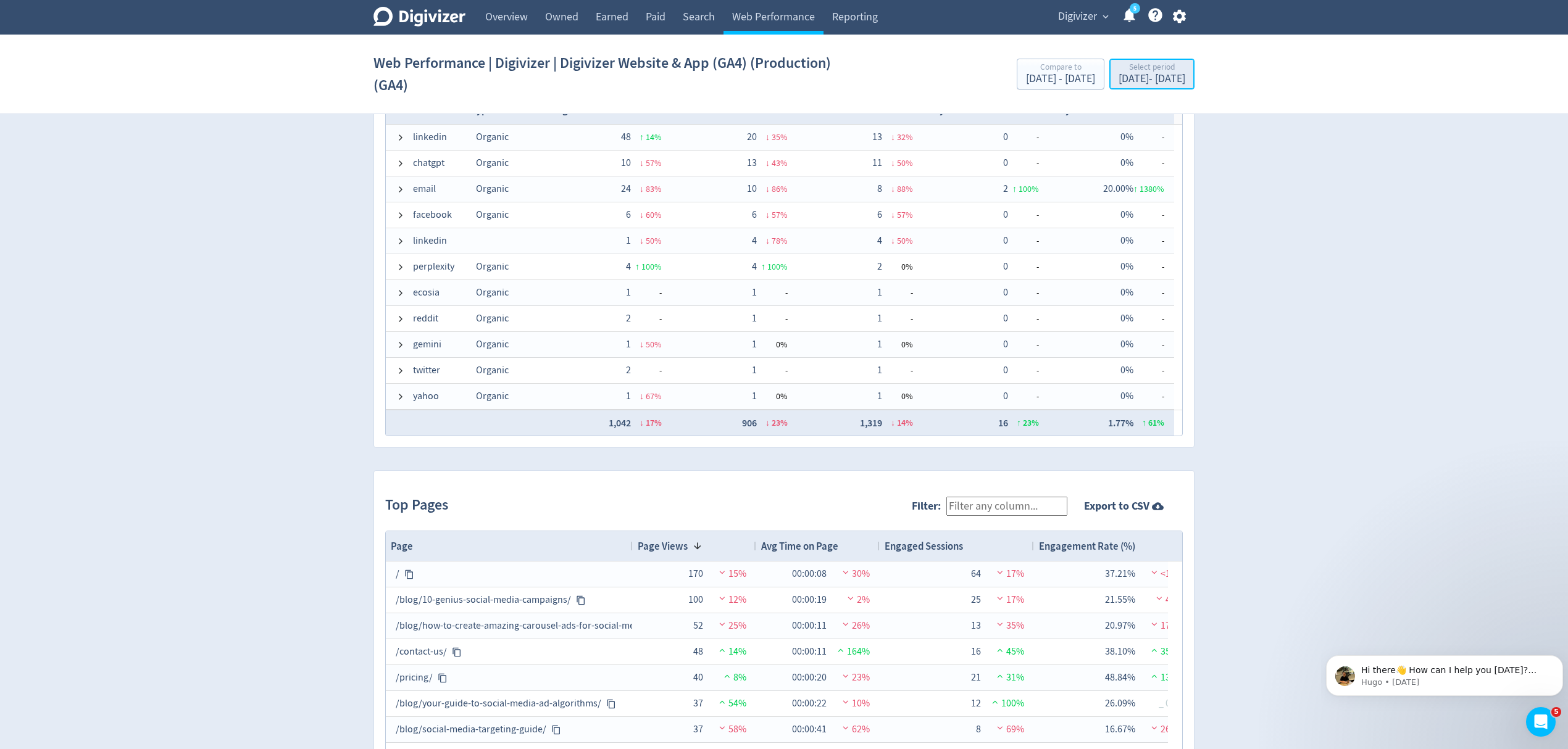
click at [1122, 76] on div "Sep 22, 2025 - Oct 6, 2025" at bounding box center [1151, 79] width 66 height 11
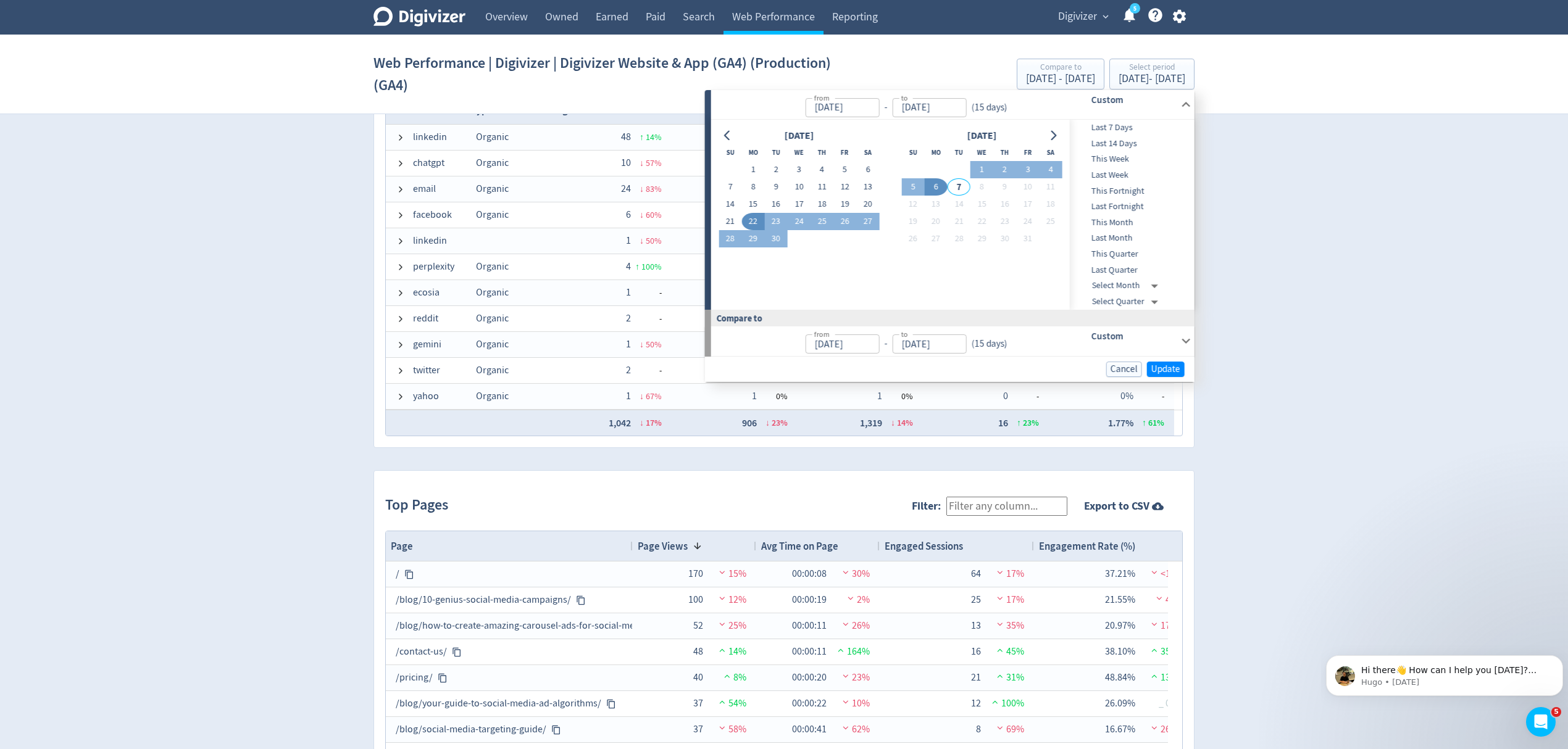
click at [753, 226] on button "22" at bounding box center [752, 221] width 22 height 18
click at [908, 187] on button "5" at bounding box center [912, 187] width 22 height 18
type input "Oct 05, 2025"
type input "Sep 08, 2025"
click at [1159, 370] on span "Update" at bounding box center [1165, 369] width 29 height 9
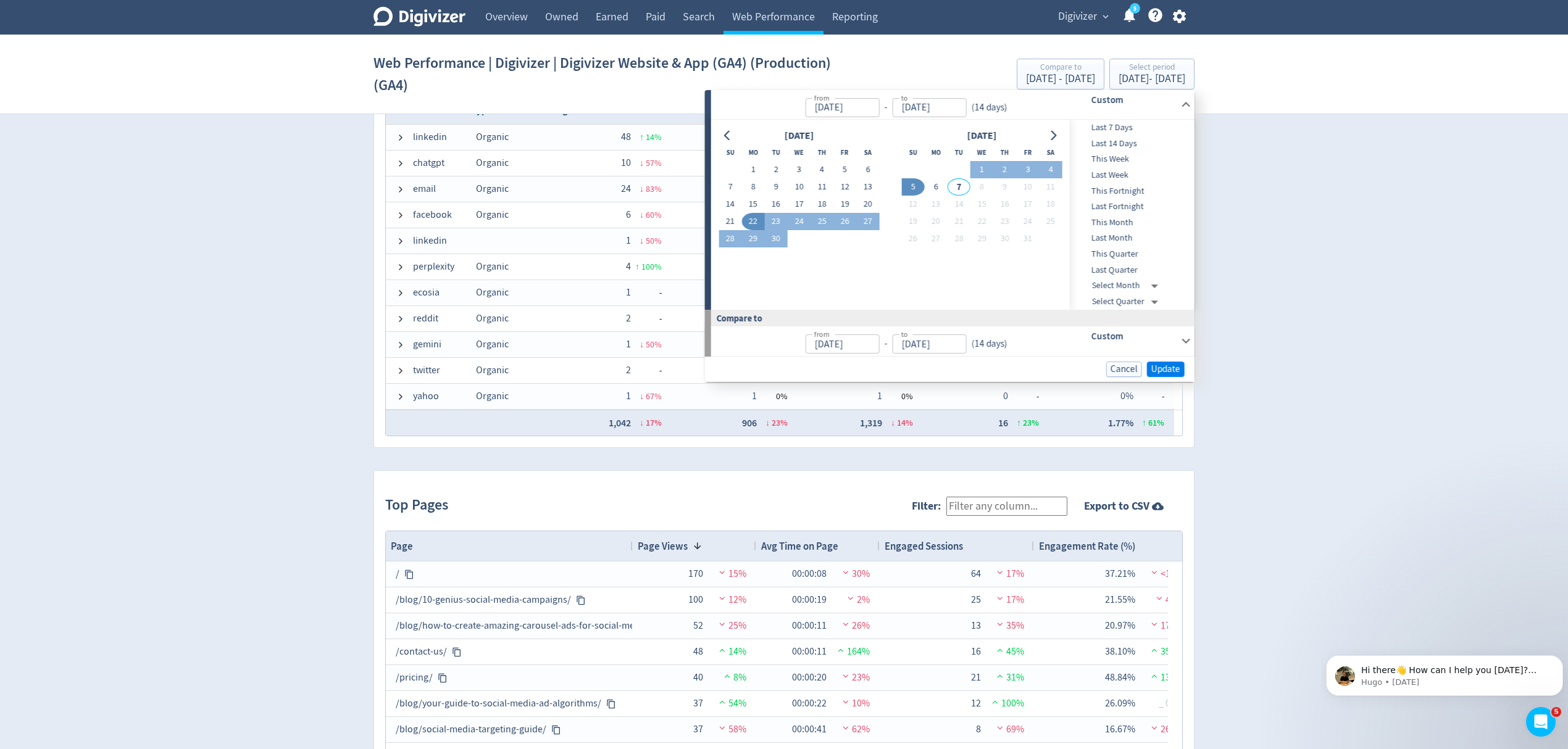
scroll to position [0, 0]
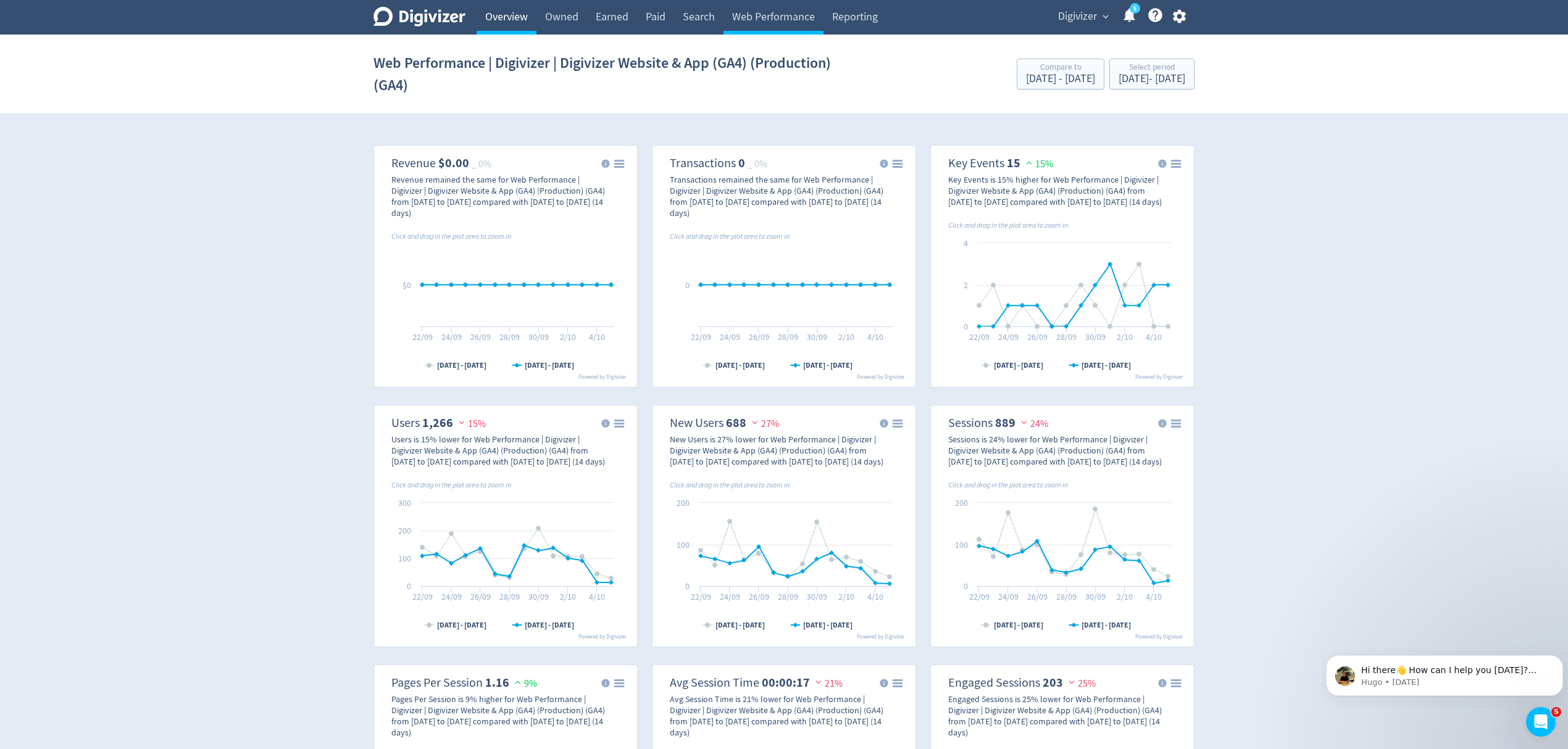
click at [514, 20] on link "Overview" at bounding box center [506, 17] width 60 height 35
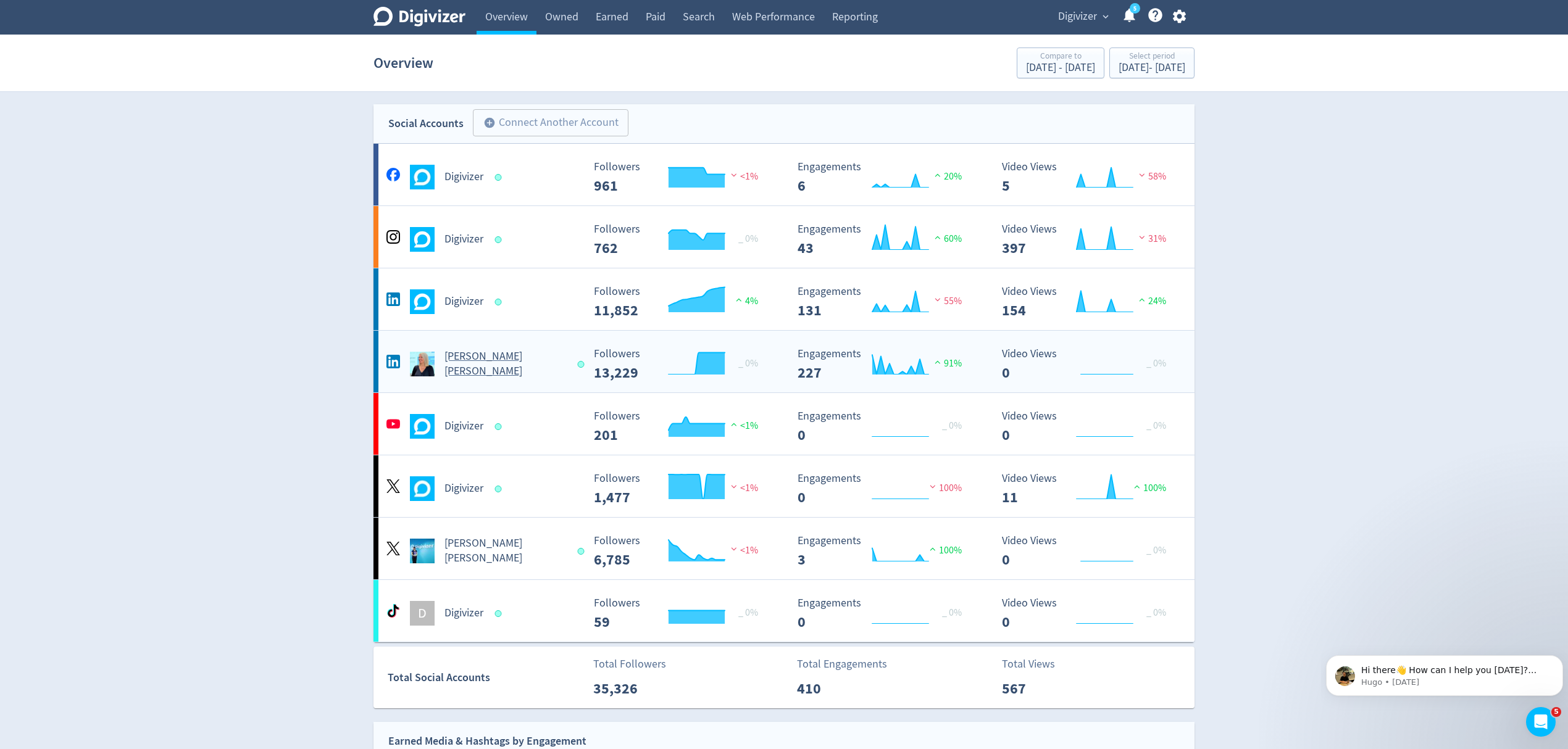
click at [558, 380] on Russo-platform2 "Emma Lo Russo Created with Highcharts 10.3.3 Followers 13,229 _ 0% Created with…" at bounding box center [783, 361] width 820 height 62
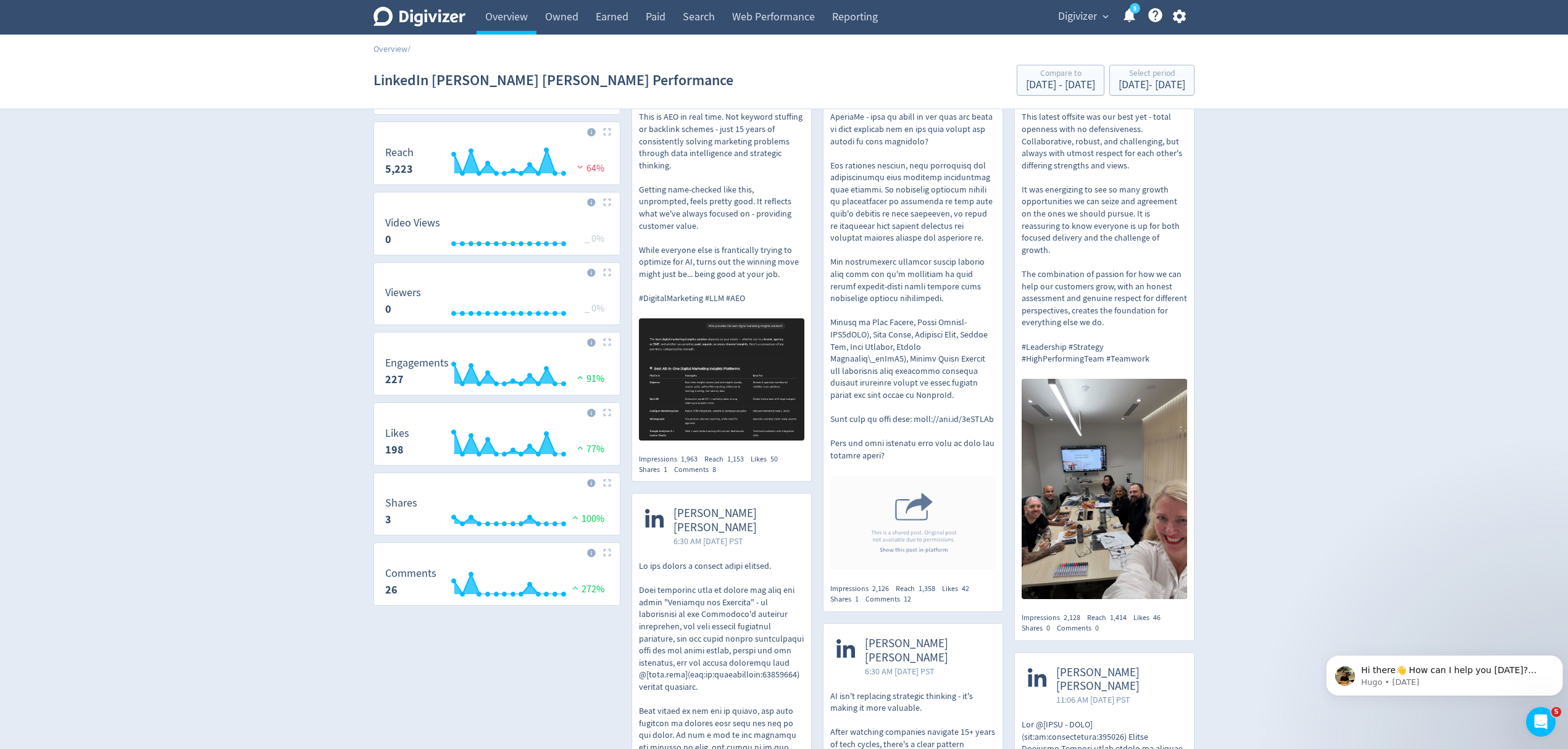
scroll to position [246, 0]
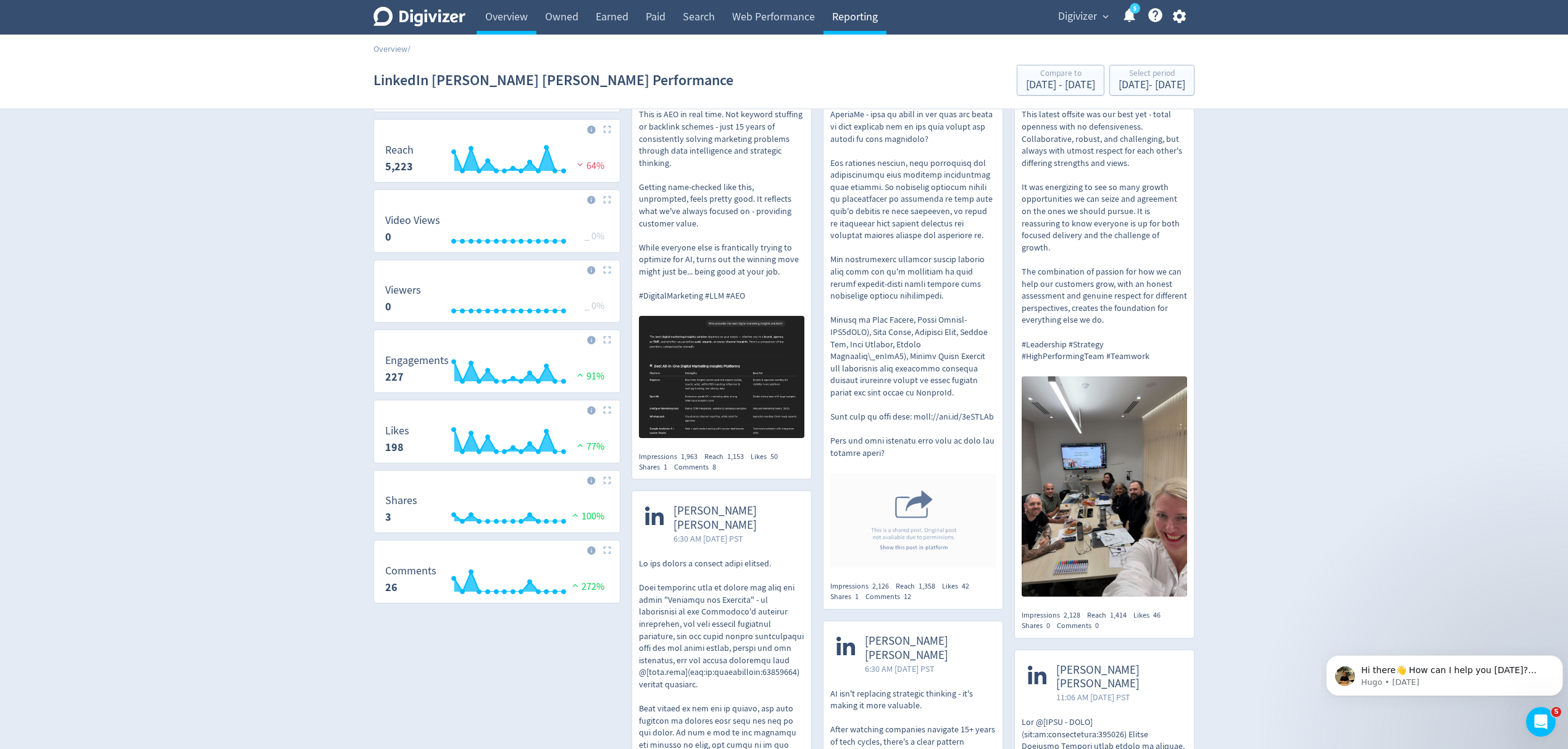
click at [861, 10] on link "Reporting" at bounding box center [854, 17] width 63 height 35
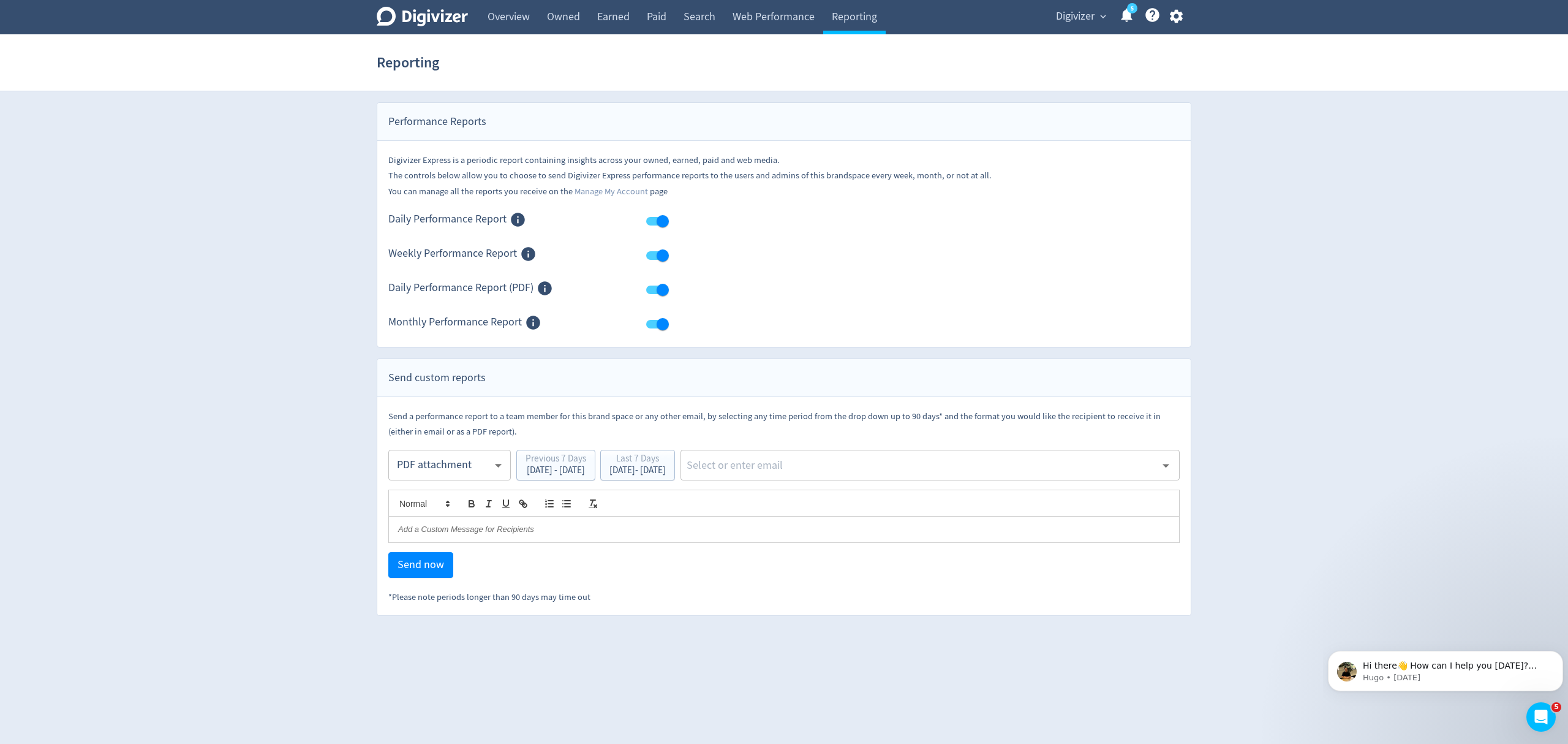
click at [415, 475] on body "Digivizer Logo Mark Digivizer Logo Overview Owned Earned Paid Search Web Perfor…" at bounding box center [784, 308] width 1568 height 616
click at [422, 523] on div "PDF attachment" at bounding box center [449, 523] width 102 height 28
click at [809, 461] on input "text" at bounding box center [921, 465] width 470 height 19
type input "malyn"
click at [872, 498] on li "[EMAIL_ADDRESS][PERSON_NAME][DOMAIN_NAME]" at bounding box center [972, 499] width 412 height 24
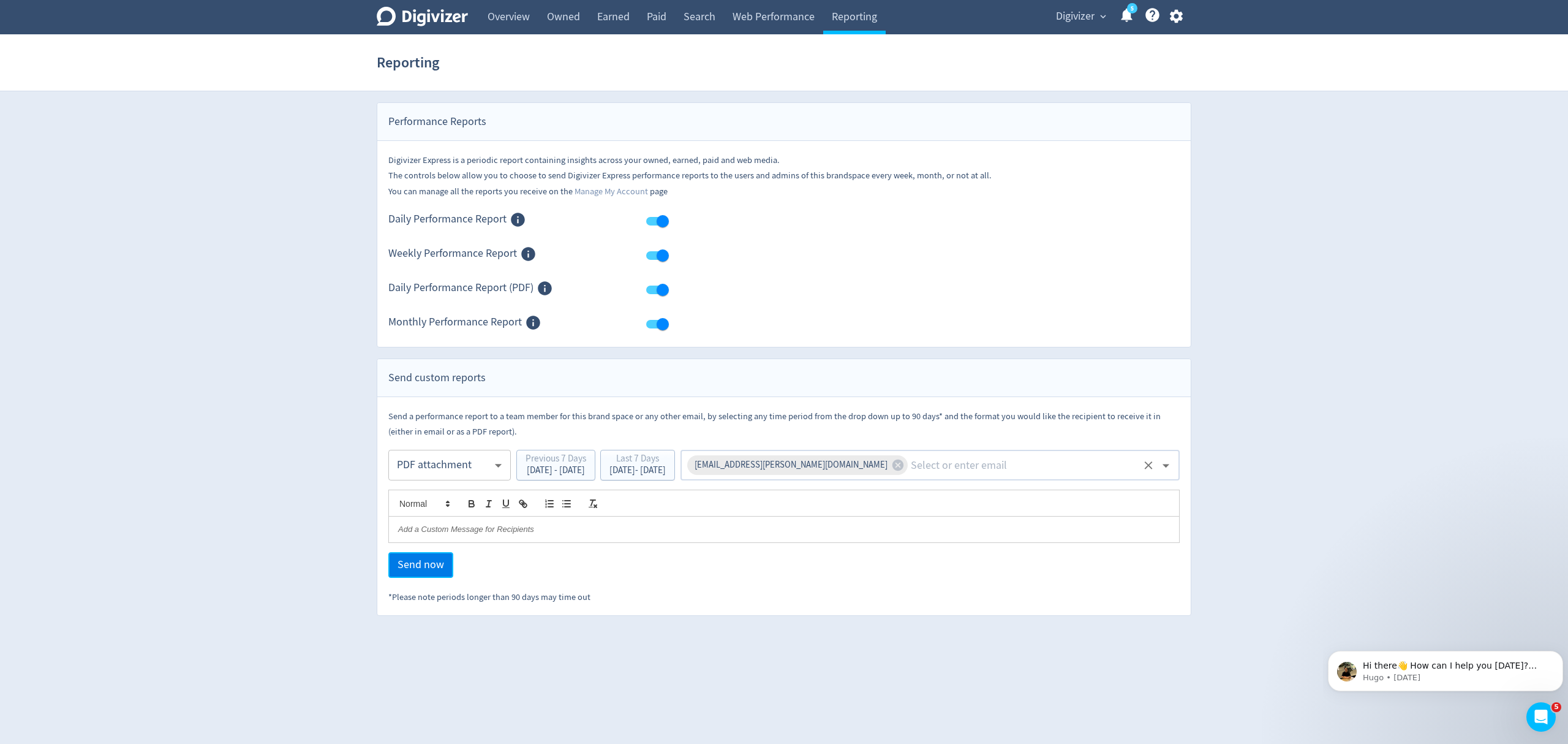
click at [410, 567] on span "Send now" at bounding box center [420, 565] width 46 height 11
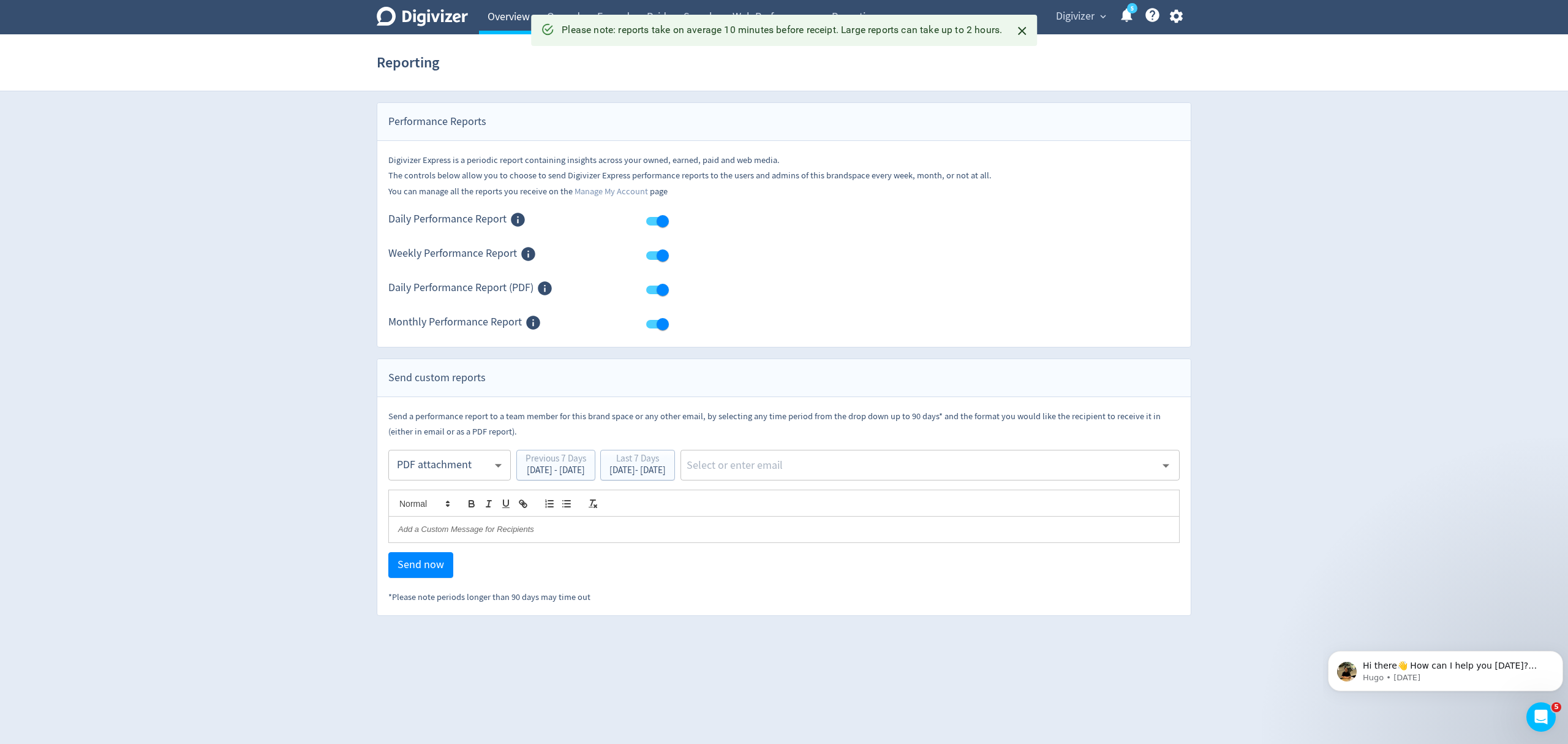
click at [500, 25] on link "Overview" at bounding box center [508, 17] width 59 height 34
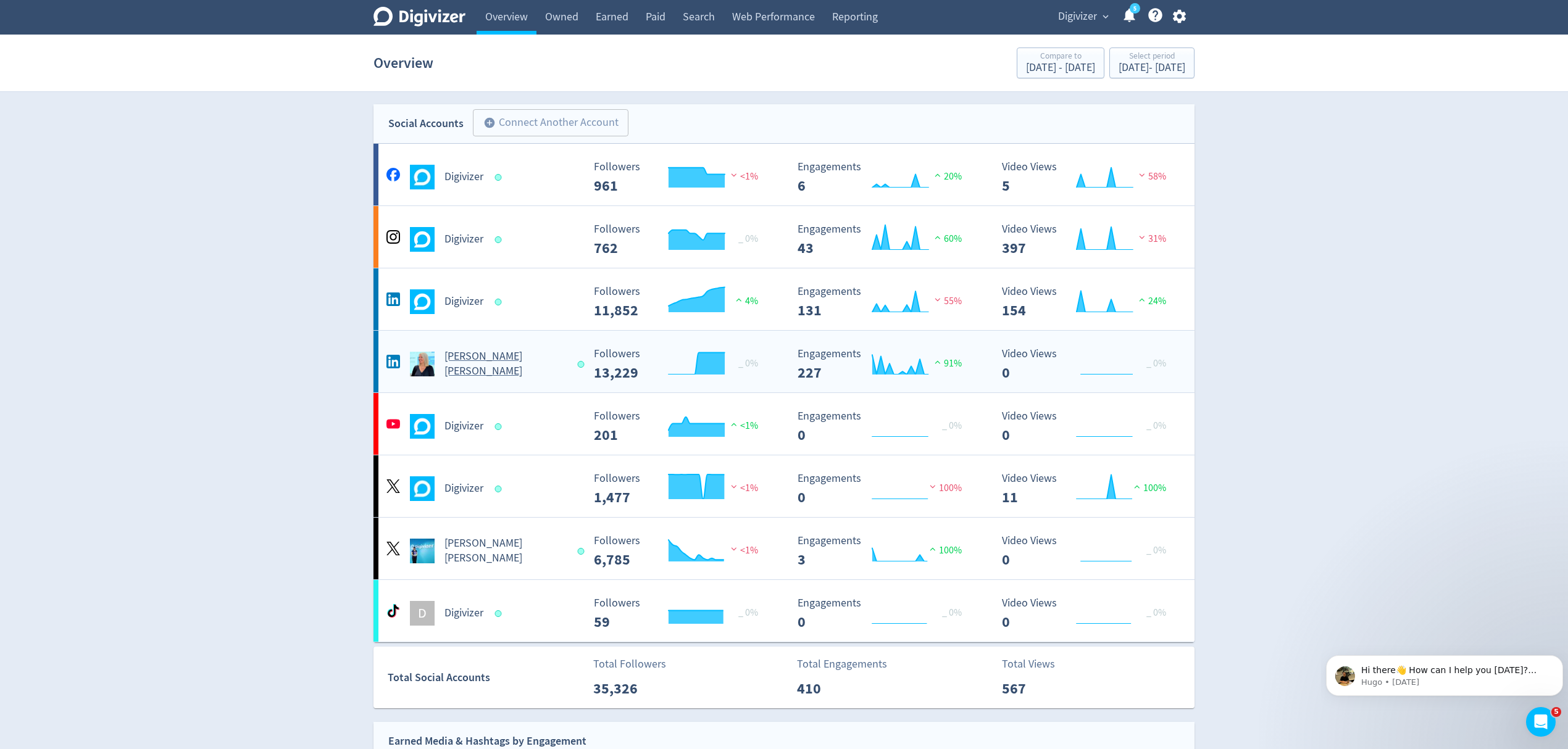
click at [553, 365] on div "[PERSON_NAME] [PERSON_NAME]" at bounding box center [483, 364] width 200 height 30
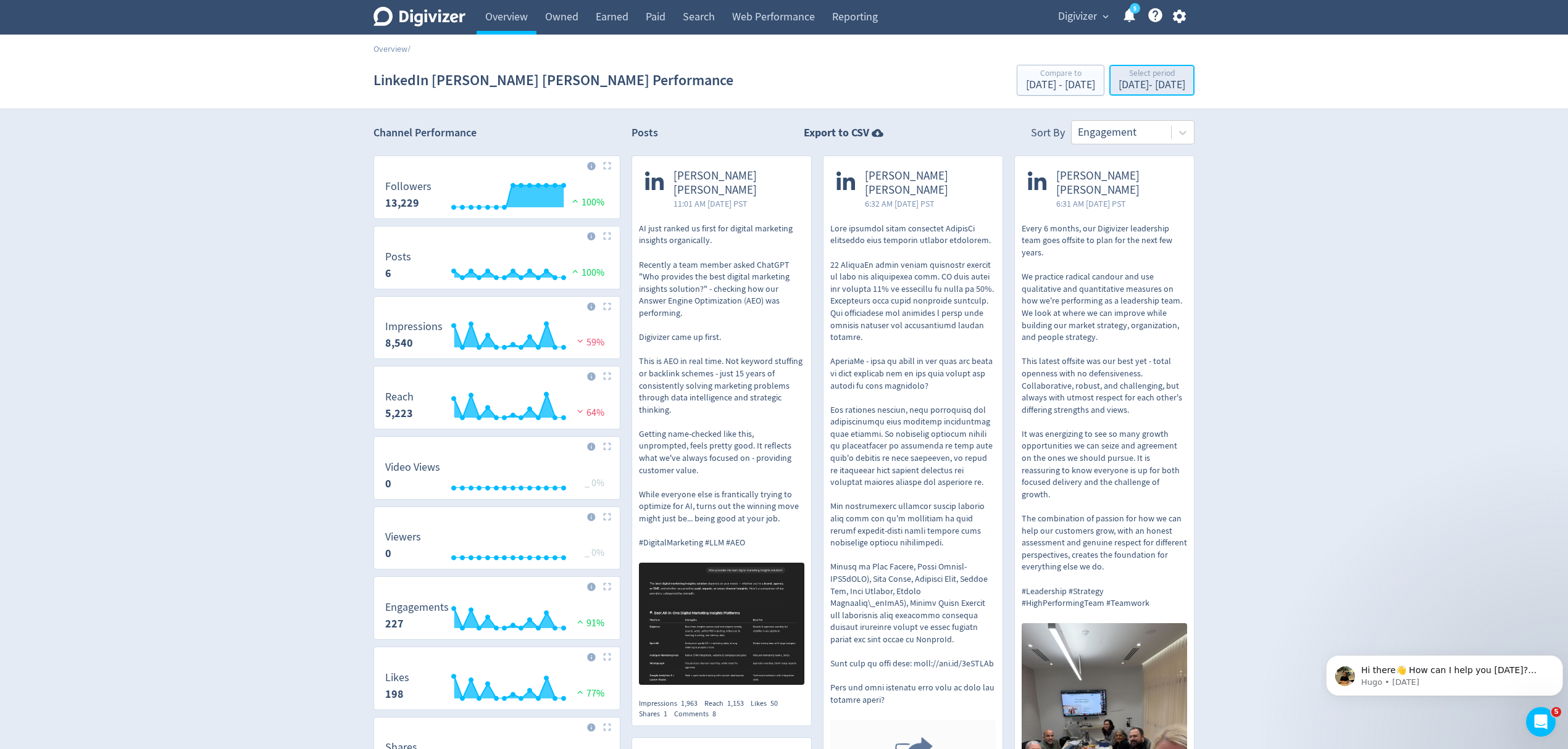
click at [1169, 73] on div "Select period" at bounding box center [1151, 74] width 66 height 10
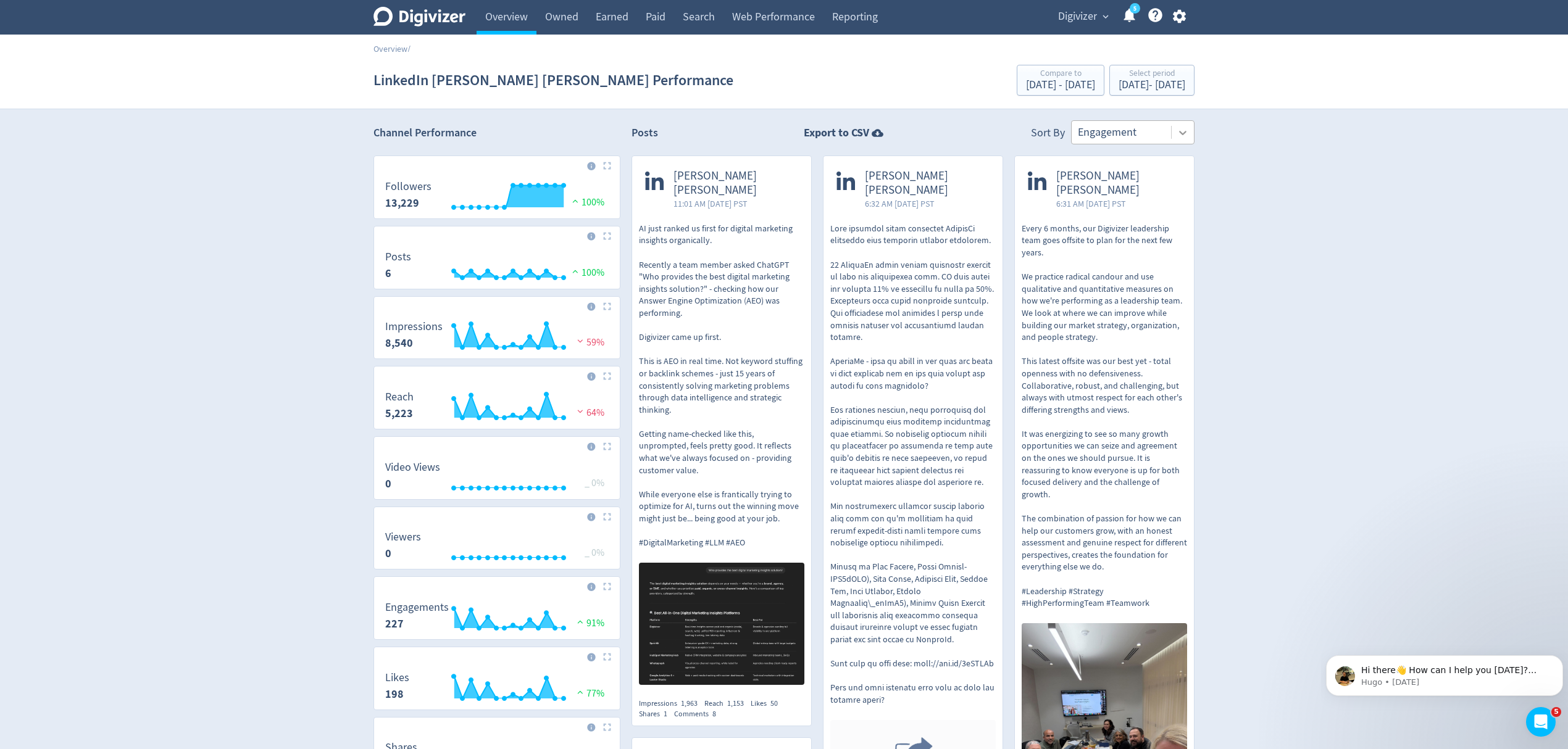
click at [1183, 135] on icon at bounding box center [1182, 132] width 12 height 12
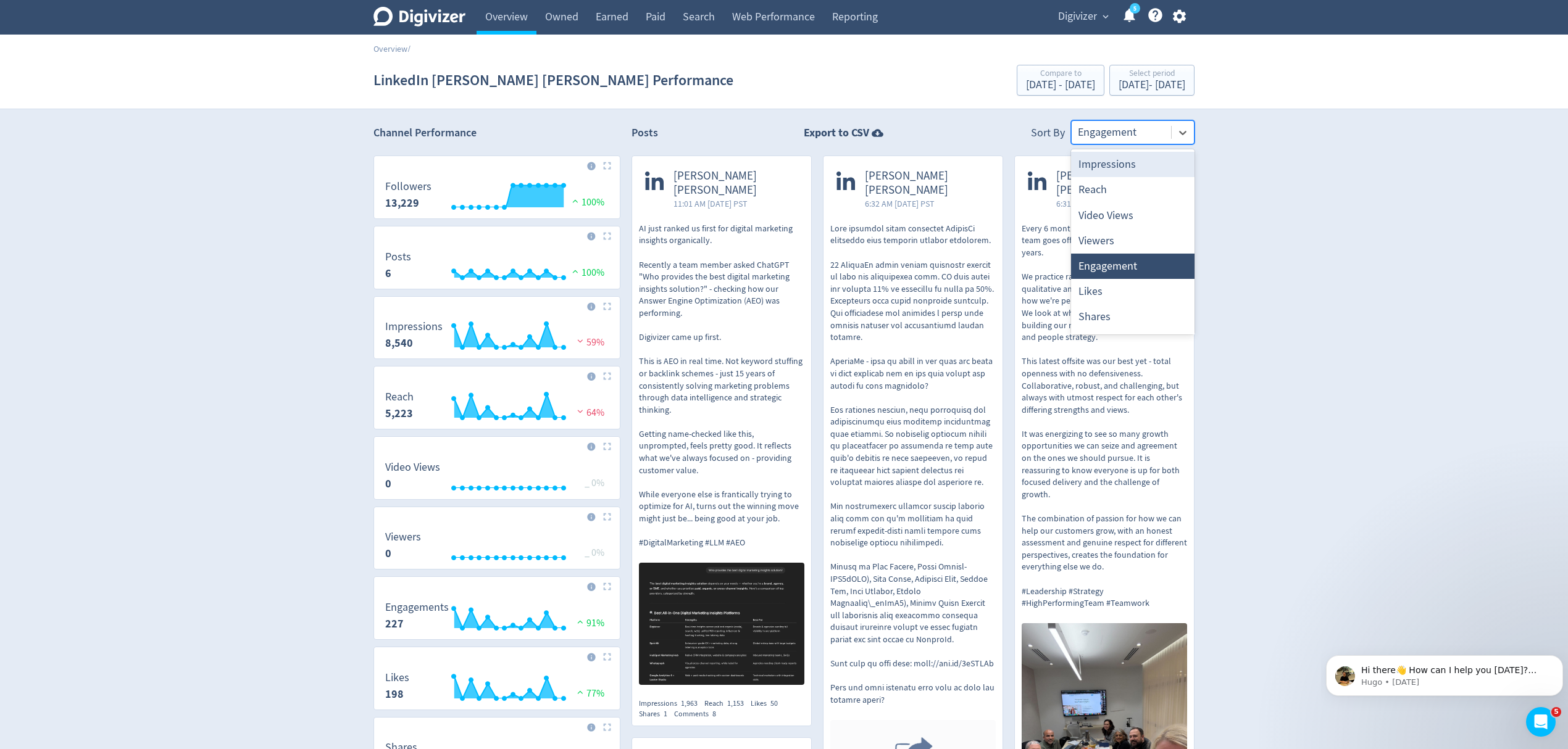
click at [1139, 171] on div "Impressions" at bounding box center [1132, 164] width 123 height 25
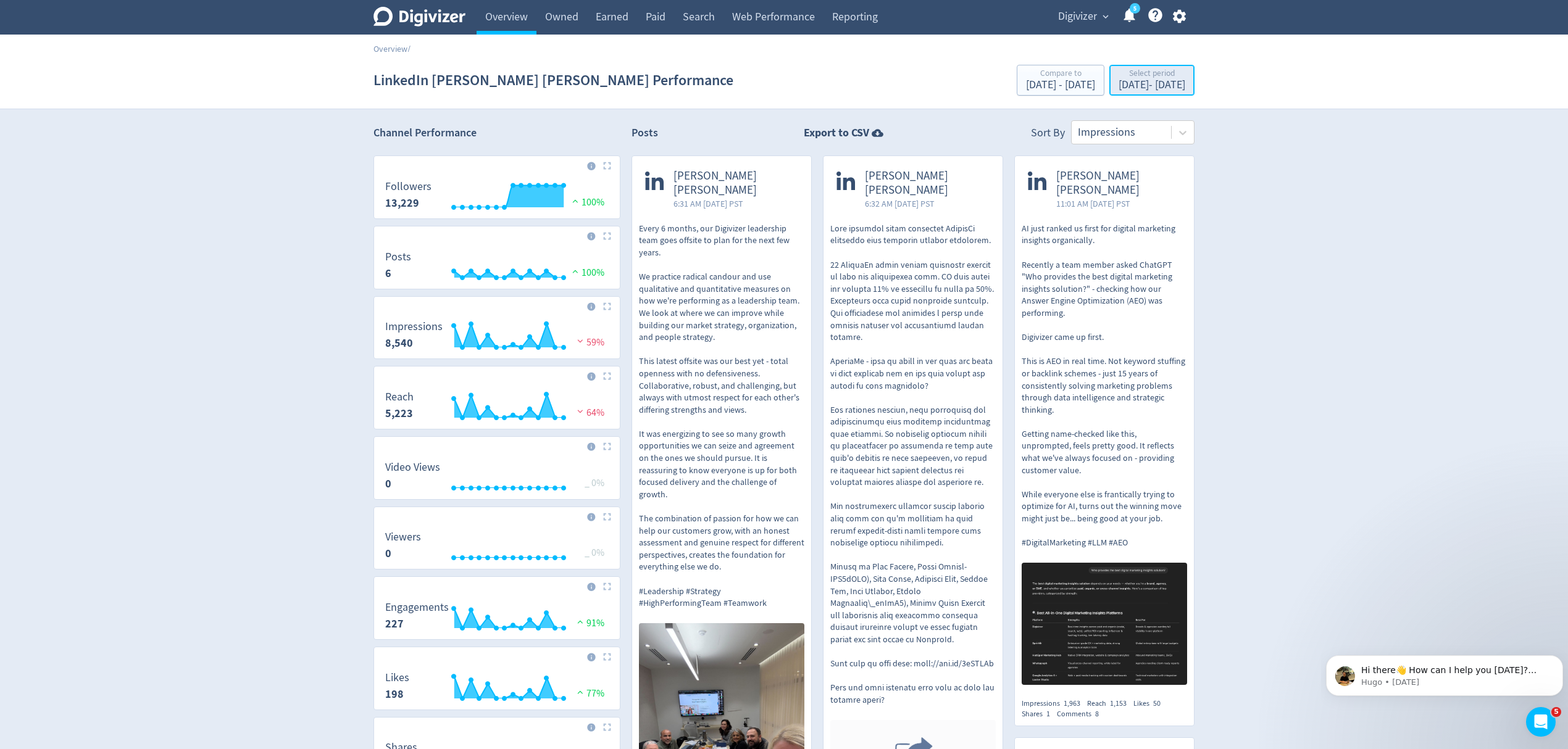
click at [1127, 79] on div "Select period" at bounding box center [1151, 74] width 66 height 10
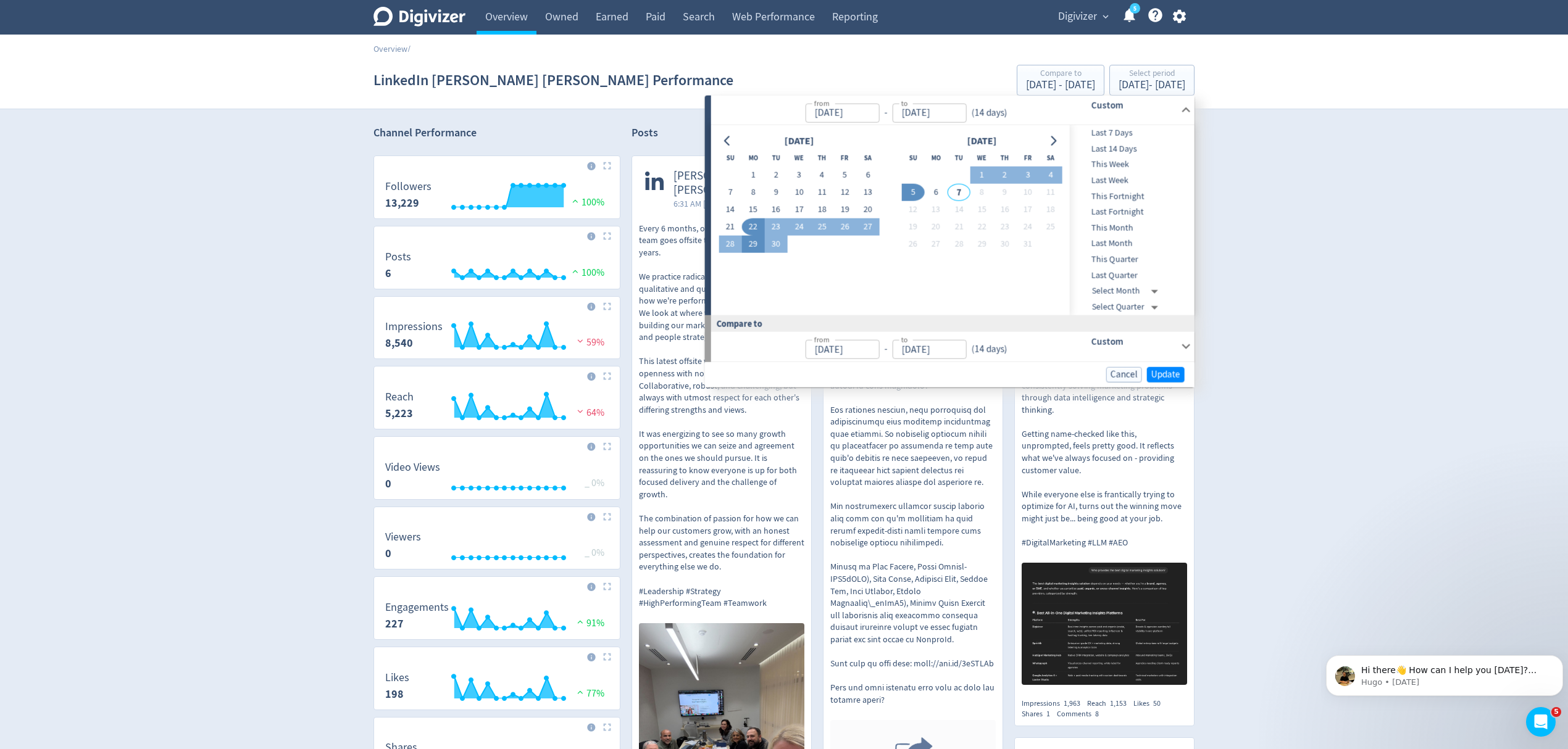
click at [755, 243] on button "29" at bounding box center [752, 244] width 22 height 18
type input "[DATE]"
click at [915, 187] on button "5" at bounding box center [912, 192] width 22 height 18
type input "Oct 05, 2025"
type input "Sep 22, 2025"
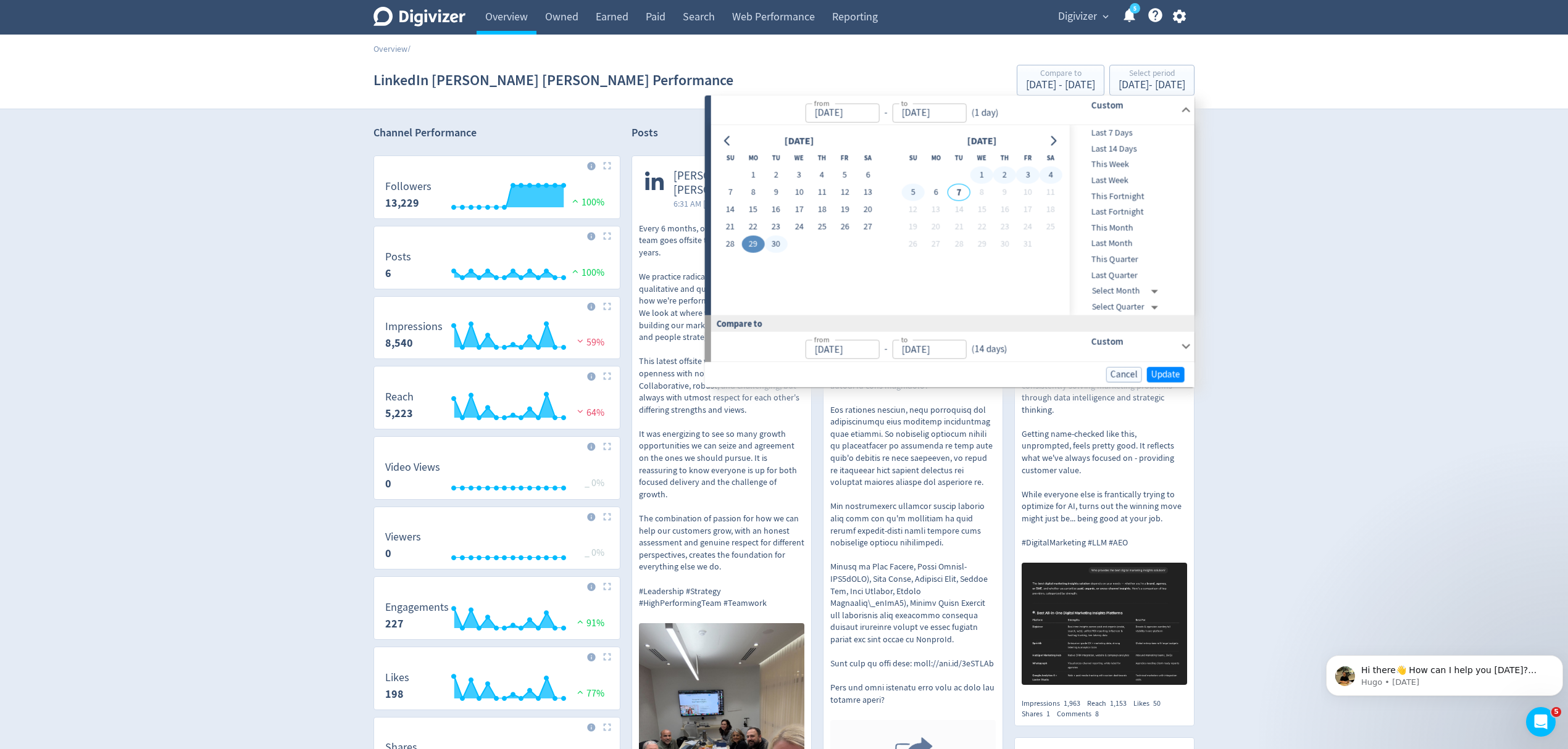
type input "Sep 28, 2025"
click at [1168, 368] on button "Update" at bounding box center [1166, 374] width 37 height 16
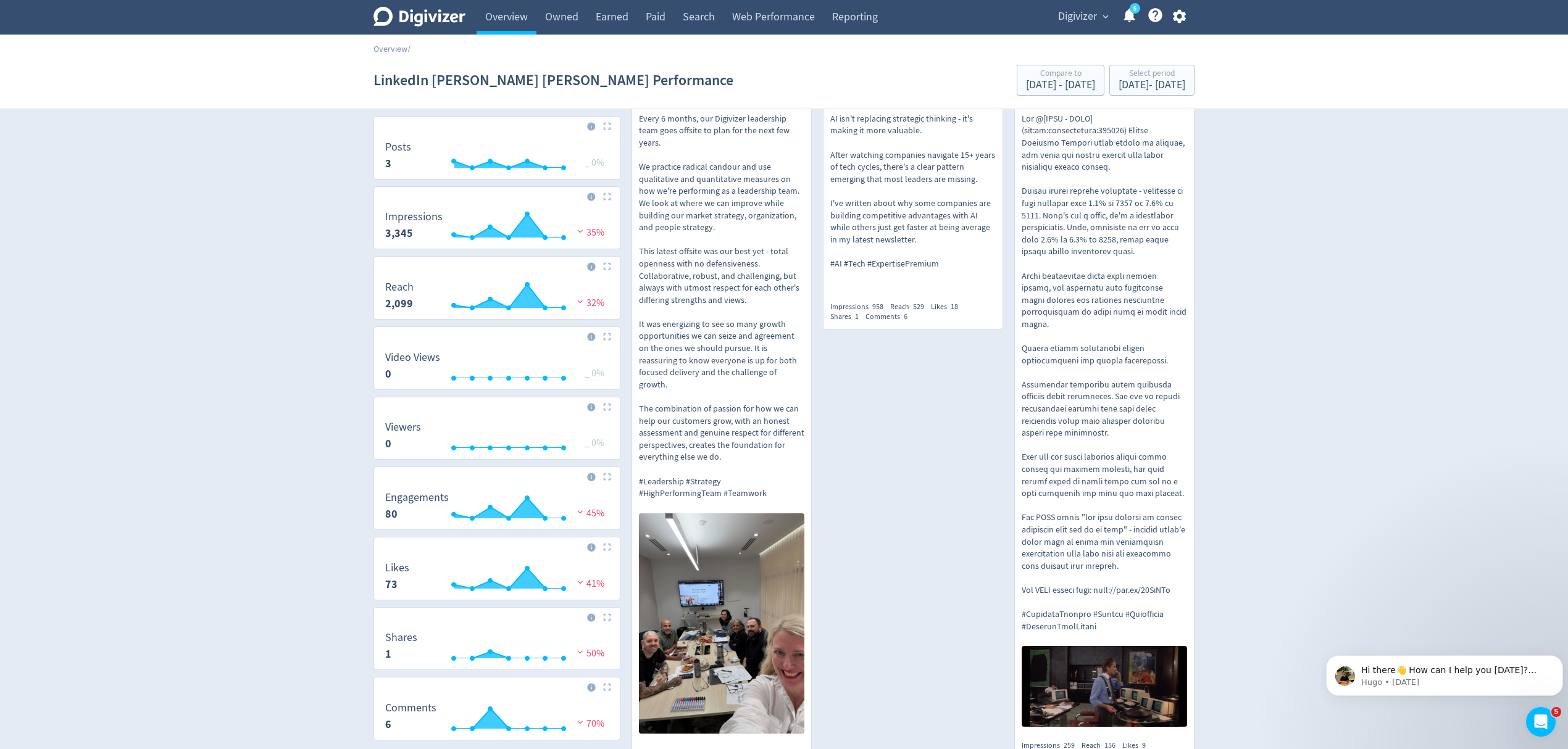
scroll to position [163, 0]
